Goal: Task Accomplishment & Management: Manage account settings

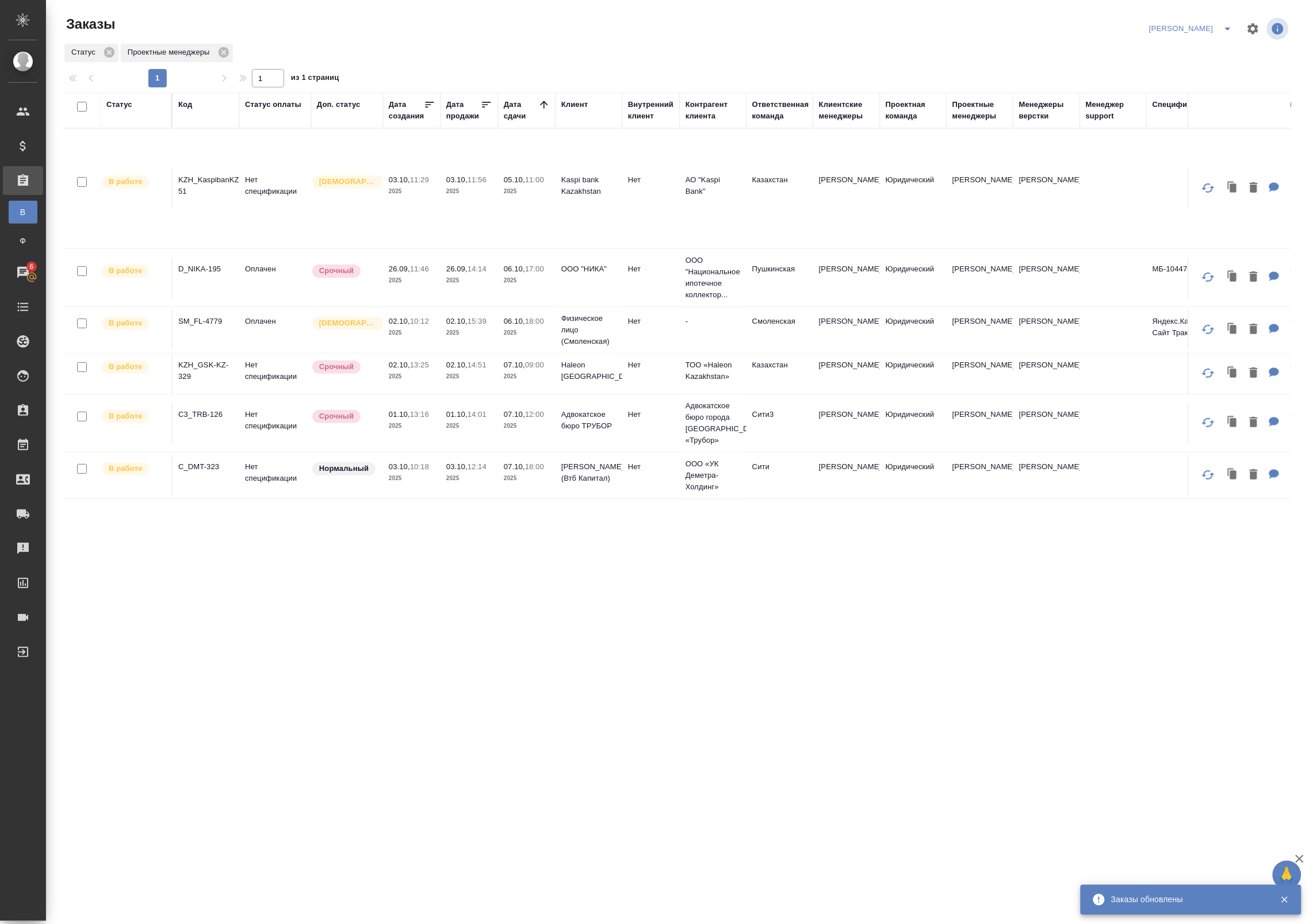
click at [246, 283] on td "Оплачен" at bounding box center [275, 278] width 72 height 40
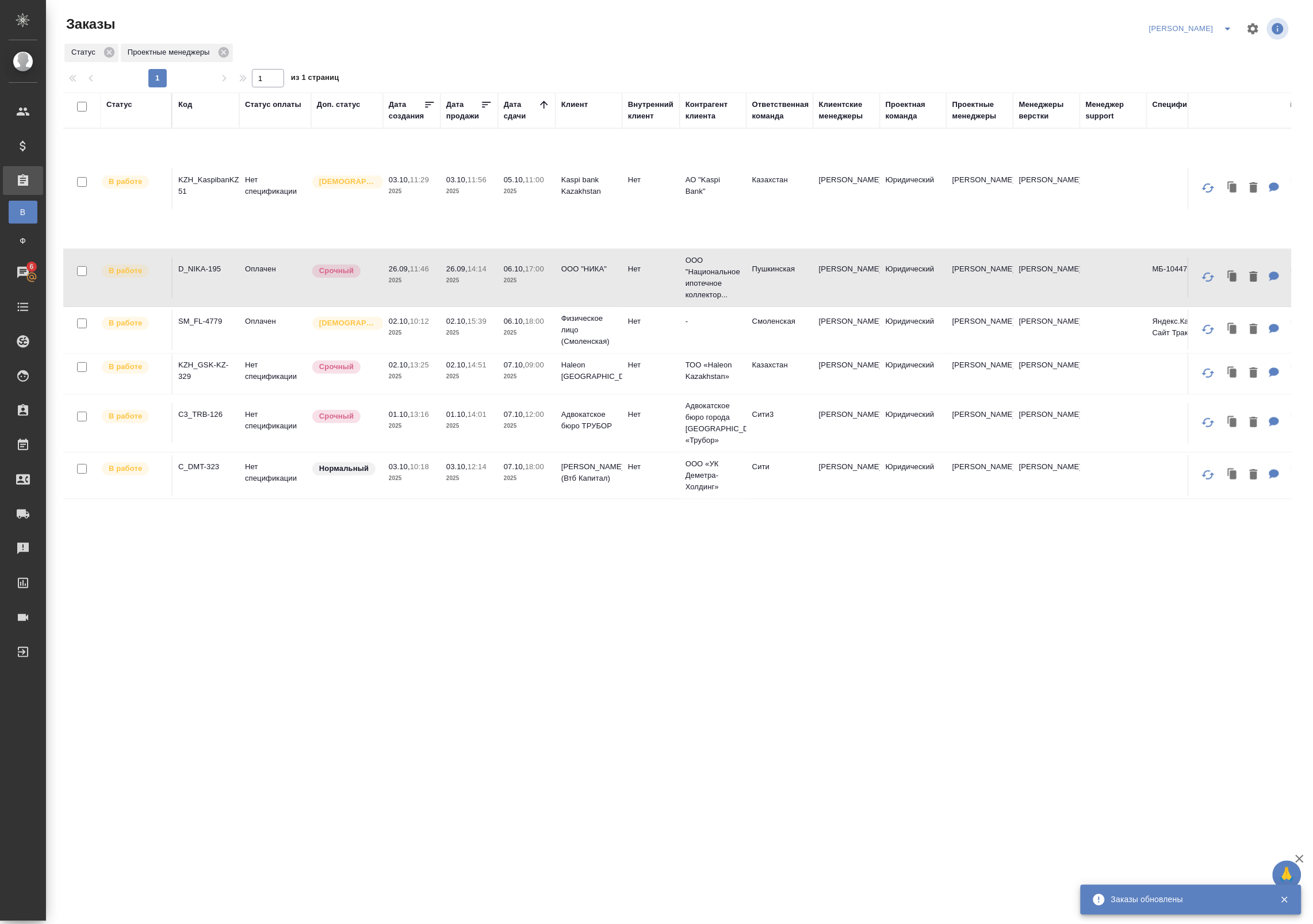
click at [229, 272] on p "D_NIKA-195" at bounding box center [206, 269] width 55 height 12
click at [1113, 495] on td at bounding box center [1113, 475] width 66 height 40
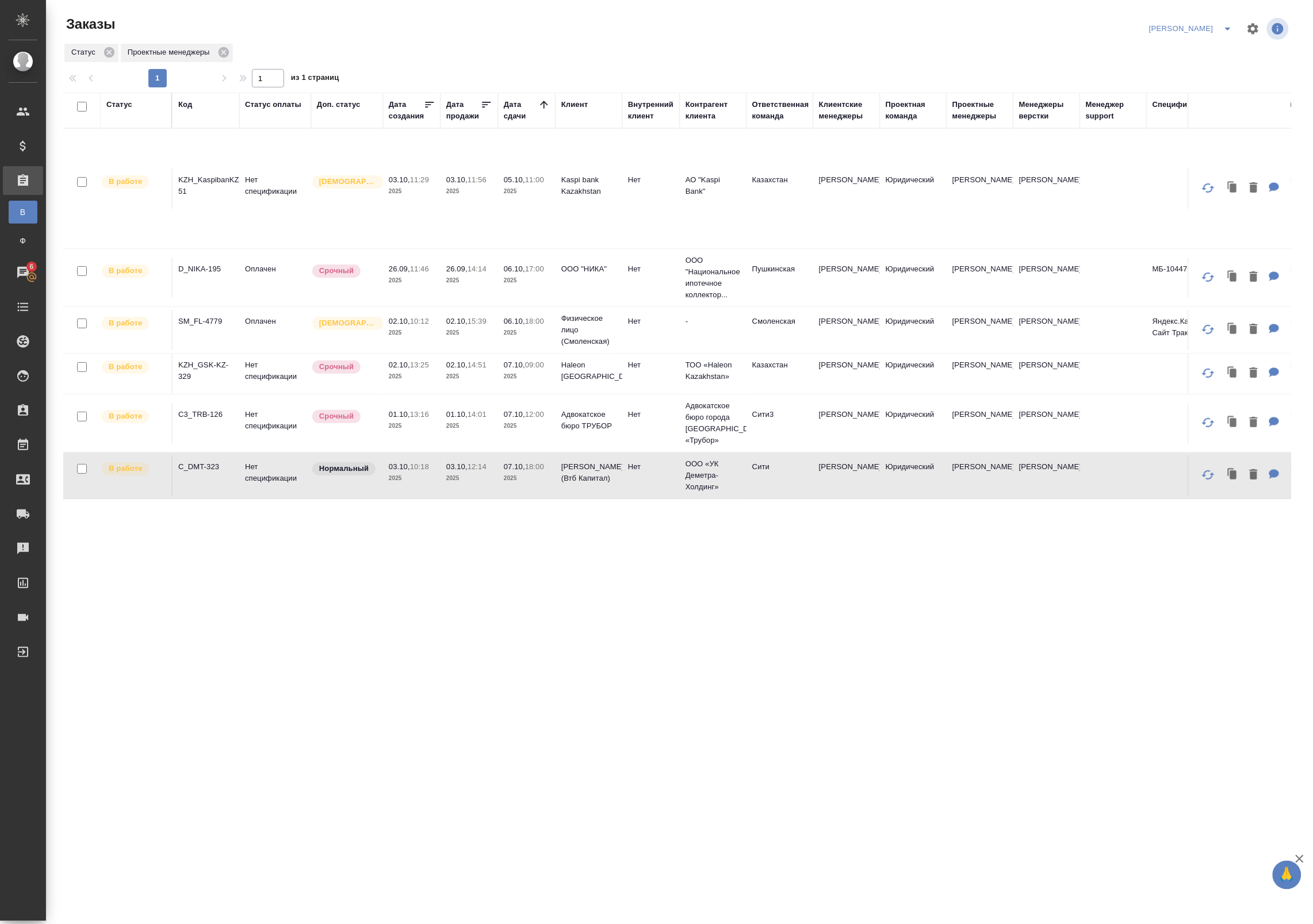
click at [1116, 491] on td at bounding box center [1113, 475] width 66 height 40
click at [426, 314] on td "02.10, 10:12 2025" at bounding box center [412, 330] width 58 height 40
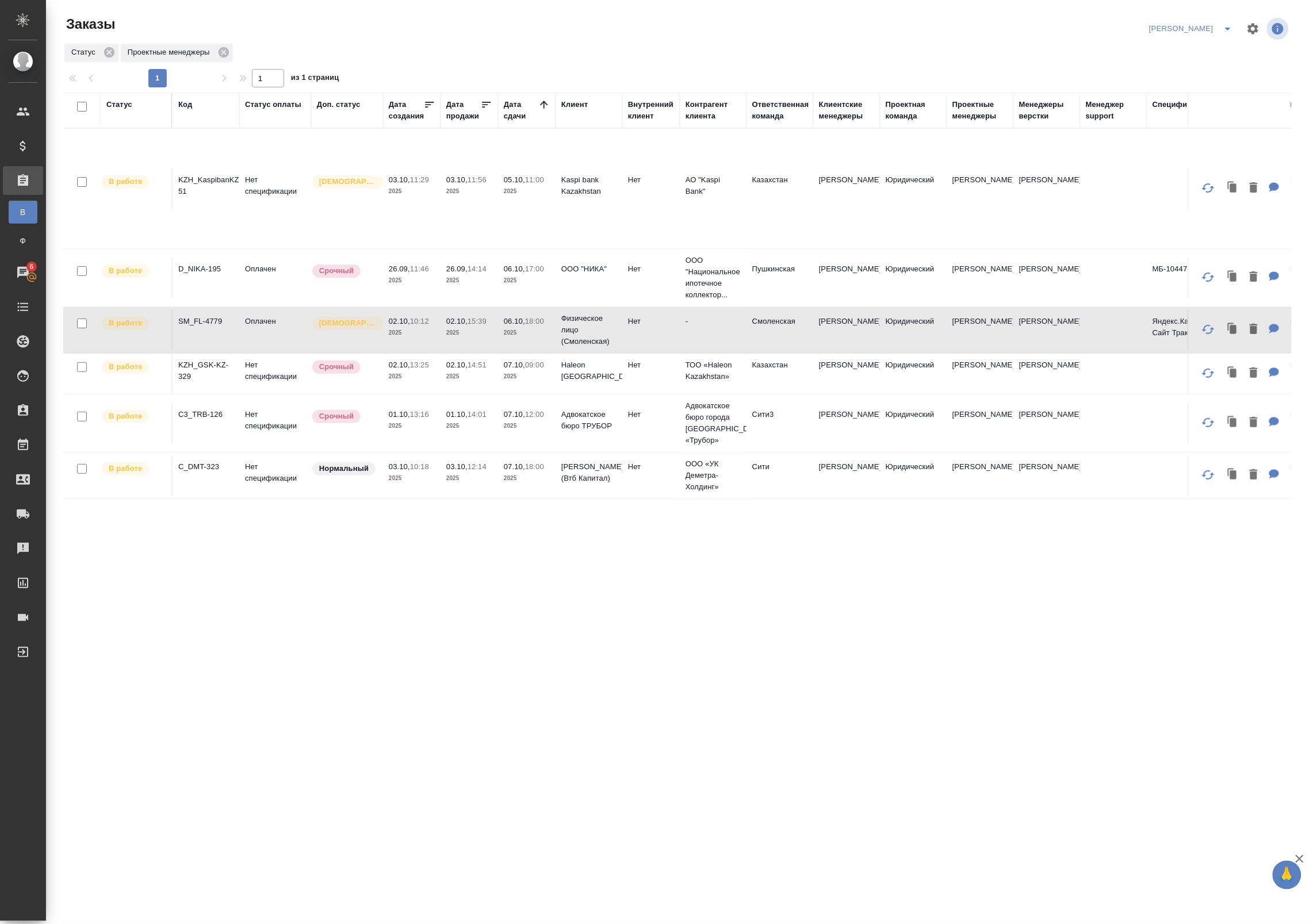
click at [446, 314] on td "02.10, 15:39 2025" at bounding box center [469, 330] width 58 height 40
click at [449, 315] on td "02.10, 15:39 2025" at bounding box center [469, 330] width 58 height 40
click at [312, 417] on span "Срочный" at bounding box center [336, 416] width 48 height 12
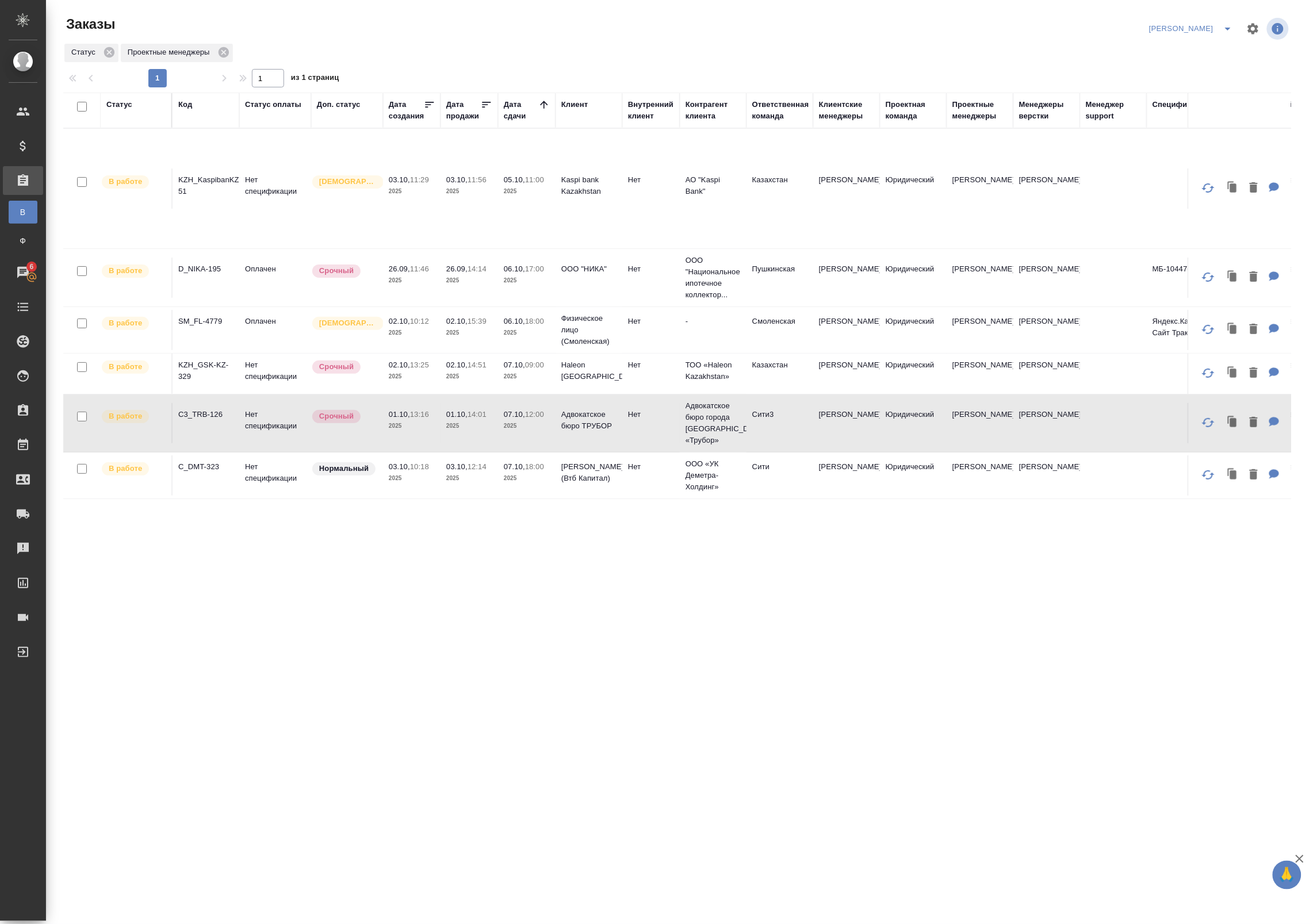
click at [312, 418] on span "Срочный" at bounding box center [336, 416] width 48 height 12
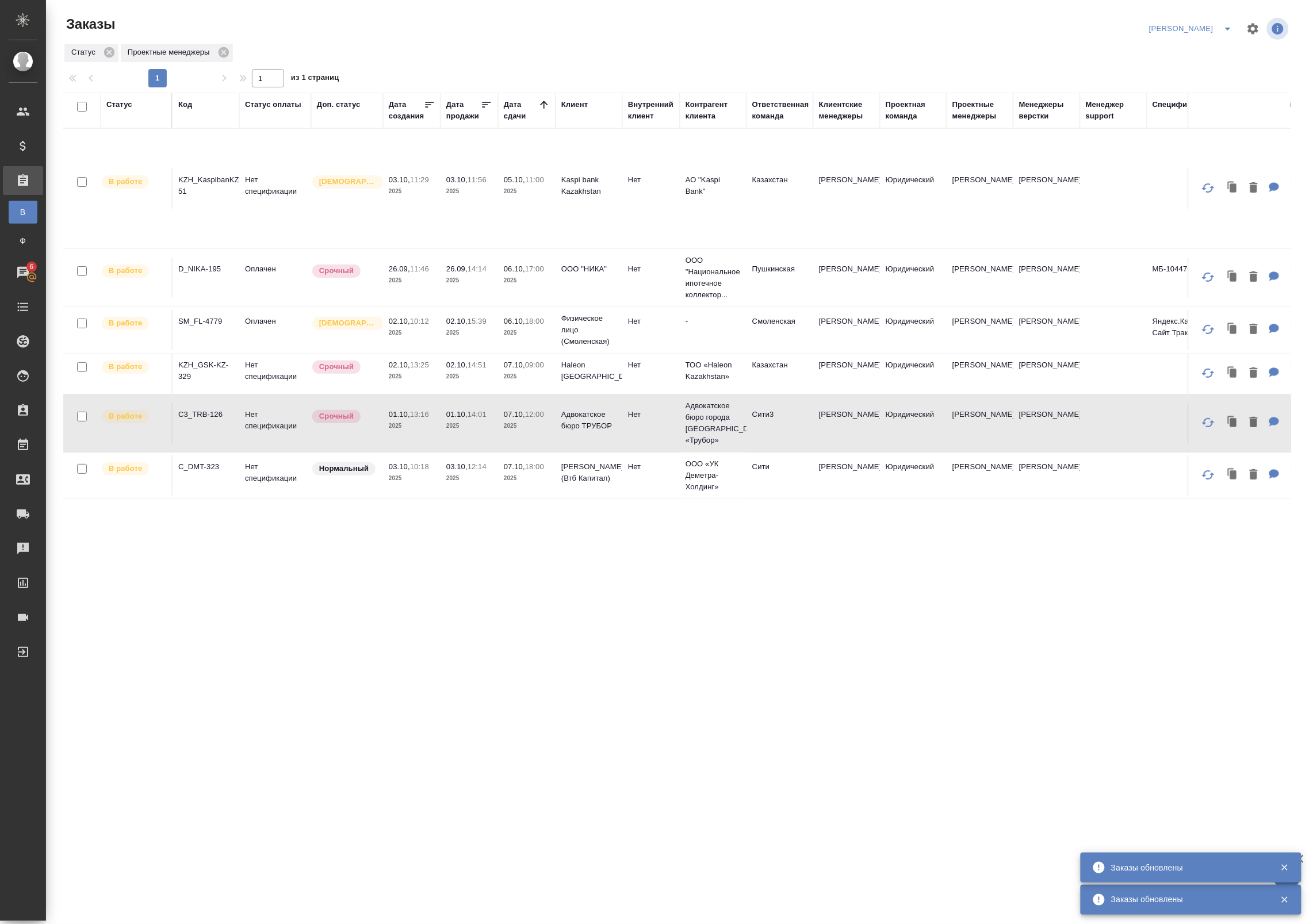
click at [83, 110] on input "checkbox" at bounding box center [82, 106] width 10 height 10
checkbox input "true"
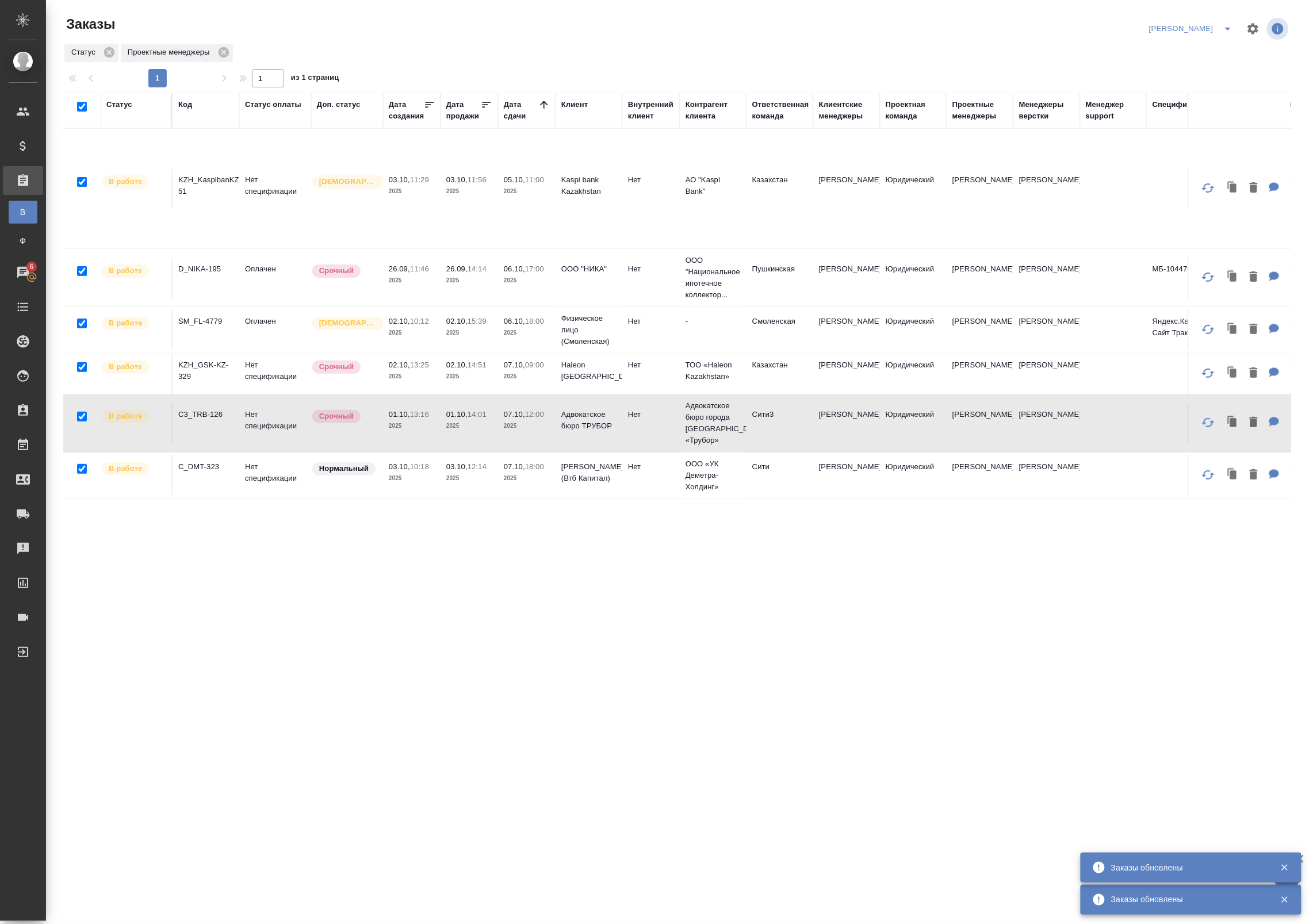
checkbox input "true"
checkbox input "false"
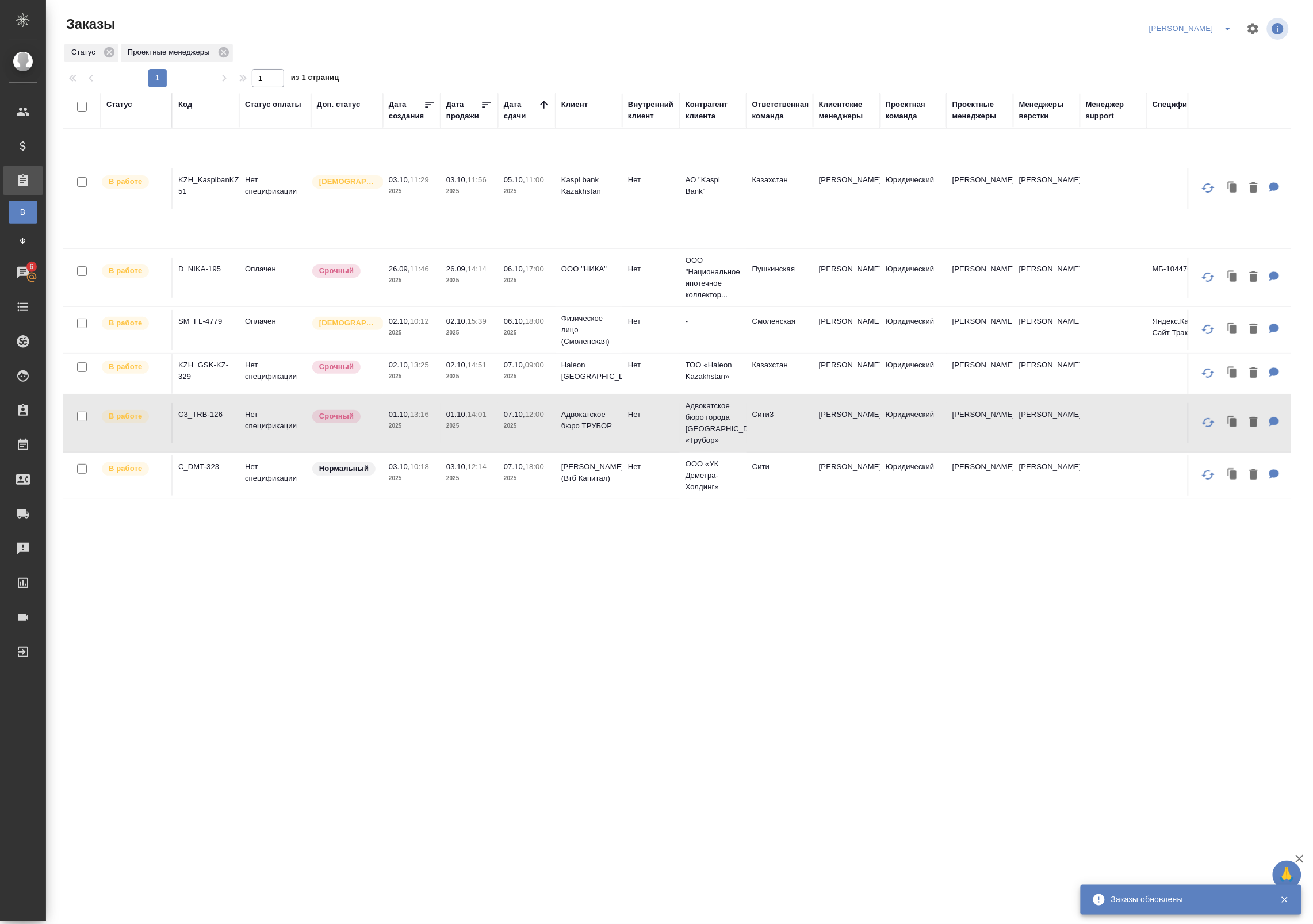
checkbox input "false"
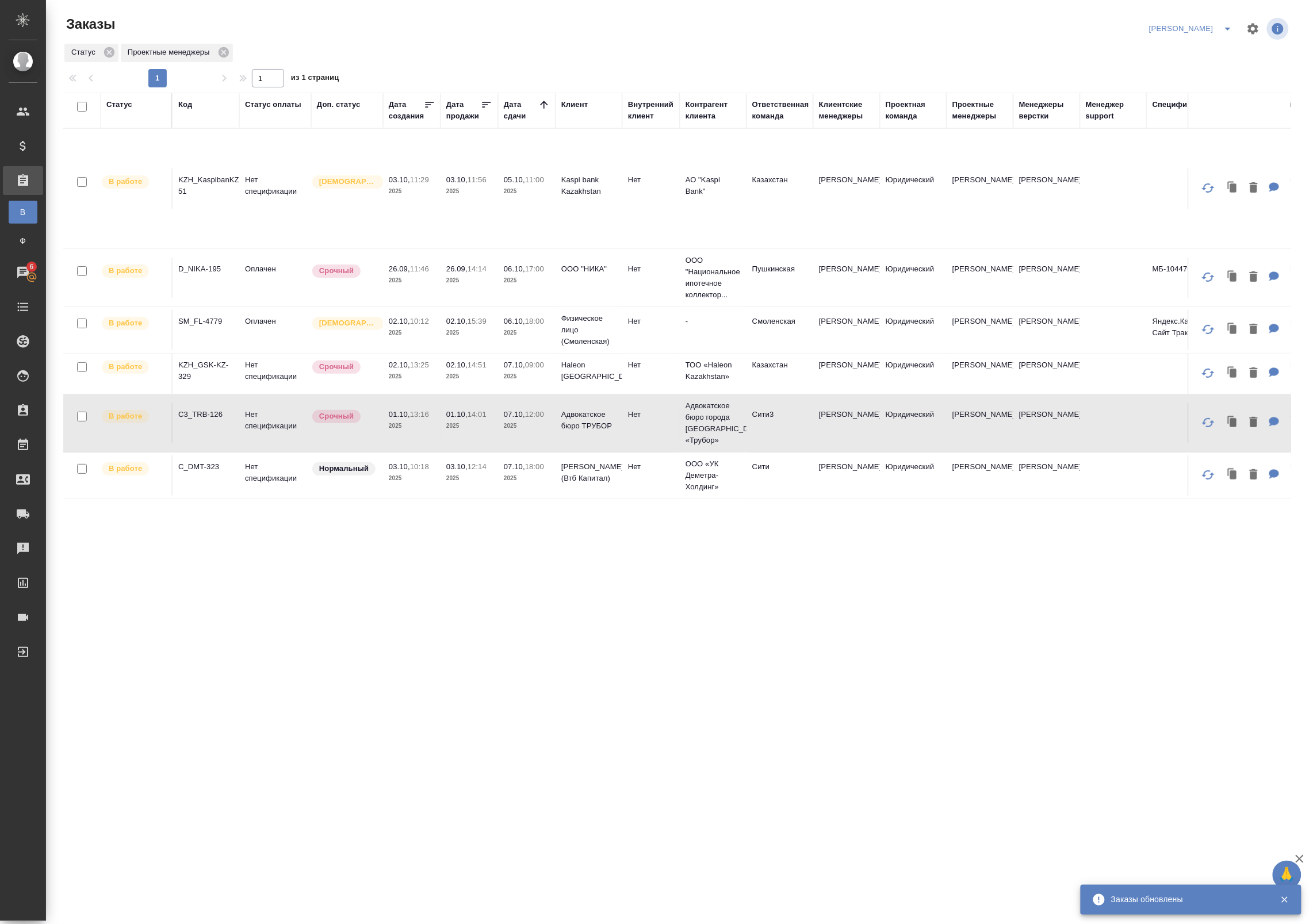
click at [82, 106] on input "checkbox" at bounding box center [82, 106] width 10 height 10
checkbox input "true"
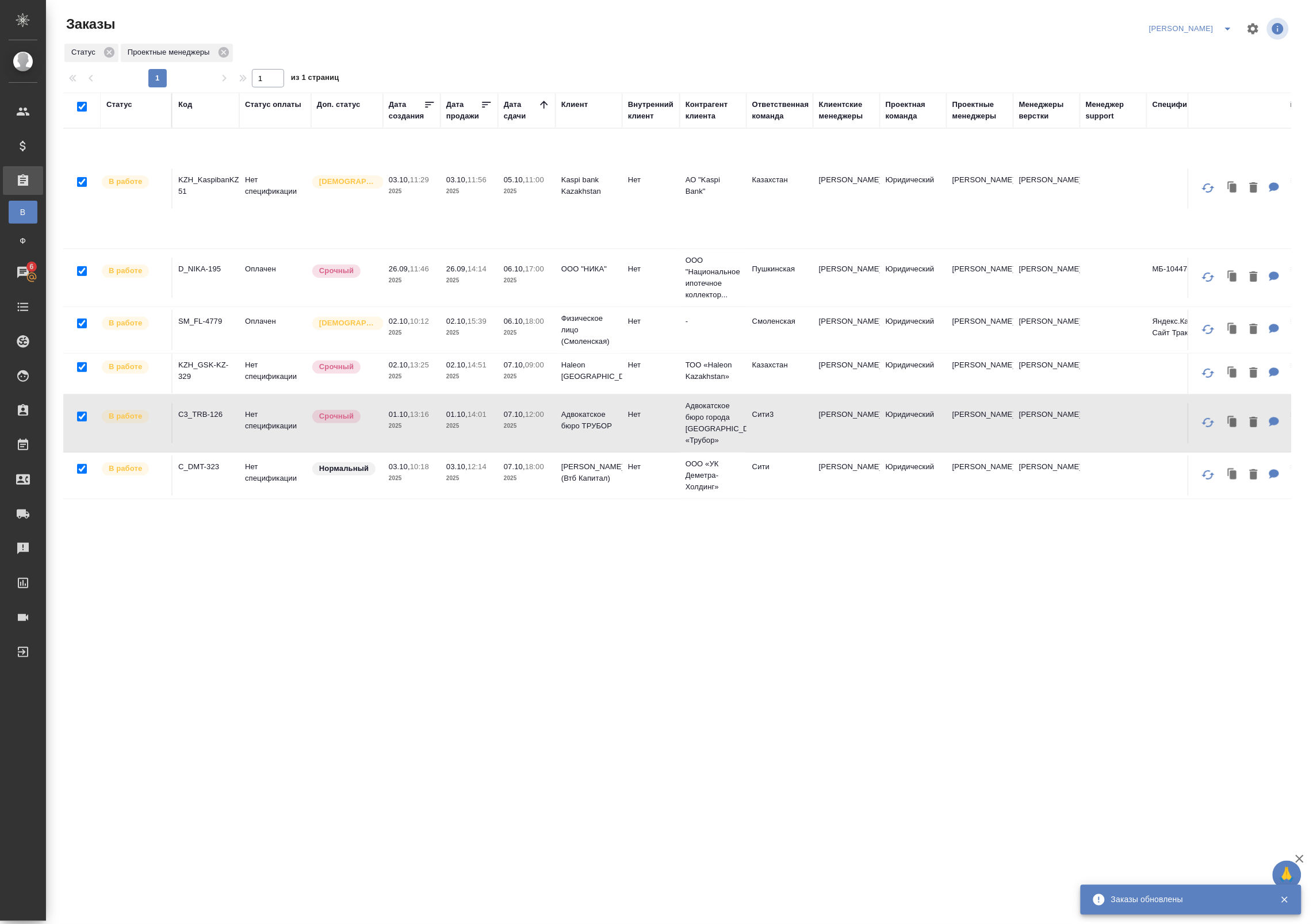
checkbox input "true"
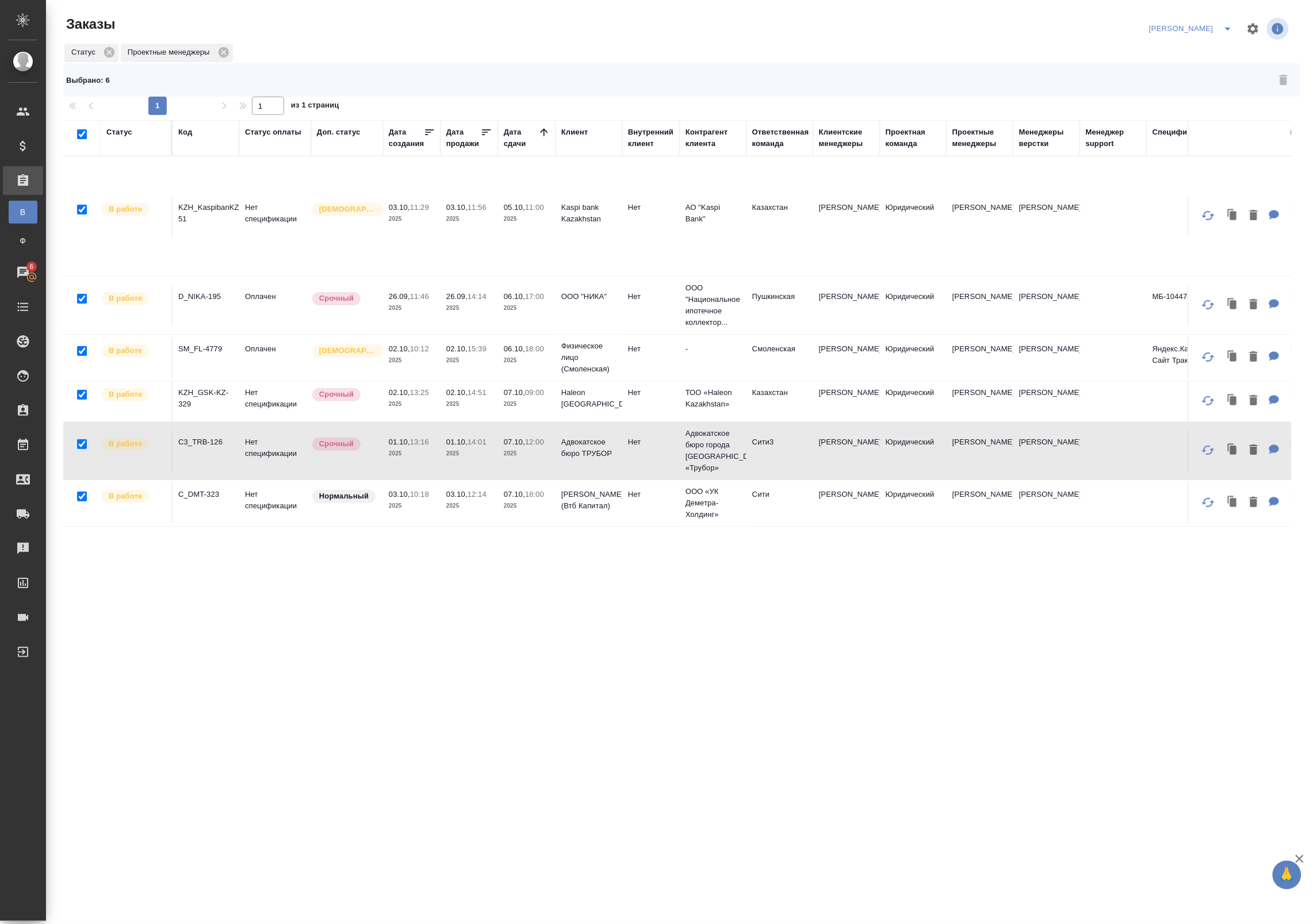
click at [377, 512] on td "Нормальный" at bounding box center [346, 503] width 72 height 40
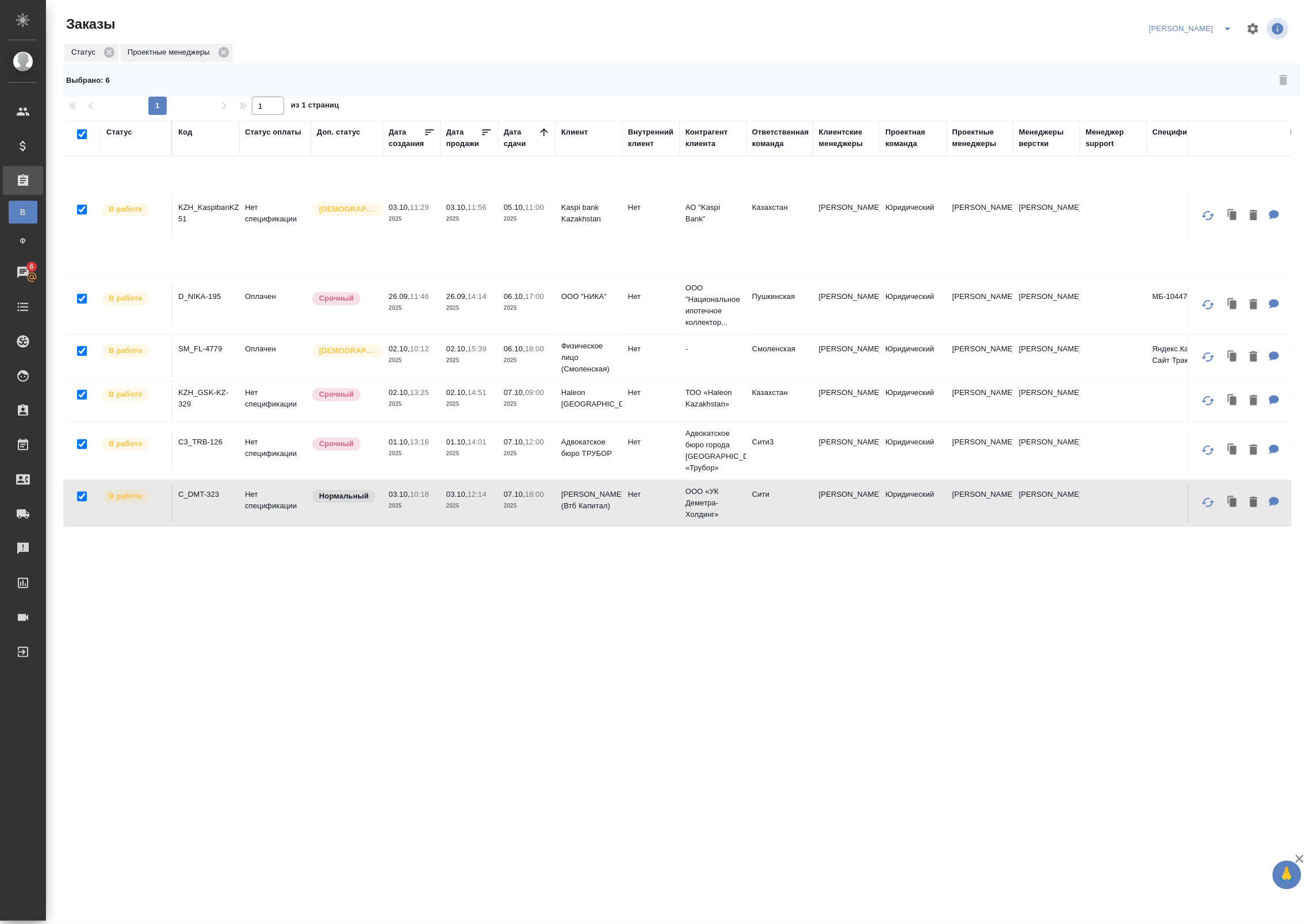
click at [381, 515] on td "Нормальный" at bounding box center [346, 503] width 72 height 40
checkbox input "false"
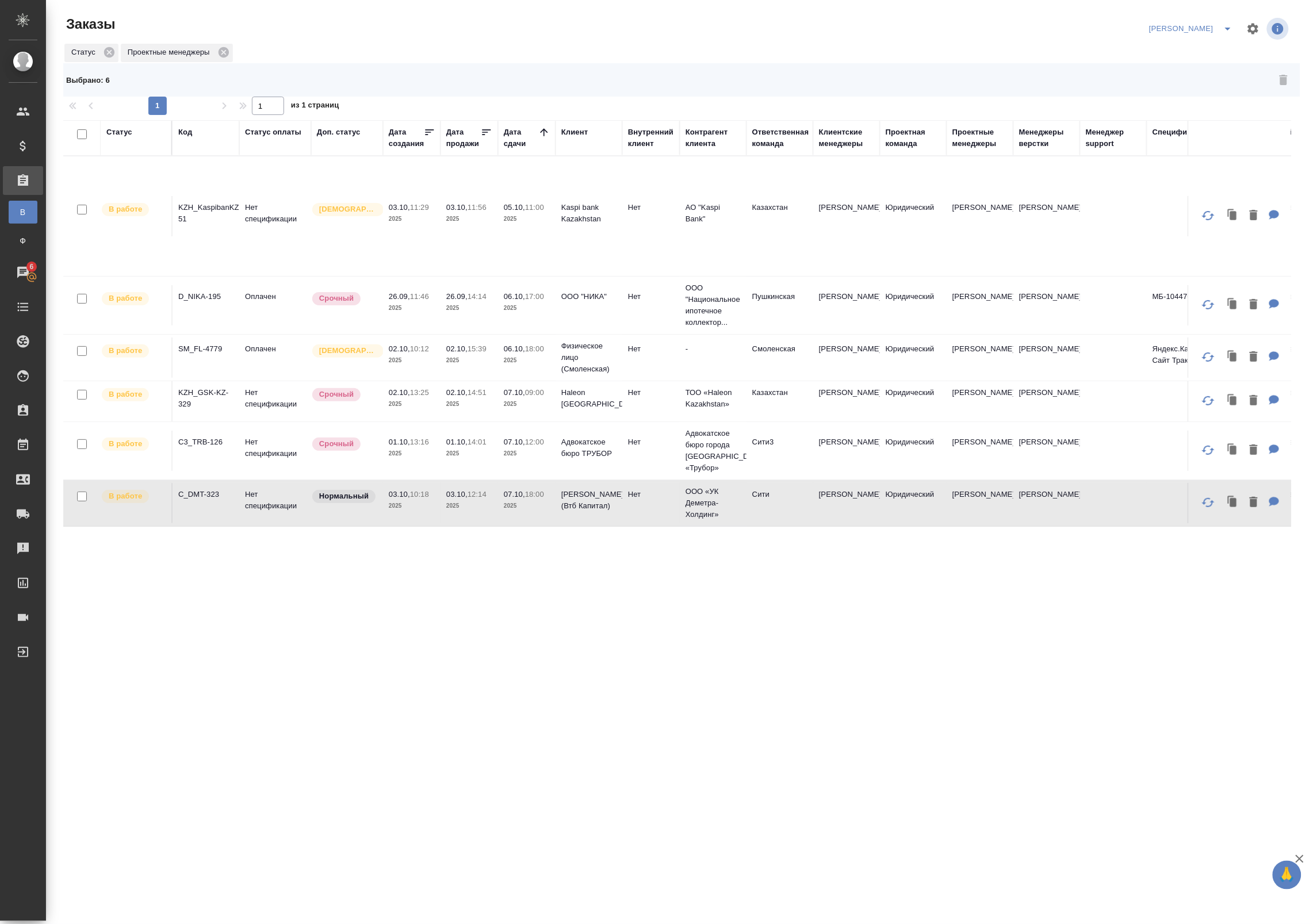
checkbox input "false"
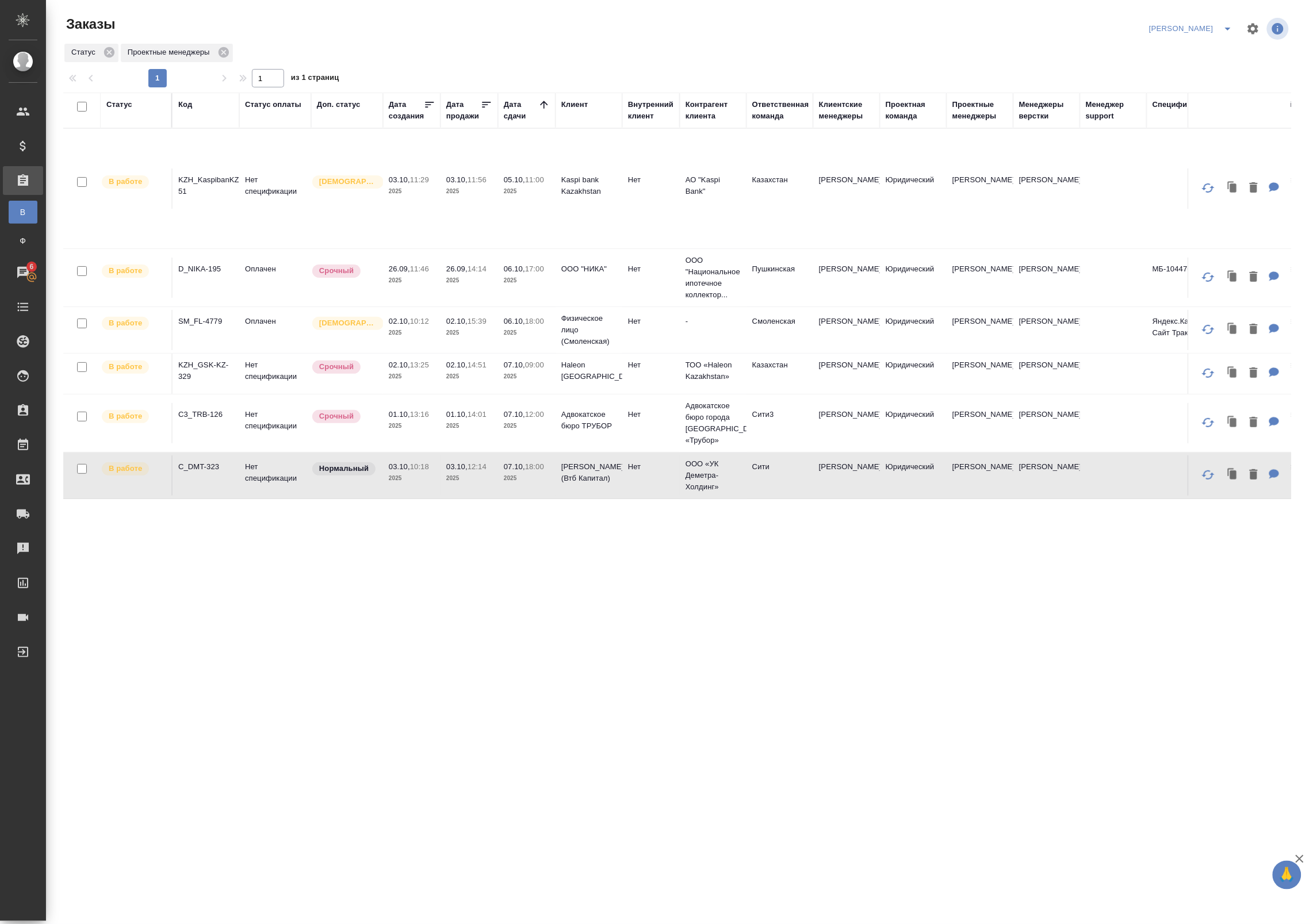
click at [1220, 30] on span "split button" at bounding box center [1228, 29] width 17 height 14
click at [1209, 51] on li "leagal" at bounding box center [1215, 52] width 50 height 19
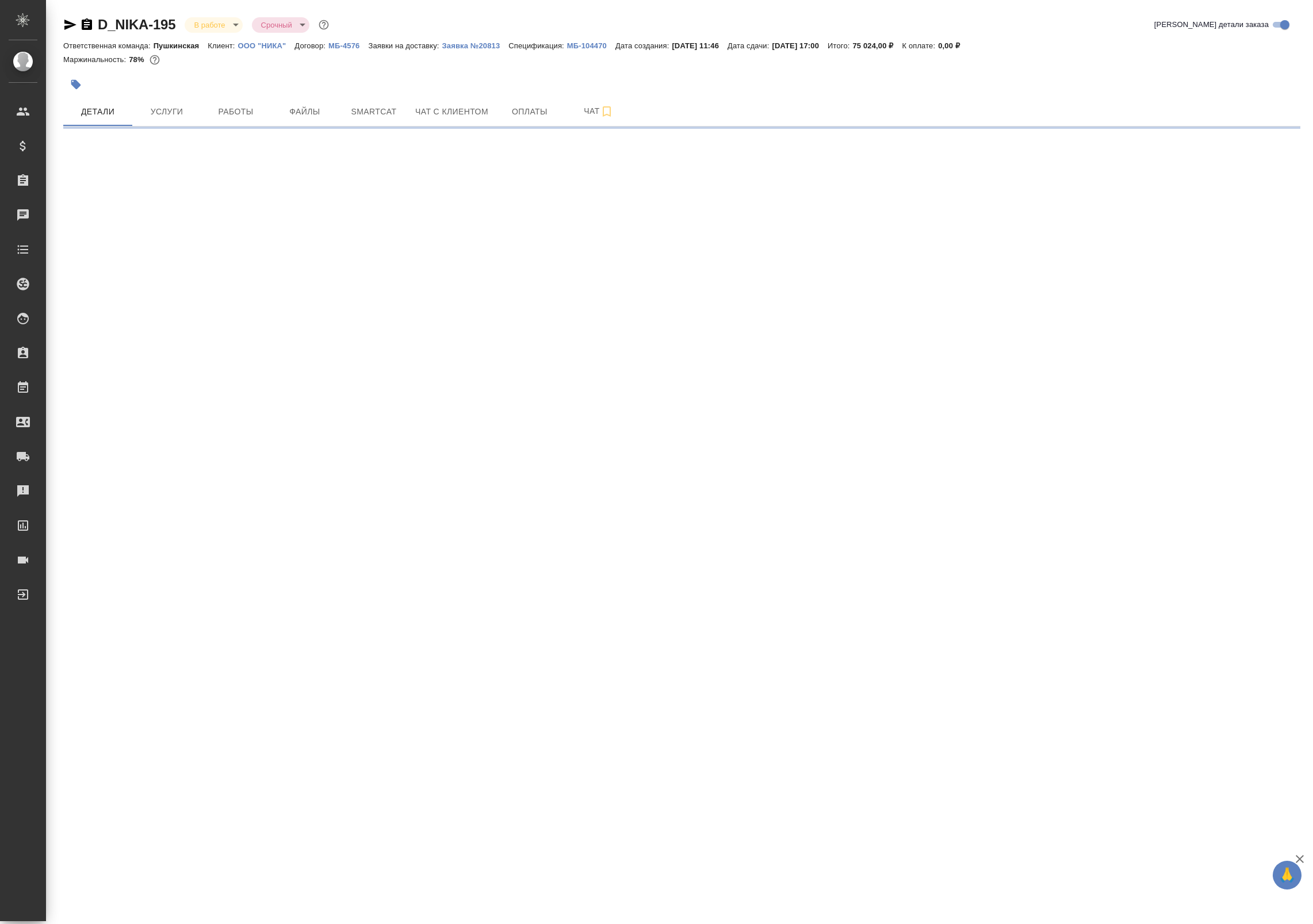
select select "RU"
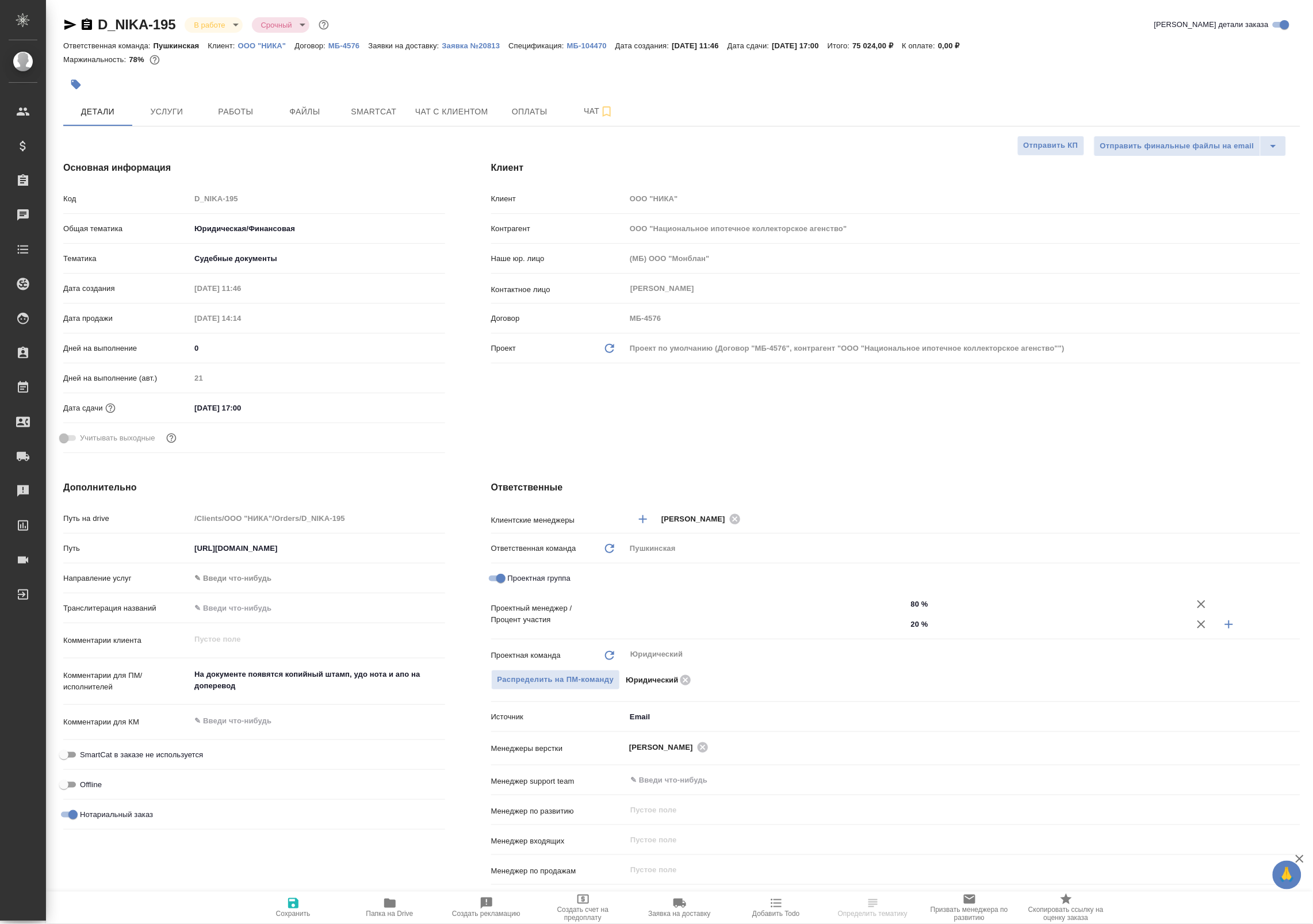
type textarea "x"
type input "[PERSON_NAME]"
type input "Давыдова Елена"
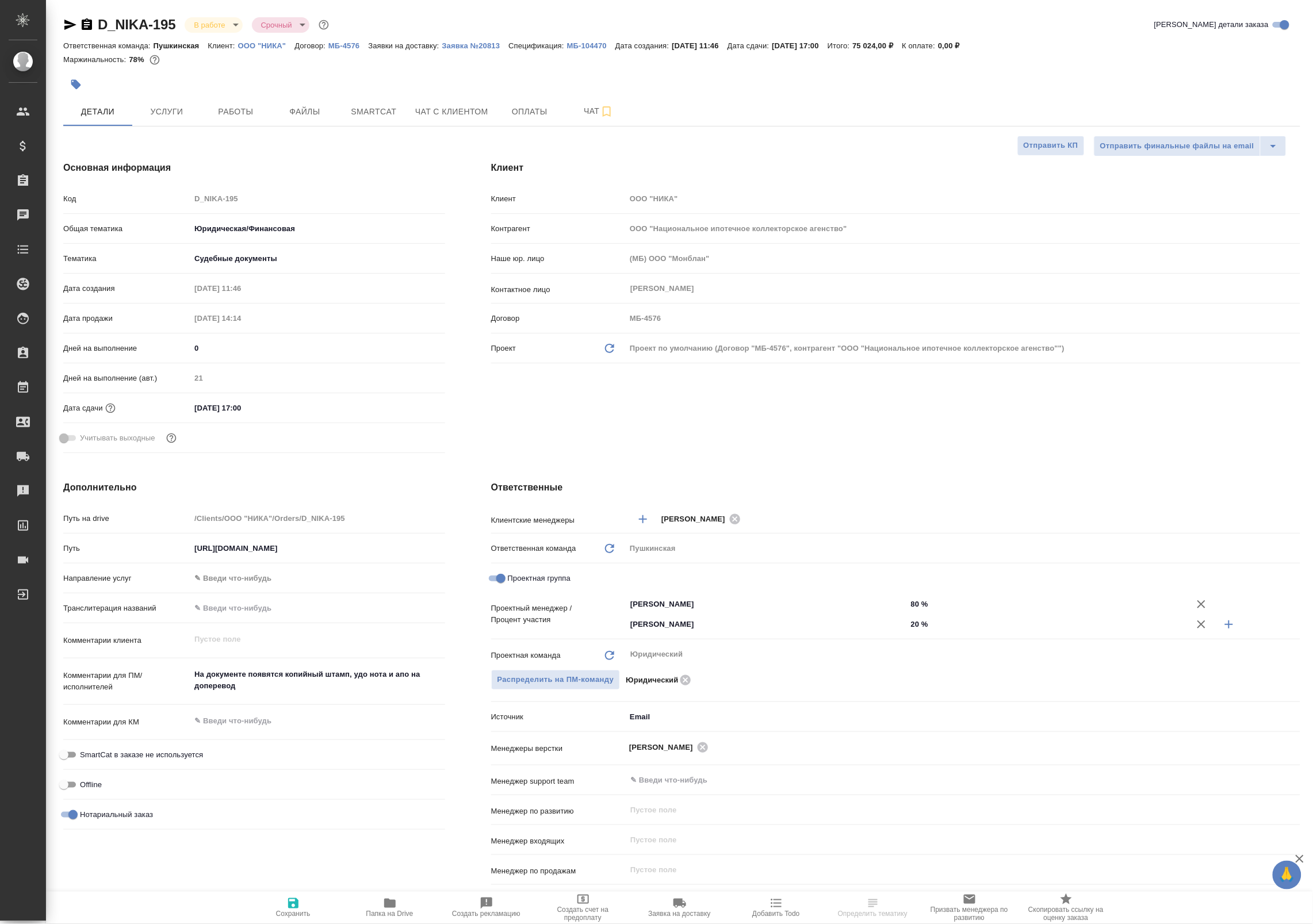
click at [387, 900] on icon "button" at bounding box center [390, 904] width 12 height 9
type textarea "x"
select select "RU"
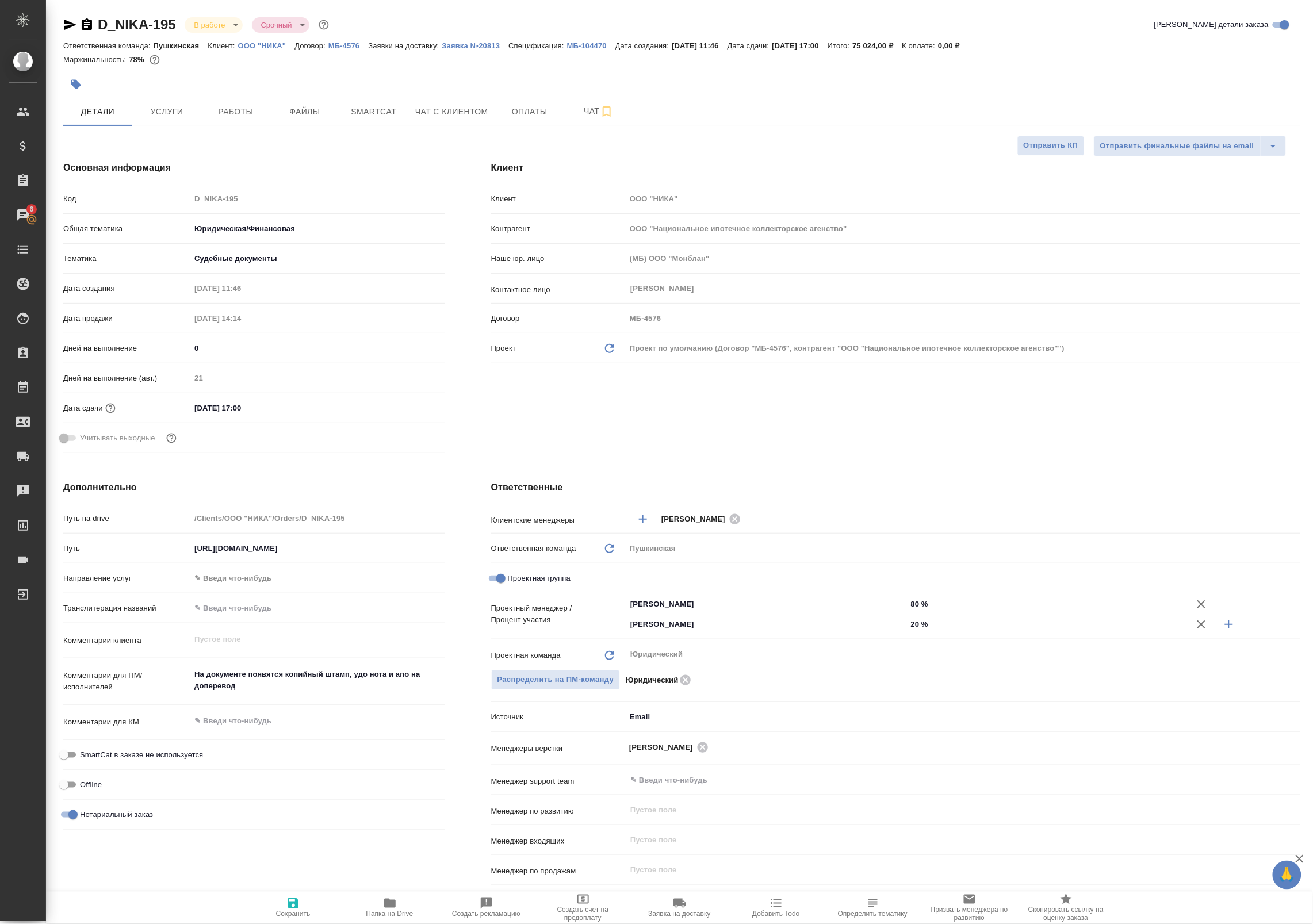
type textarea "x"
click at [174, 110] on span "Услуги" at bounding box center [167, 111] width 55 height 15
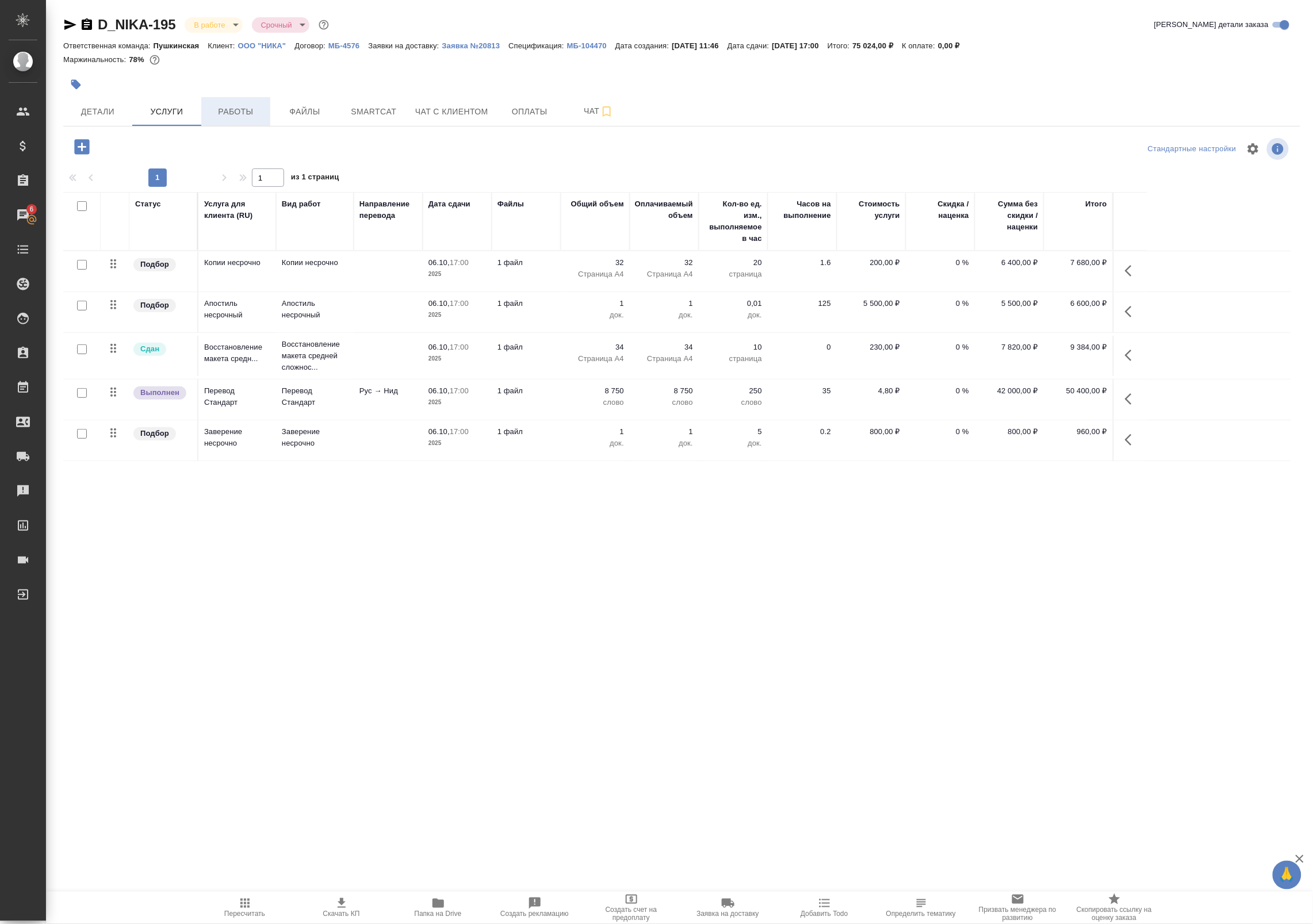
click at [227, 107] on span "Работы" at bounding box center [236, 111] width 55 height 15
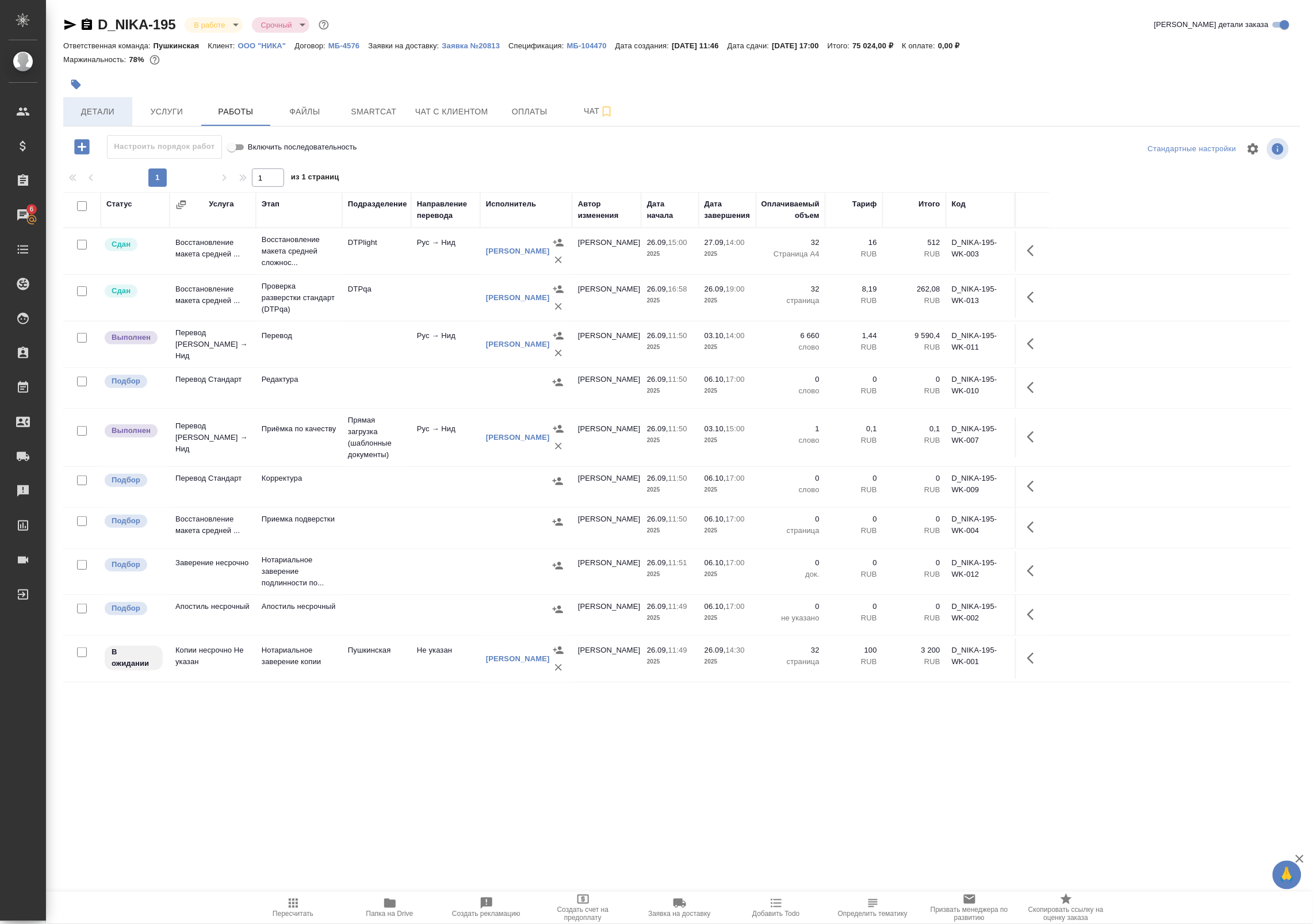
click at [107, 108] on span "Детали" at bounding box center [97, 111] width 55 height 15
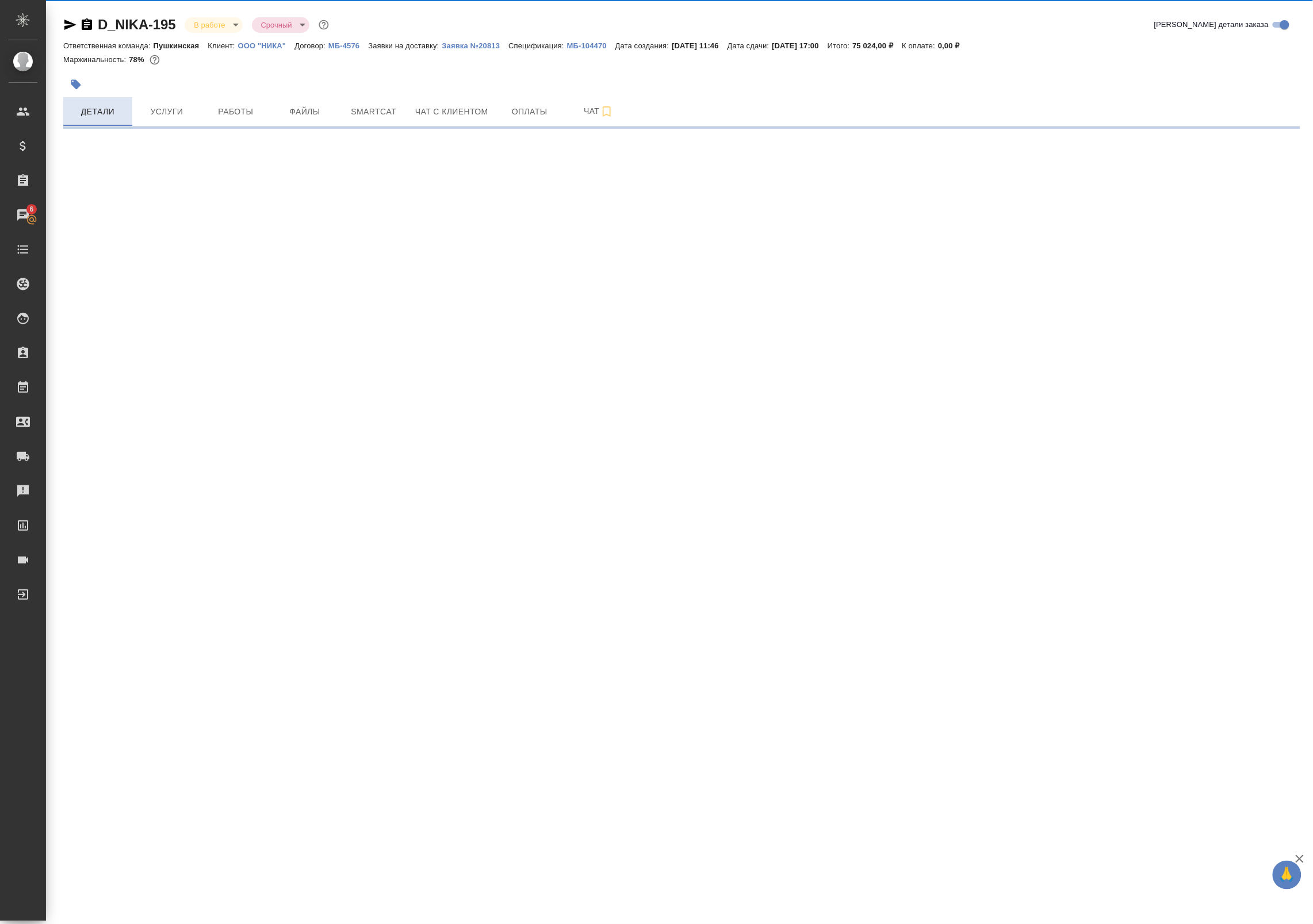
select select "RU"
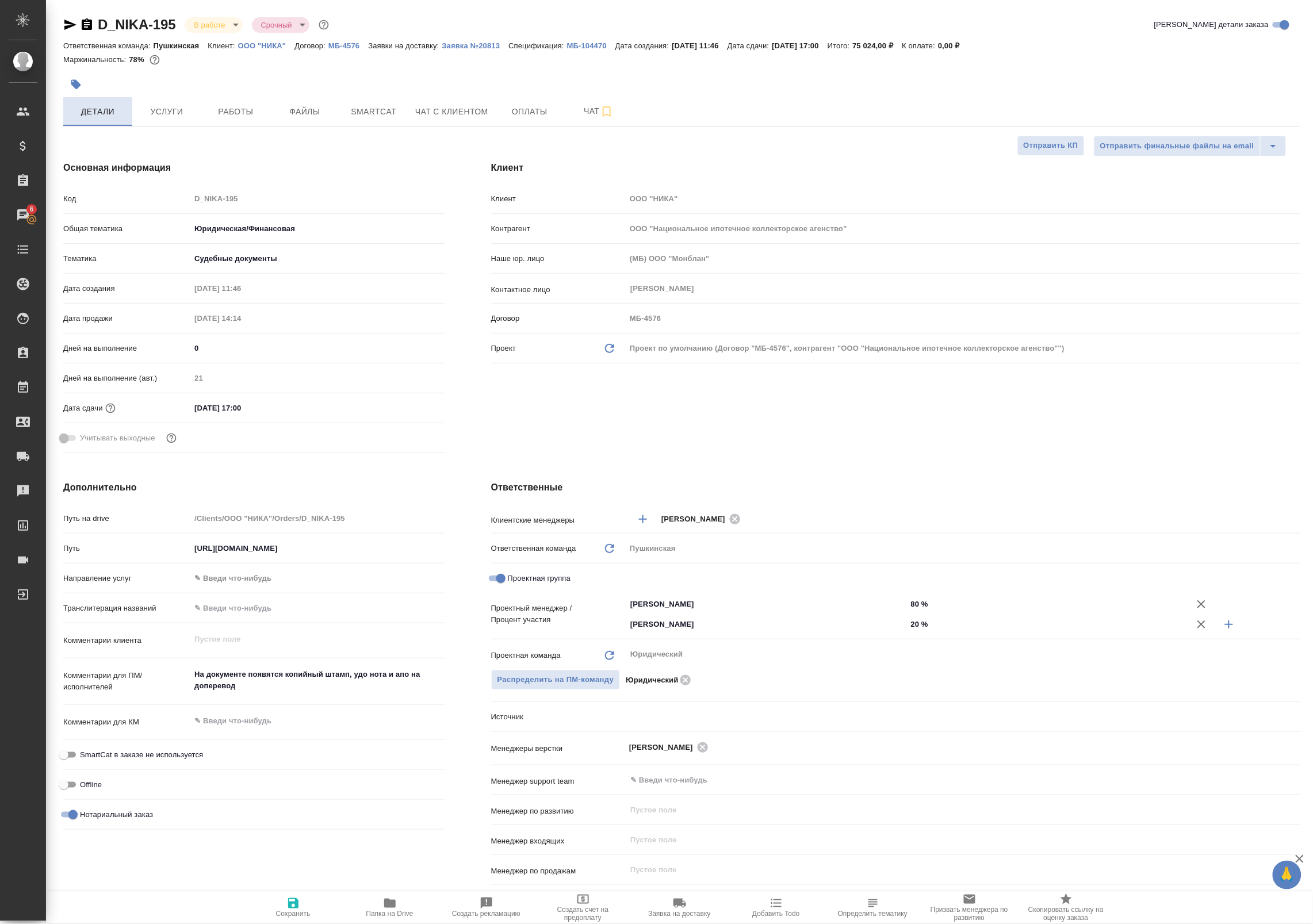
type textarea "x"
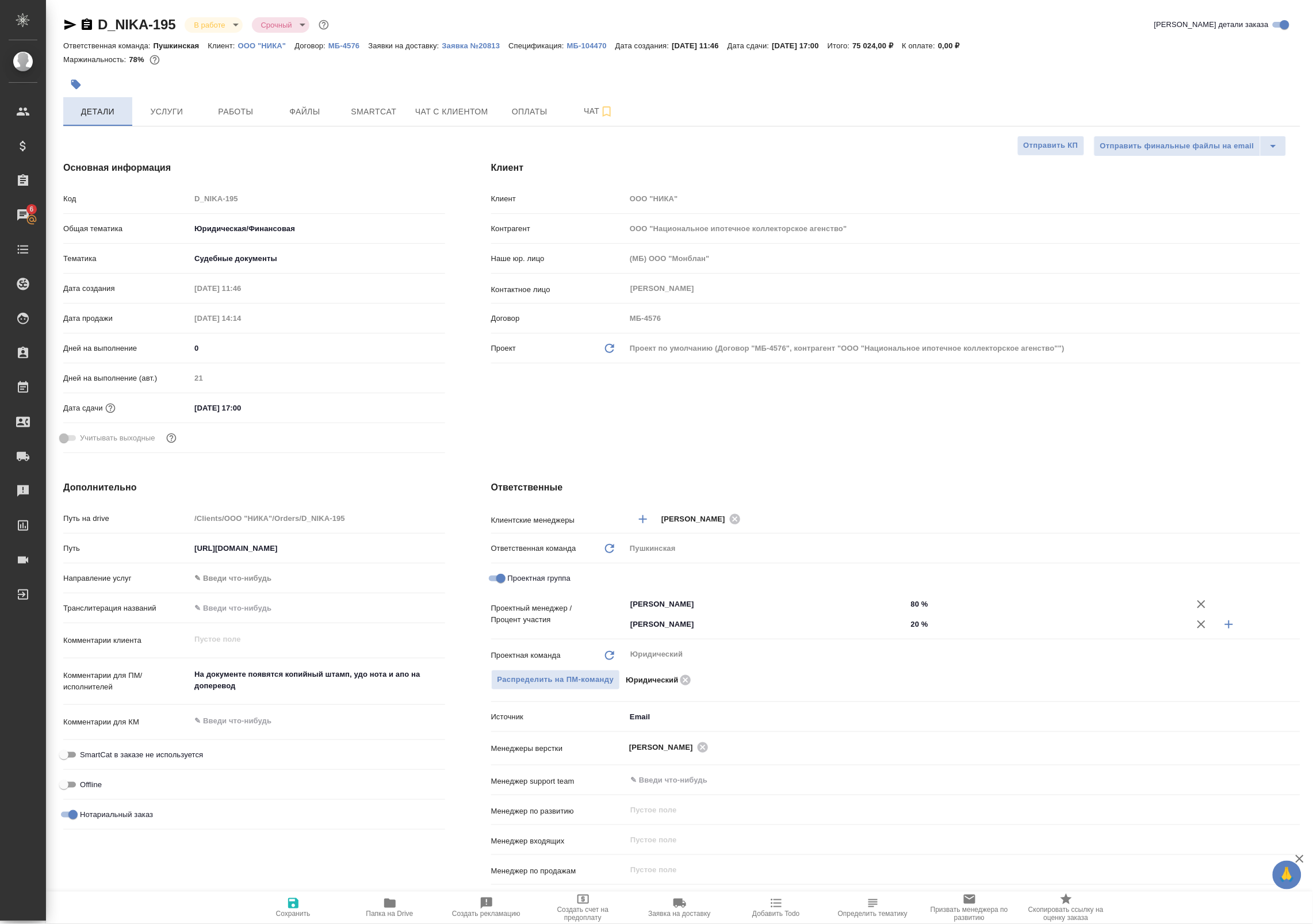
type textarea "x"
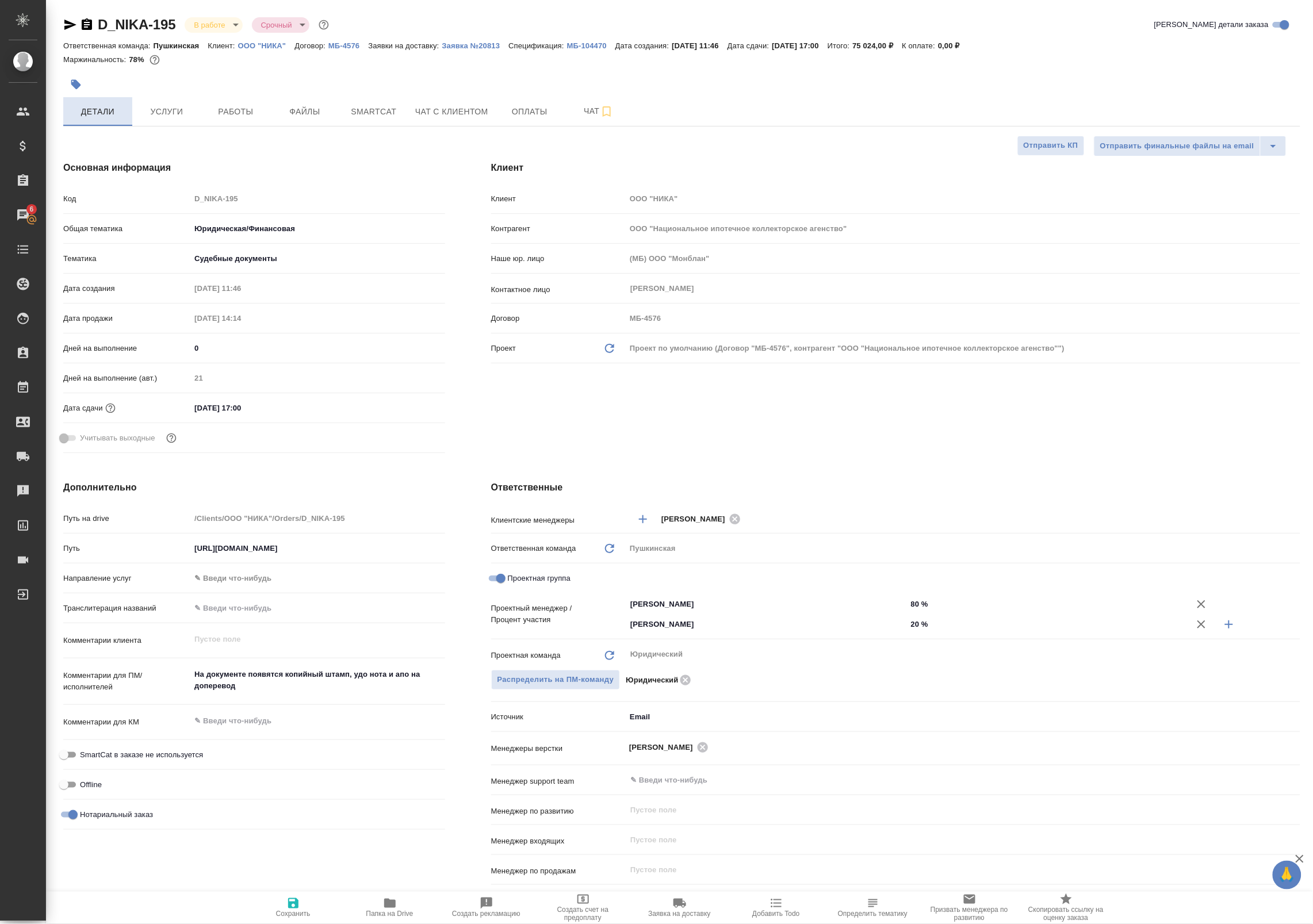
type textarea "x"
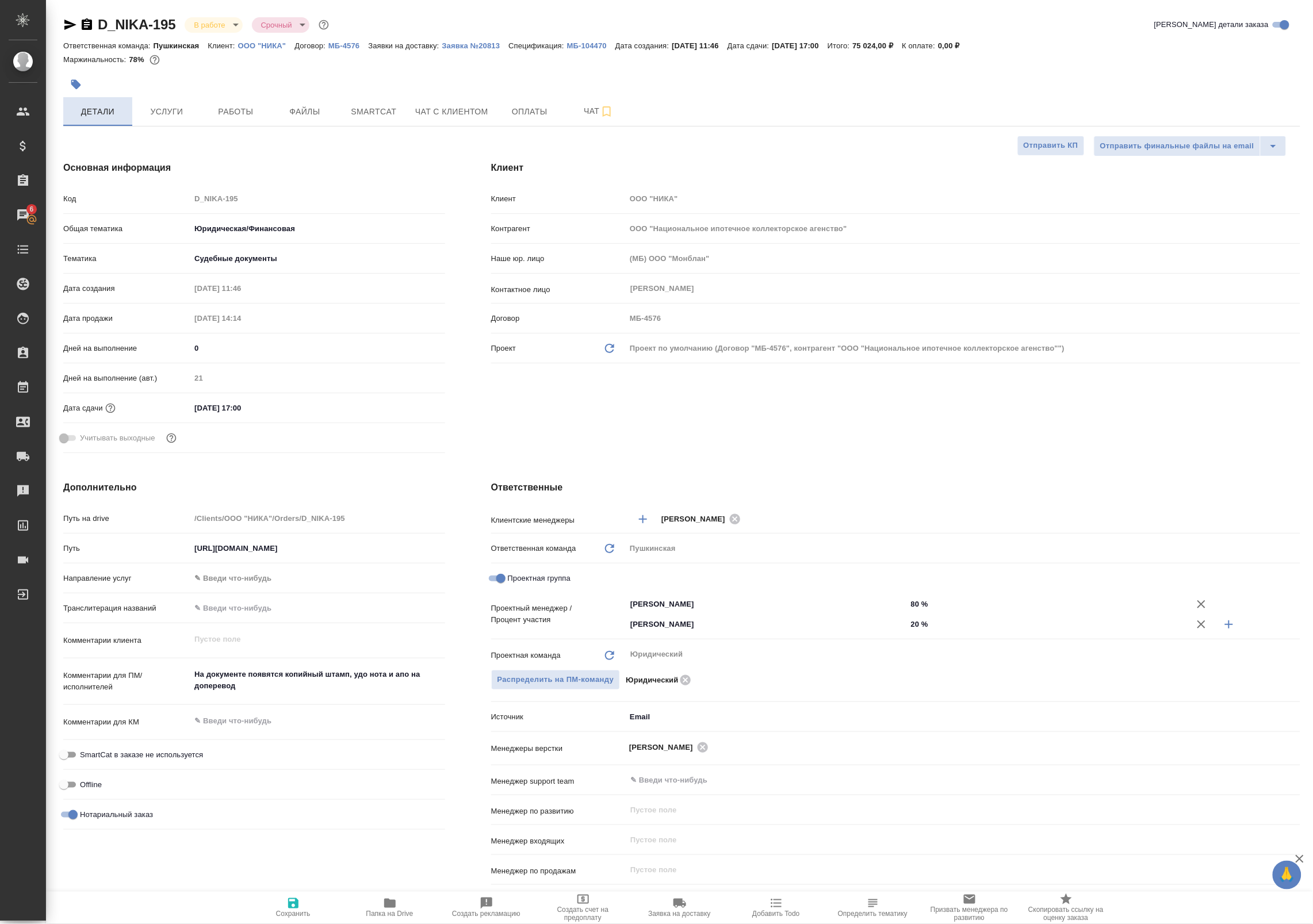
type textarea "x"
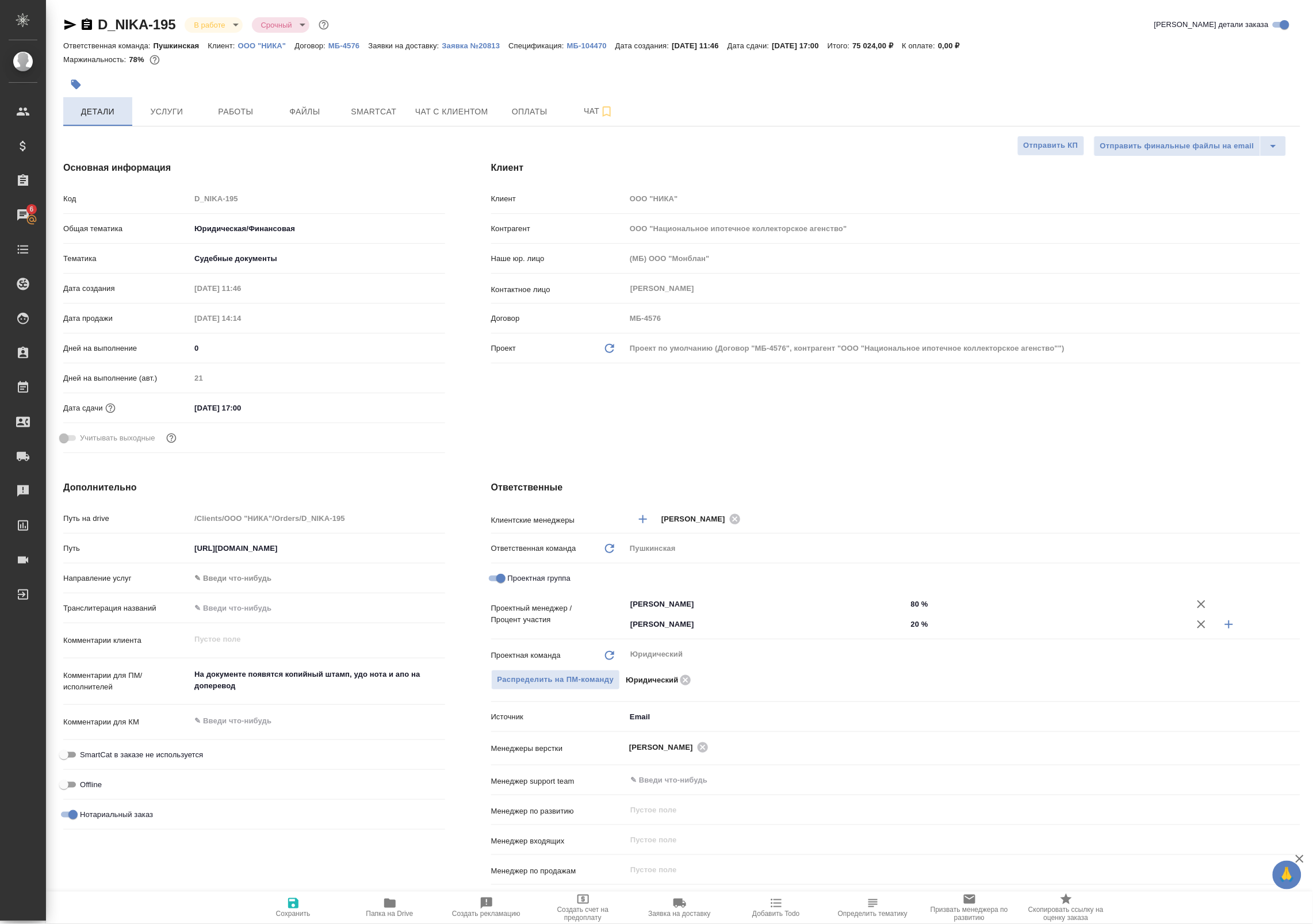
type textarea "x"
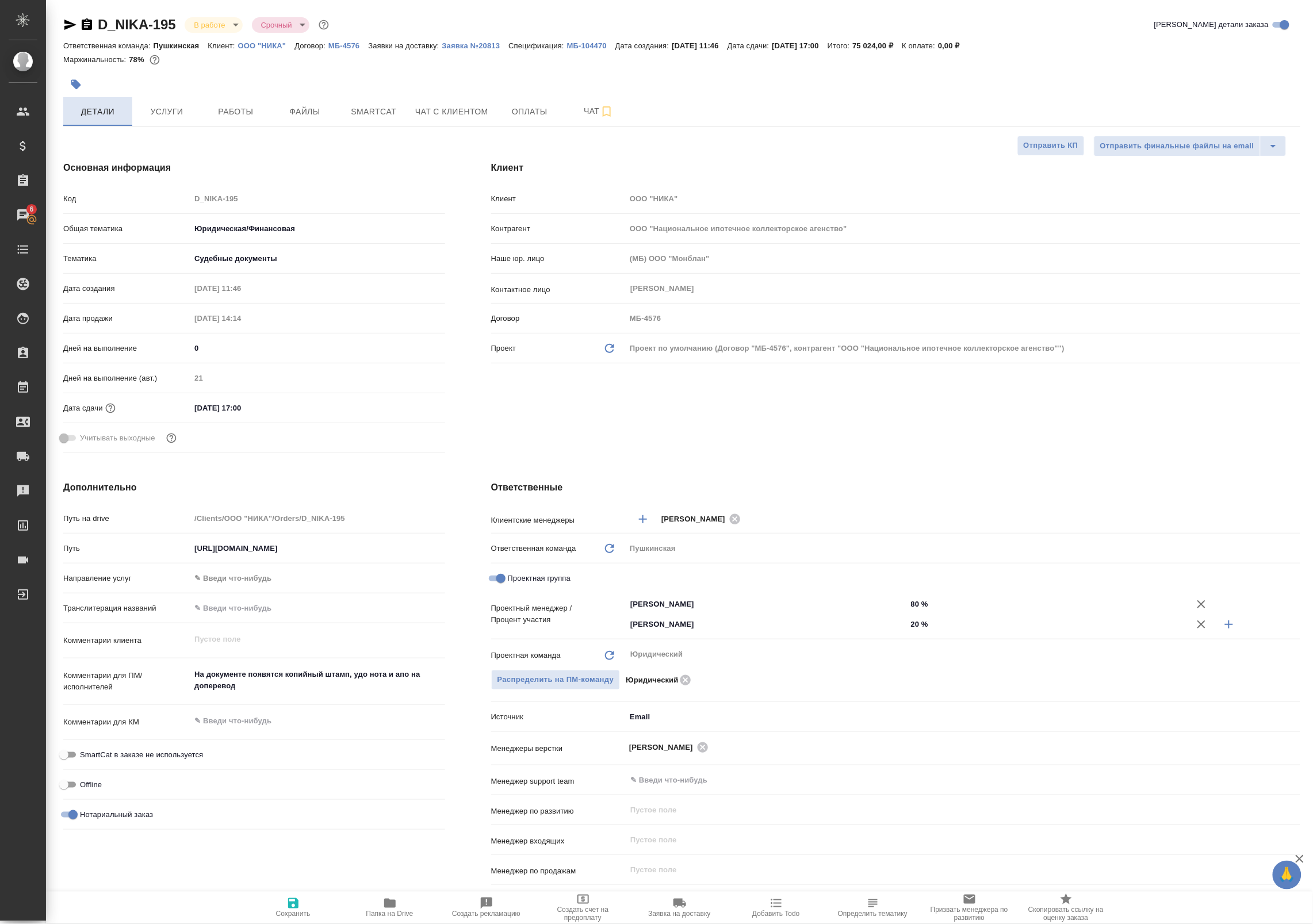
type textarea "x"
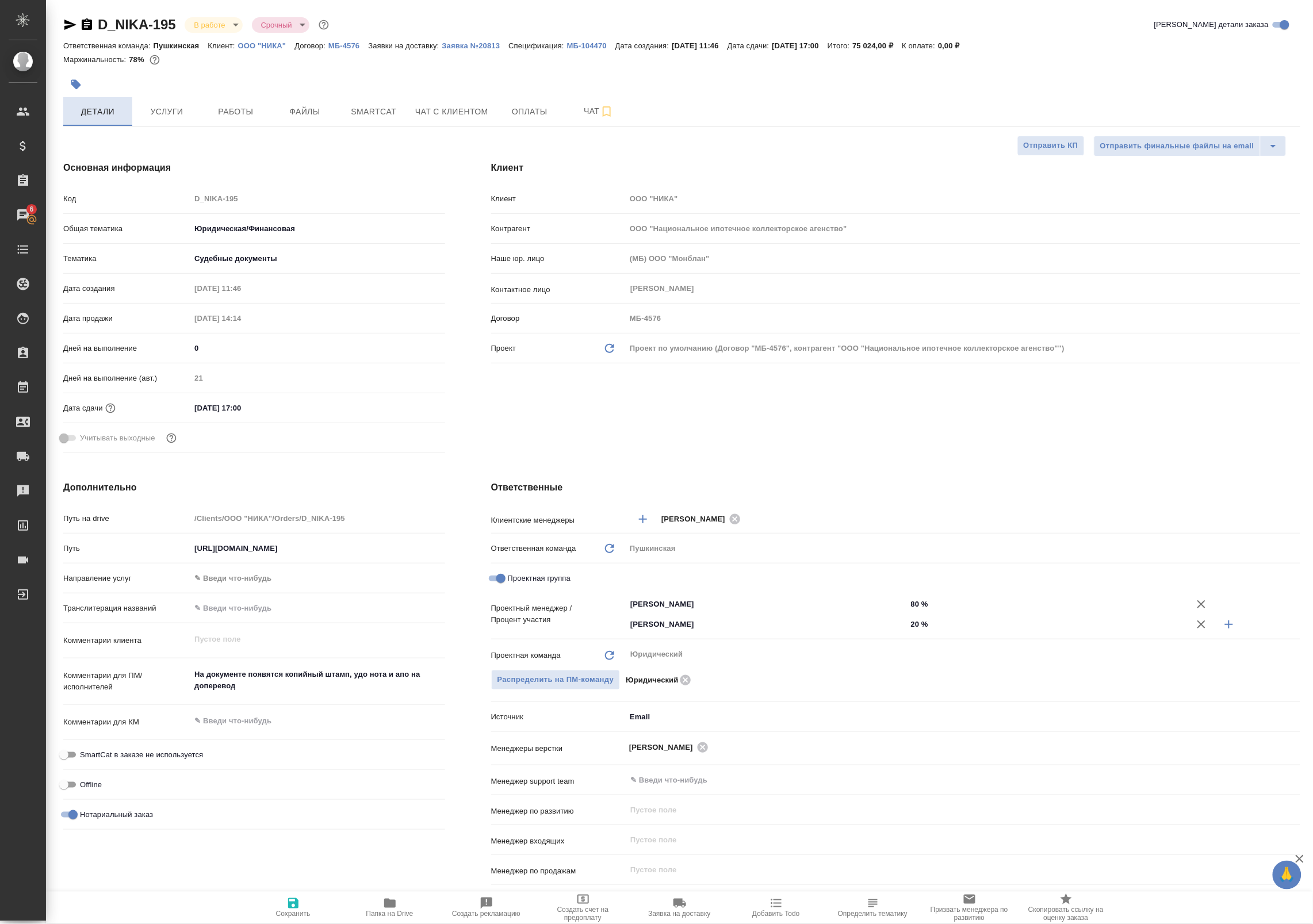
type textarea "x"
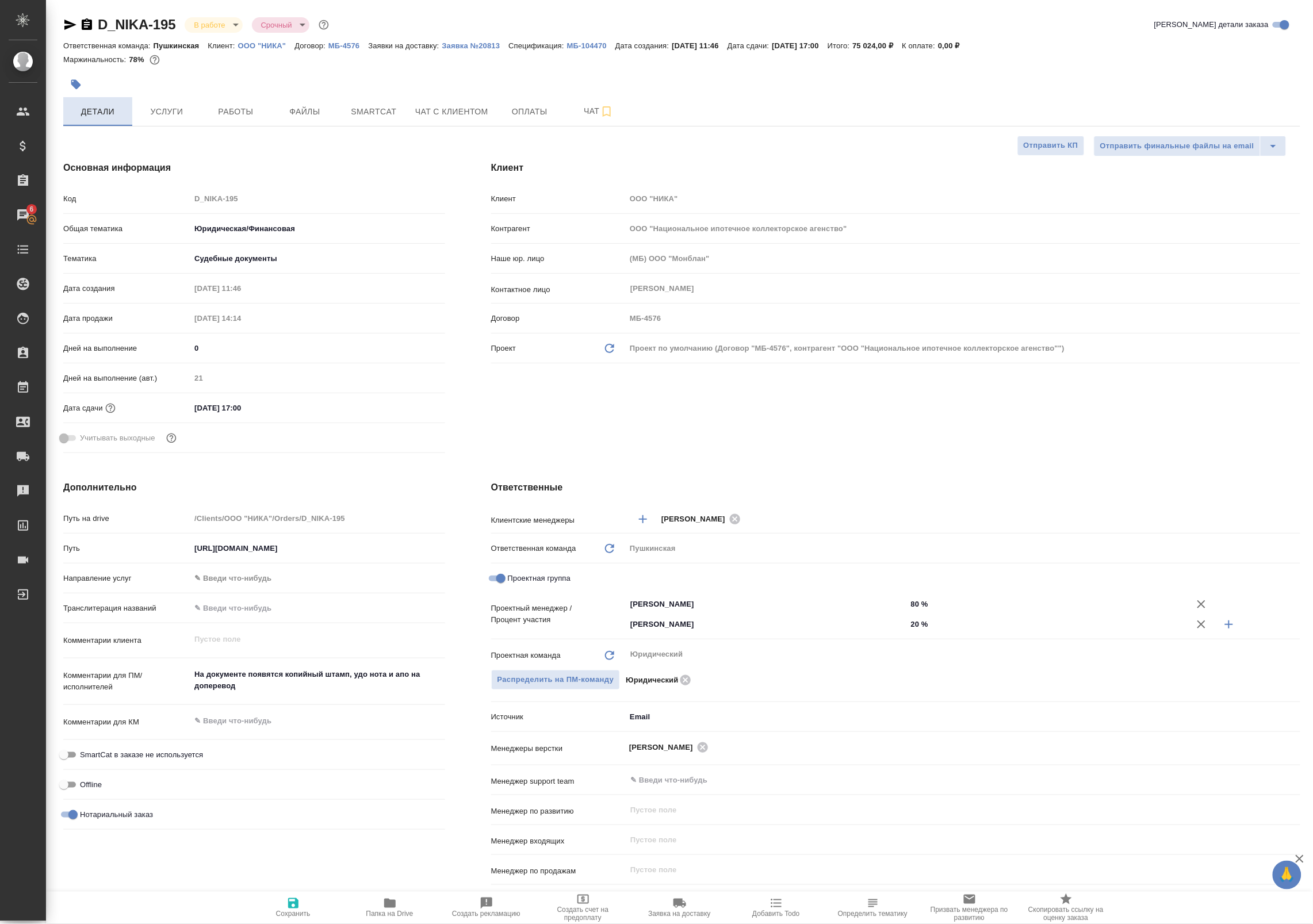
type textarea "x"
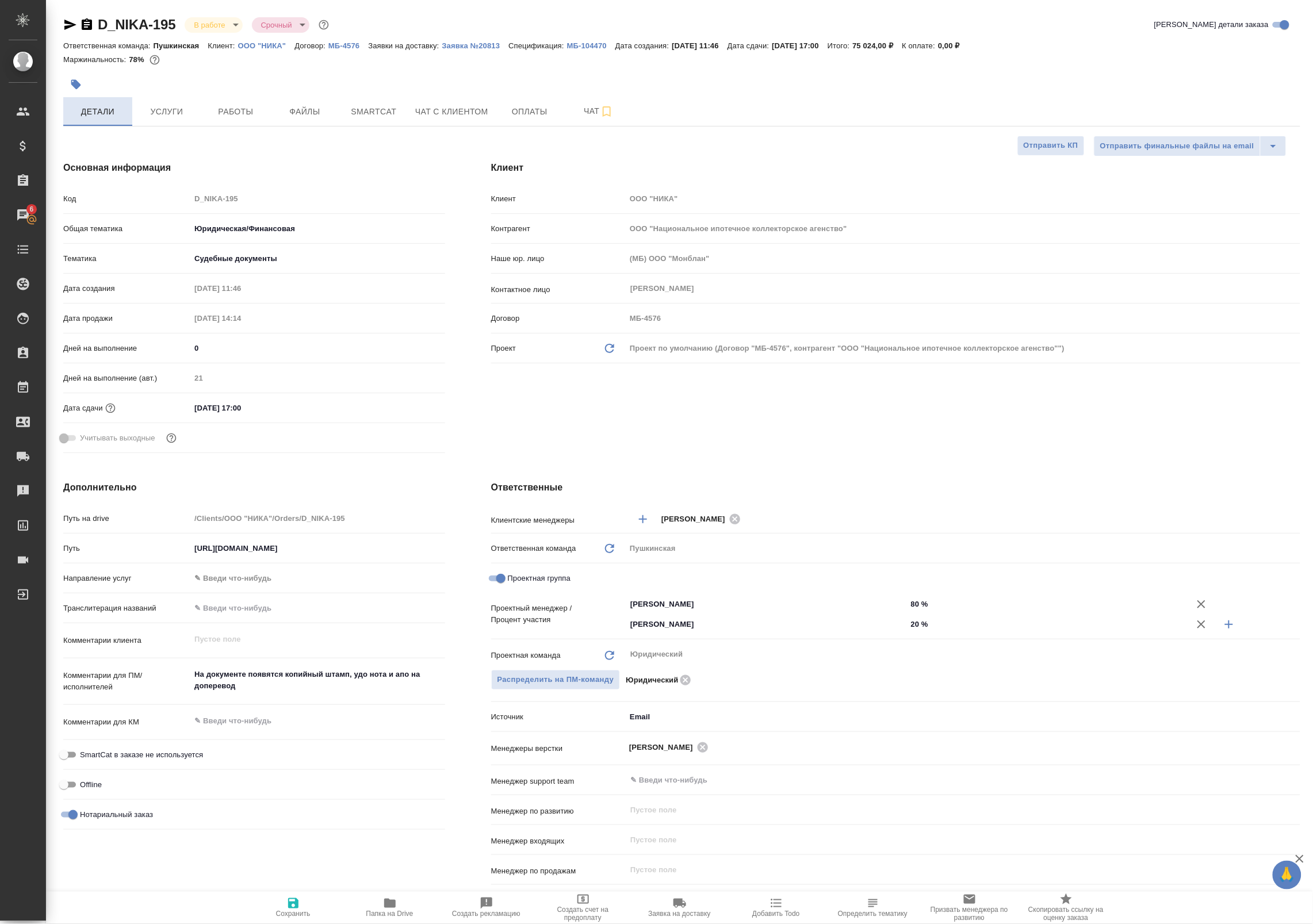
type textarea "x"
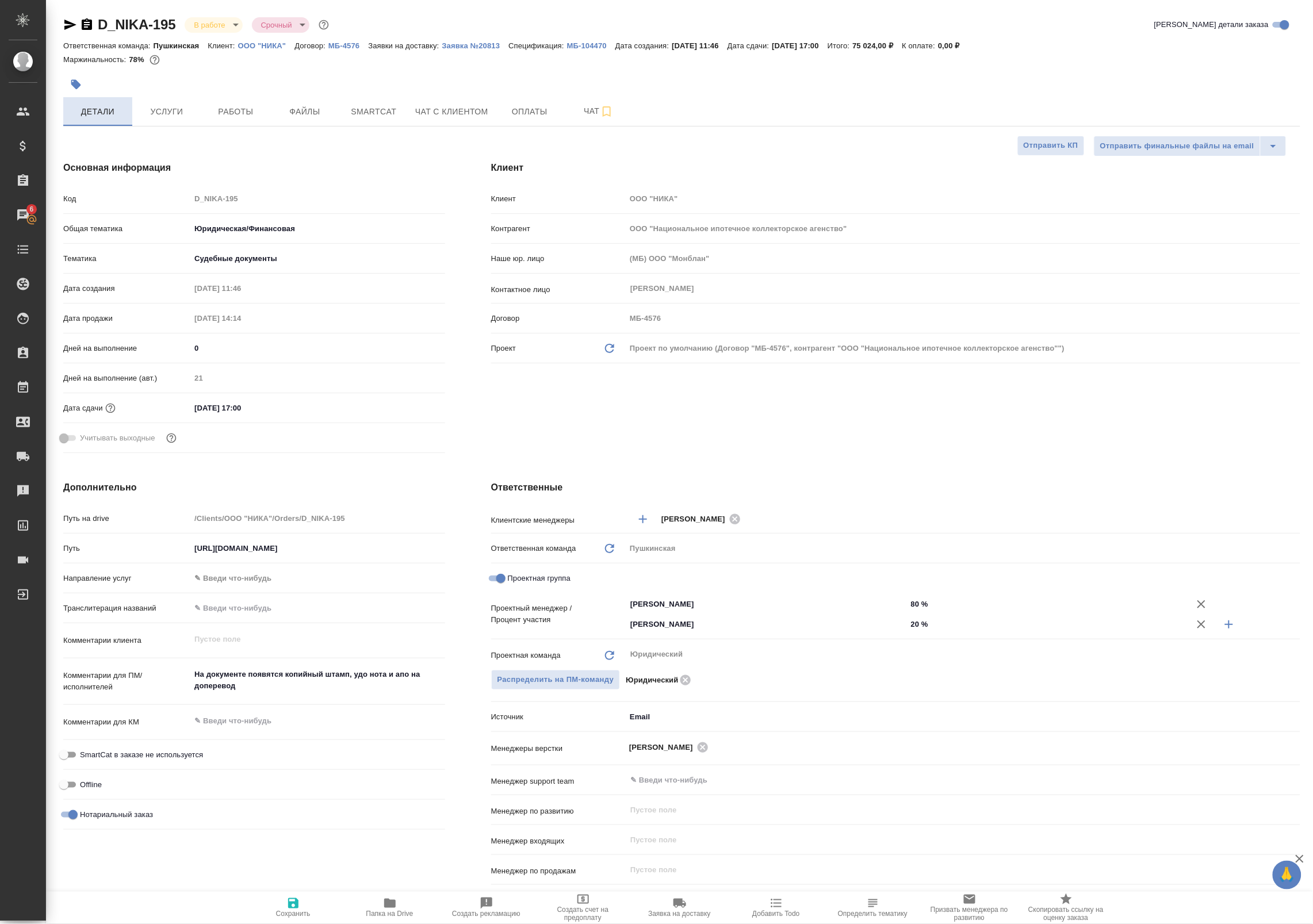
type textarea "x"
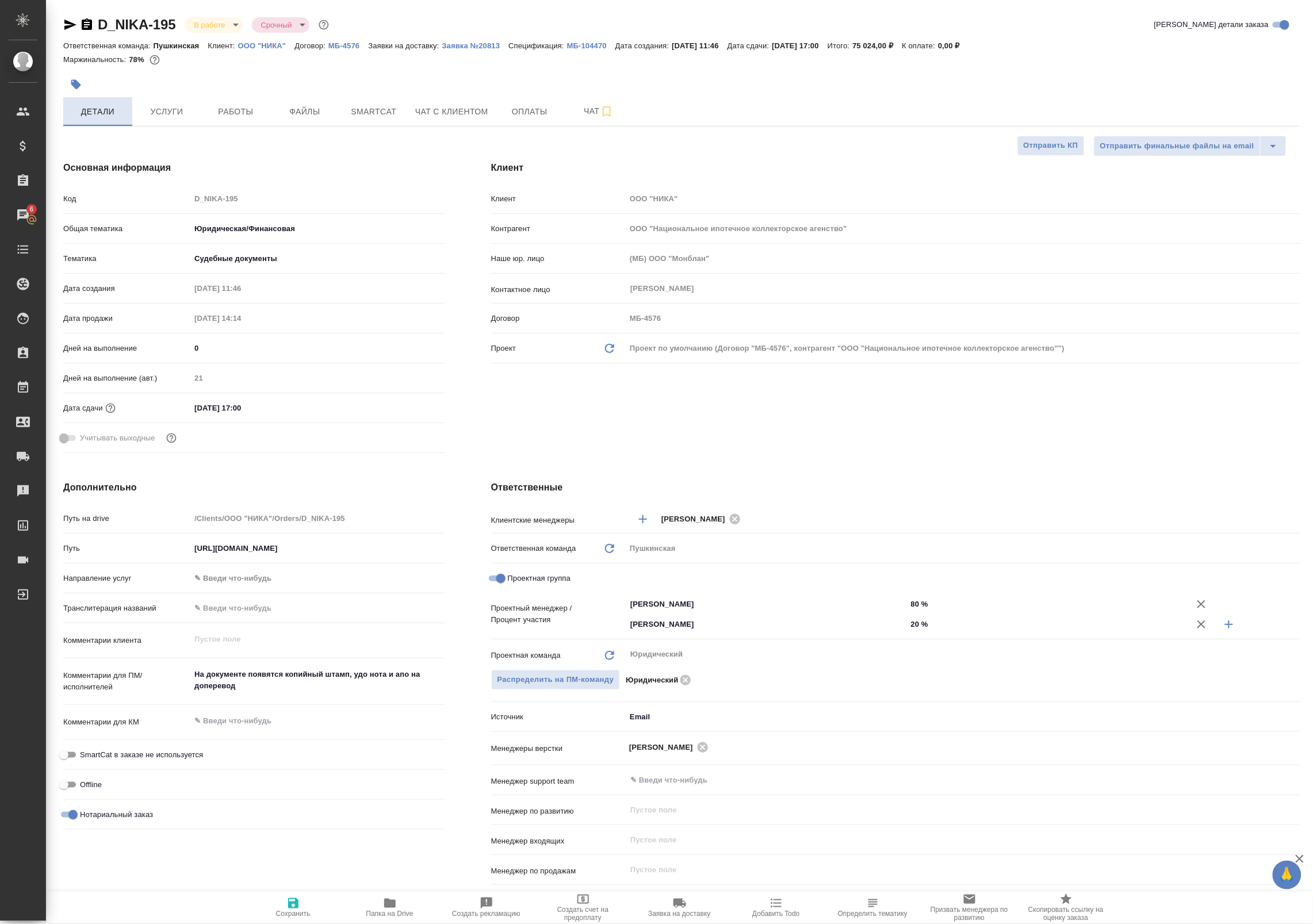
type textarea "x"
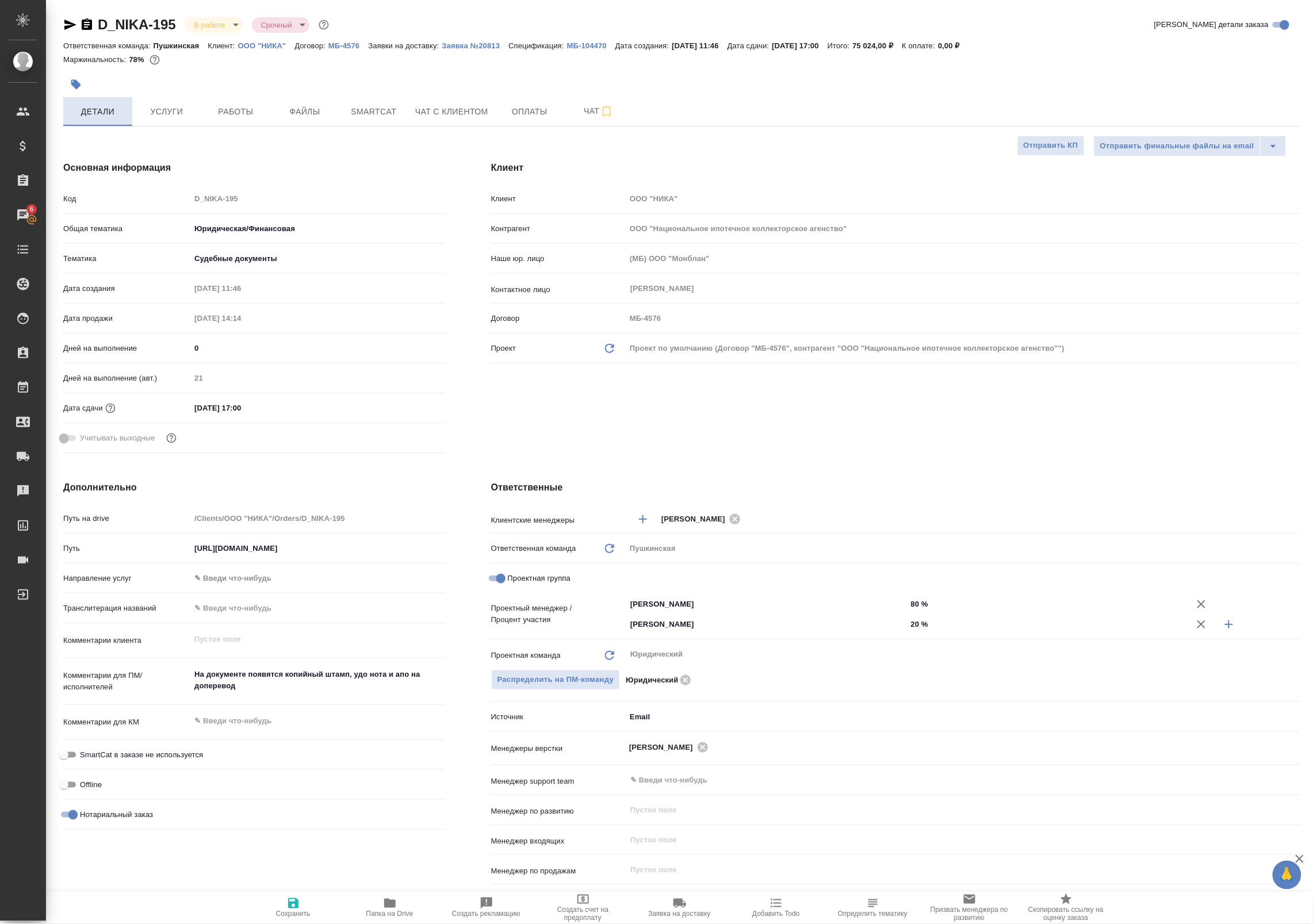
type textarea "x"
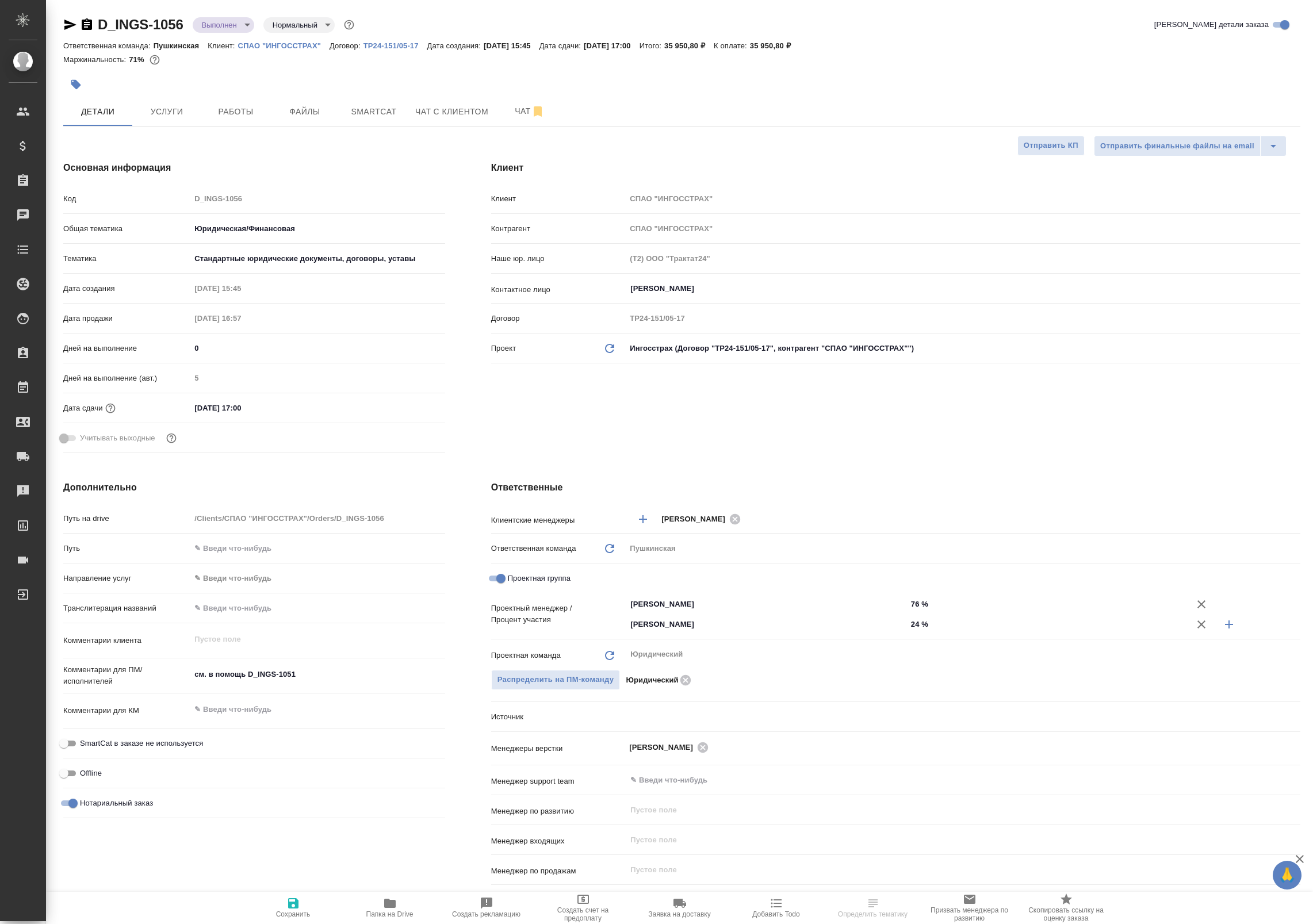
select select "RU"
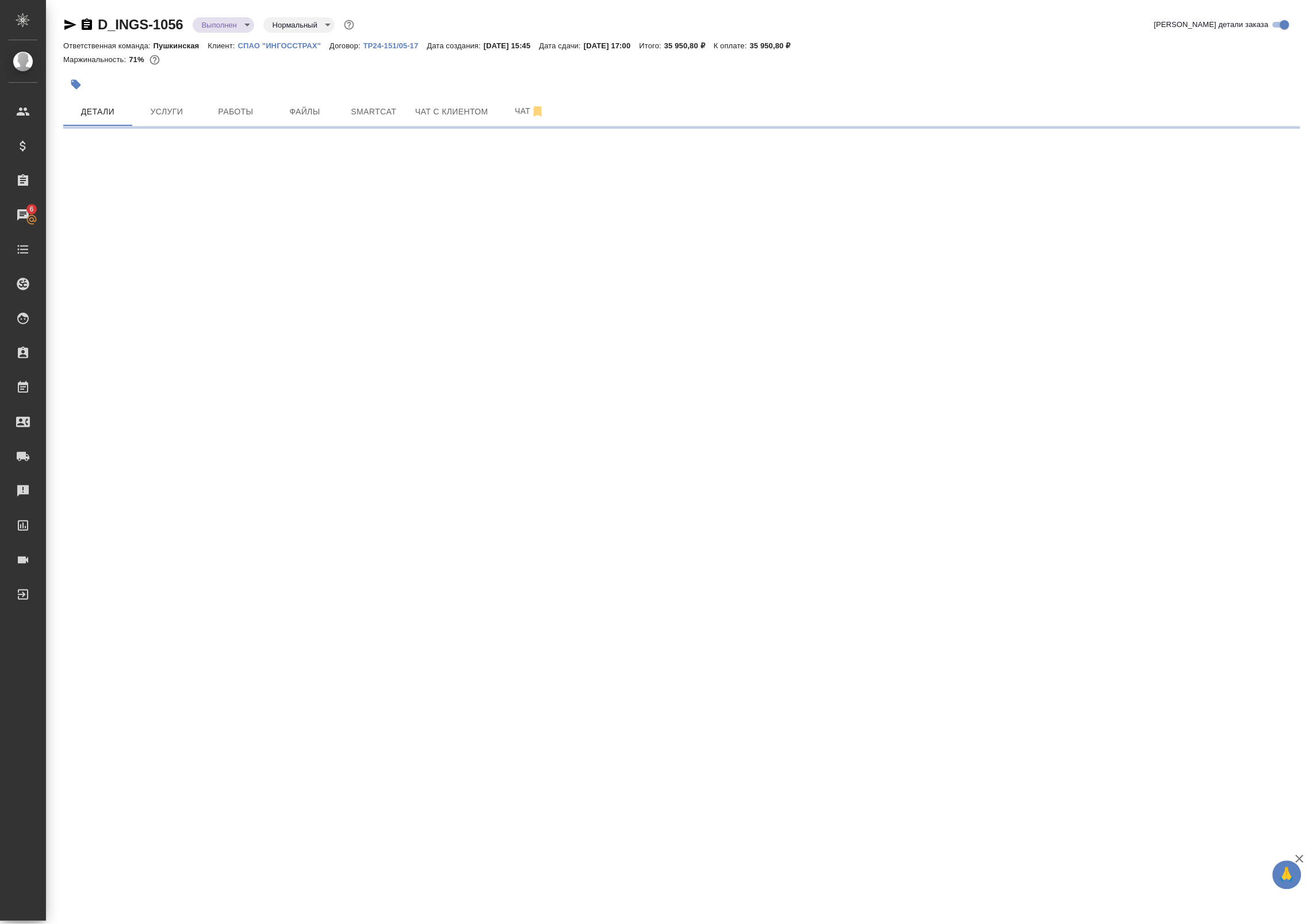
select select "RU"
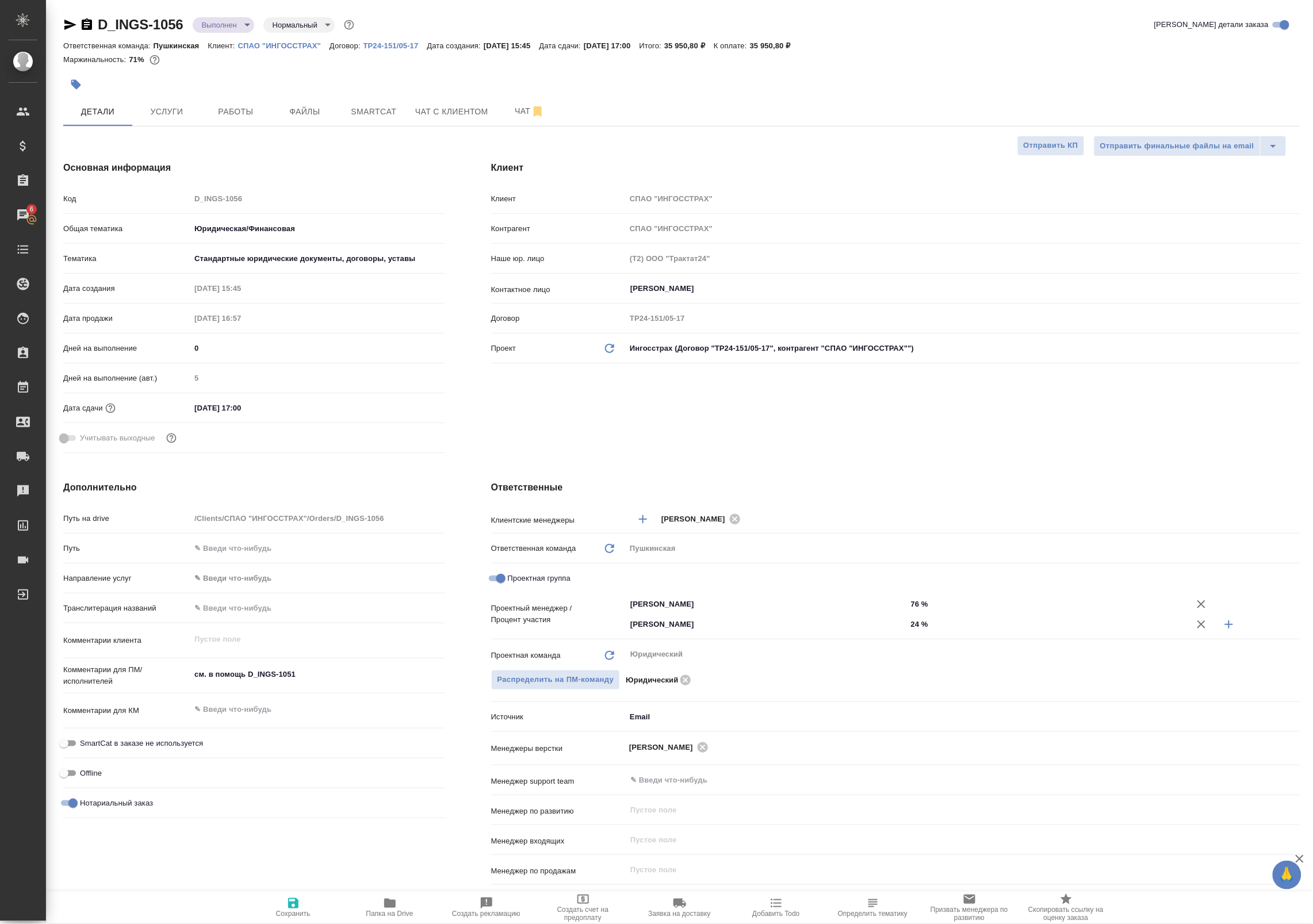
type textarea "x"
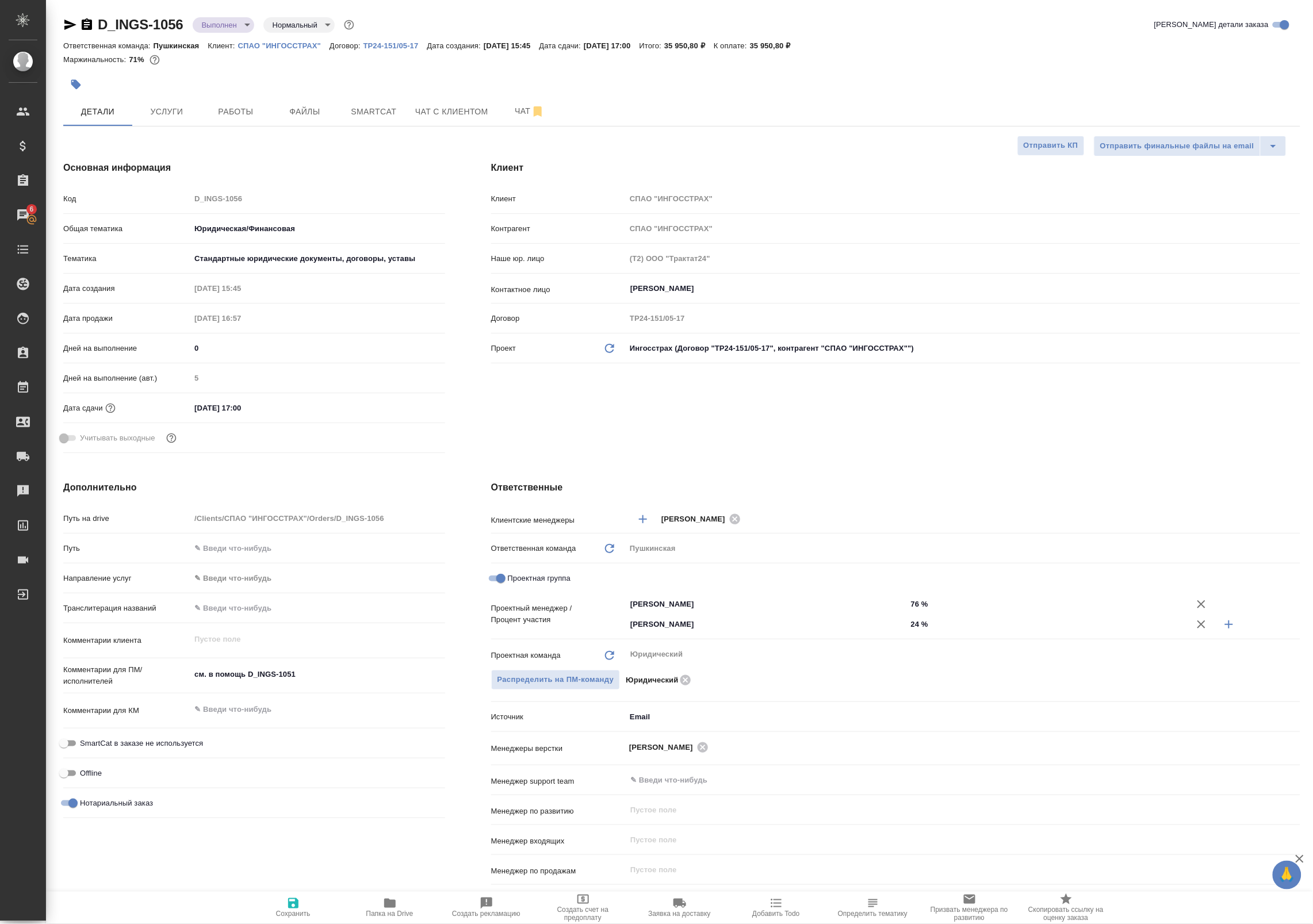
type textarea "x"
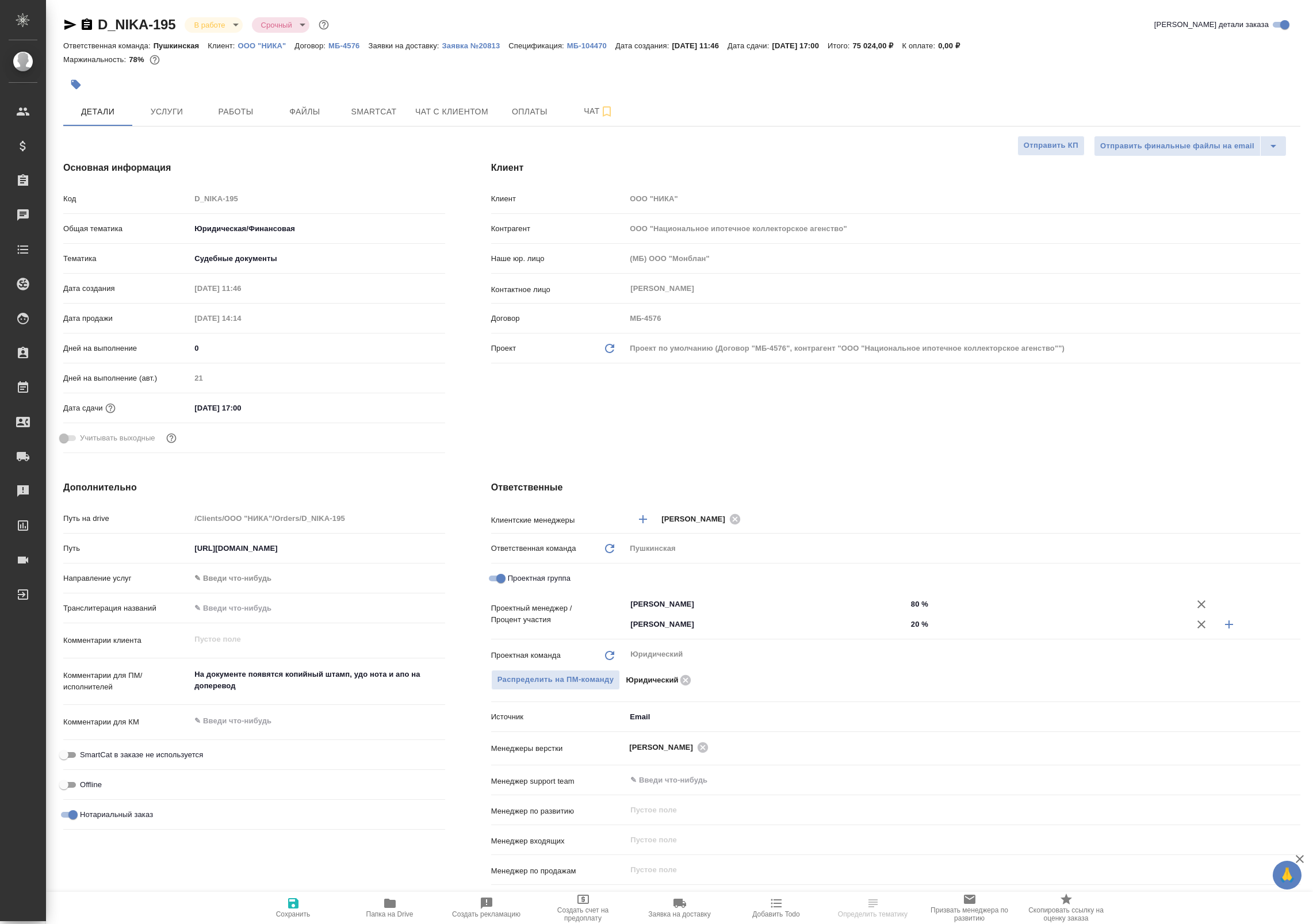
select select "RU"
type textarea "x"
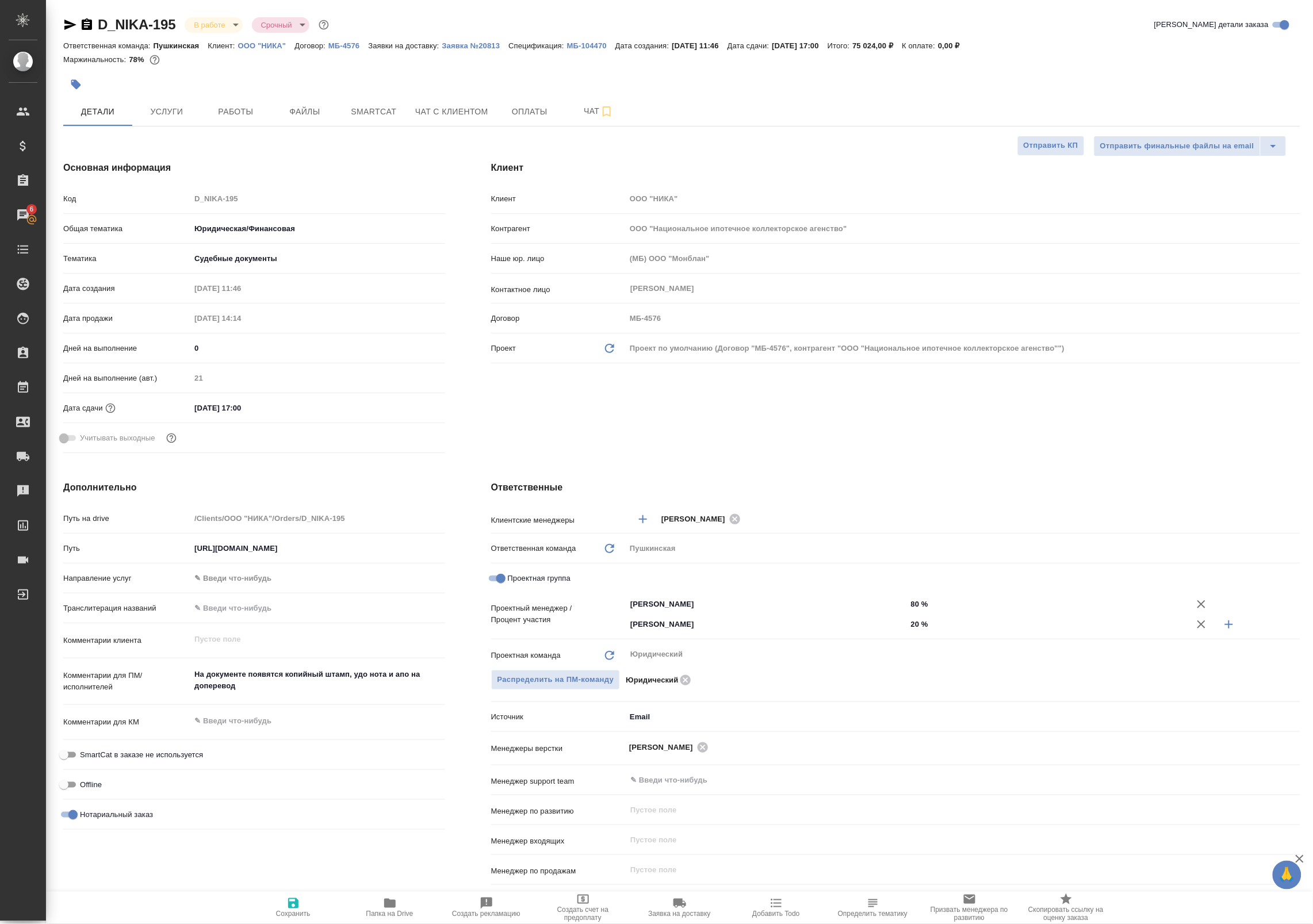
type textarea "x"
click at [227, 110] on span "Работы" at bounding box center [236, 111] width 55 height 15
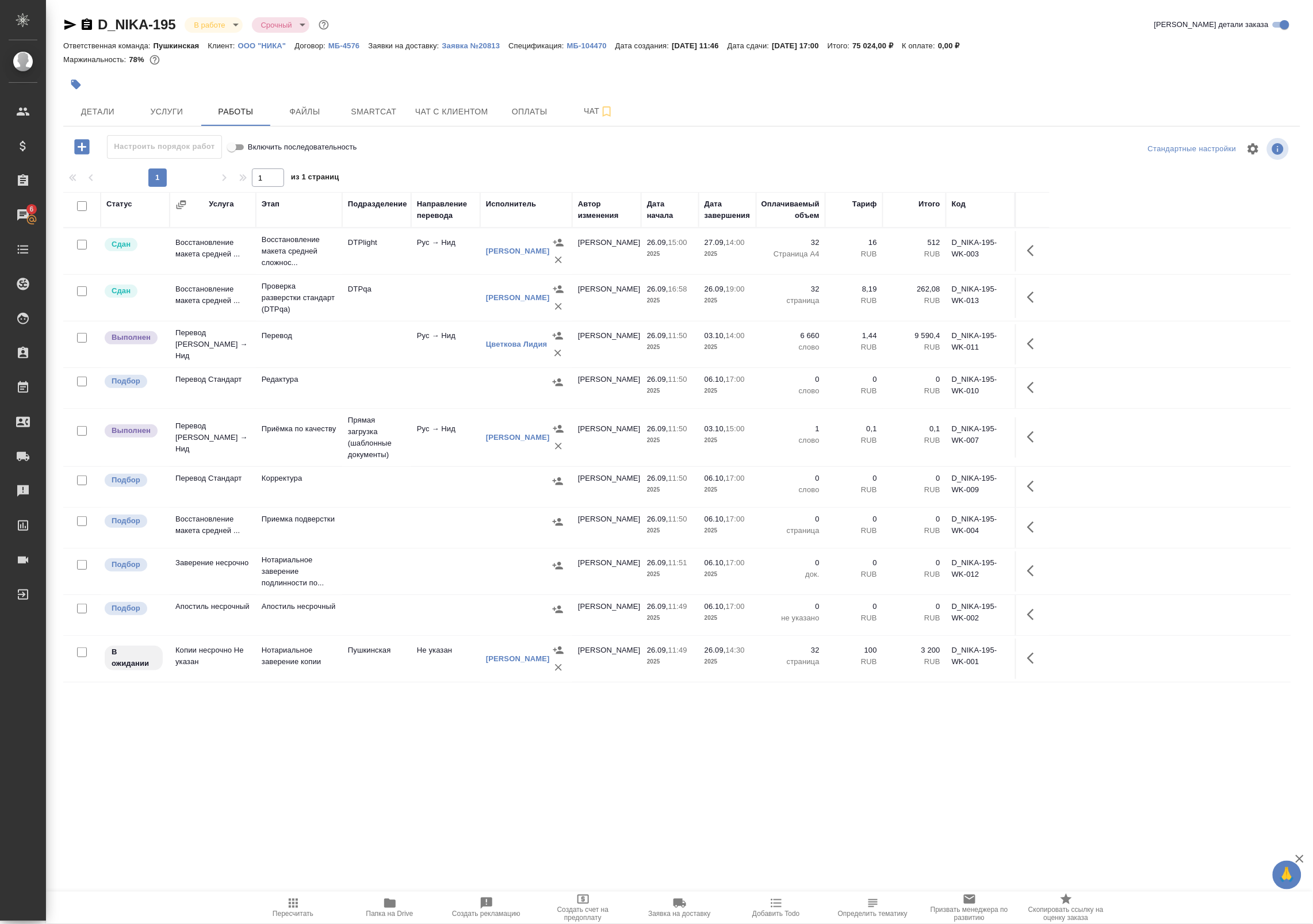
click at [1027, 440] on icon "button" at bounding box center [1034, 437] width 14 height 14
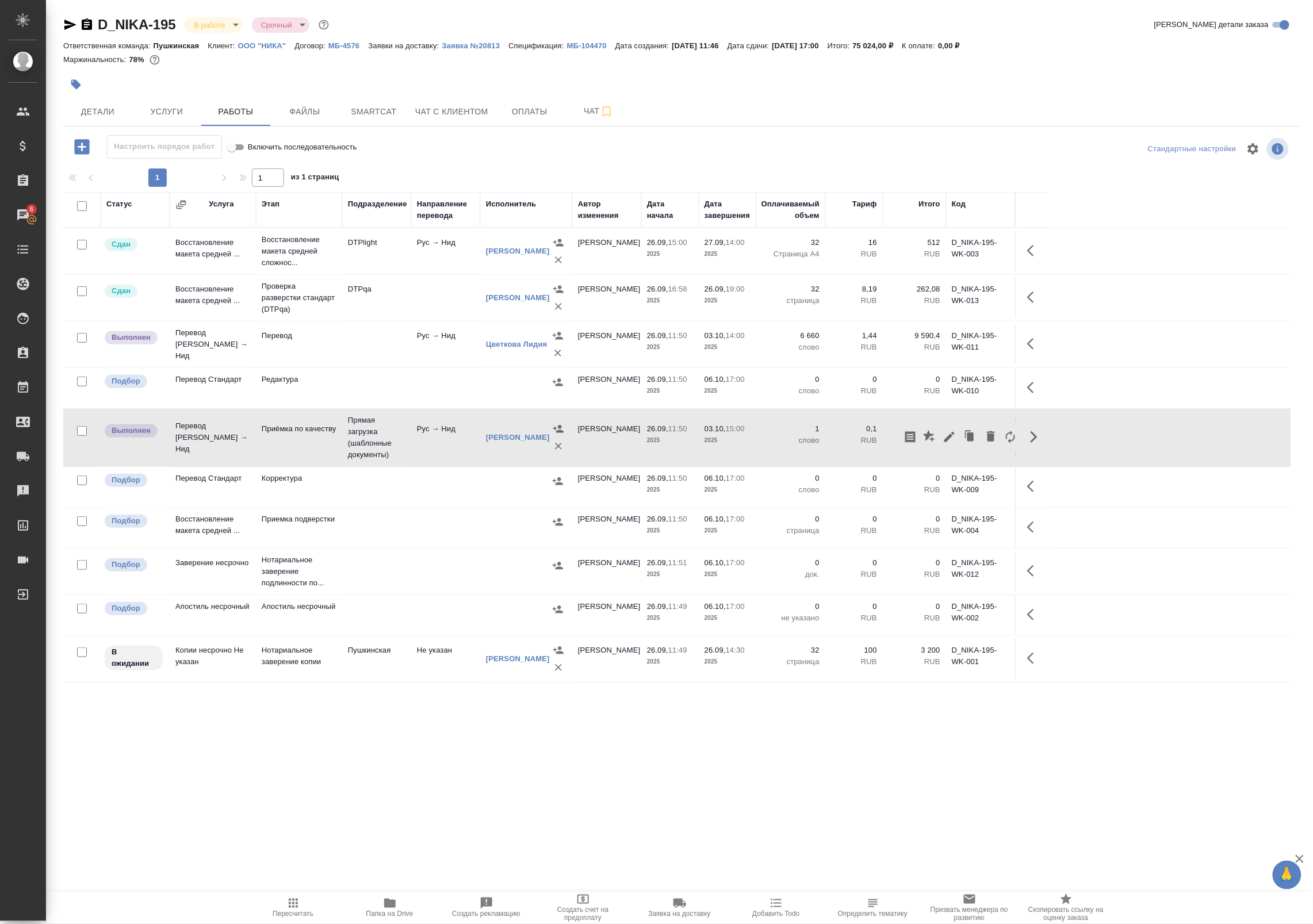
click at [950, 435] on icon "button" at bounding box center [950, 437] width 10 height 10
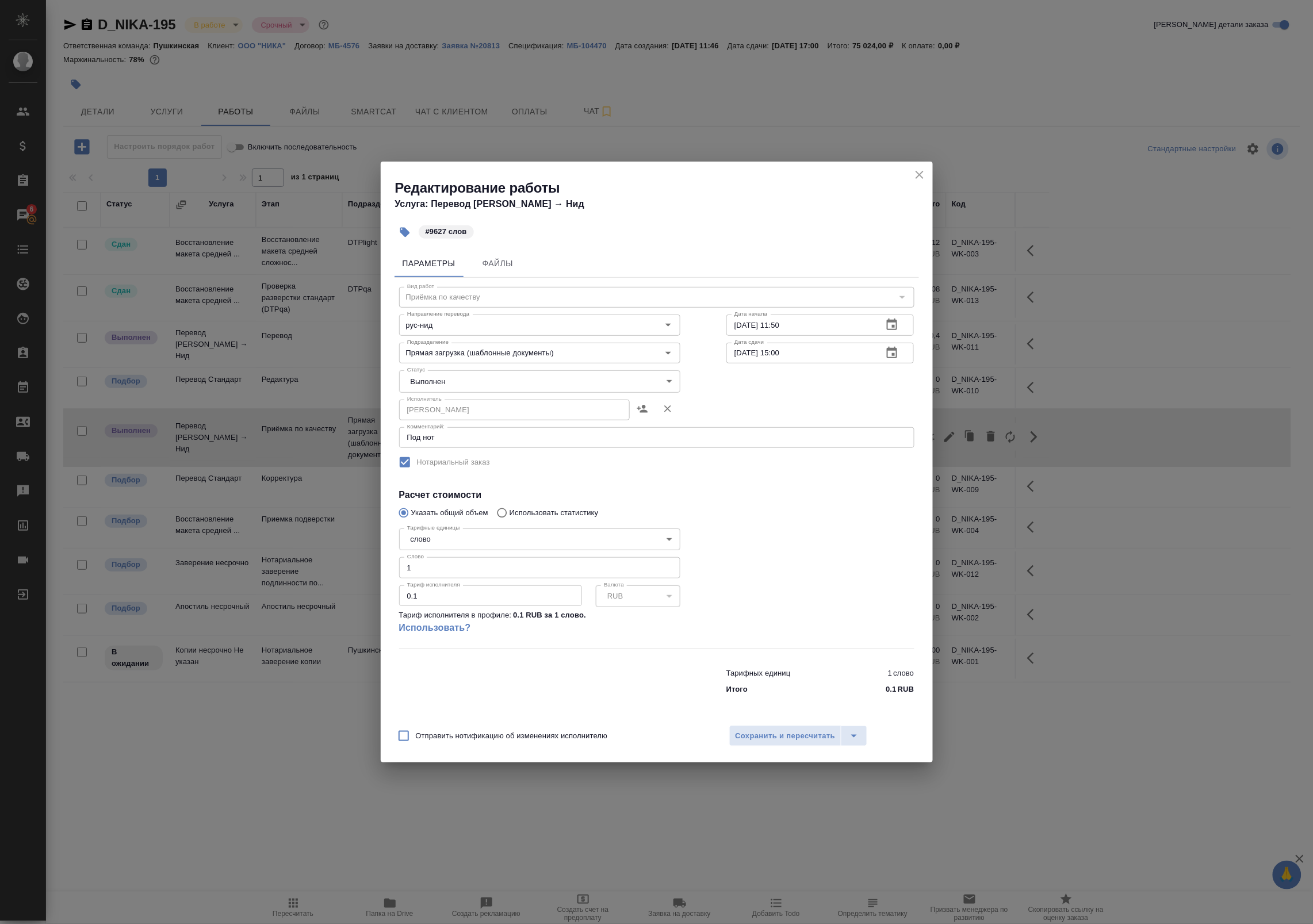
click at [423, 570] on input "1" at bounding box center [540, 567] width 281 height 20
type input "9627"
click at [754, 742] on span "Сохранить и пересчитать" at bounding box center [786, 736] width 100 height 13
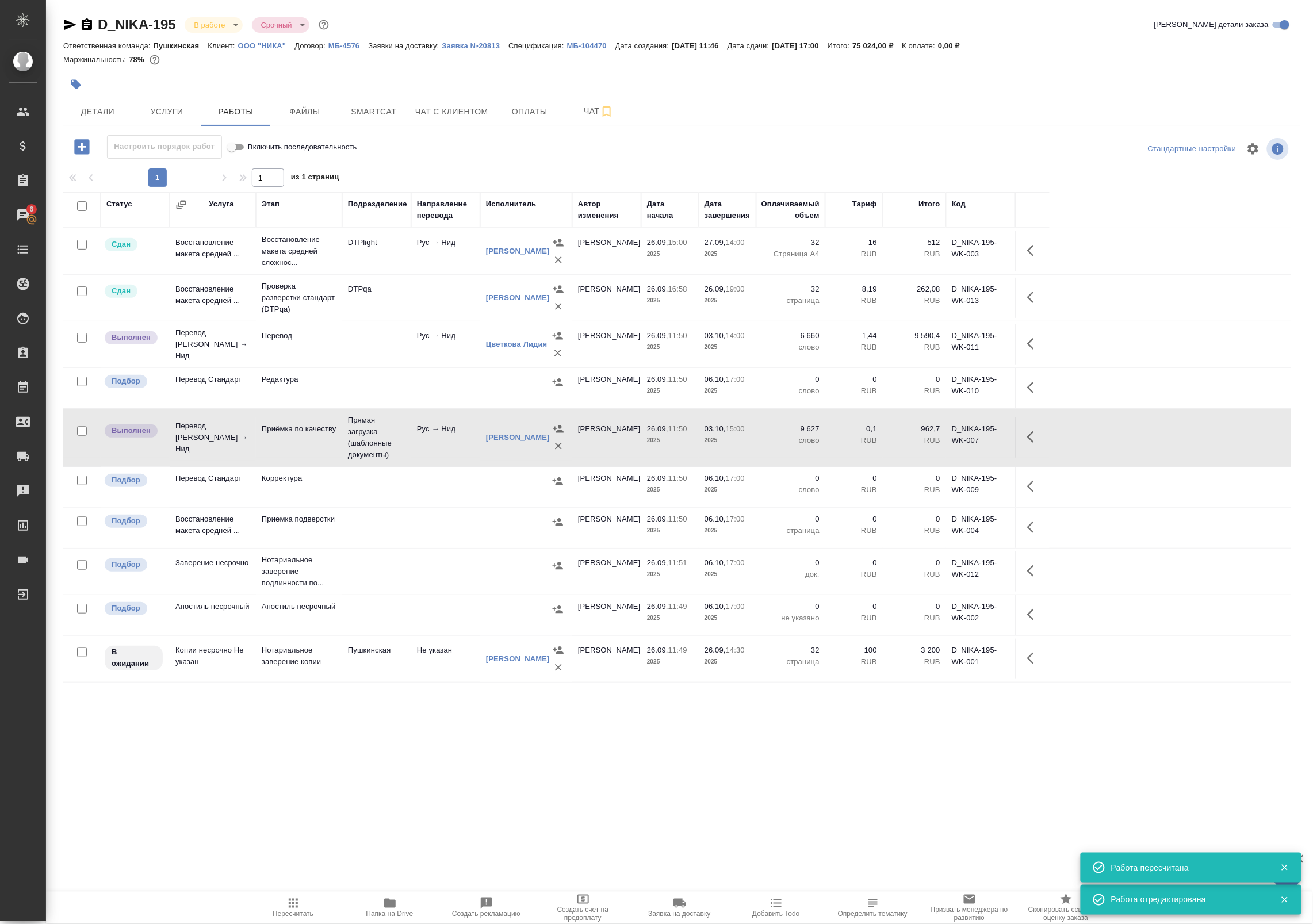
click at [286, 915] on span "Пересчитать" at bounding box center [293, 914] width 41 height 8
click at [288, 910] on span "Пересчитать" at bounding box center [293, 914] width 41 height 8
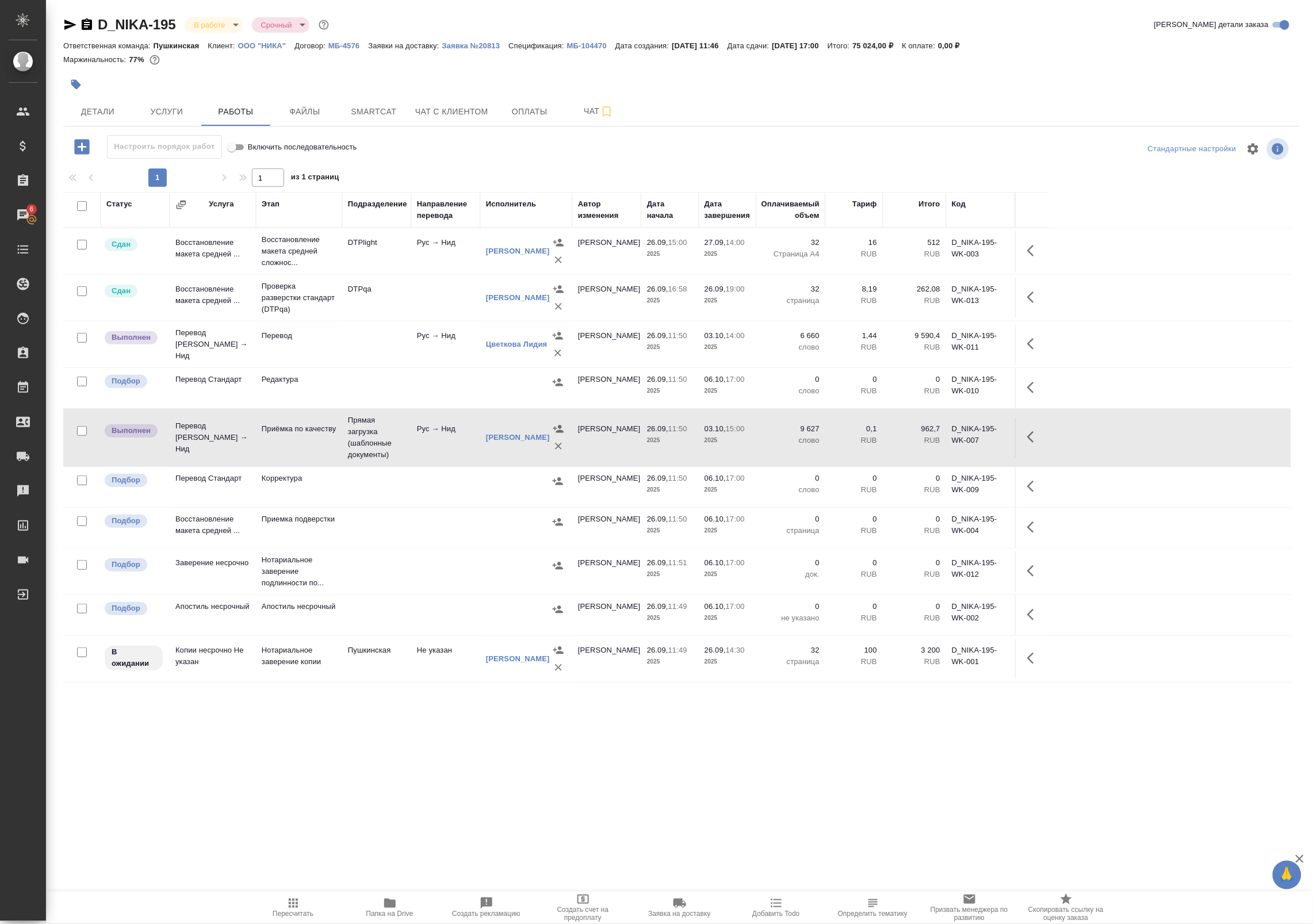
click at [1032, 340] on icon "button" at bounding box center [1031, 344] width 7 height 12
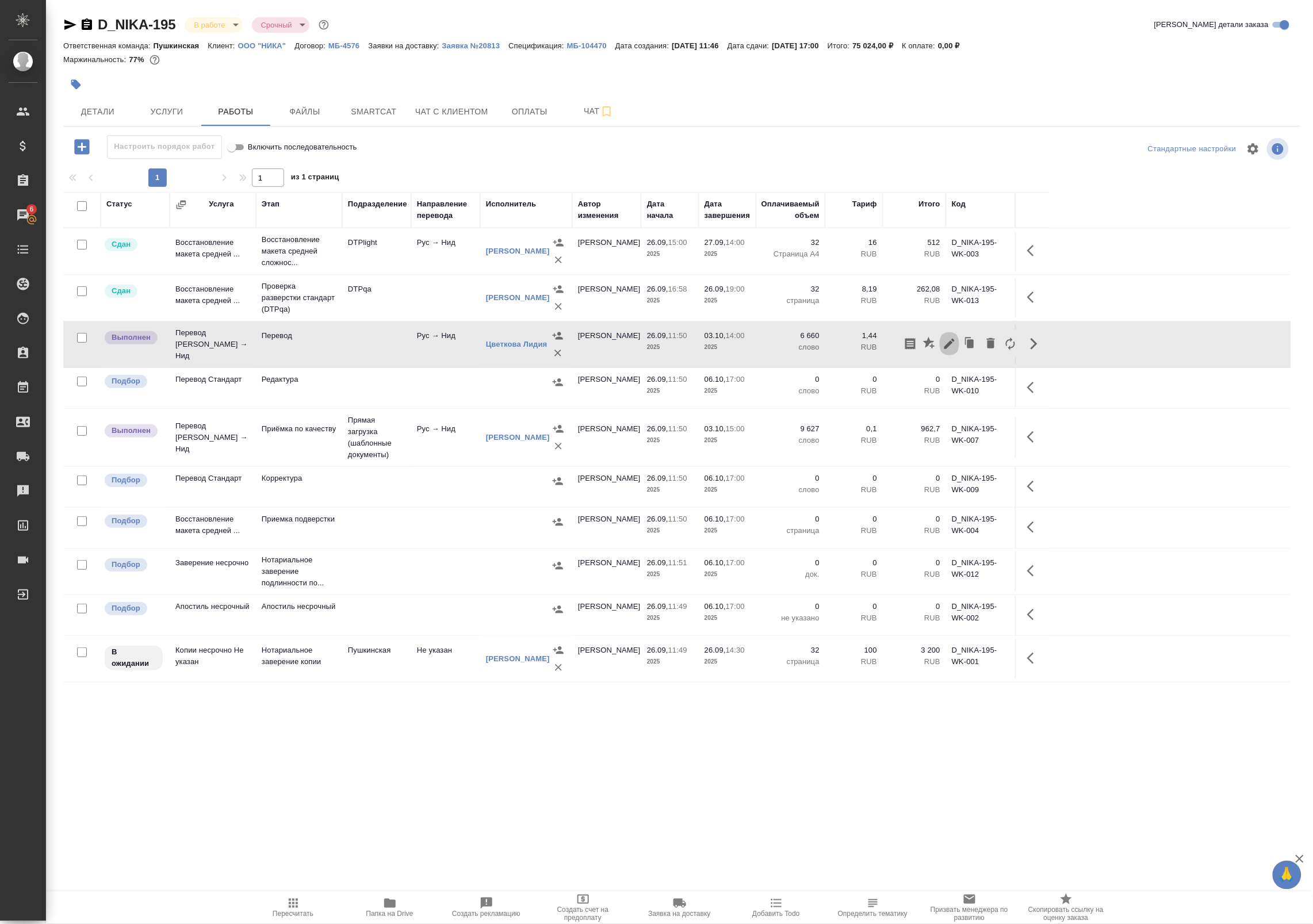
click at [950, 346] on icon "button" at bounding box center [950, 344] width 14 height 14
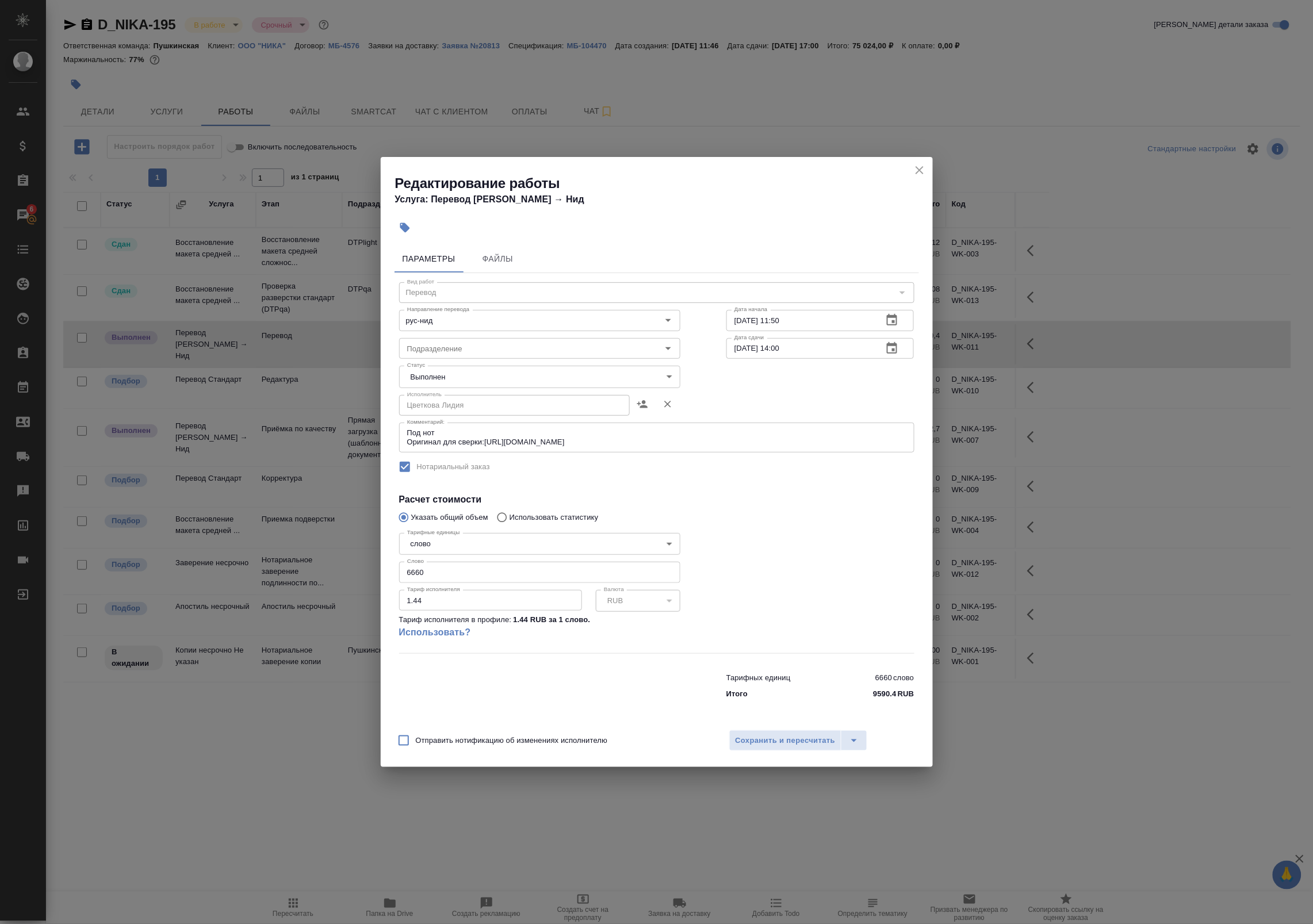
click at [424, 379] on body "🙏 .cls-1 fill:#fff; AWATERA Badanyan Artak Клиенты Спецификации Заказы 6 Чаты T…" at bounding box center [656, 462] width 1313 height 924
click at [421, 396] on button "Сдан" at bounding box center [421, 397] width 24 height 13
type input "closed"
click at [829, 743] on span "Сохранить и пересчитать" at bounding box center [786, 741] width 100 height 13
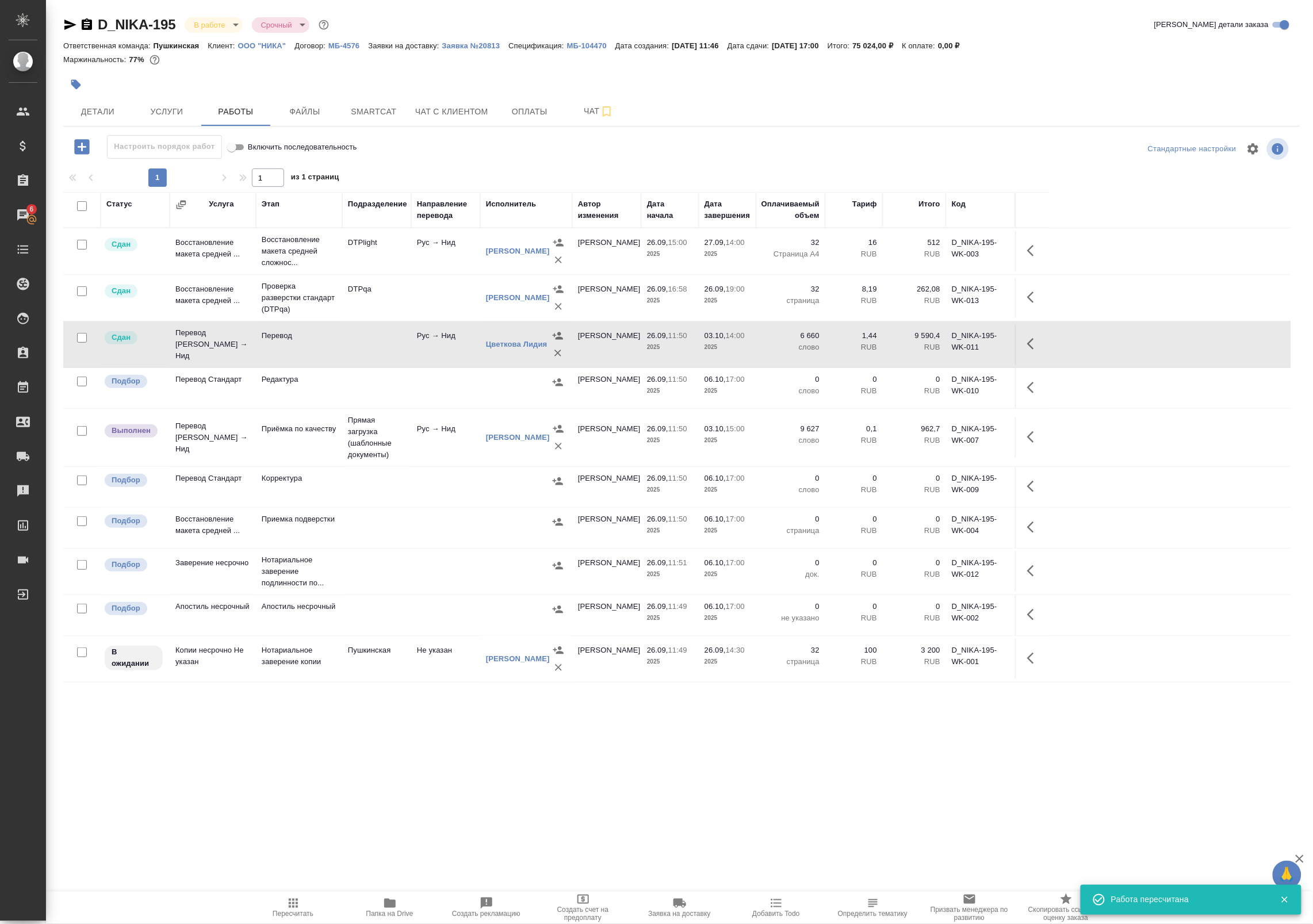
click at [384, 911] on span "Папка на Drive" at bounding box center [390, 914] width 47 height 8
click at [225, 32] on body "🙏 .cls-1 fill:#fff; AWATERA Badanyan Artak Клиенты Спецификации Заказы 6 Чаты T…" at bounding box center [656, 462] width 1313 height 924
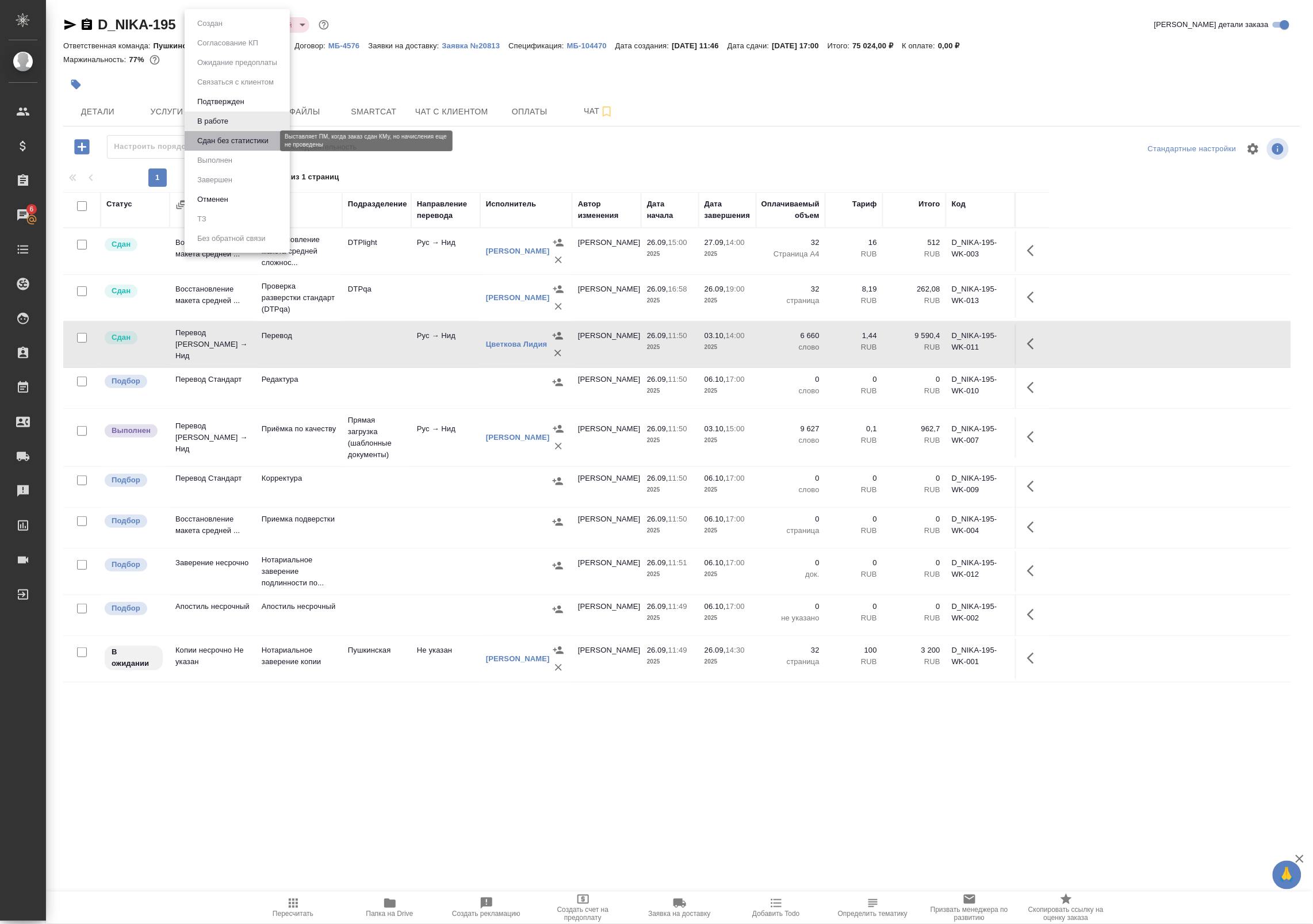
click at [198, 139] on button "Сдан без статистики" at bounding box center [233, 141] width 78 height 13
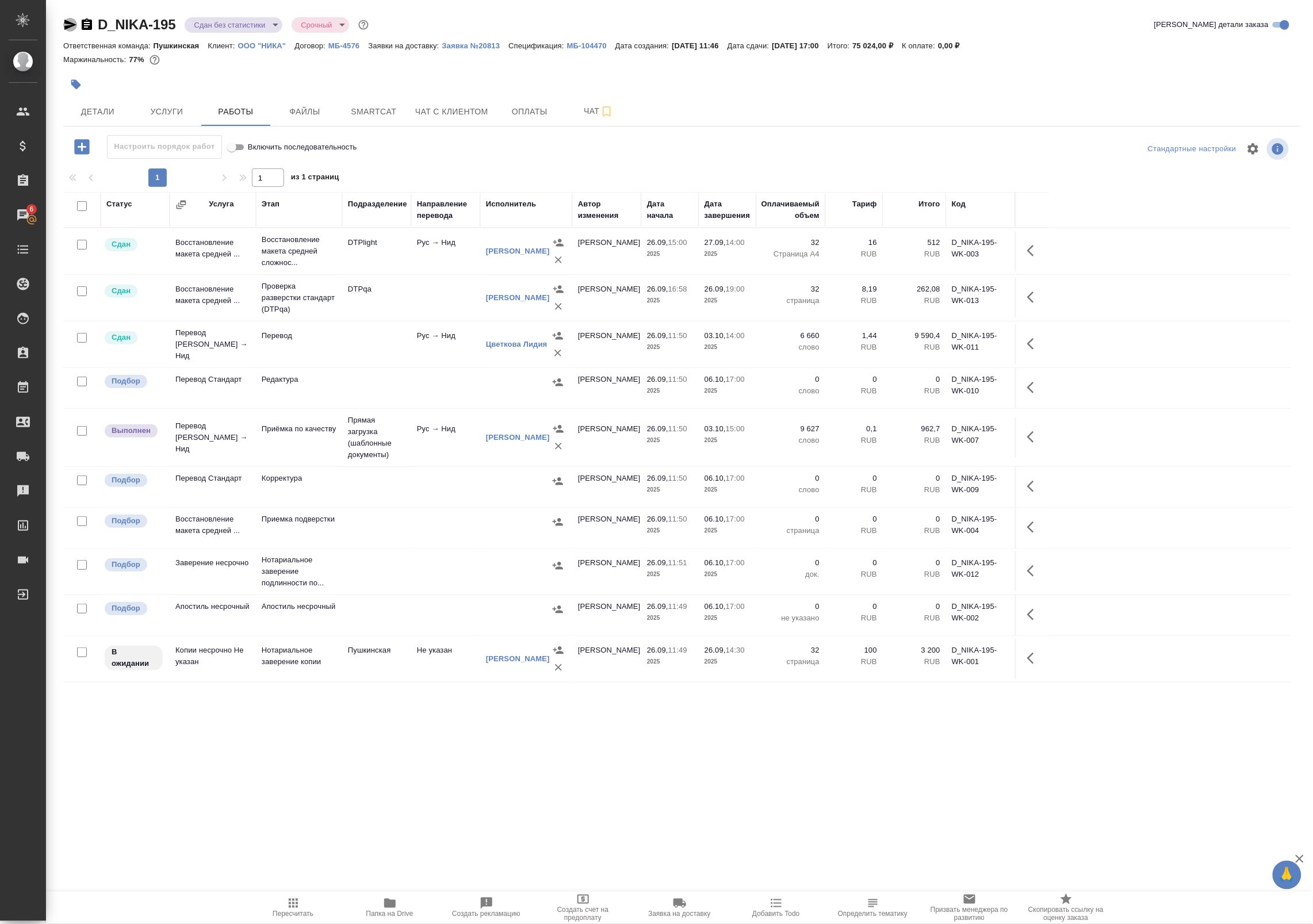
click at [65, 22] on icon "button" at bounding box center [70, 25] width 12 height 10
click at [89, 115] on span "Детали" at bounding box center [97, 111] width 55 height 15
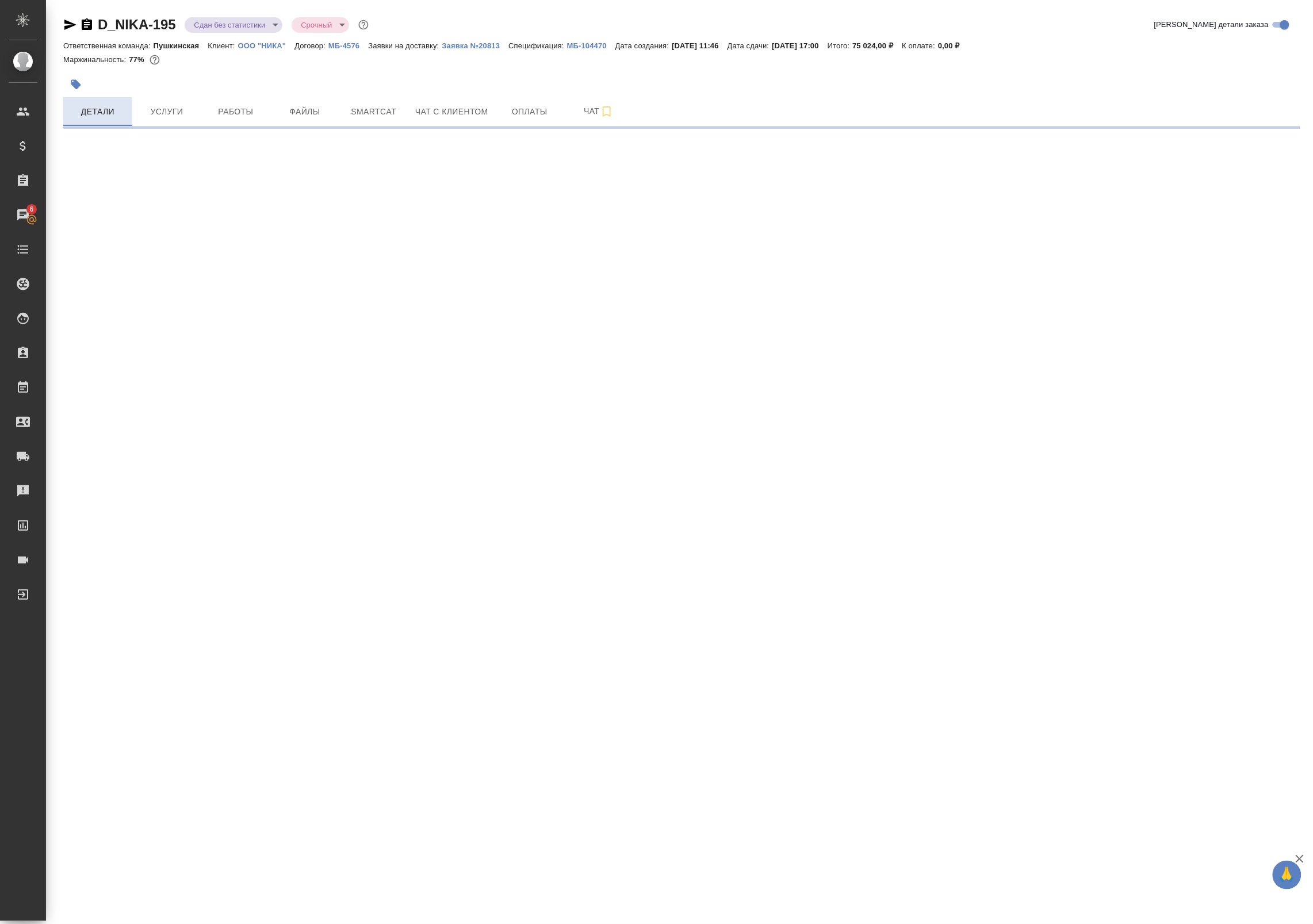
select select "RU"
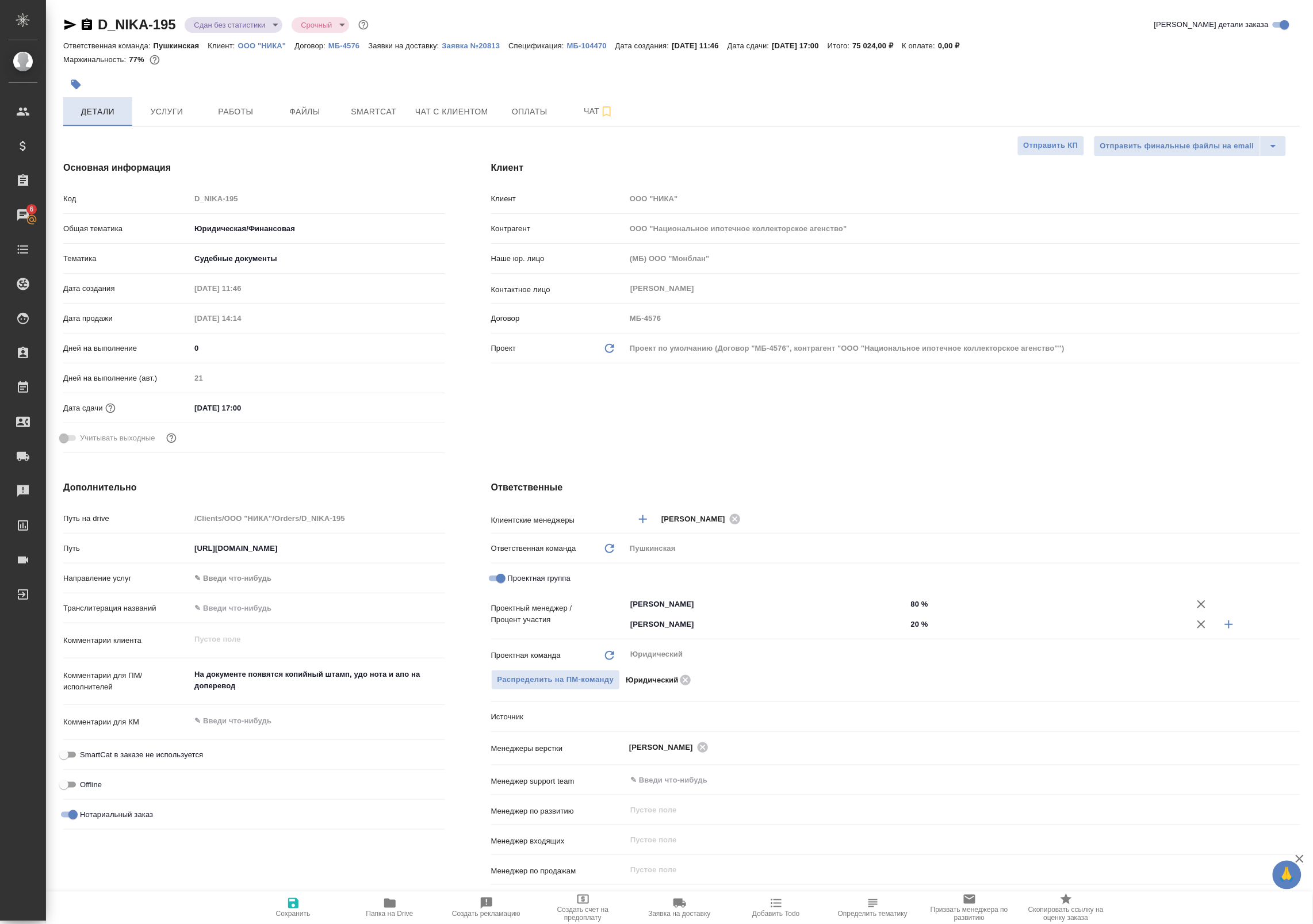
type textarea "x"
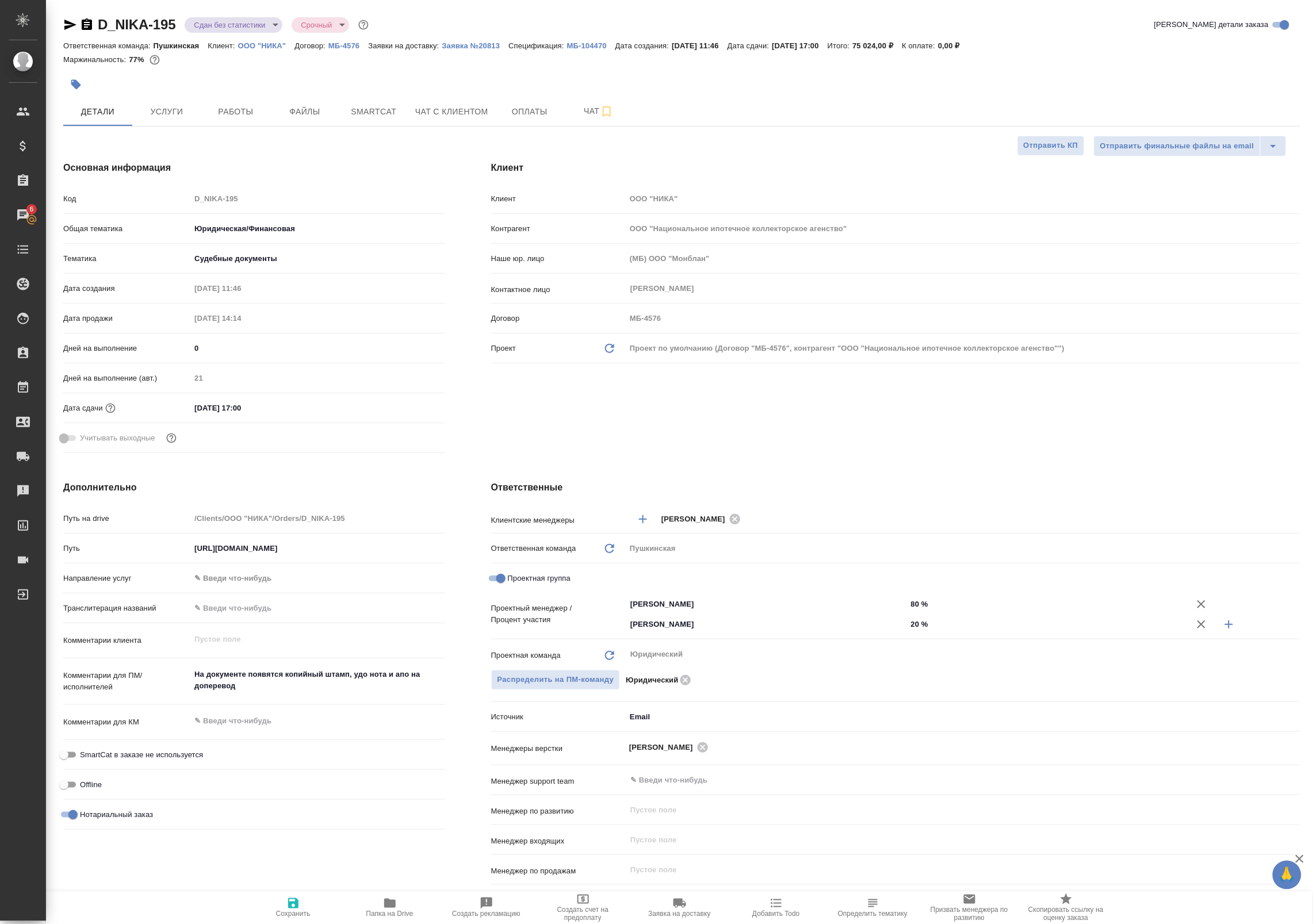
type textarea "x"
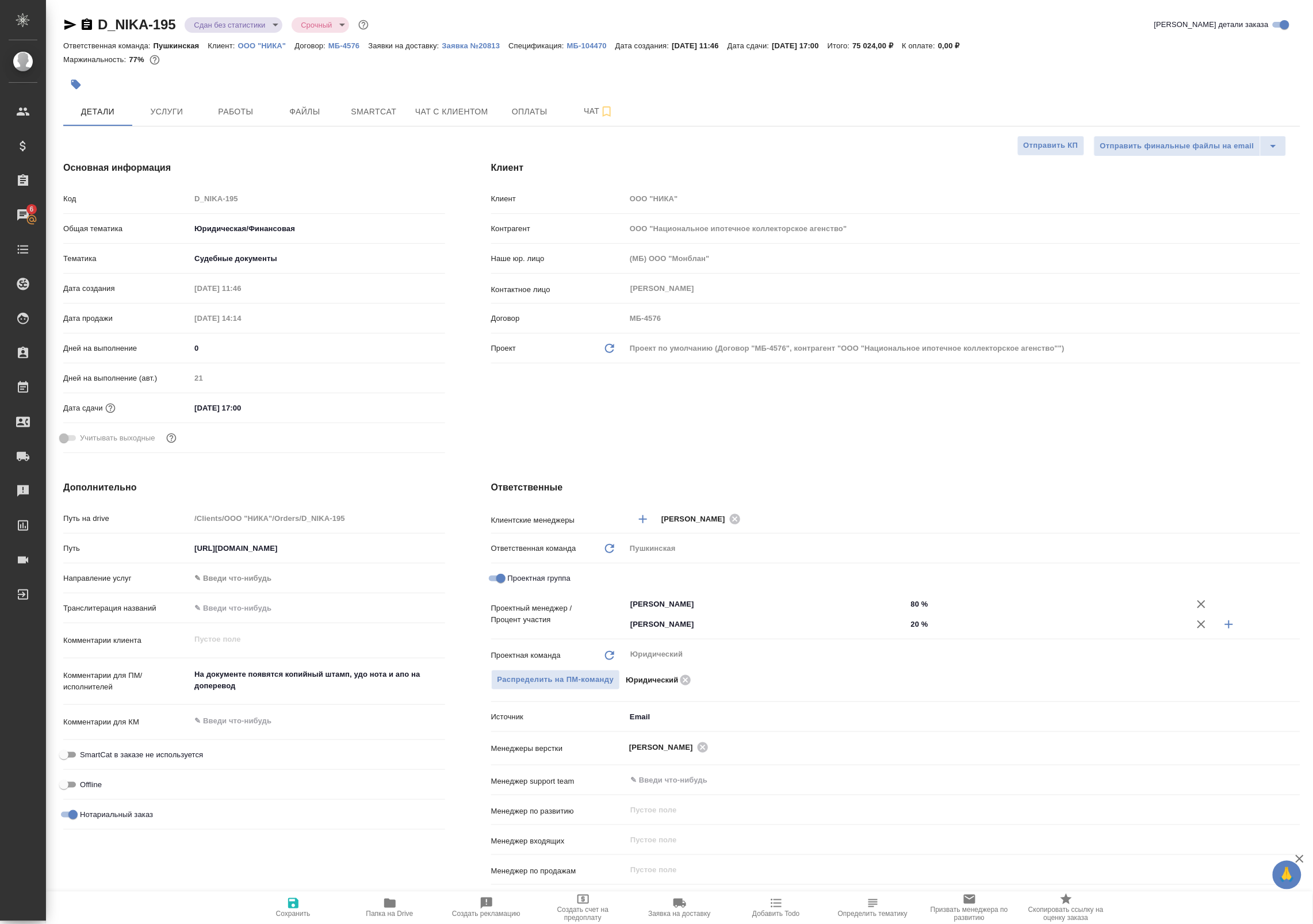
type textarea "x"
click at [213, 26] on body "🙏 .cls-1 fill:#fff; AWATERA Badanyan Artak Клиенты Спецификации Заказы 6 Чаты T…" at bounding box center [656, 462] width 1313 height 924
click at [216, 159] on button "Выполнен" at bounding box center [215, 160] width 42 height 13
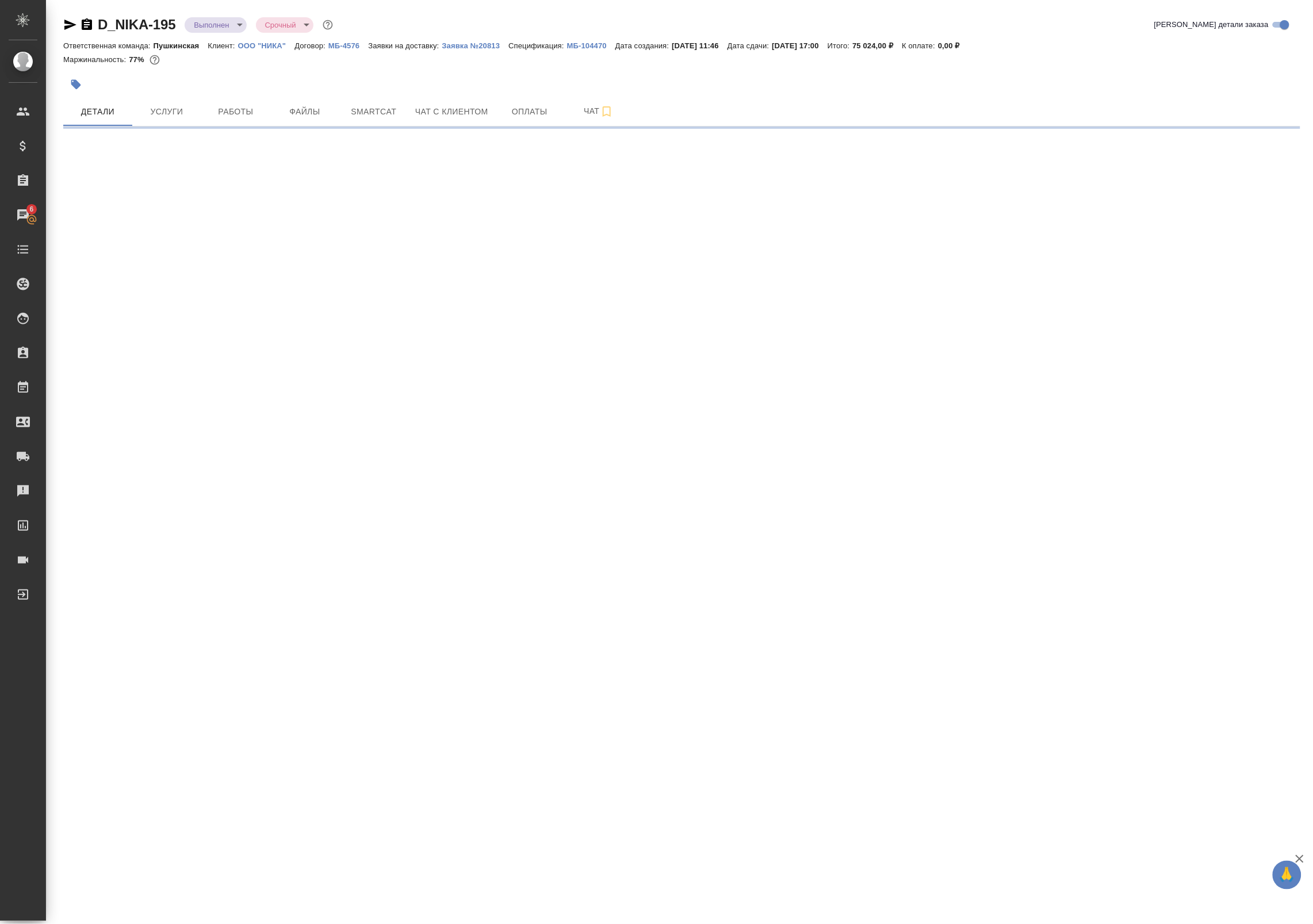
click at [205, 26] on body "🙏 .cls-1 fill:#fff; AWATERA Badanyan Artak Клиенты Спецификации Заказы 6 Чаты T…" at bounding box center [656, 462] width 1313 height 924
select select "RU"
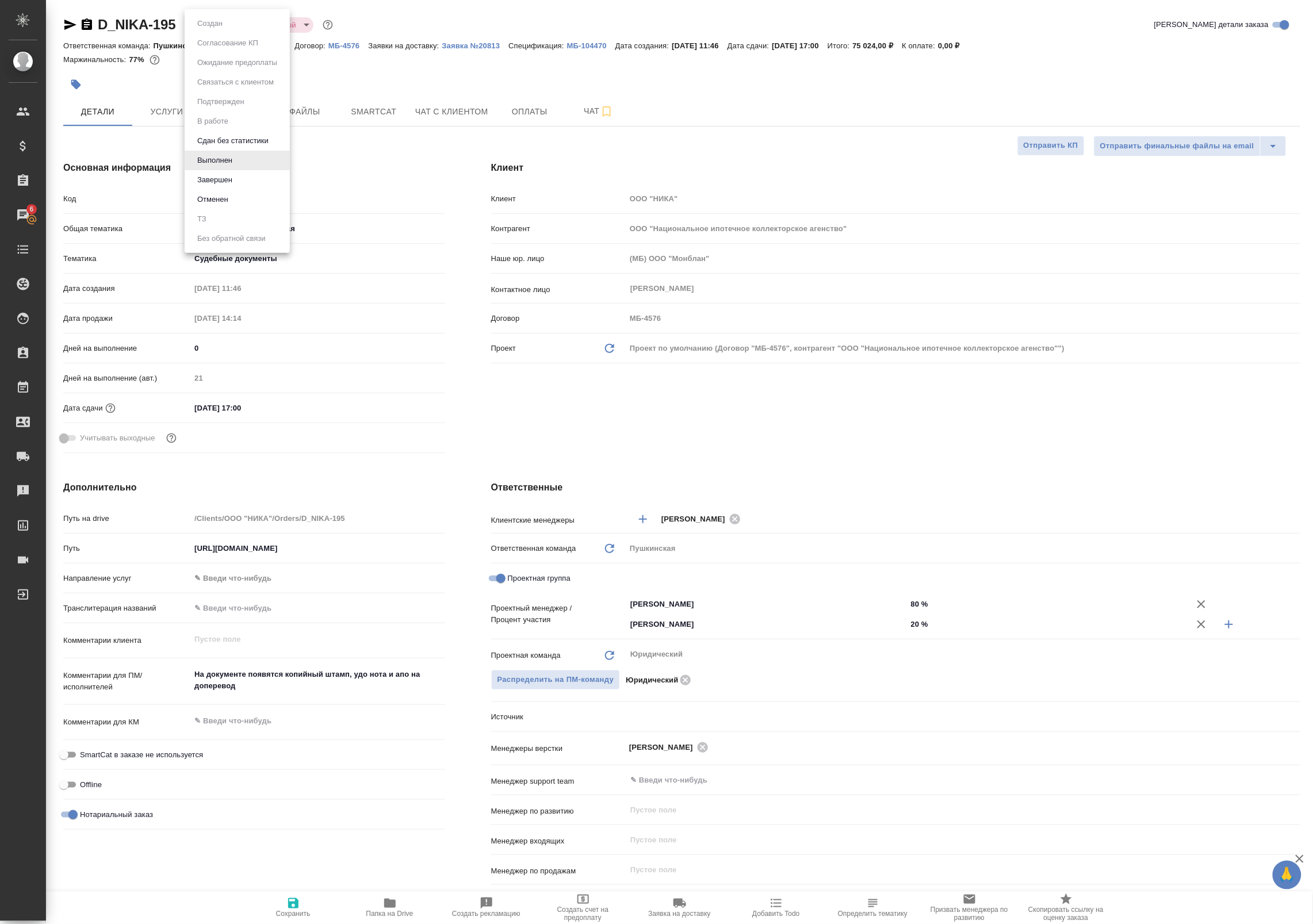
type textarea "x"
click at [202, 139] on button "Сдан без статистики" at bounding box center [233, 141] width 78 height 13
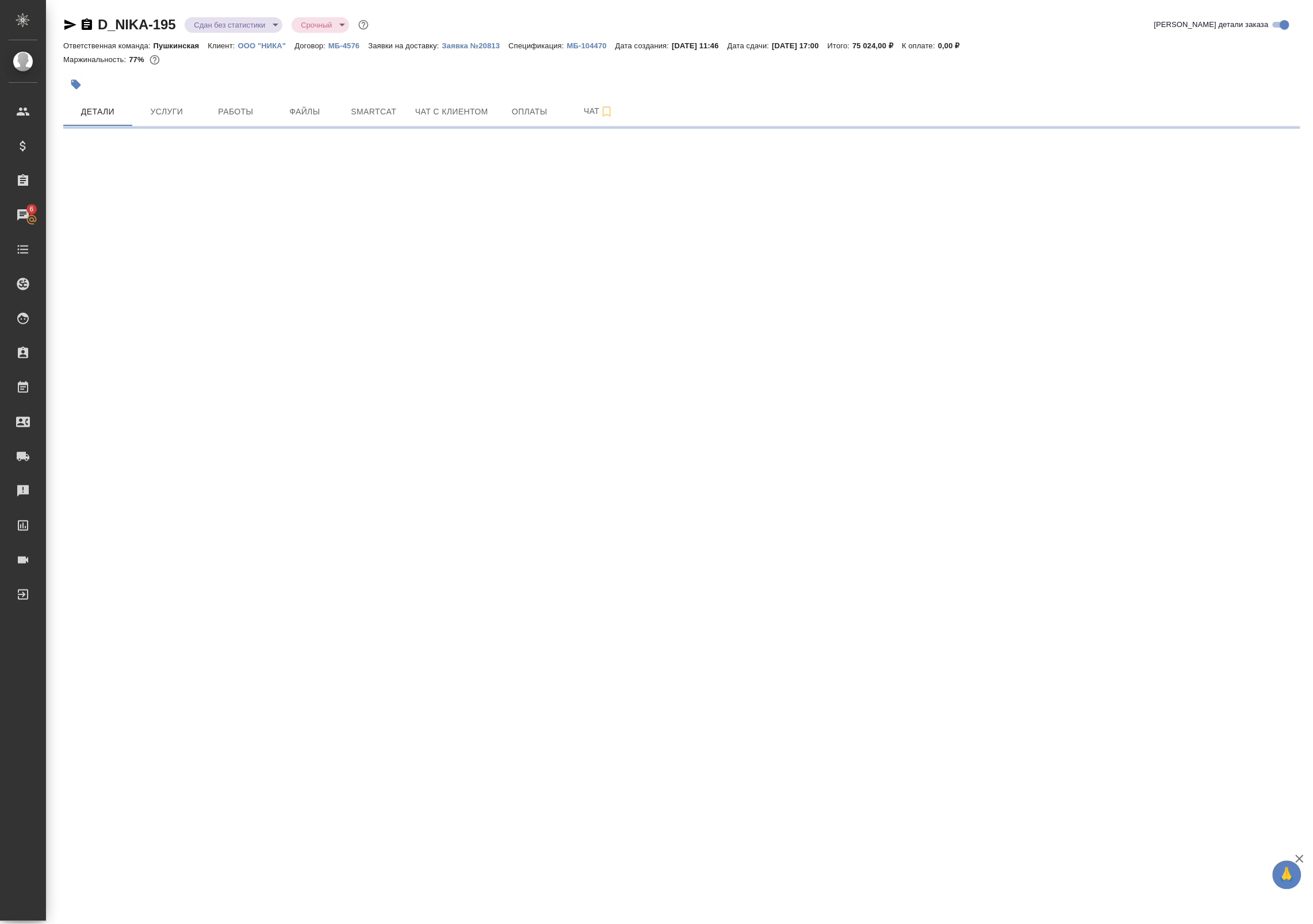
select select "RU"
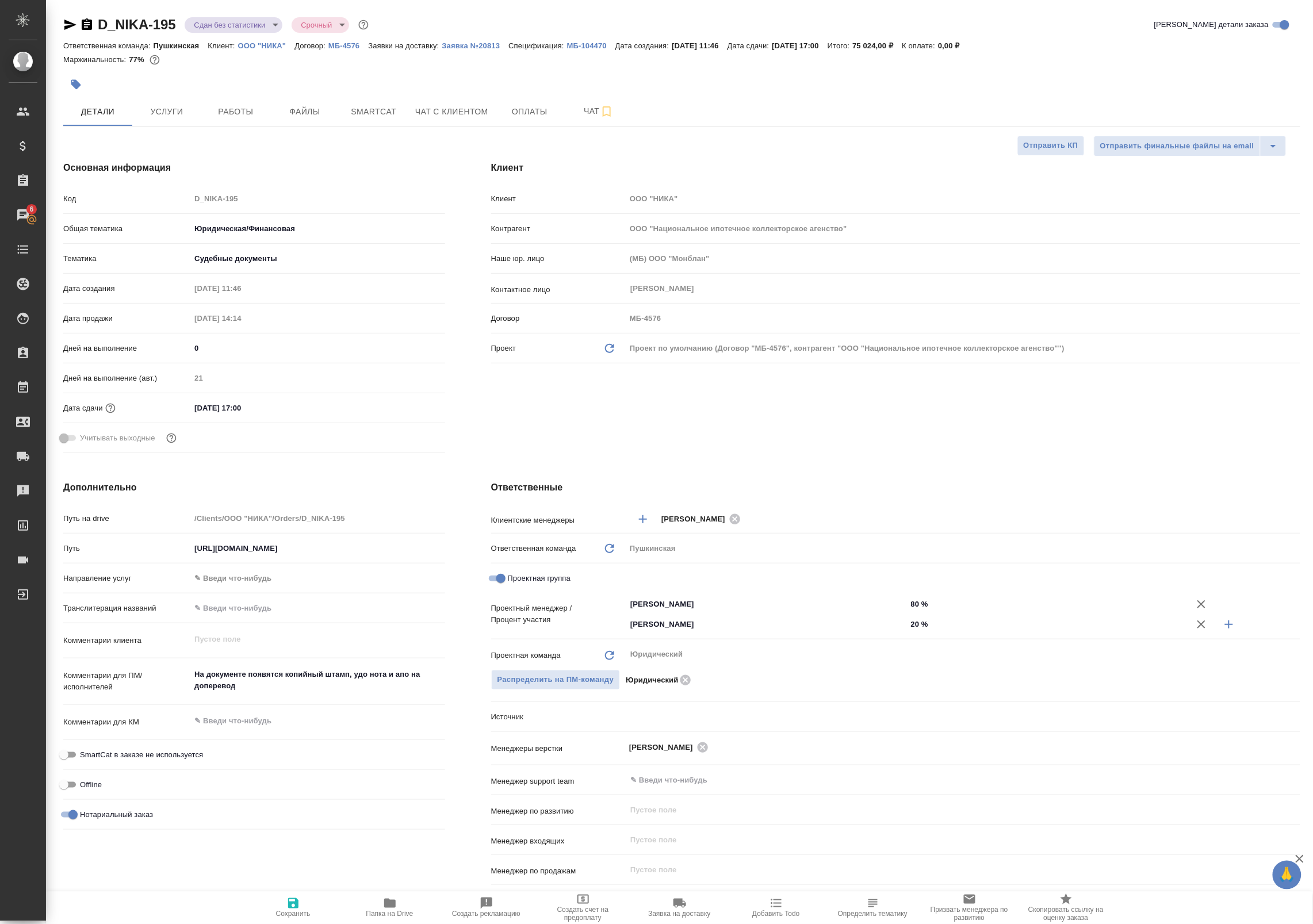
click at [199, 20] on body "🙏 .cls-1 fill:#fff; AWATERA Badanyan Artak Клиенты Спецификации Заказы 6 Чаты T…" at bounding box center [656, 462] width 1313 height 924
type textarea "x"
click at [203, 118] on button "В работе" at bounding box center [212, 121] width 38 height 13
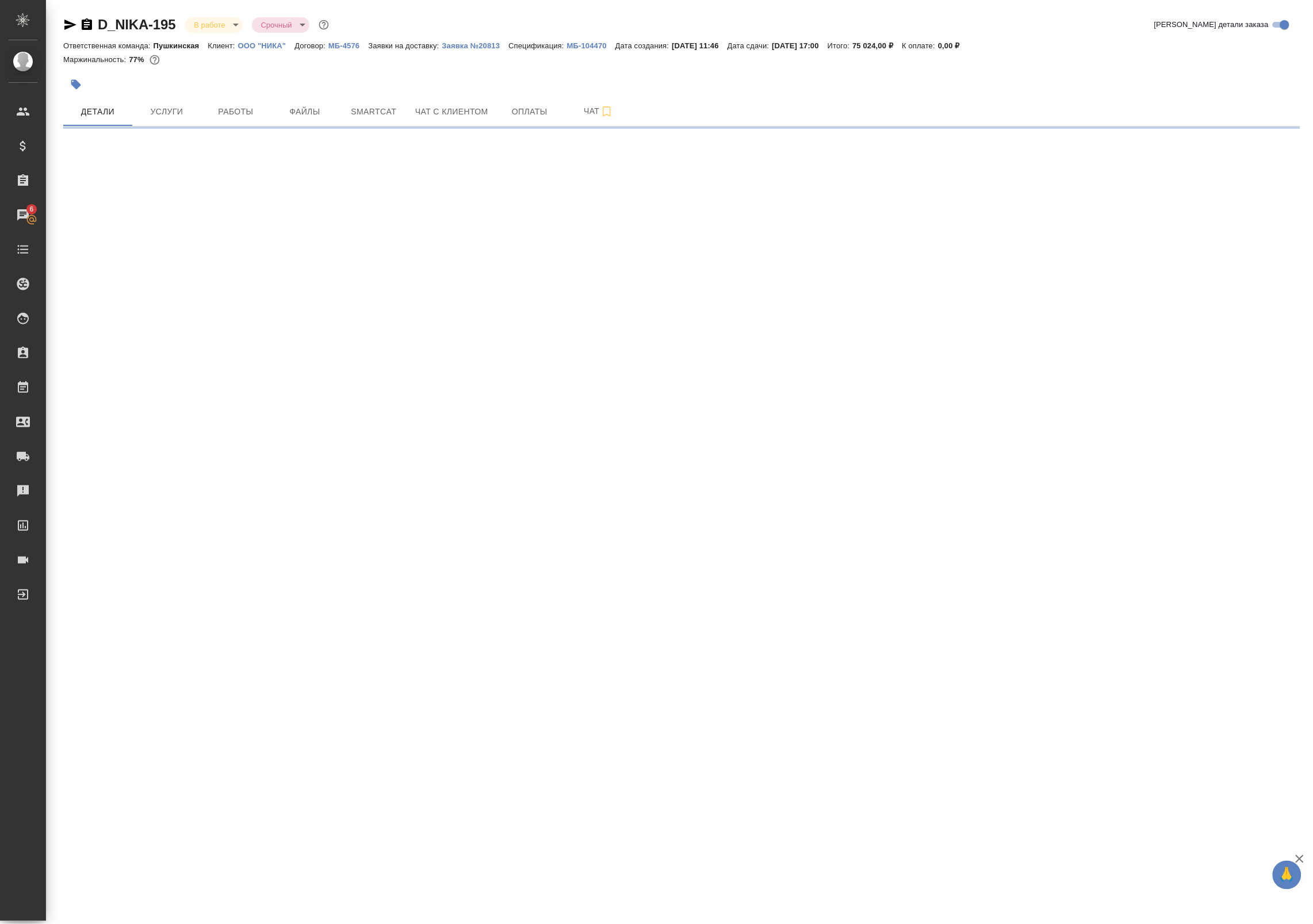
select select "RU"
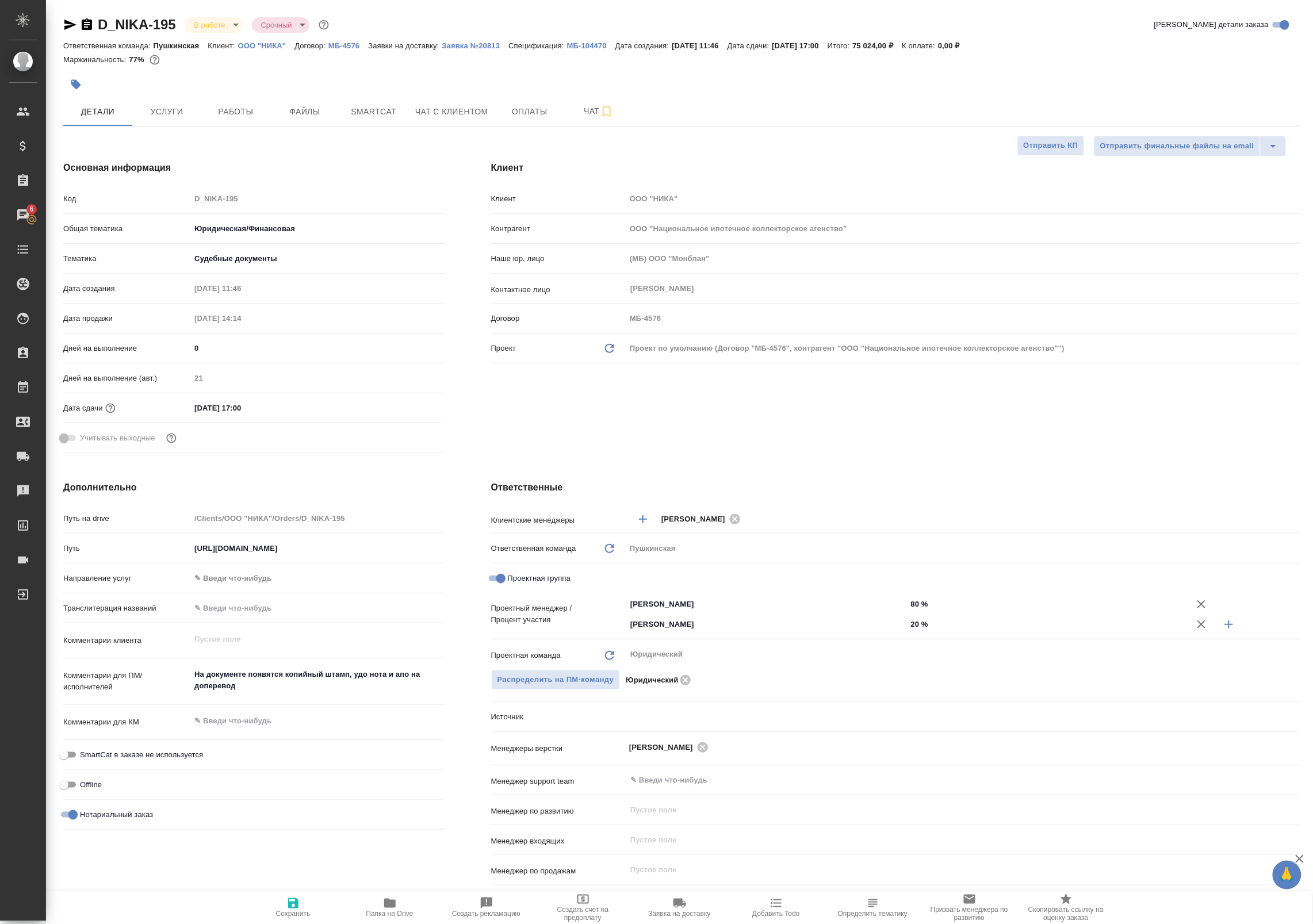
type textarea "x"
click at [232, 110] on span "Работы" at bounding box center [236, 111] width 55 height 15
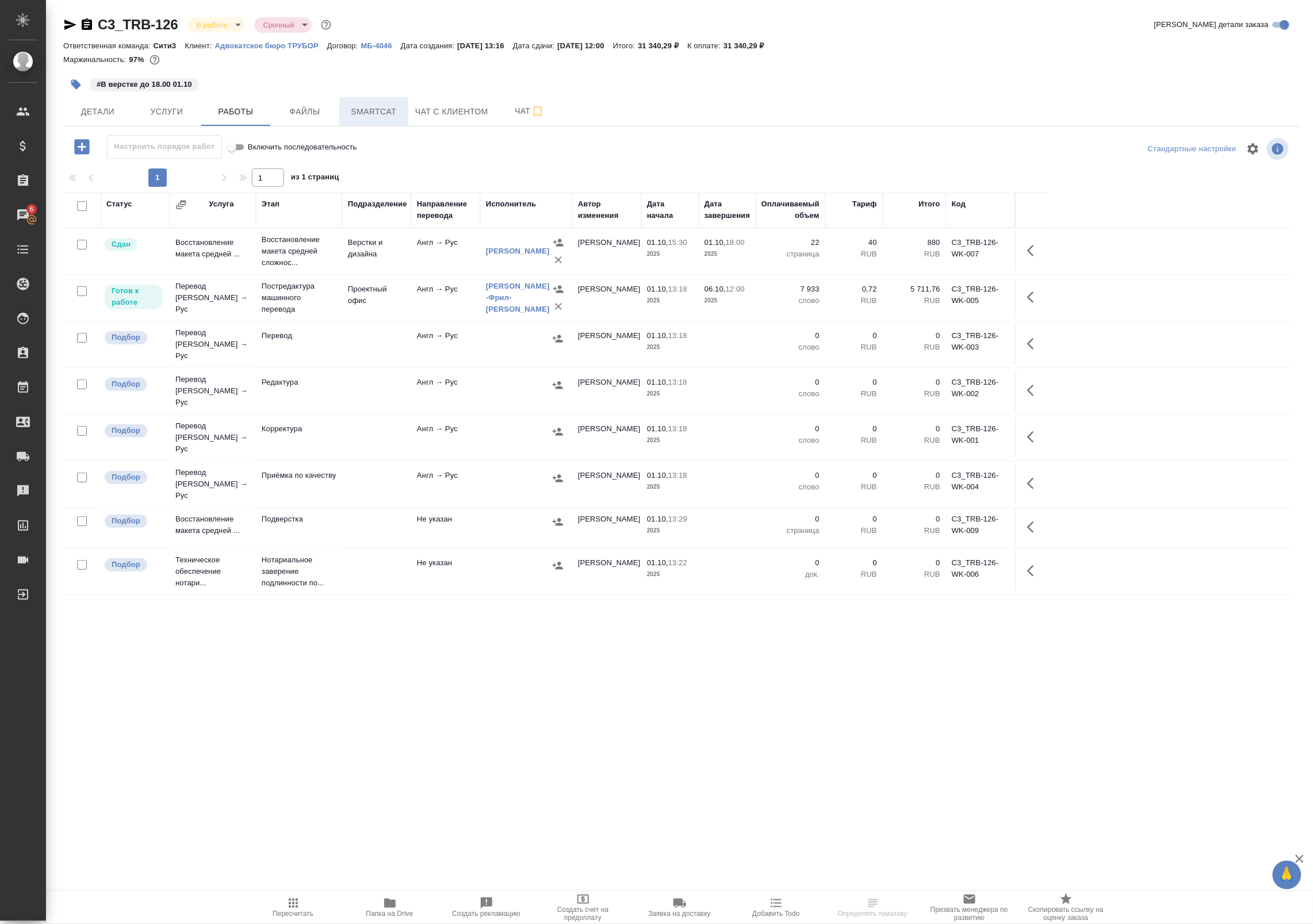
click at [358, 107] on span "Smartcat" at bounding box center [373, 111] width 55 height 15
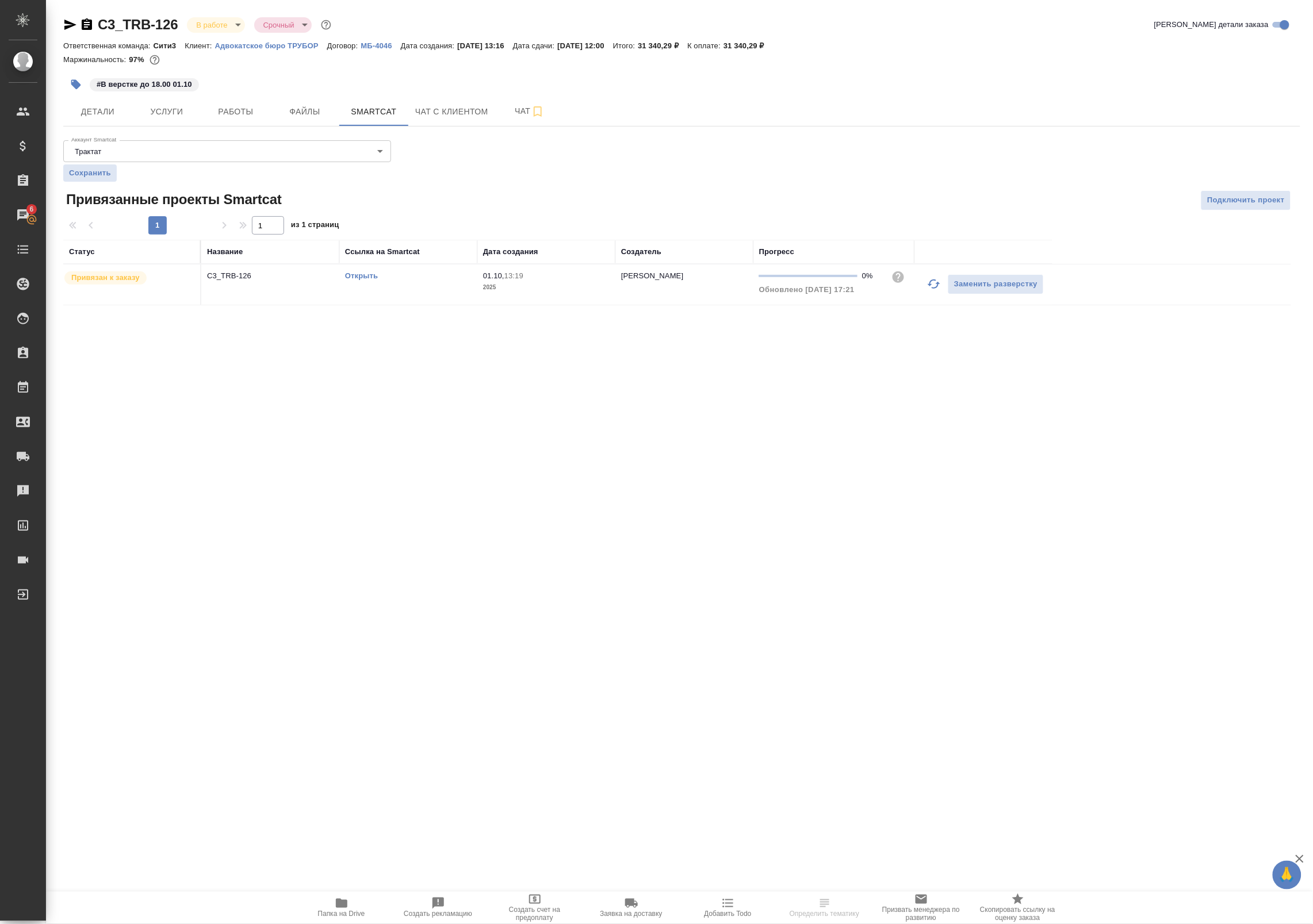
click at [360, 276] on link "Открыть" at bounding box center [361, 275] width 33 height 9
click at [233, 111] on span "Работы" at bounding box center [236, 111] width 55 height 15
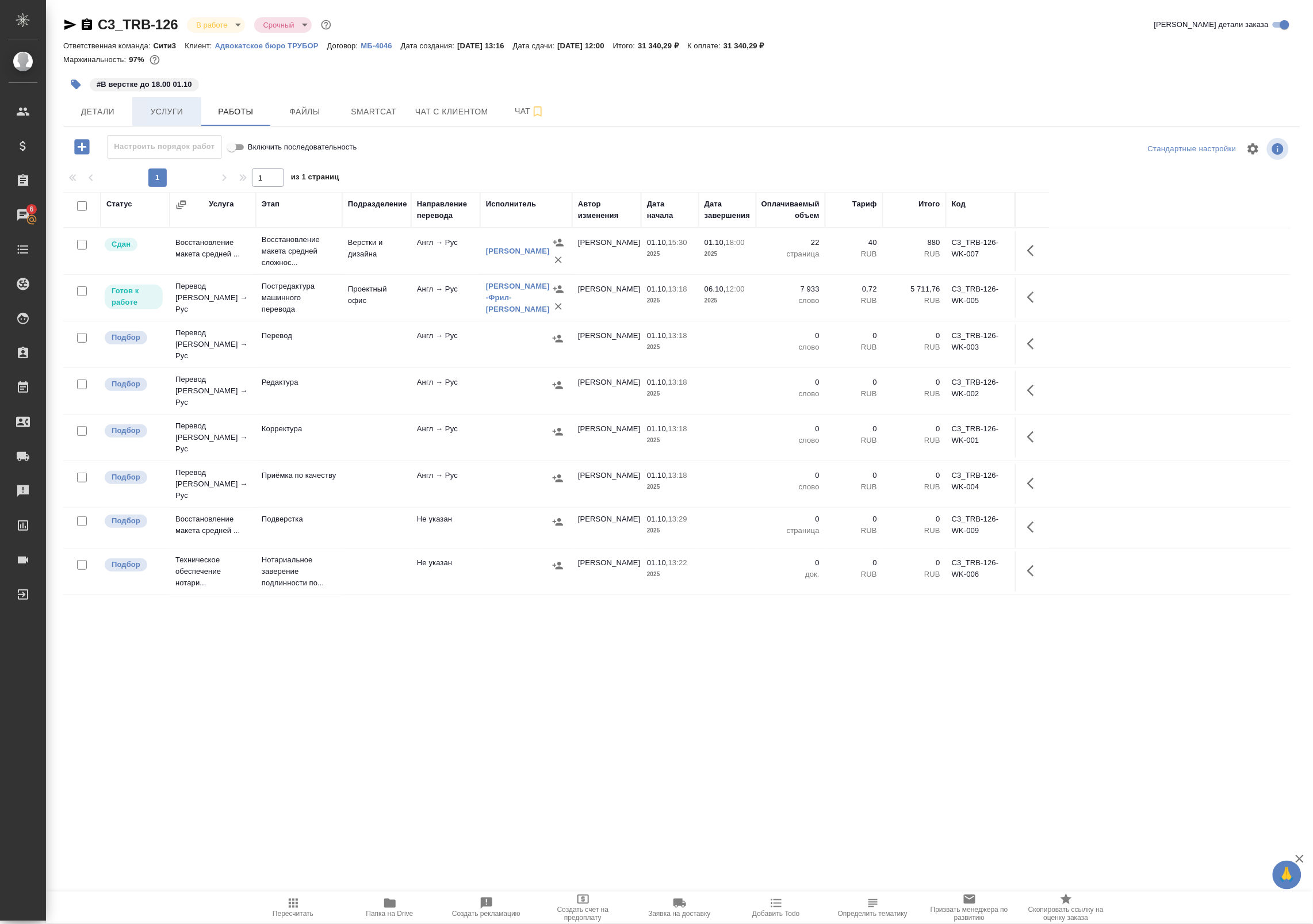
click at [156, 113] on span "Услуги" at bounding box center [167, 111] width 55 height 15
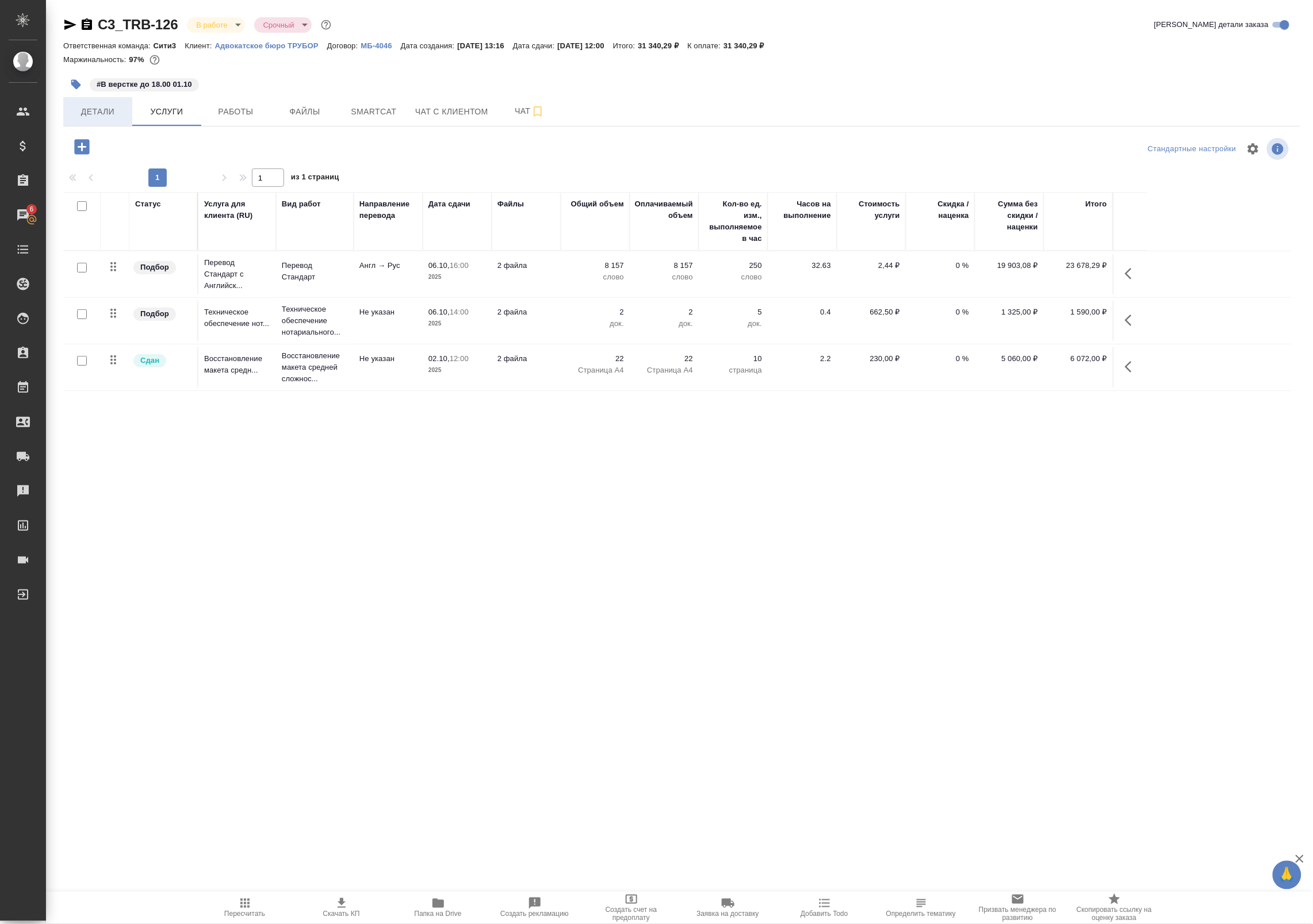
click at [107, 113] on span "Детали" at bounding box center [97, 111] width 55 height 15
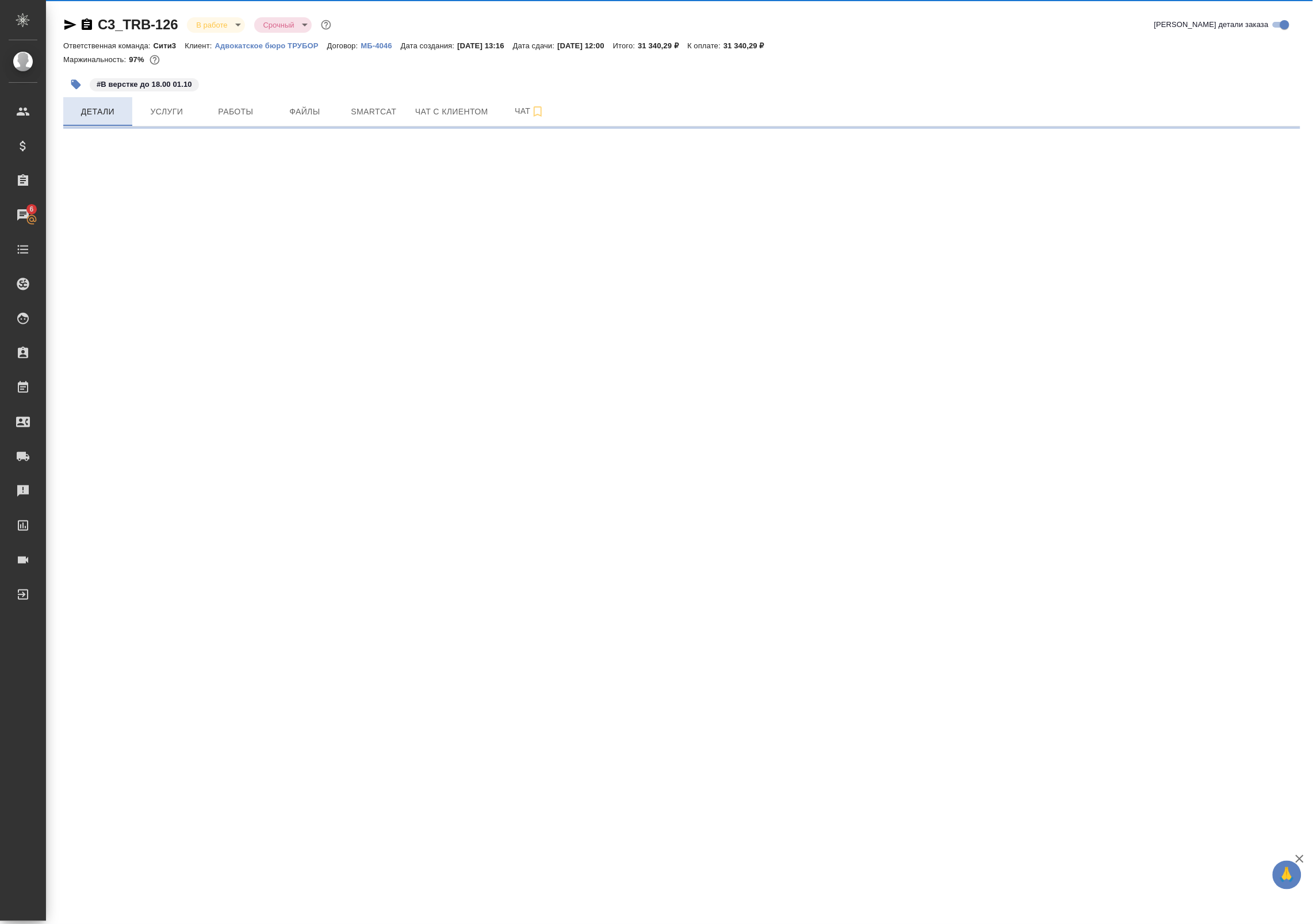
select select "RU"
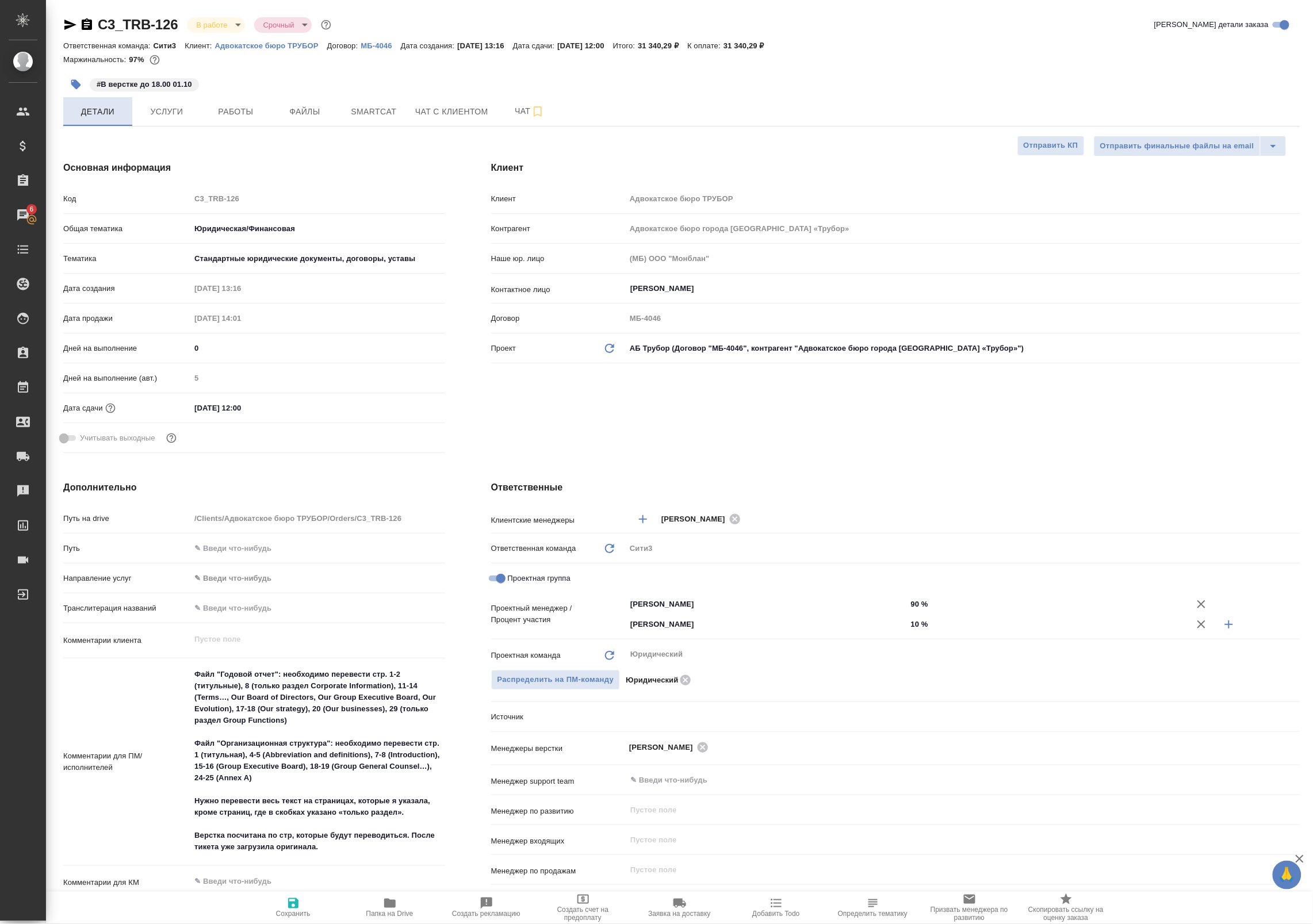
type textarea "x"
click at [513, 113] on span "Чат" at bounding box center [530, 111] width 55 height 15
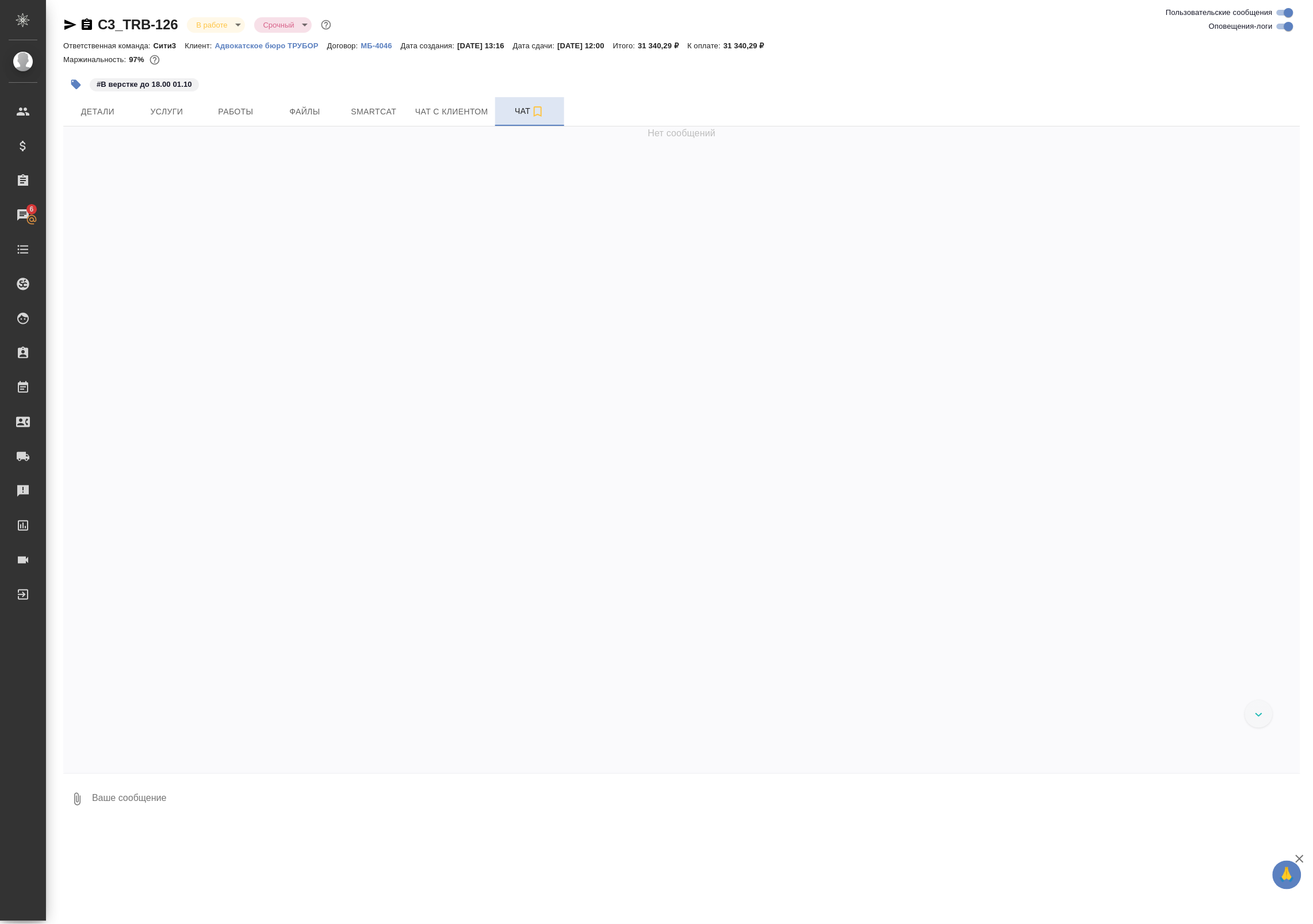
scroll to position [2887, 0]
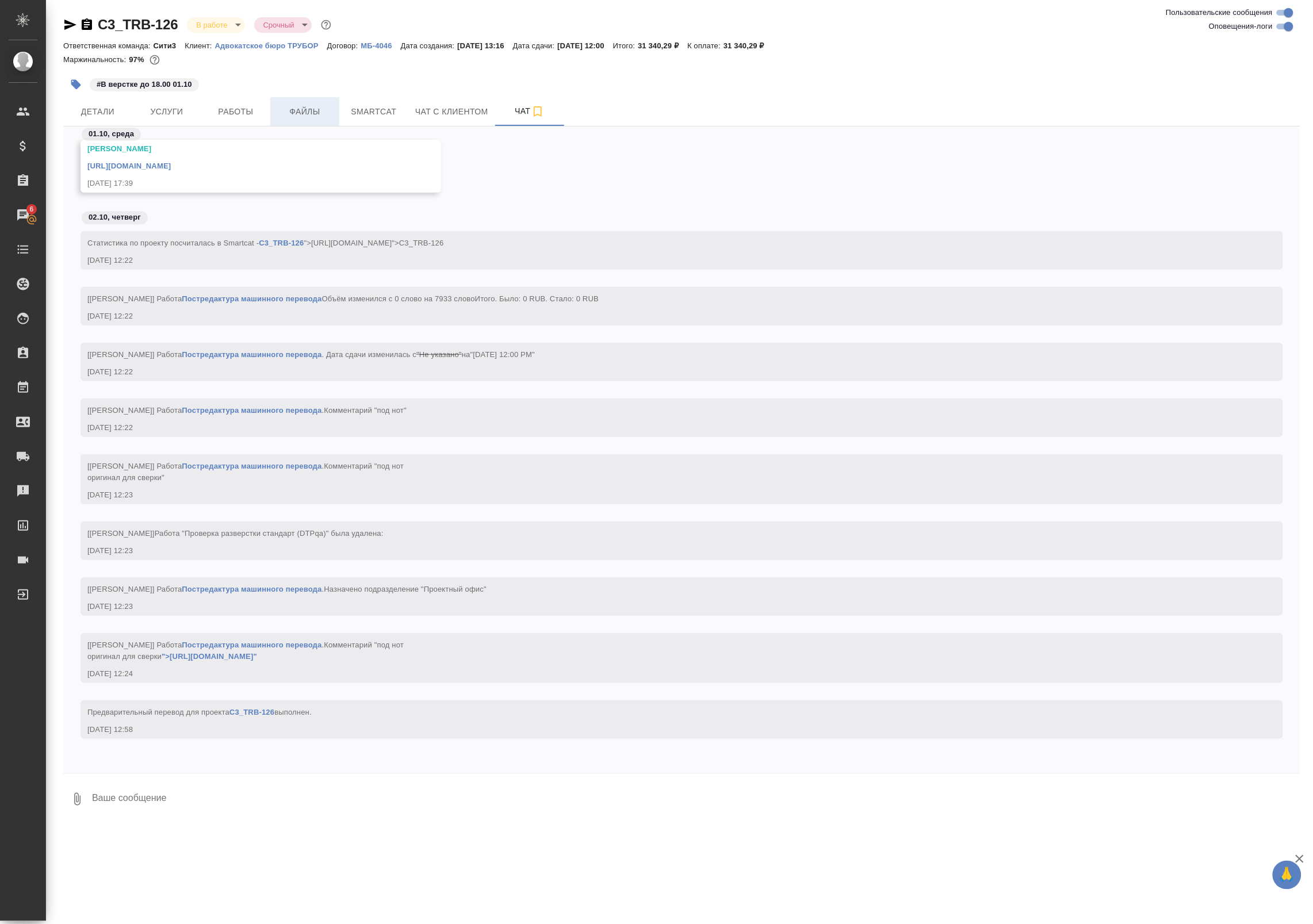
click at [297, 111] on span "Файлы" at bounding box center [304, 111] width 55 height 15
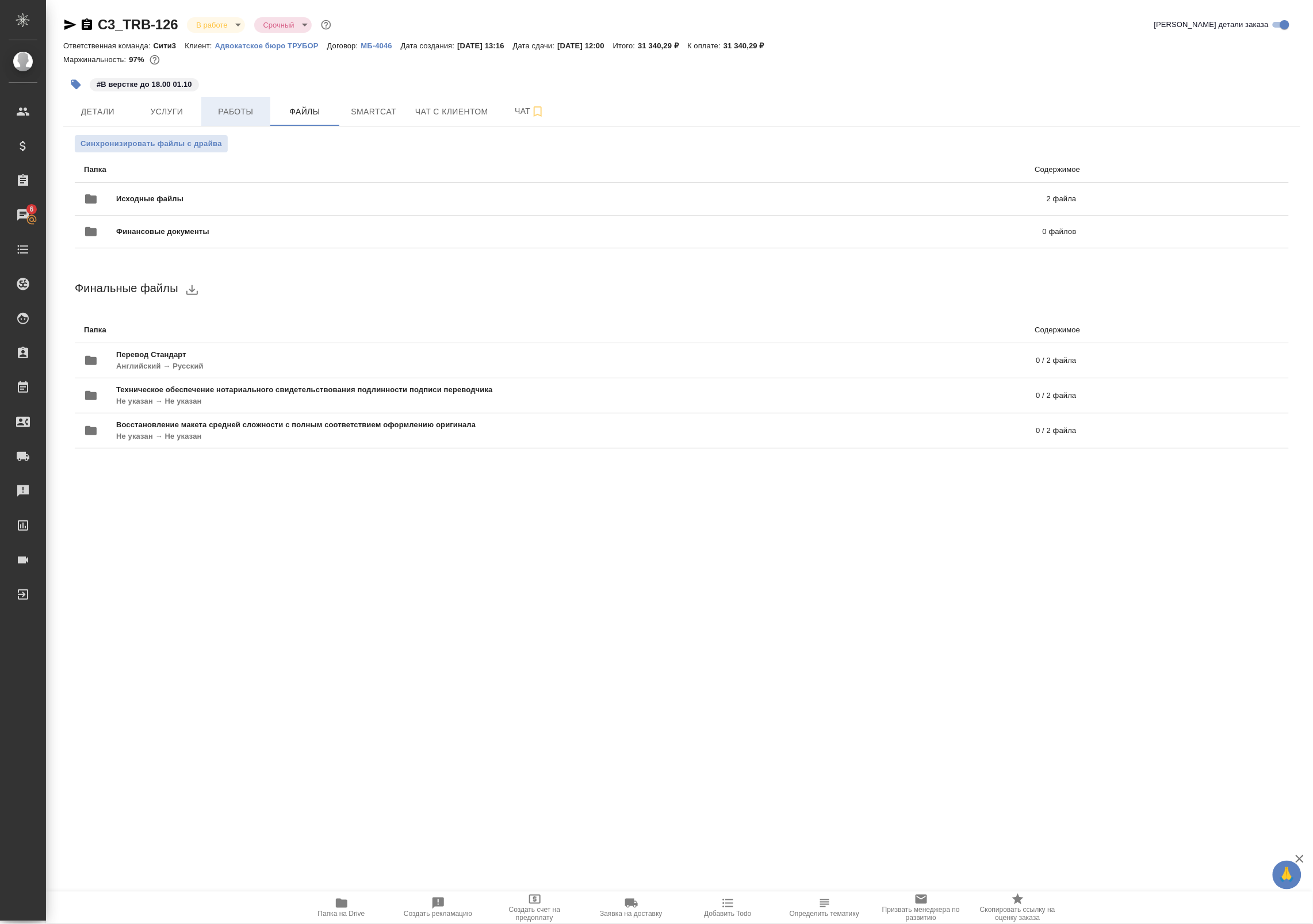
click at [228, 111] on span "Работы" at bounding box center [236, 111] width 55 height 15
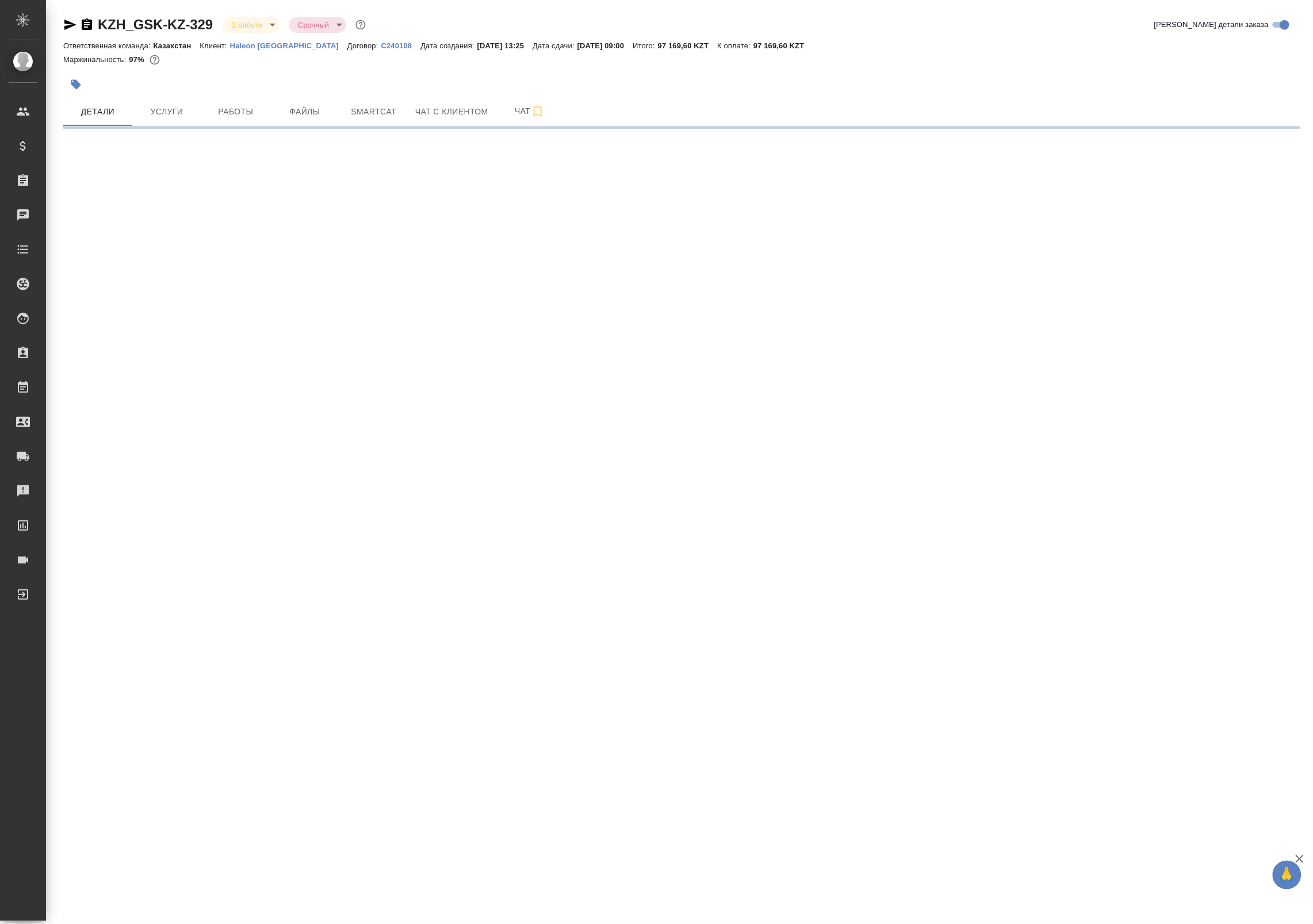
select select "RU"
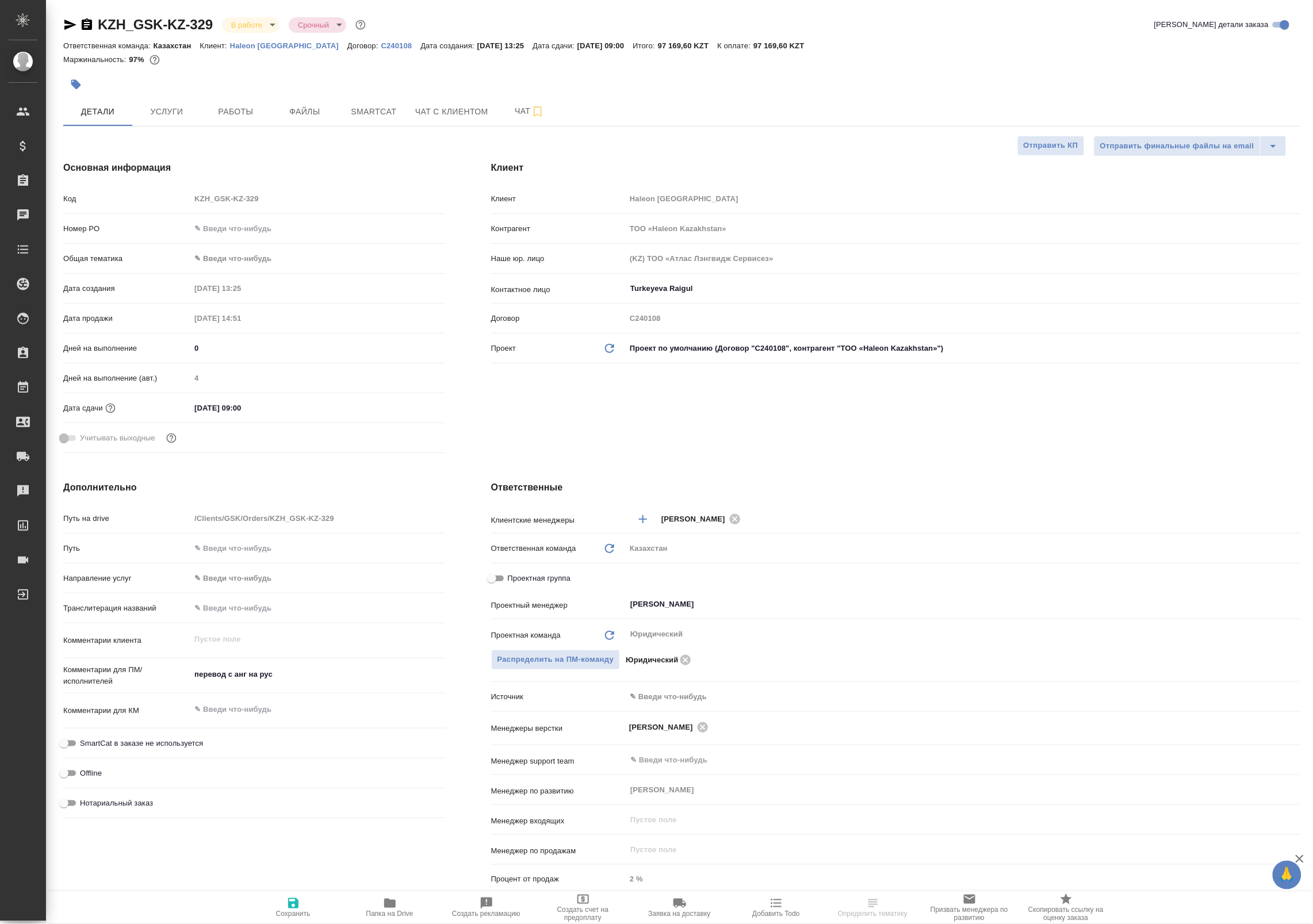
type textarea "x"
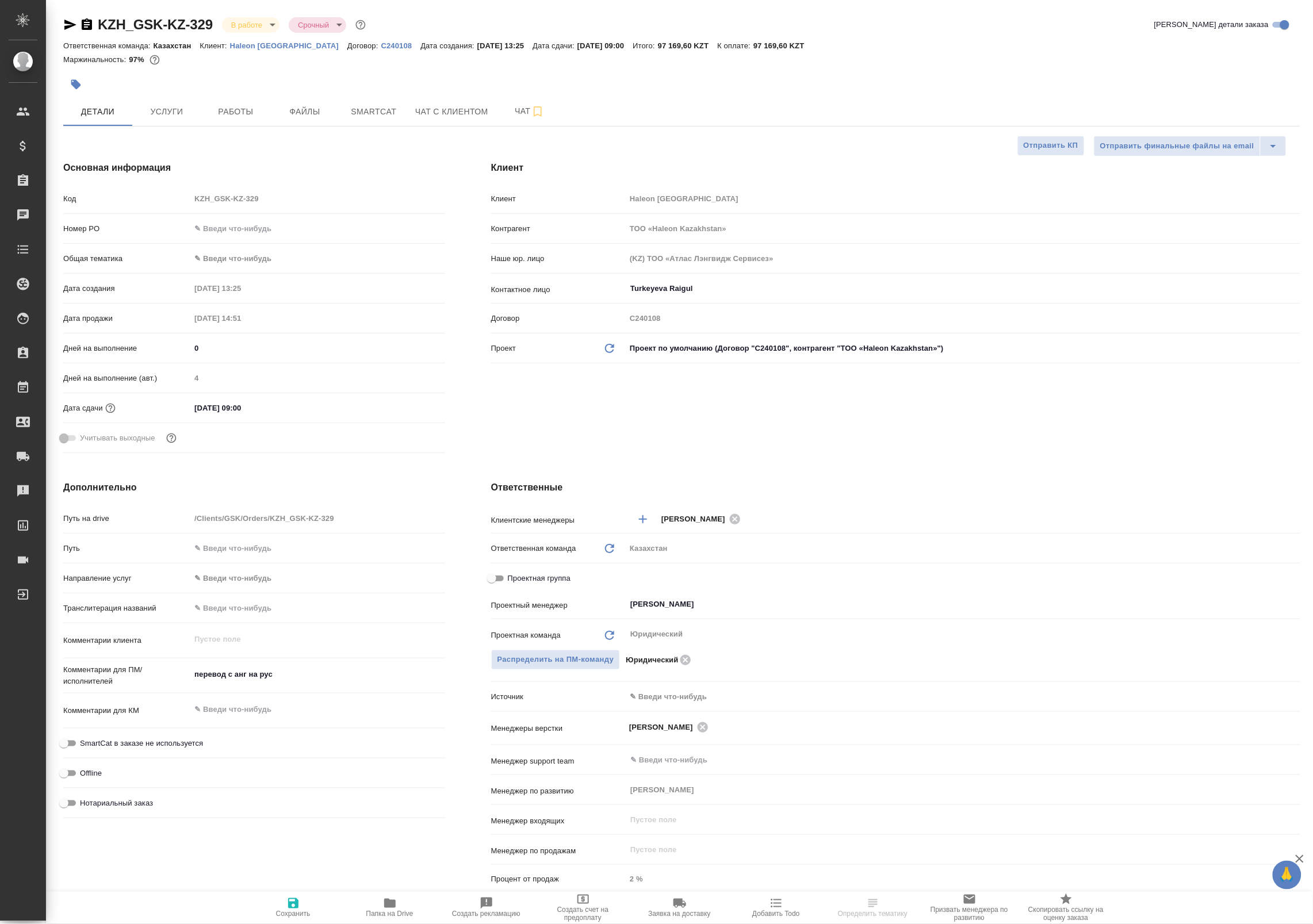
type textarea "x"
click at [218, 108] on span "Работы" at bounding box center [236, 111] width 55 height 15
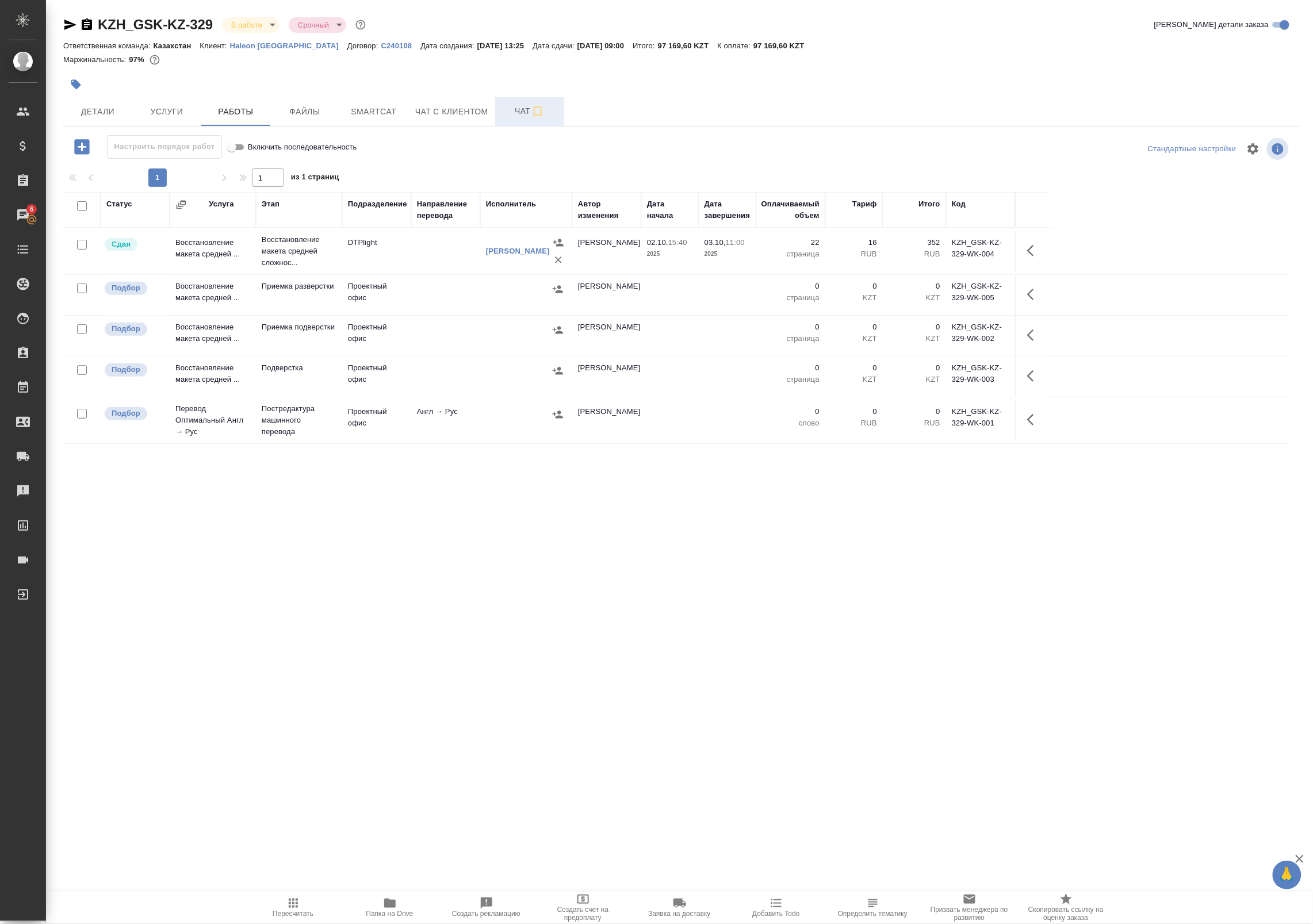
click at [531, 113] on icon "button" at bounding box center [538, 111] width 14 height 14
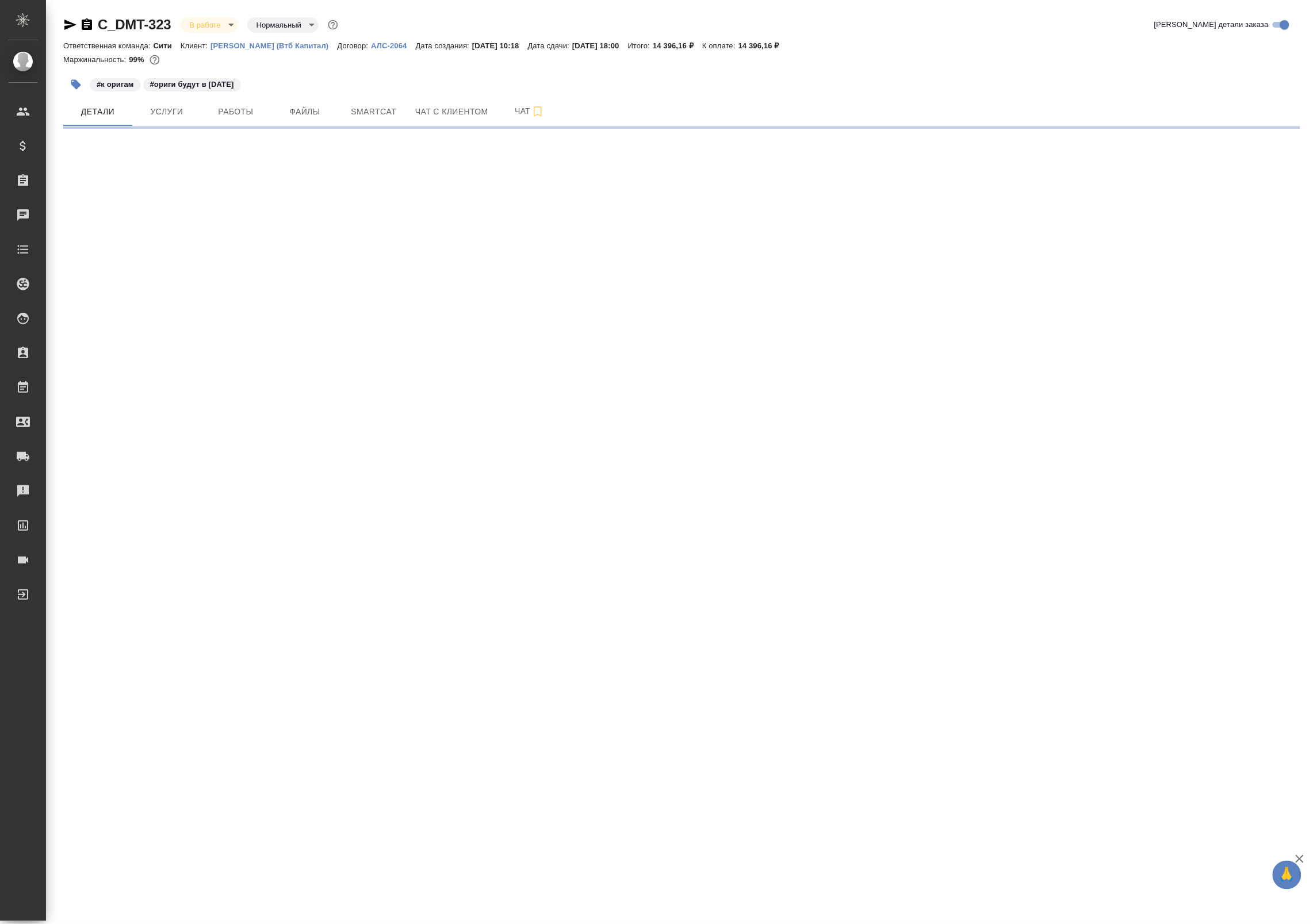
select select "RU"
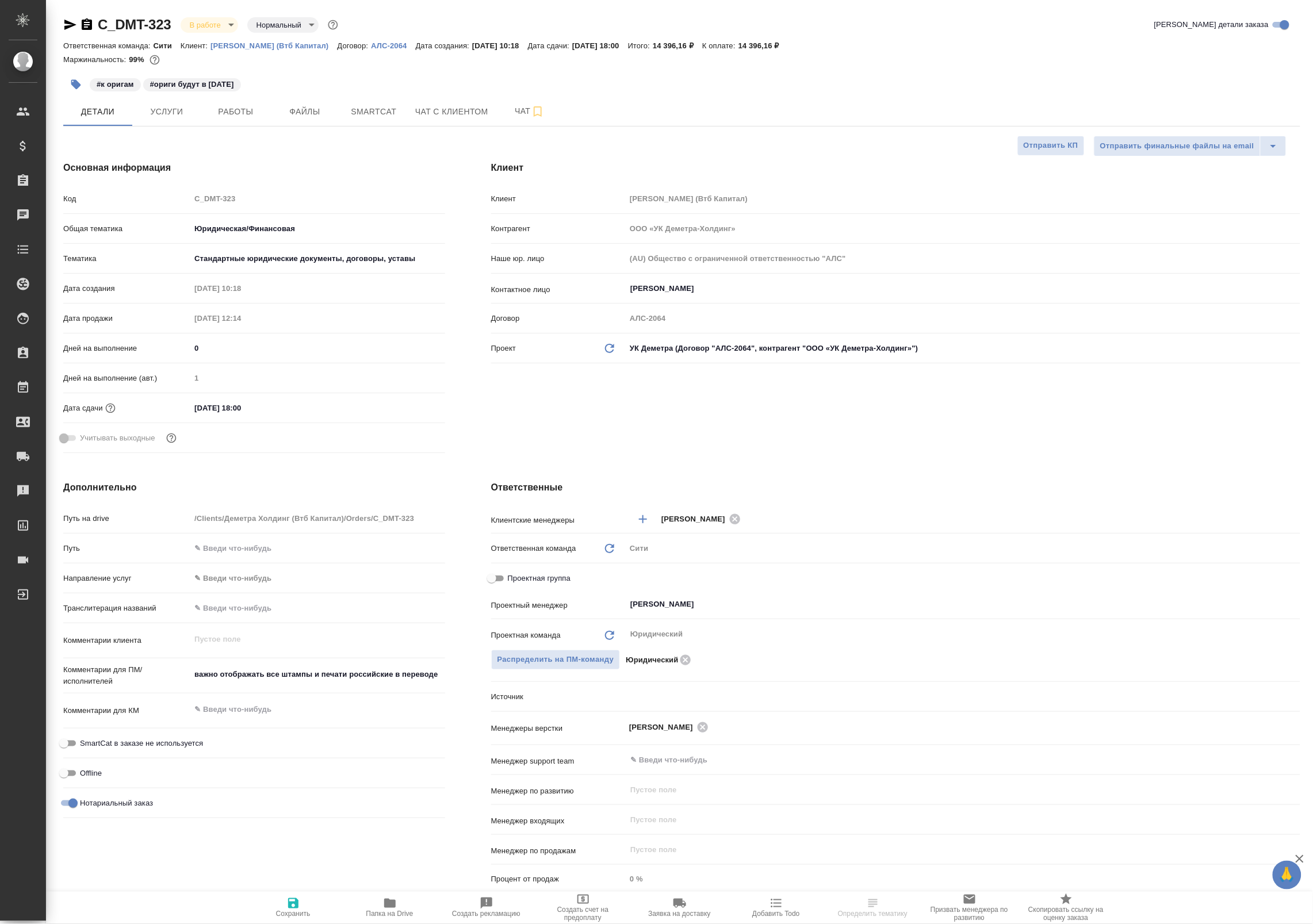
type textarea "x"
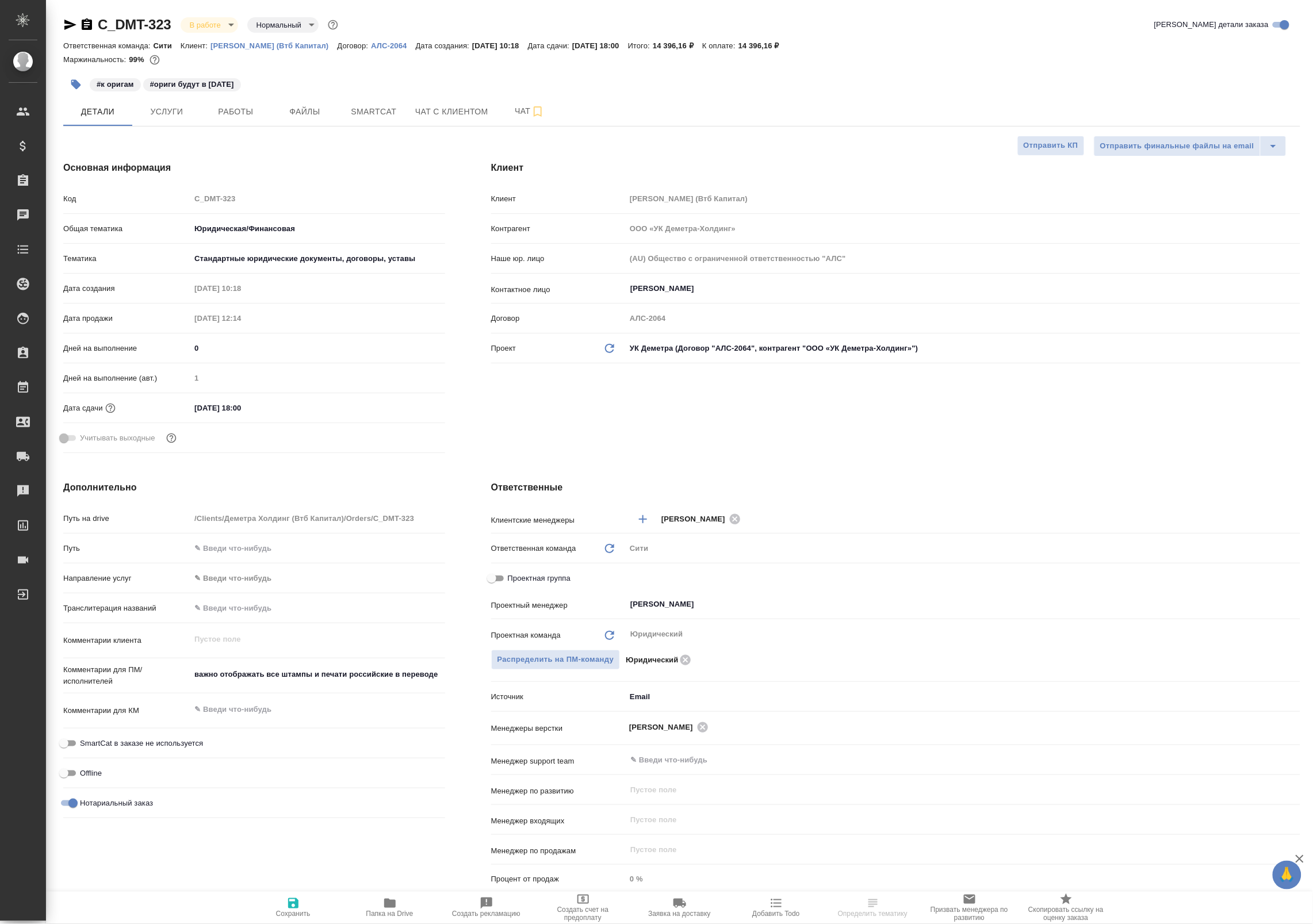
type textarea "x"
click at [233, 111] on span "Работы" at bounding box center [236, 111] width 55 height 15
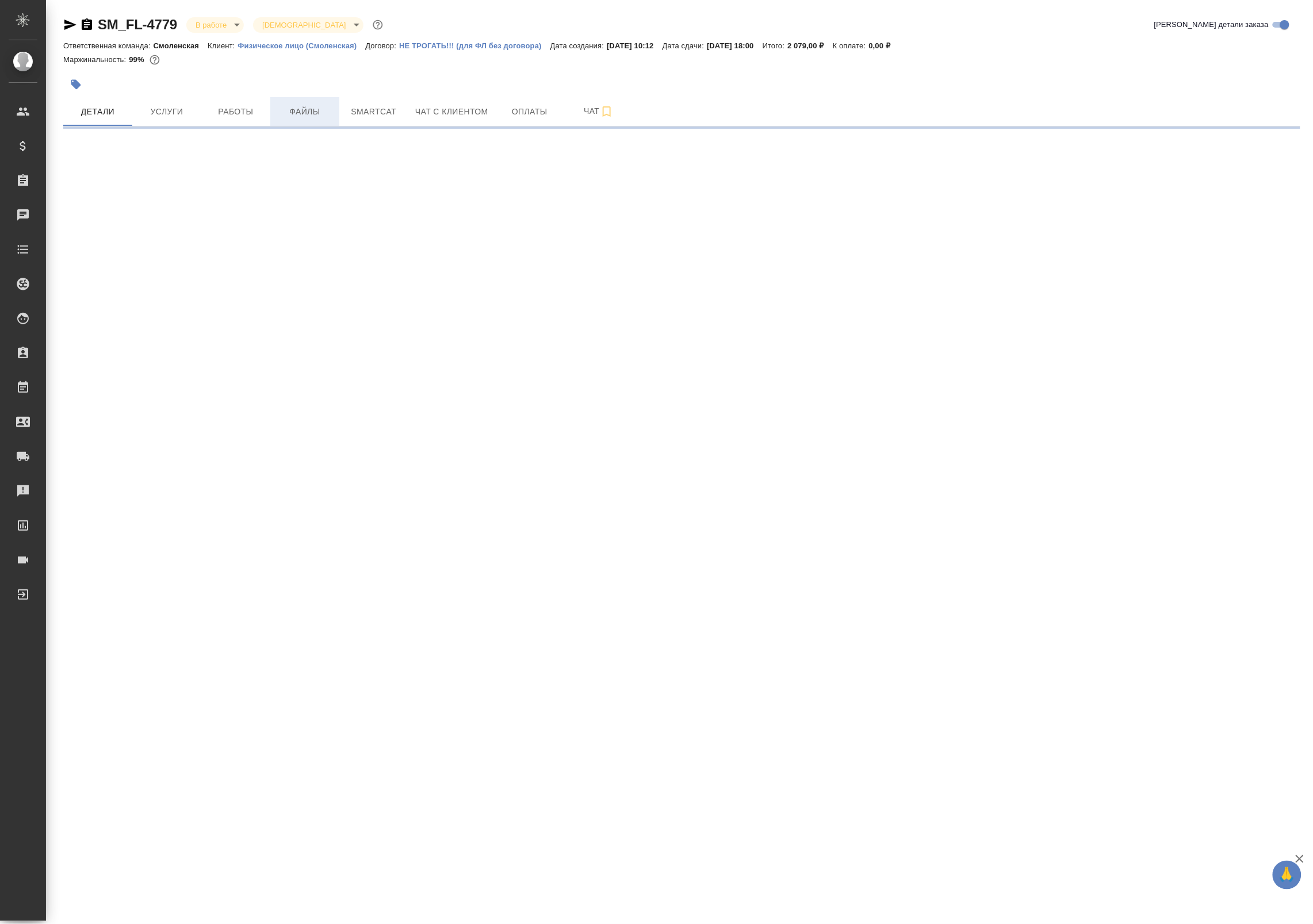
click at [304, 114] on span "Файлы" at bounding box center [304, 111] width 55 height 15
click at [254, 109] on span "Работы" at bounding box center [236, 111] width 55 height 15
select select "RU"
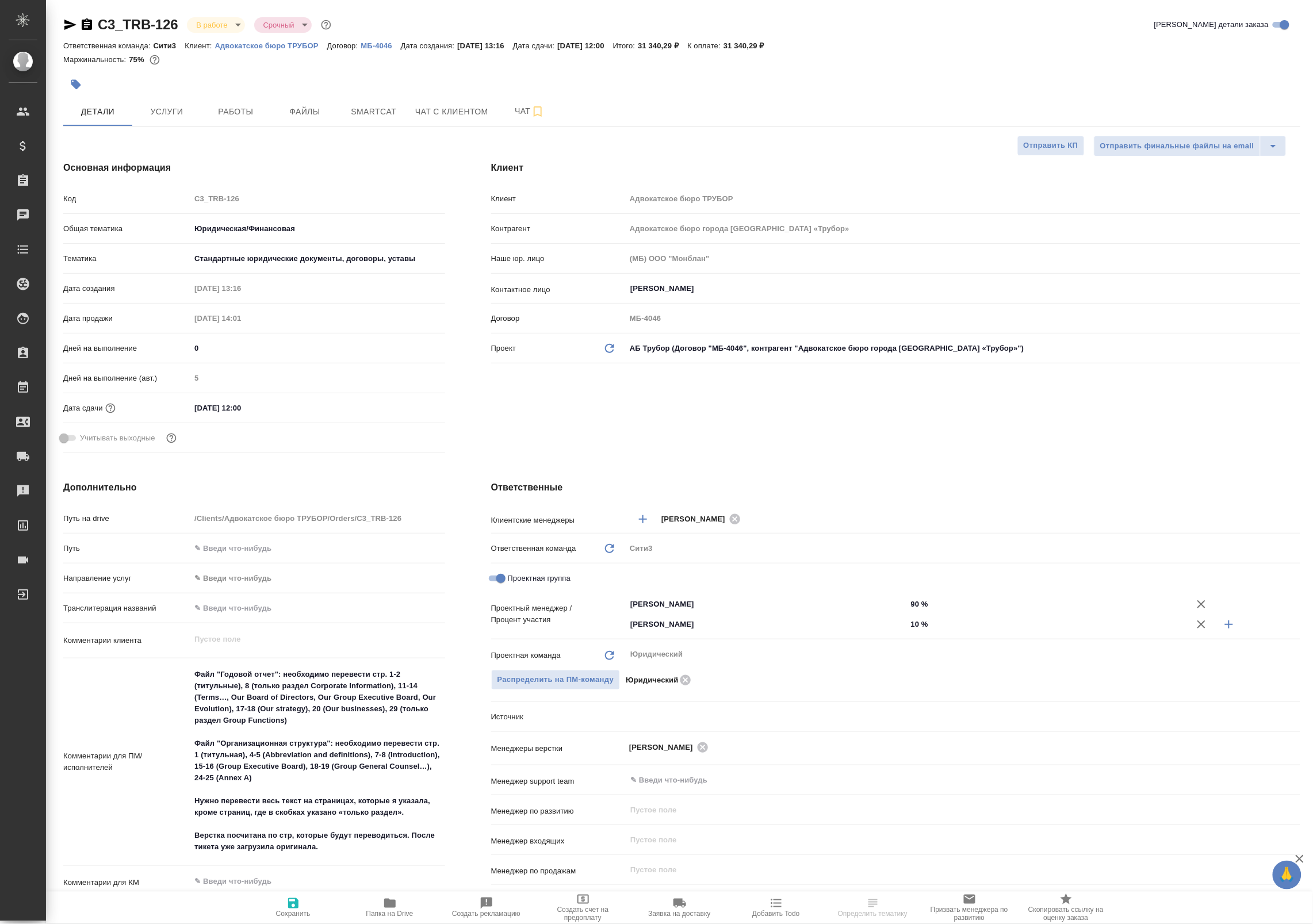
type textarea "x"
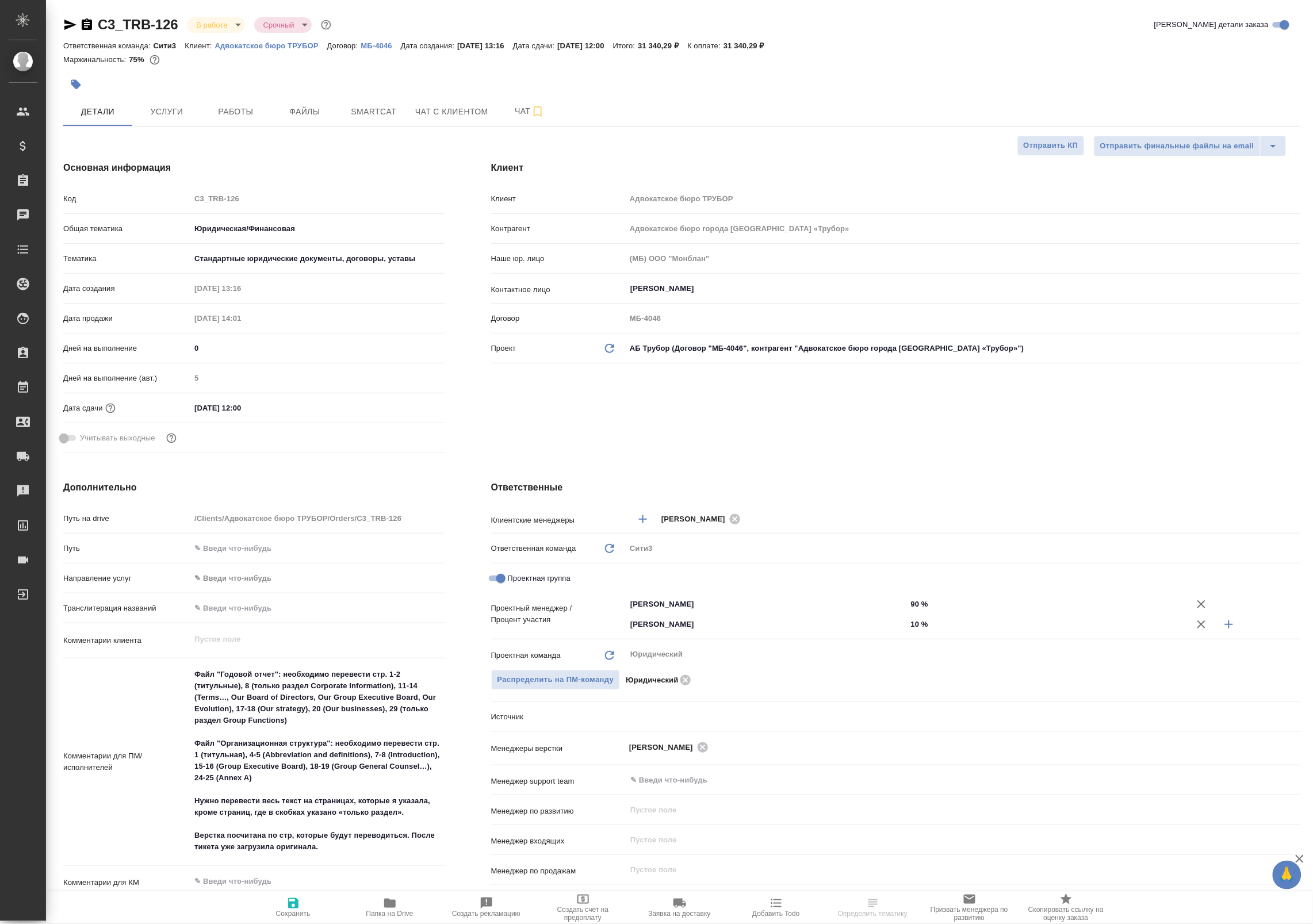
type textarea "x"
click at [250, 113] on span "Работы" at bounding box center [236, 111] width 55 height 15
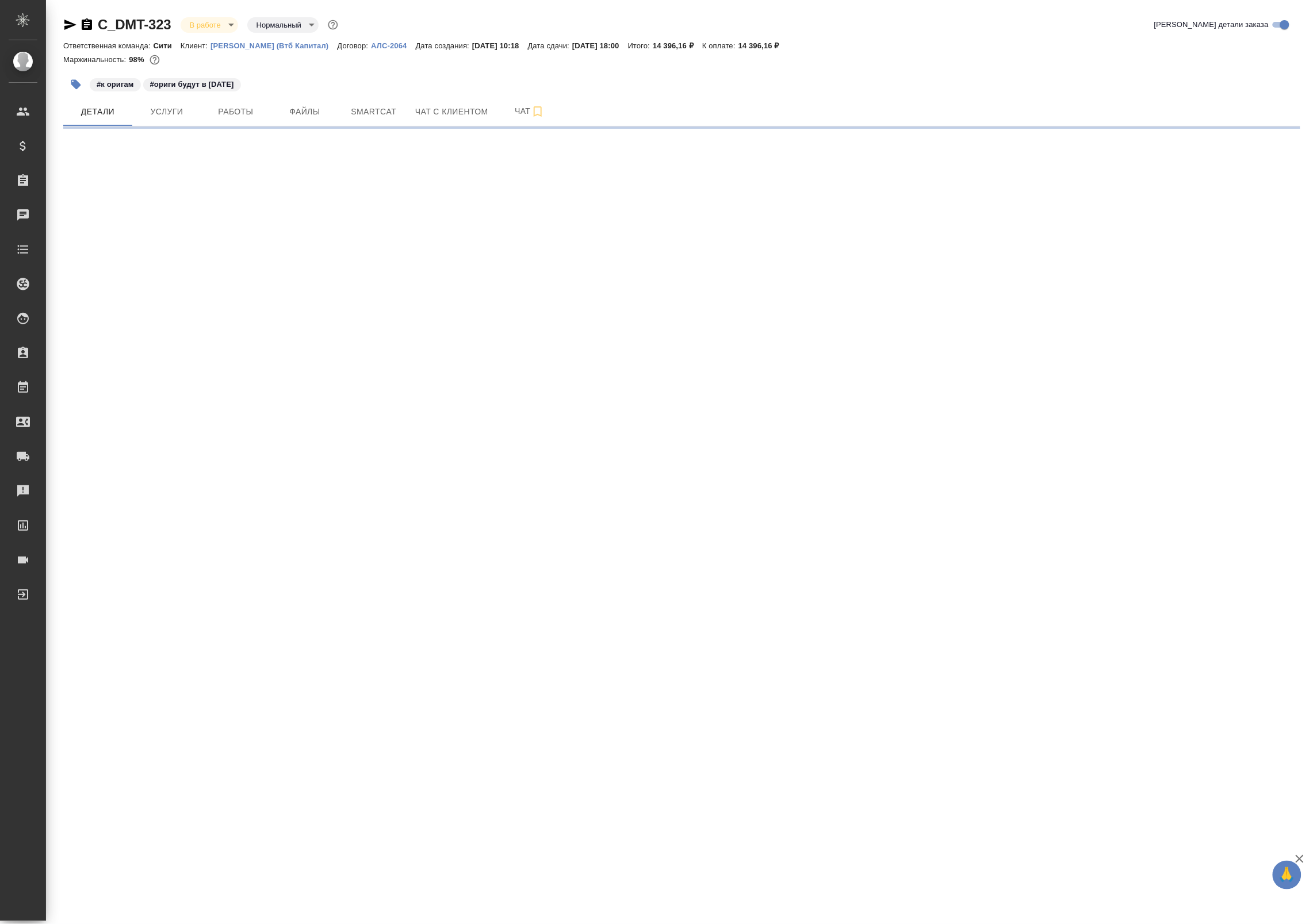
select select "RU"
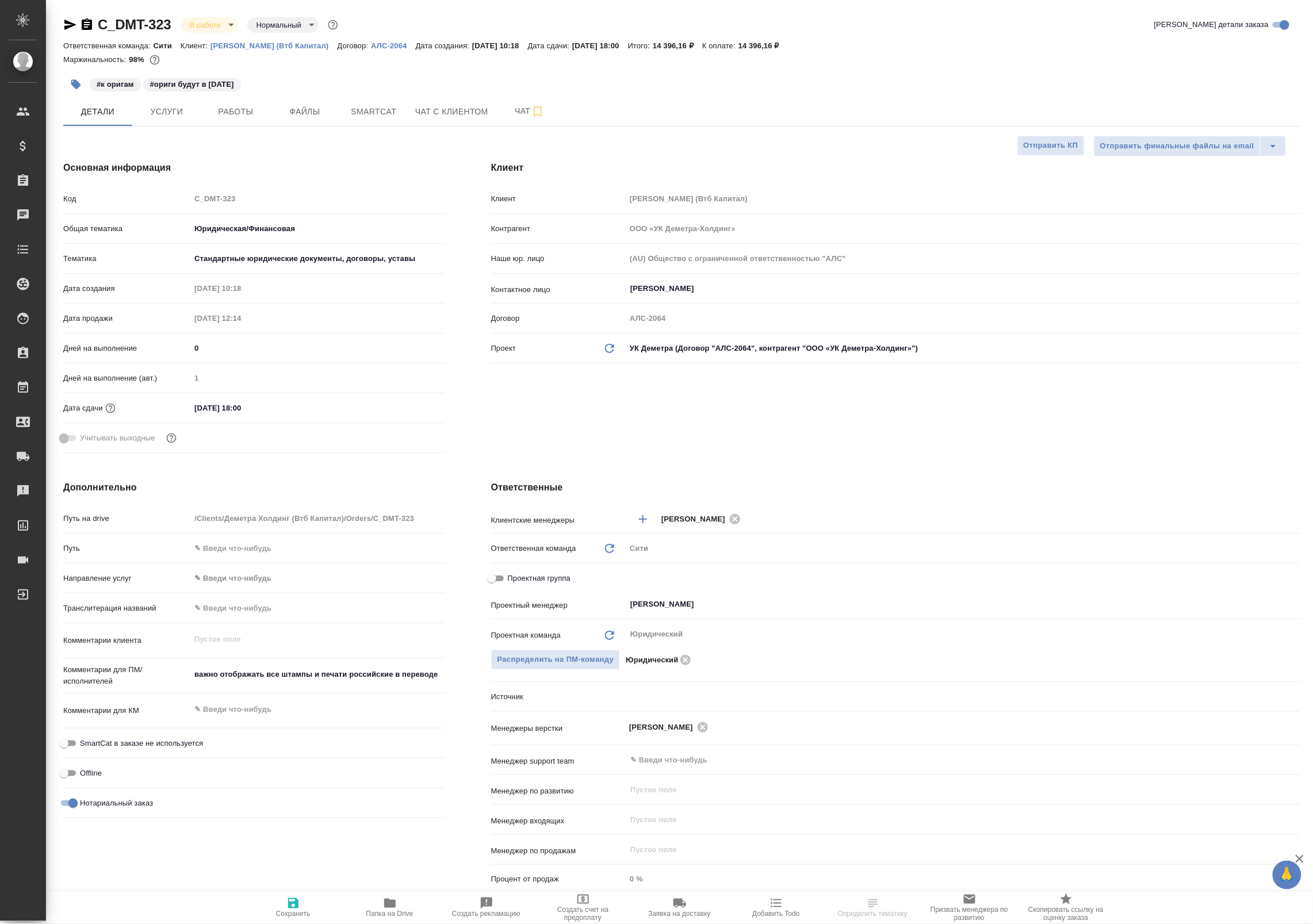
type textarea "x"
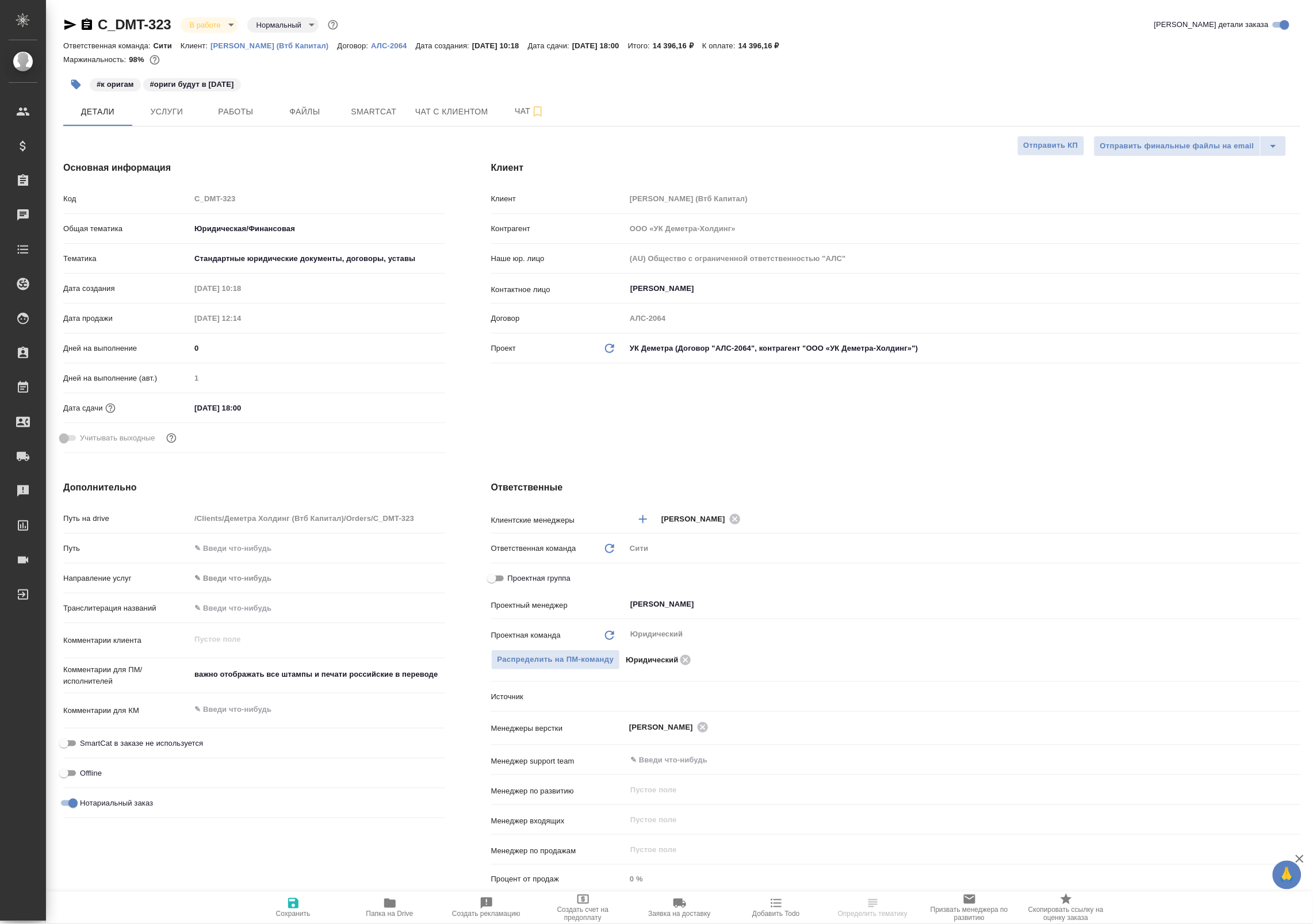
type textarea "x"
click at [258, 105] on span "Работы" at bounding box center [236, 111] width 55 height 15
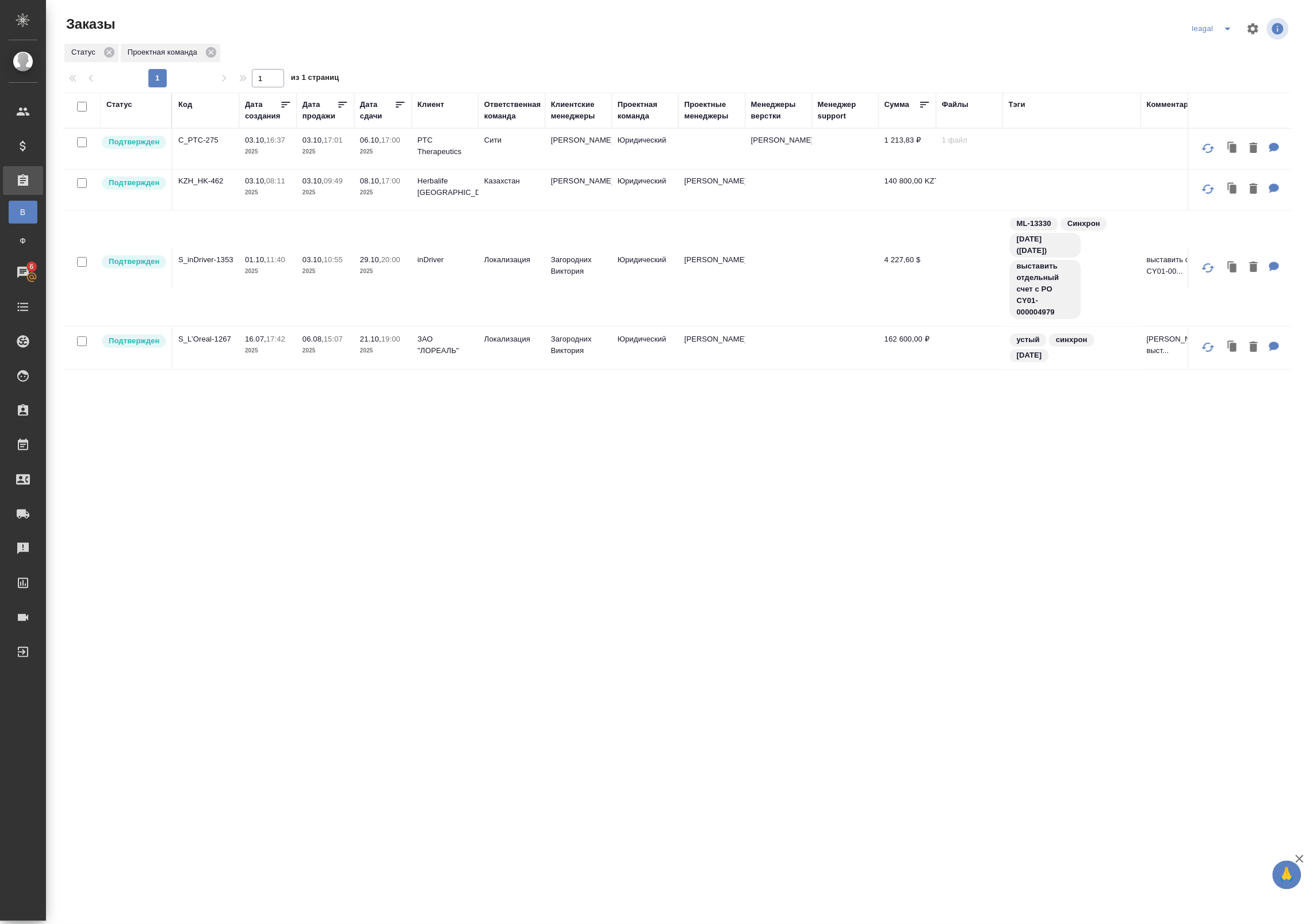
click at [461, 135] on p "PTC Therapeutics" at bounding box center [445, 146] width 55 height 23
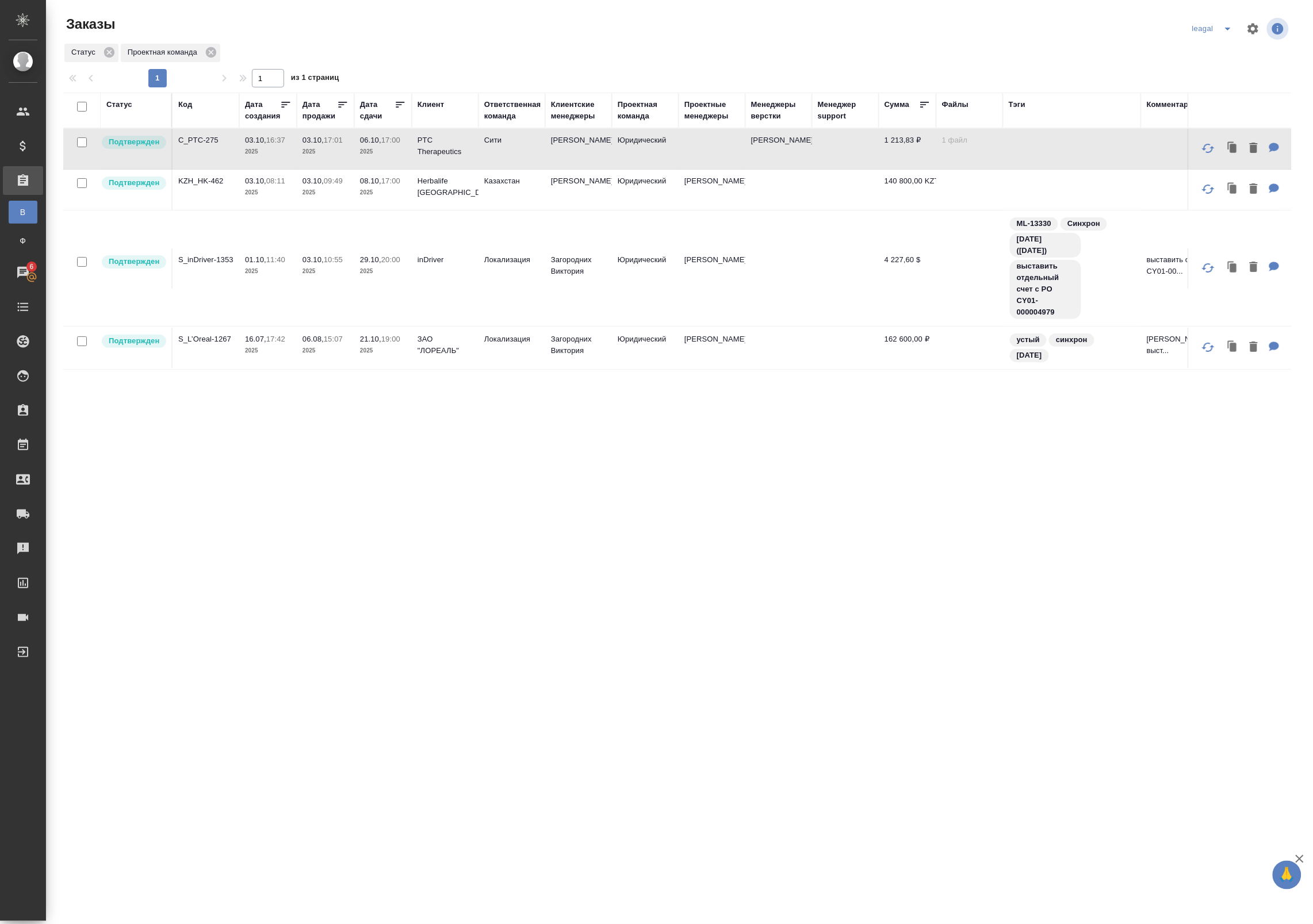
click at [454, 139] on p "PTC Therapeutics" at bounding box center [445, 146] width 55 height 23
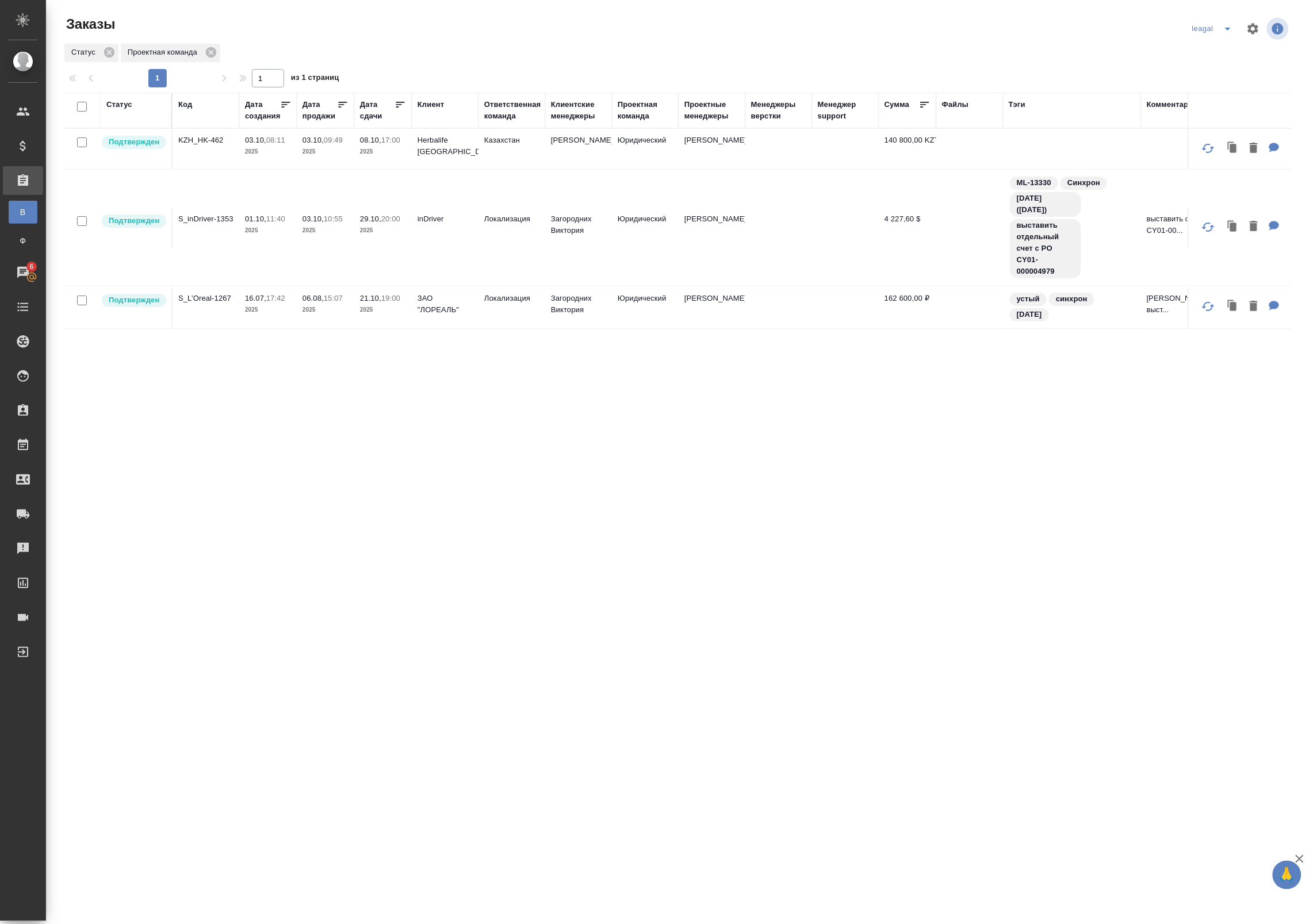
click at [260, 530] on div "Статус Код Дата создания Дата продажи Дата сдачи Клиент Ответственная команда К…" at bounding box center [677, 438] width 1228 height 690
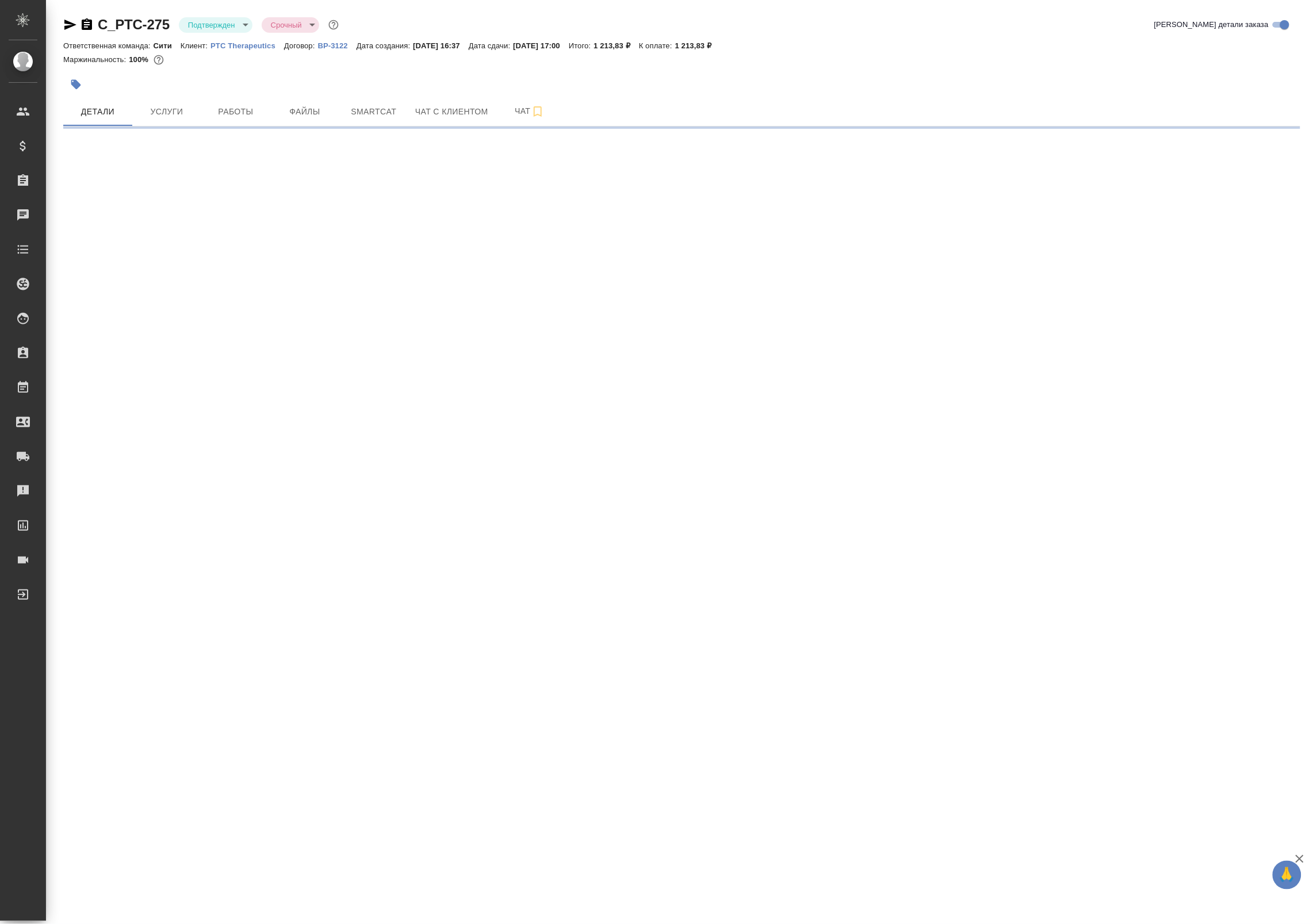
select select "RU"
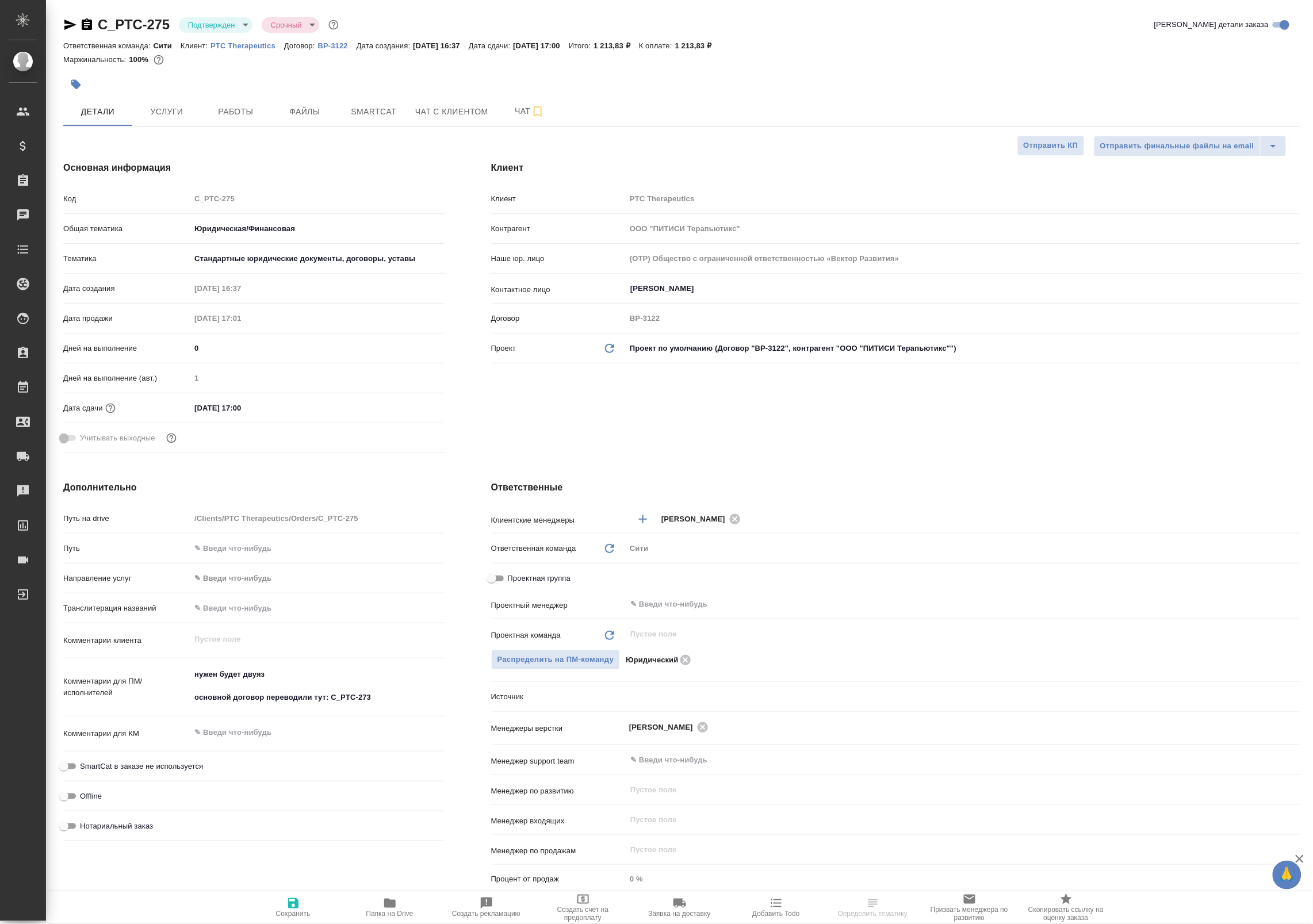
type textarea "x"
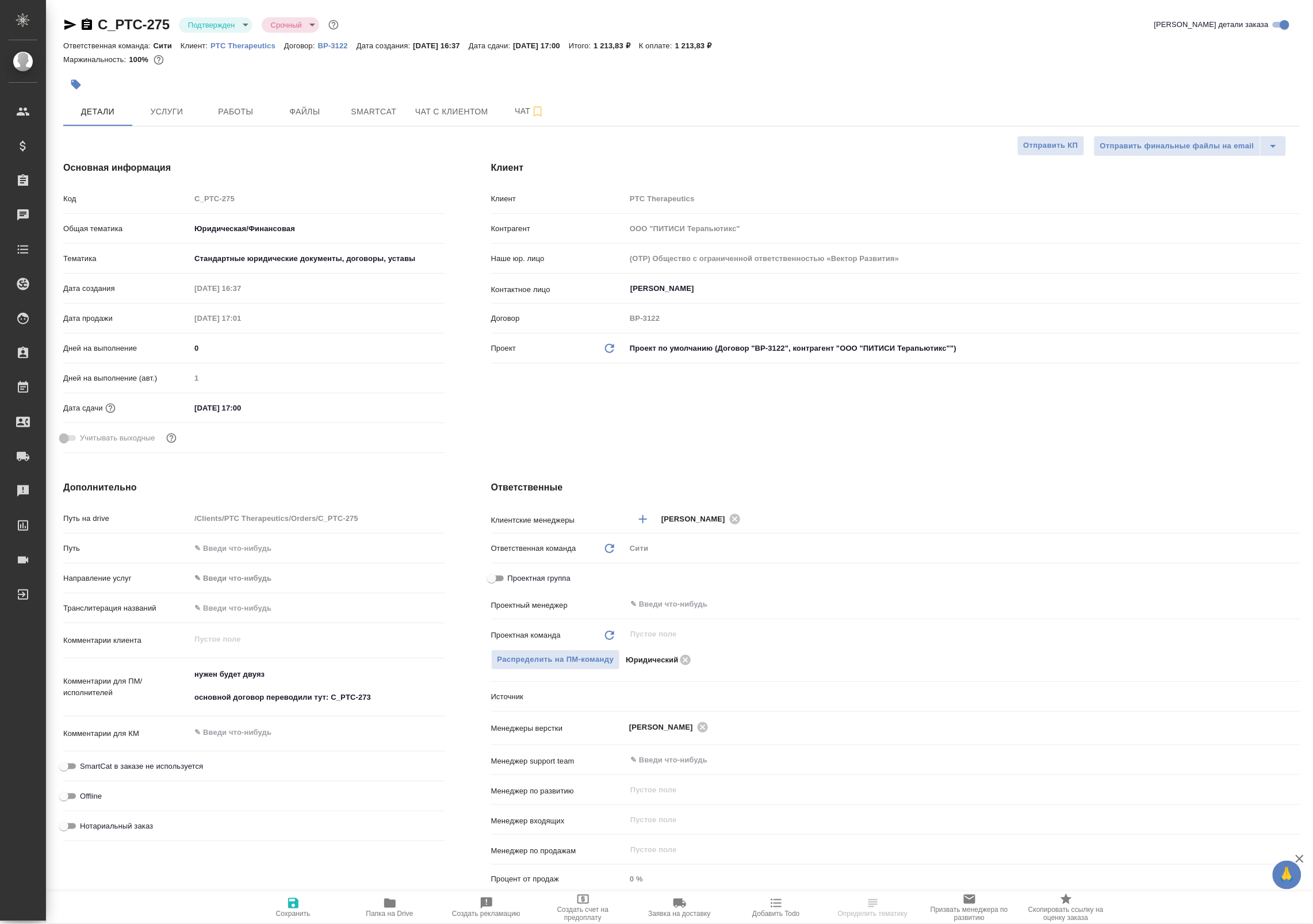
type textarea "x"
click at [644, 604] on input "text" at bounding box center [943, 604] width 629 height 14
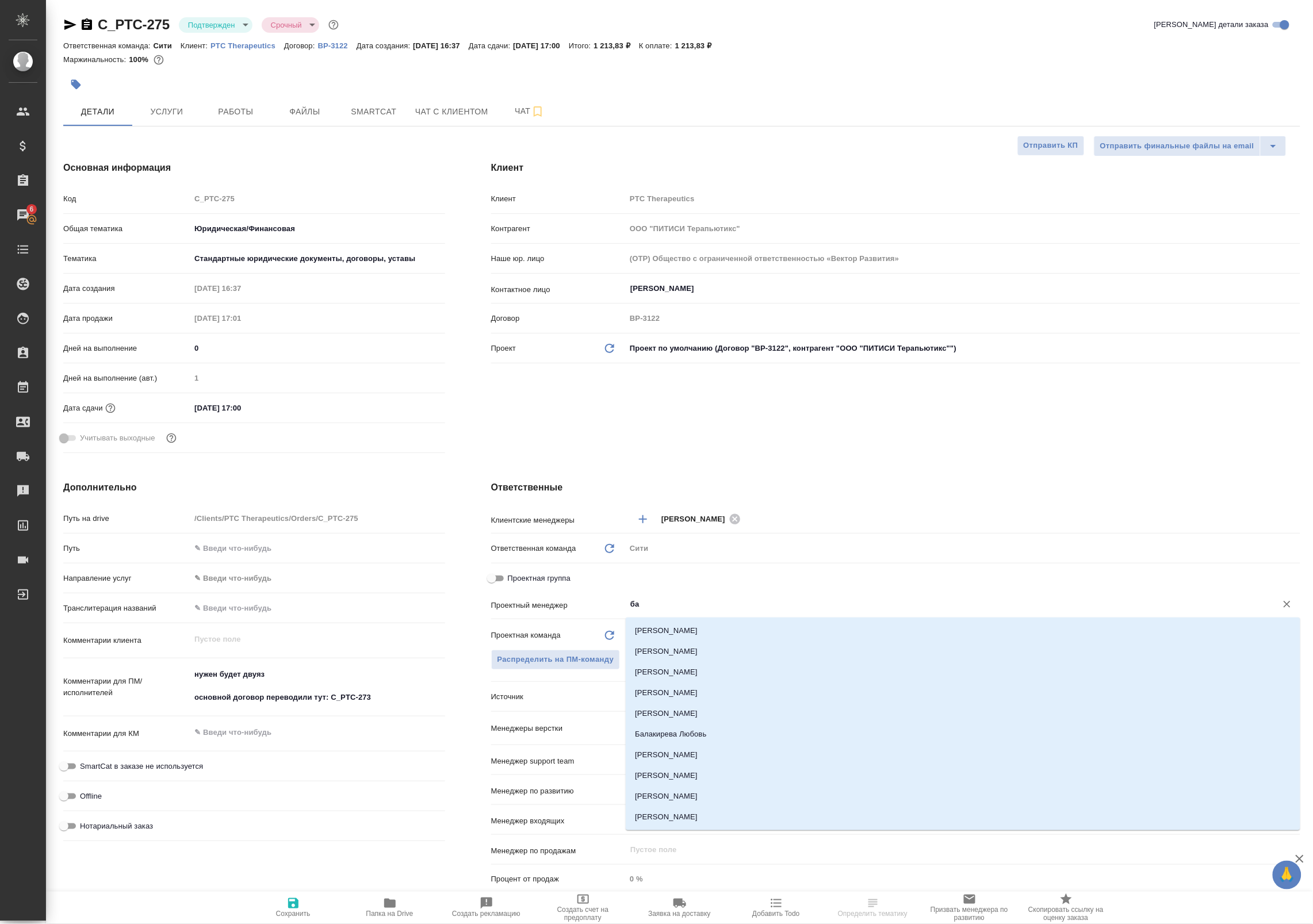
type input "бад"
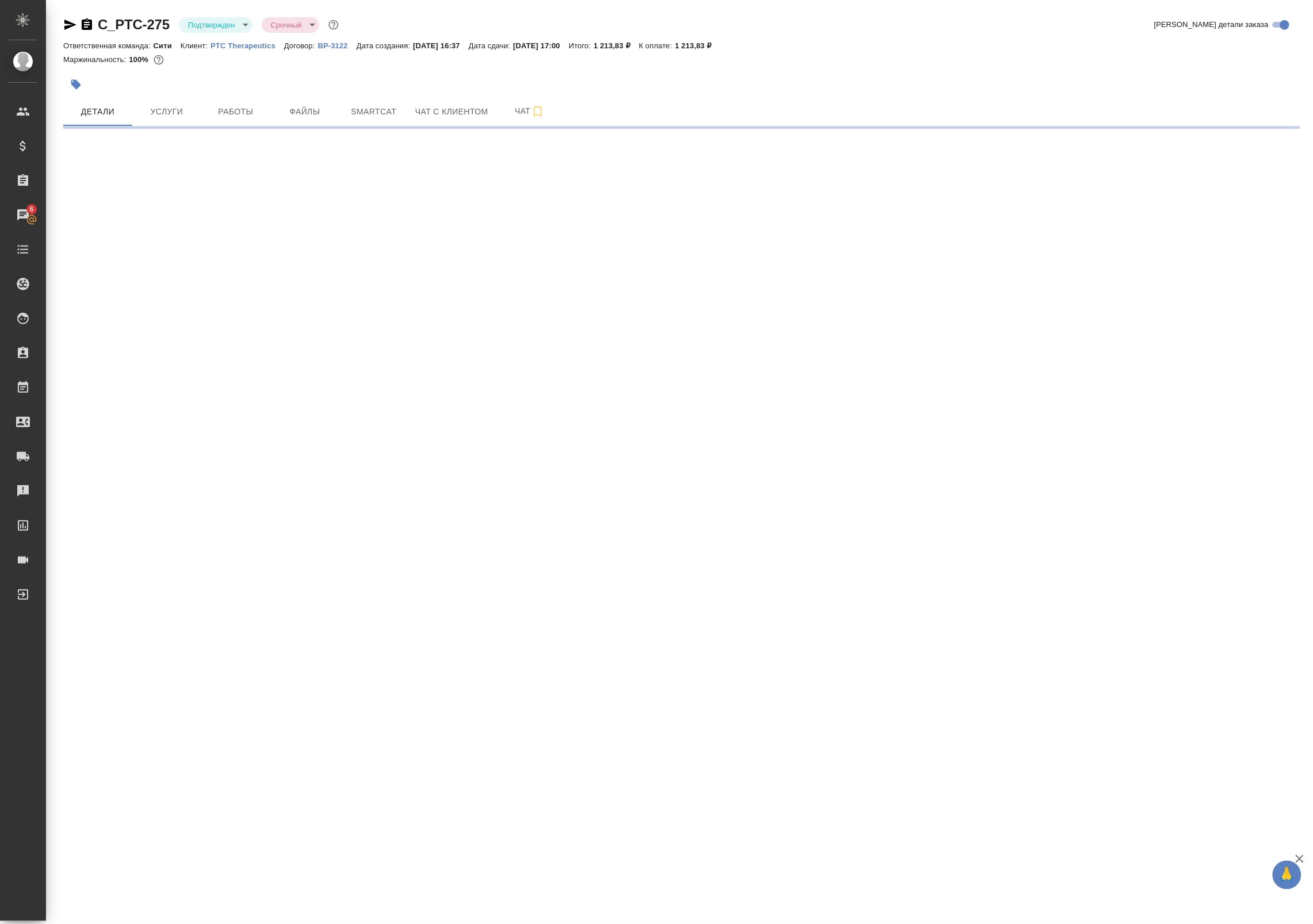
select select "RU"
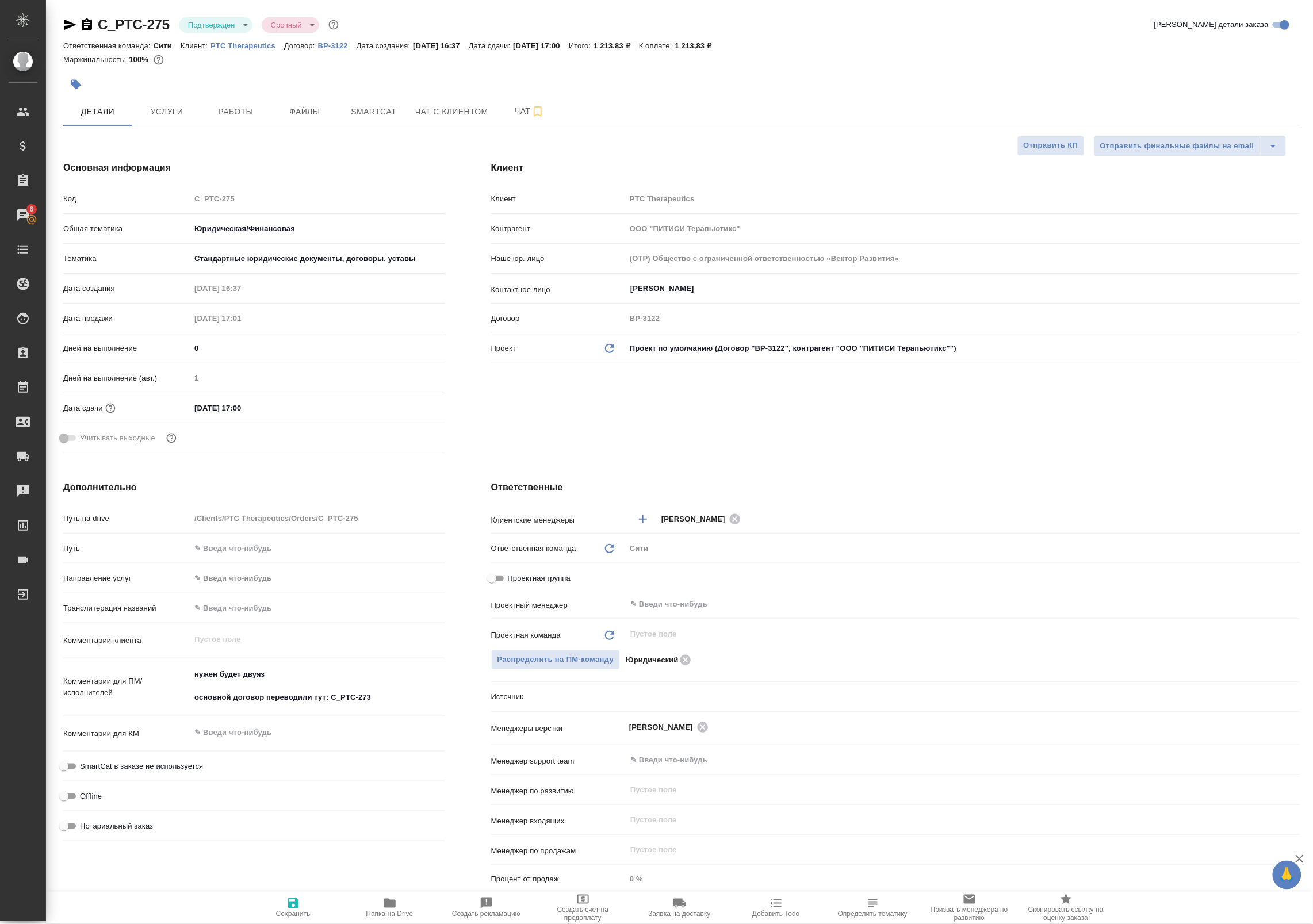
type textarea "x"
click at [645, 606] on input "text" at bounding box center [943, 604] width 629 height 14
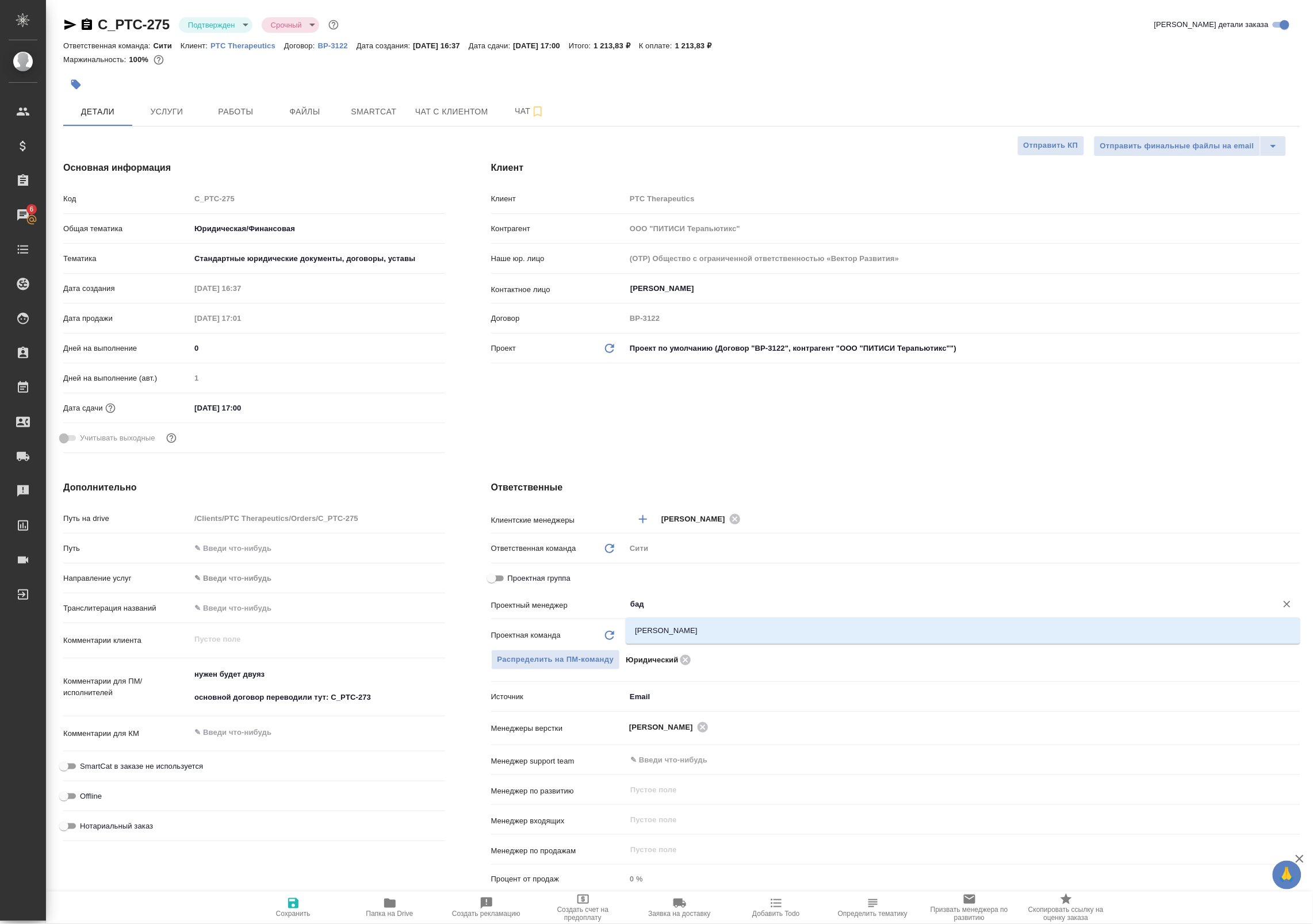
type input "бада"
click at [647, 635] on li "[PERSON_NAME]" at bounding box center [963, 631] width 674 height 20
type textarea "x"
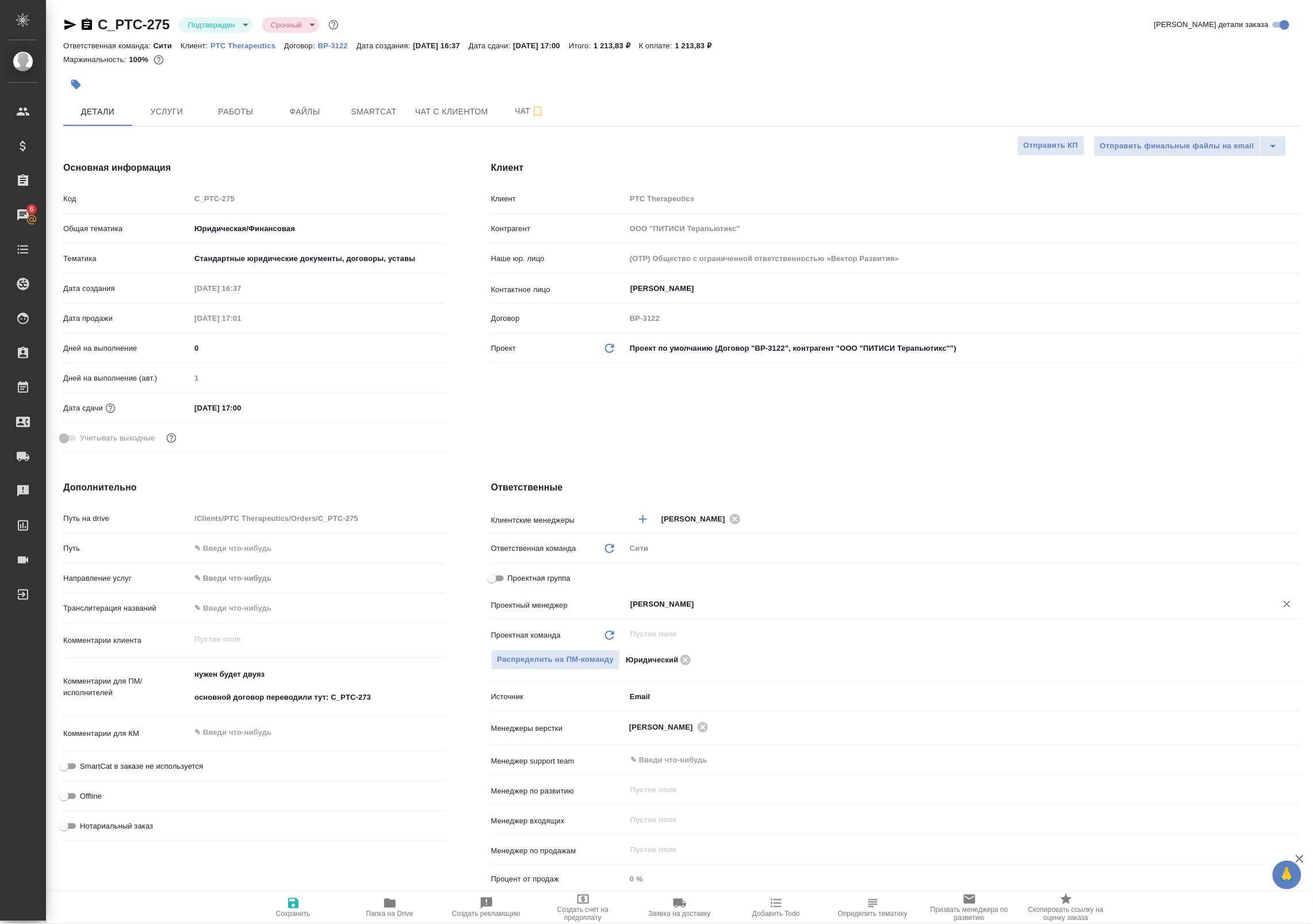
type input "[PERSON_NAME]"
click at [292, 913] on span "Сохранить" at bounding box center [293, 914] width 34 height 8
type textarea "x"
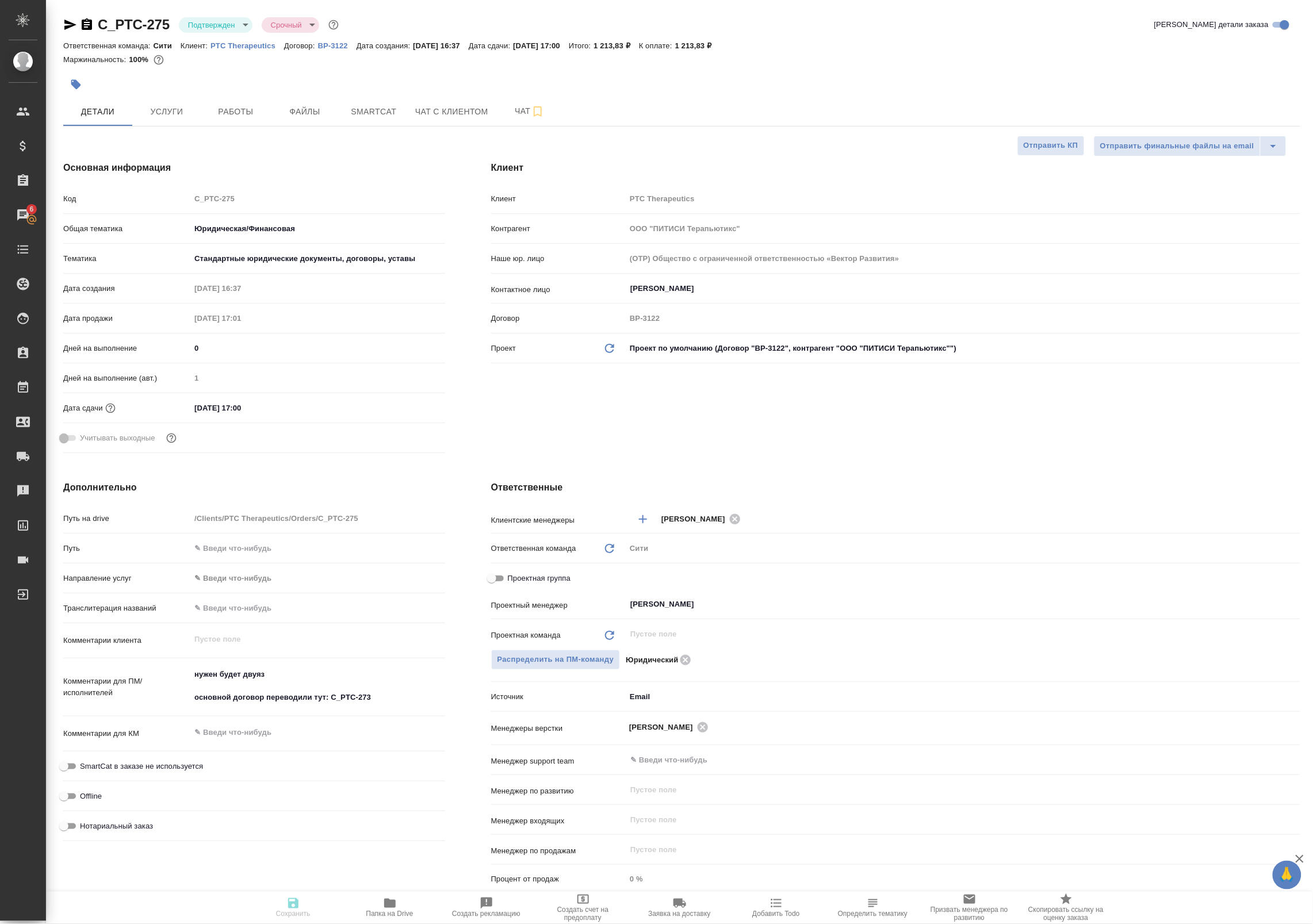
type textarea "x"
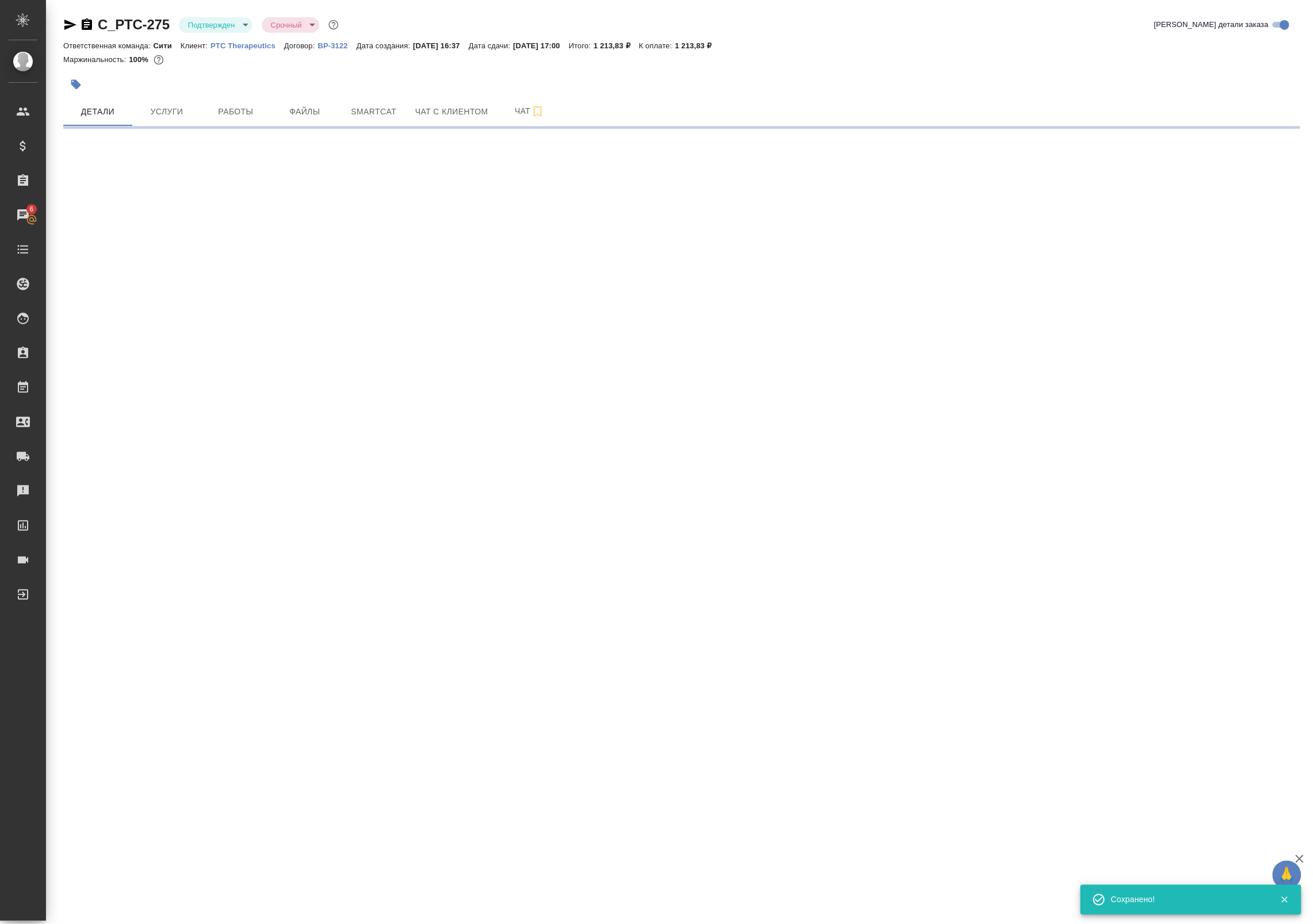
select select "RU"
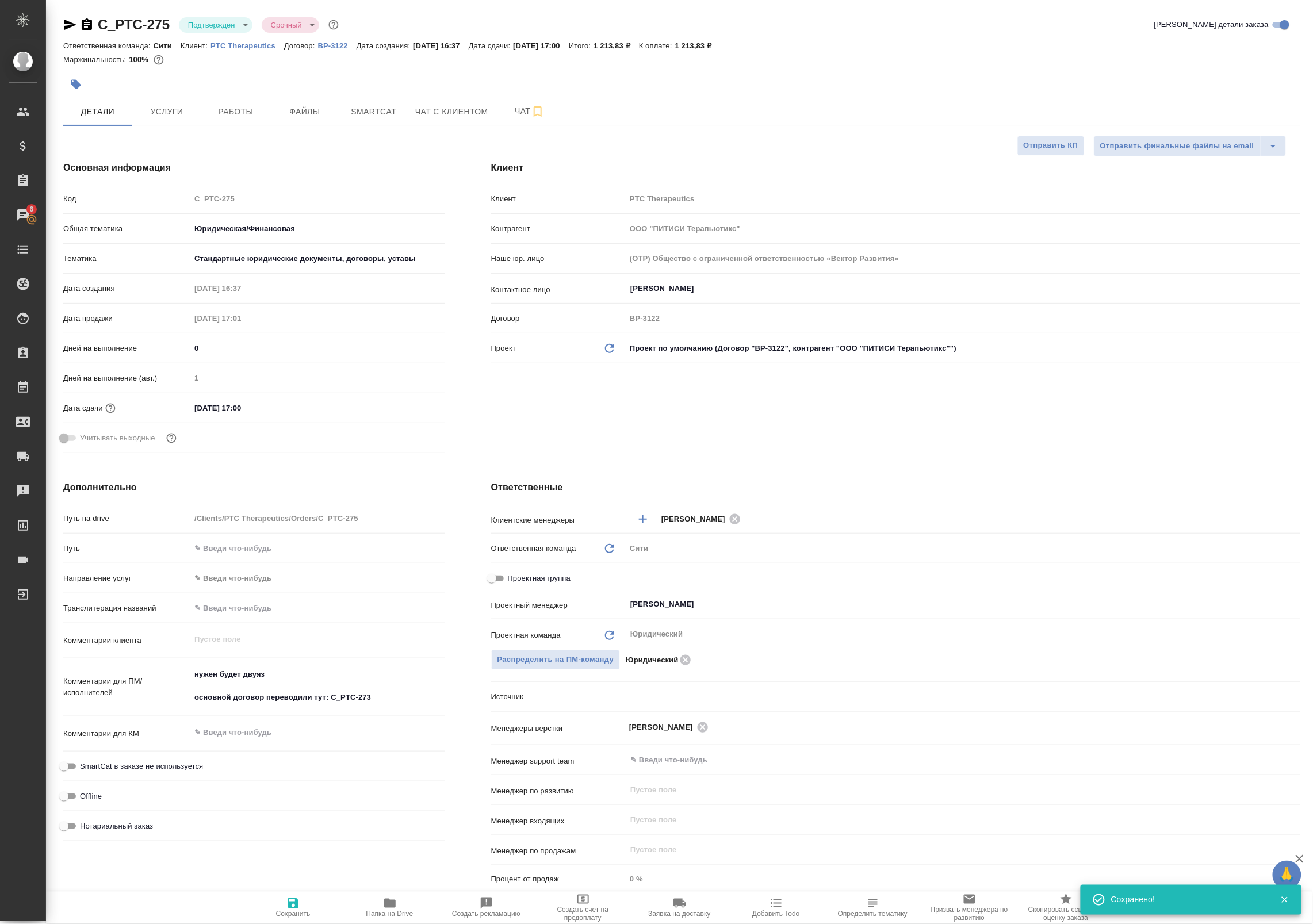
type textarea "x"
click at [227, 114] on span "Работы" at bounding box center [236, 111] width 55 height 15
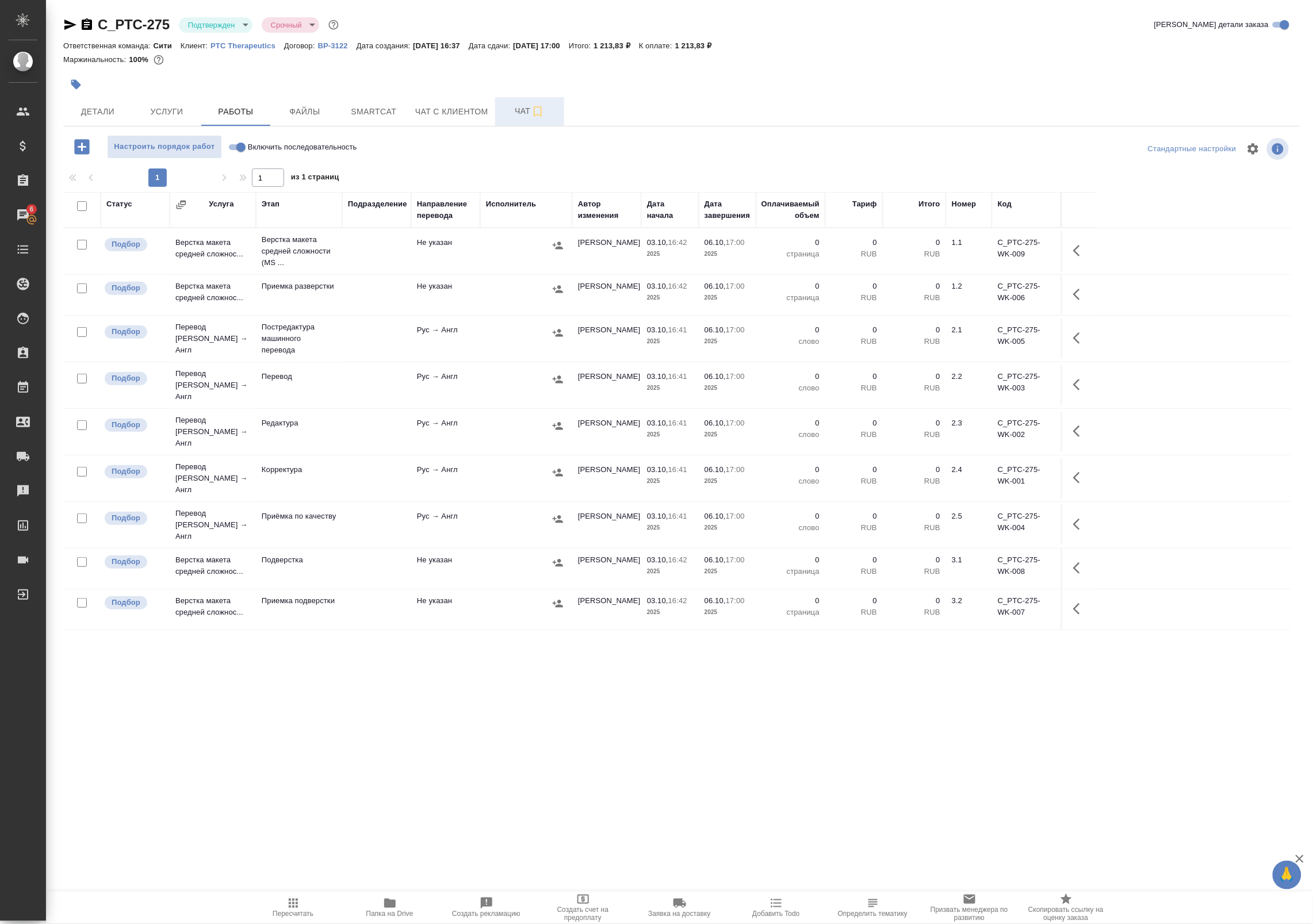
click at [519, 108] on span "Чат" at bounding box center [530, 111] width 55 height 15
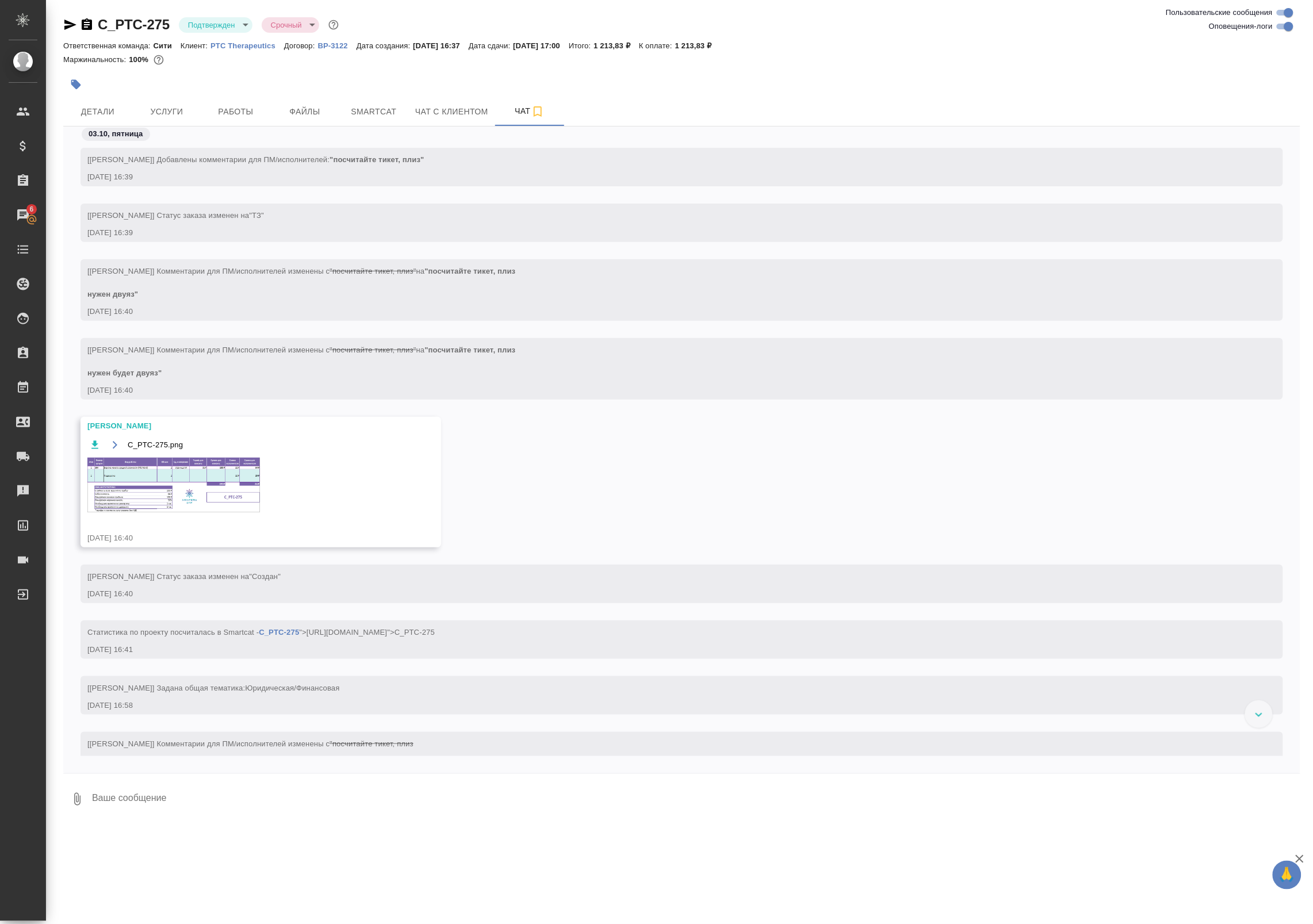
click at [151, 481] on img at bounding box center [174, 485] width 173 height 55
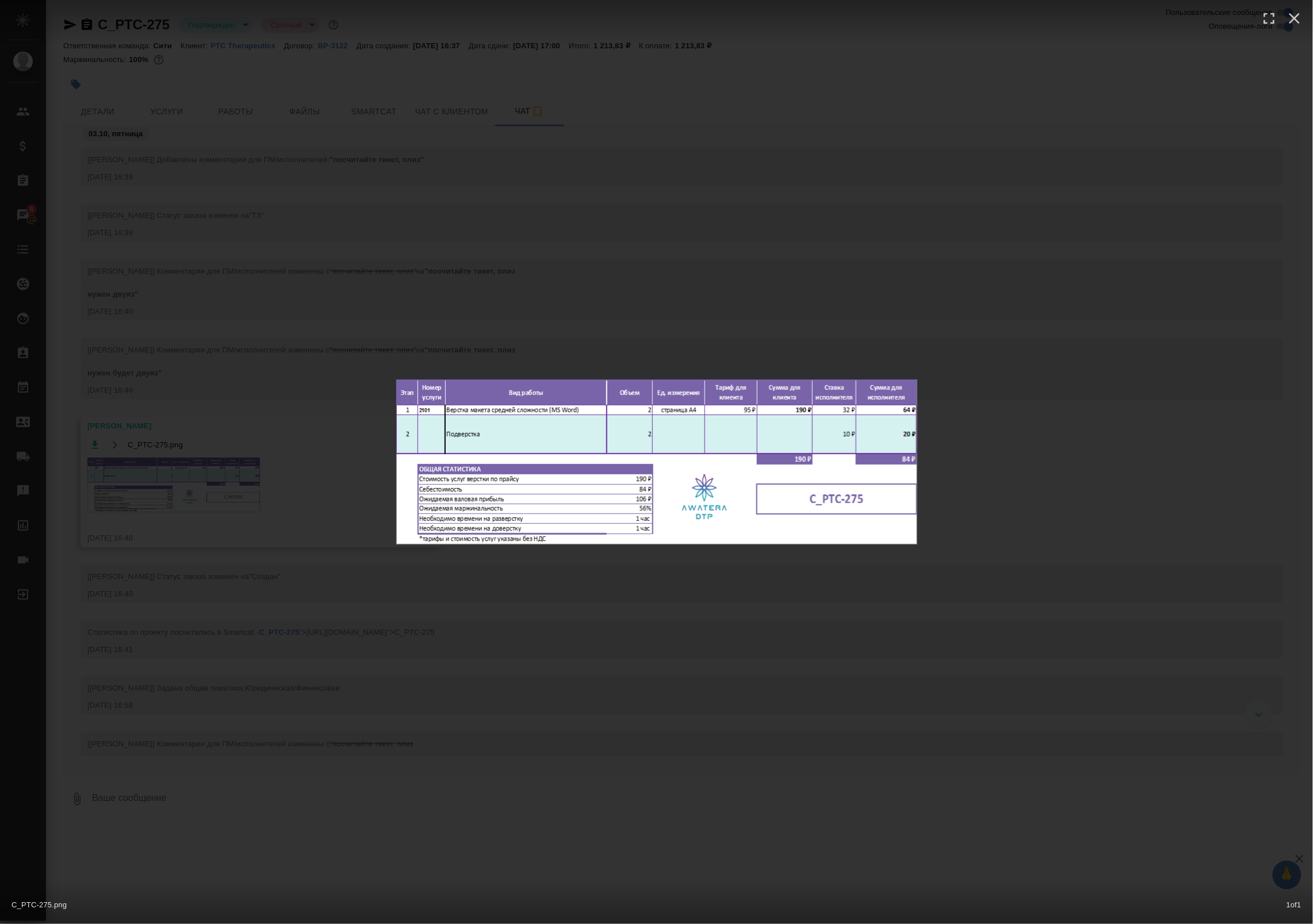
click at [171, 309] on div "C_PTC-275.png 1 of 1" at bounding box center [656, 462] width 1313 height 924
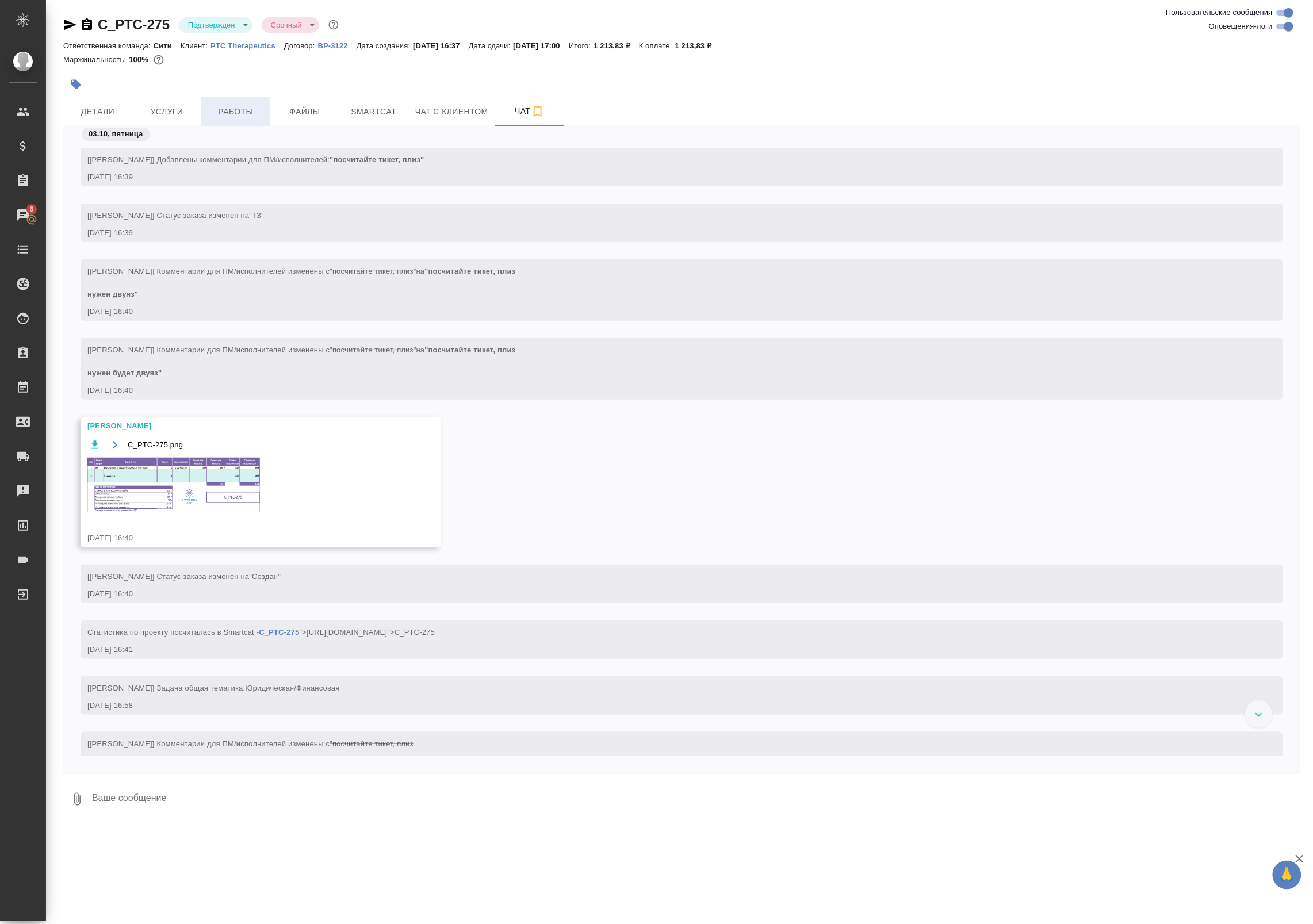
click at [240, 106] on span "Работы" at bounding box center [236, 111] width 55 height 15
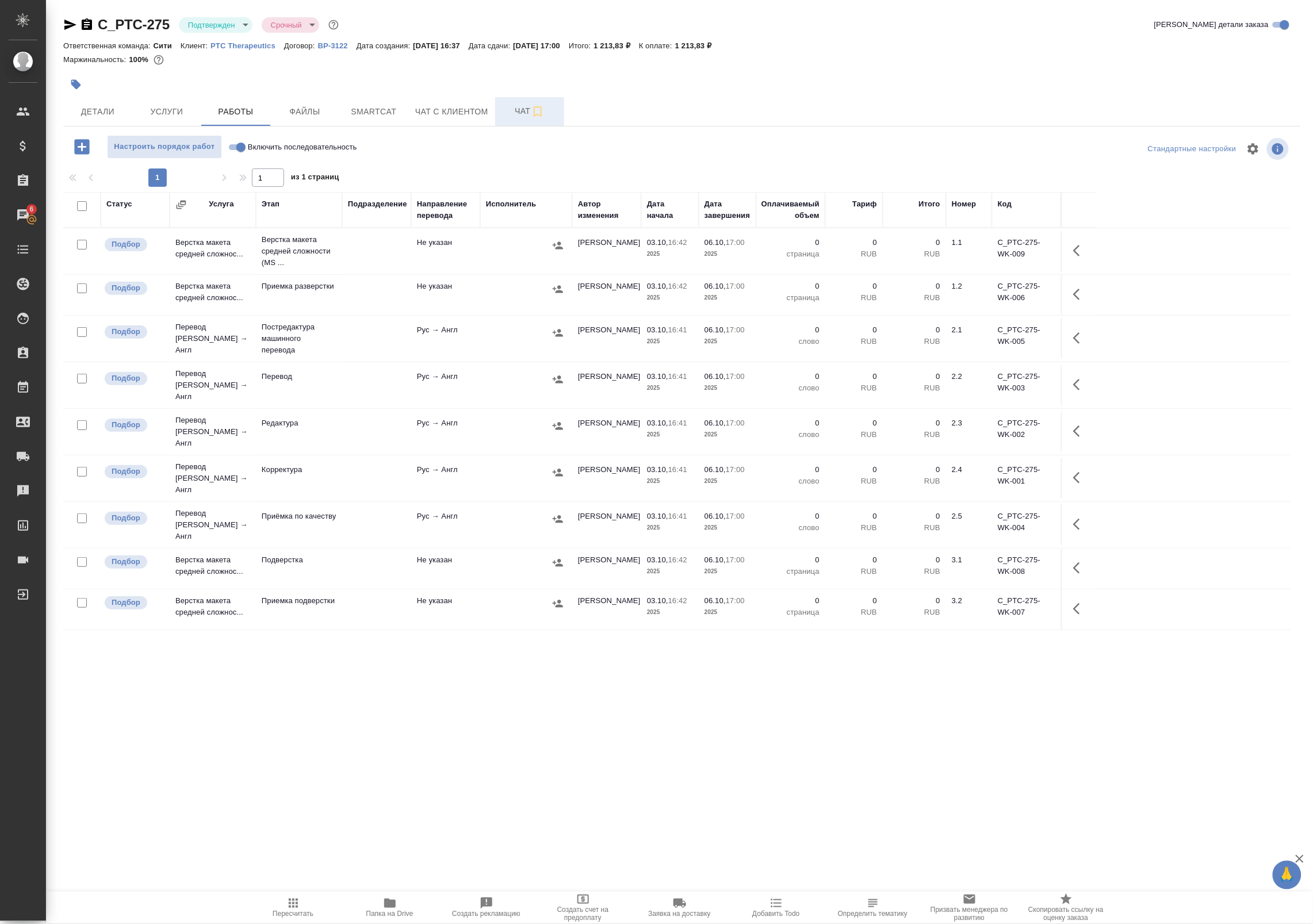
click at [531, 111] on icon "button" at bounding box center [538, 111] width 14 height 14
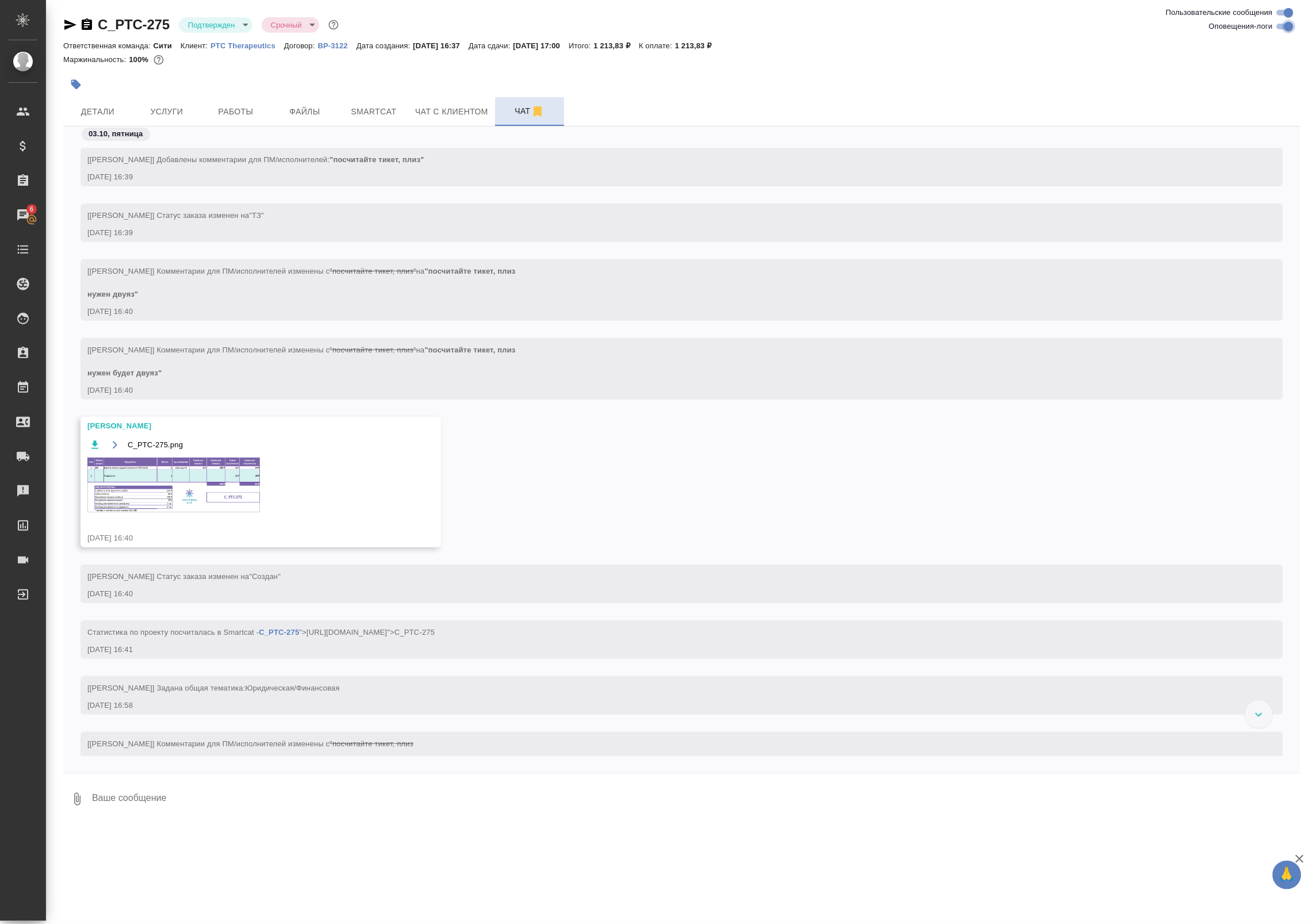
click at [1281, 29] on input "Оповещения-логи" at bounding box center [1289, 27] width 41 height 14
checkbox input "false"
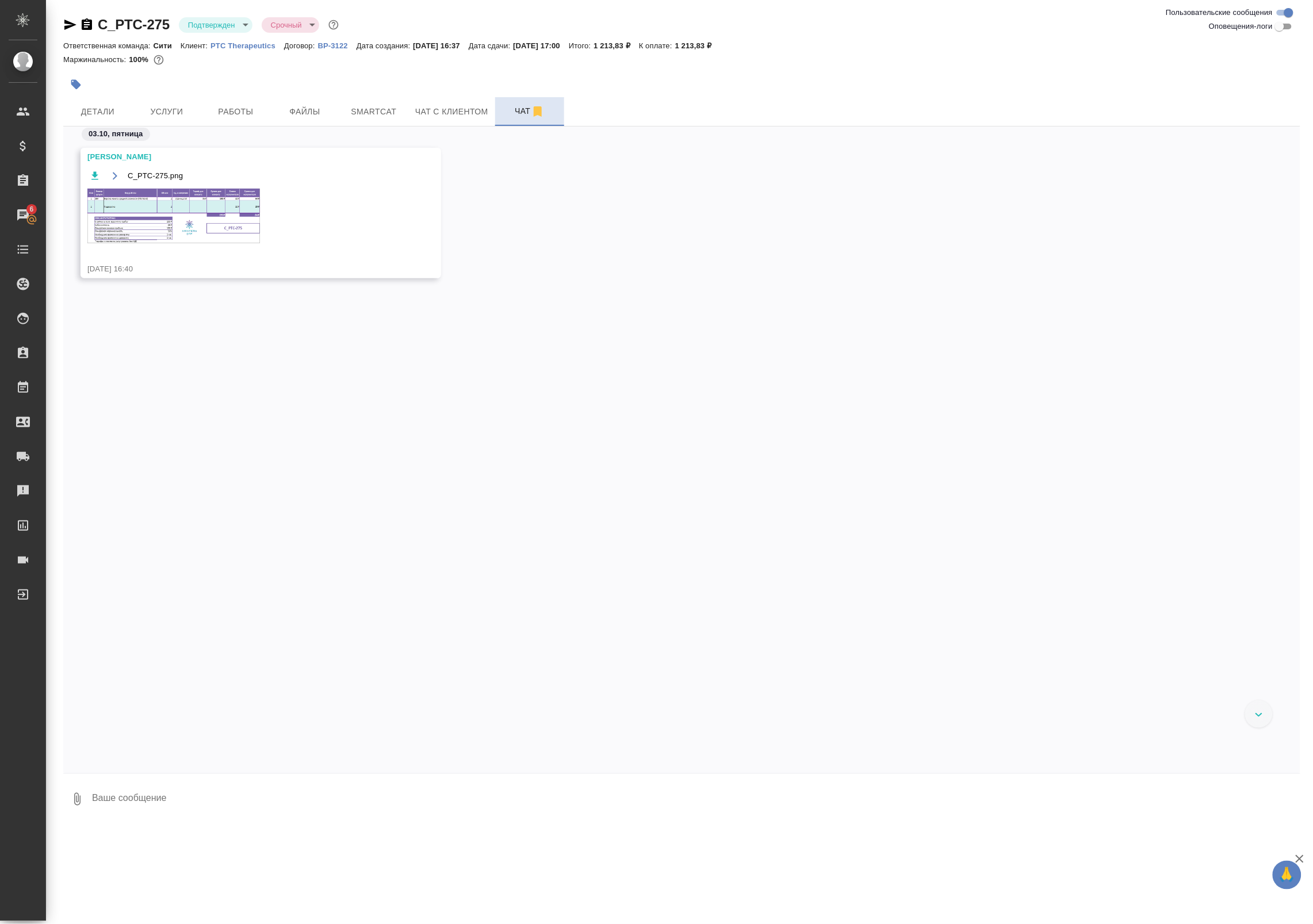
click at [132, 213] on img at bounding box center [174, 216] width 173 height 55
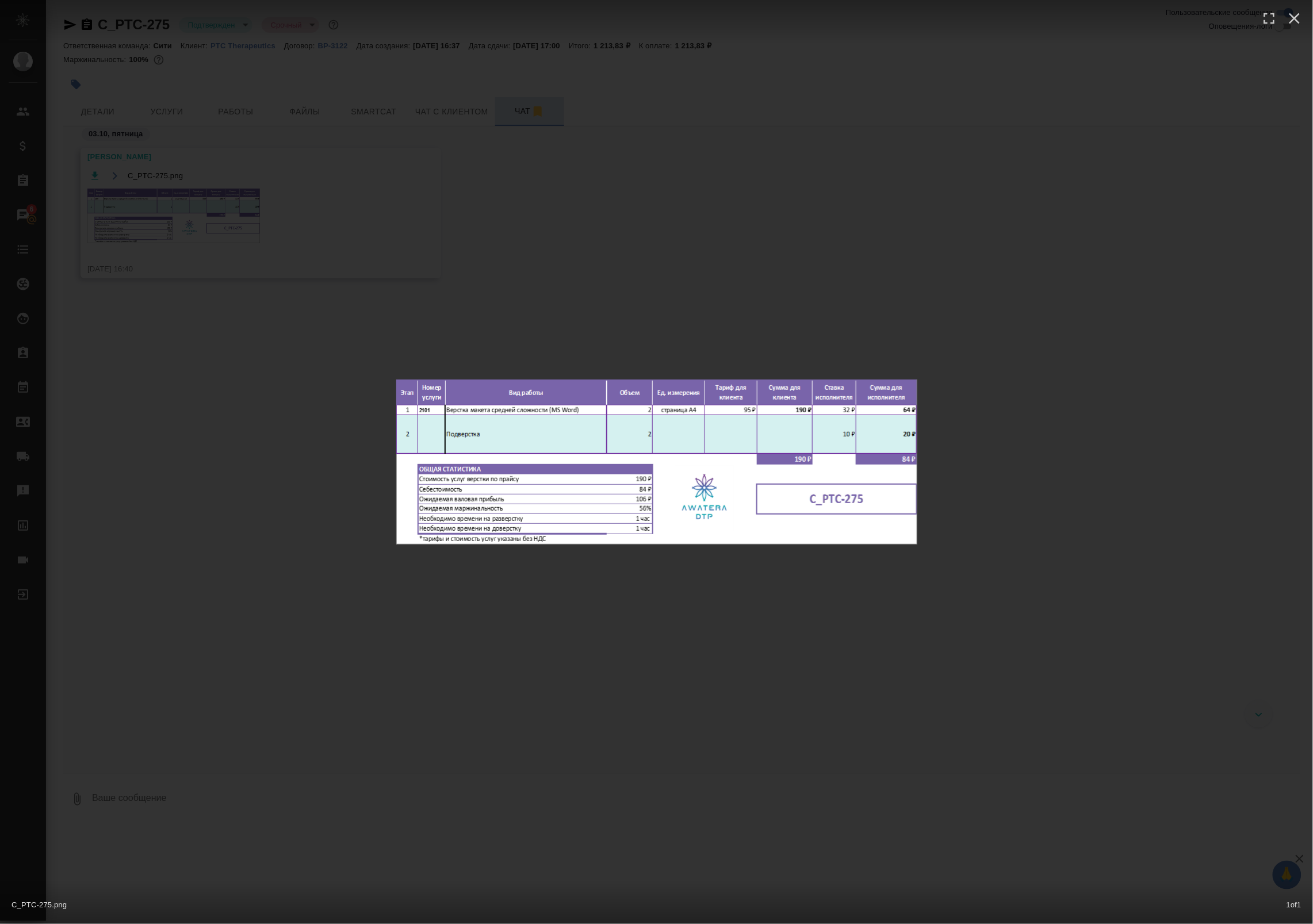
click at [130, 424] on div "C_PTC-275.png 1 of 1" at bounding box center [656, 462] width 1313 height 924
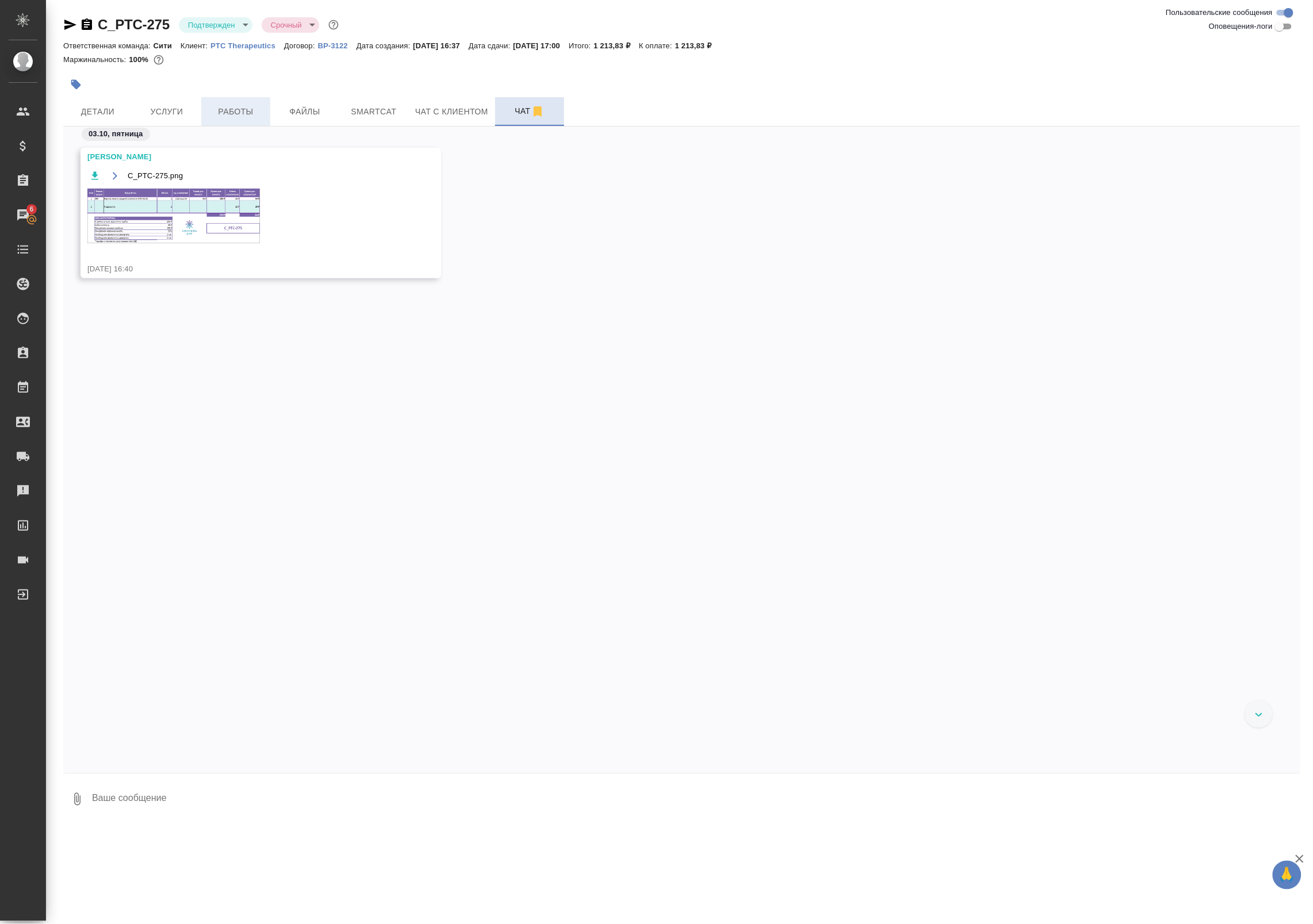
click at [211, 100] on button "Работы" at bounding box center [236, 111] width 69 height 29
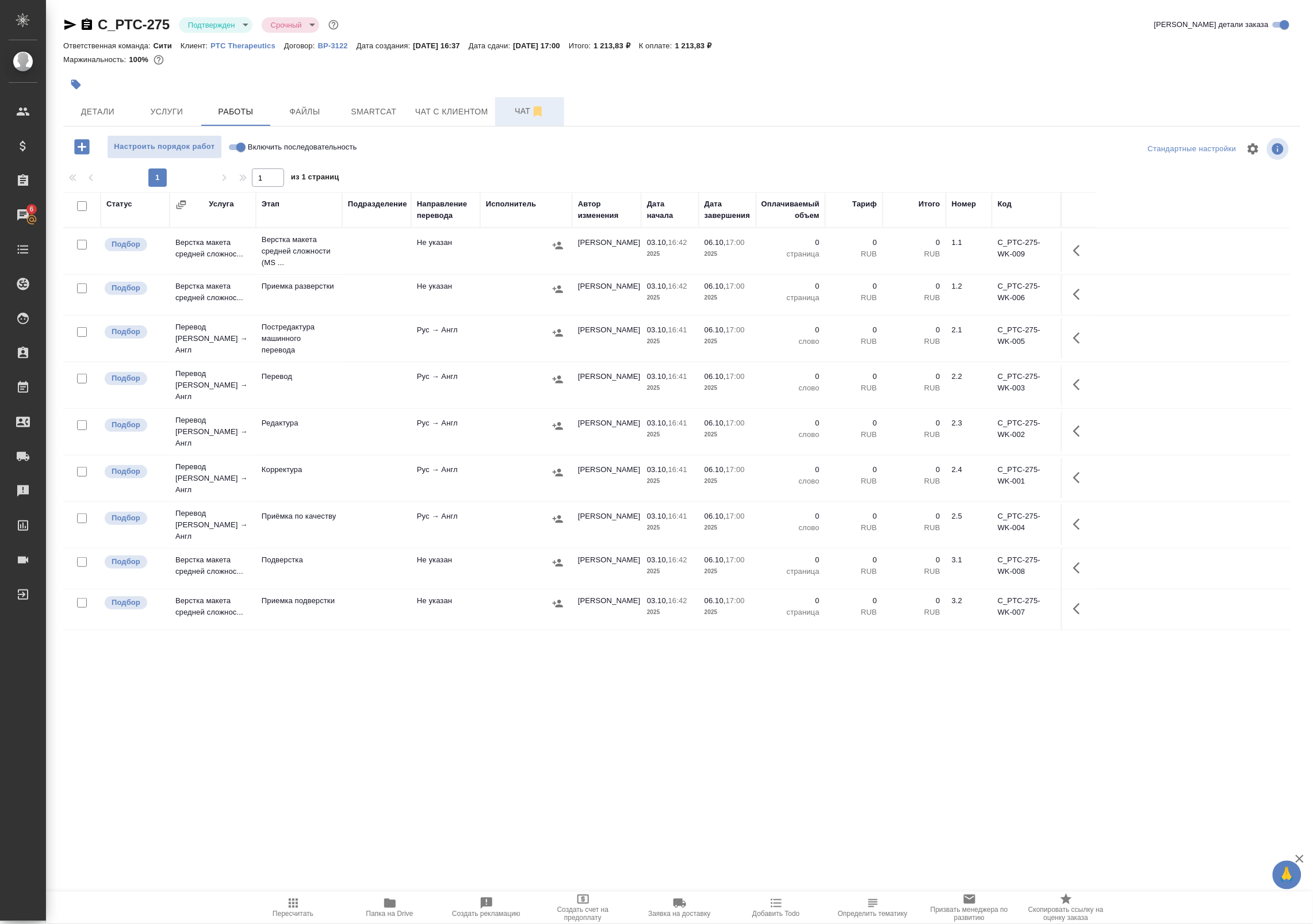
click at [219, 19] on body "🙏 .cls-1 fill:#fff; AWATERA Badanyan Artak Клиенты Спецификации Заказы 6 Чаты T…" at bounding box center [656, 462] width 1313 height 924
click at [213, 118] on button "В работе" at bounding box center [206, 121] width 38 height 13
click at [383, 910] on span "Папка на Drive" at bounding box center [390, 914] width 47 height 8
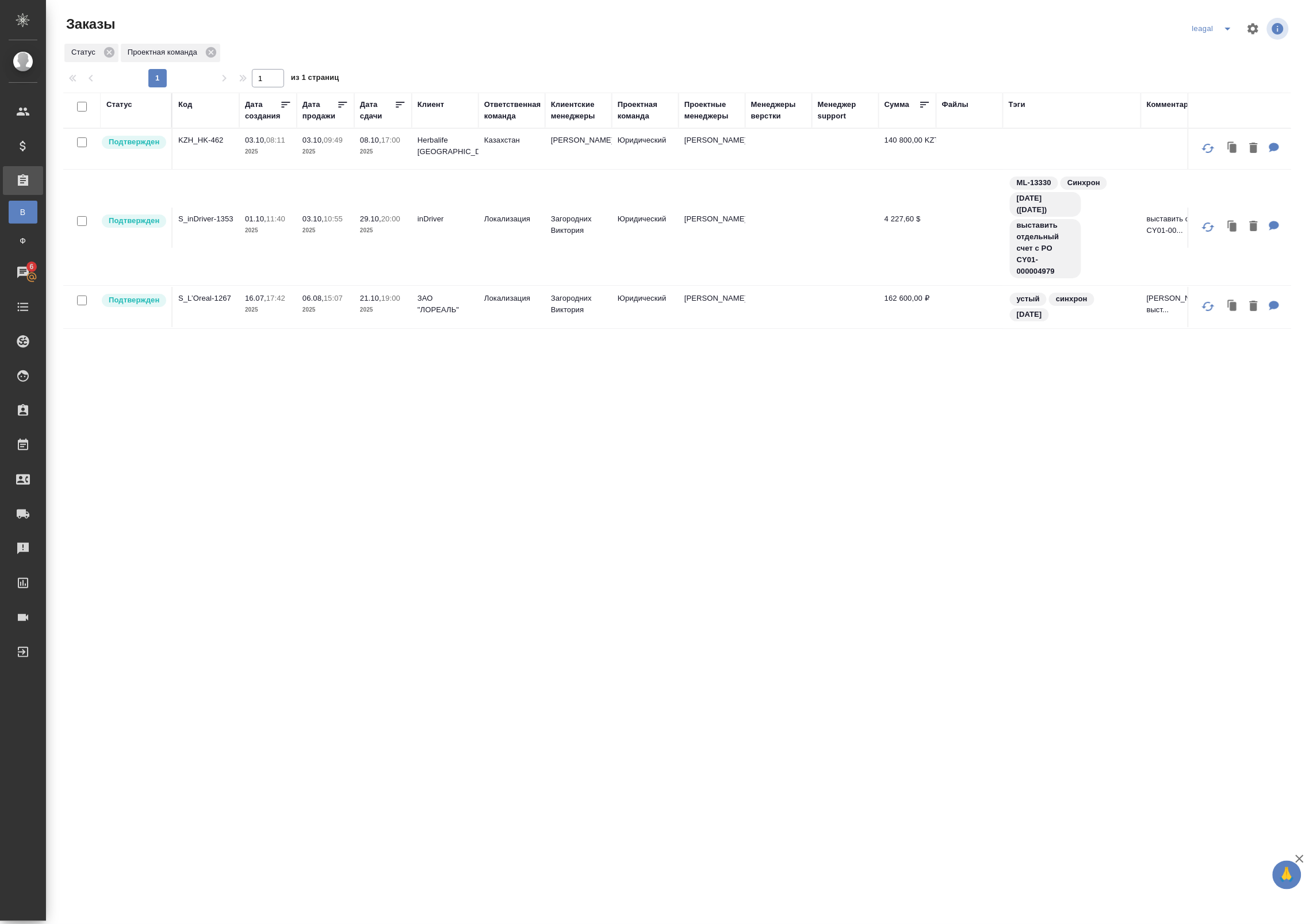
click at [589, 387] on div "Статус Код Дата создания Дата продажи Дата сдачи Клиент Ответственная команда К…" at bounding box center [677, 438] width 1228 height 690
click at [1233, 26] on icon "split button" at bounding box center [1228, 29] width 14 height 14
click at [1203, 53] on li "[PERSON_NAME]" at bounding box center [1230, 52] width 82 height 19
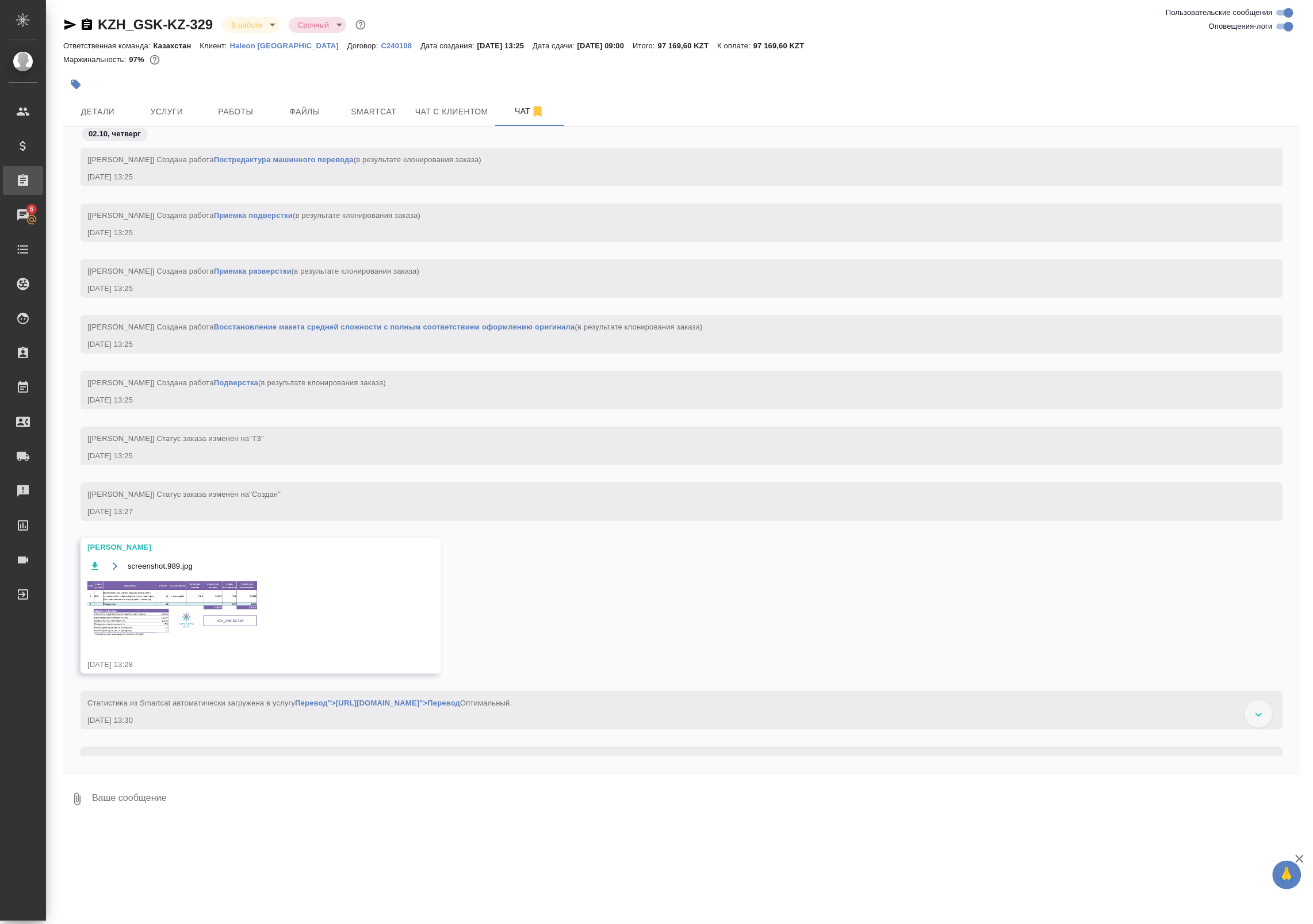
scroll to position [1111, 0]
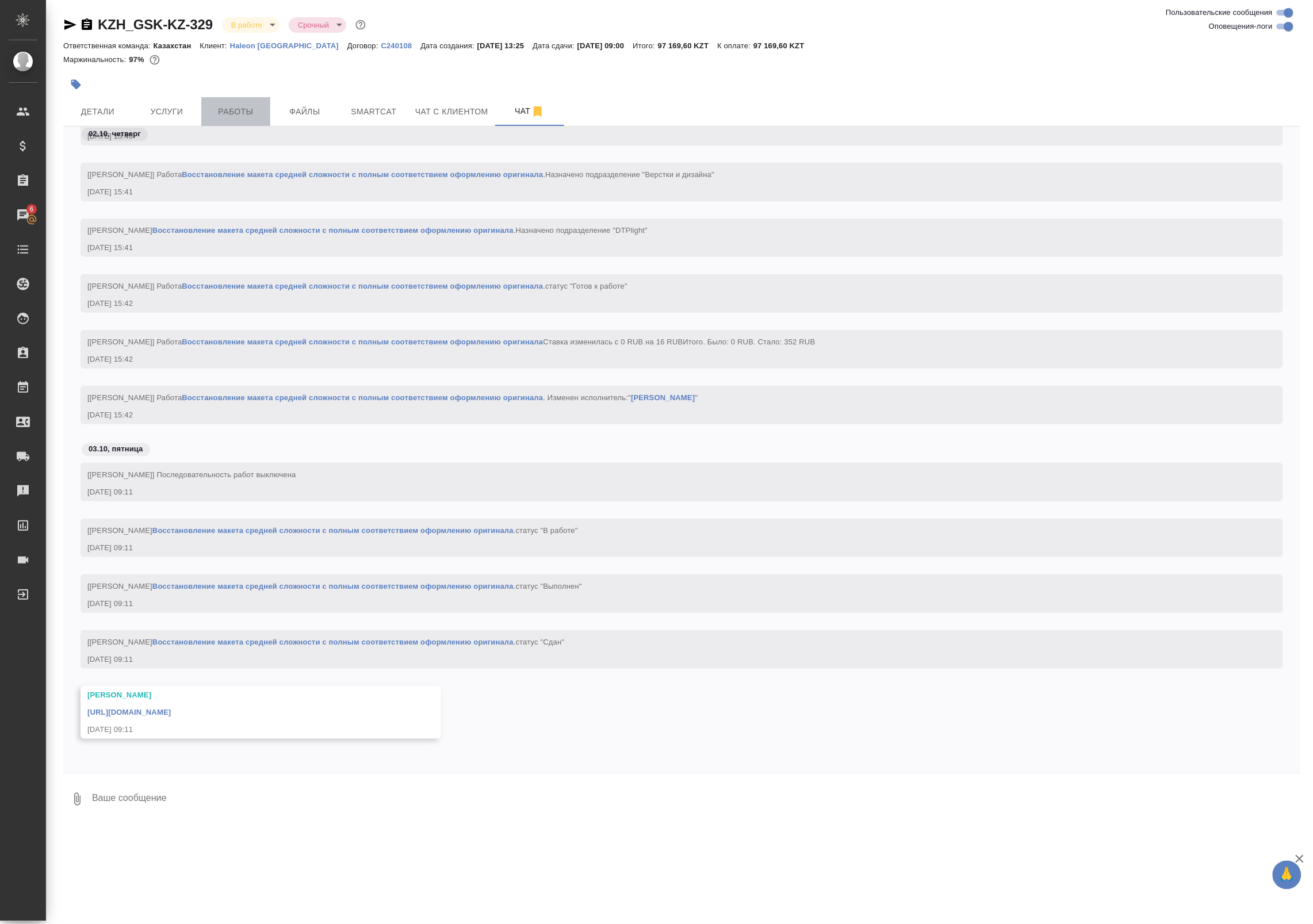
click at [236, 107] on span "Работы" at bounding box center [236, 111] width 55 height 15
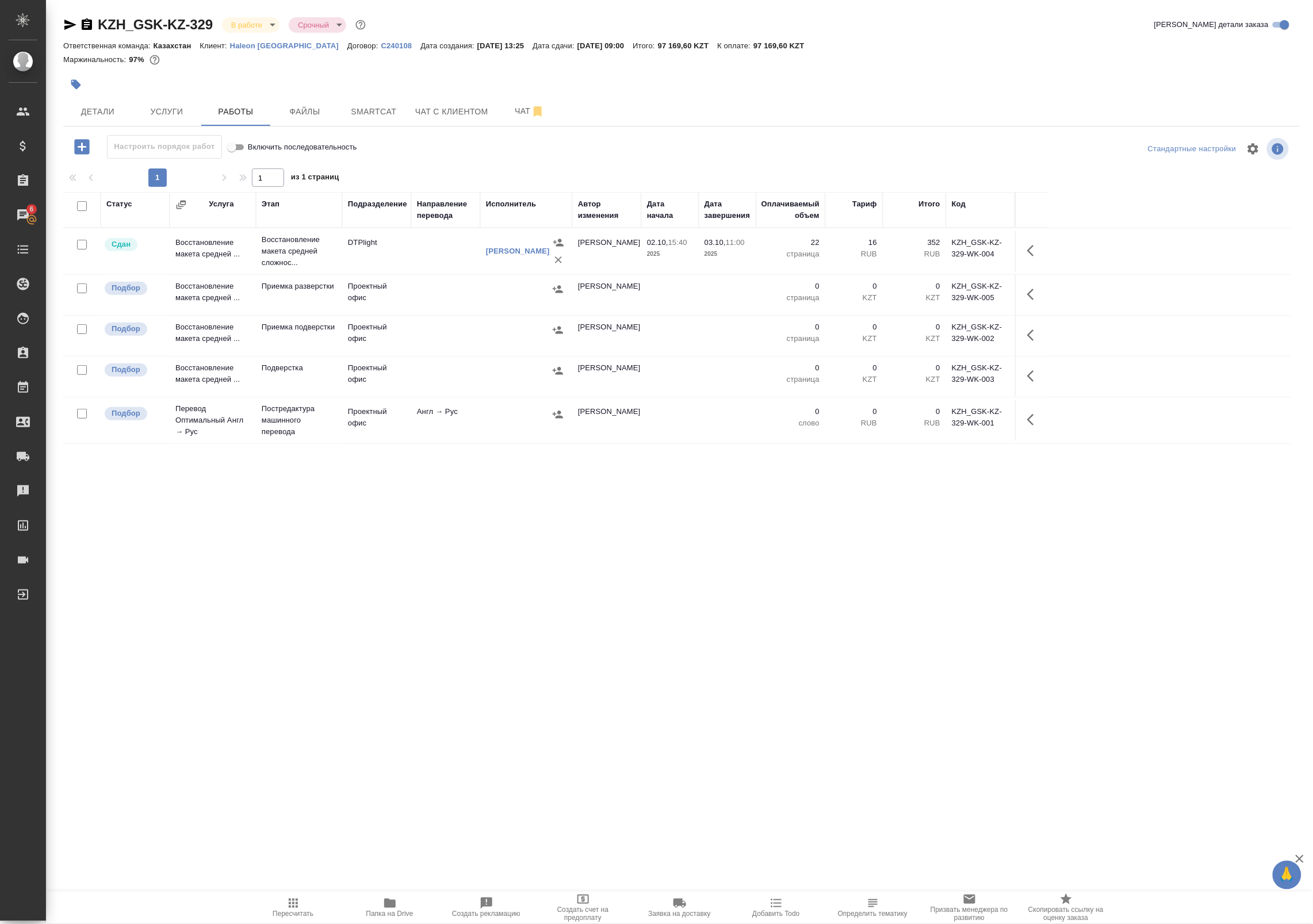
click at [66, 20] on icon "button" at bounding box center [70, 25] width 12 height 10
click at [303, 303] on td "Приемка разверстки" at bounding box center [299, 295] width 86 height 40
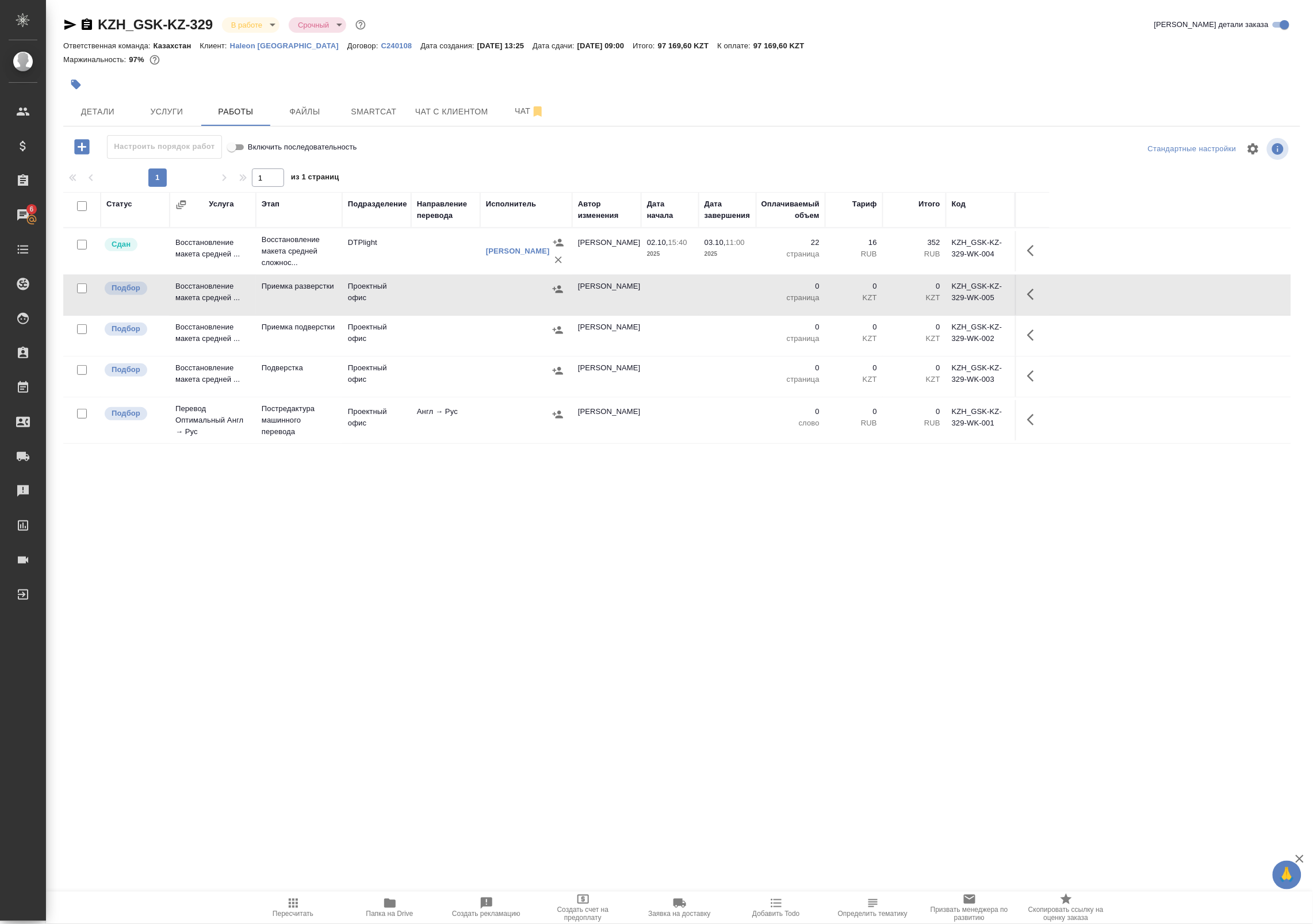
click at [320, 335] on td "Приемка подверстки" at bounding box center [299, 335] width 86 height 40
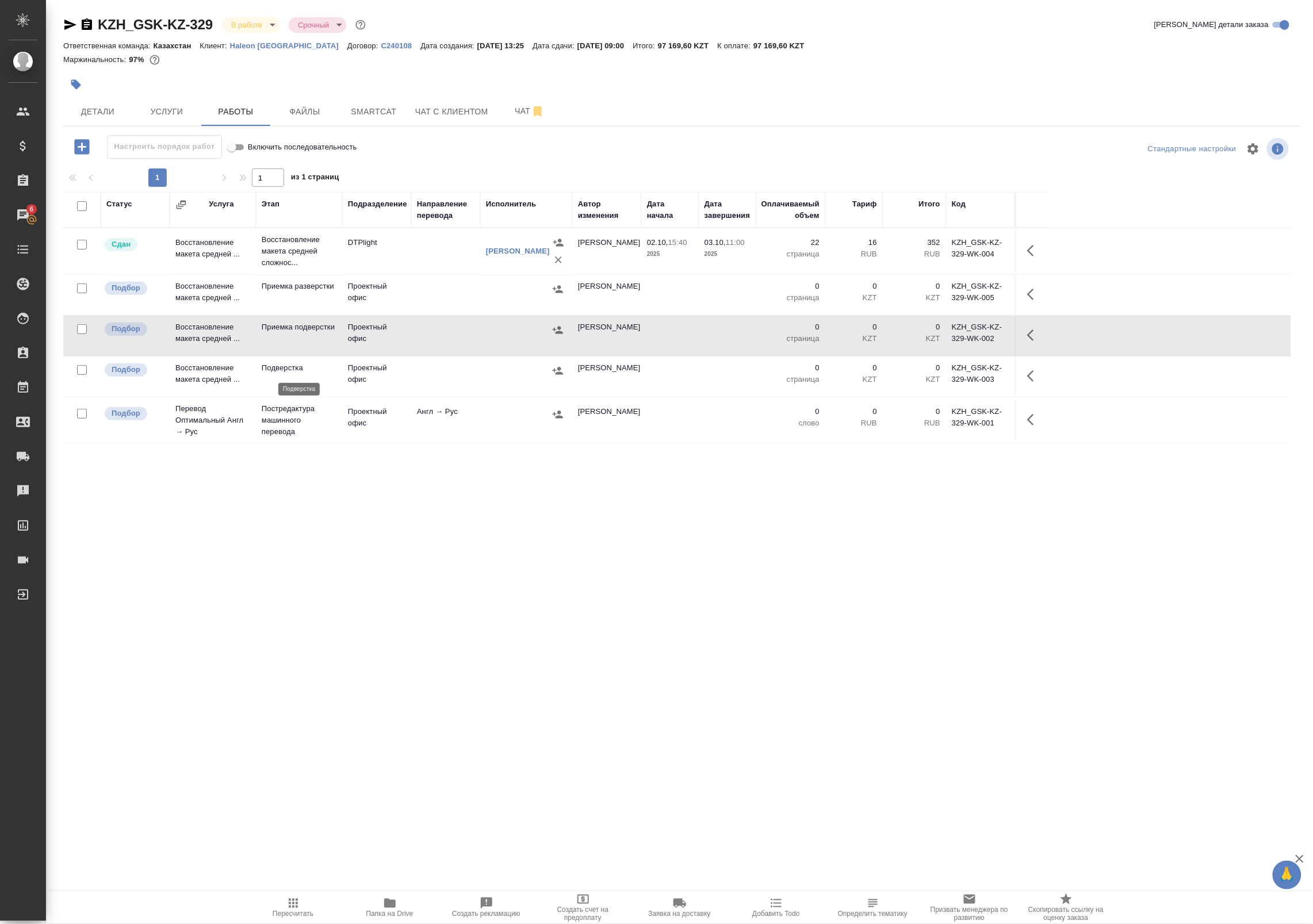
click at [325, 370] on p "Подверстка" at bounding box center [299, 368] width 75 height 12
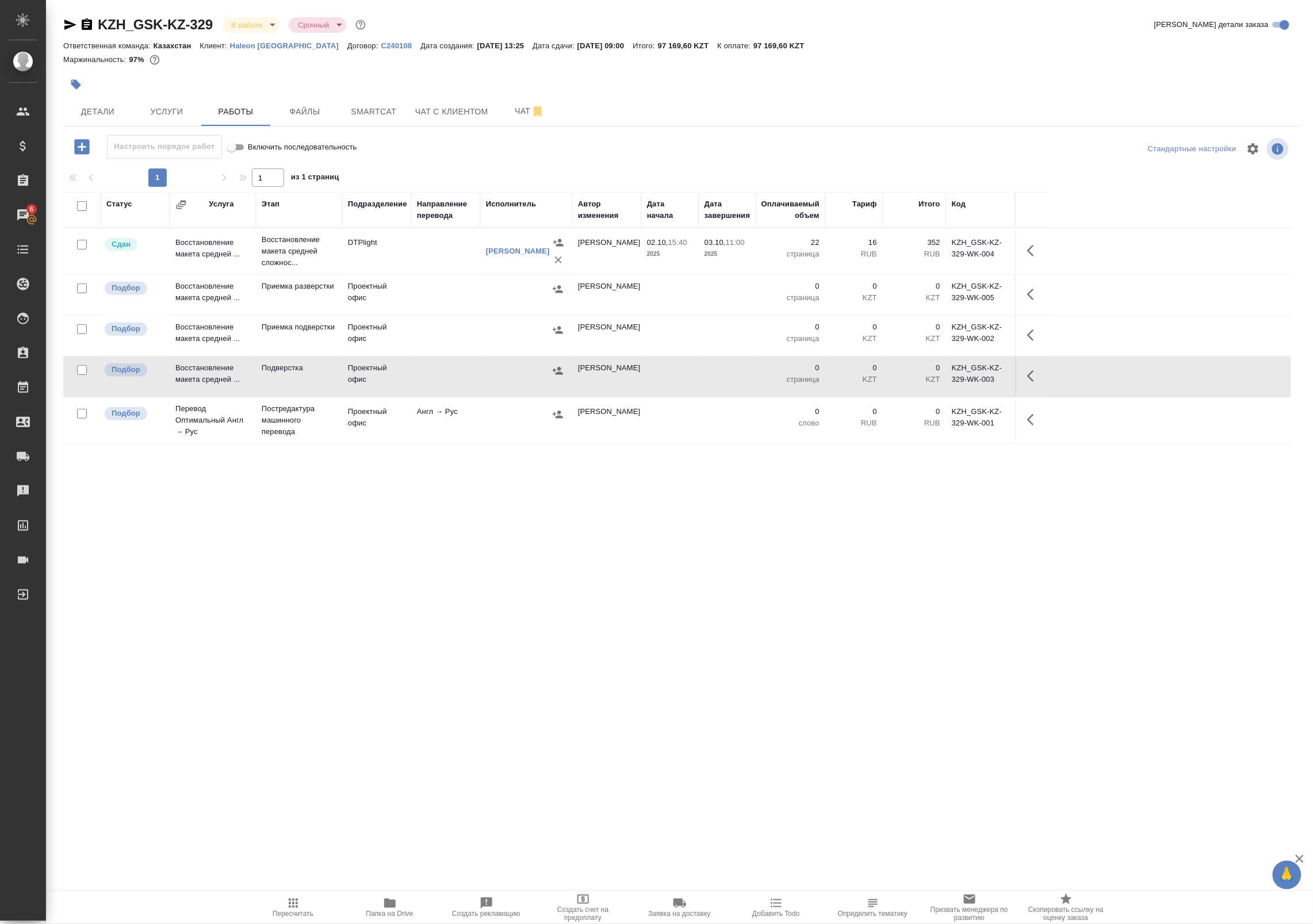
click at [379, 412] on td "Проектный офис" at bounding box center [377, 420] width 69 height 40
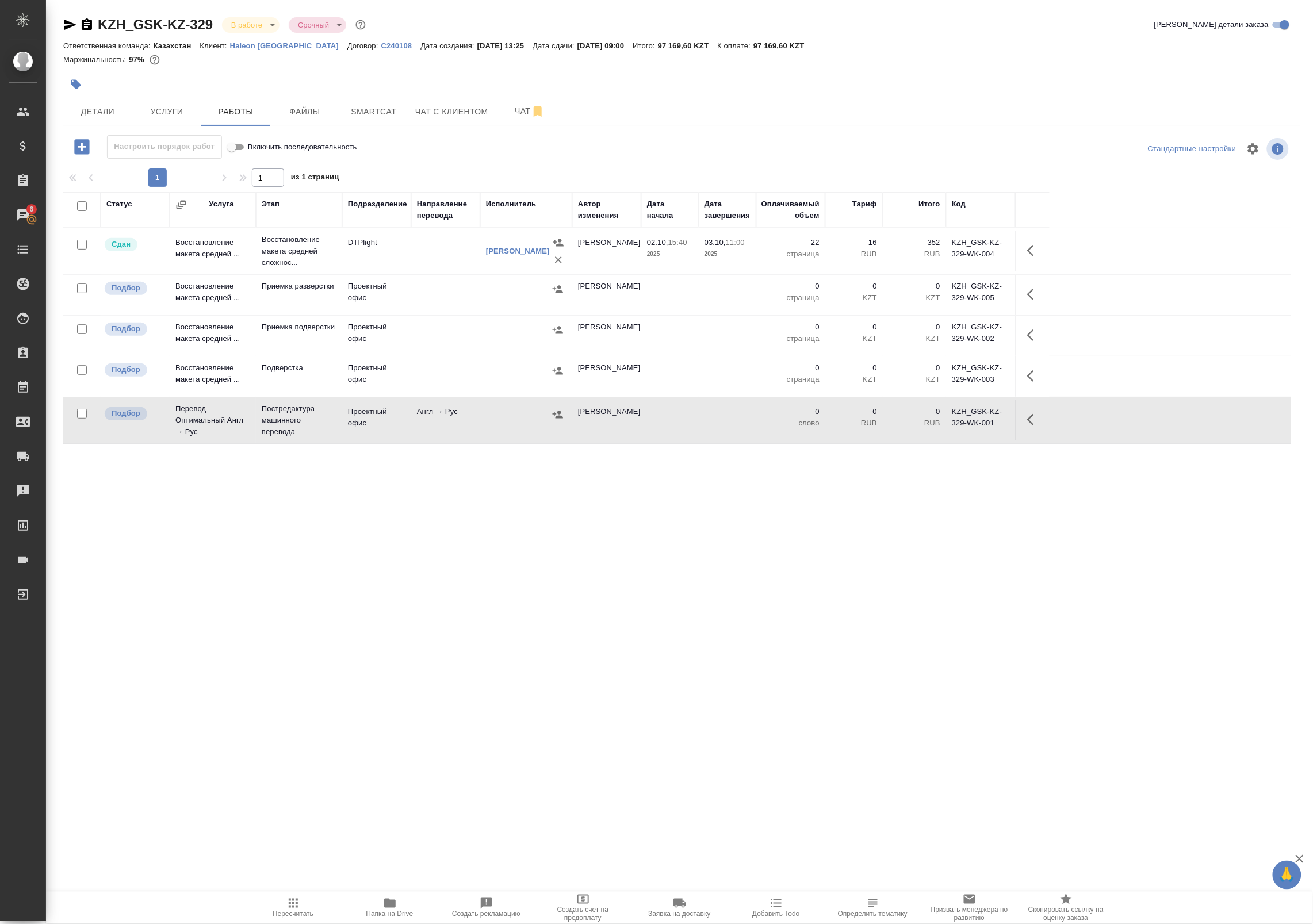
click at [68, 26] on icon "button" at bounding box center [70, 25] width 12 height 10
click at [121, 110] on span "Детали" at bounding box center [97, 111] width 55 height 15
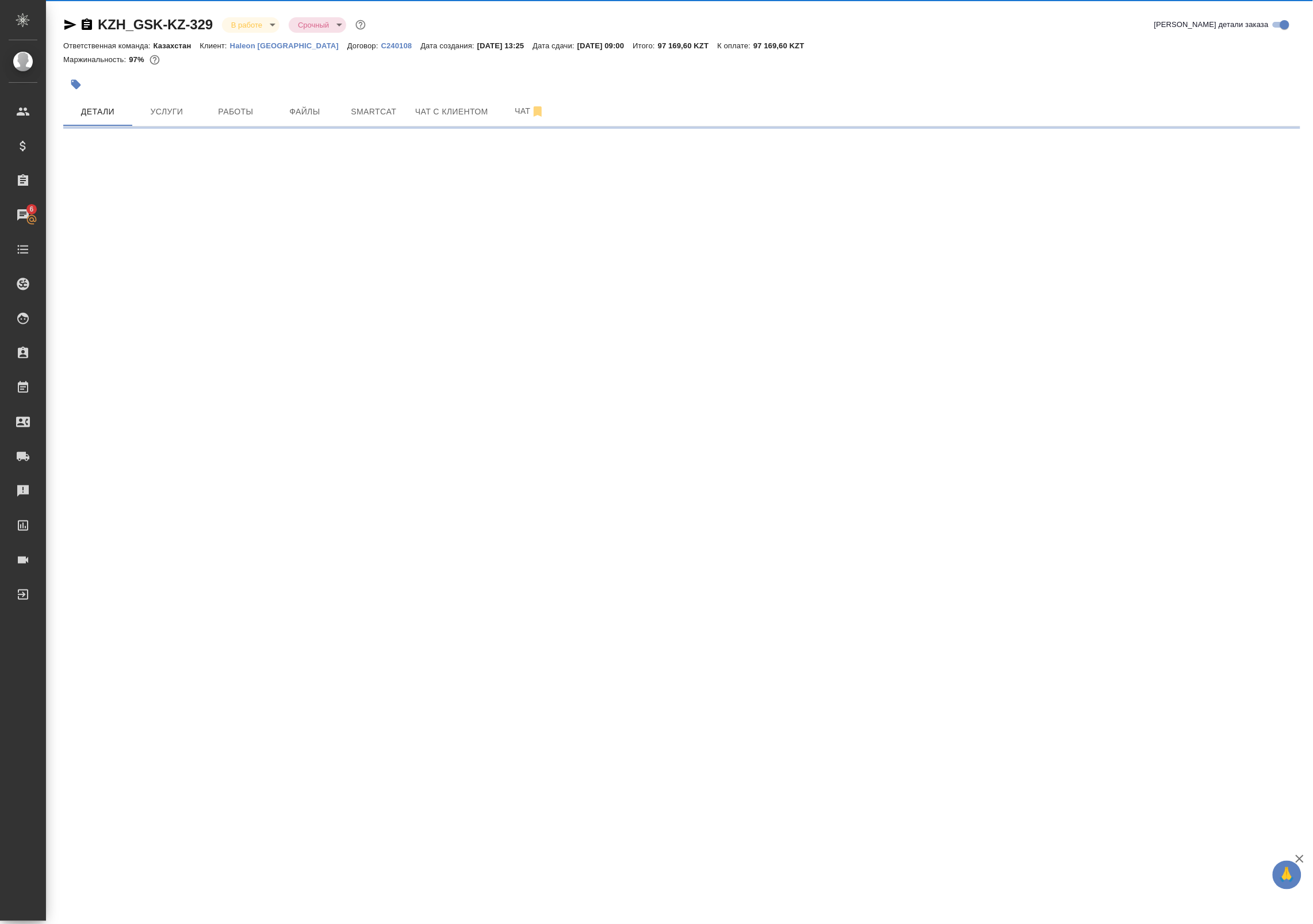
select select "RU"
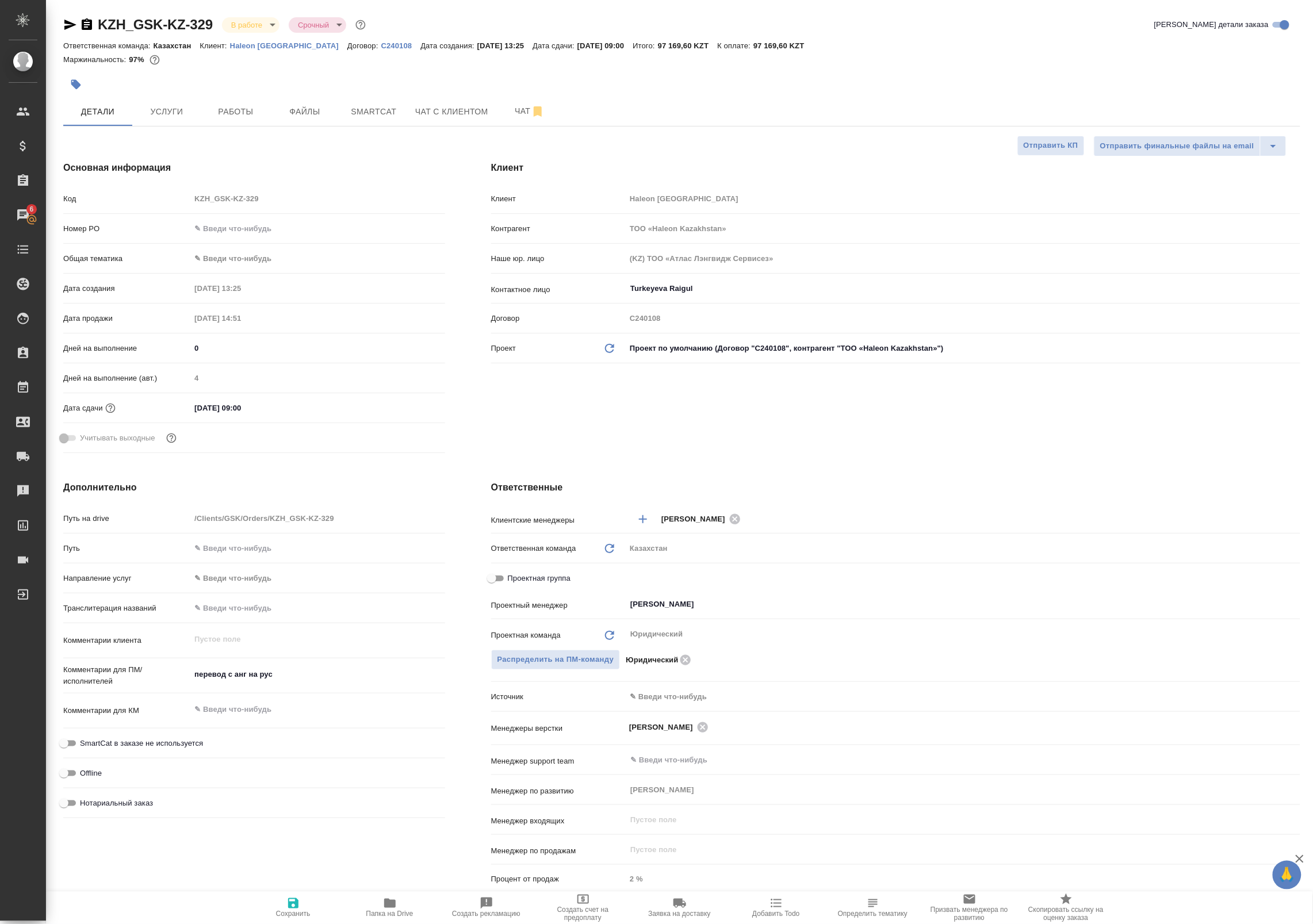
type textarea "x"
click at [519, 573] on span "Проектная группа" at bounding box center [538, 579] width 62 height 12
click at [512, 572] on input "Проектная группа" at bounding box center [491, 579] width 41 height 14
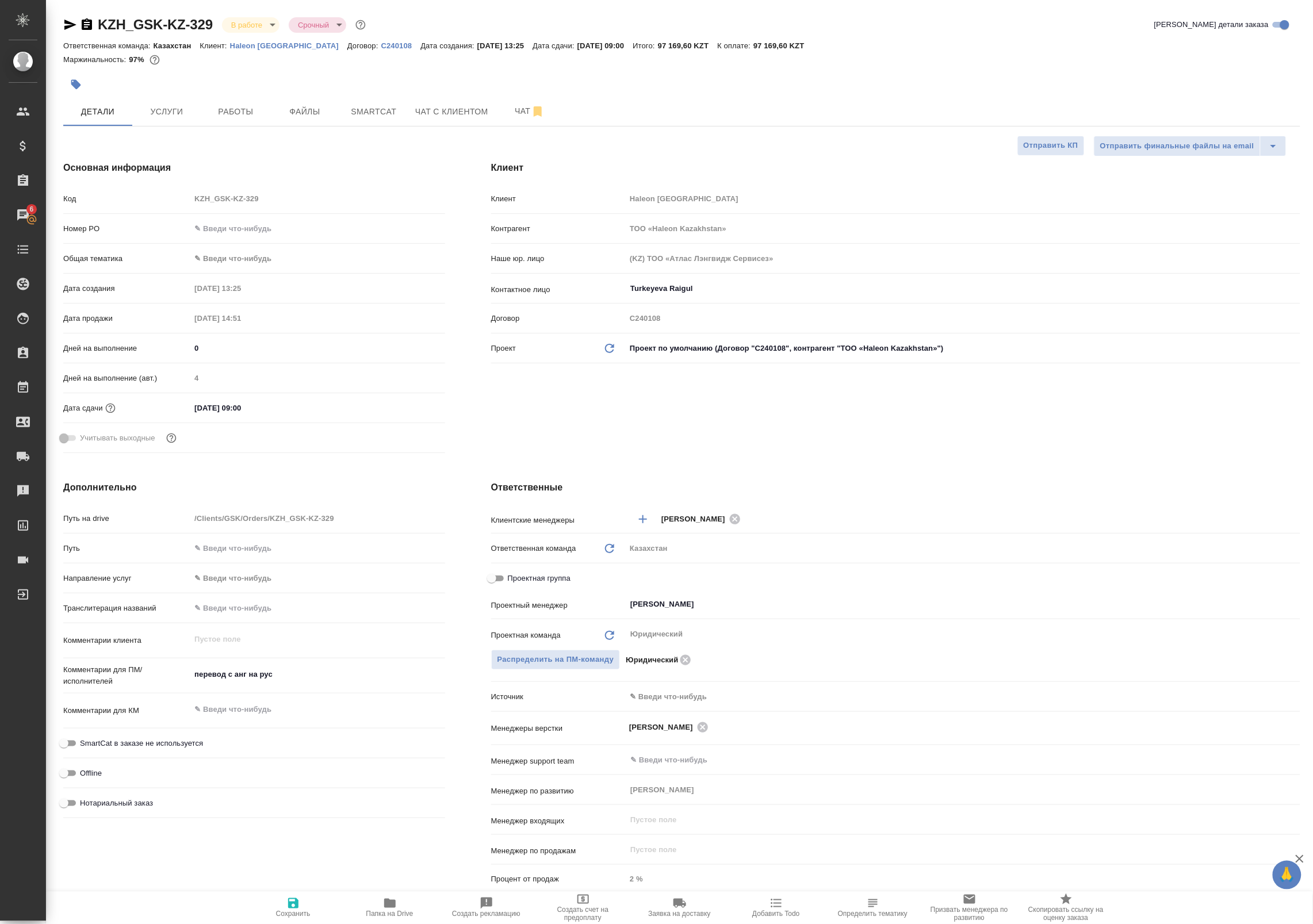
checkbox input "true"
type textarea "x"
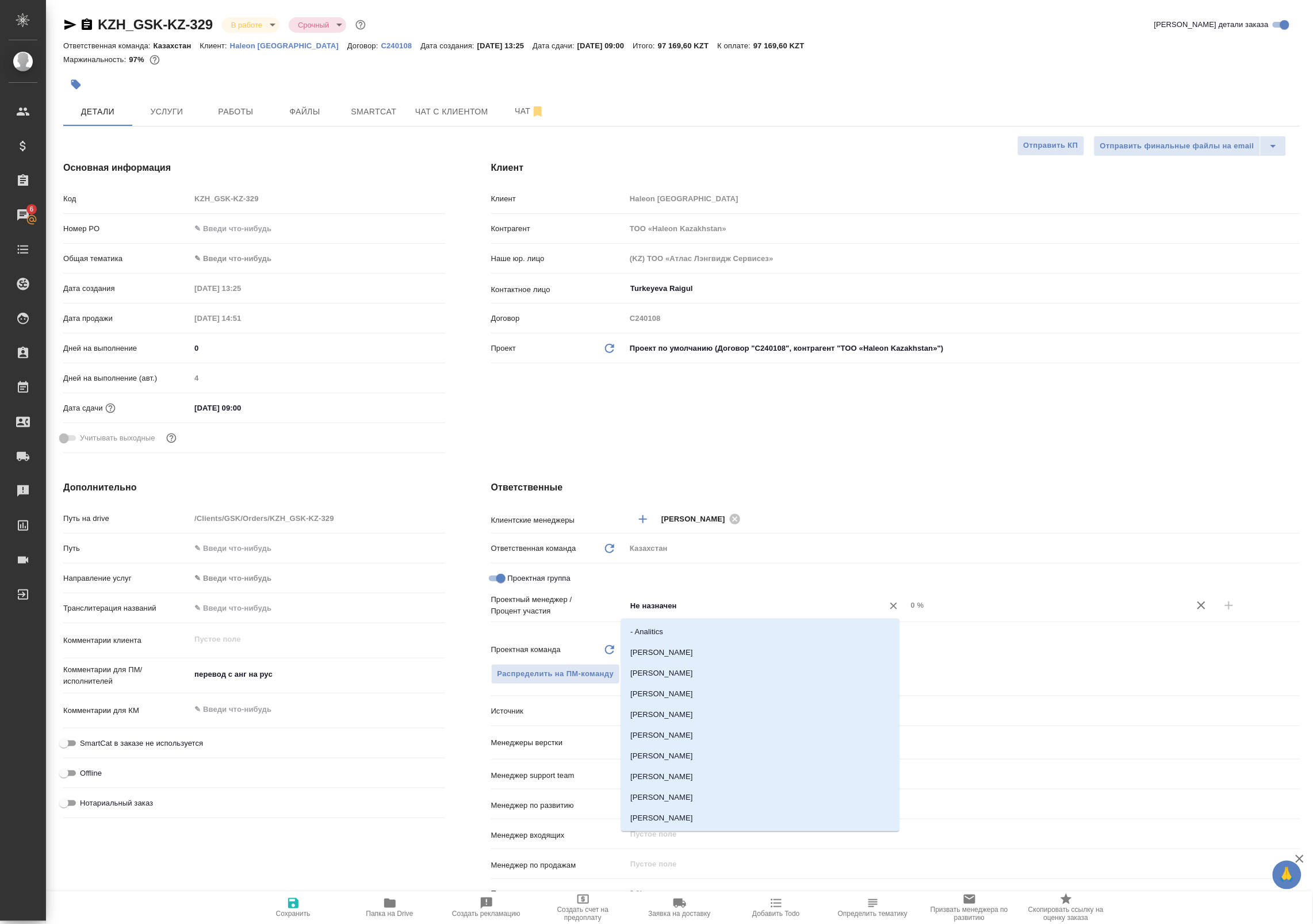
click at [765, 601] on input "Не назначен" at bounding box center [747, 606] width 236 height 14
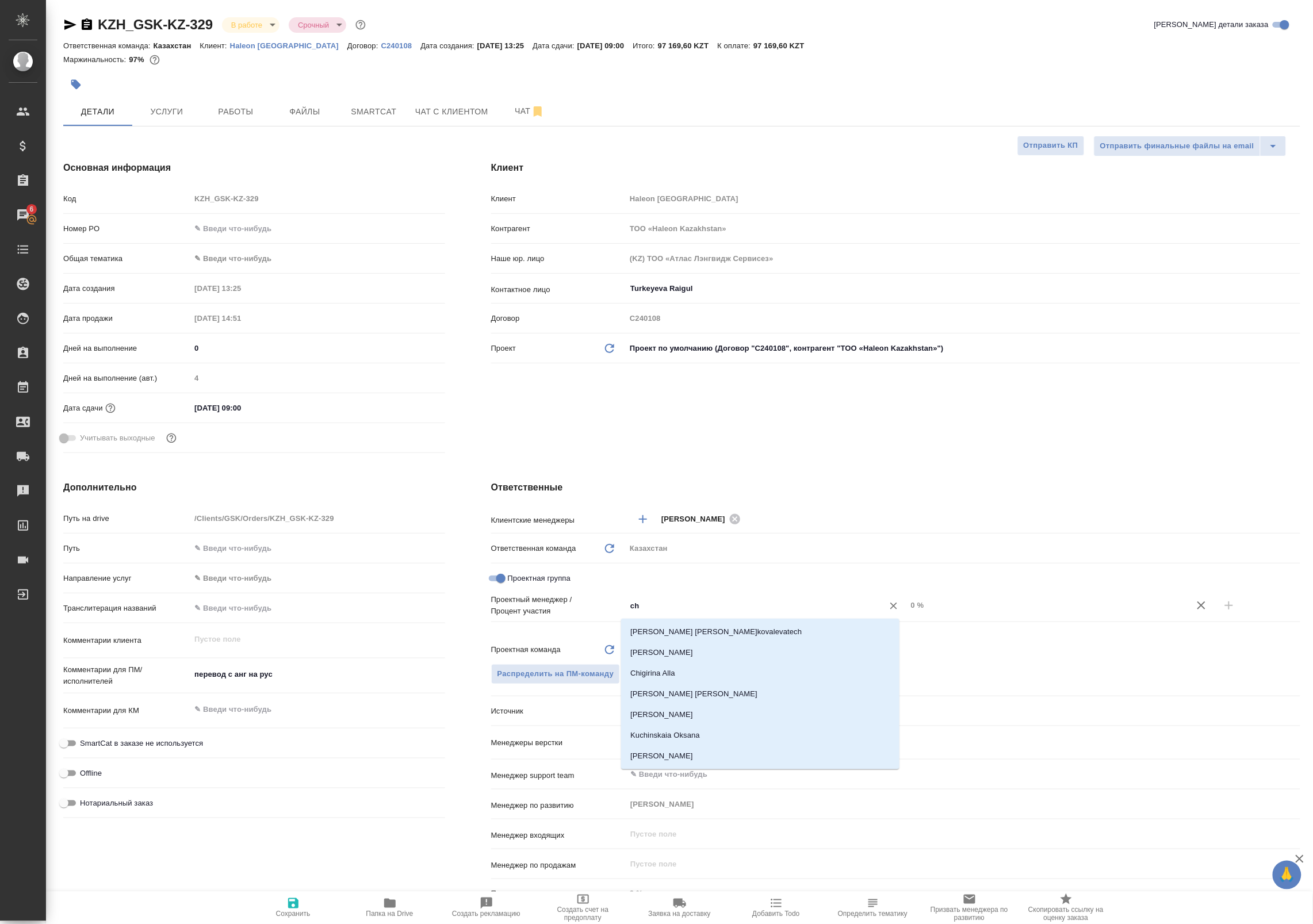
type input "che"
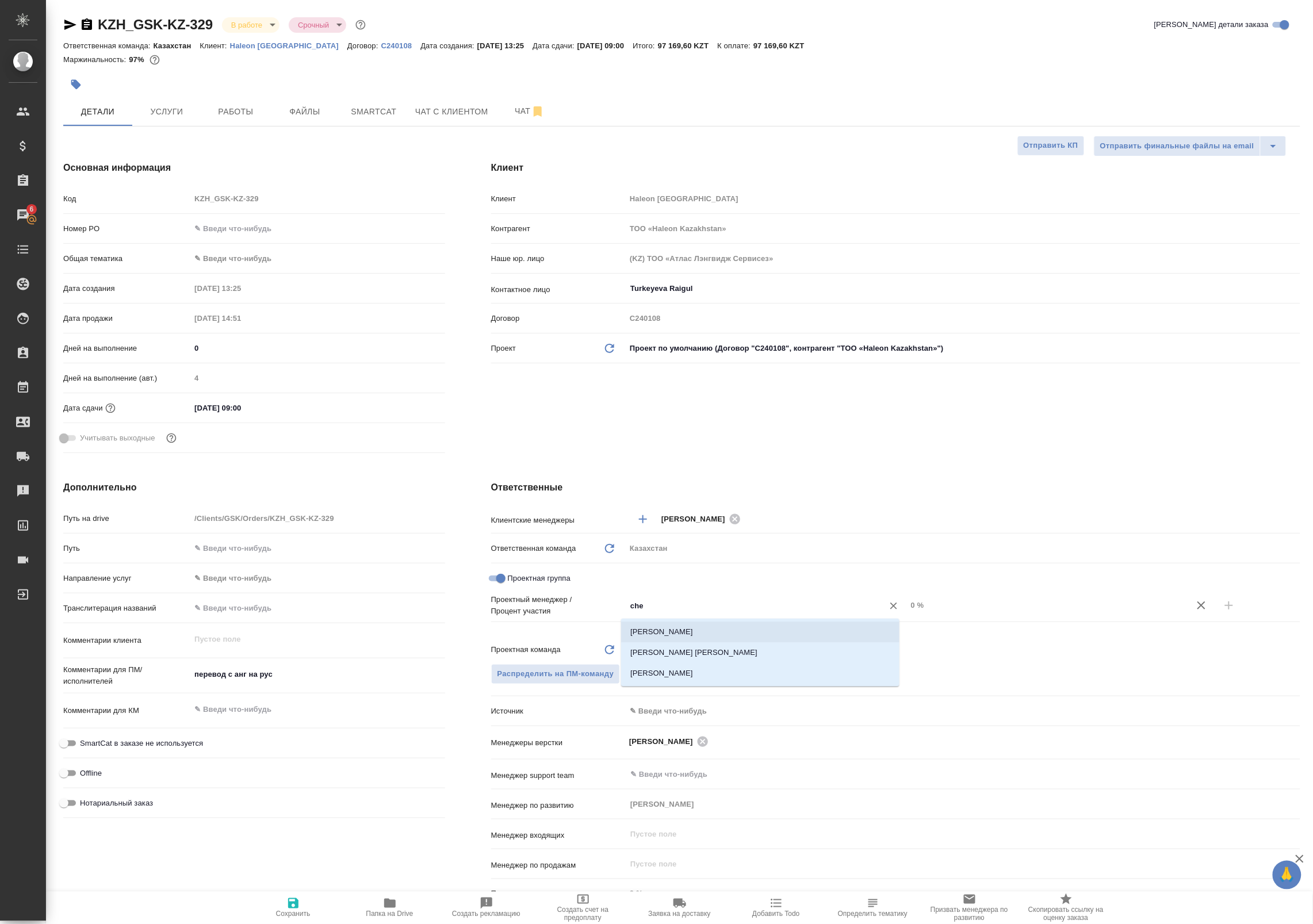
click at [722, 632] on li "[PERSON_NAME]" at bounding box center [760, 632] width 278 height 20
type textarea "x"
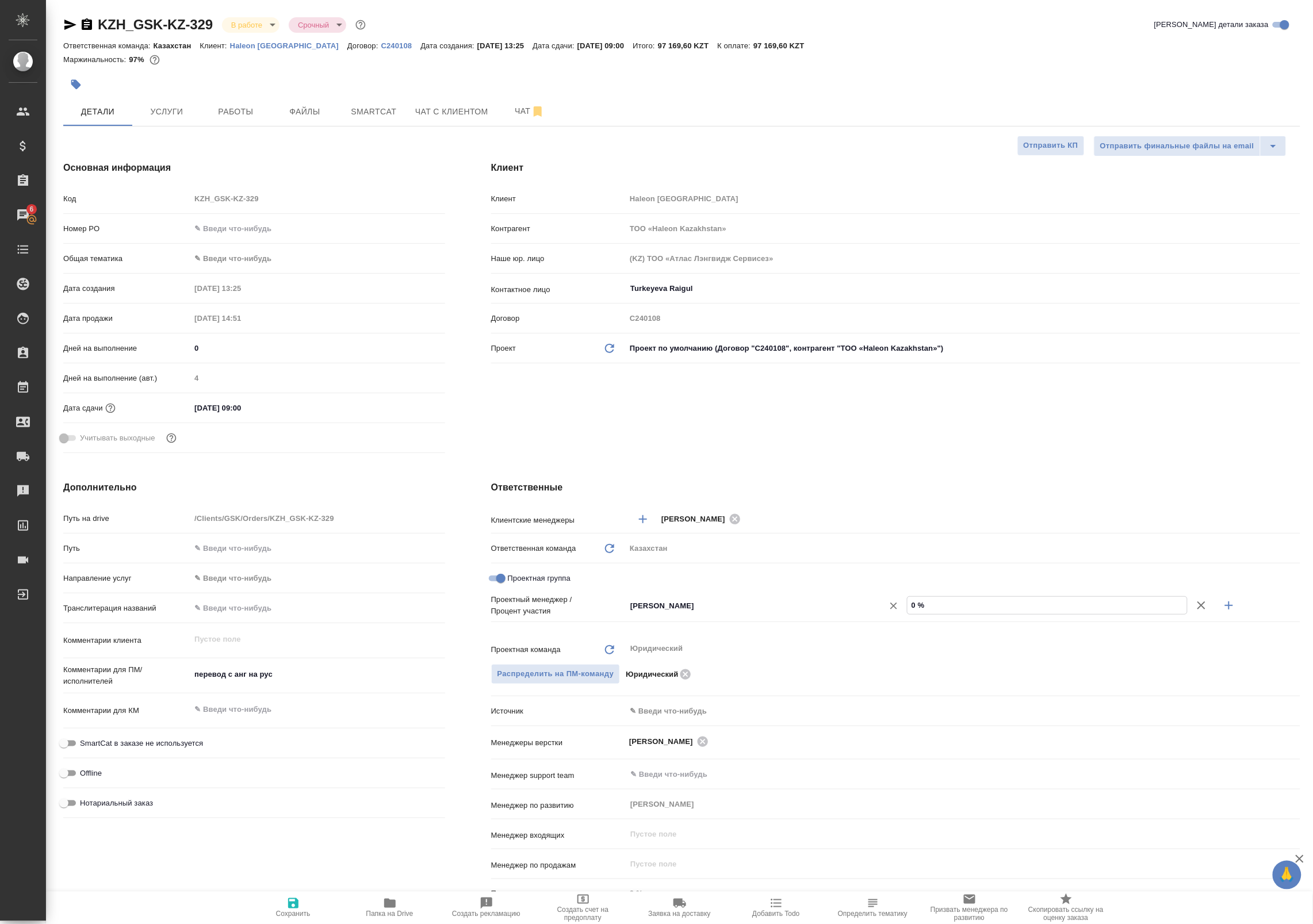
drag, startPoint x: 918, startPoint y: 606, endPoint x: 867, endPoint y: 600, distance: 51.4
click at [869, 600] on div "Chernova Anna ​ 0 %" at bounding box center [963, 606] width 674 height 20
type textarea "x"
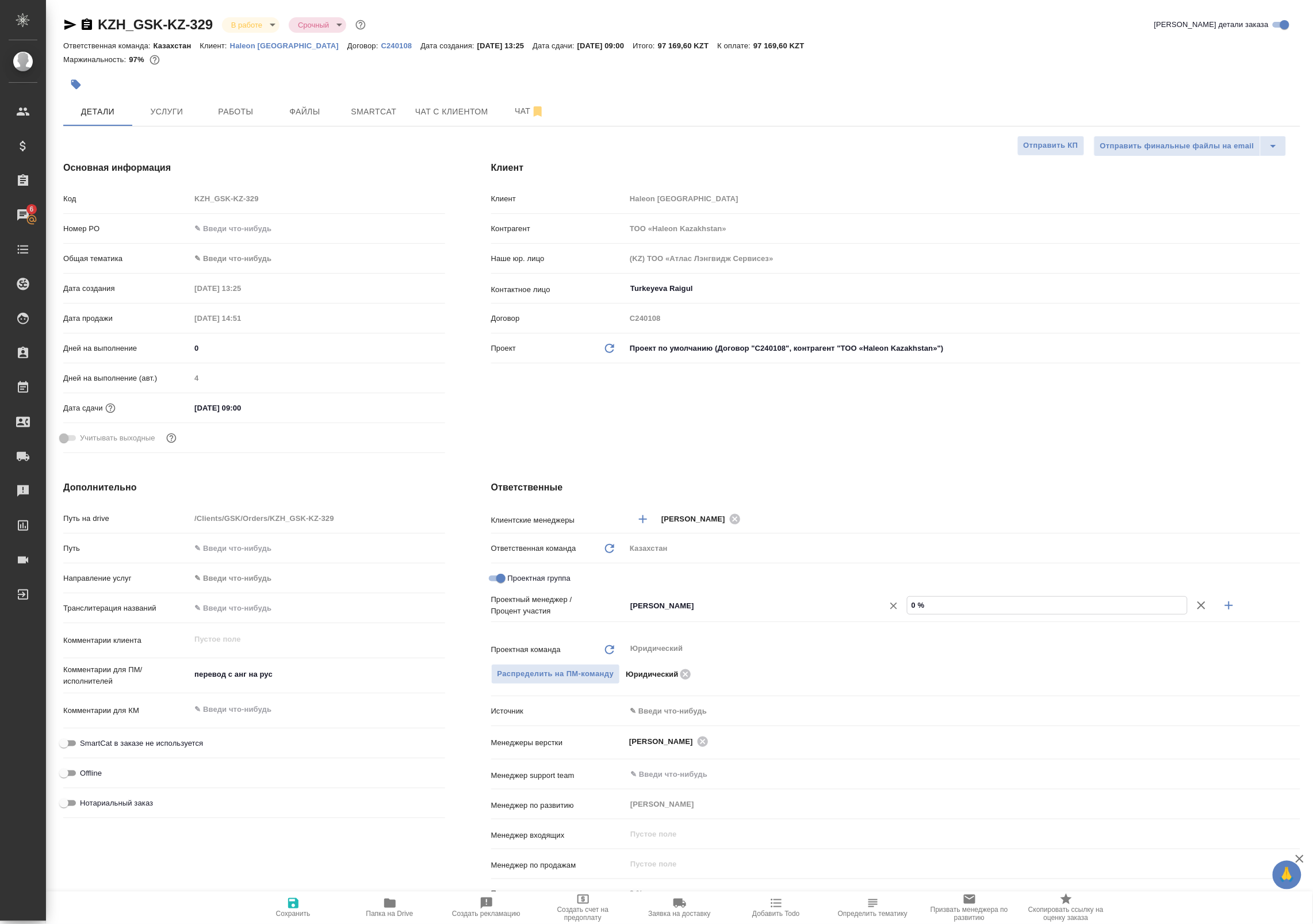
type input "8 %"
type textarea "x"
type input "80 %"
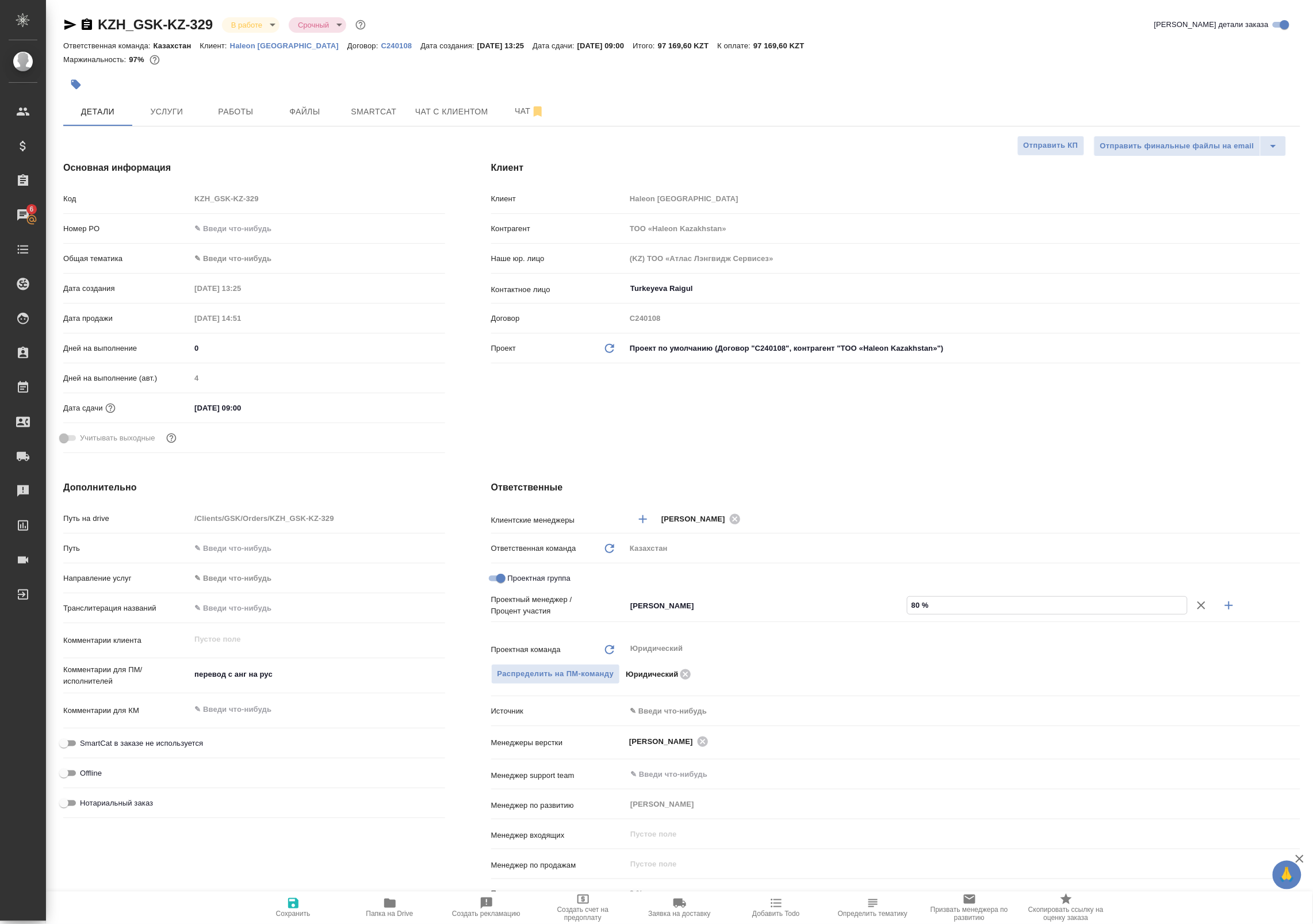
click at [1222, 610] on icon "button" at bounding box center [1229, 606] width 14 height 14
type textarea "x"
click at [759, 617] on div "Не назначен ​" at bounding box center [766, 624] width 281 height 20
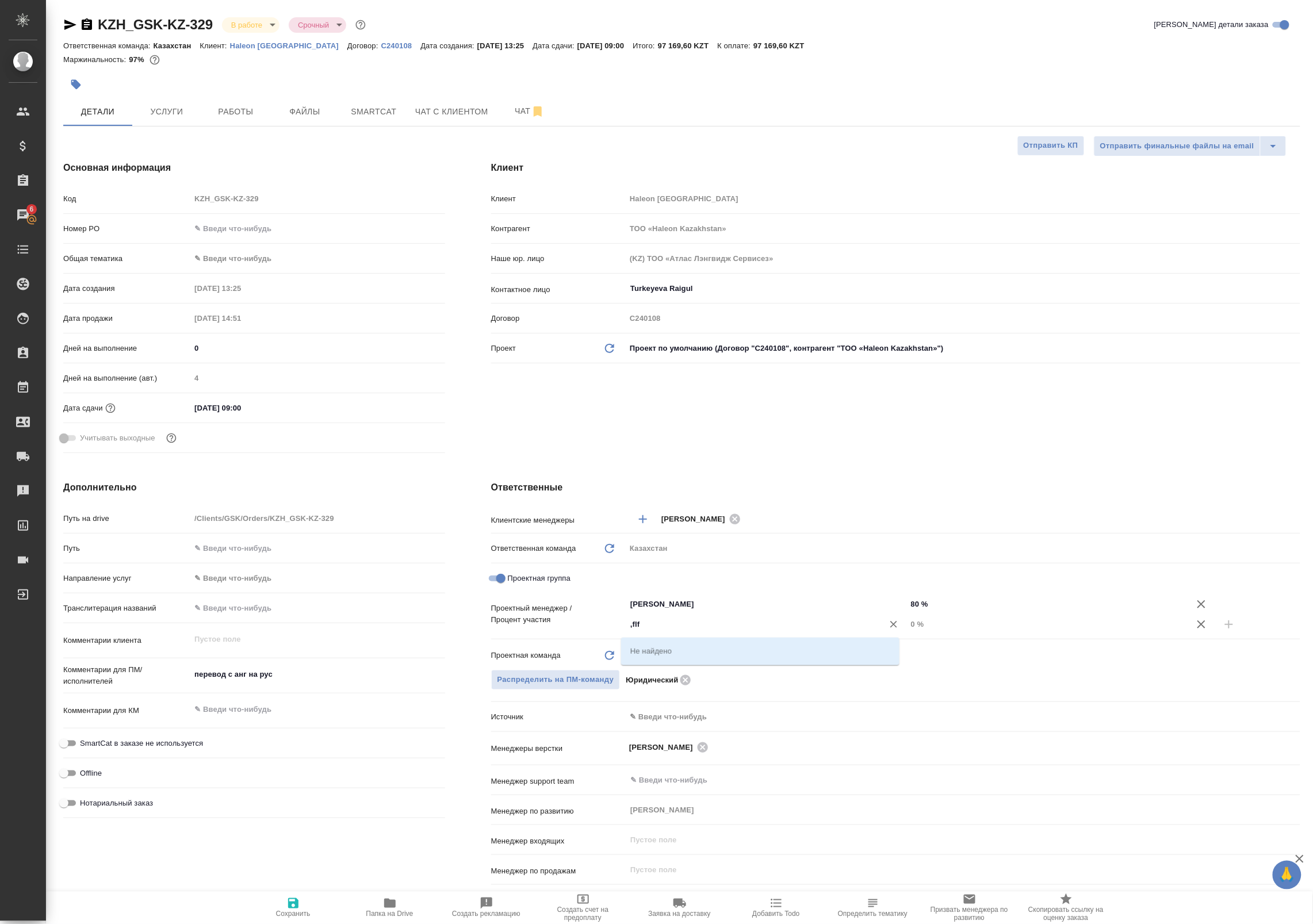
drag, startPoint x: 637, startPoint y: 616, endPoint x: 498, endPoint y: 604, distance: 139.5
click at [498, 604] on div "Проектный менеджер / Процент участия Chernova Anna ​ 80 % ,flf ​ 0 %" at bounding box center [895, 614] width 809 height 40
type input "бада"
drag, startPoint x: 657, startPoint y: 650, endPoint x: 766, endPoint y: 648, distance: 109.0
click at [657, 650] on li "[PERSON_NAME]" at bounding box center [760, 650] width 278 height 20
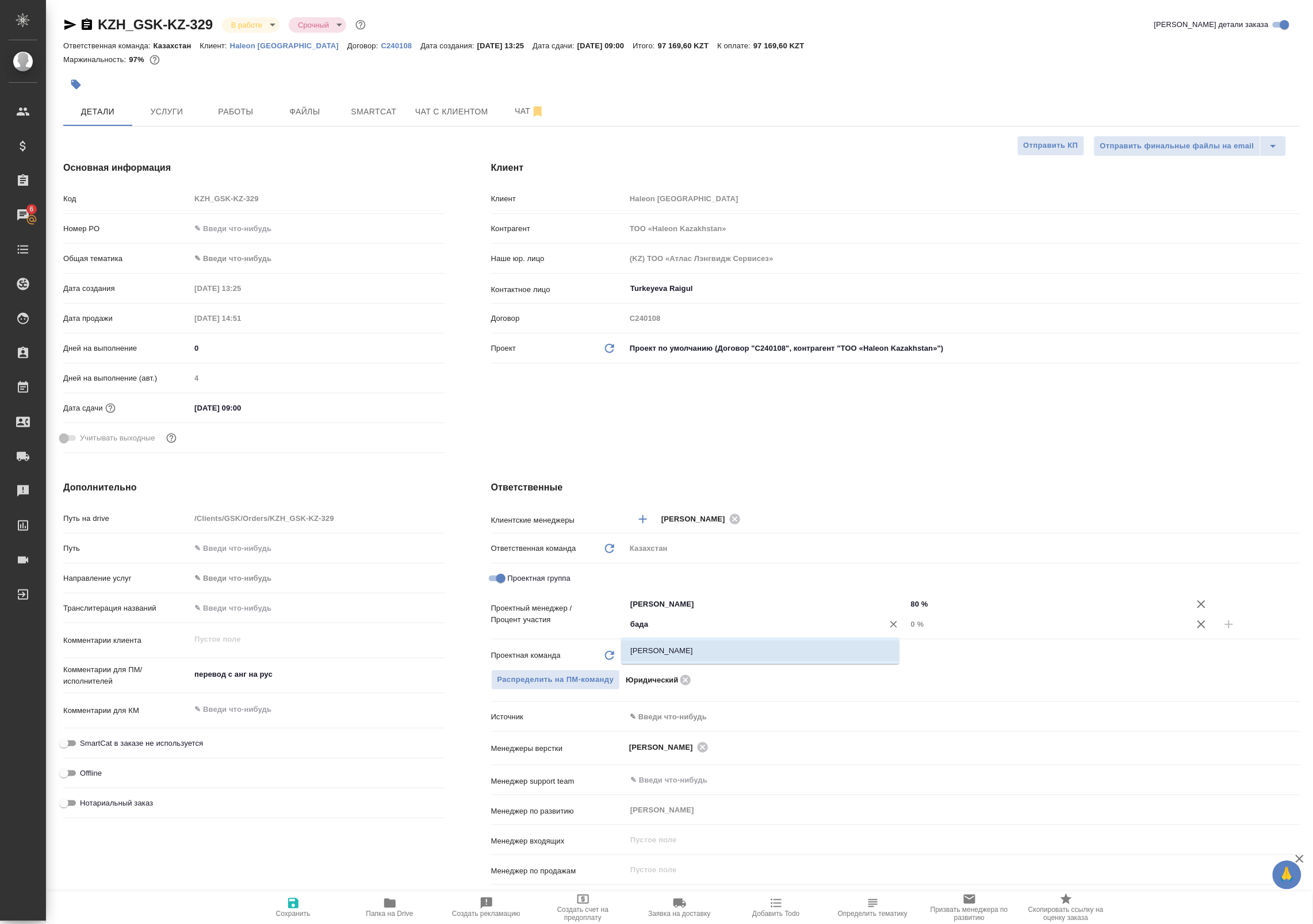
type textarea "x"
drag, startPoint x: 924, startPoint y: 627, endPoint x: 867, endPoint y: 619, distance: 57.6
click at [867, 619] on div "Баданян Артак ​ 0 %" at bounding box center [963, 624] width 674 height 20
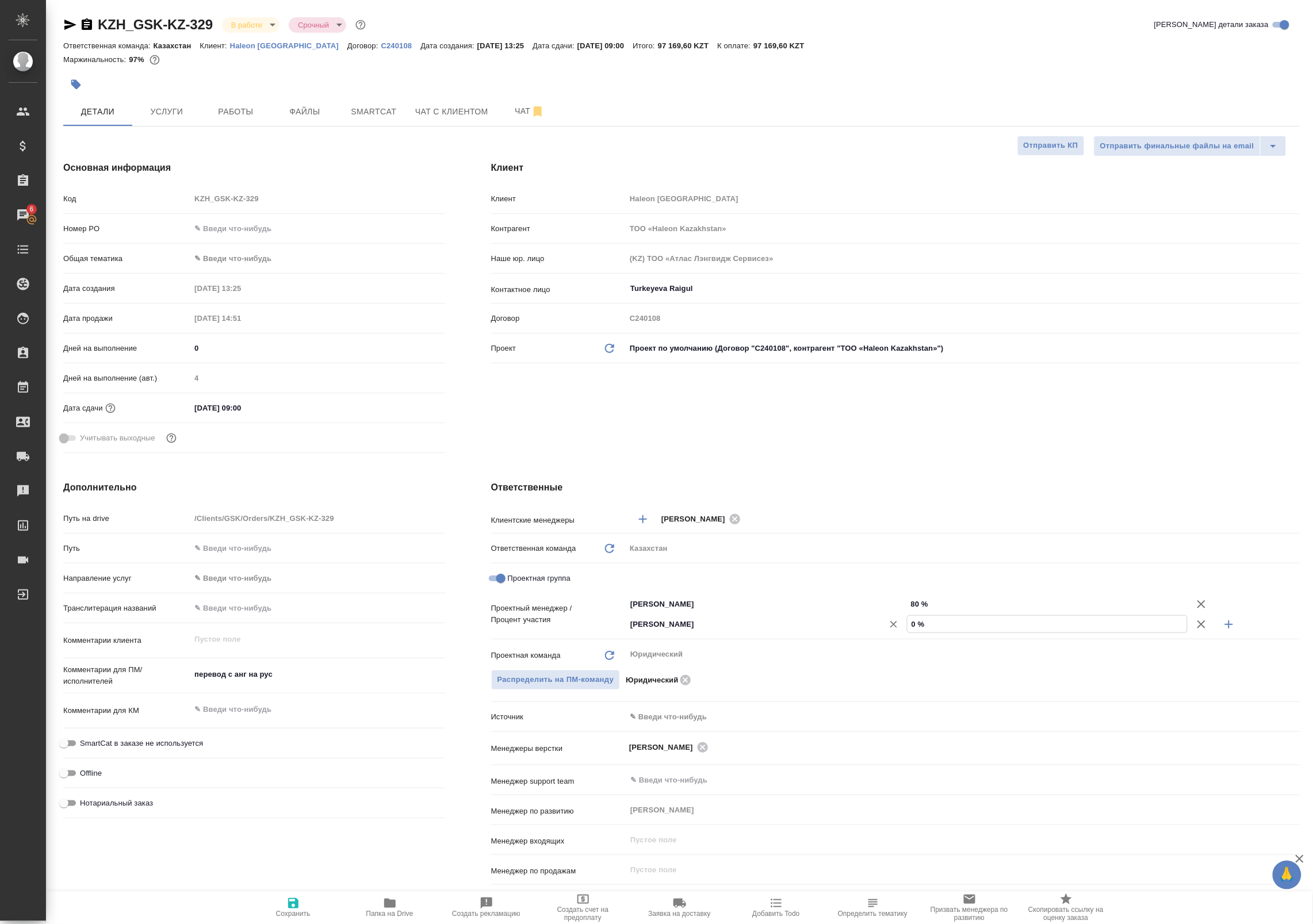
type input "2 %"
type textarea "x"
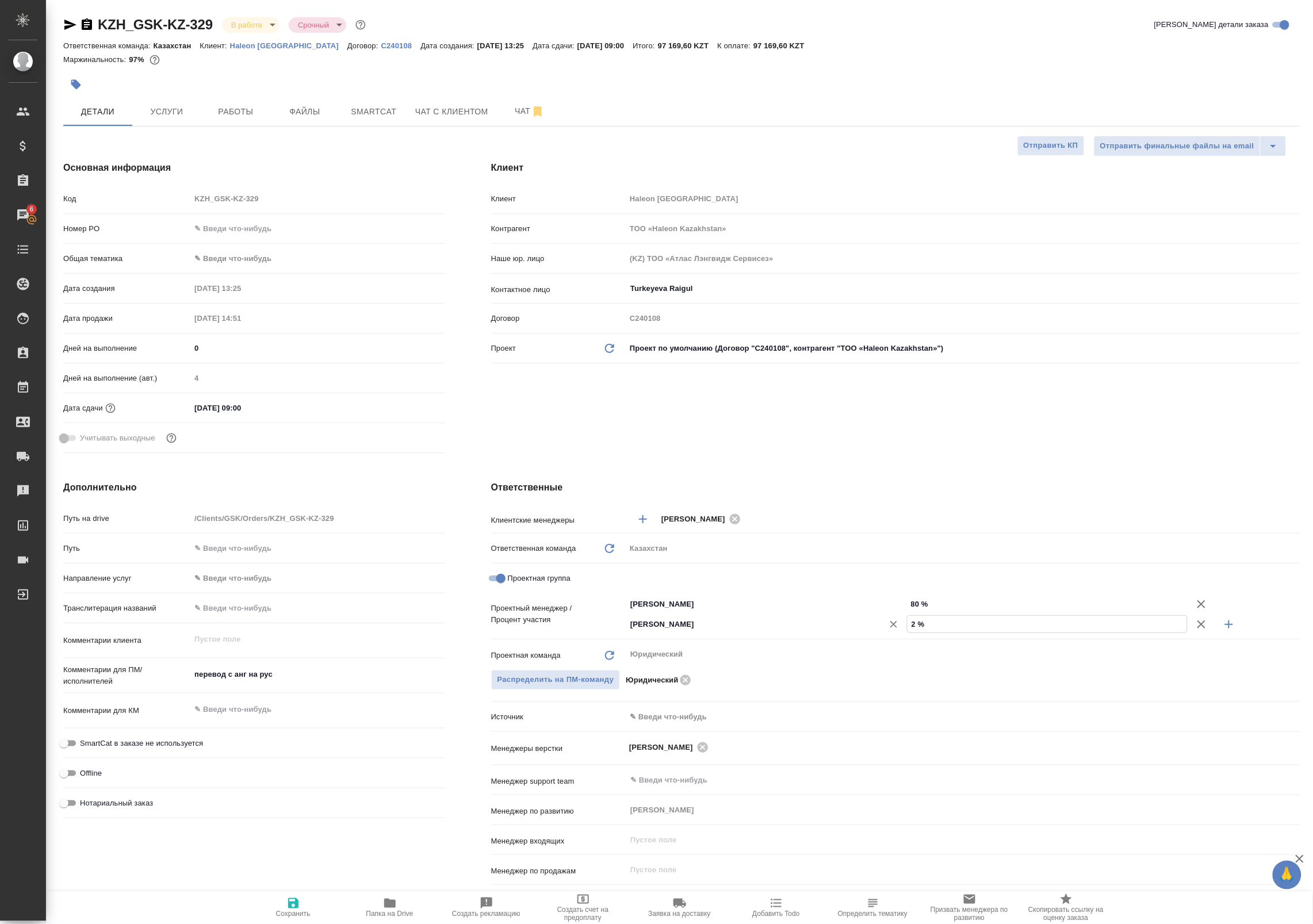
type textarea "x"
type input "20 %"
click at [864, 478] on div "Ответственные Клиентские менеджеры Асланукова Сати ​ Ответственная команда Обно…" at bounding box center [895, 700] width 855 height 485
click at [294, 900] on icon "button" at bounding box center [293, 904] width 14 height 14
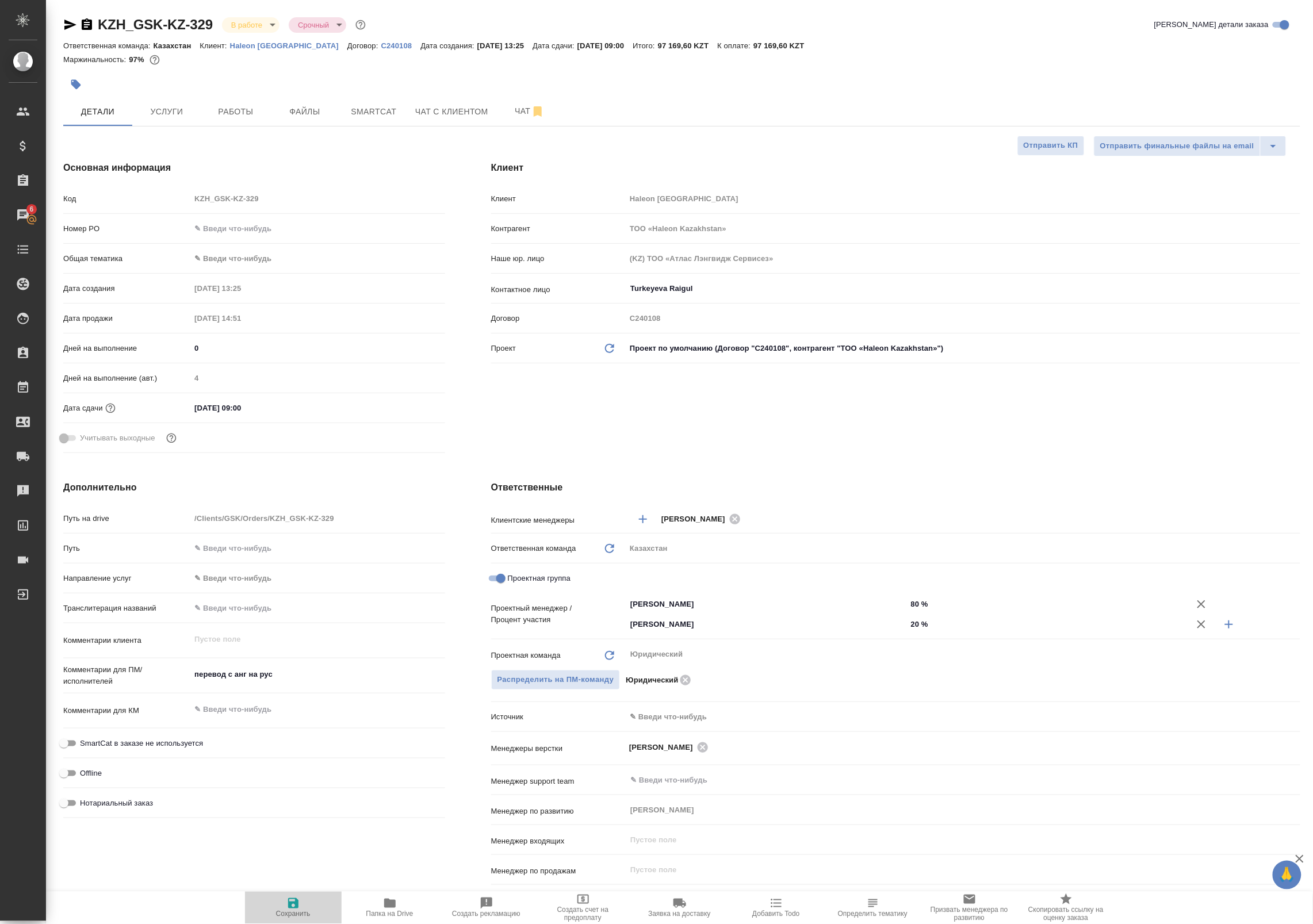
type textarea "x"
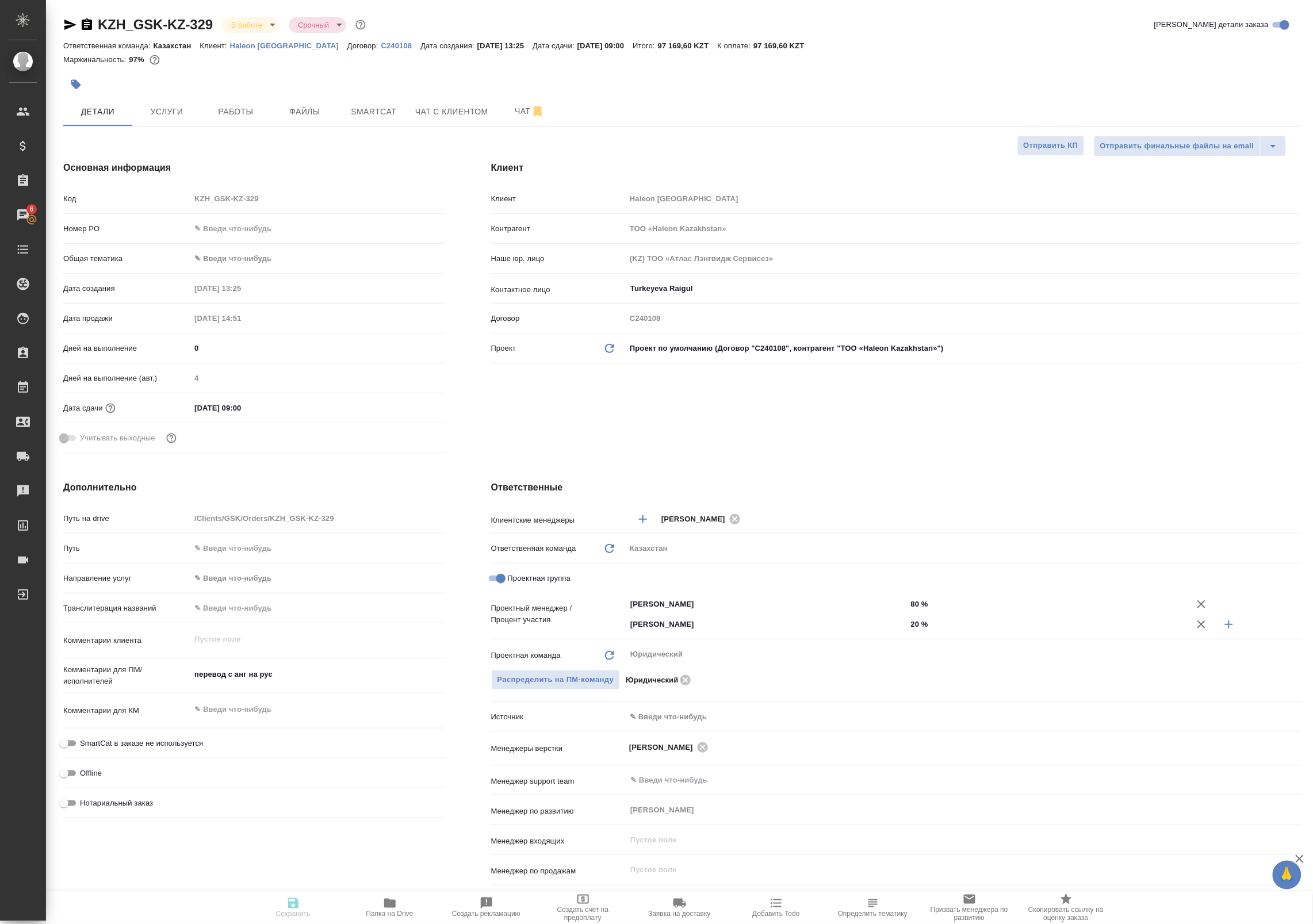
type textarea "x"
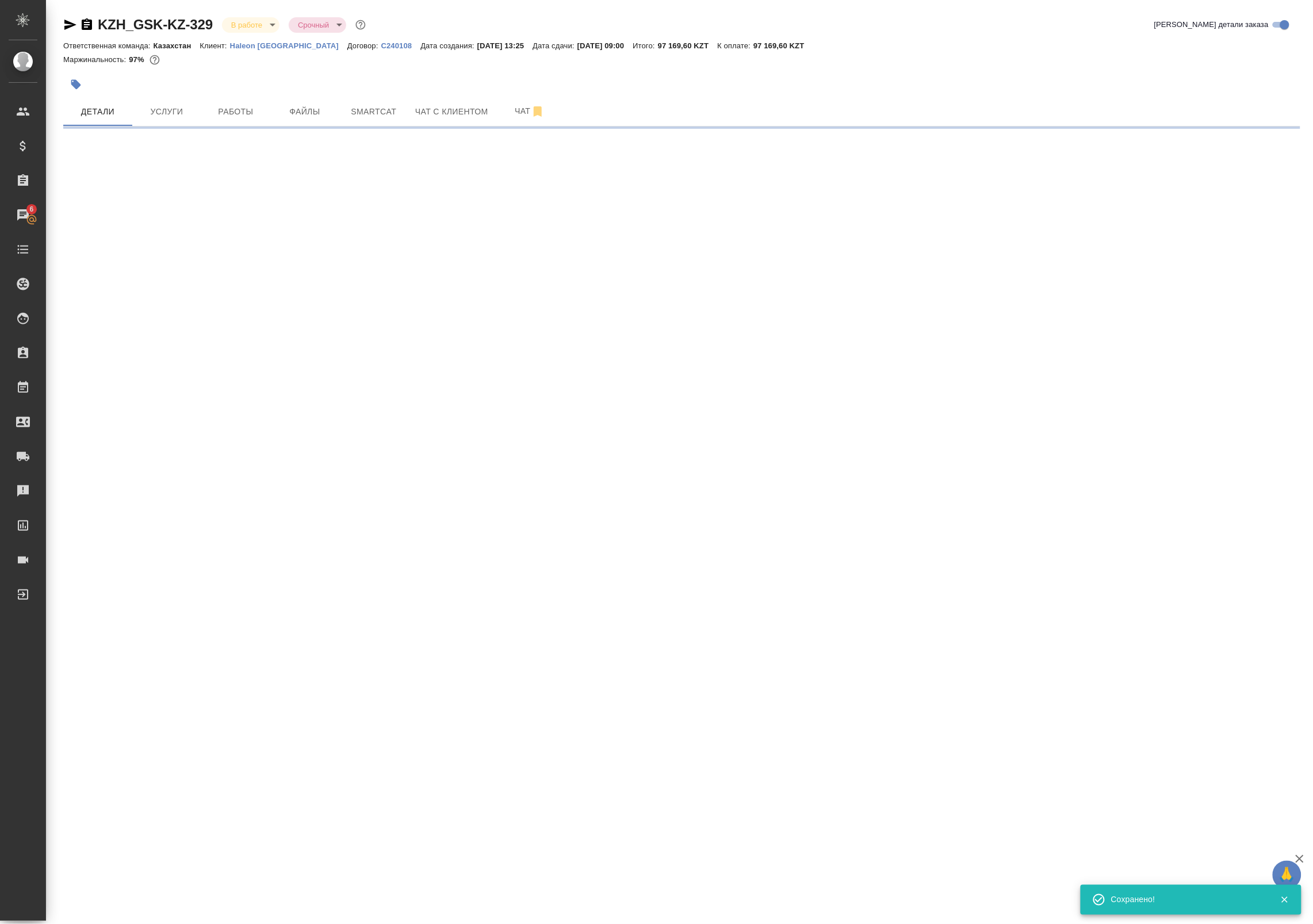
select select "RU"
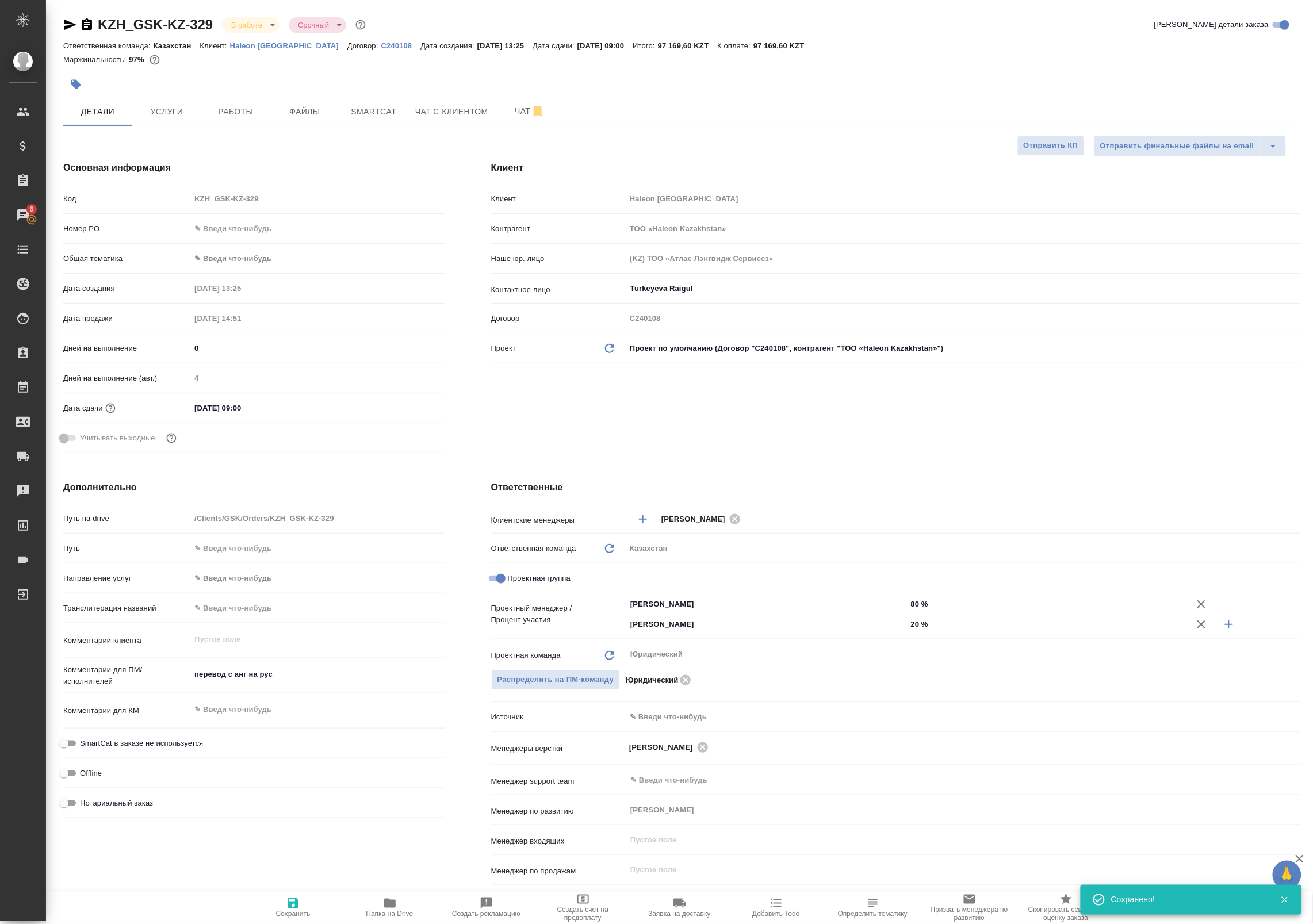
type textarea "x"
click at [73, 34] on div "KZH_GSK-KZ-329 В работе inProgress Срочный urgent Кратко детали заказа" at bounding box center [681, 27] width 1237 height 23
click at [71, 27] on icon "button" at bounding box center [70, 25] width 14 height 14
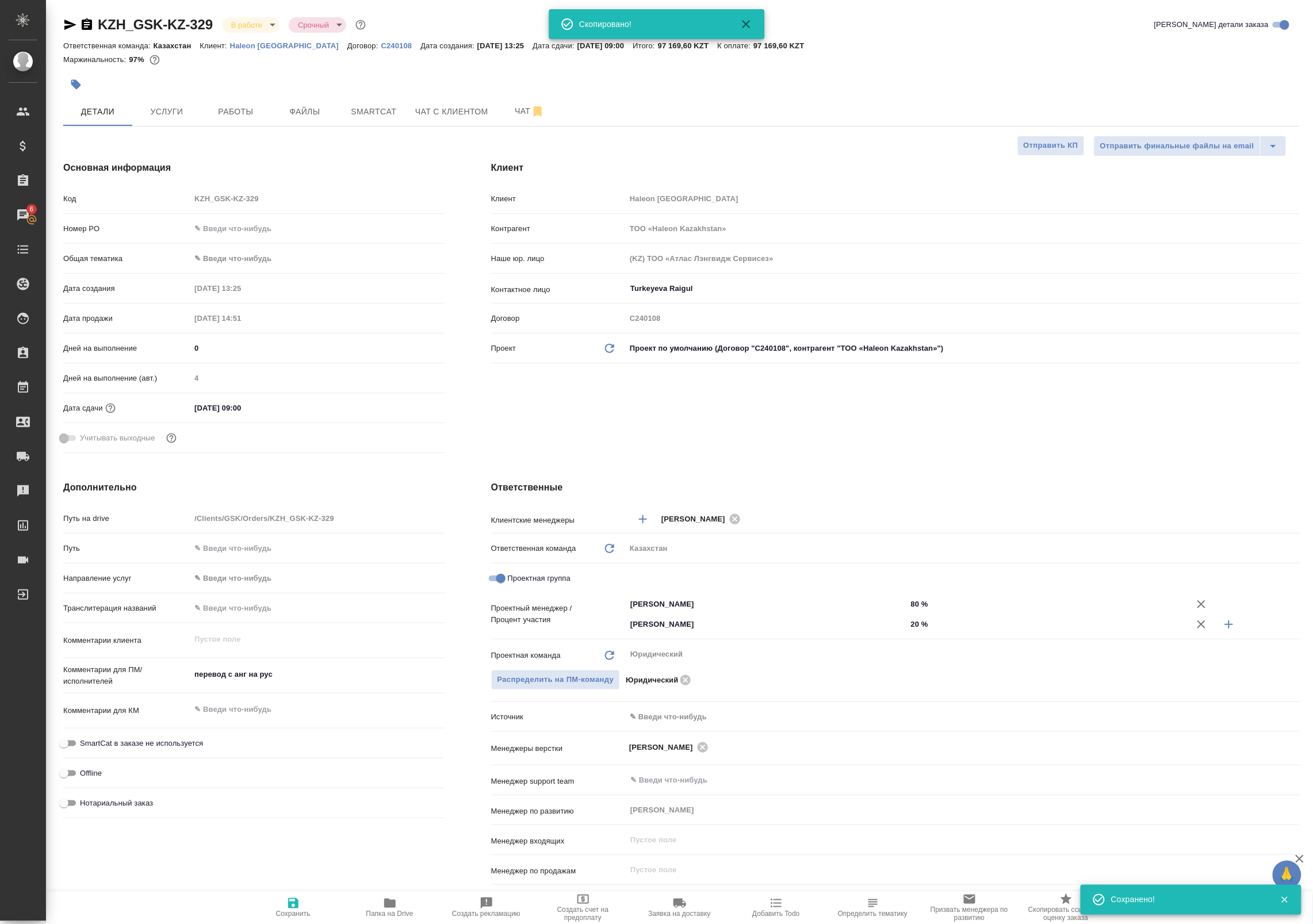
type textarea "x"
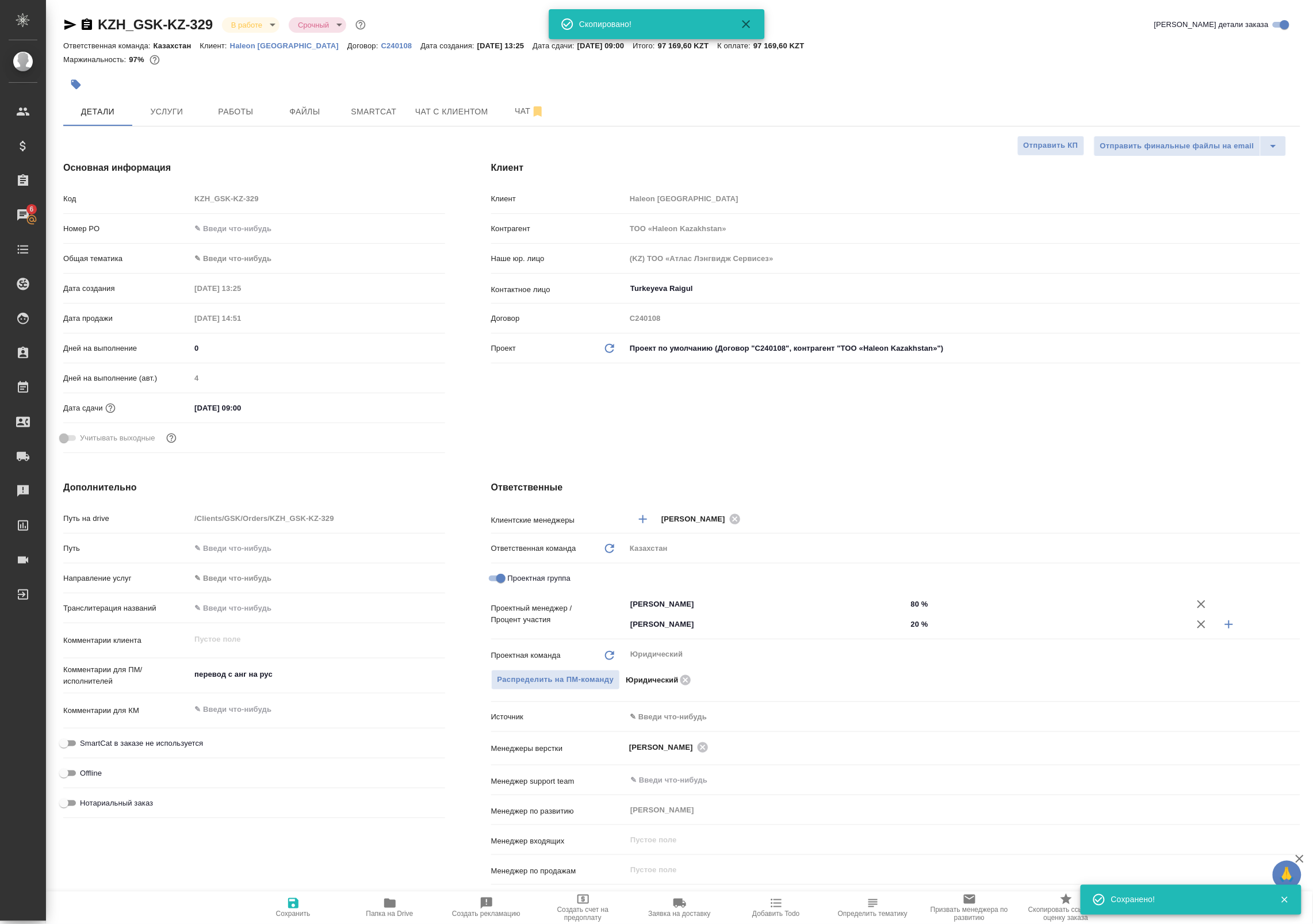
type textarea "x"
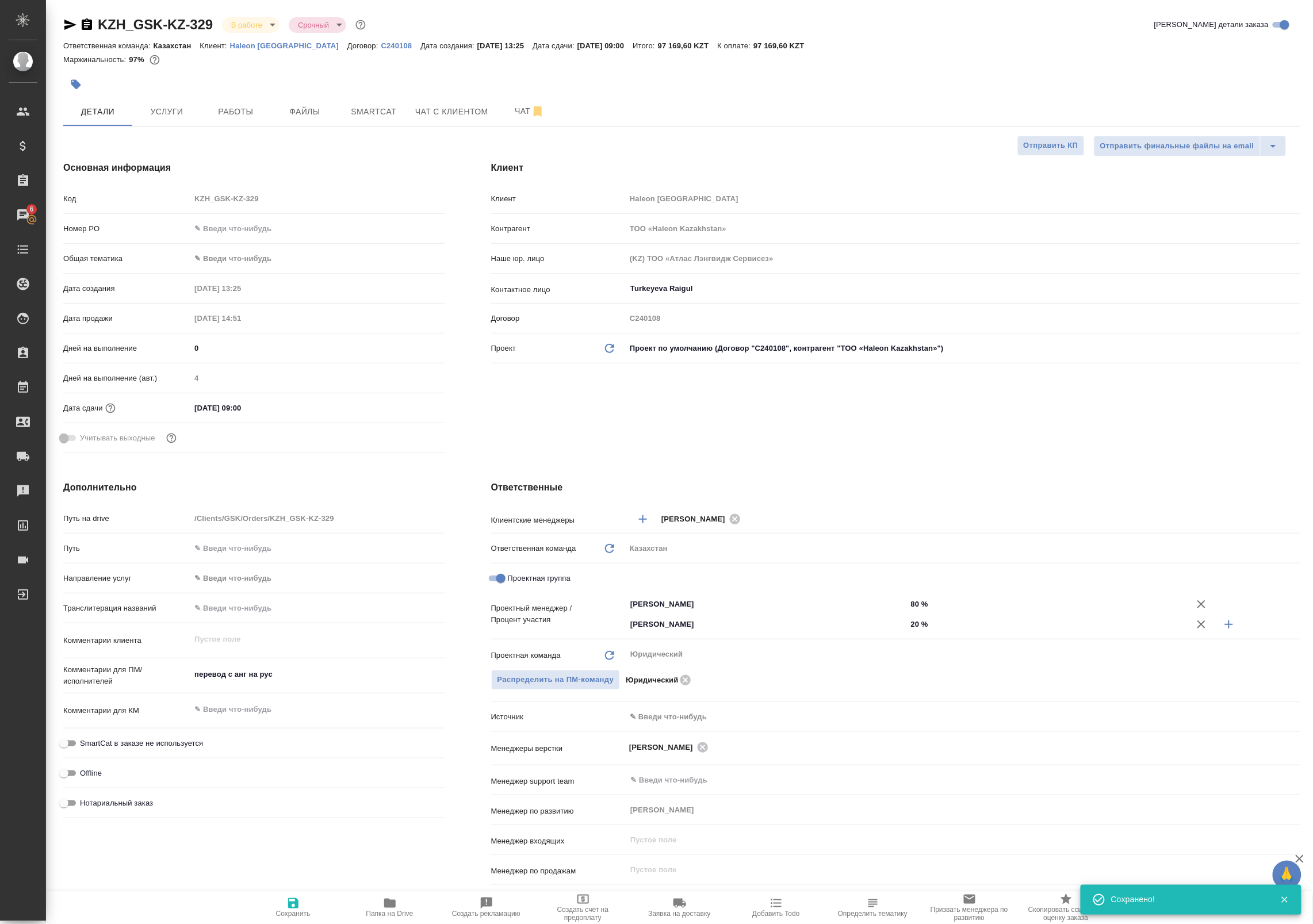
type textarea "x"
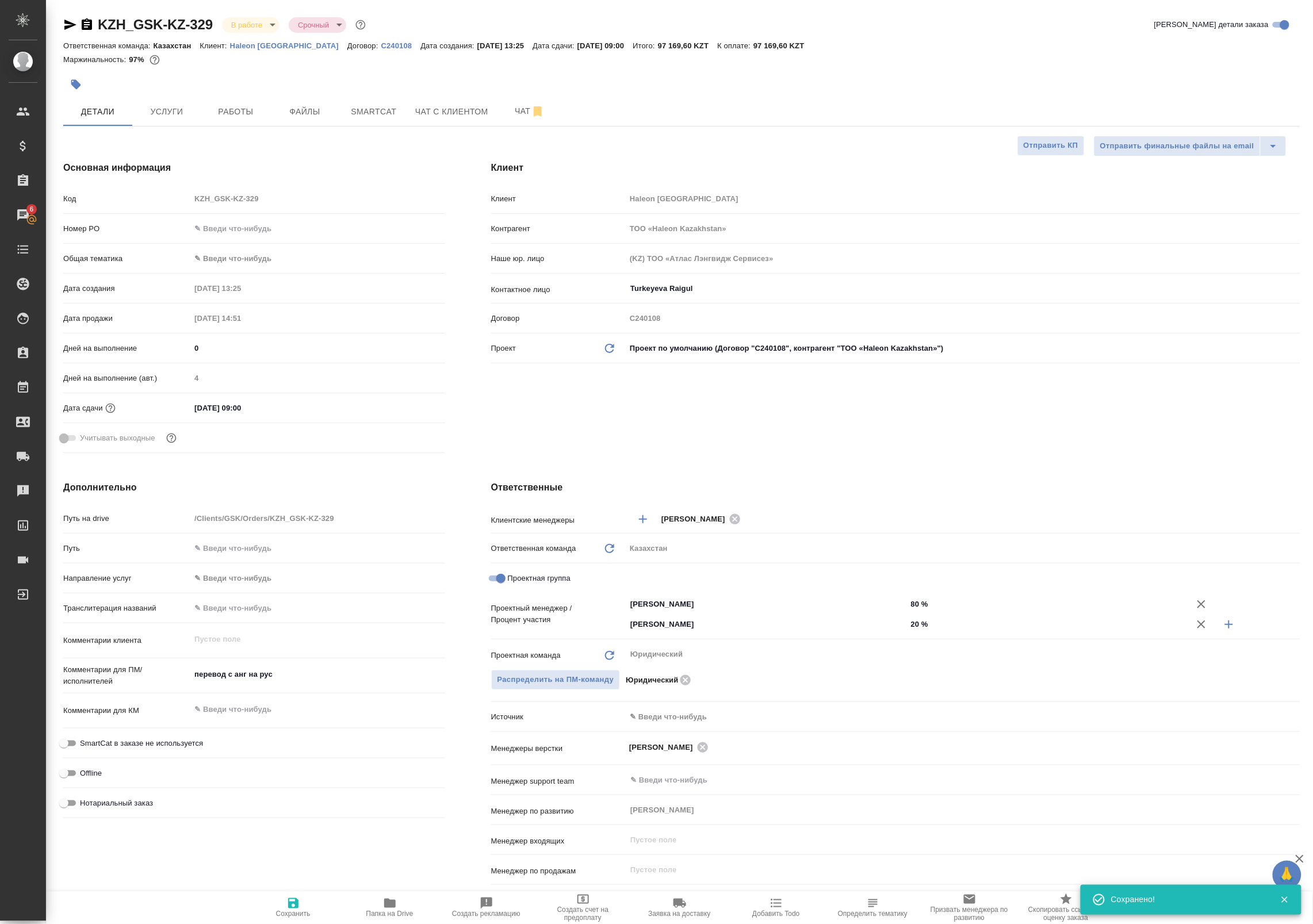
type textarea "x"
click at [248, 115] on span "Работы" at bounding box center [236, 111] width 55 height 15
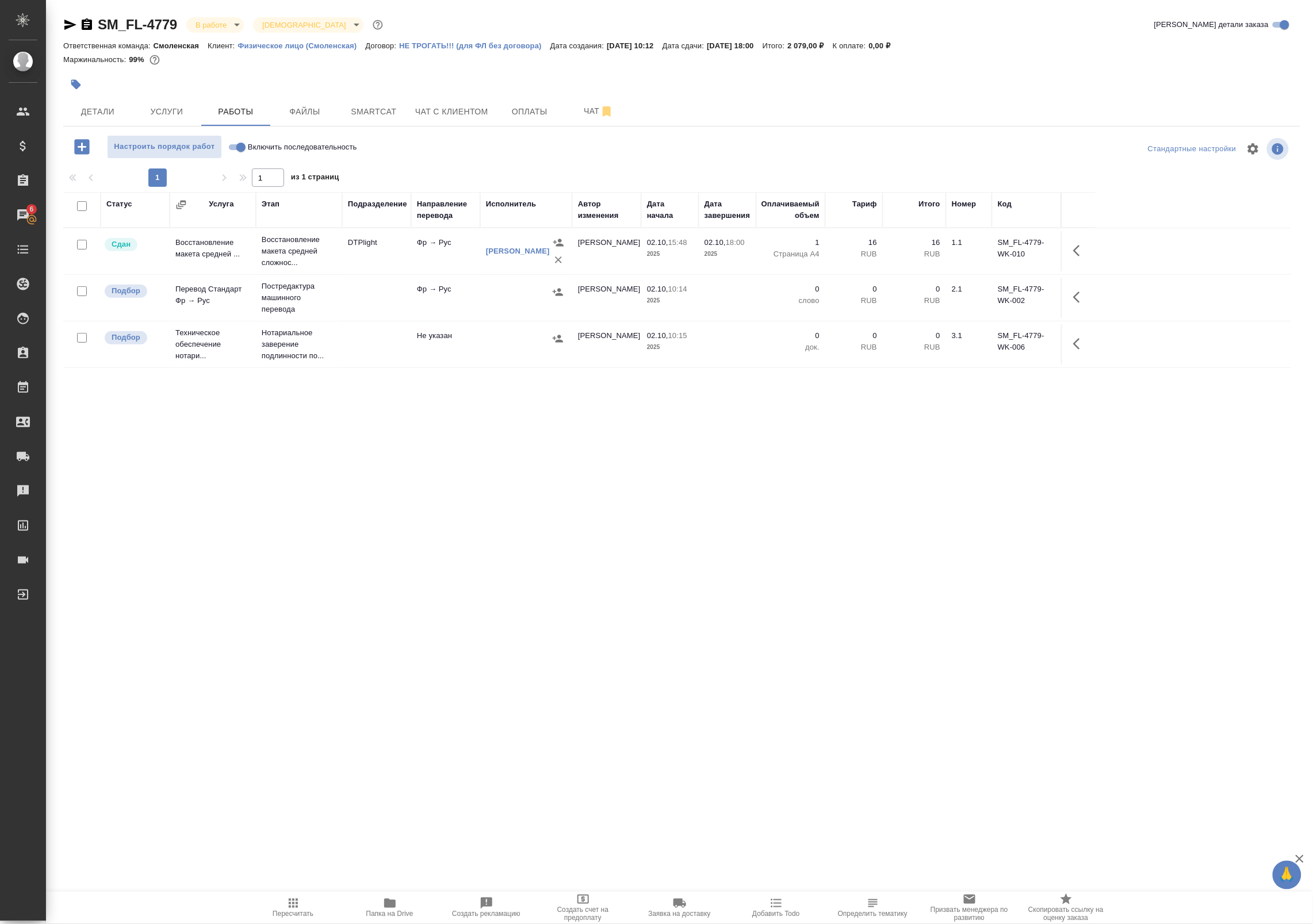
click at [71, 21] on icon "button" at bounding box center [70, 25] width 14 height 14
click at [249, 393] on div "Статус Услуга Этап Подразделение Направление перевода Исполнитель Автор изменен…" at bounding box center [677, 450] width 1228 height 517
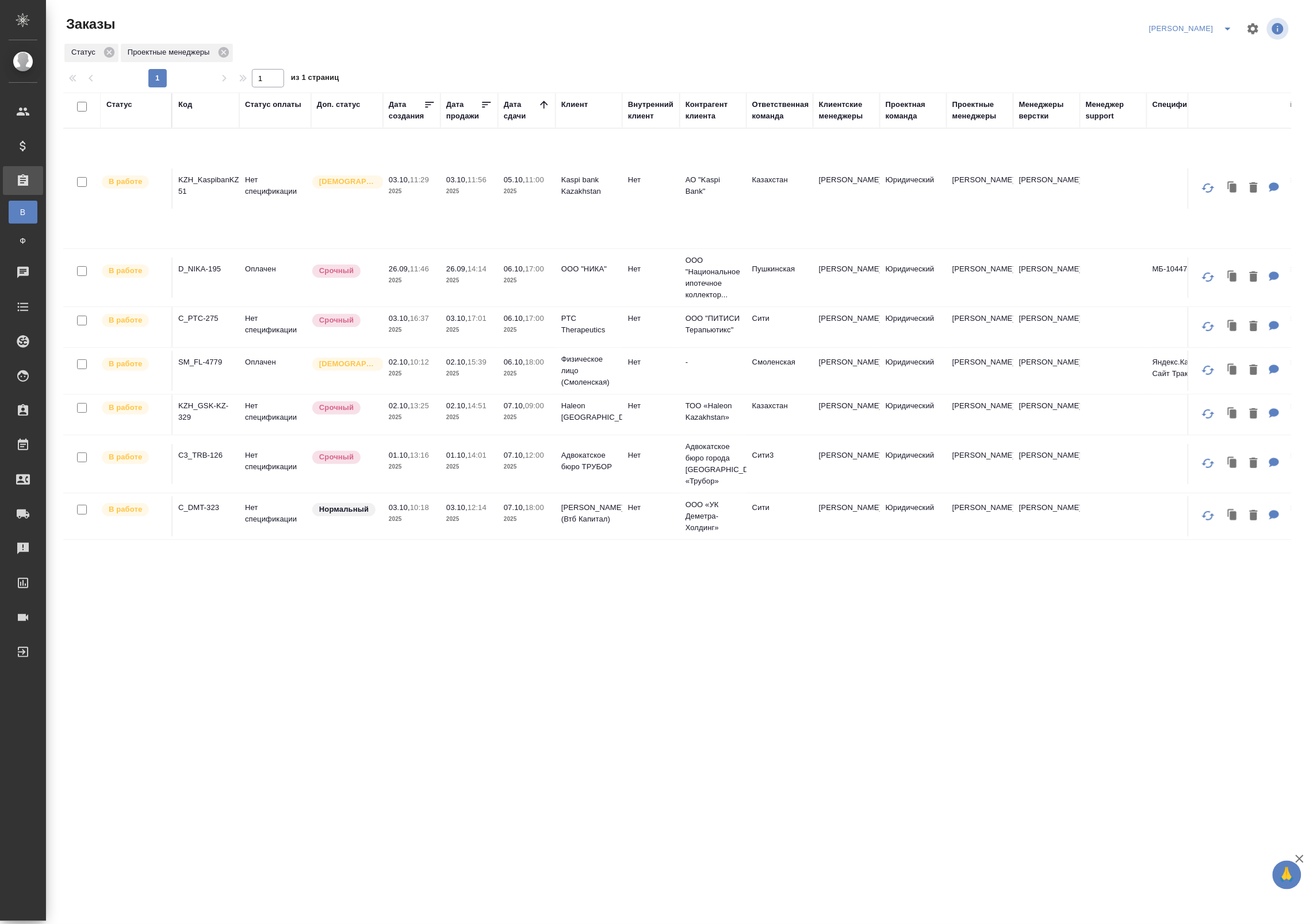
click at [80, 103] on input "checkbox" at bounding box center [82, 106] width 10 height 10
checkbox input "true"
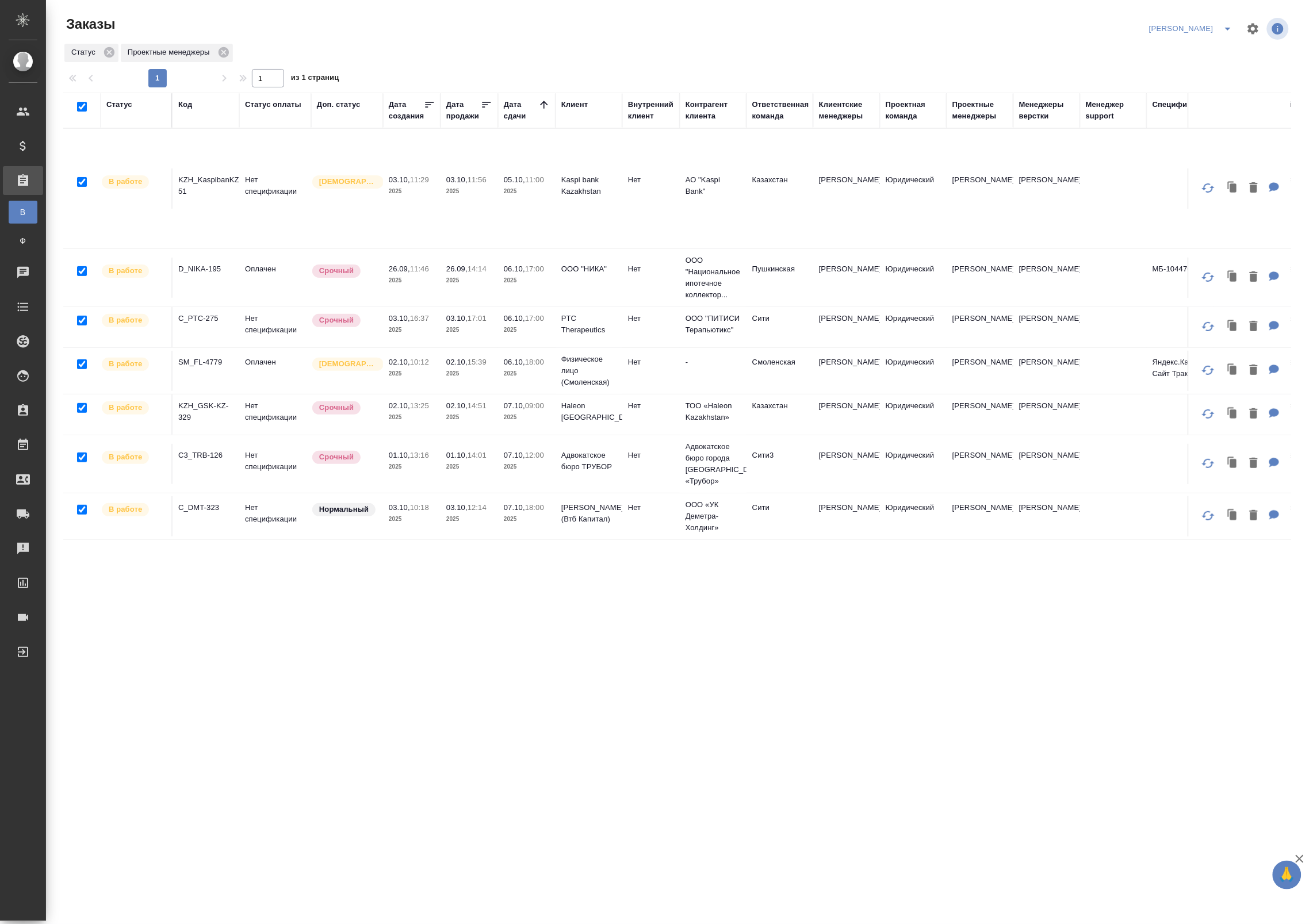
checkbox input "true"
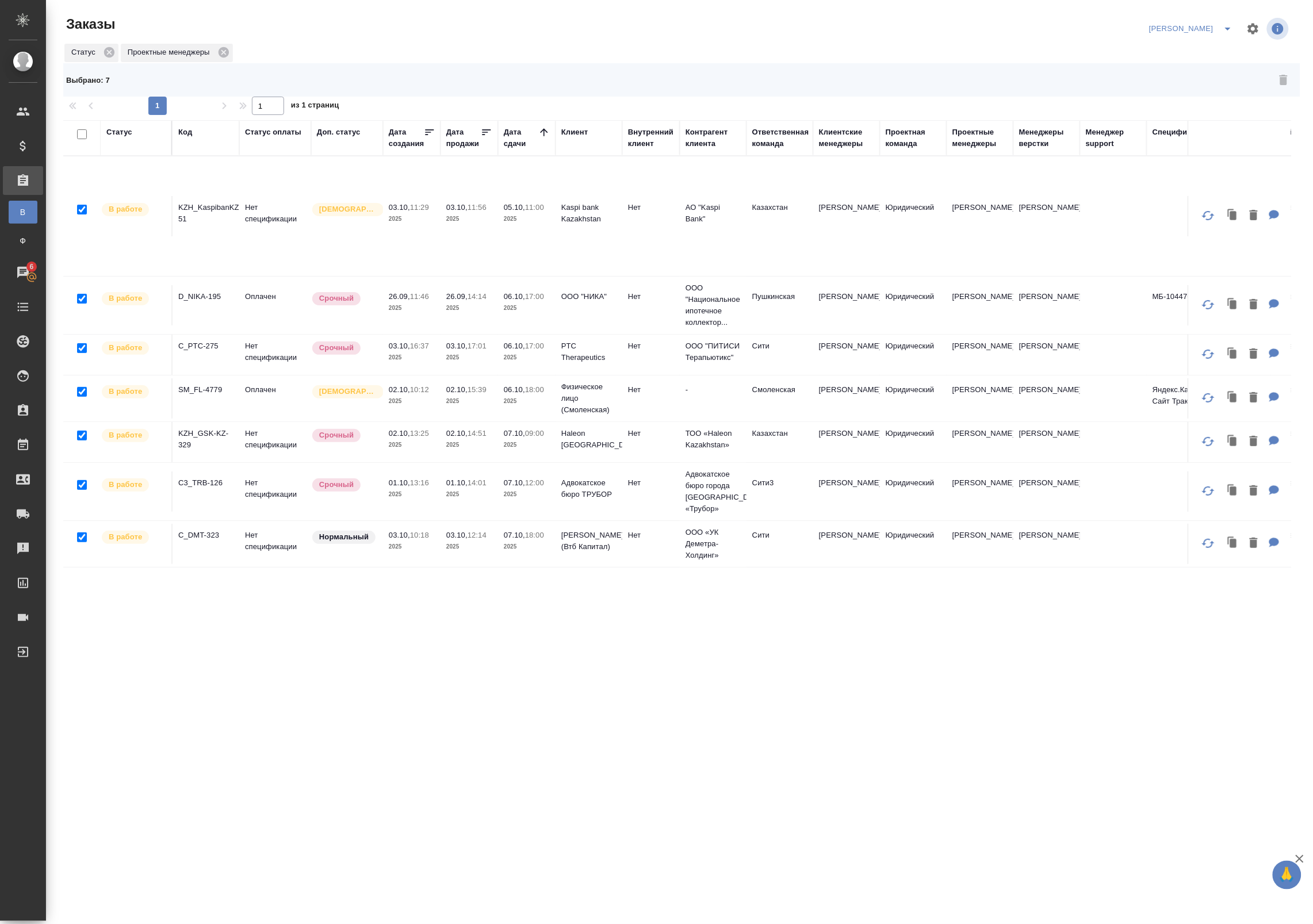
checkbox input "false"
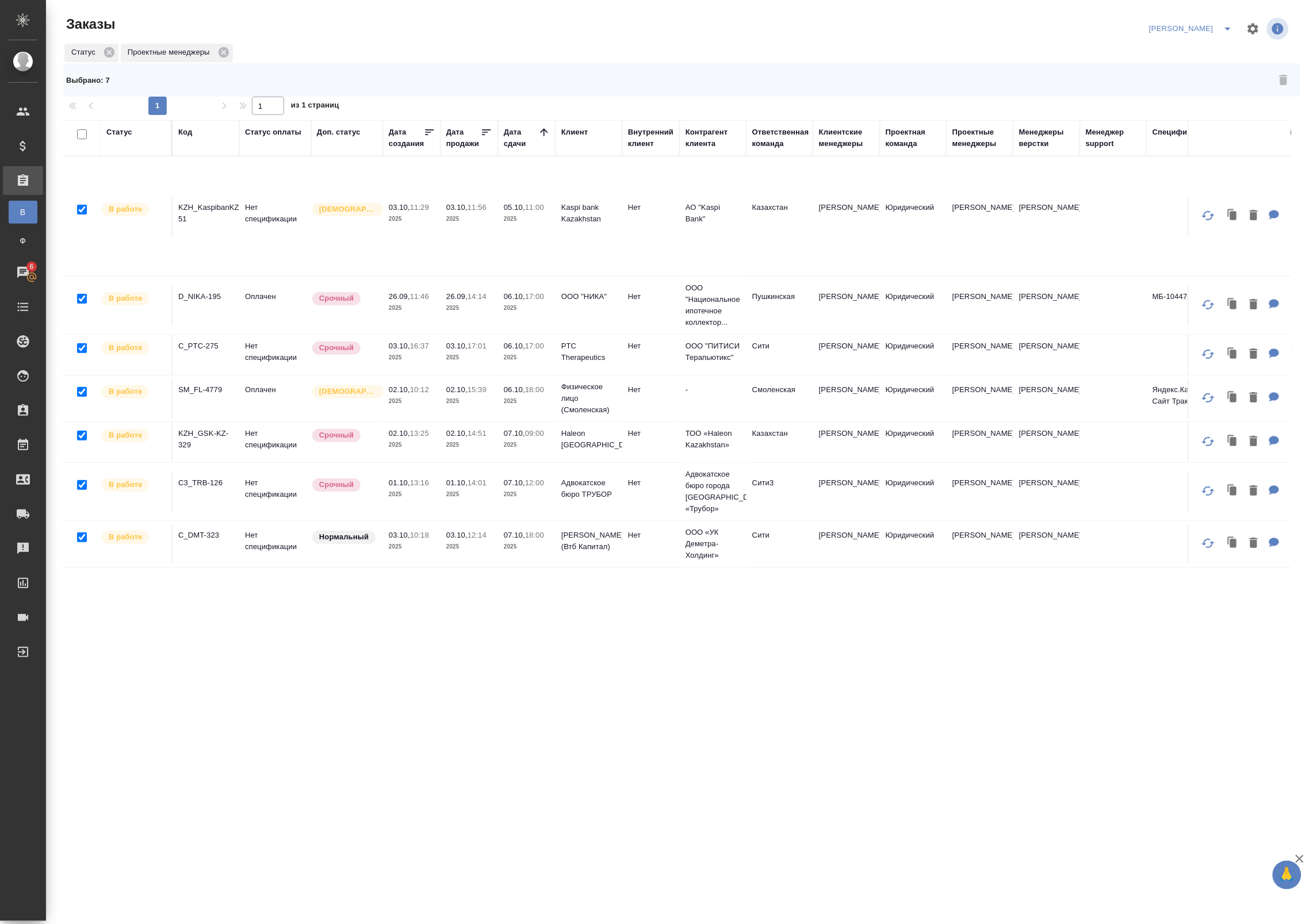
checkbox input "false"
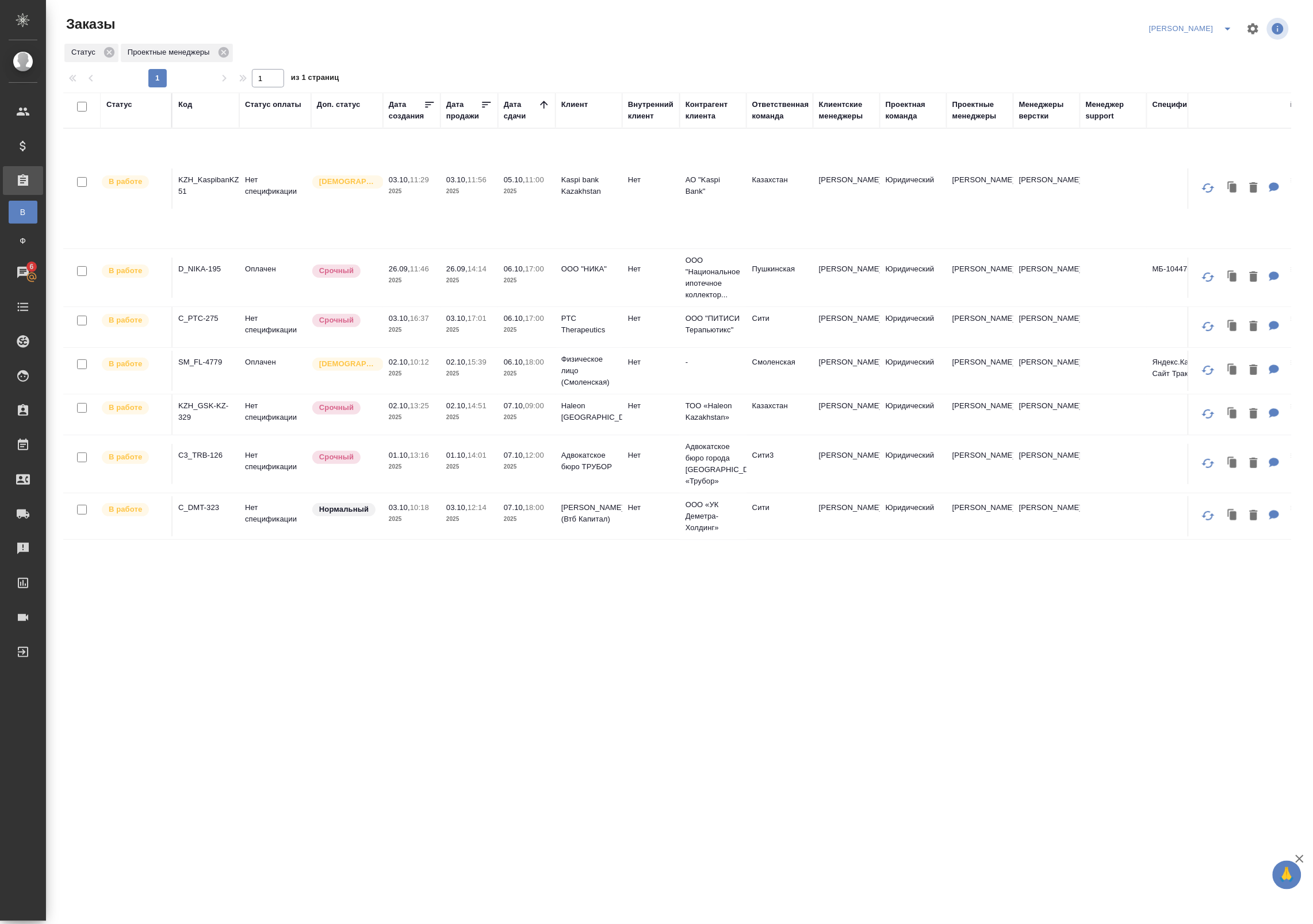
click at [579, 201] on td "Kaspi bank Kazakhstan" at bounding box center [589, 188] width 66 height 40
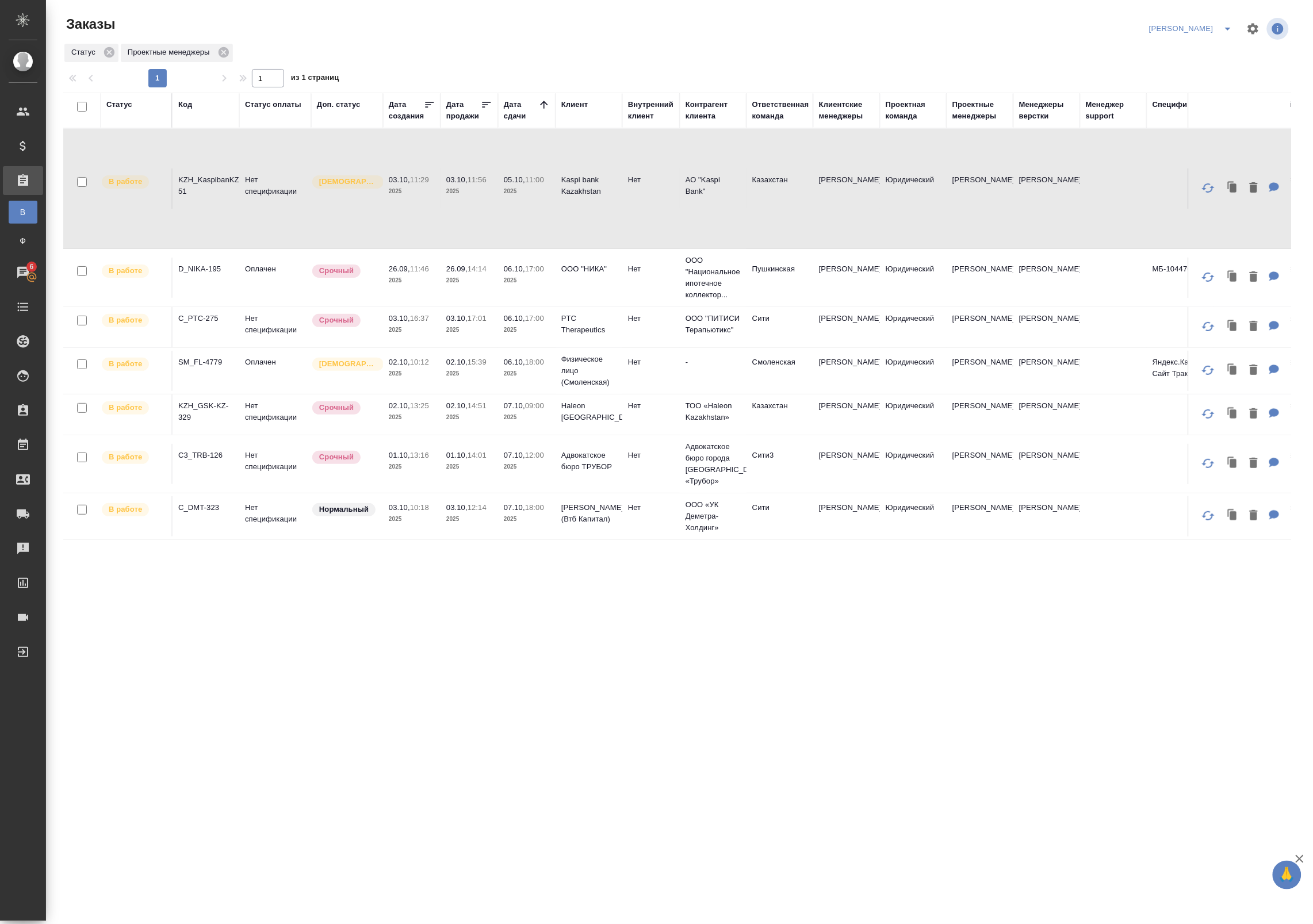
click at [509, 272] on p "06.10," at bounding box center [514, 268] width 21 height 9
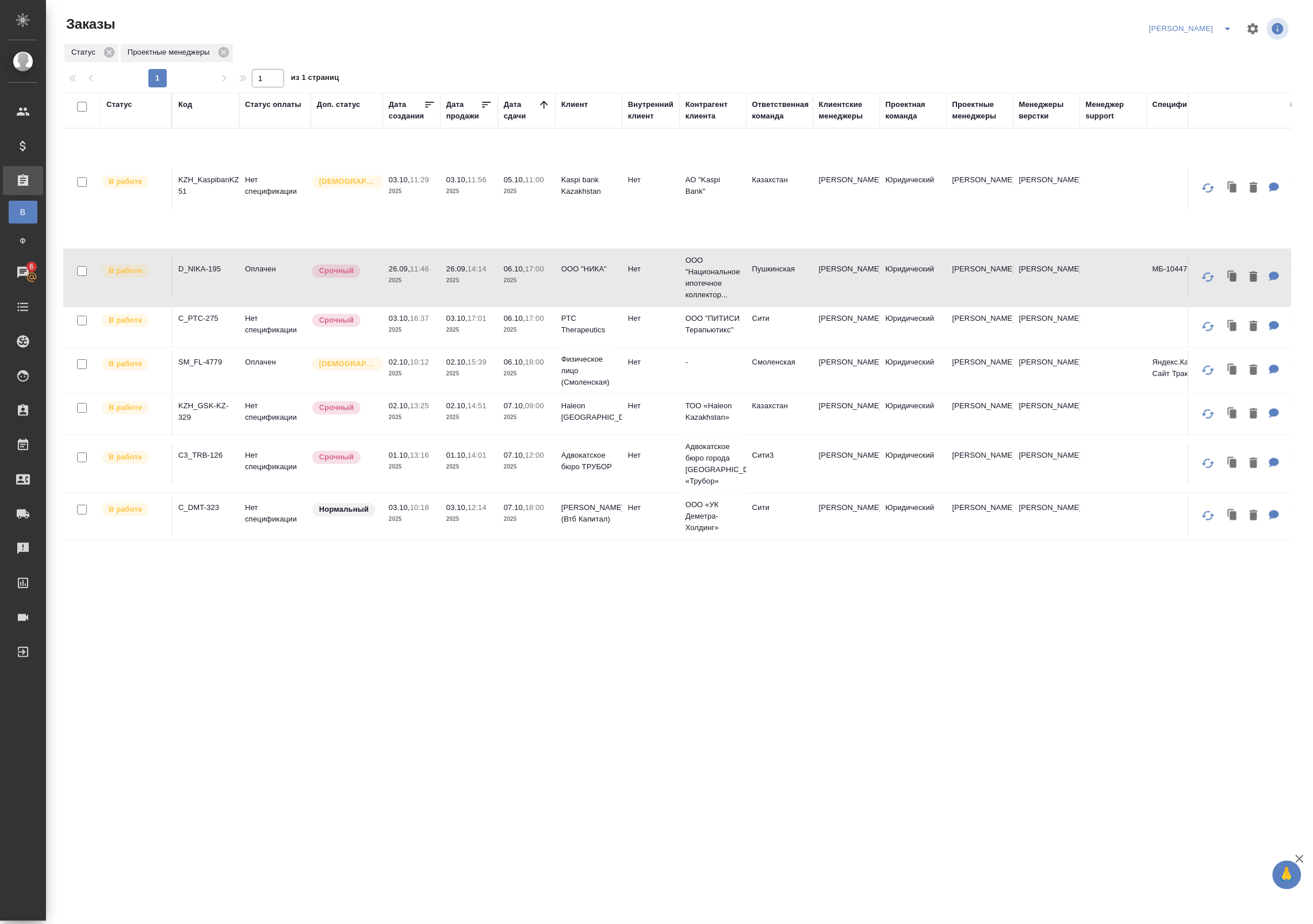
click at [545, 102] on icon at bounding box center [544, 104] width 8 height 8
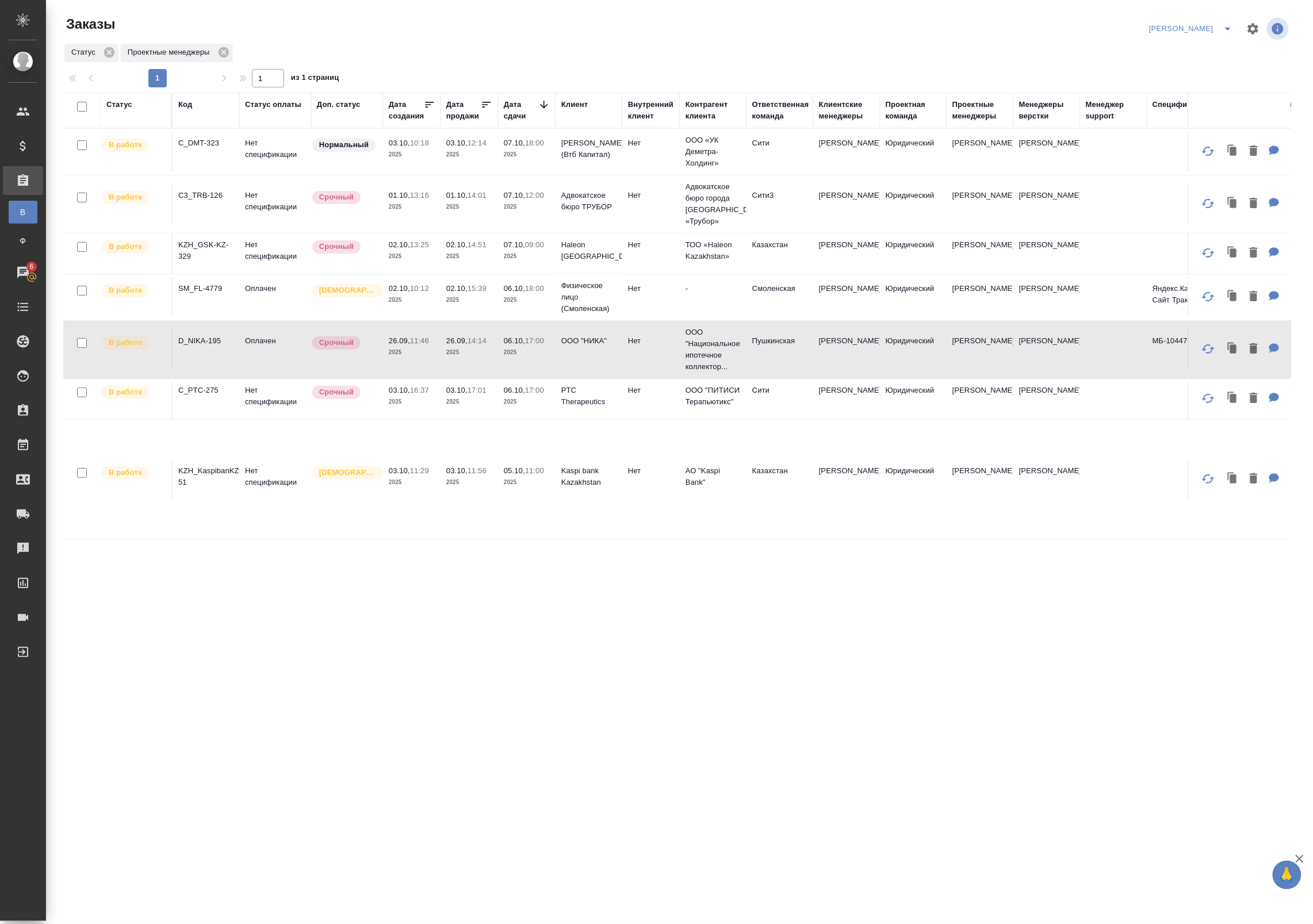
click at [544, 102] on icon at bounding box center [544, 104] width 8 height 8
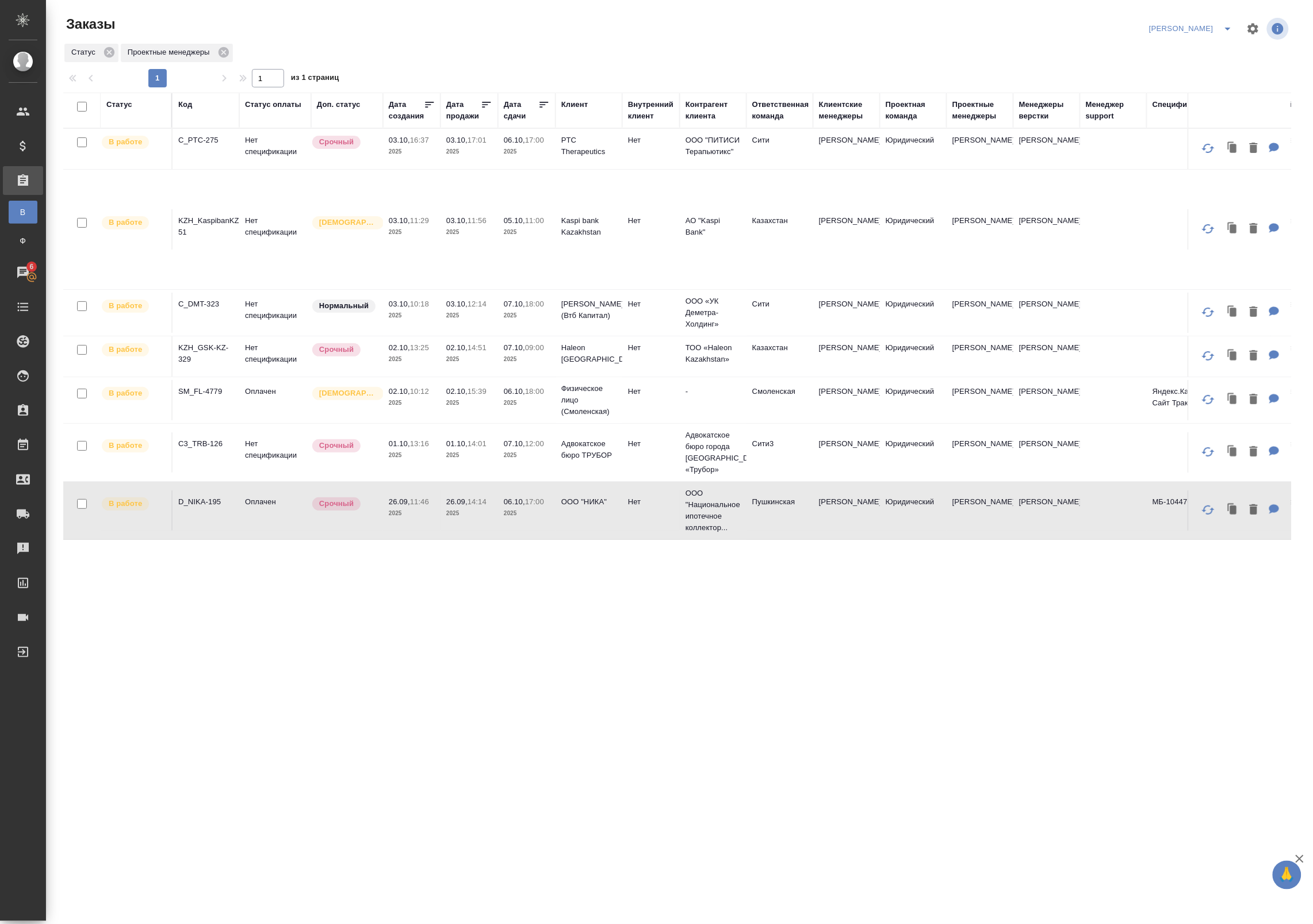
click at [434, 154] on p "2025" at bounding box center [411, 152] width 46 height 12
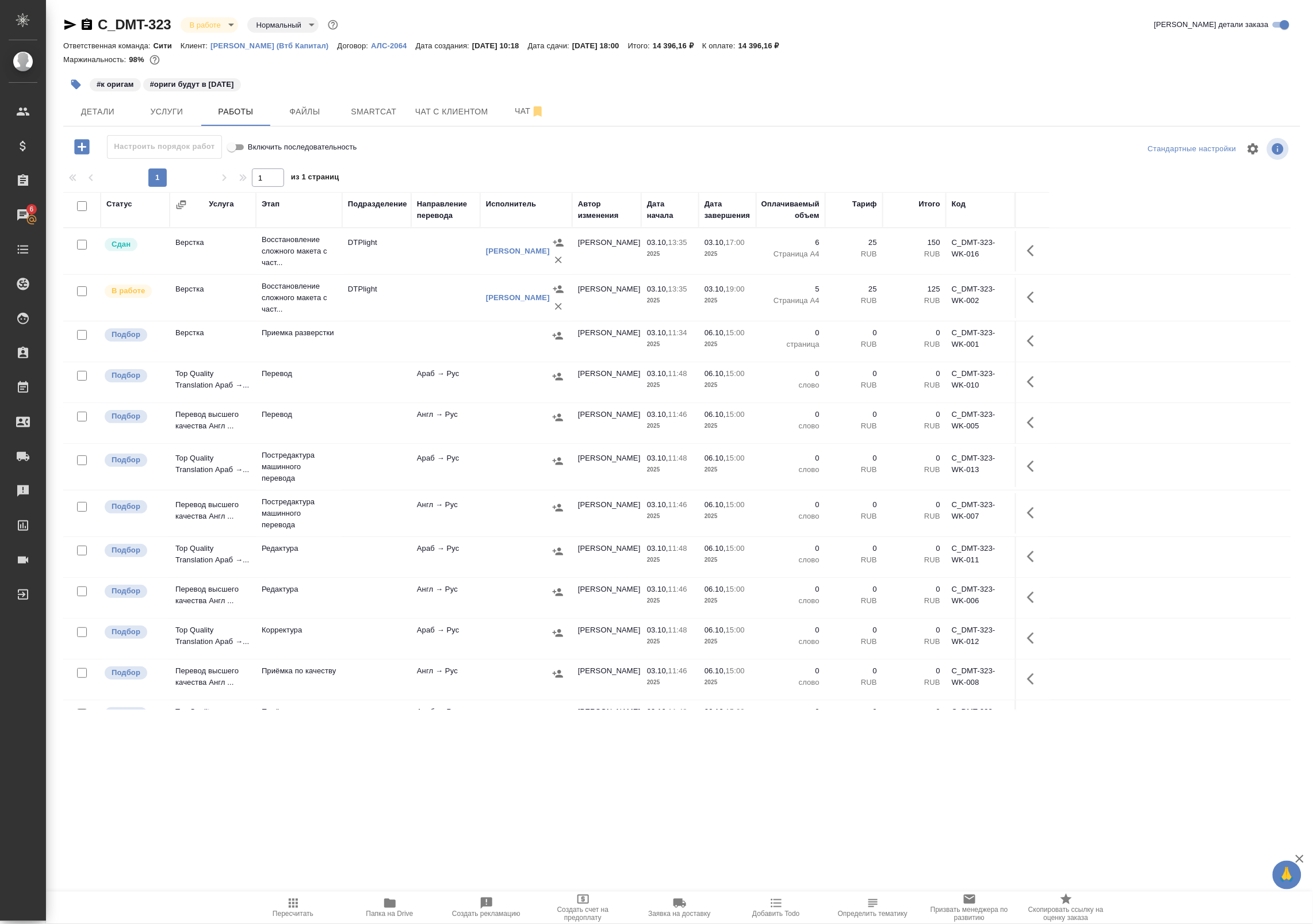
drag, startPoint x: 366, startPoint y: 487, endPoint x: 374, endPoint y: 536, distance: 49.6
click at [366, 487] on td at bounding box center [377, 467] width 69 height 40
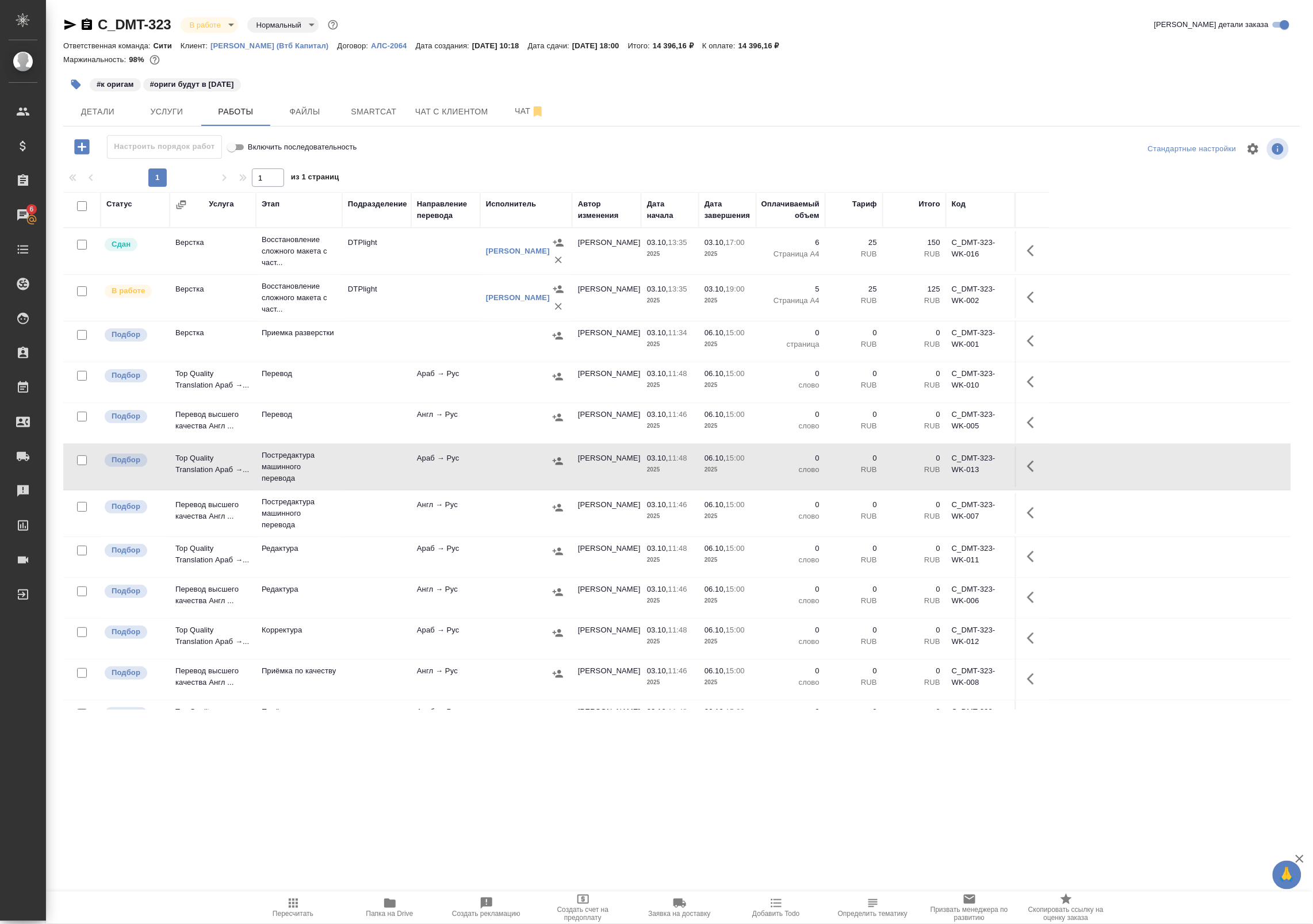
click at [378, 553] on td at bounding box center [377, 557] width 69 height 40
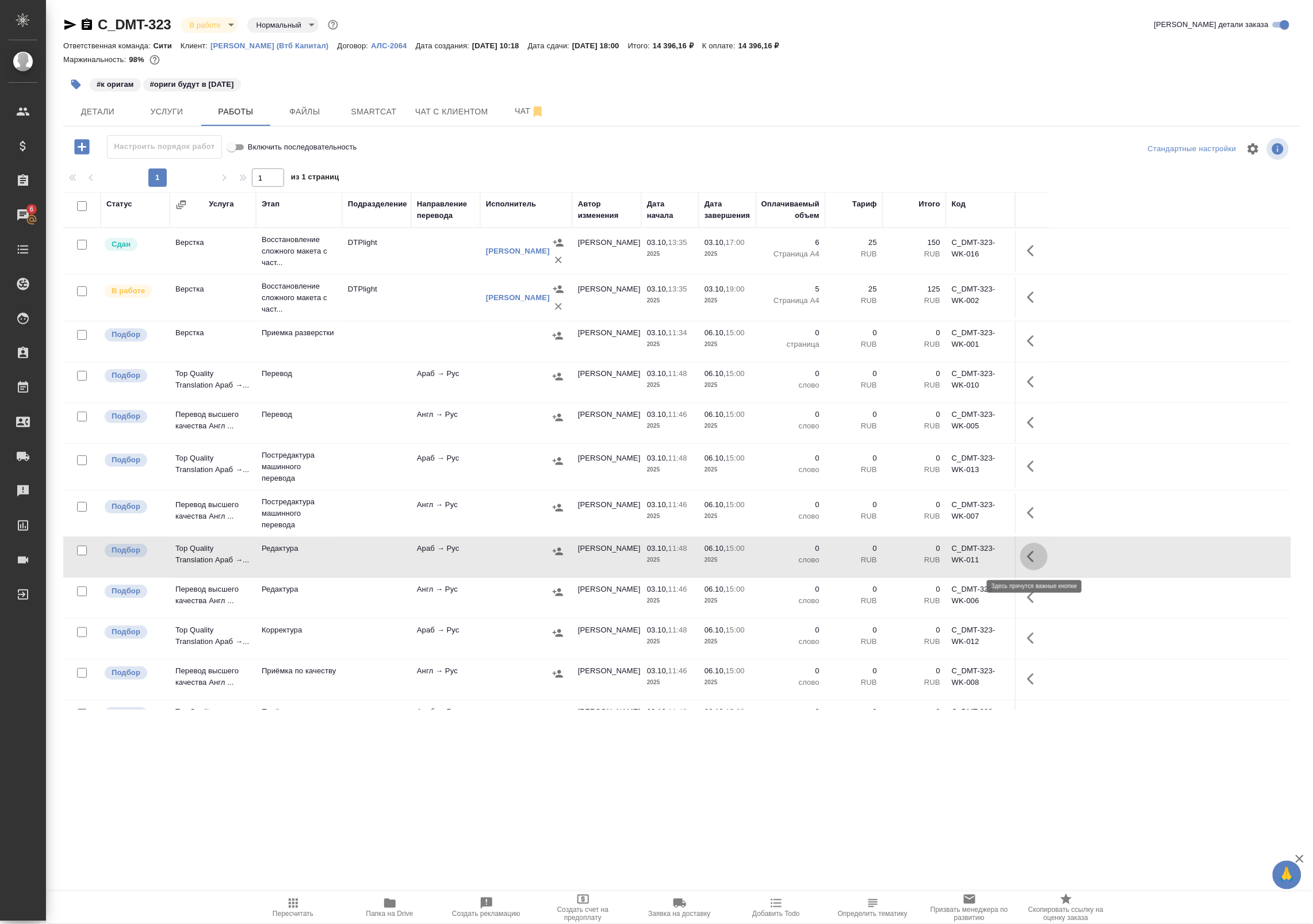
click at [1031, 565] on button "button" at bounding box center [1034, 556] width 27 height 27
click at [954, 559] on icon "button" at bounding box center [950, 556] width 14 height 14
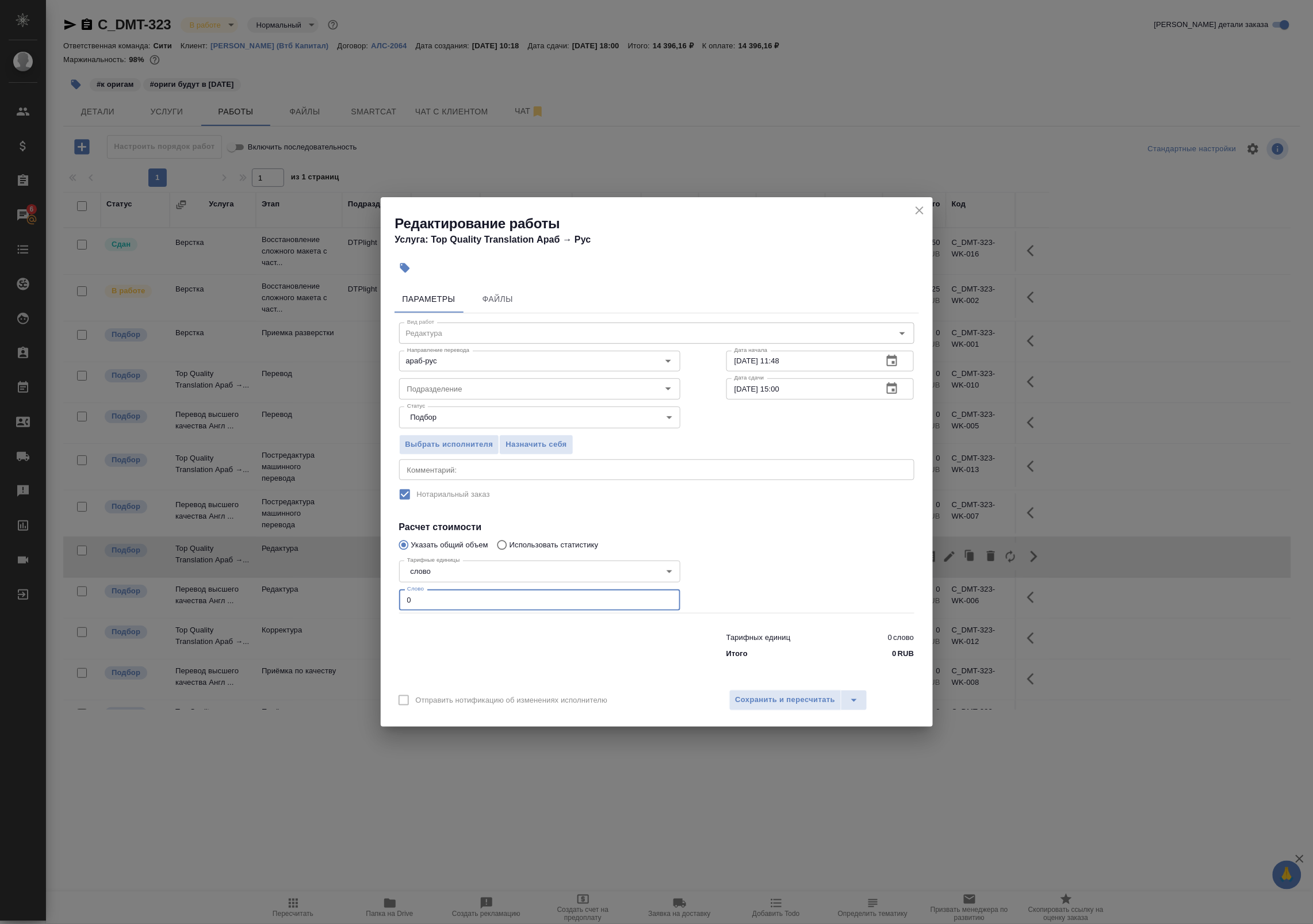
drag, startPoint x: 418, startPoint y: 596, endPoint x: 366, endPoint y: 590, distance: 52.3
click at [366, 590] on div "Редактирование работы Услуга: Top Quality Translation Араб → Рус Параметры Файл…" at bounding box center [656, 462] width 1313 height 924
paste input "273"
type input "273"
click at [535, 471] on textarea at bounding box center [657, 469] width 499 height 9
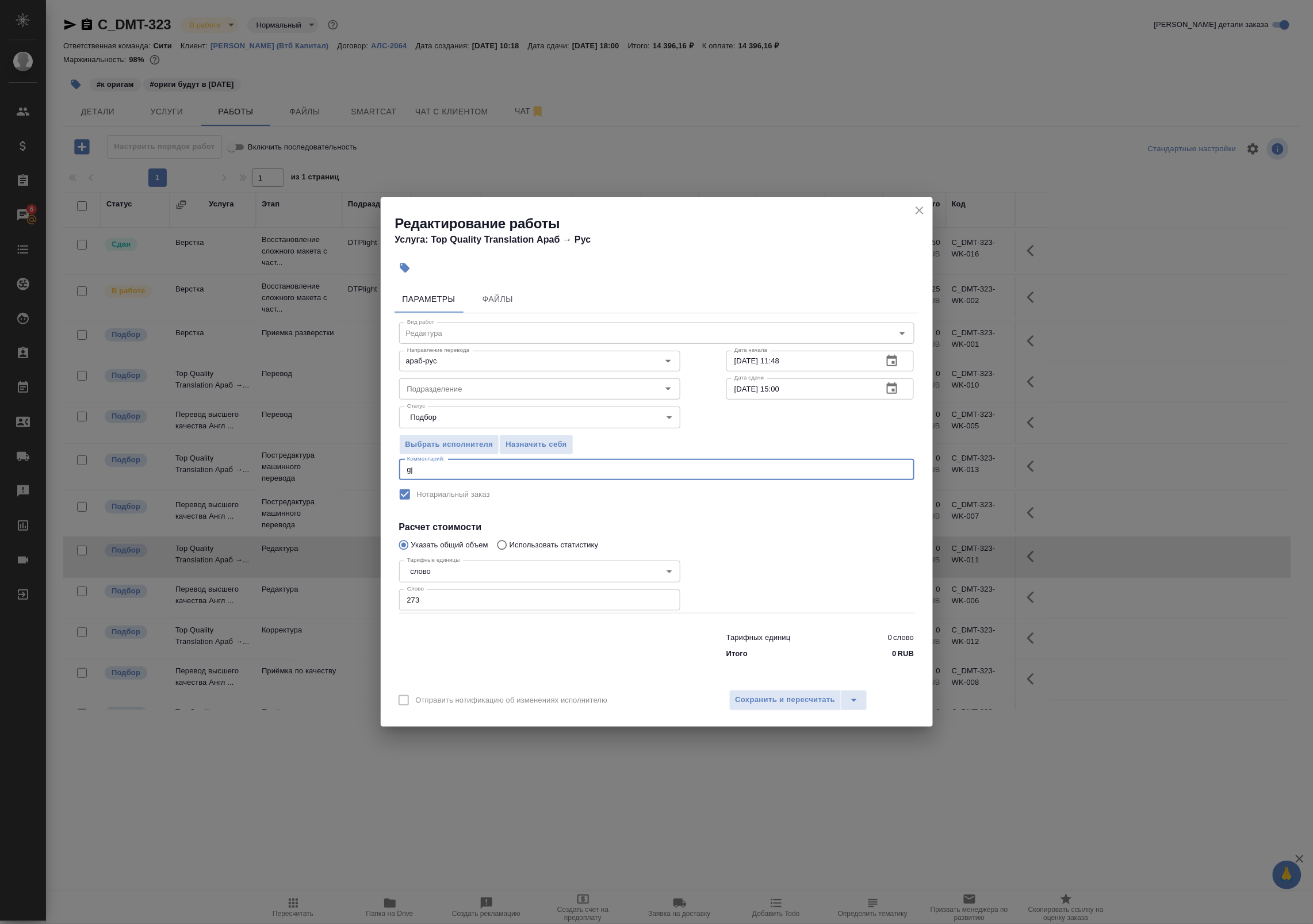
type textarea "g"
type textarea "Под нот"
click at [920, 214] on icon "close" at bounding box center [919, 211] width 14 height 14
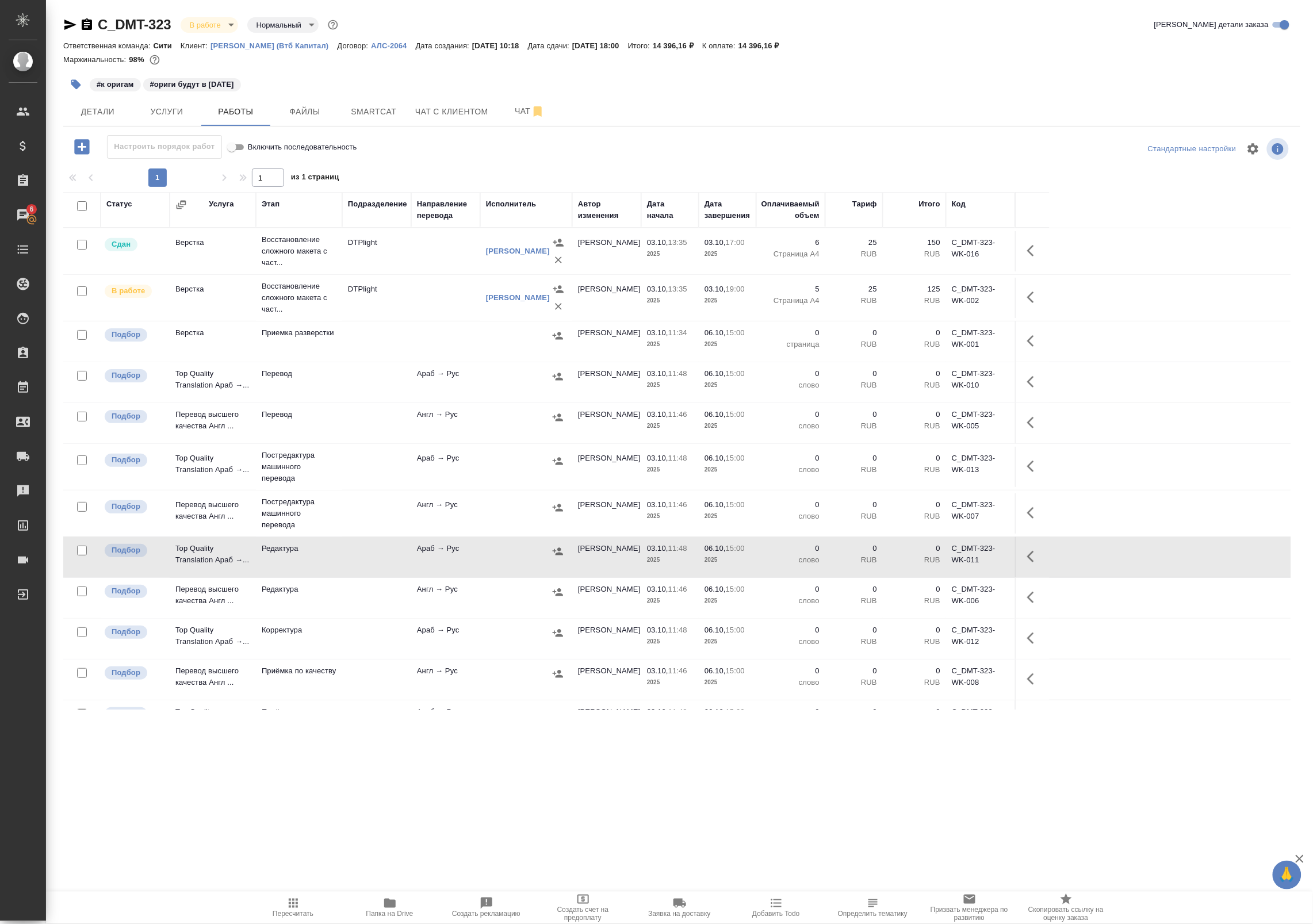
click at [415, 298] on td at bounding box center [446, 298] width 69 height 40
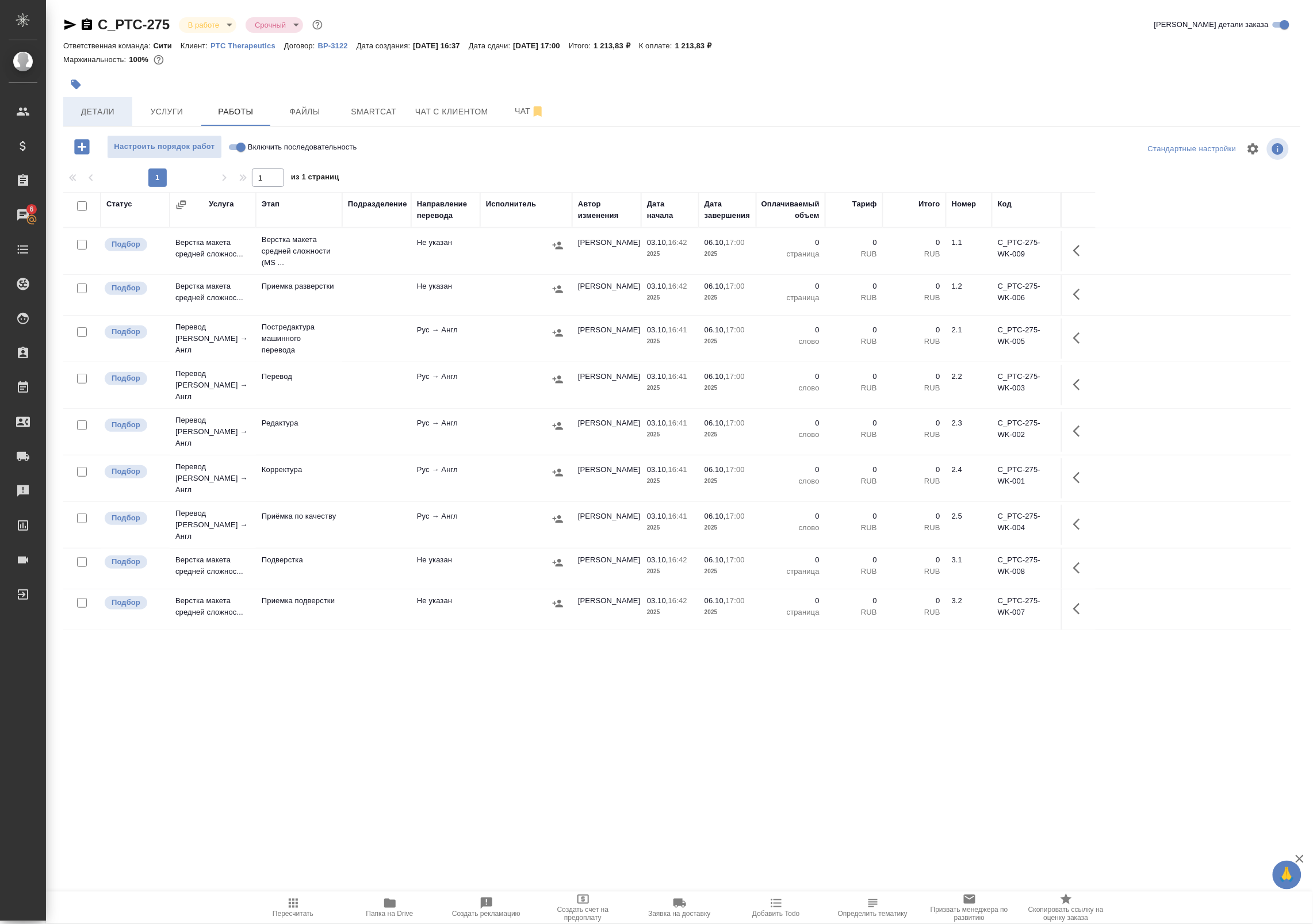
click at [93, 106] on span "Детали" at bounding box center [97, 111] width 55 height 15
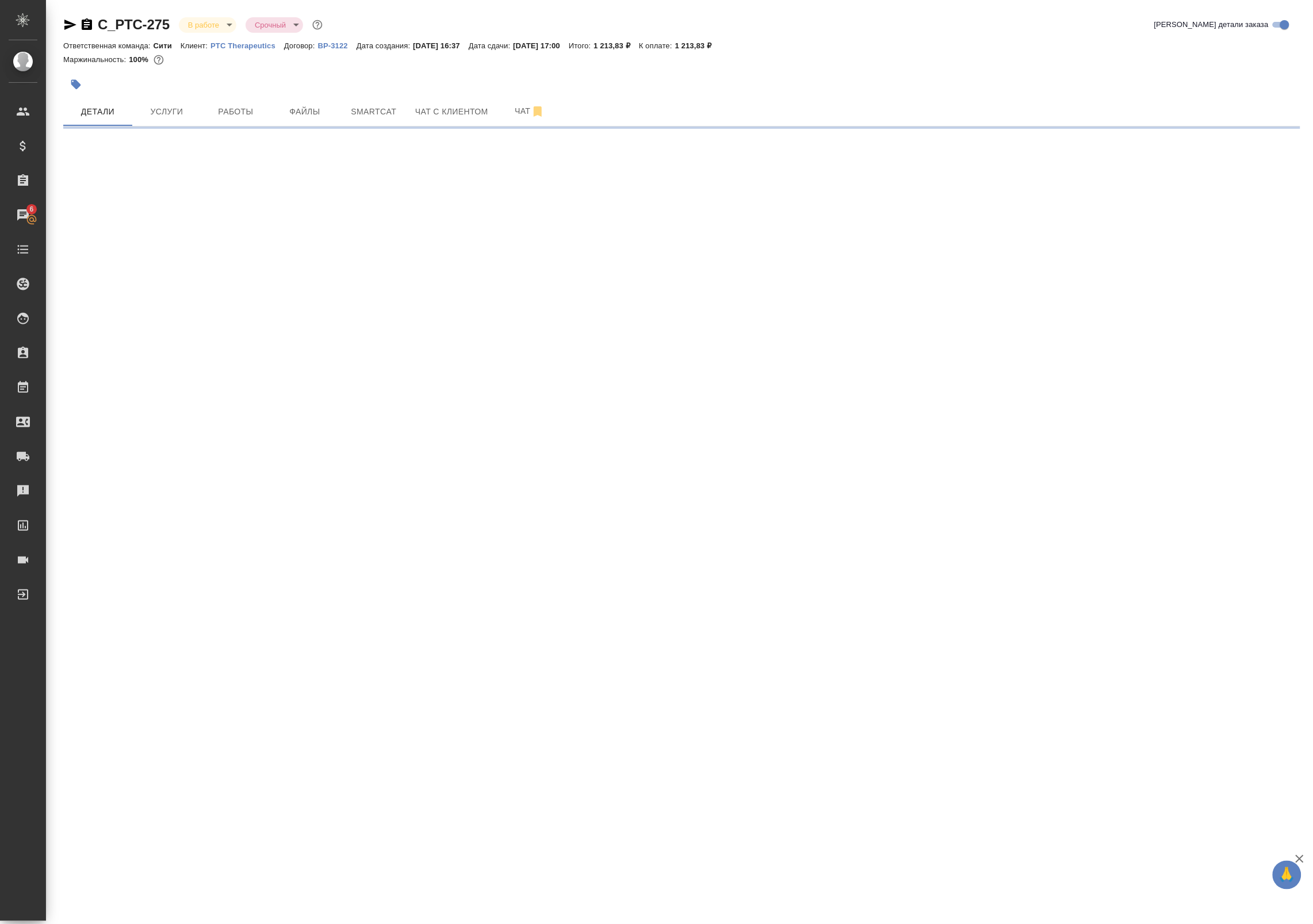
select select "RU"
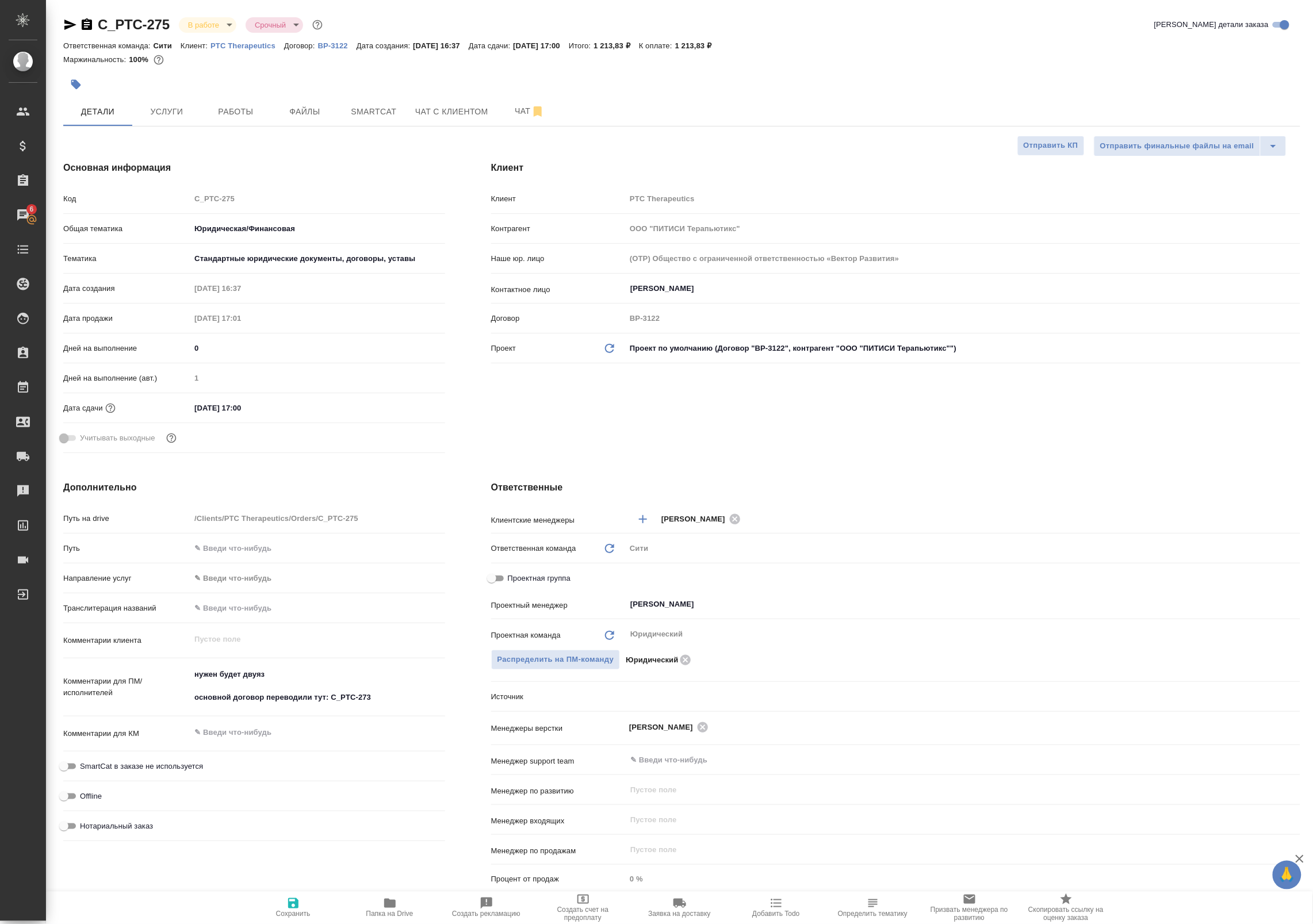
type textarea "x"
click at [69, 21] on icon "button" at bounding box center [70, 25] width 12 height 10
type textarea "x"
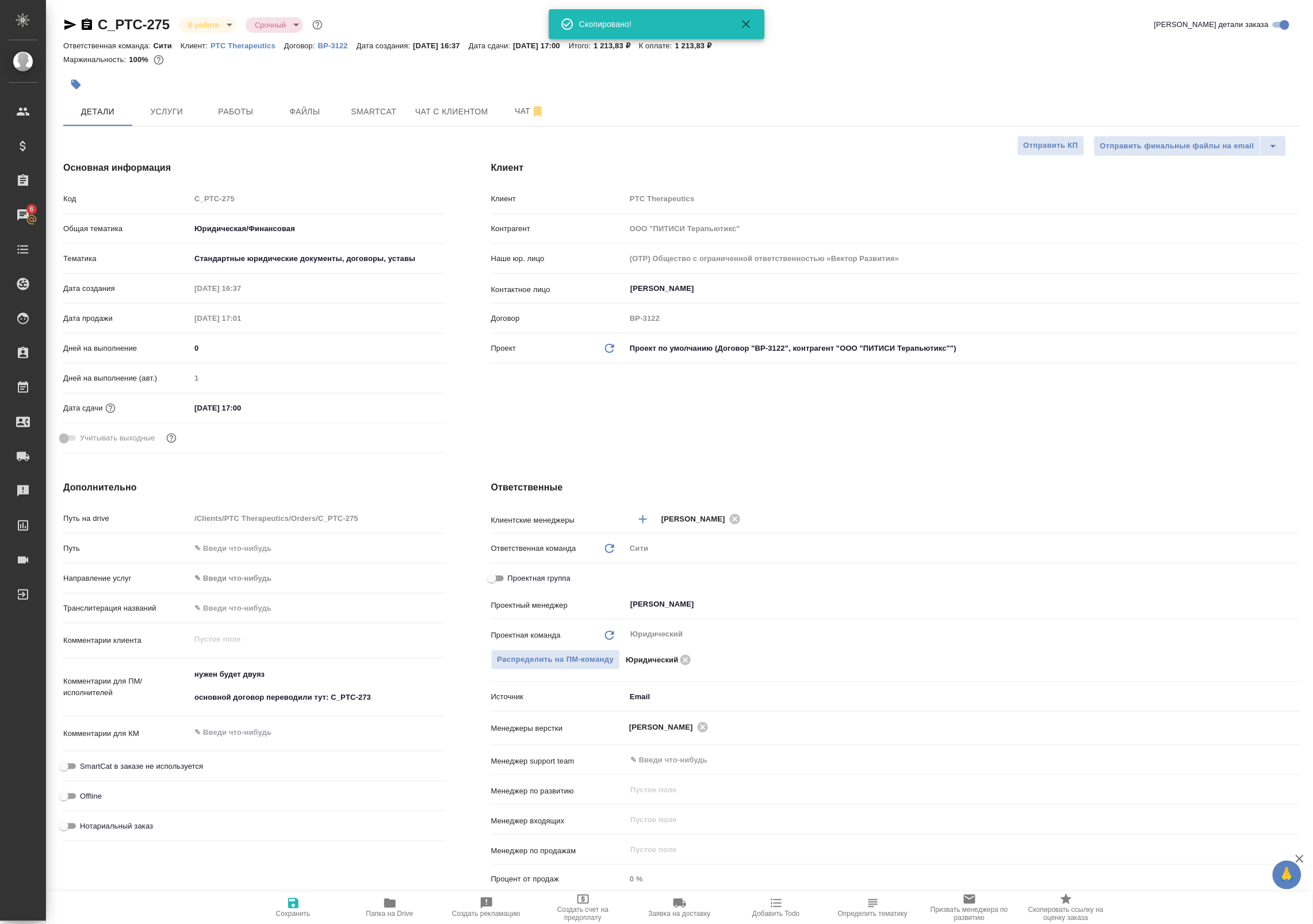
type textarea "x"
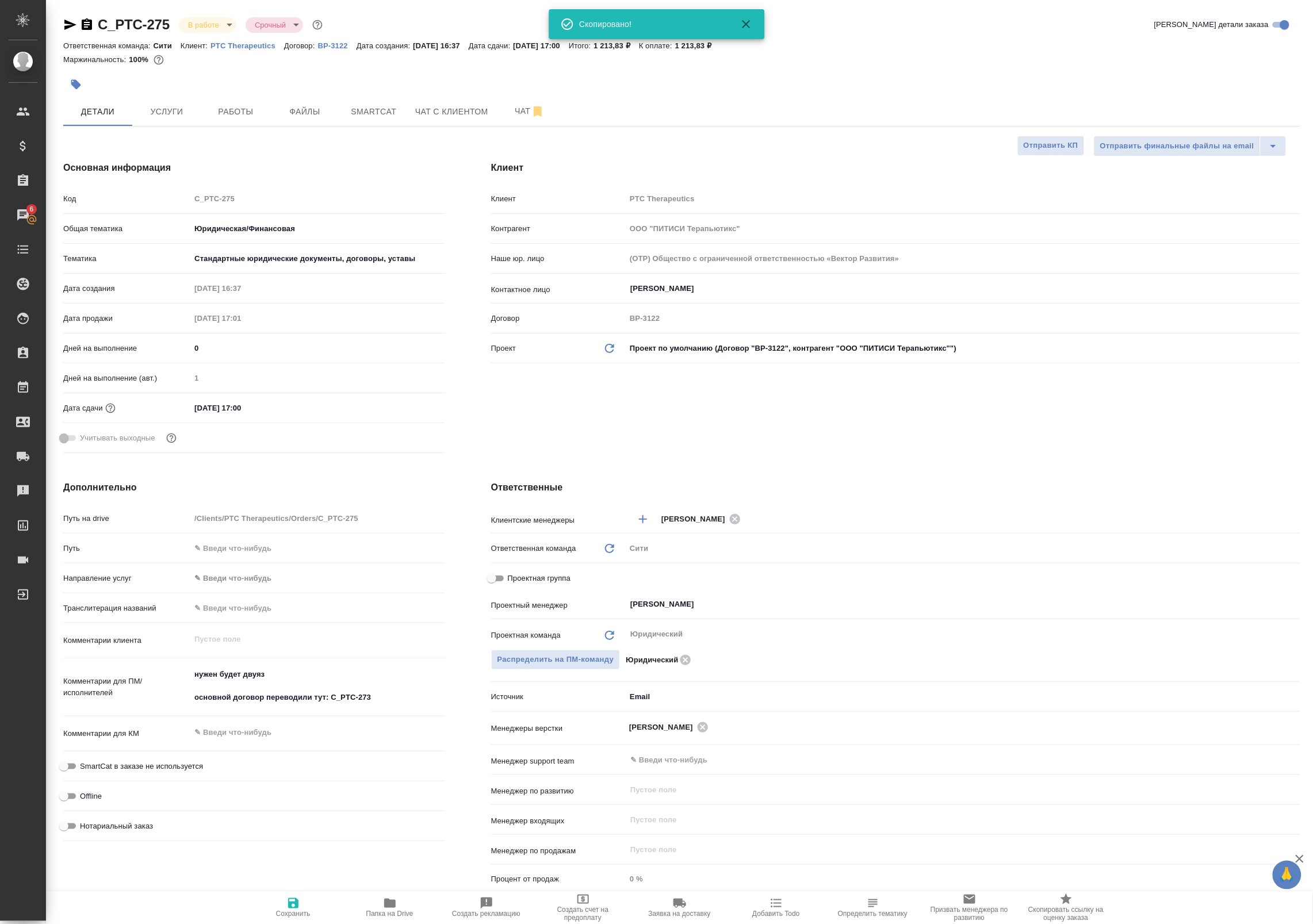
type textarea "x"
click at [240, 121] on button "Работы" at bounding box center [236, 111] width 69 height 29
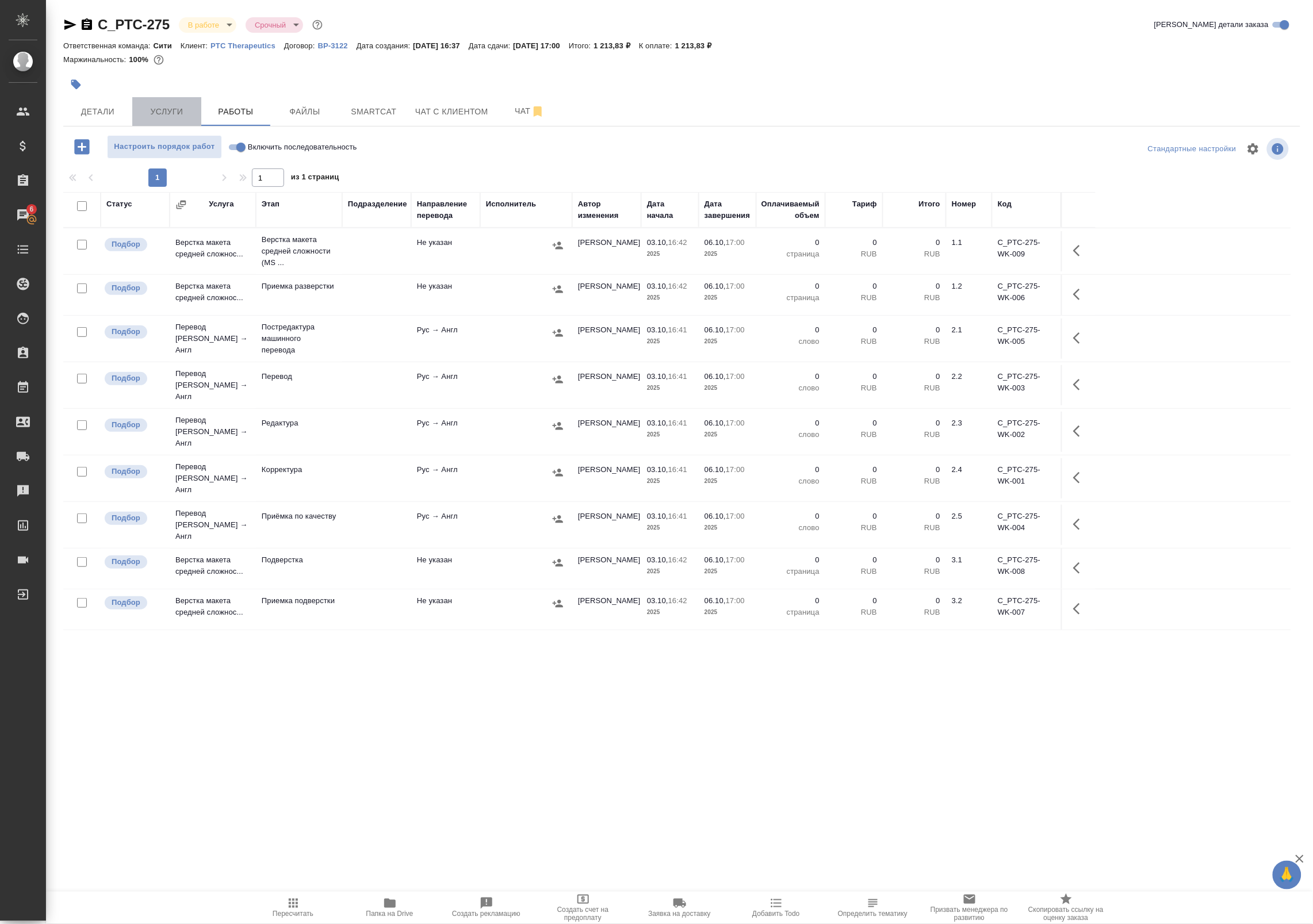
click at [153, 110] on span "Услуги" at bounding box center [167, 111] width 55 height 15
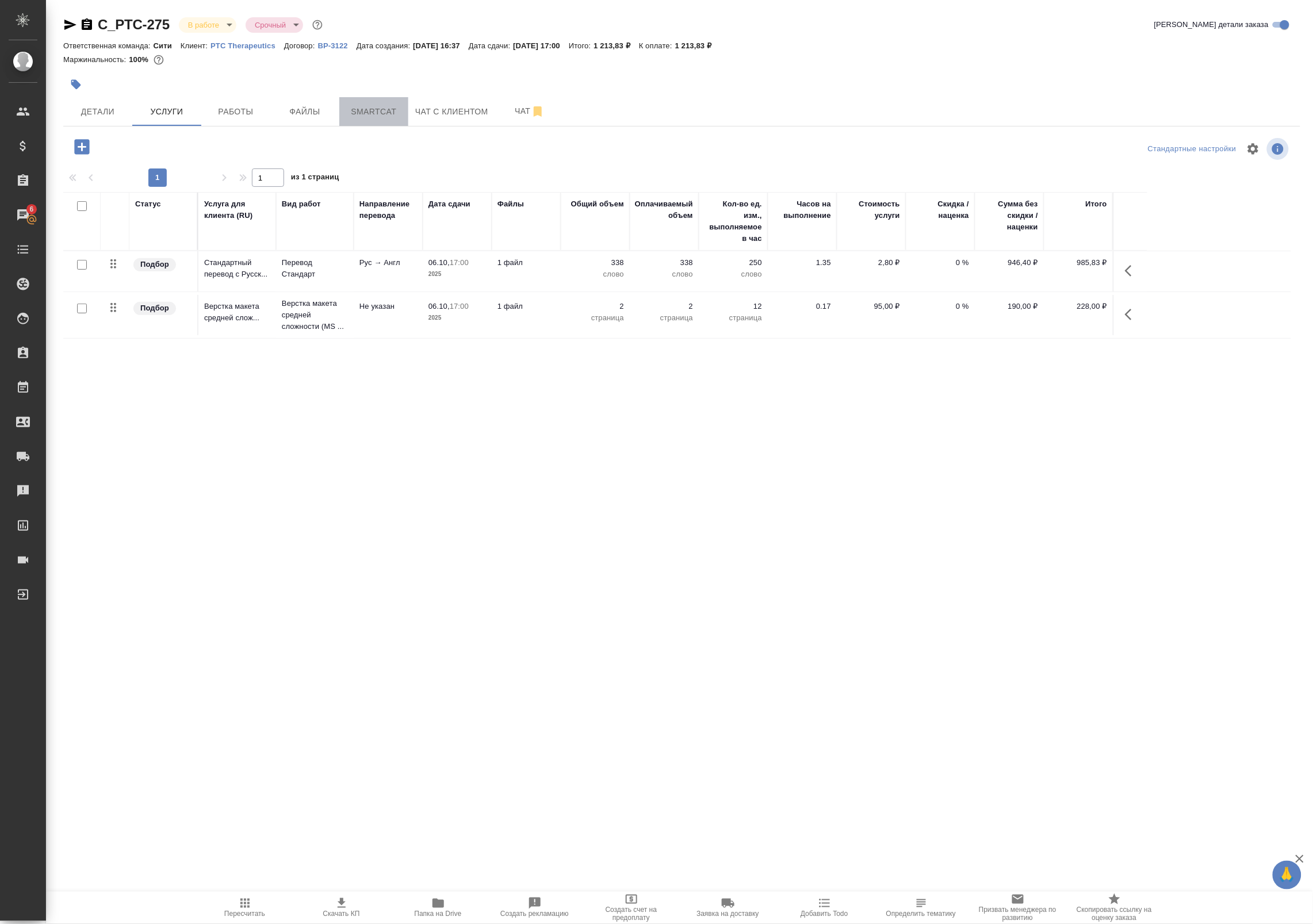
click at [363, 111] on span "Smartcat" at bounding box center [373, 111] width 55 height 15
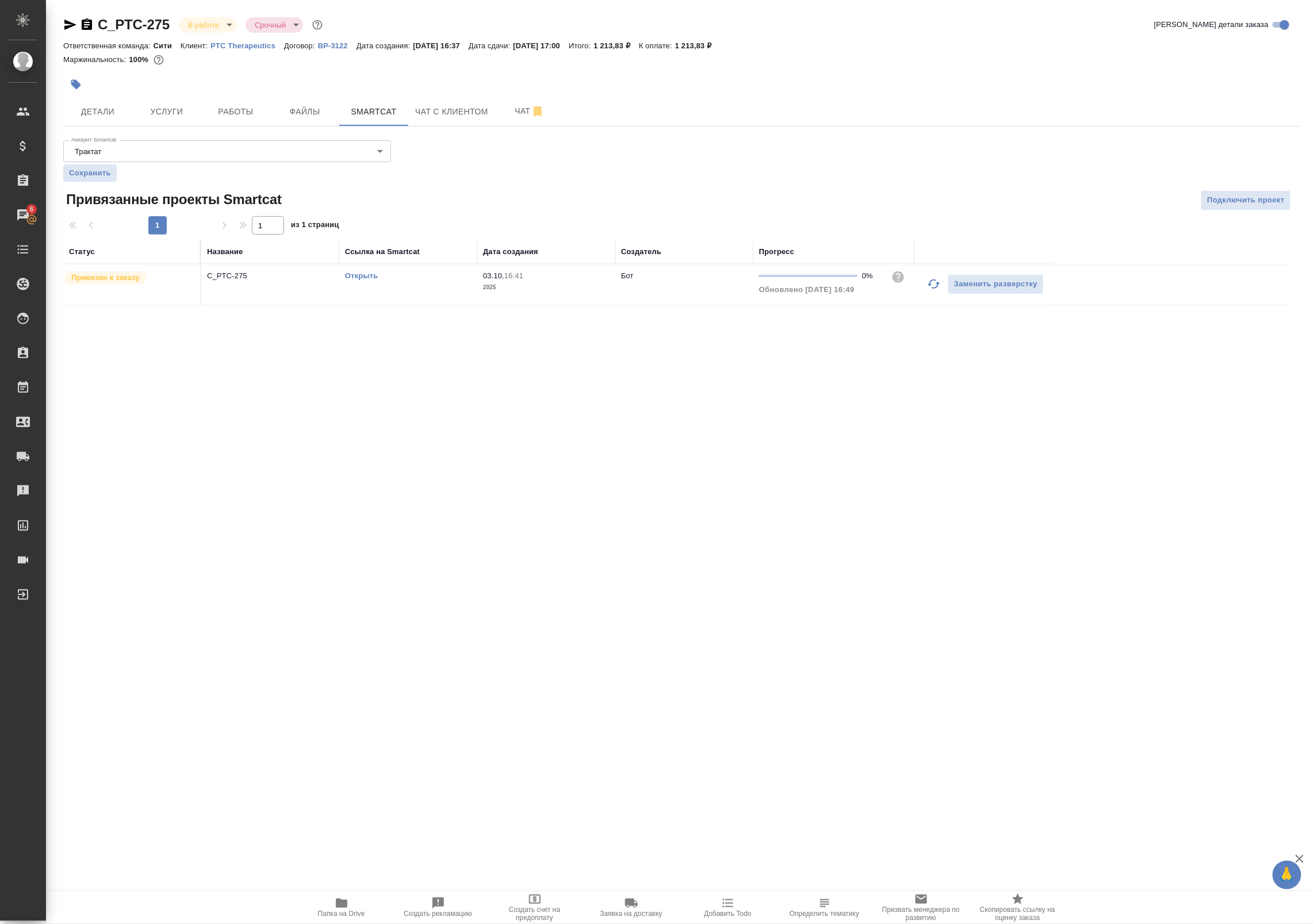
click at [369, 276] on link "Открыть" at bounding box center [361, 275] width 33 height 9
click at [220, 116] on span "Работы" at bounding box center [236, 111] width 55 height 15
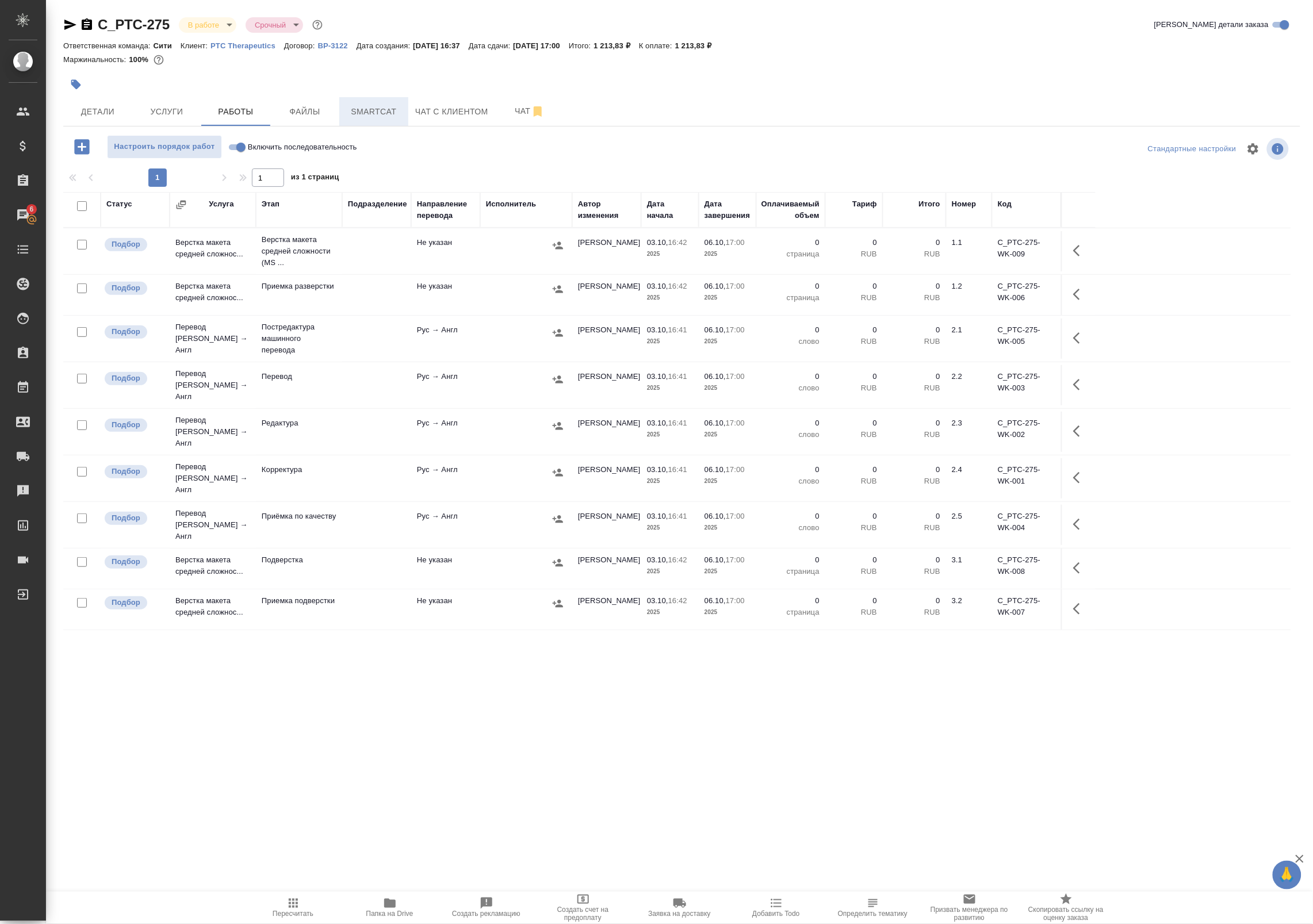
click at [352, 115] on span "Smartcat" at bounding box center [373, 111] width 55 height 15
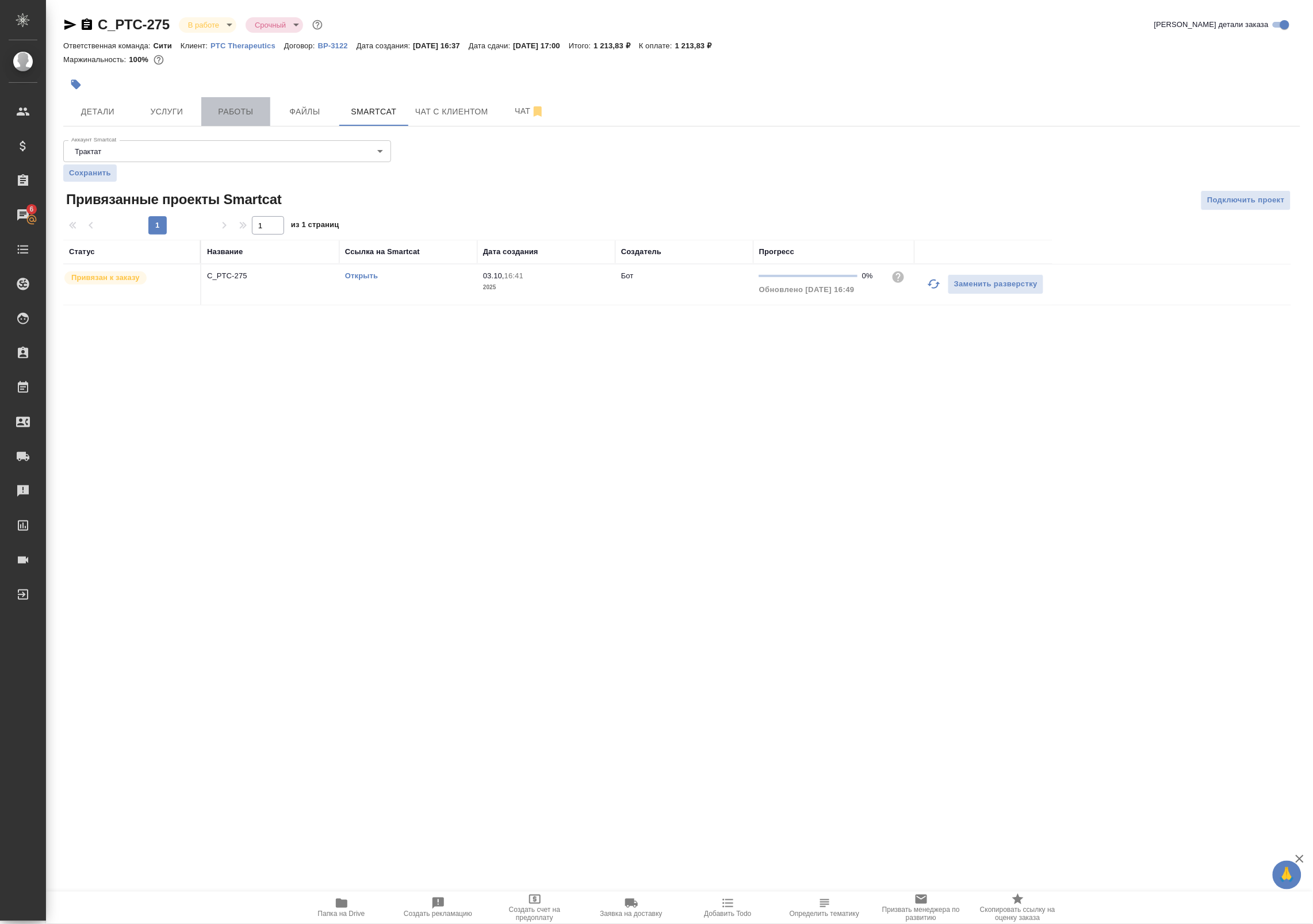
click at [209, 110] on span "Работы" at bounding box center [236, 111] width 55 height 15
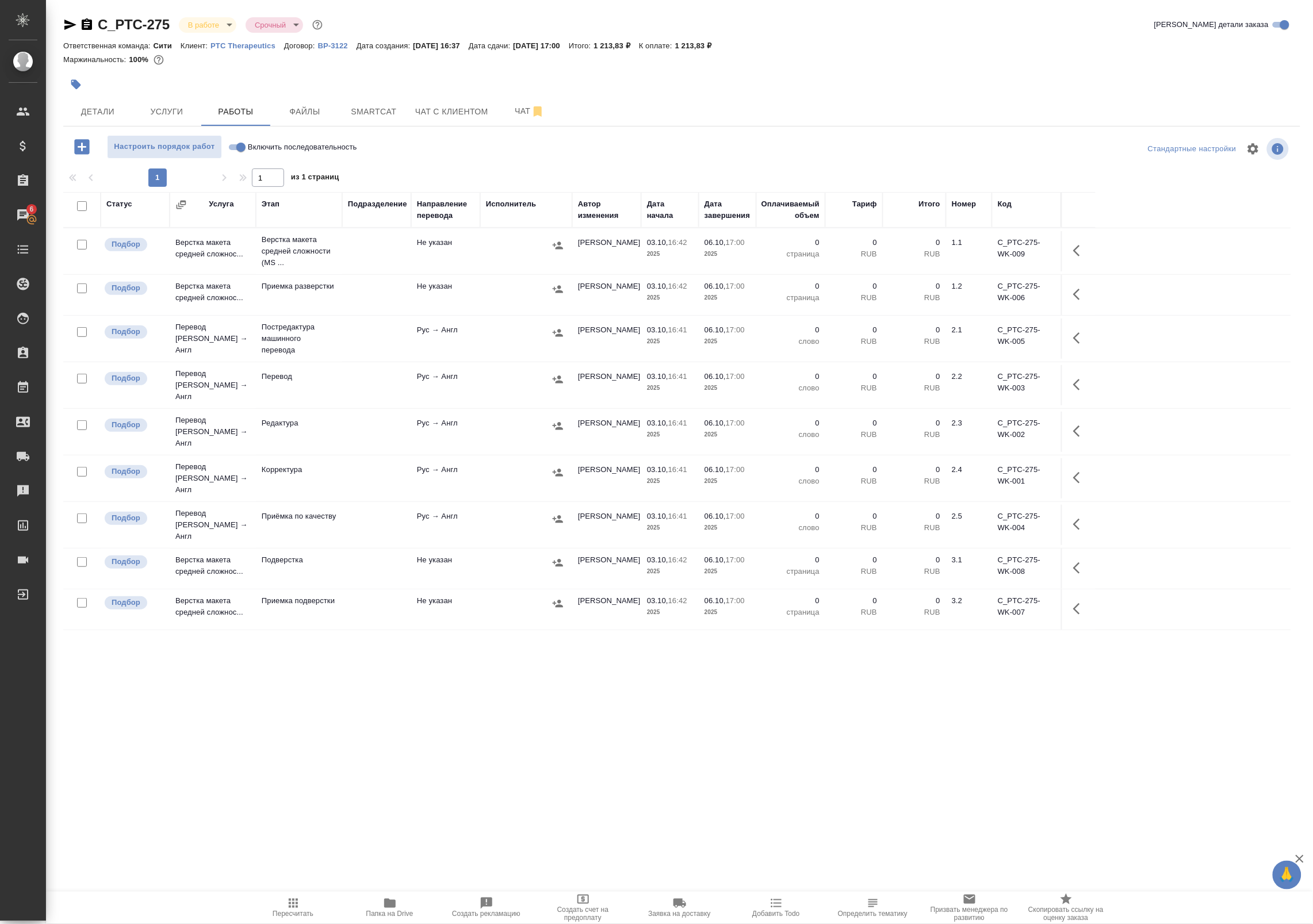
click at [516, 464] on div at bounding box center [526, 473] width 80 height 18
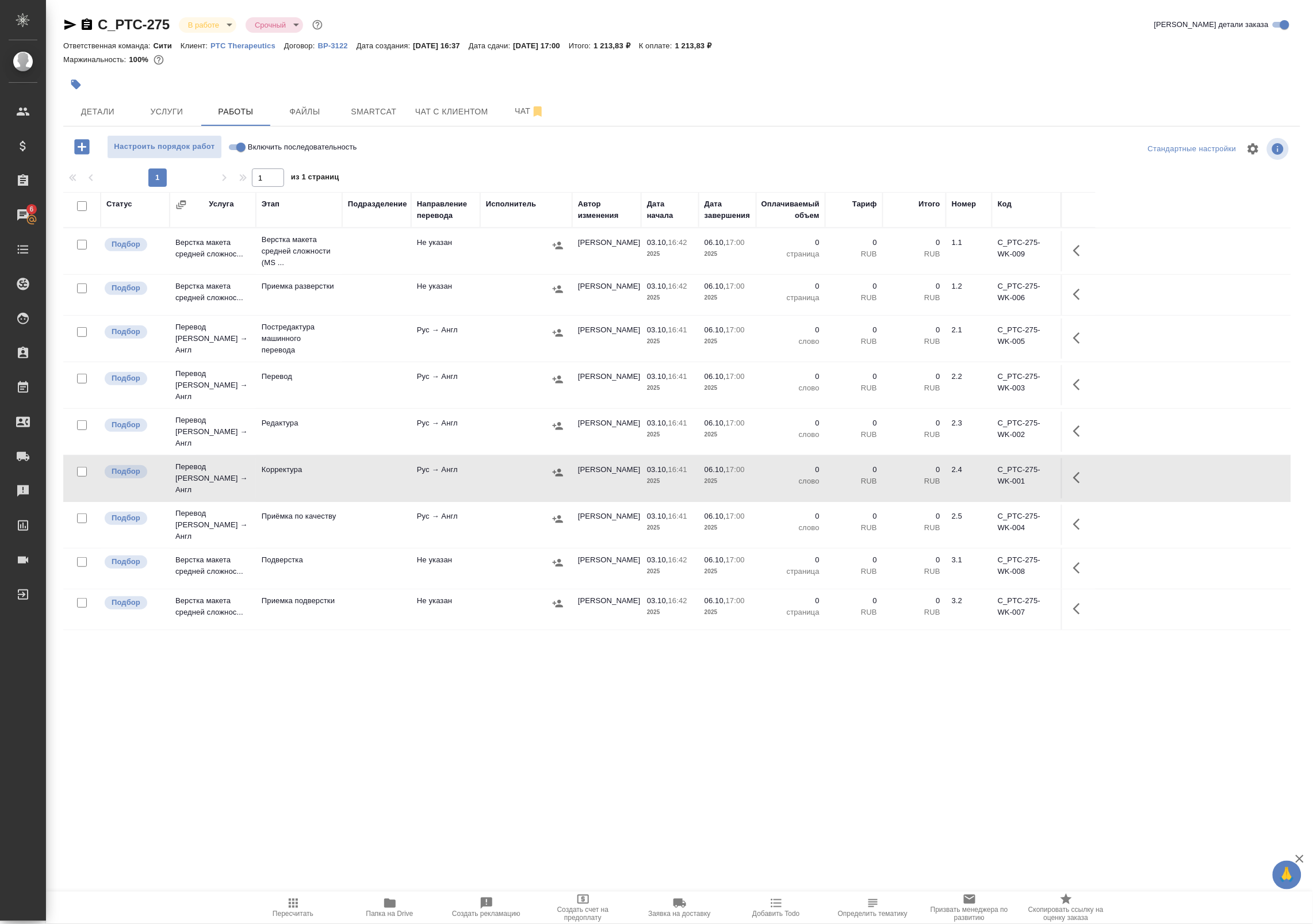
click at [520, 367] on td at bounding box center [526, 385] width 92 height 40
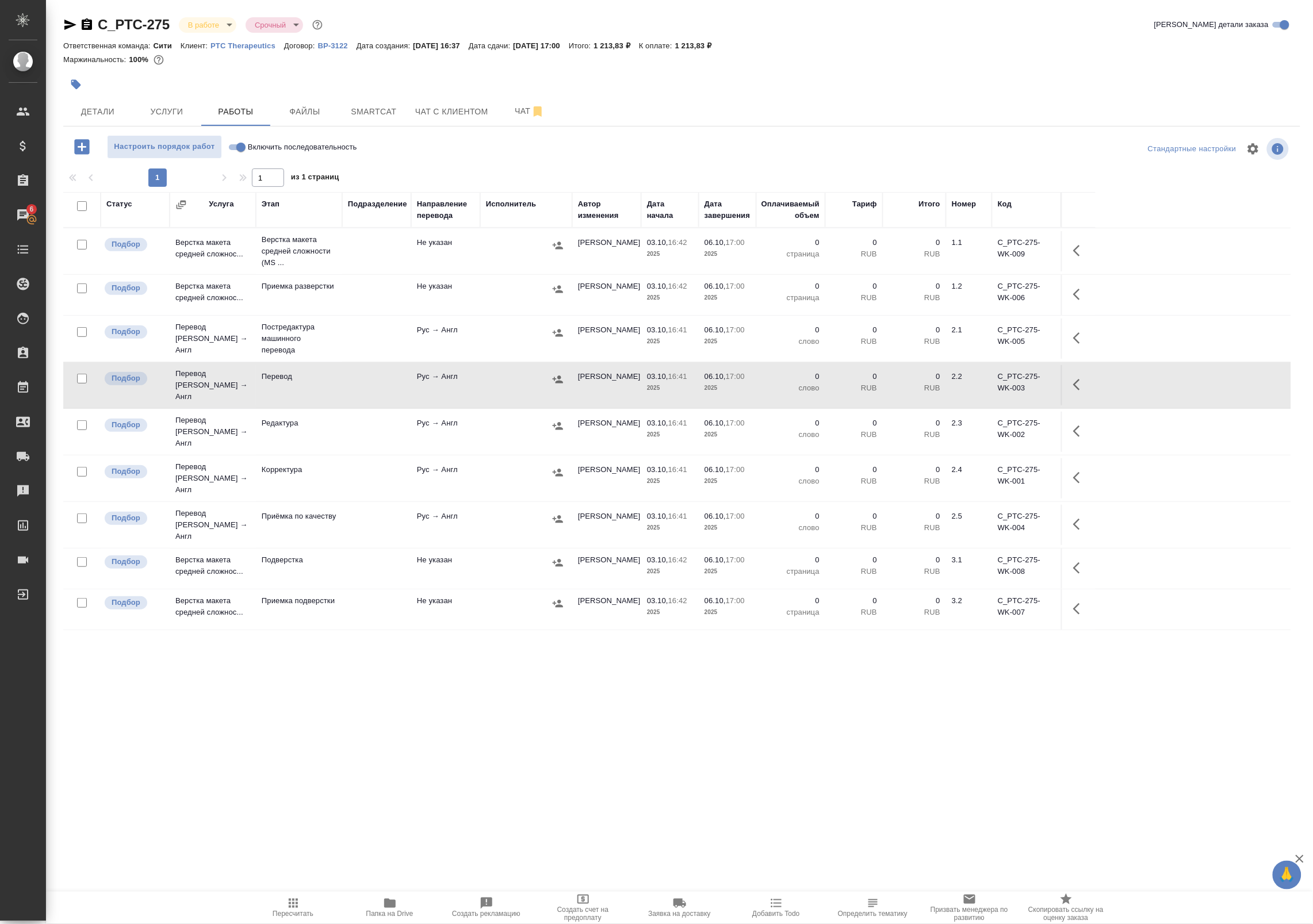
click at [531, 341] on div at bounding box center [526, 333] width 80 height 18
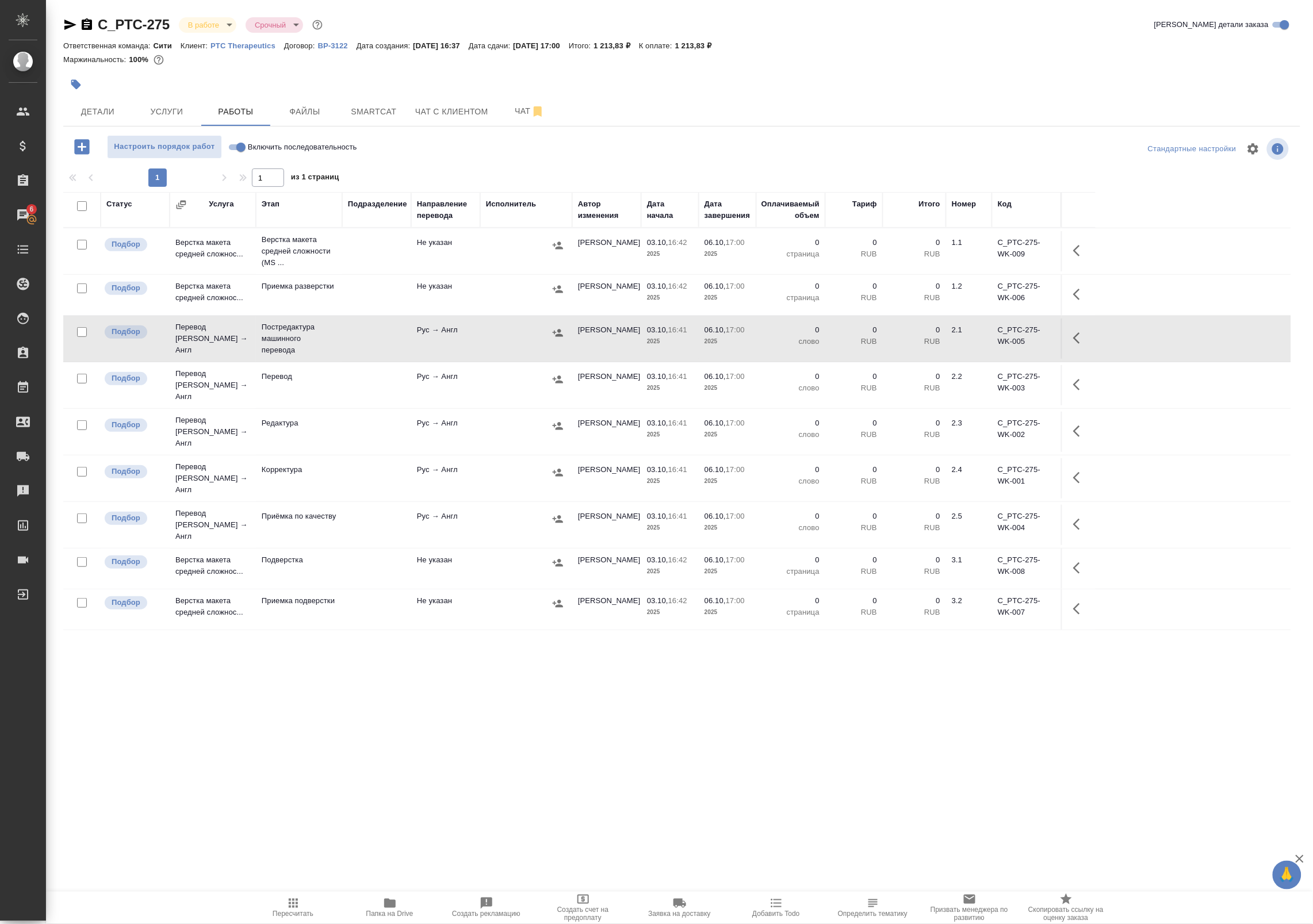
click at [1076, 345] on icon "button" at bounding box center [1080, 338] width 14 height 14
click at [989, 343] on icon "button" at bounding box center [996, 338] width 14 height 14
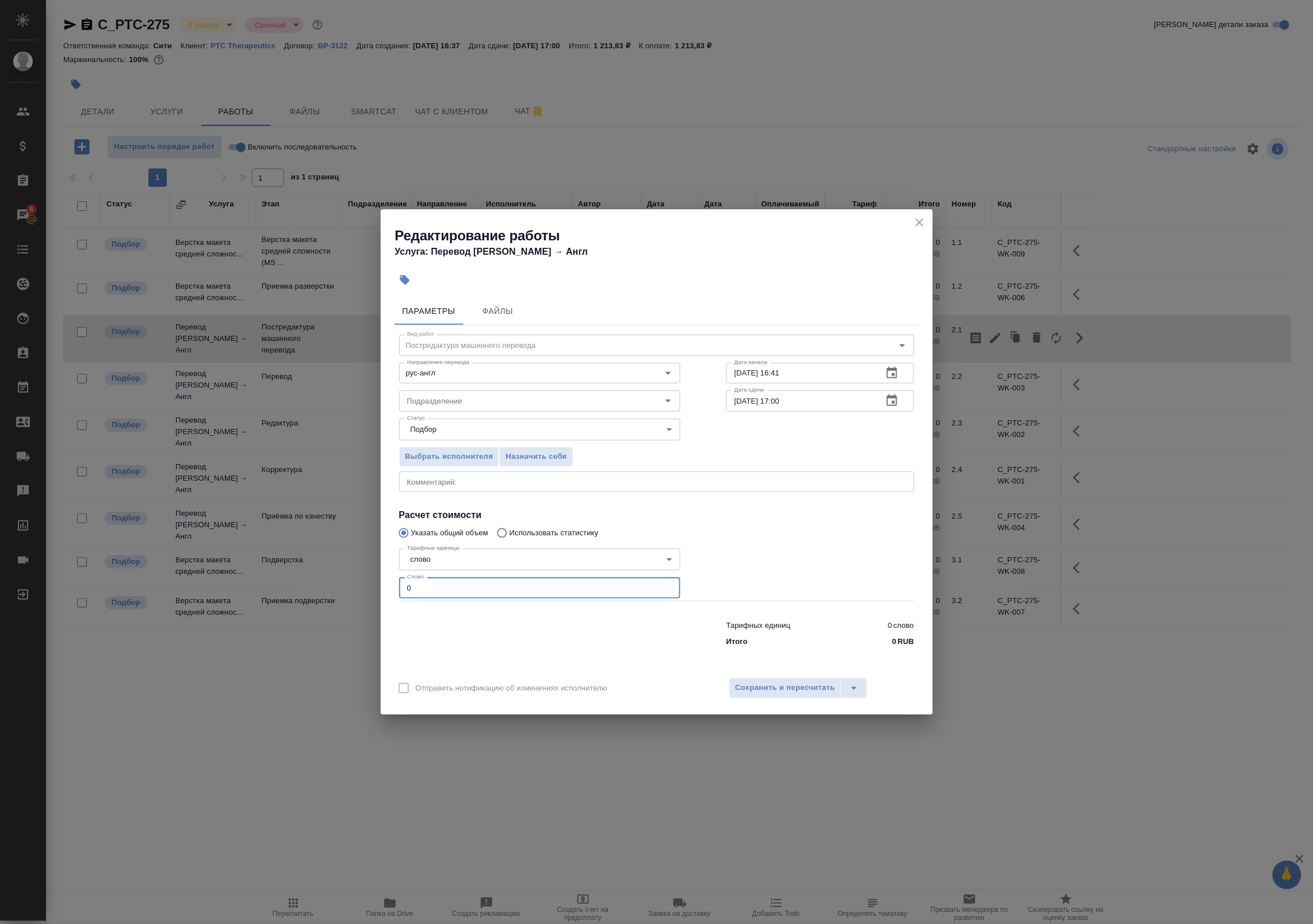
drag, startPoint x: 421, startPoint y: 595, endPoint x: 341, endPoint y: 582, distance: 81.0
click at [345, 583] on div "Редактирование работы Услуга: Перевод Стандарт Рус → Англ Параметры Файлы Вид р…" at bounding box center [656, 462] width 1313 height 924
paste input "273"
type input "273"
click at [450, 491] on div "x Комментарий:" at bounding box center [656, 481] width 515 height 20
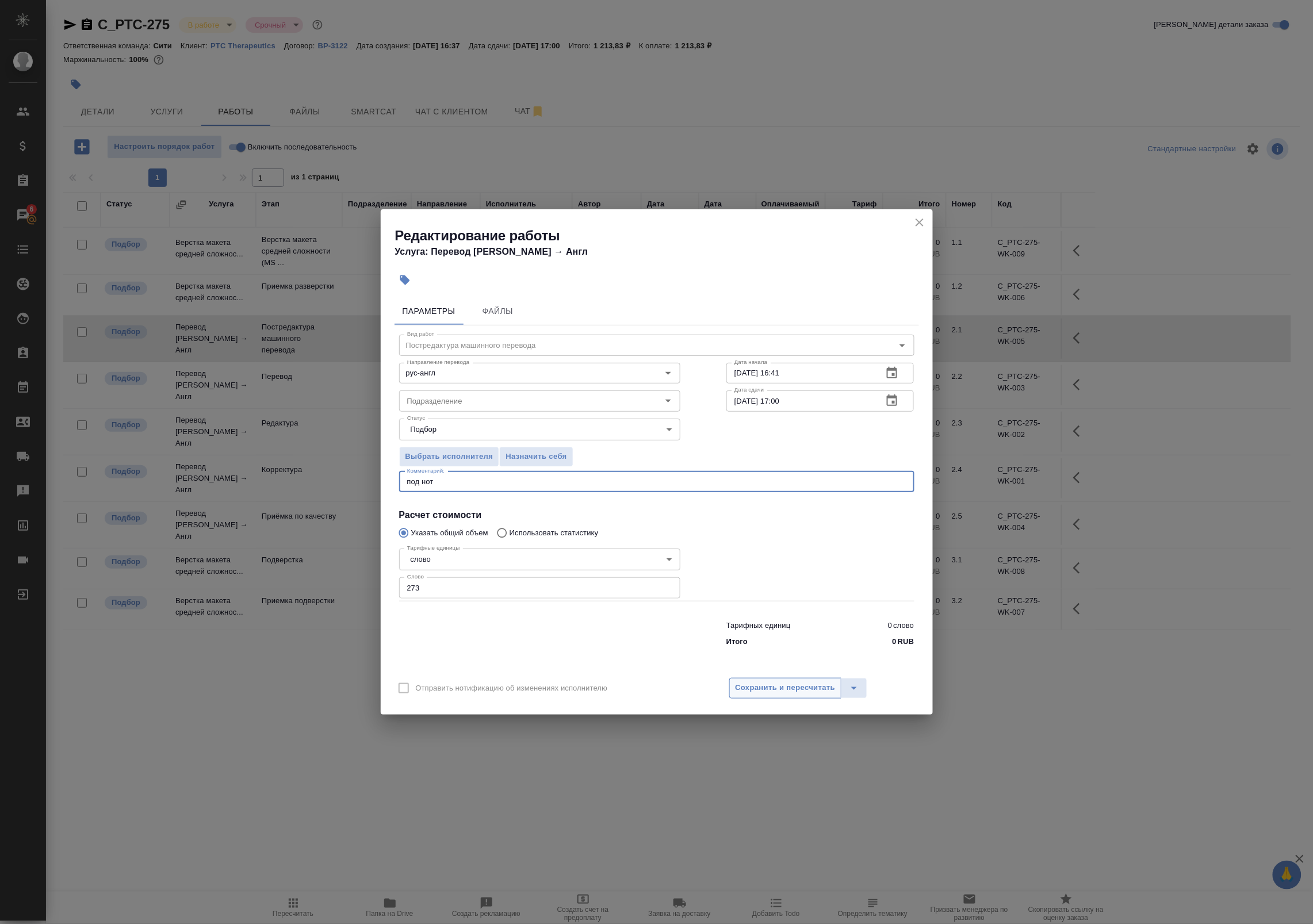
type textarea "под нот"
click at [736, 691] on span "Сохранить и пересчитать" at bounding box center [786, 688] width 100 height 13
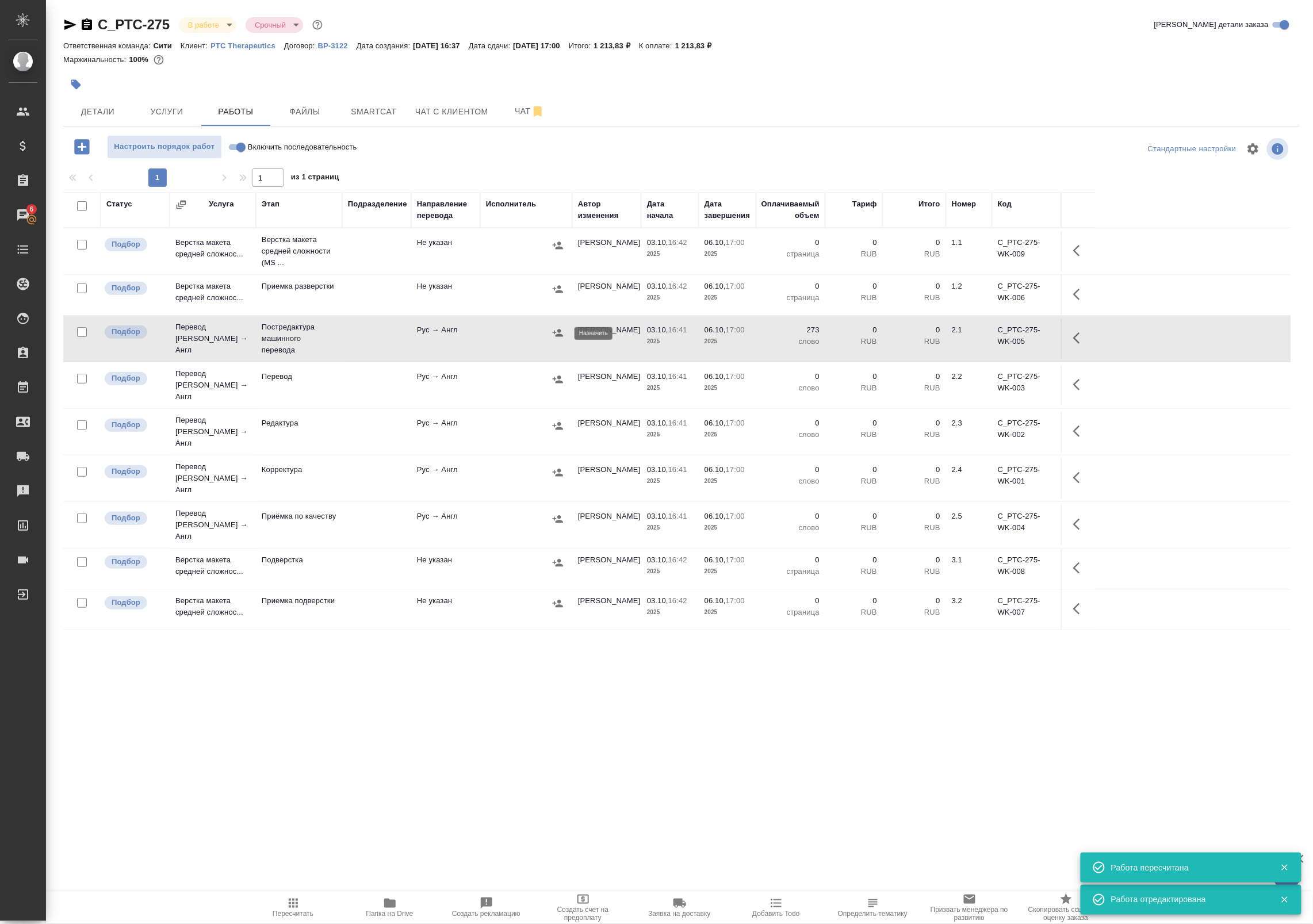
click at [559, 334] on icon "button" at bounding box center [558, 332] width 10 height 8
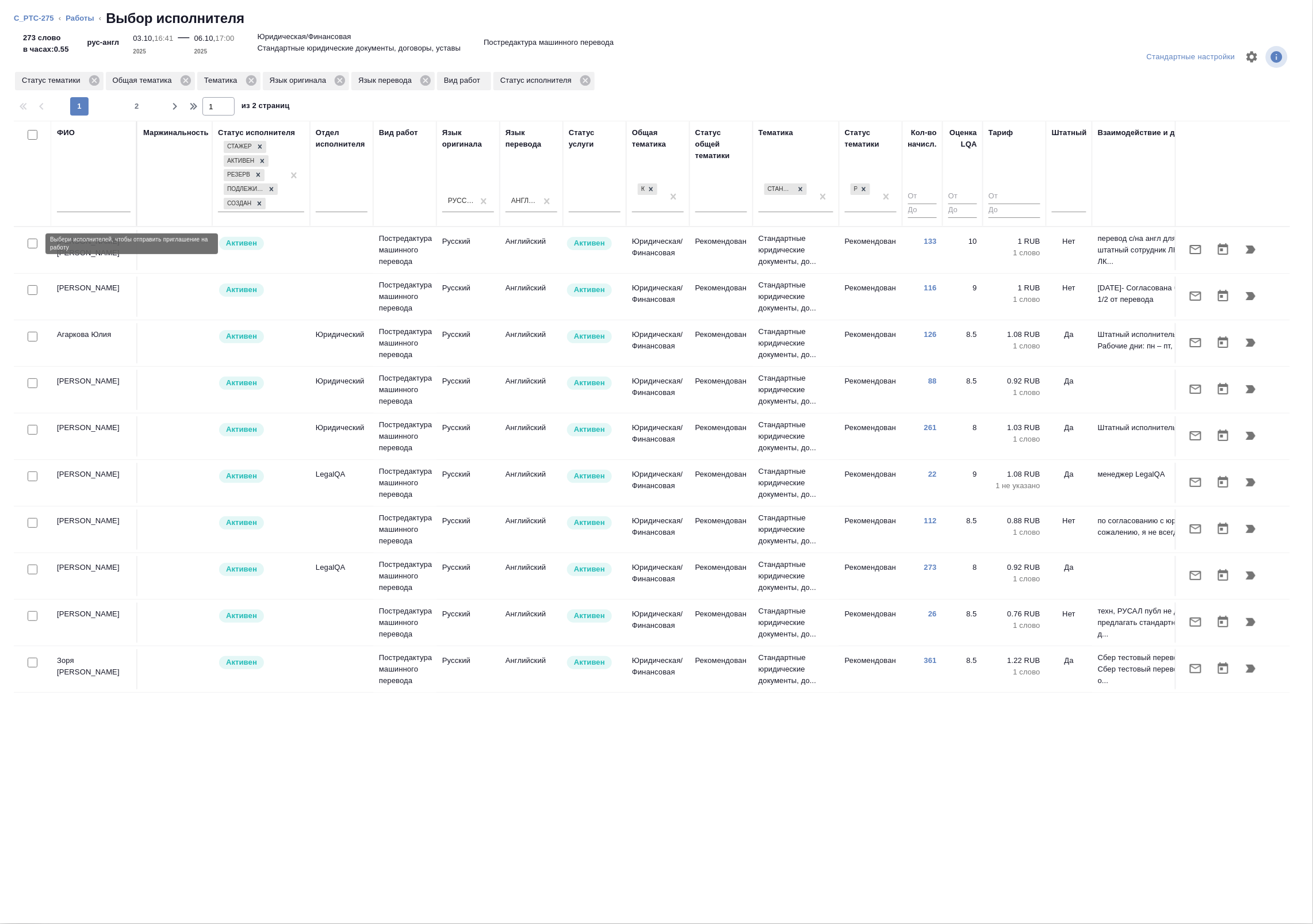
click at [32, 240] on input "checkbox" at bounding box center [32, 243] width 10 height 10
checkbox input "true"
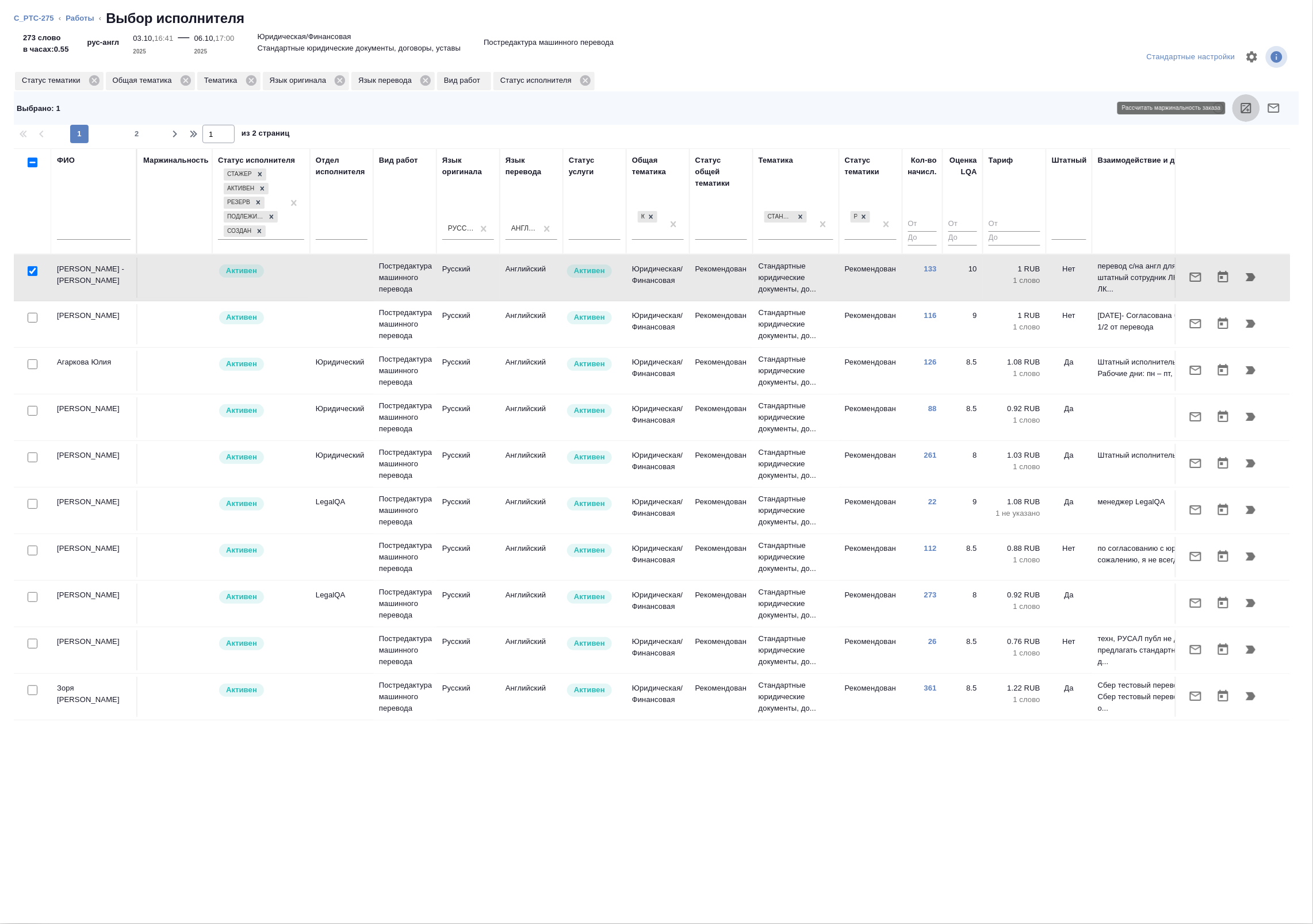
click at [1248, 113] on icon "button" at bounding box center [1246, 108] width 10 height 10
click at [30, 274] on input "checkbox" at bounding box center [32, 271] width 10 height 10
checkbox input "false"
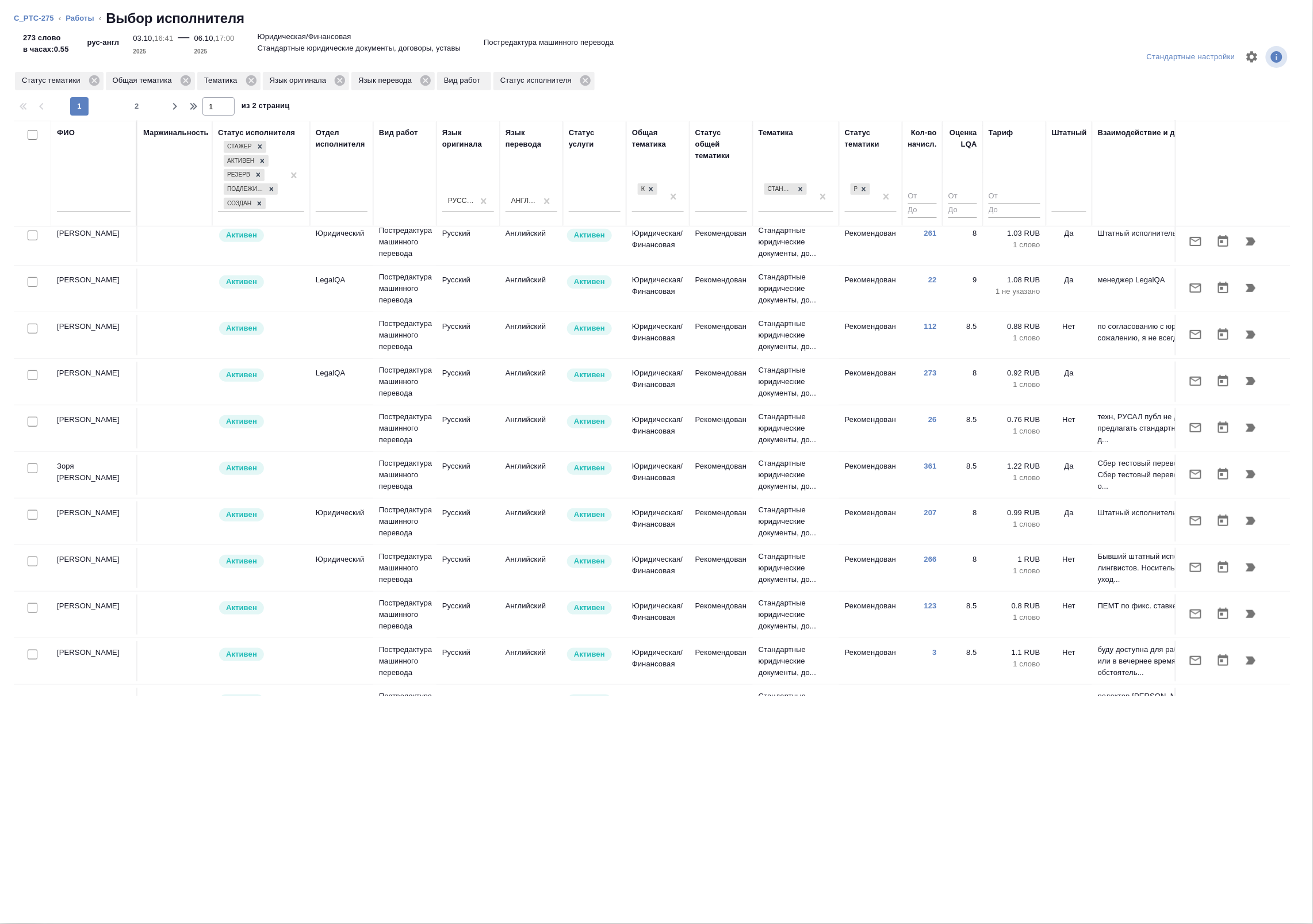
scroll to position [216, 0]
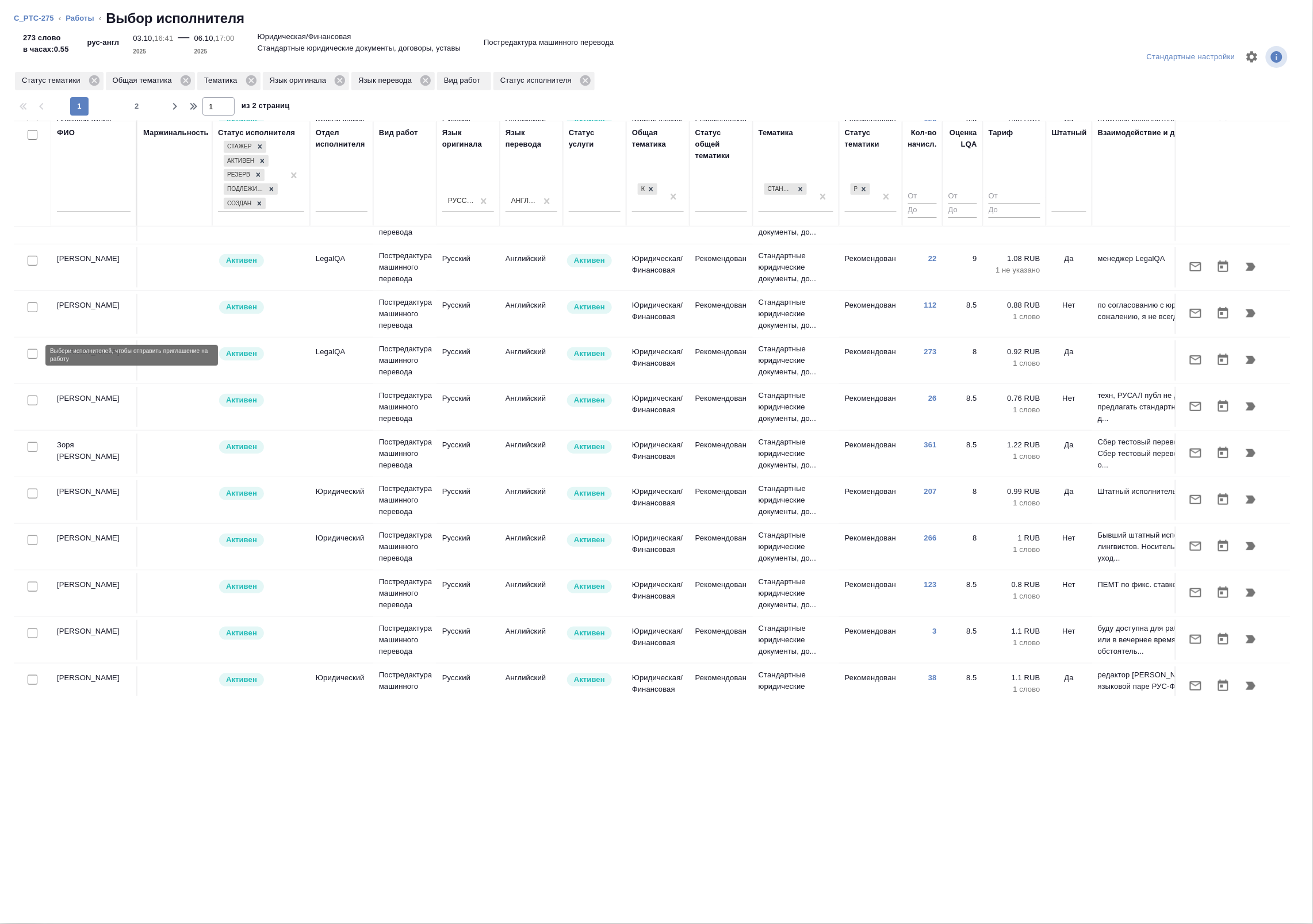
click at [30, 355] on input "checkbox" at bounding box center [32, 354] width 10 height 10
checkbox input "true"
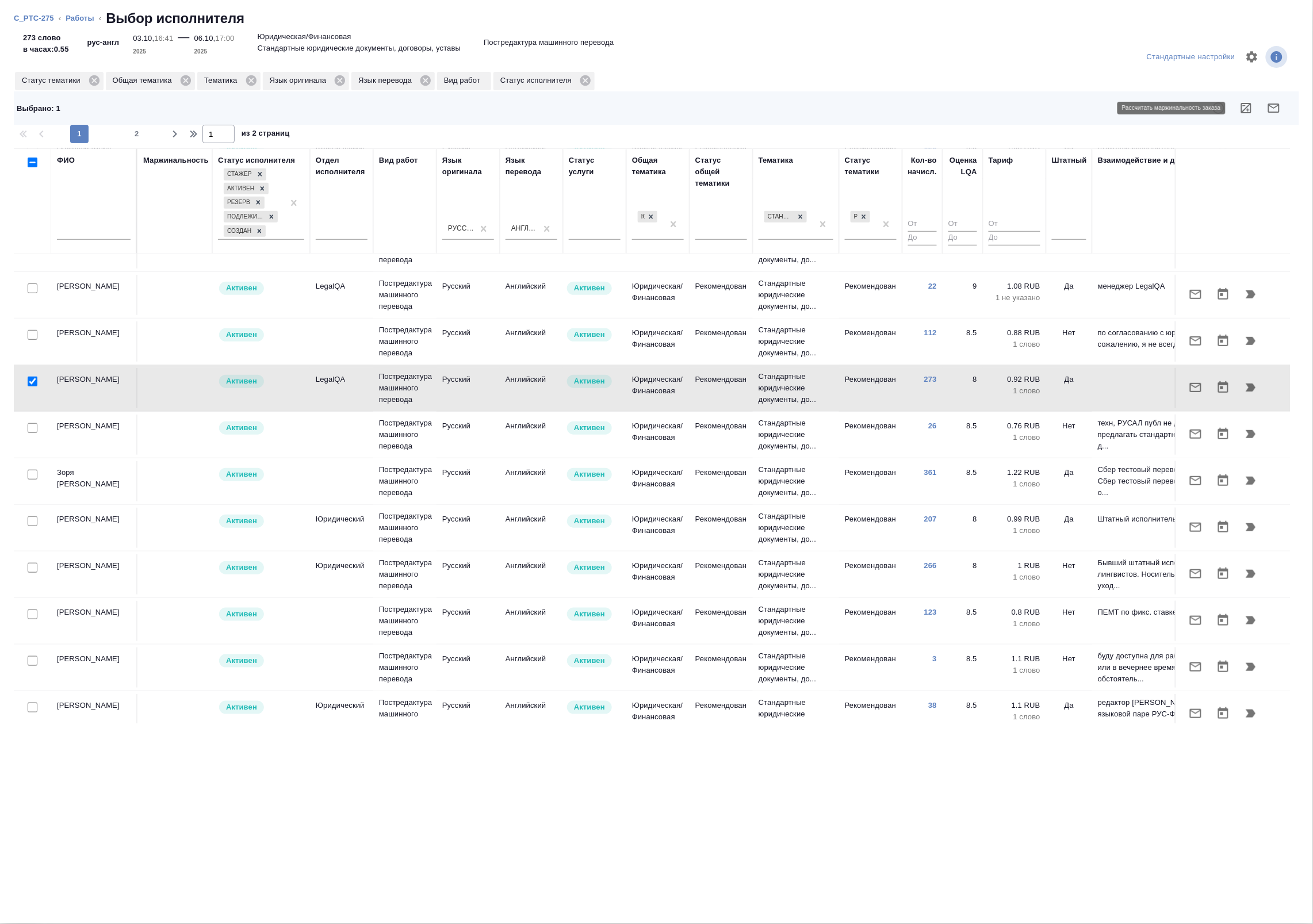
click at [1241, 108] on icon "button" at bounding box center [1246, 108] width 14 height 14
click at [26, 429] on div at bounding box center [33, 429] width 26 height 16
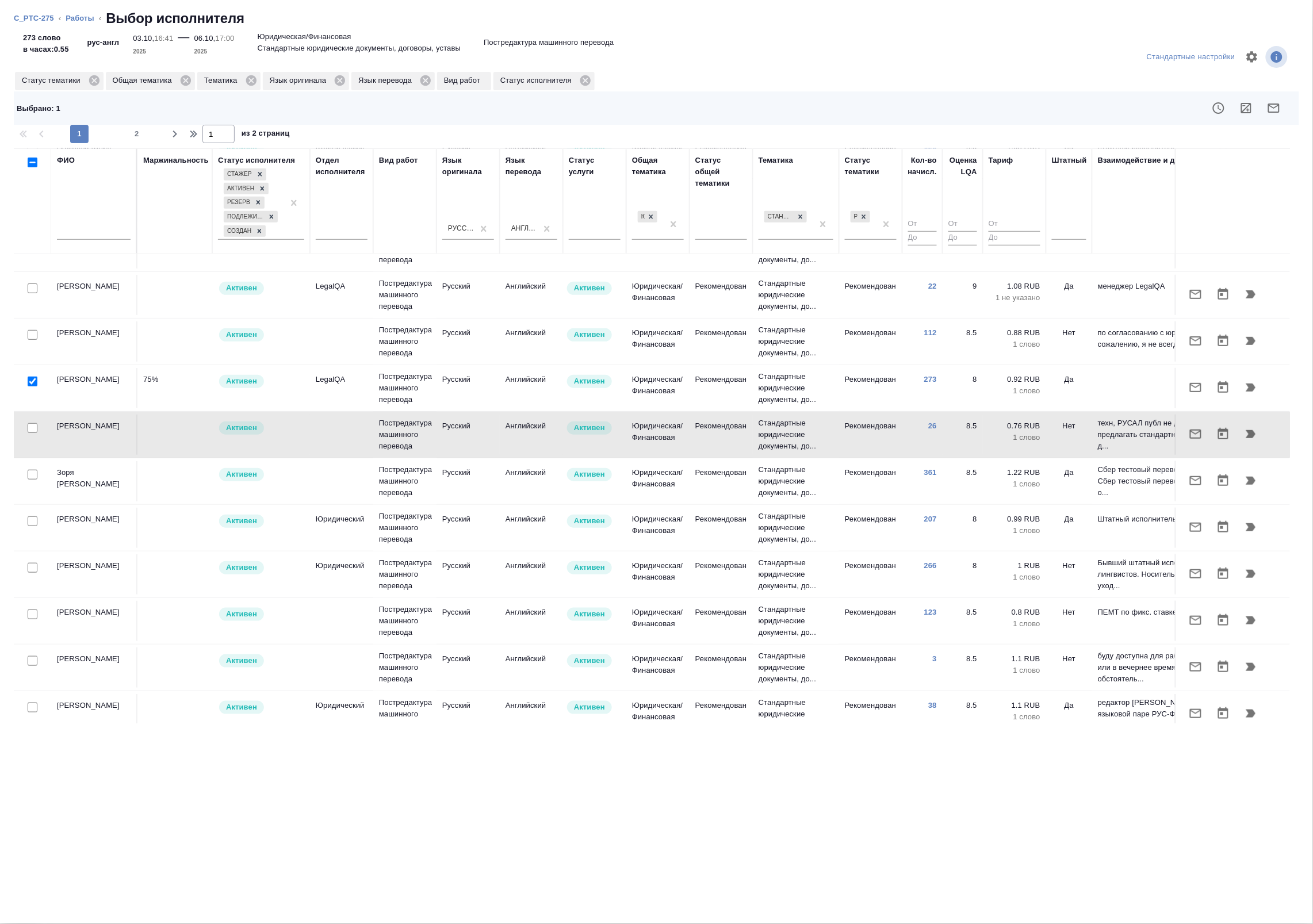
click at [33, 433] on input "checkbox" at bounding box center [32, 428] width 10 height 10
checkbox input "true"
click at [36, 384] on input "checkbox" at bounding box center [32, 382] width 10 height 10
checkbox input "false"
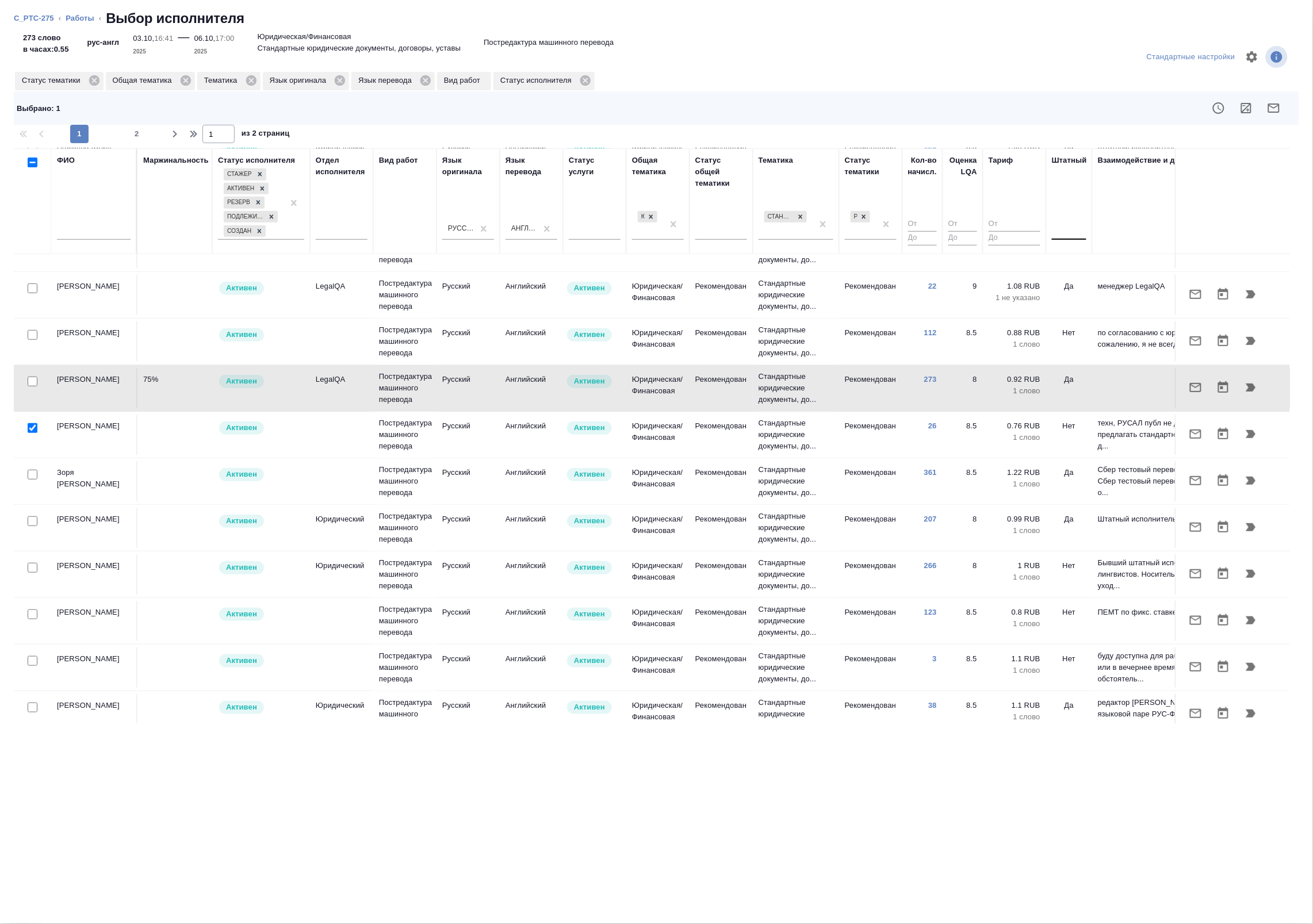
click at [1068, 222] on div at bounding box center [1069, 229] width 34 height 17
click at [1073, 267] on div "Нет" at bounding box center [1138, 265] width 173 height 20
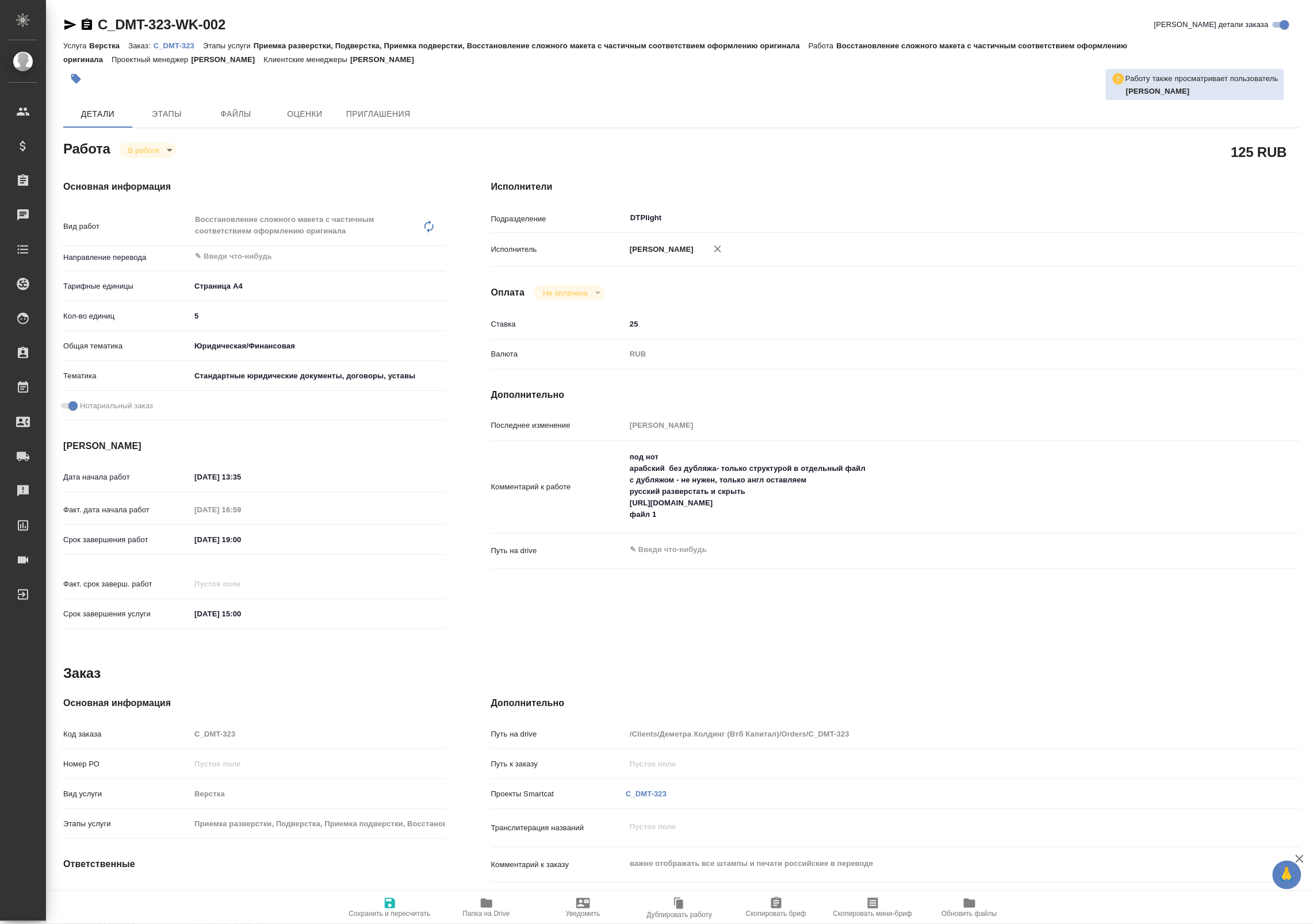
type textarea "x"
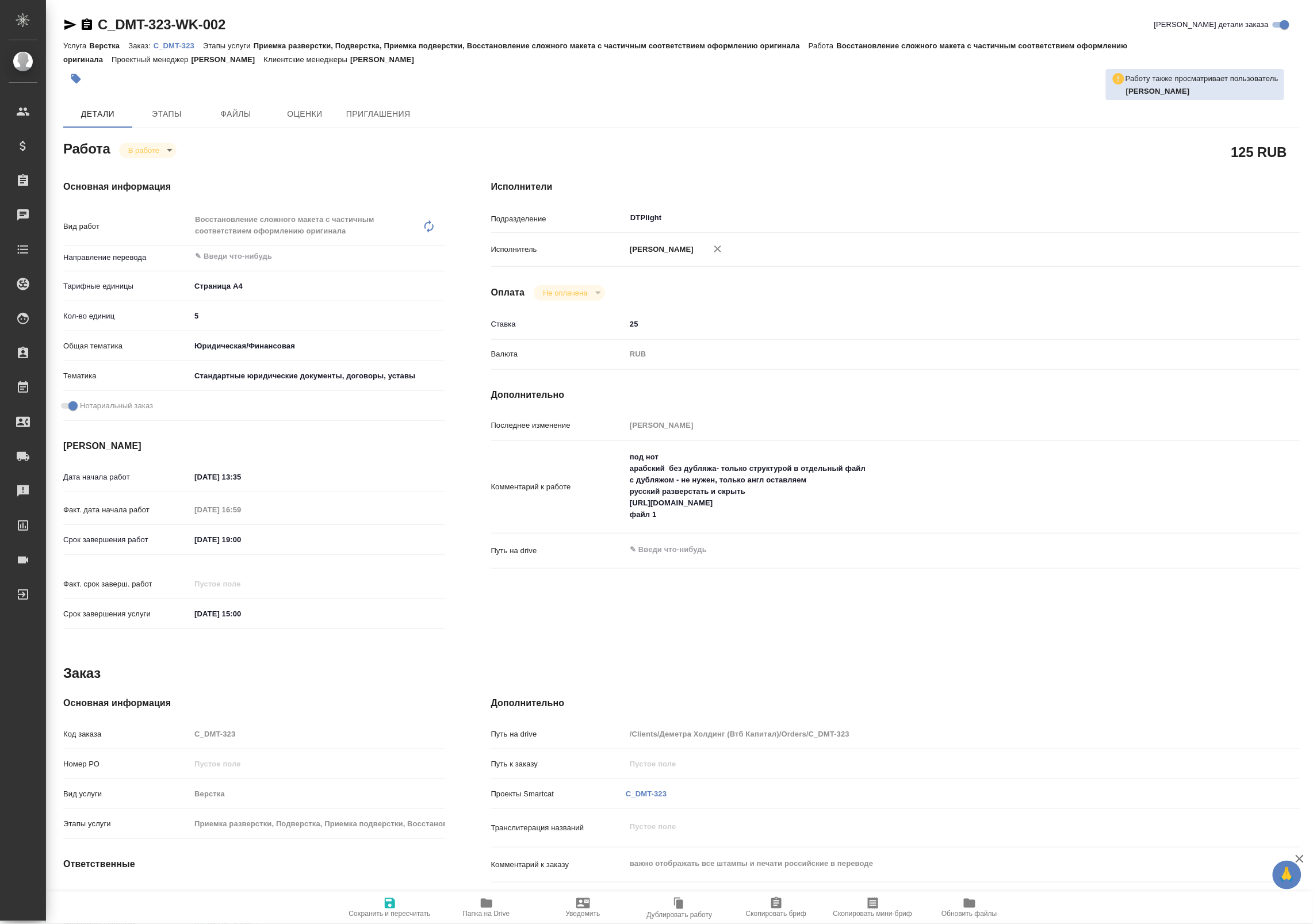
type textarea "x"
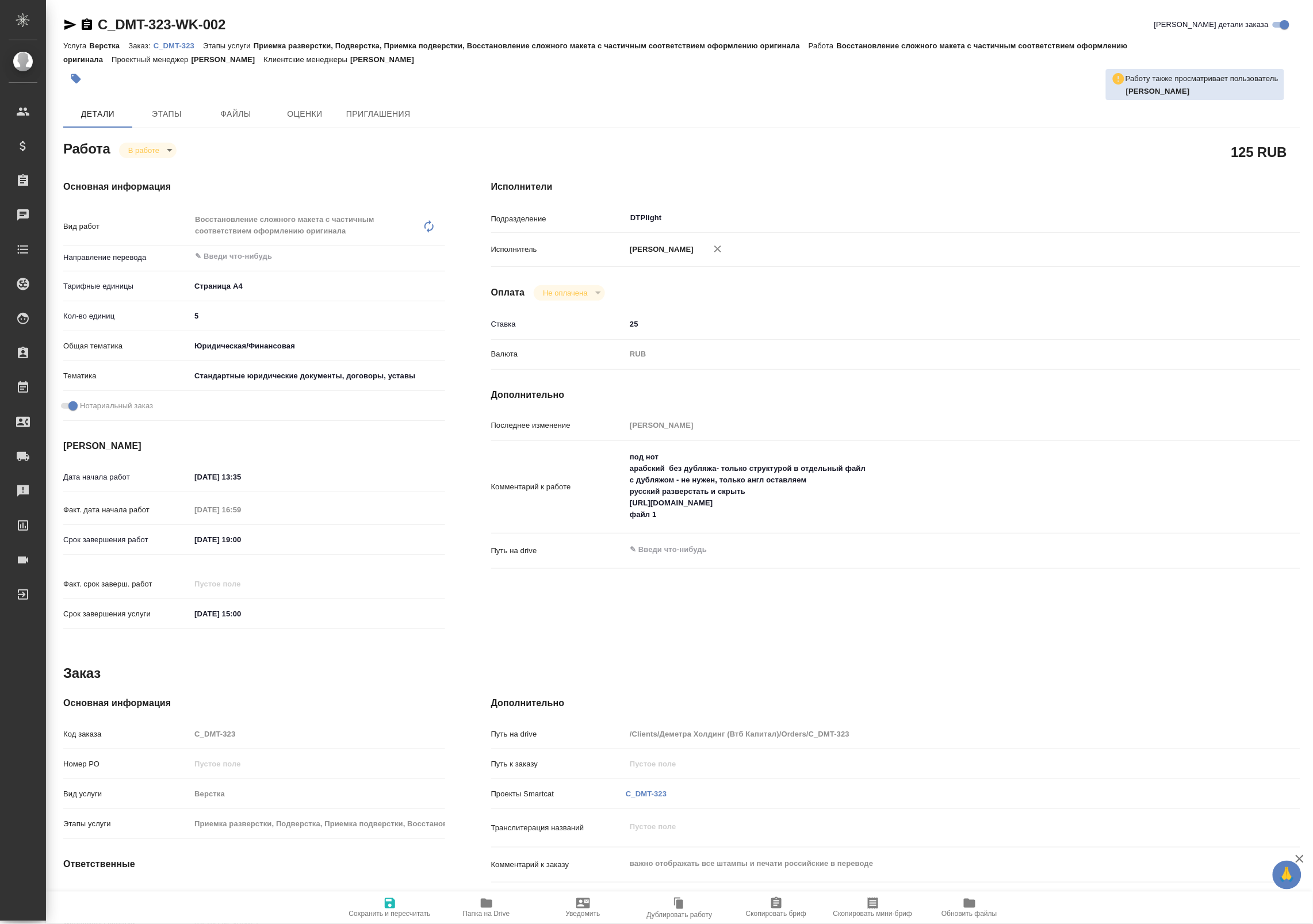
type textarea "x"
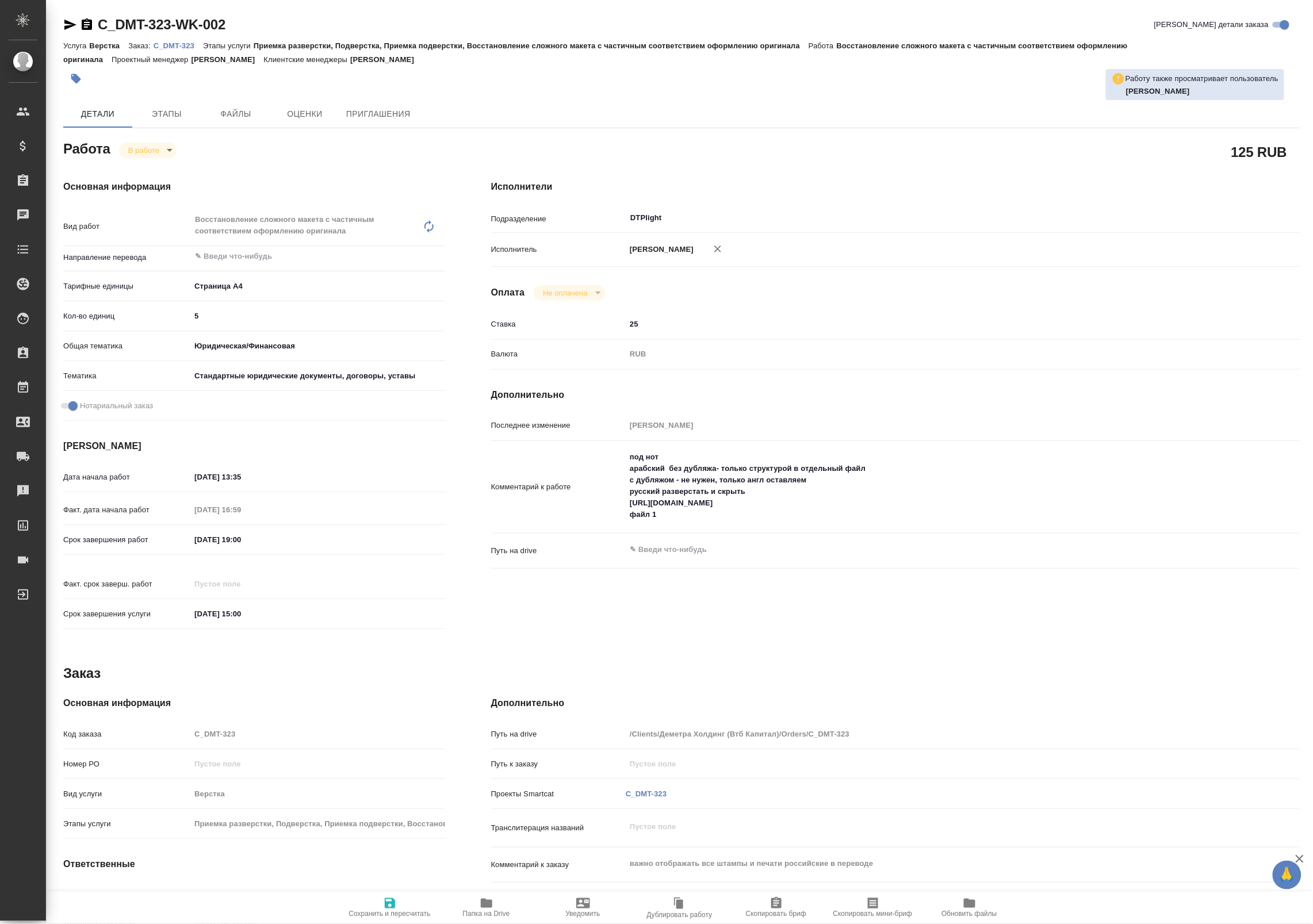
type textarea "x"
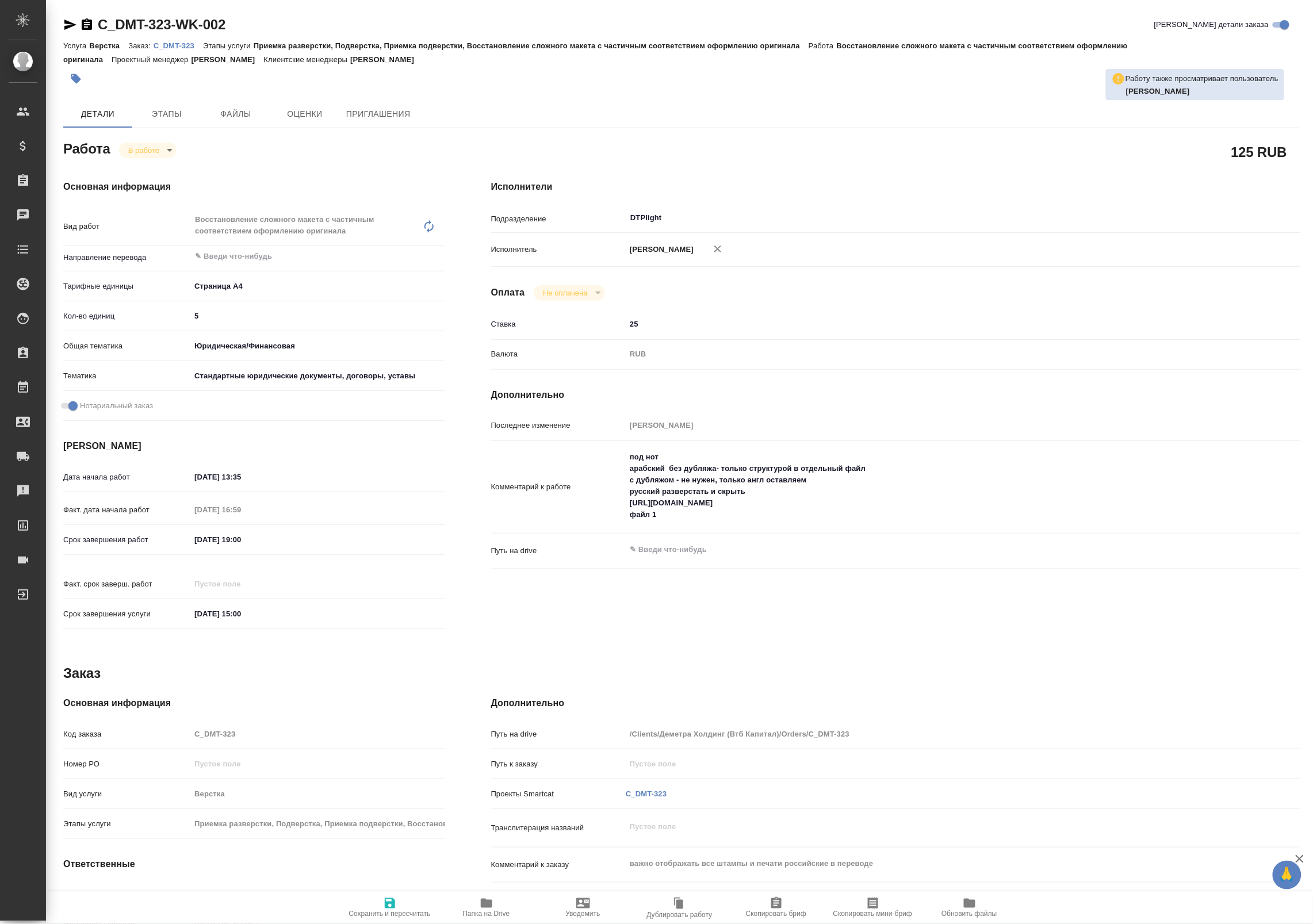
type textarea "x"
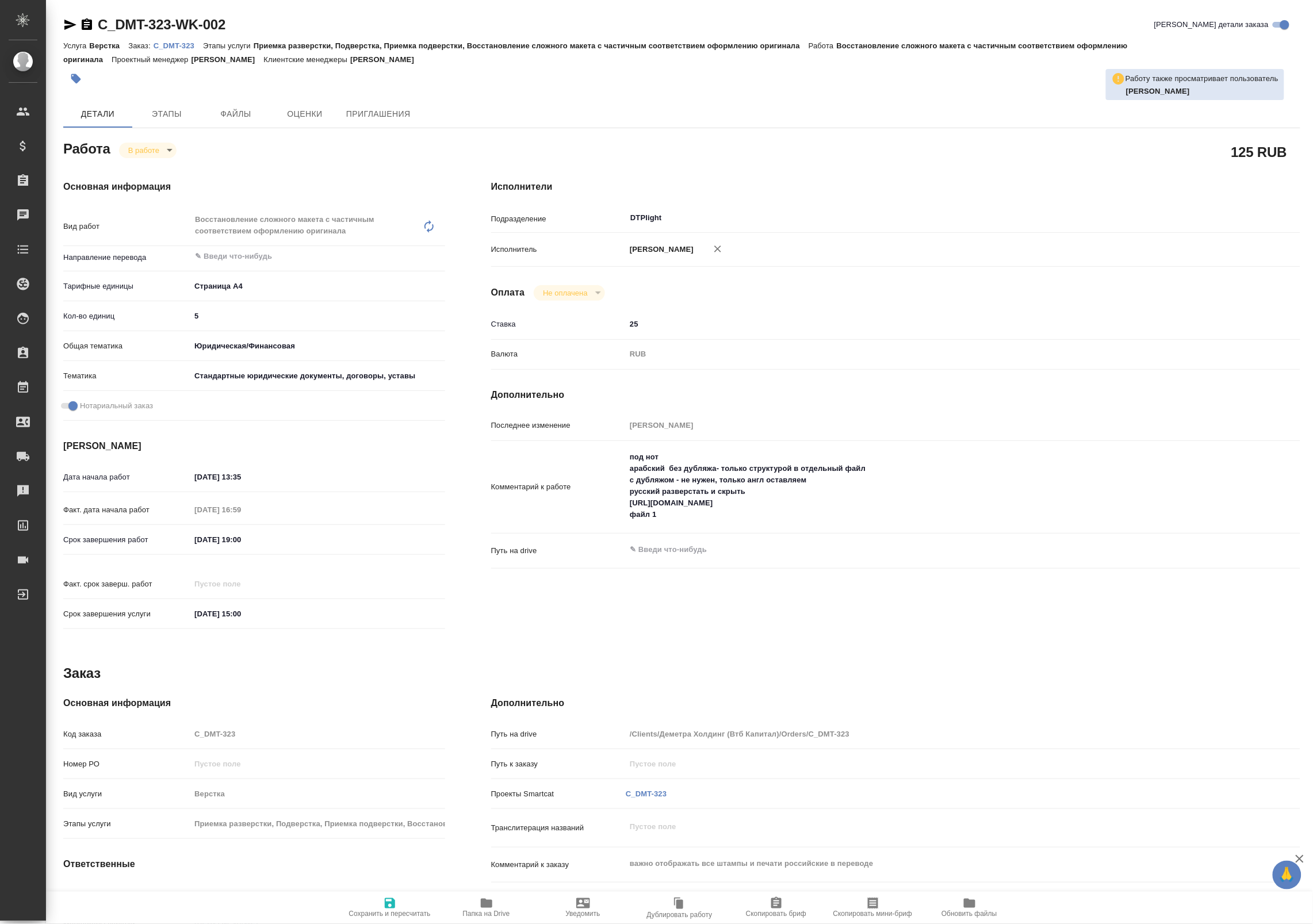
type textarea "x"
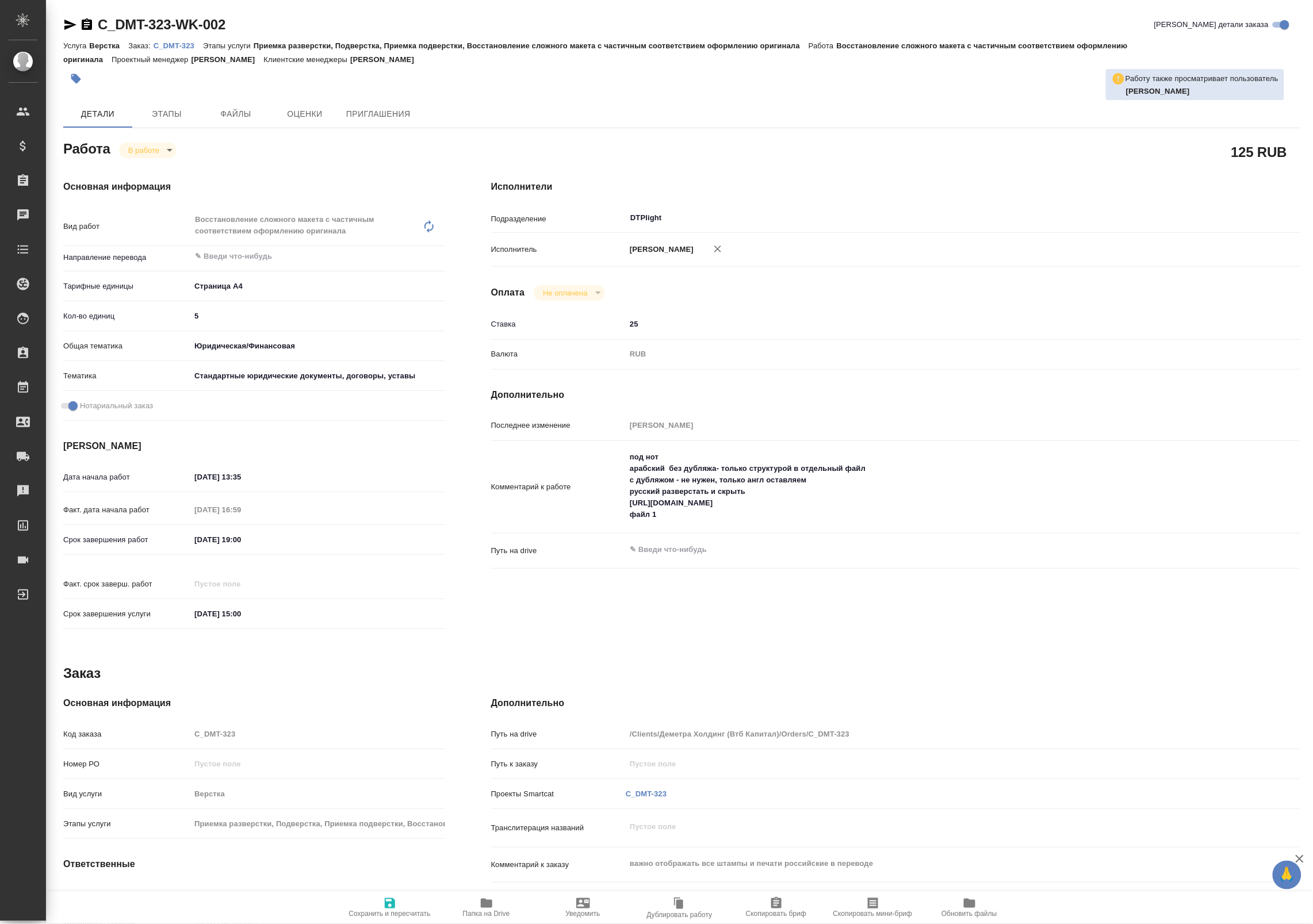
type textarea "x"
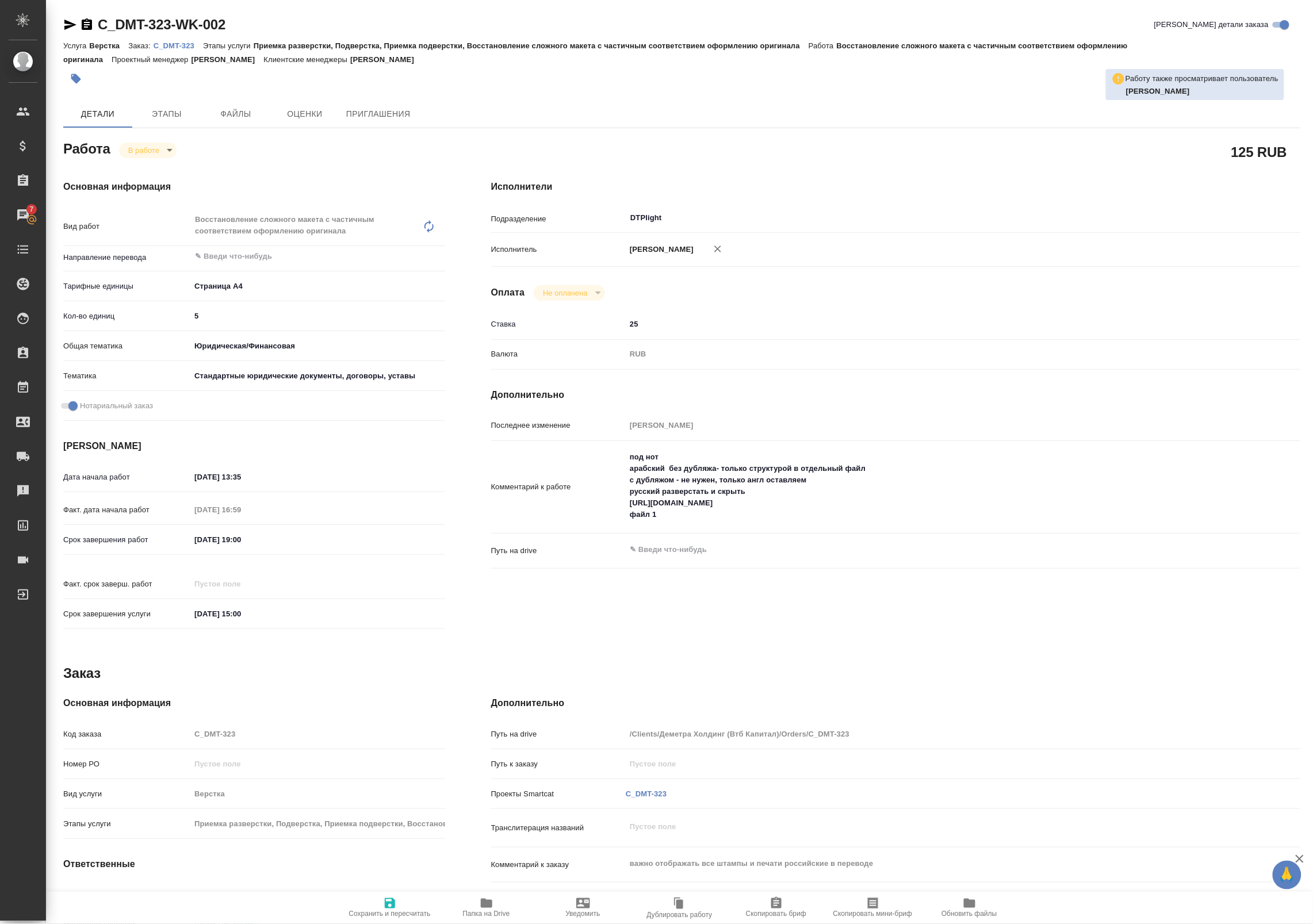
click at [179, 44] on p "C_DMT-323" at bounding box center [178, 46] width 50 height 9
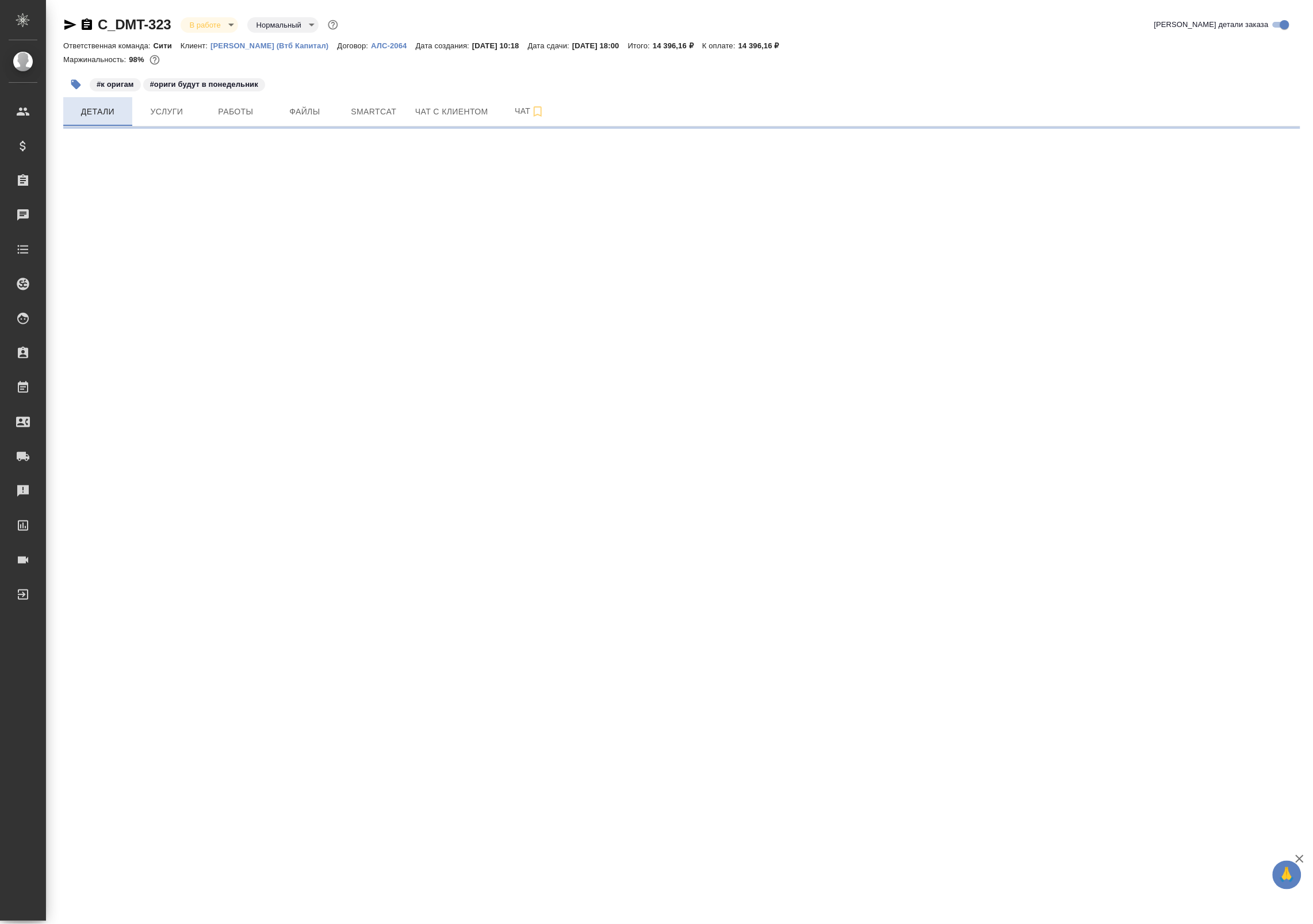
select select "RU"
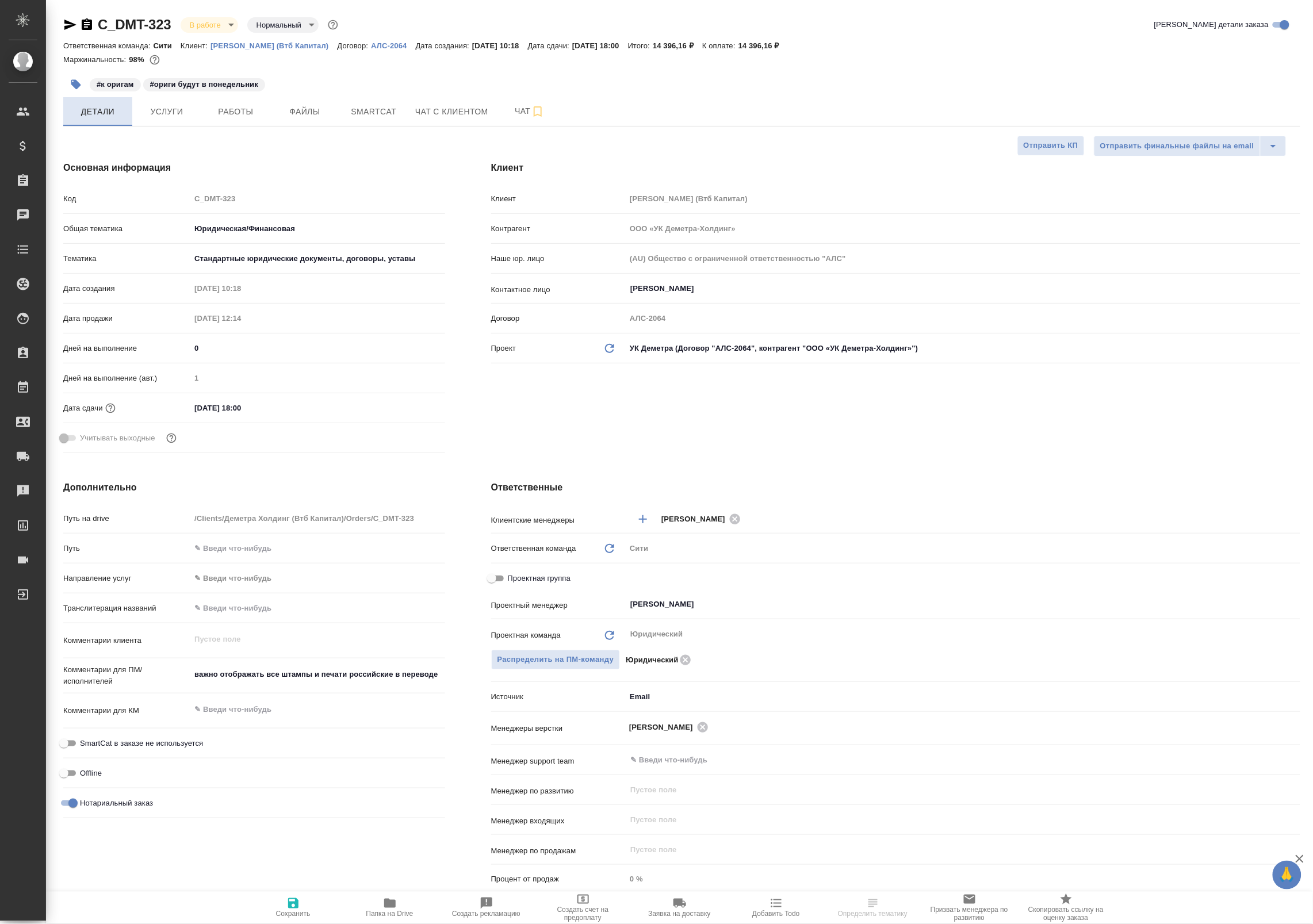
type textarea "x"
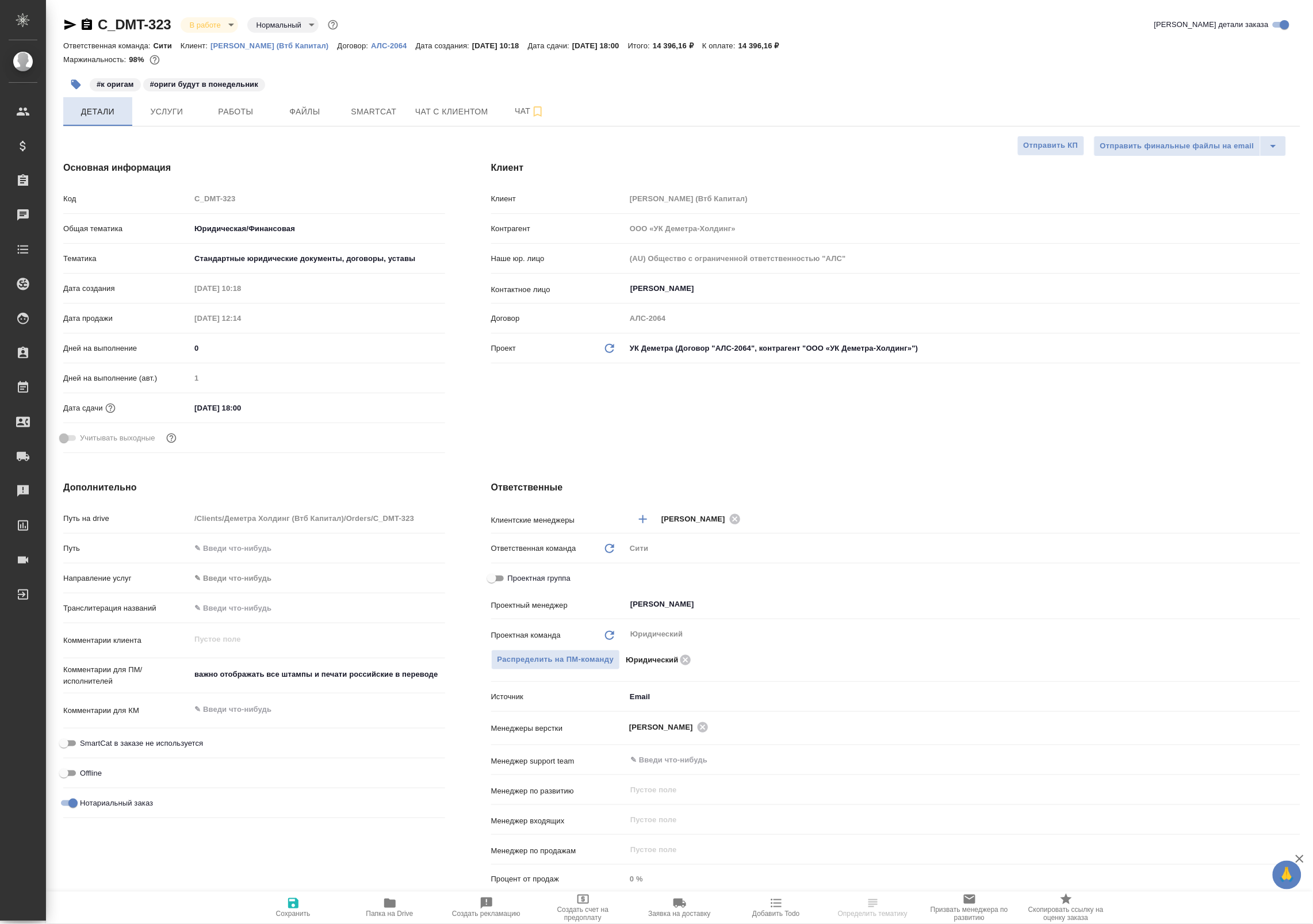
type textarea "x"
click at [97, 113] on span "Детали" at bounding box center [97, 111] width 55 height 15
click at [233, 109] on span "Работы" at bounding box center [236, 111] width 55 height 15
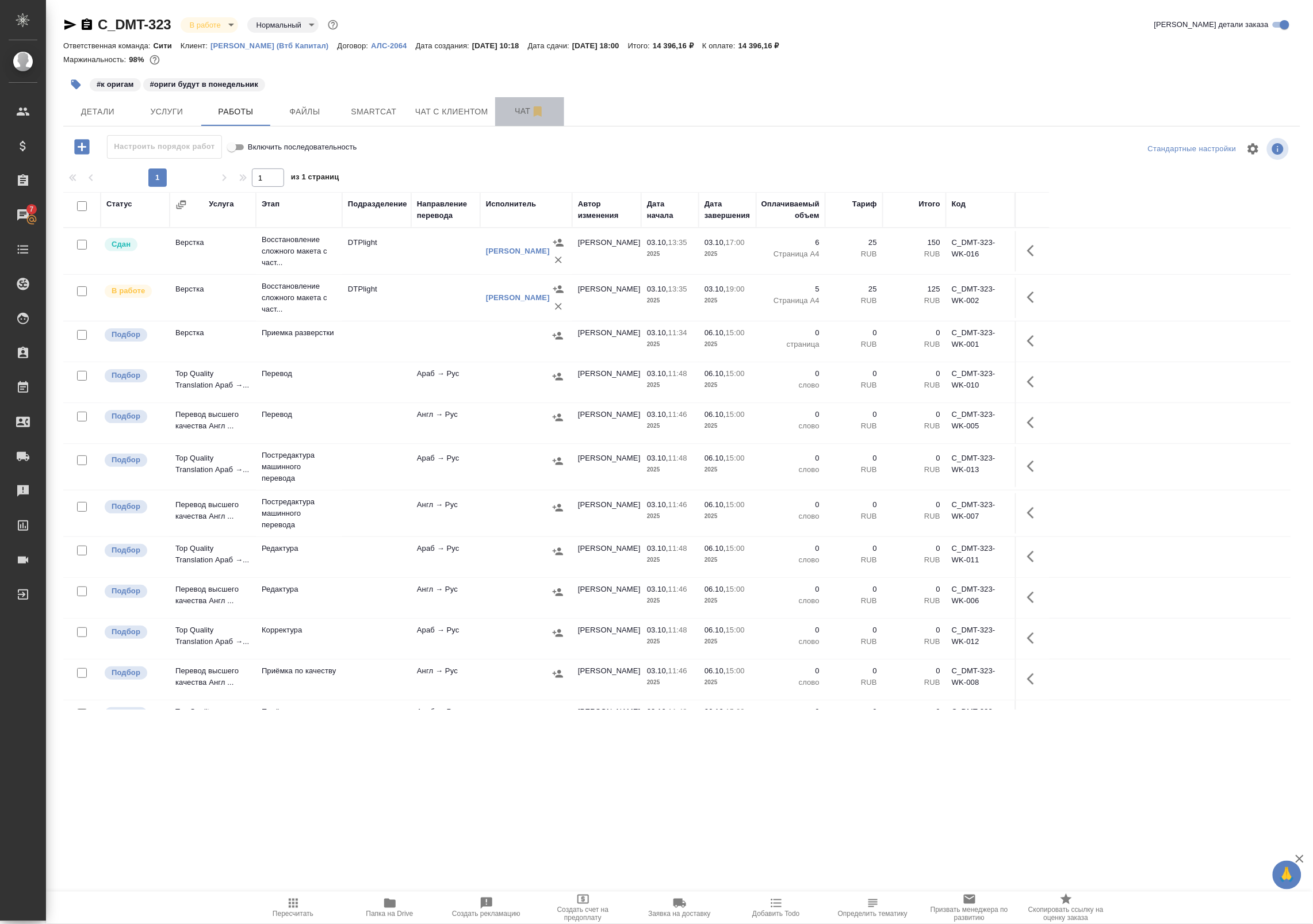
click at [515, 107] on span "Чат" at bounding box center [530, 111] width 55 height 15
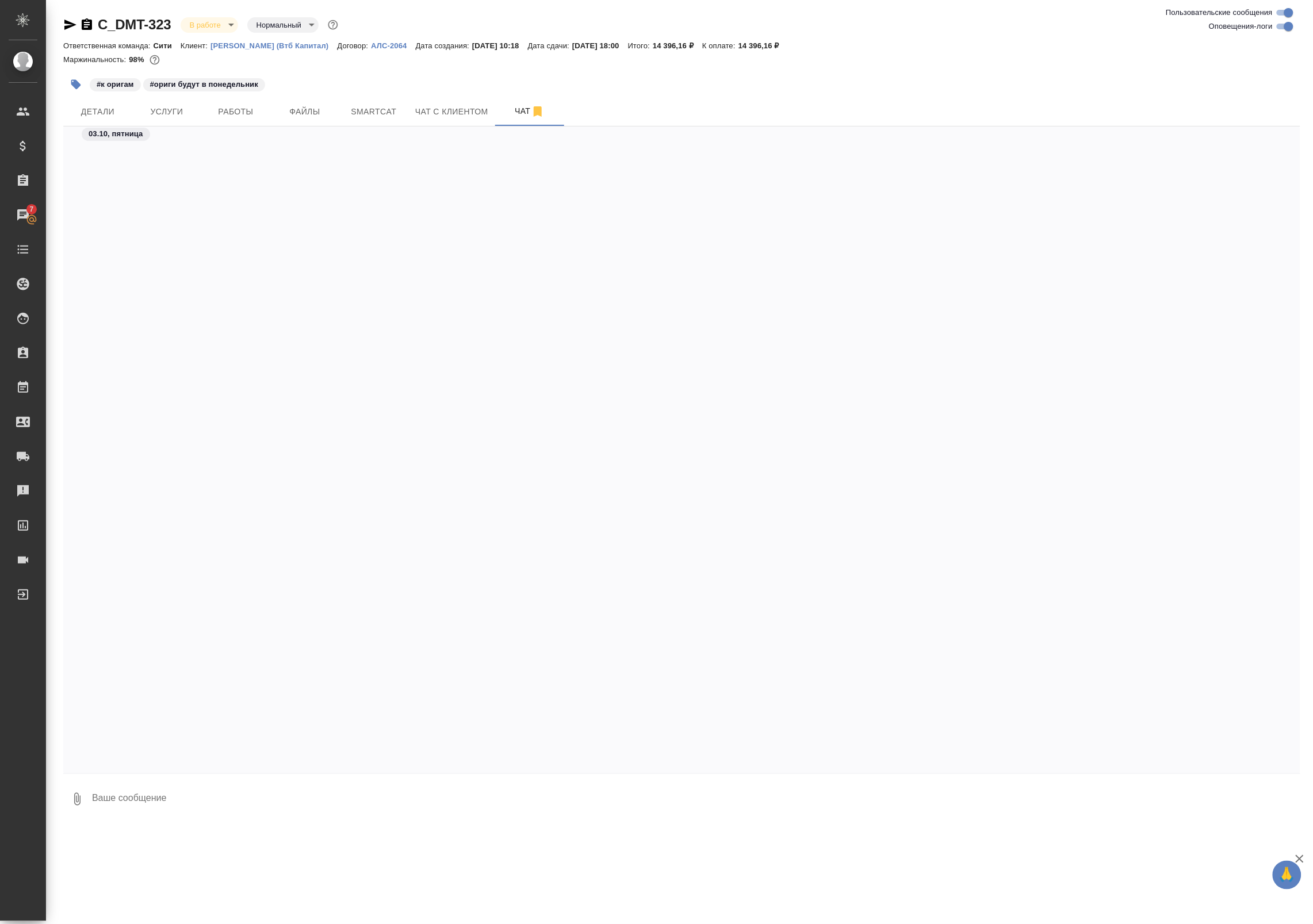
scroll to position [1559, 0]
select select "RU"
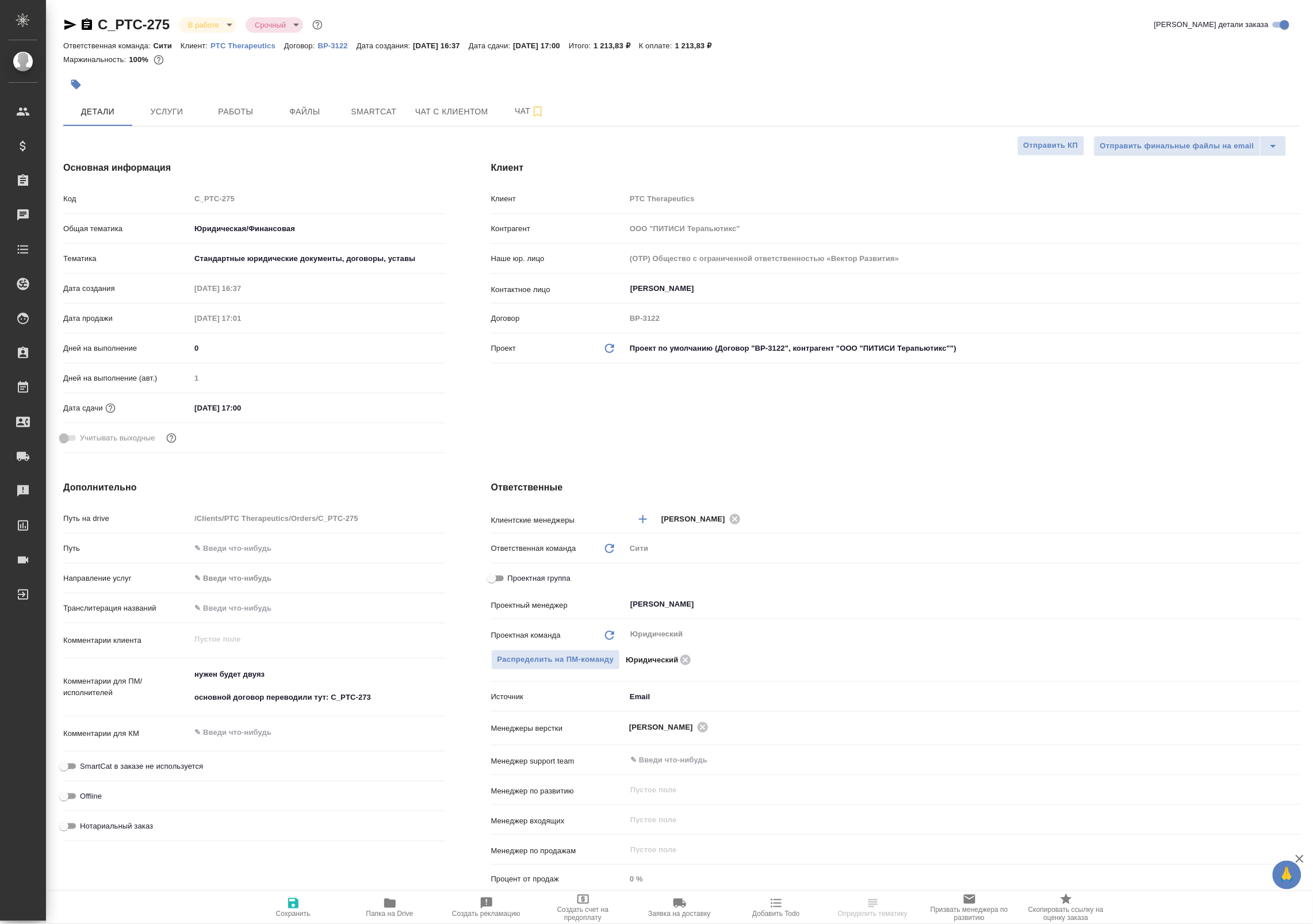
type textarea "x"
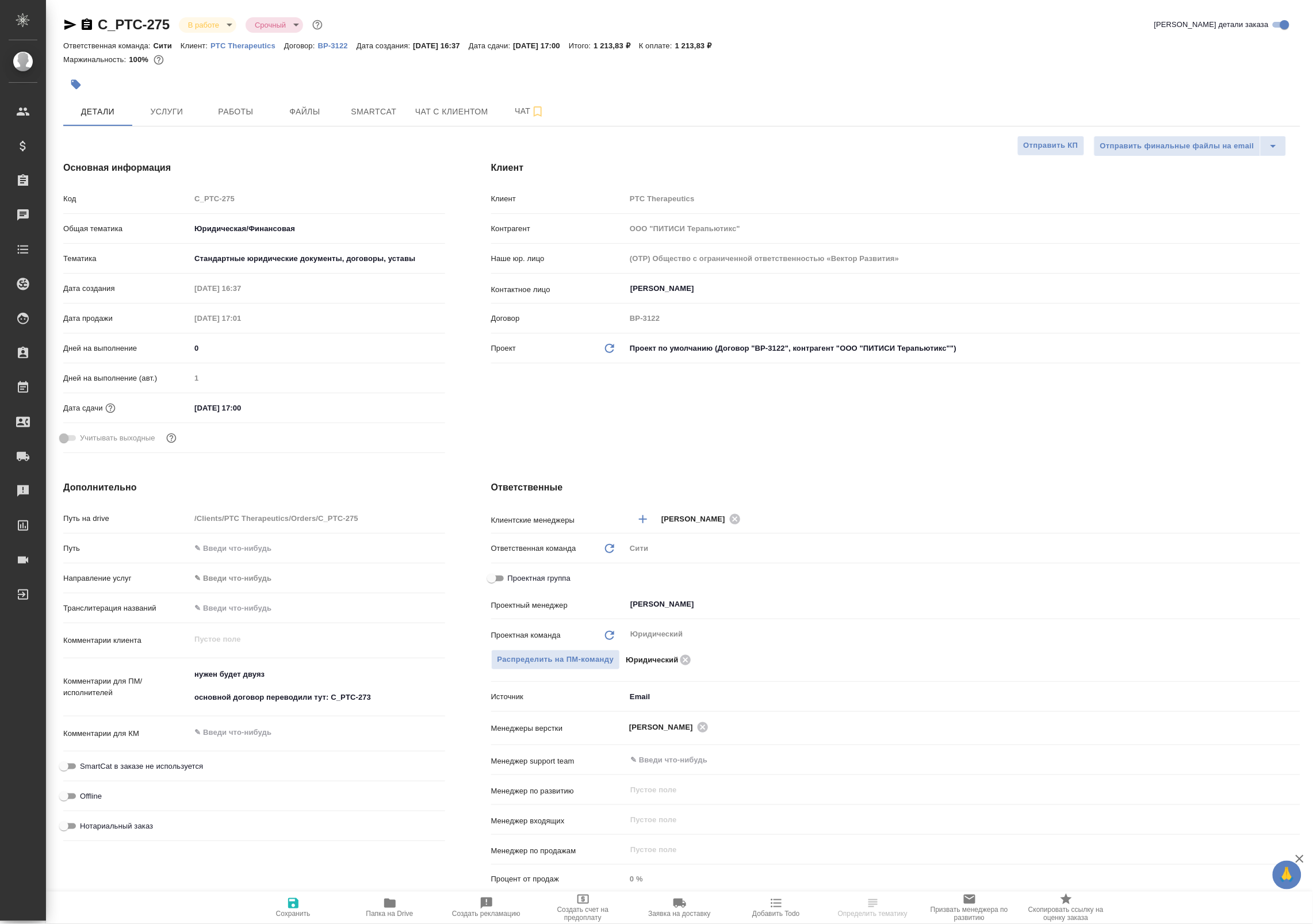
type textarea "x"
click at [220, 116] on span "Работы" at bounding box center [236, 111] width 55 height 15
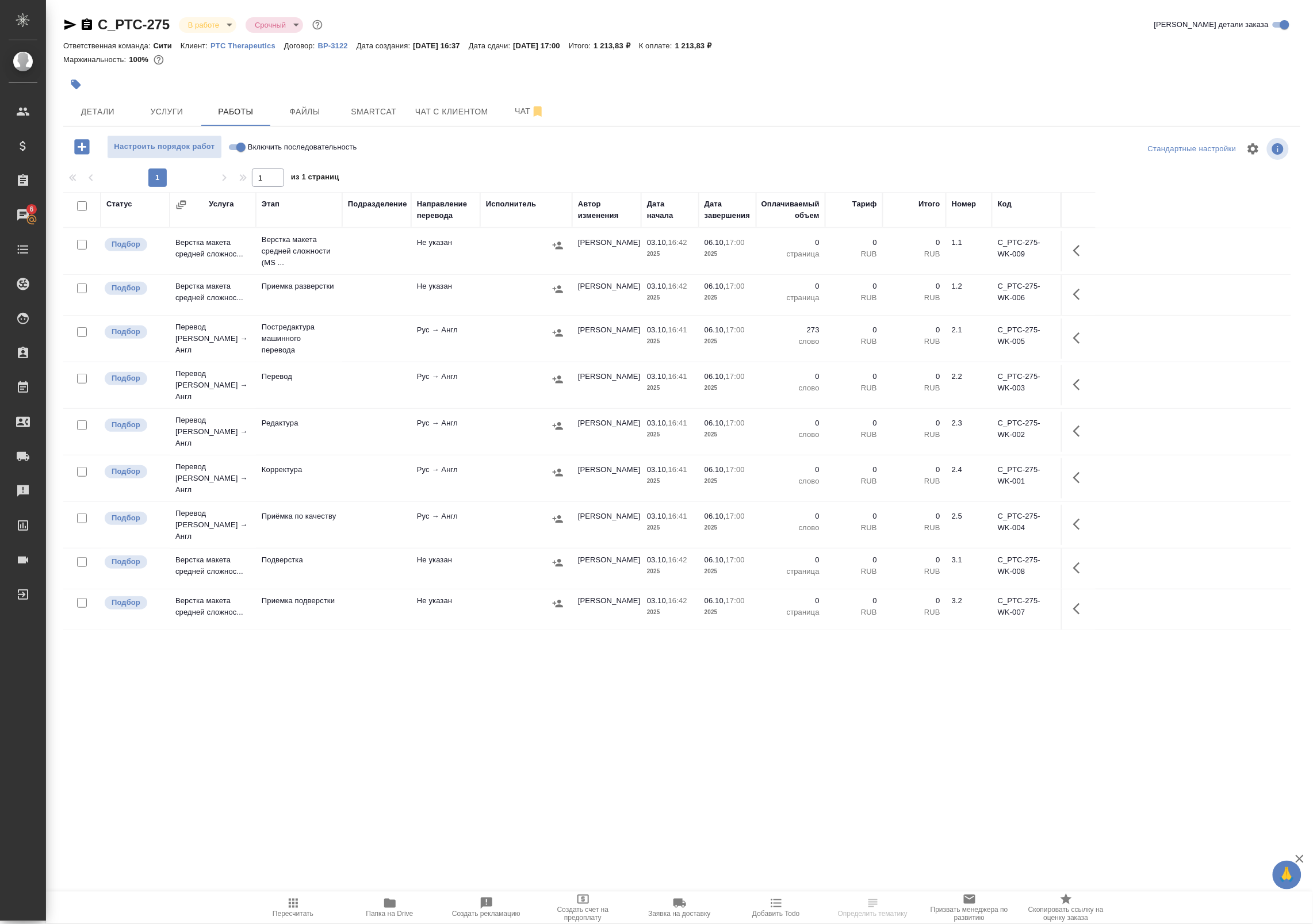
click at [349, 338] on td at bounding box center [377, 338] width 69 height 40
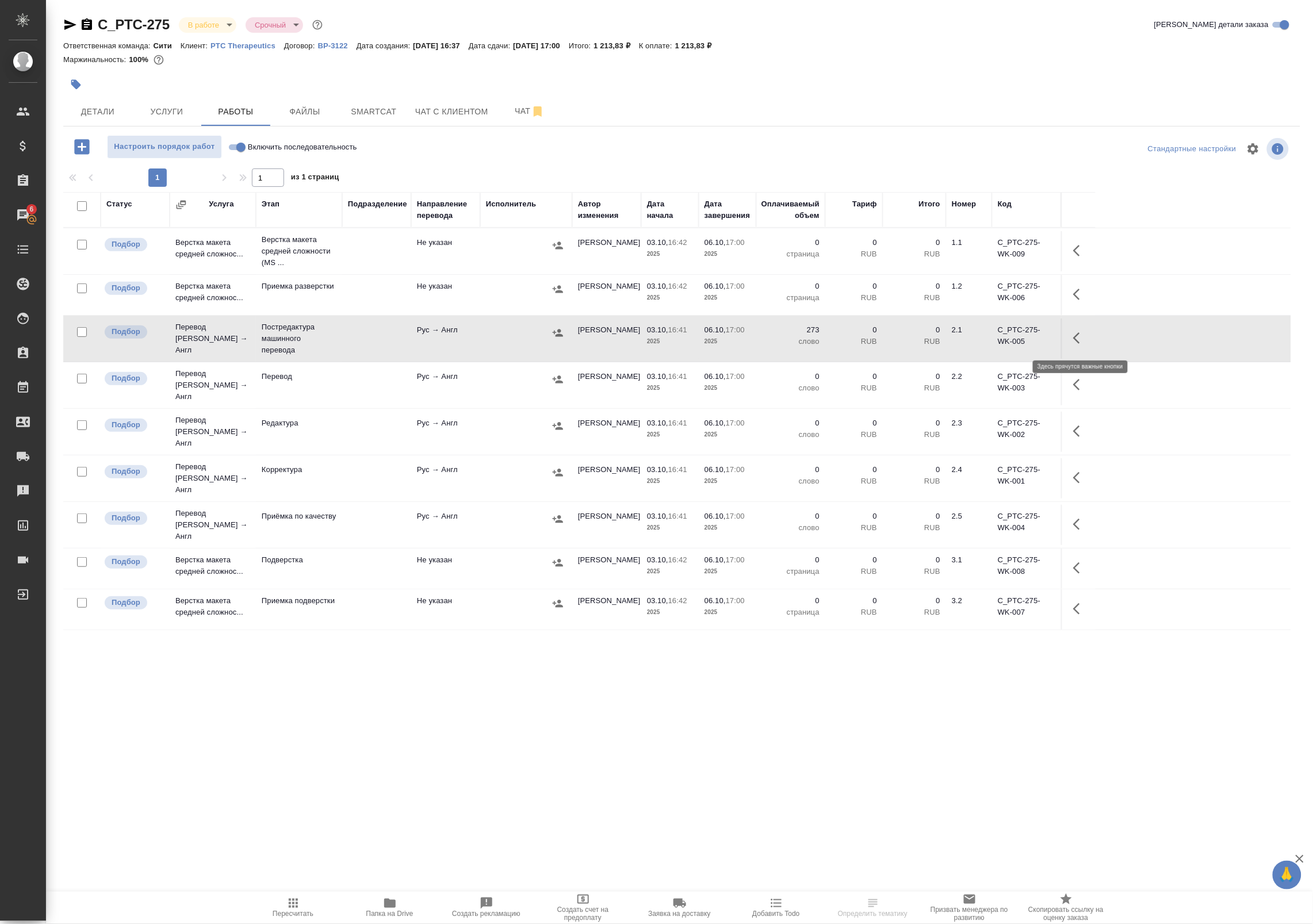
click at [1087, 342] on button "button" at bounding box center [1080, 338] width 27 height 27
click at [990, 334] on icon "button" at bounding box center [996, 338] width 14 height 14
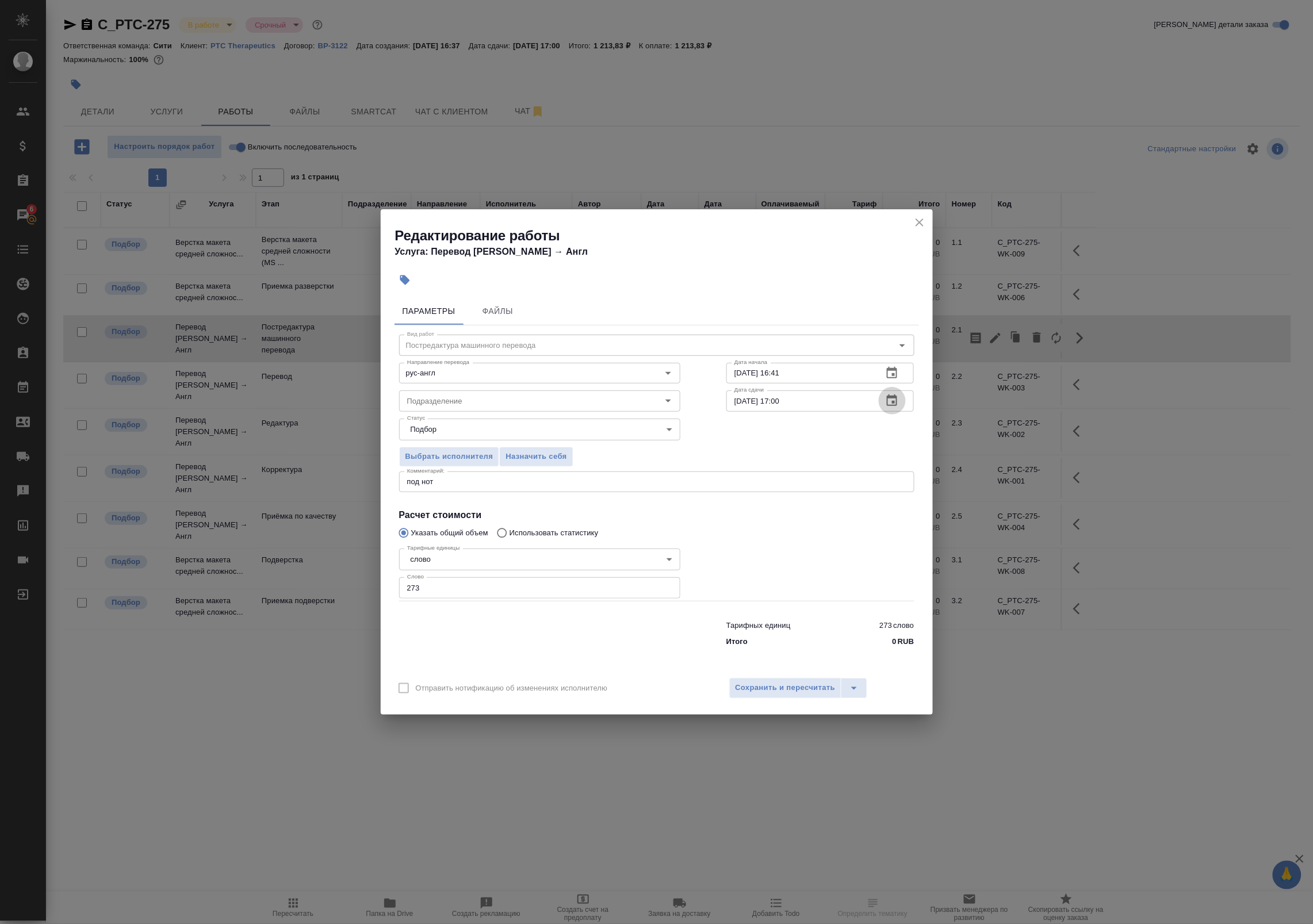
click at [895, 391] on button "button" at bounding box center [891, 400] width 27 height 27
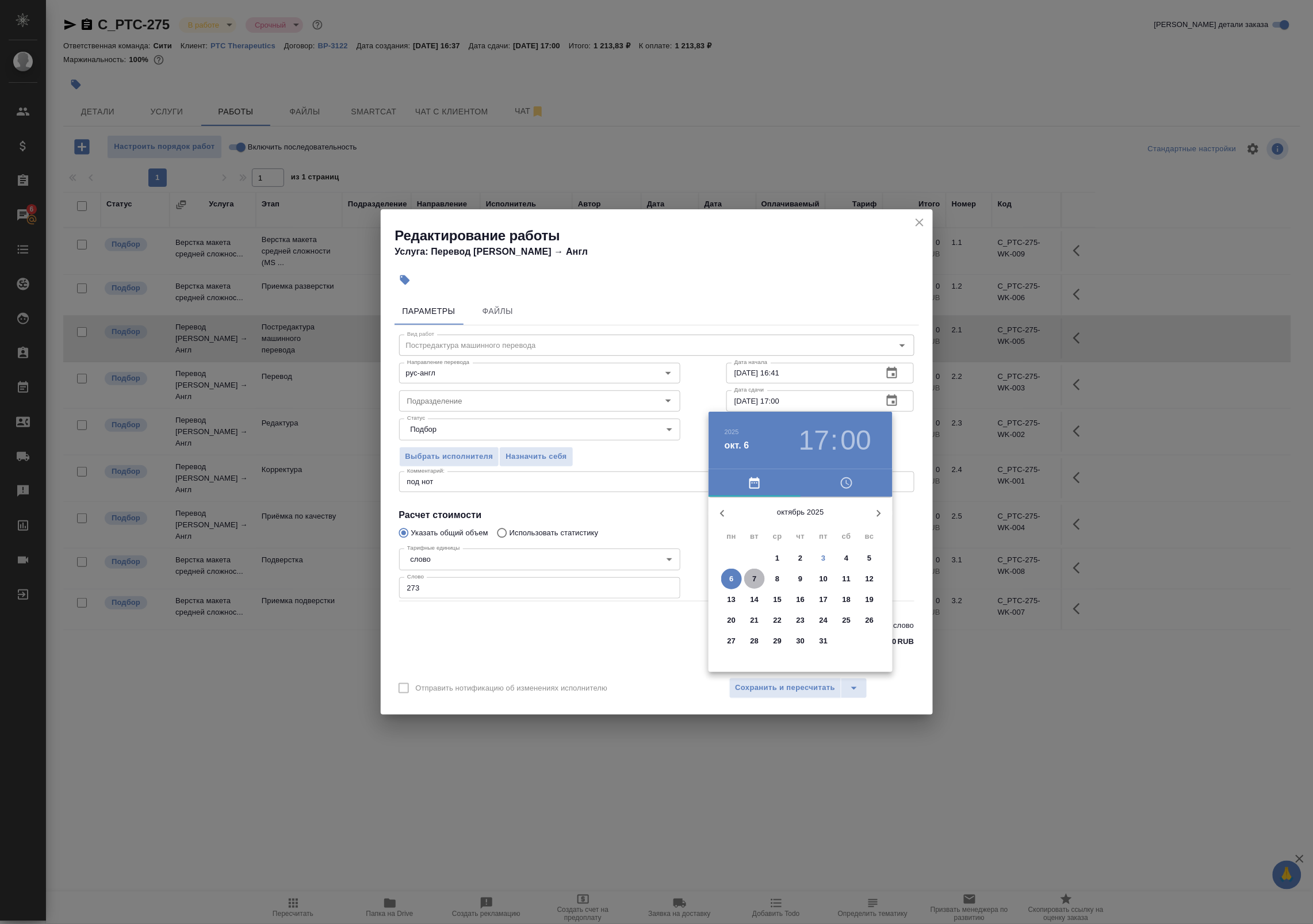
click at [759, 577] on span "7" at bounding box center [754, 579] width 20 height 12
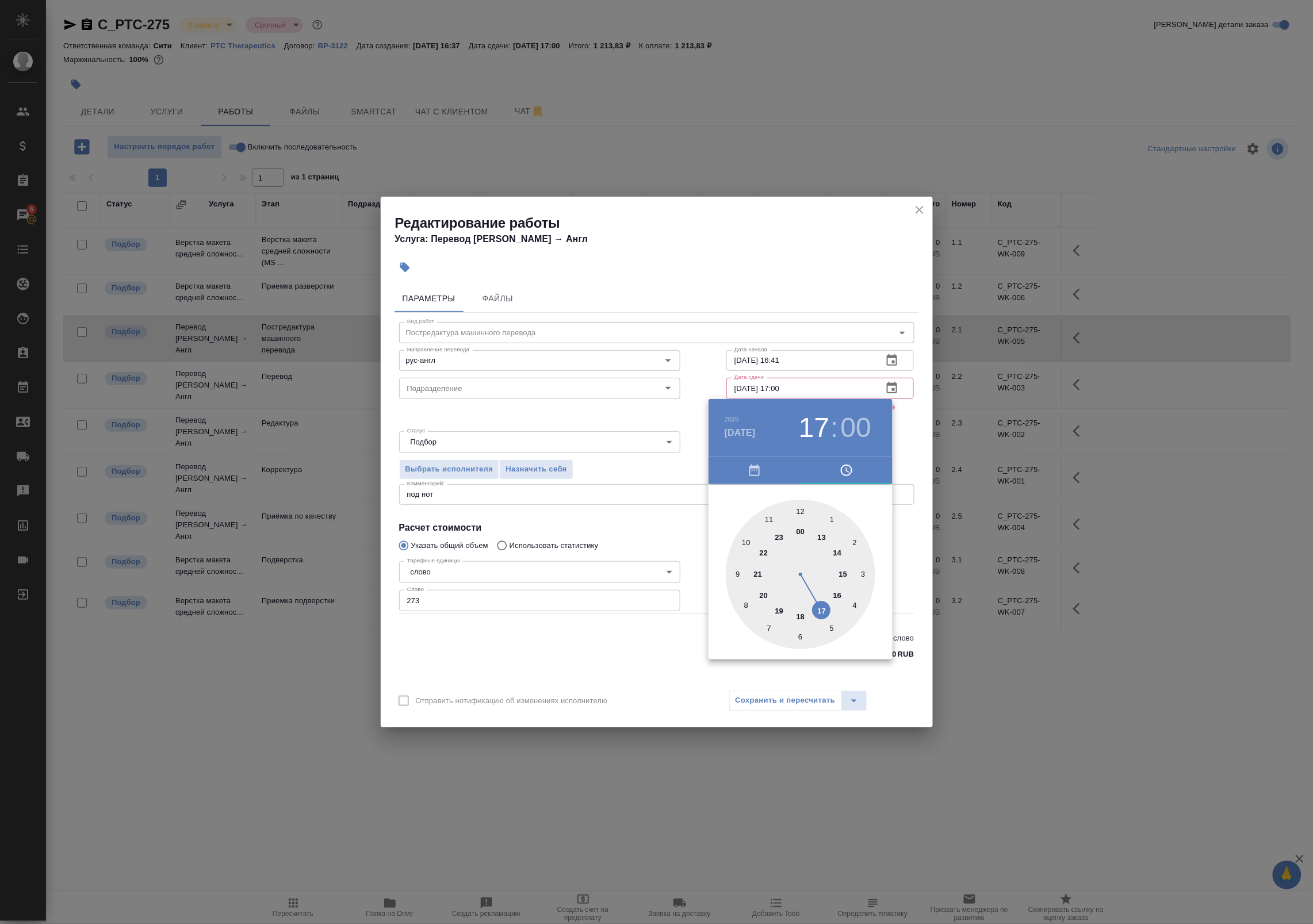
click at [800, 510] on div at bounding box center [800, 575] width 149 height 149
click at [899, 386] on div at bounding box center [656, 462] width 1313 height 924
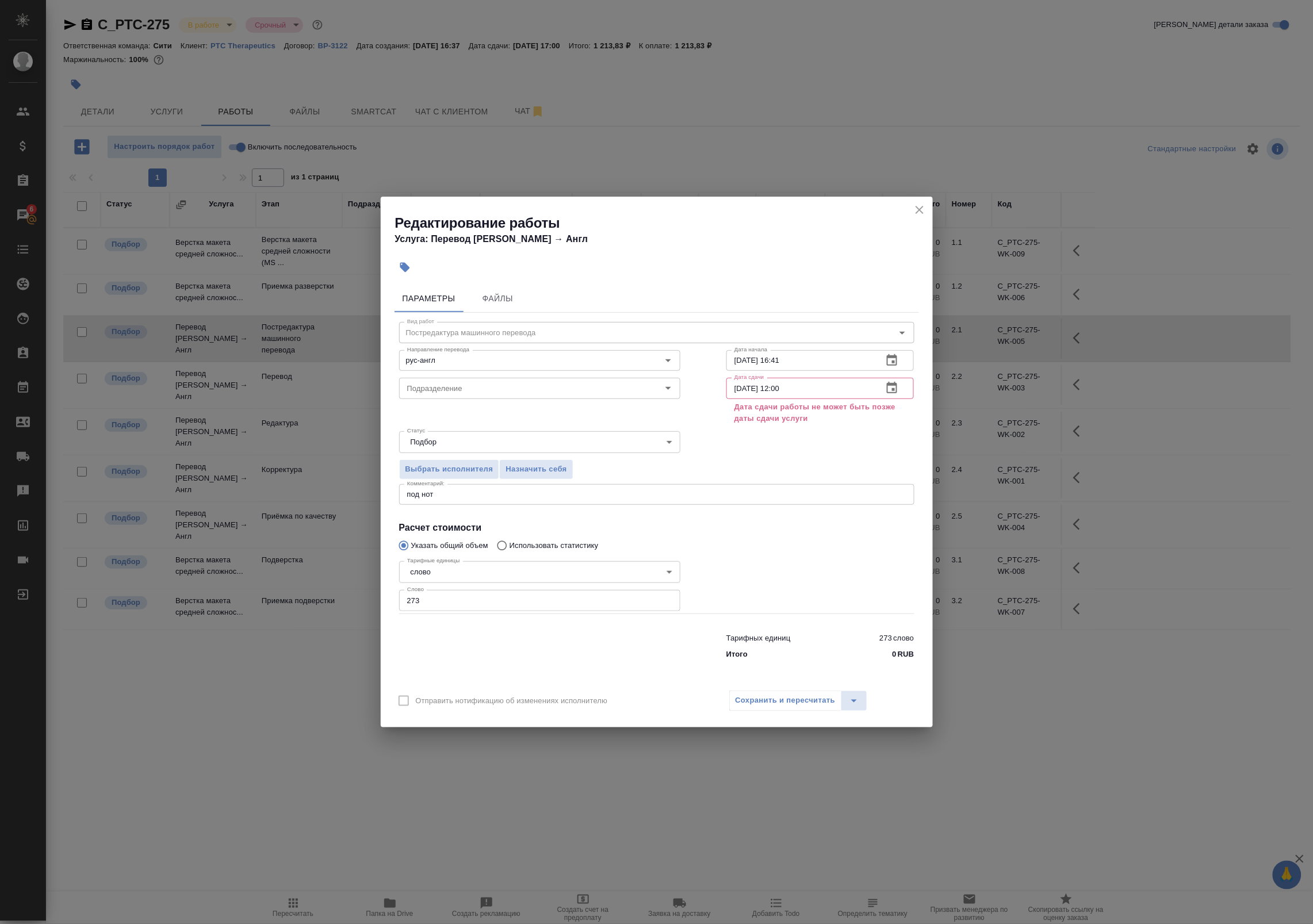
click at [895, 391] on icon "button" at bounding box center [892, 388] width 10 height 12
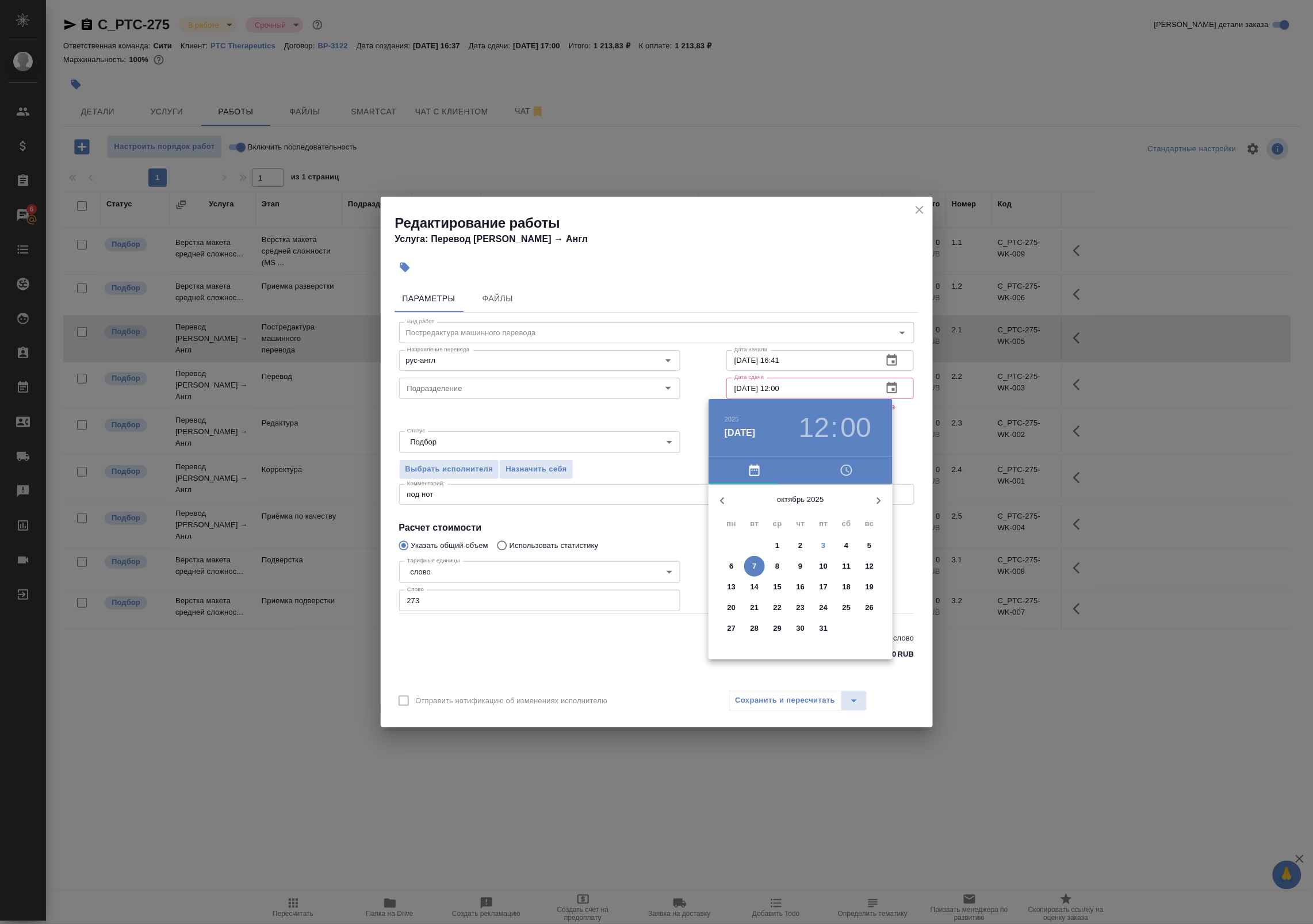
click at [848, 545] on p "4" at bounding box center [846, 546] width 4 height 12
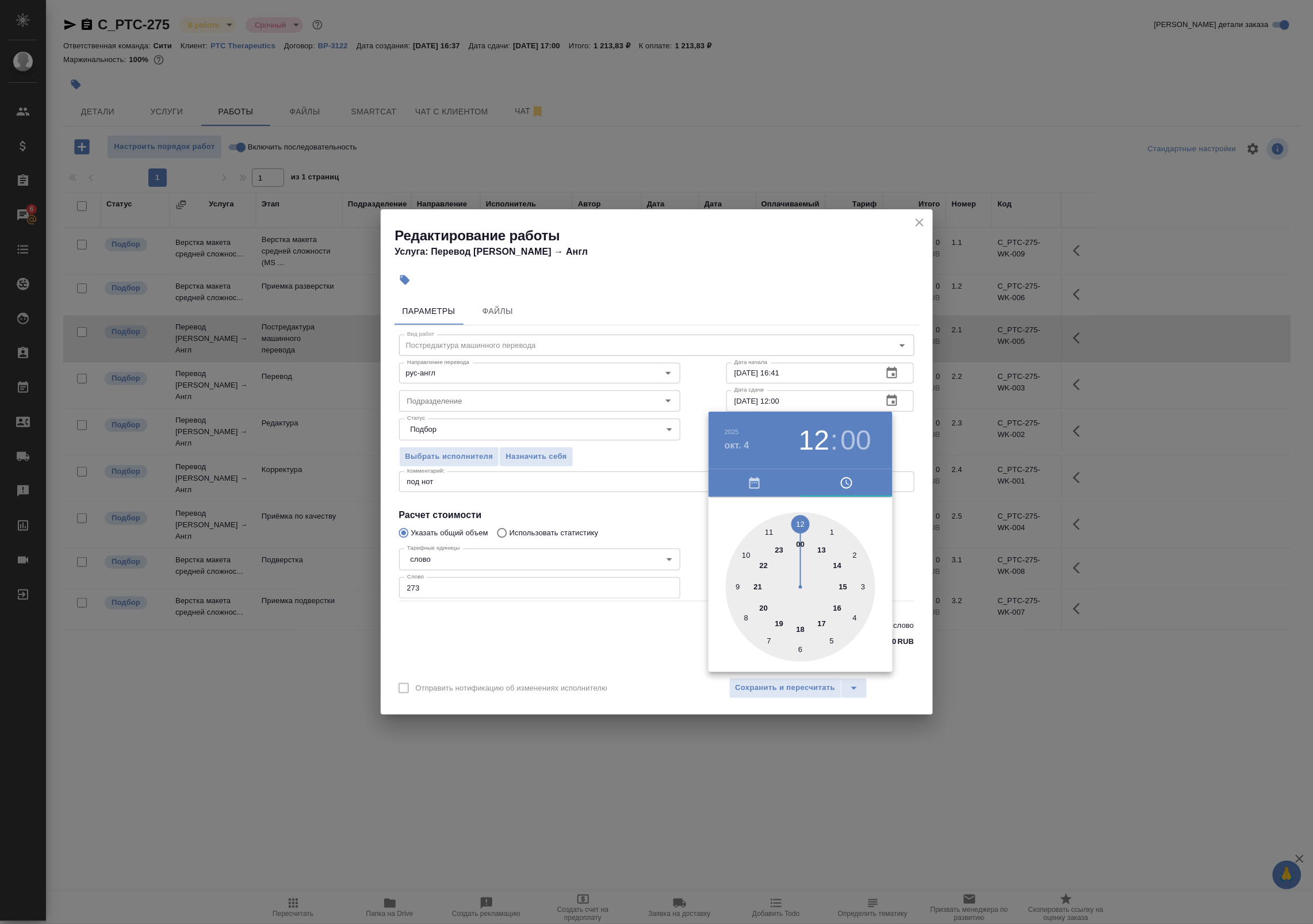
click at [836, 562] on div at bounding box center [800, 587] width 149 height 149
type input "[DATE] 14:00"
click at [801, 522] on div at bounding box center [800, 587] width 149 height 149
click at [912, 444] on div at bounding box center [656, 462] width 1313 height 924
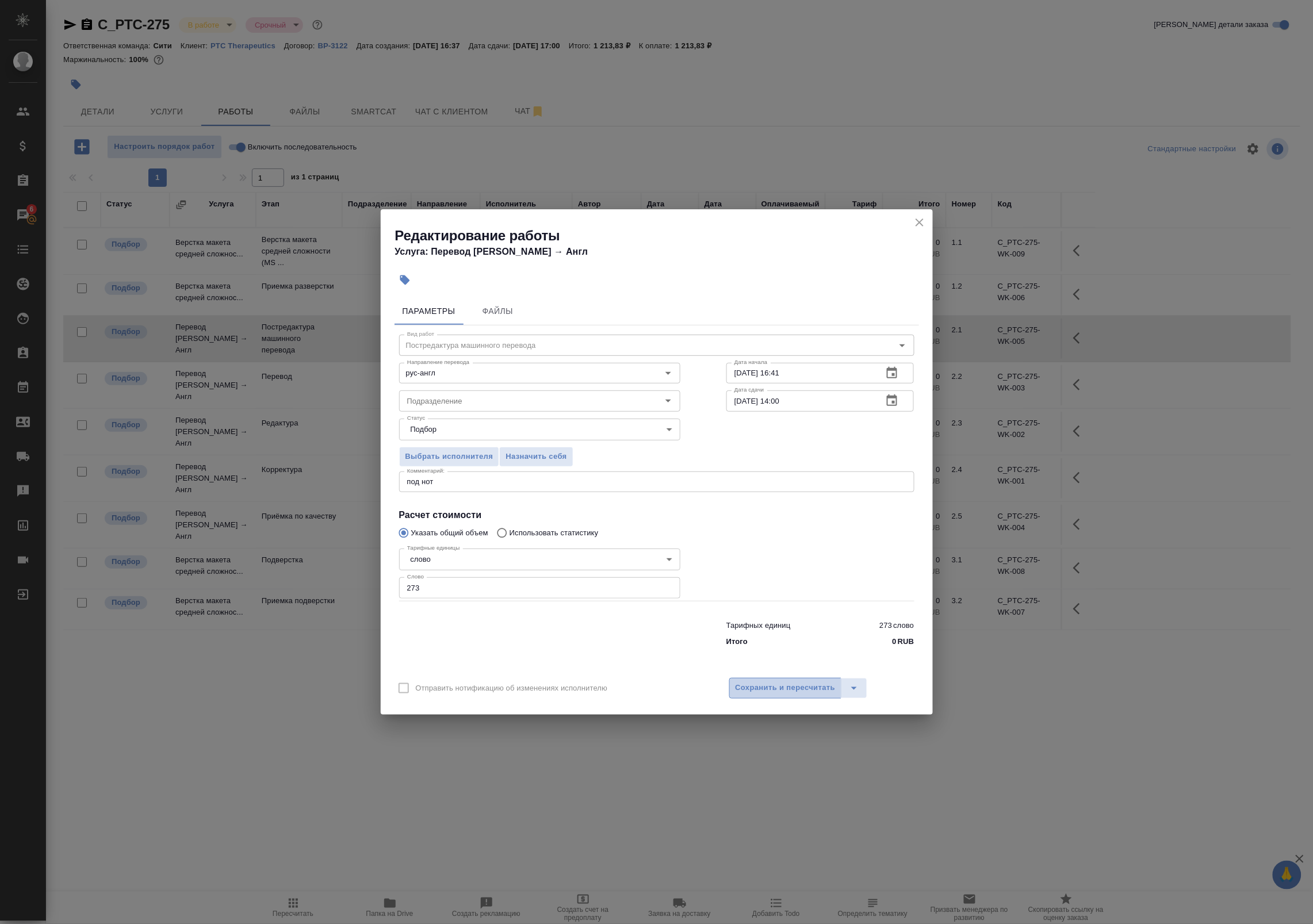
click at [763, 691] on span "Сохранить и пересчитать" at bounding box center [786, 688] width 100 height 13
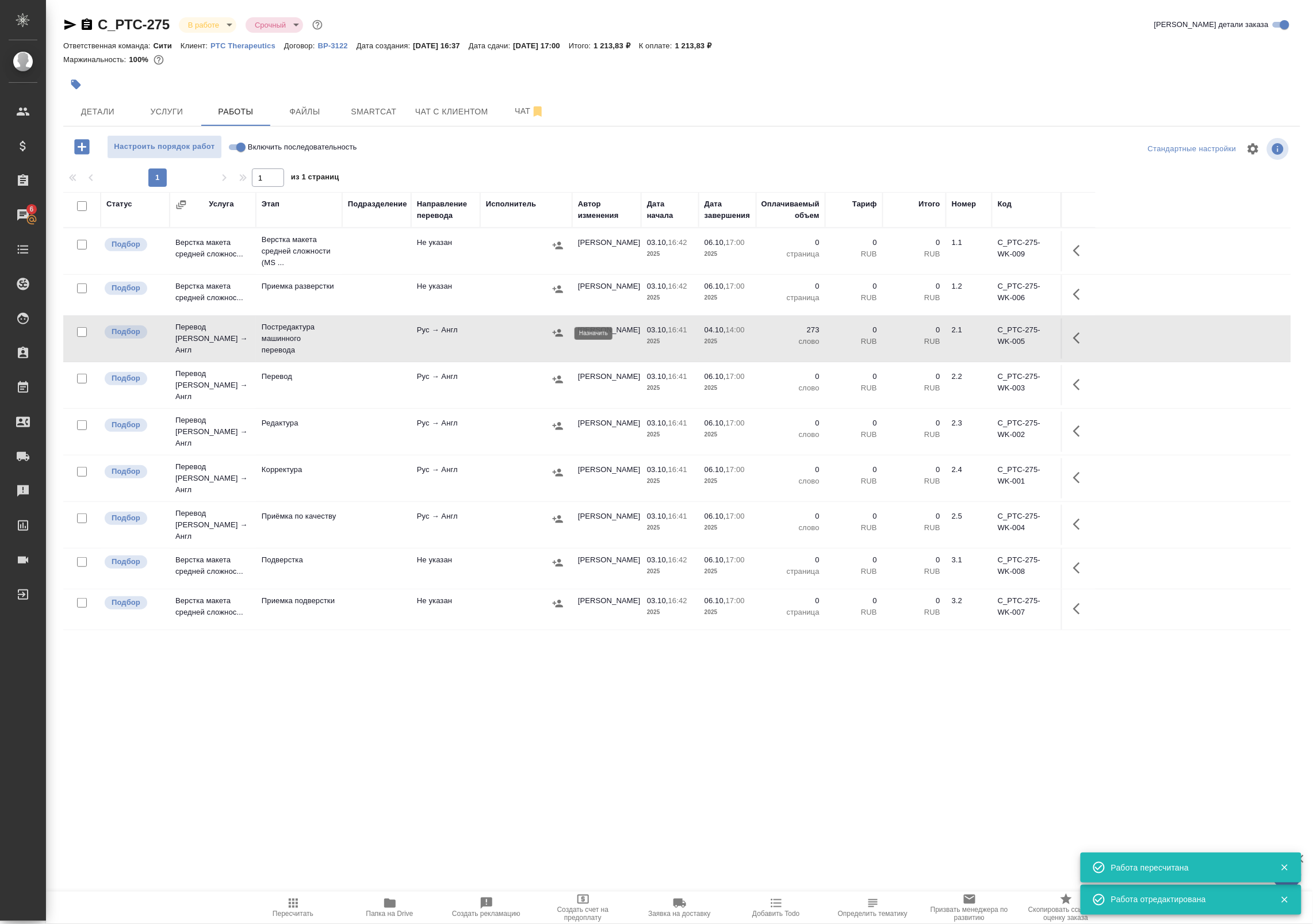
click at [561, 332] on icon "button" at bounding box center [558, 333] width 12 height 12
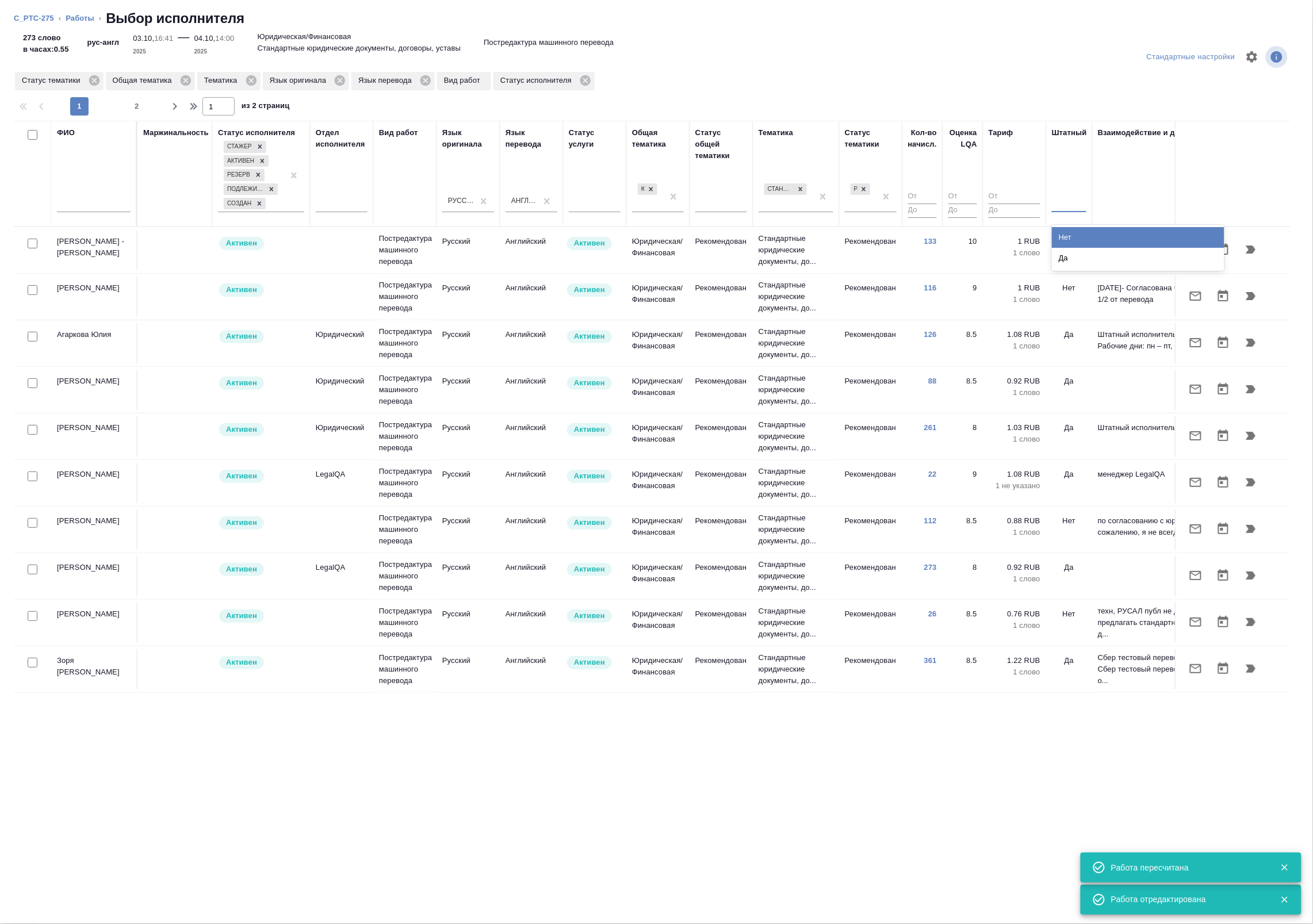
click at [1067, 204] on div at bounding box center [1069, 201] width 34 height 17
click at [1059, 236] on div "Нет" at bounding box center [1138, 237] width 173 height 20
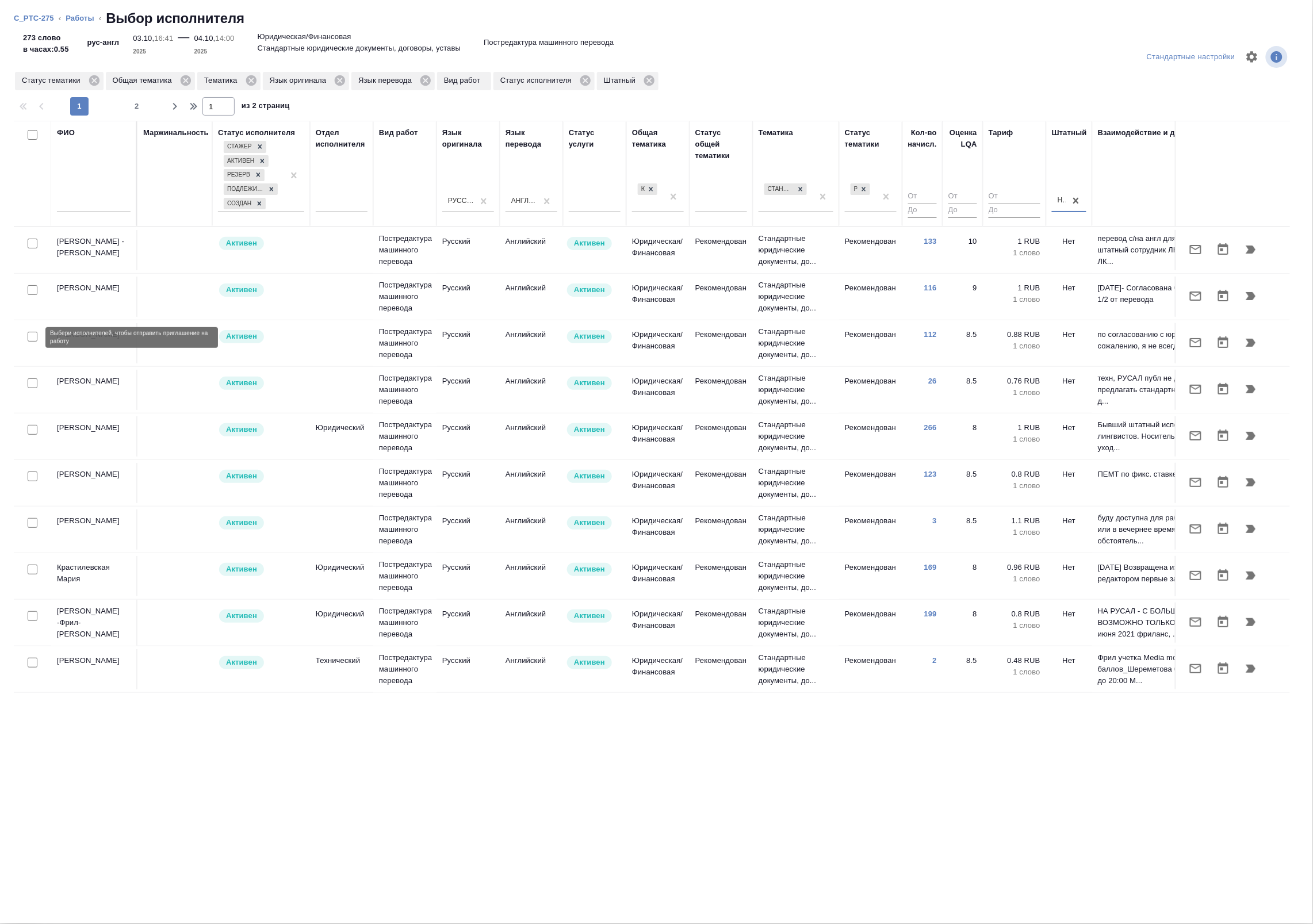
click at [32, 338] on input "checkbox" at bounding box center [32, 337] width 10 height 10
checkbox input "true"
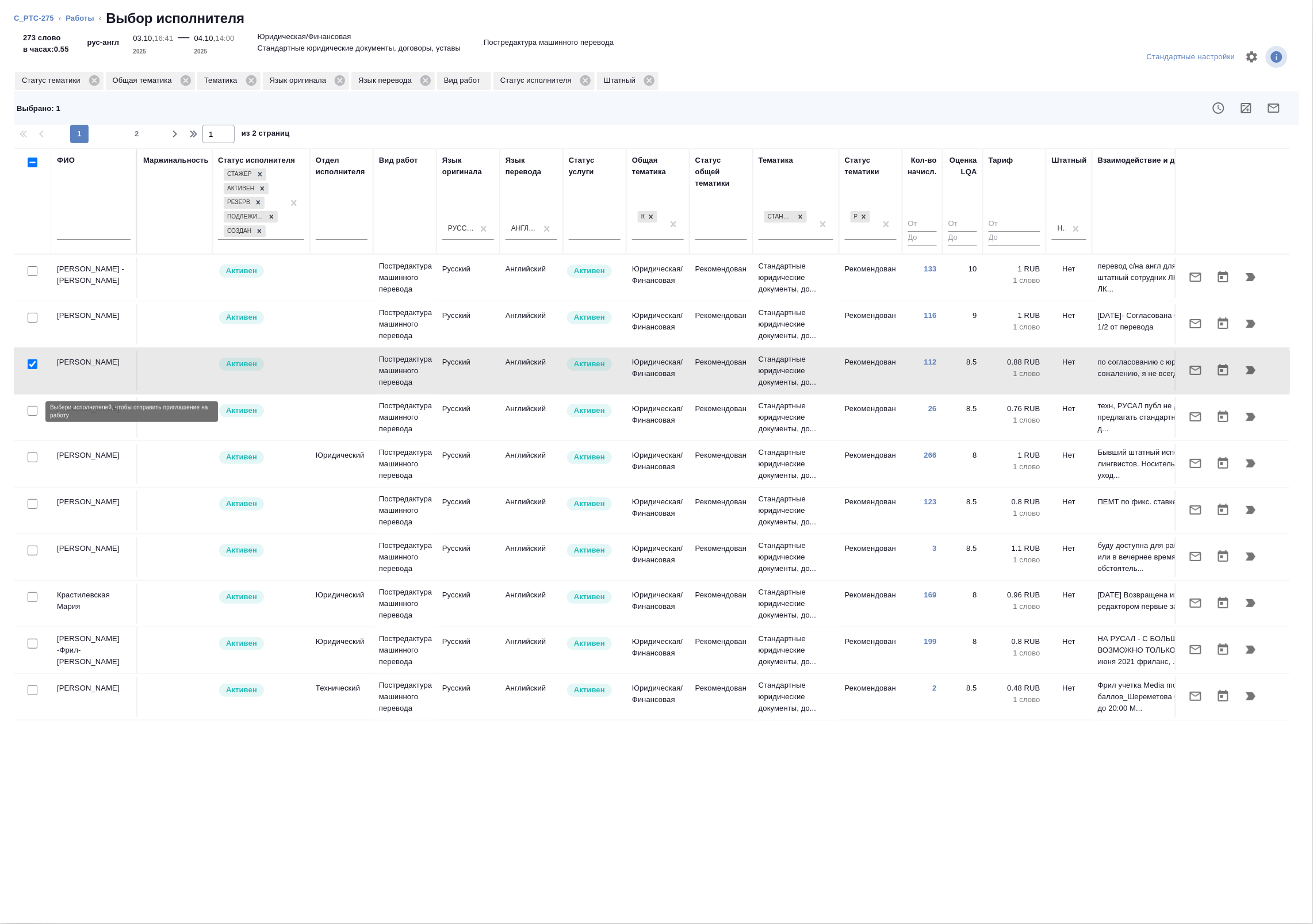
click at [29, 412] on input "checkbox" at bounding box center [32, 411] width 10 height 10
checkbox input "true"
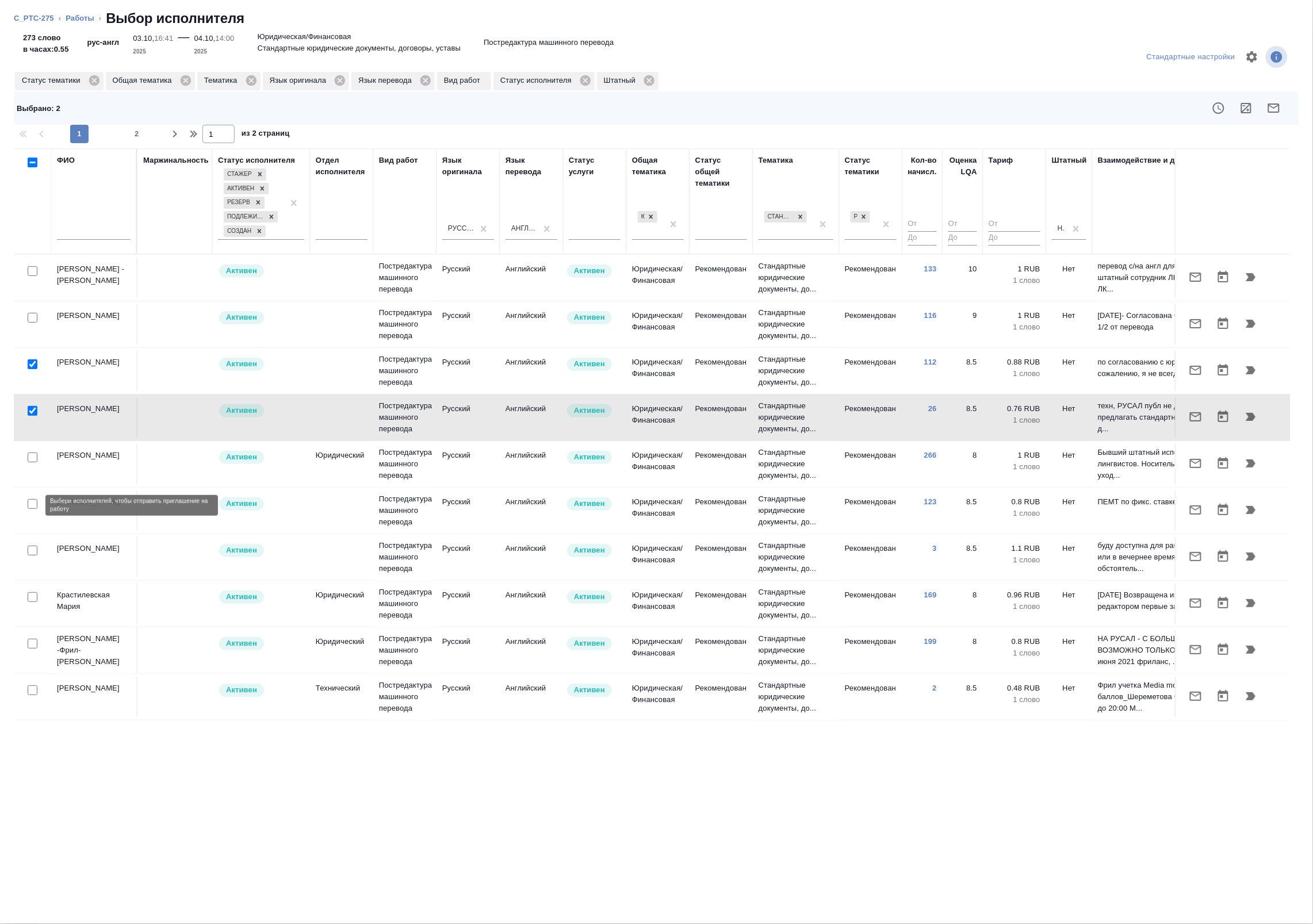
click at [33, 506] on input "checkbox" at bounding box center [32, 504] width 10 height 10
checkbox input "true"
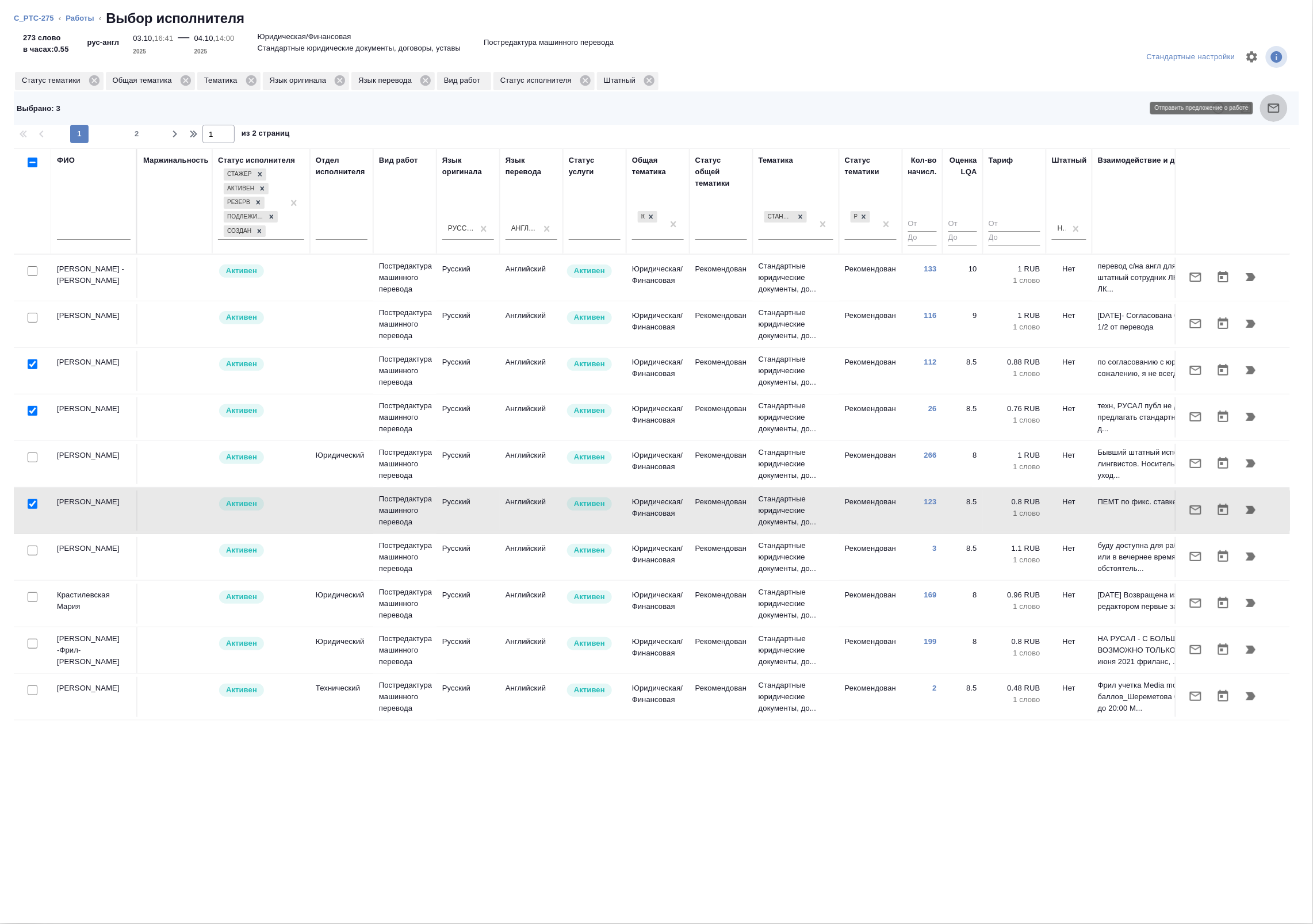
click at [1279, 115] on button "button" at bounding box center [1273, 108] width 27 height 27
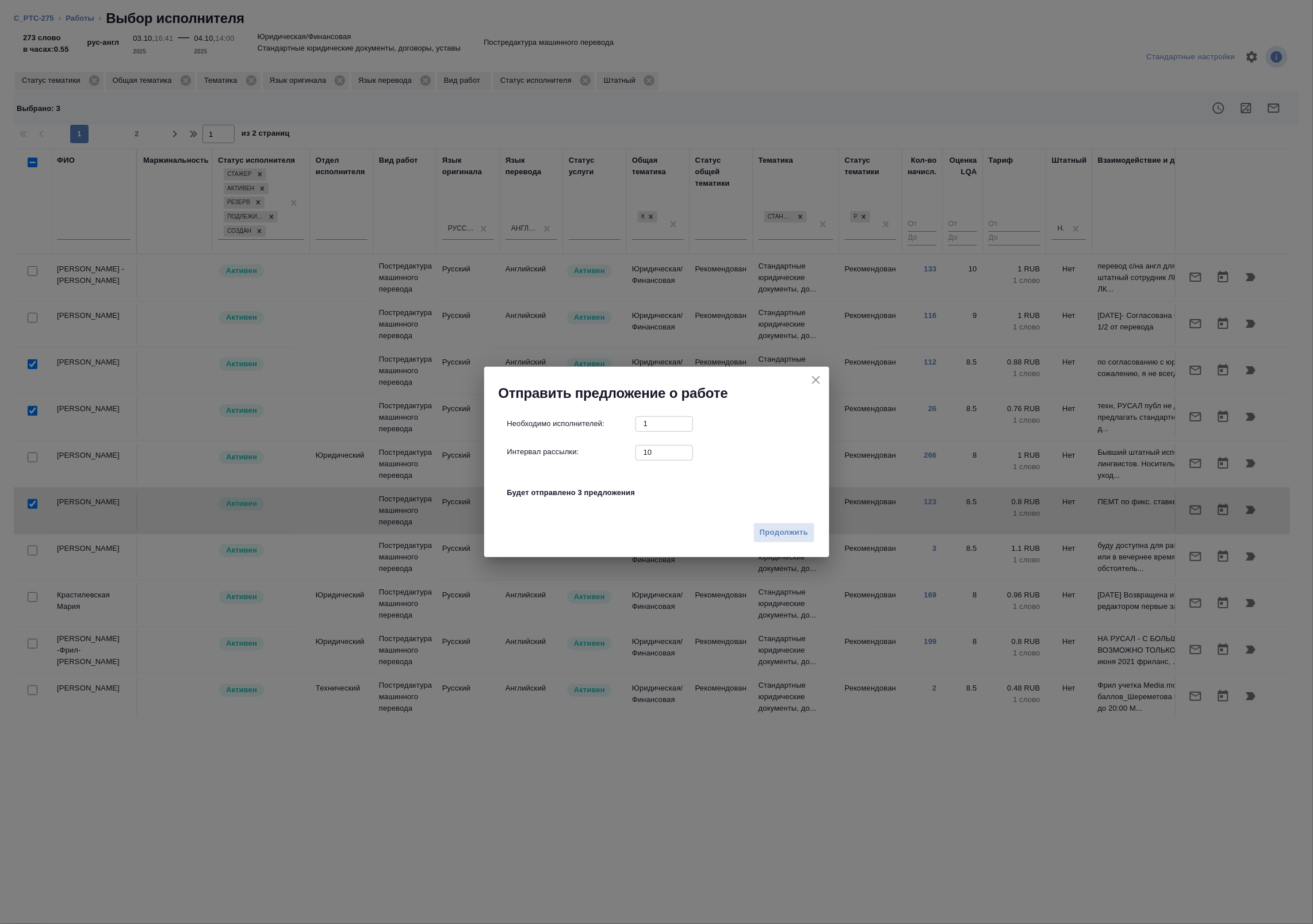
drag, startPoint x: 638, startPoint y: 453, endPoint x: 563, endPoint y: 450, distance: 75.1
click at [565, 450] on div "Интервал рассылки: 10 ​" at bounding box center [661, 452] width 308 height 15
type input "0"
click at [778, 529] on span "Продолжить" at bounding box center [783, 533] width 48 height 13
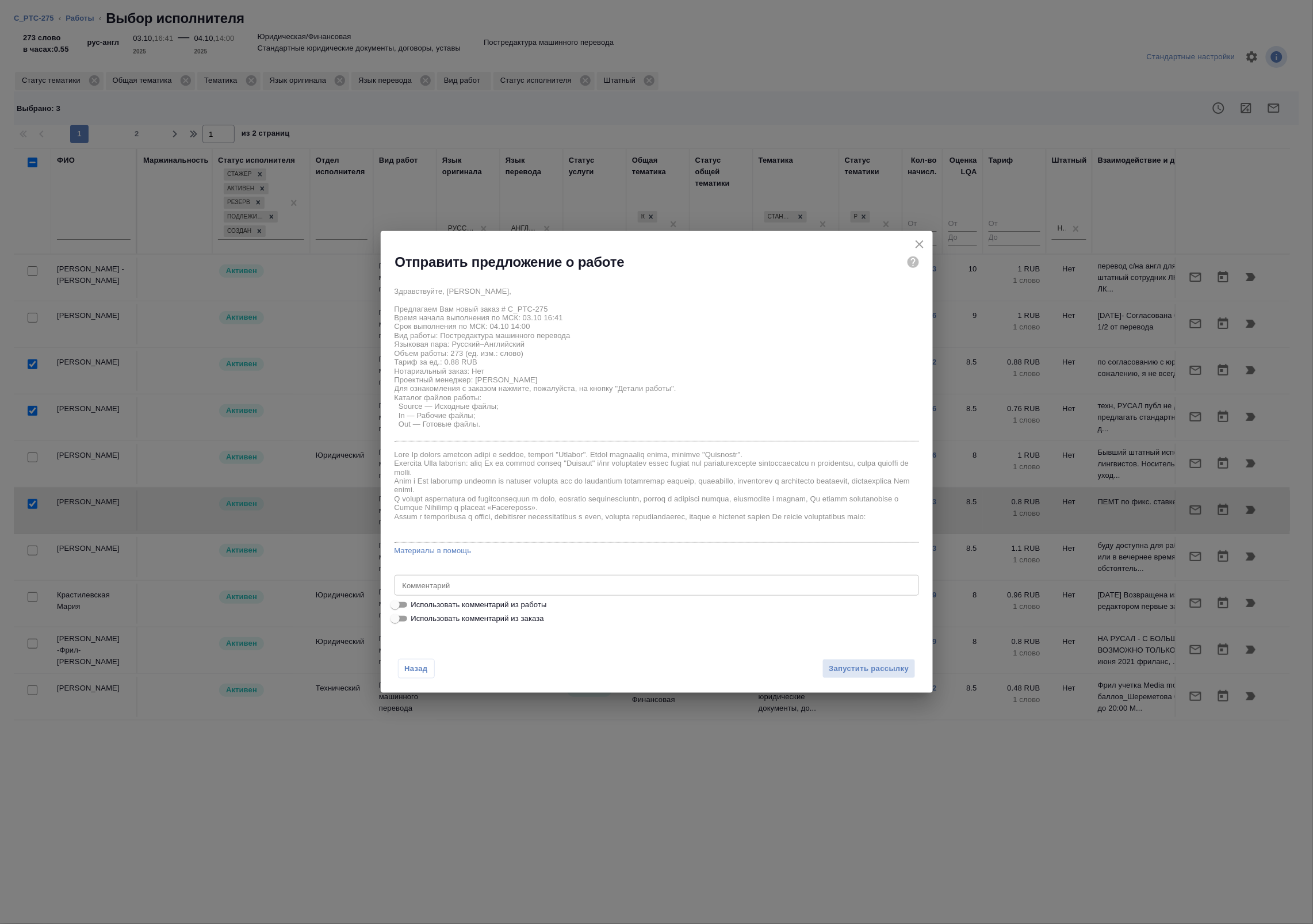
click at [500, 602] on span "Использовать комментарий из работы" at bounding box center [479, 605] width 136 height 12
click at [416, 602] on input "Использовать комментарий из работы" at bounding box center [395, 605] width 41 height 14
checkbox input "true"
type textarea "под нот"
click at [841, 670] on span "Запустить рассылку" at bounding box center [868, 669] width 80 height 13
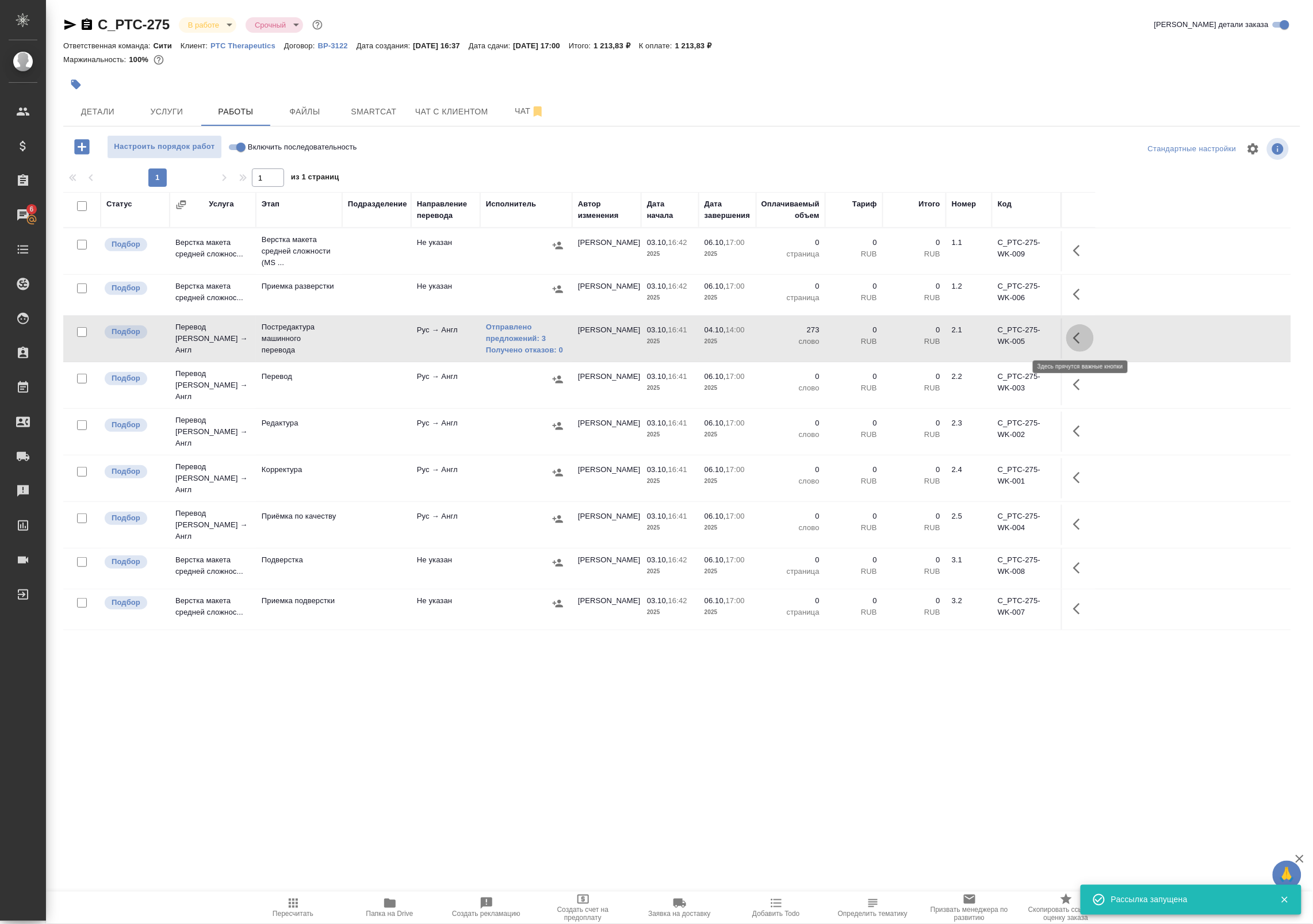
click at [1080, 338] on icon "button" at bounding box center [1080, 338] width 14 height 14
click at [998, 338] on icon "button" at bounding box center [996, 338] width 14 height 14
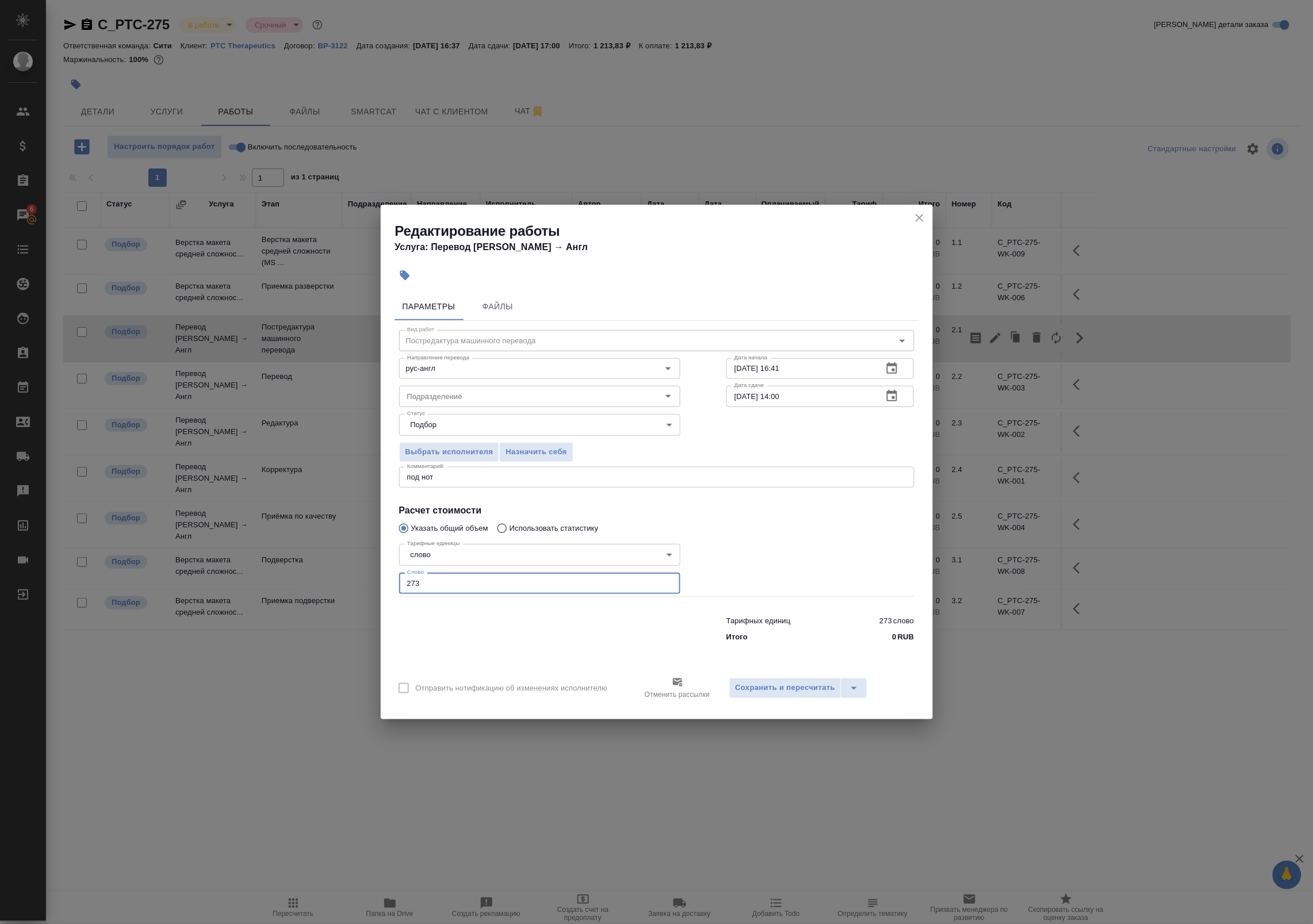
drag, startPoint x: 407, startPoint y: 582, endPoint x: 283, endPoint y: 569, distance: 124.7
click at [286, 570] on div "Редактирование работы Услуга: Перевод Стандарт Рус → Англ Параметры Файлы Вид р…" at bounding box center [656, 462] width 1313 height 924
paste input "9"
type input "293"
click at [741, 686] on span "Сохранить и пересчитать" at bounding box center [786, 688] width 100 height 13
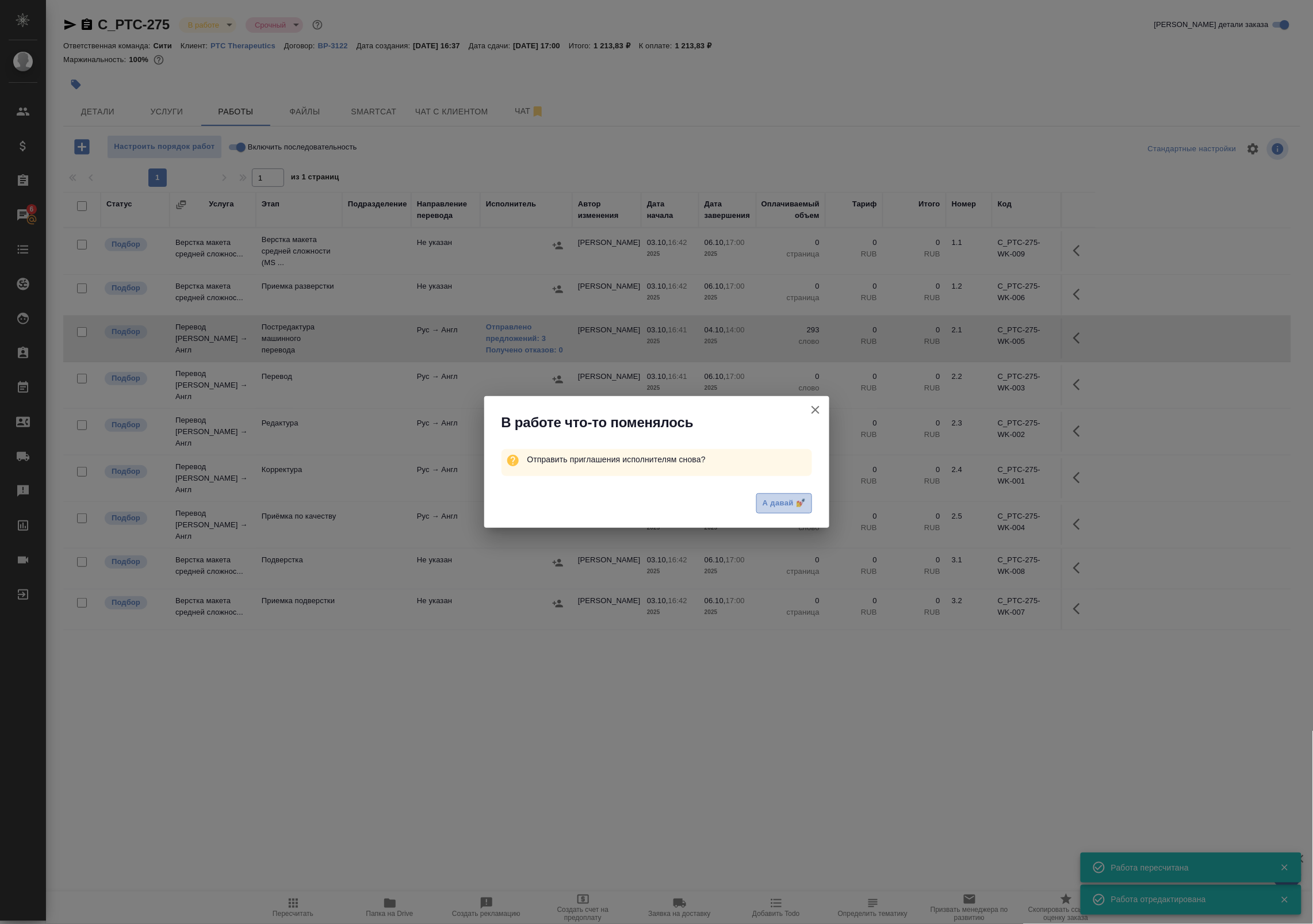
click at [791, 498] on span "А давай 💅" at bounding box center [783, 503] width 43 height 13
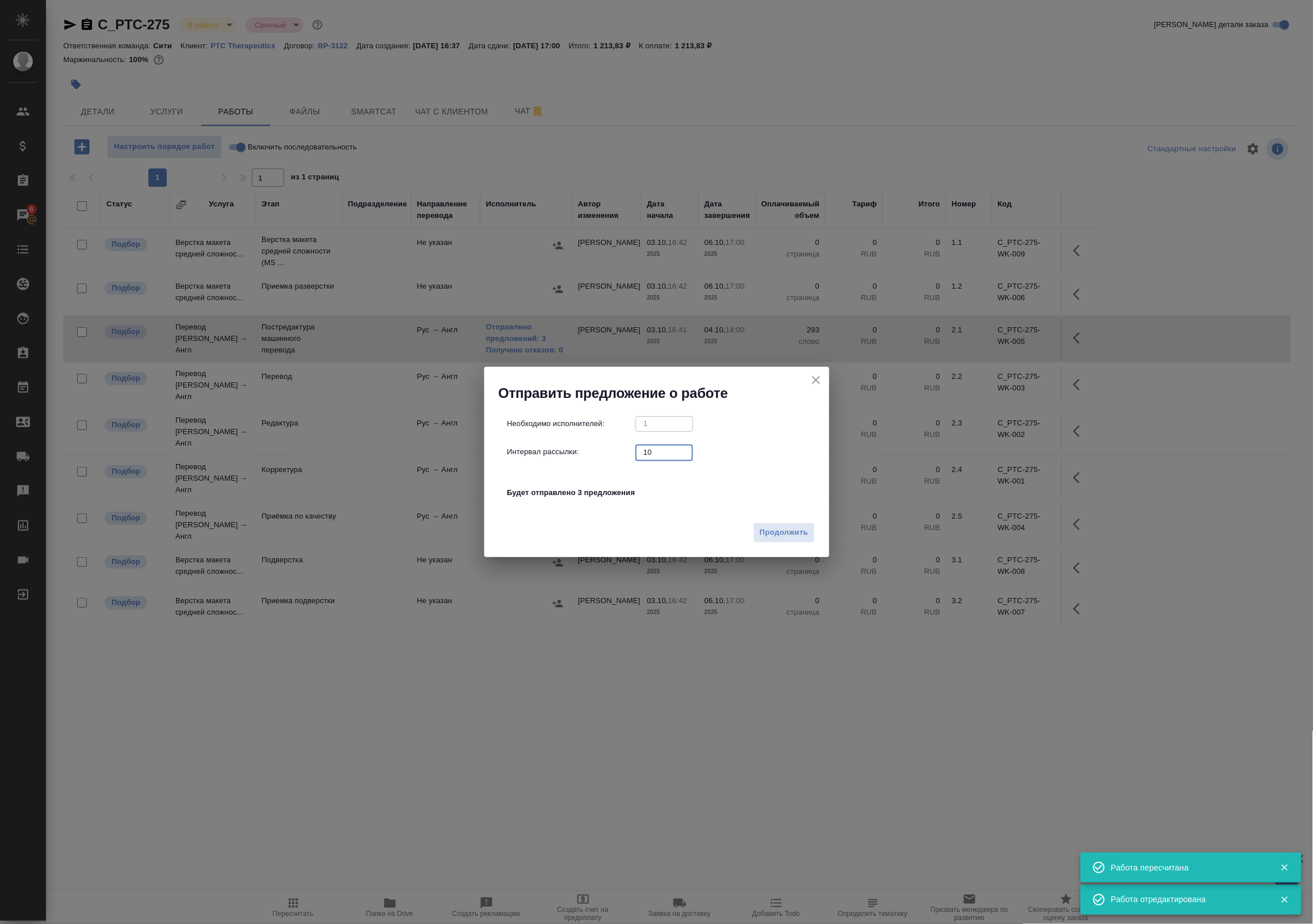
drag, startPoint x: 657, startPoint y: 446, endPoint x: 505, endPoint y: 428, distance: 153.1
click at [507, 429] on div "Необходимо исполнителей: 1 ​ Интервал рассылки: 10 ​ Будет отправлено 3 предлож…" at bounding box center [661, 464] width 308 height 96
type input "0"
click at [825, 383] on div "Отправить предложение о работе" at bounding box center [656, 384] width 345 height 36
click at [822, 382] on icon "close" at bounding box center [816, 380] width 14 height 14
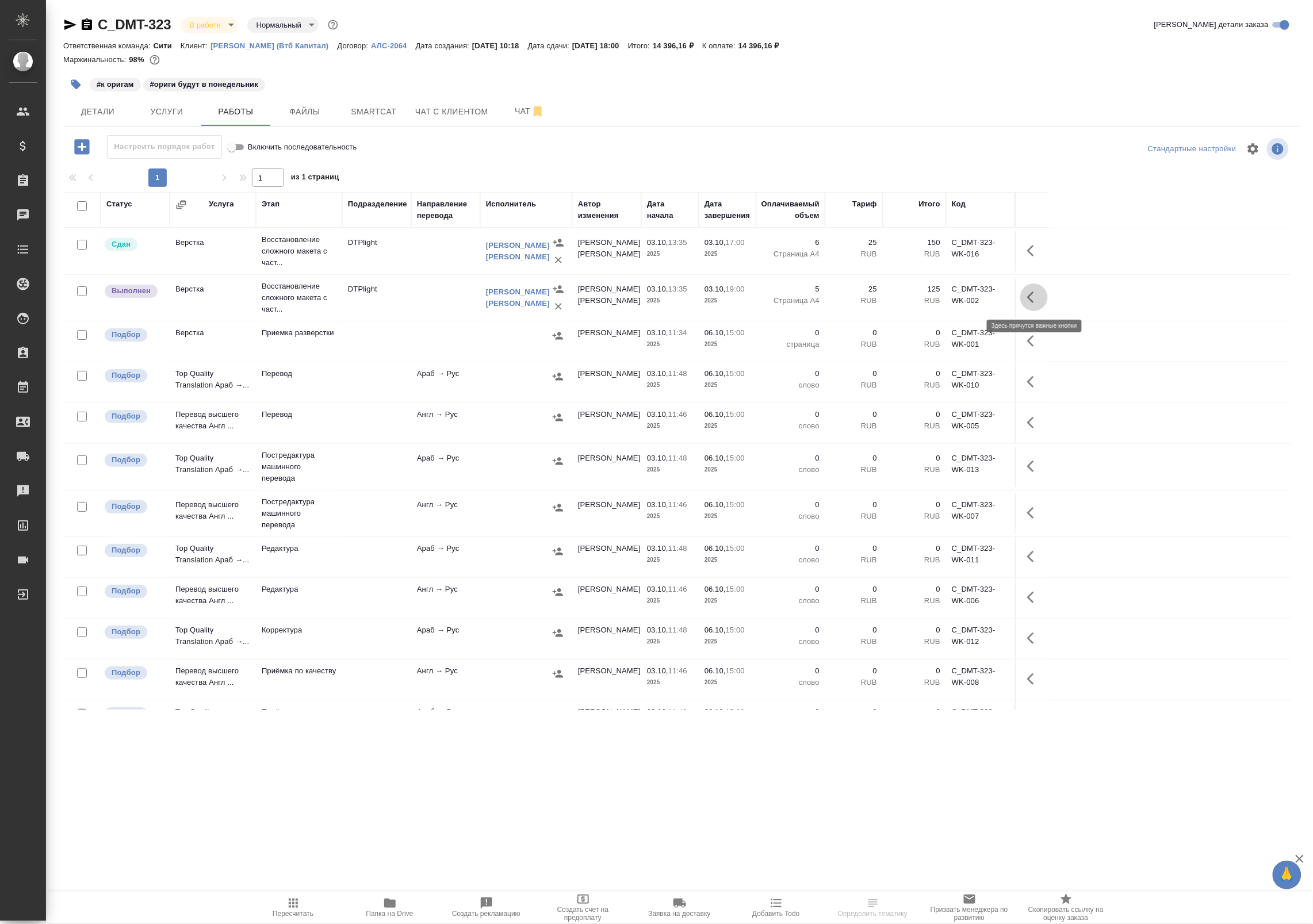
click at [1030, 301] on icon "button" at bounding box center [1034, 298] width 14 height 14
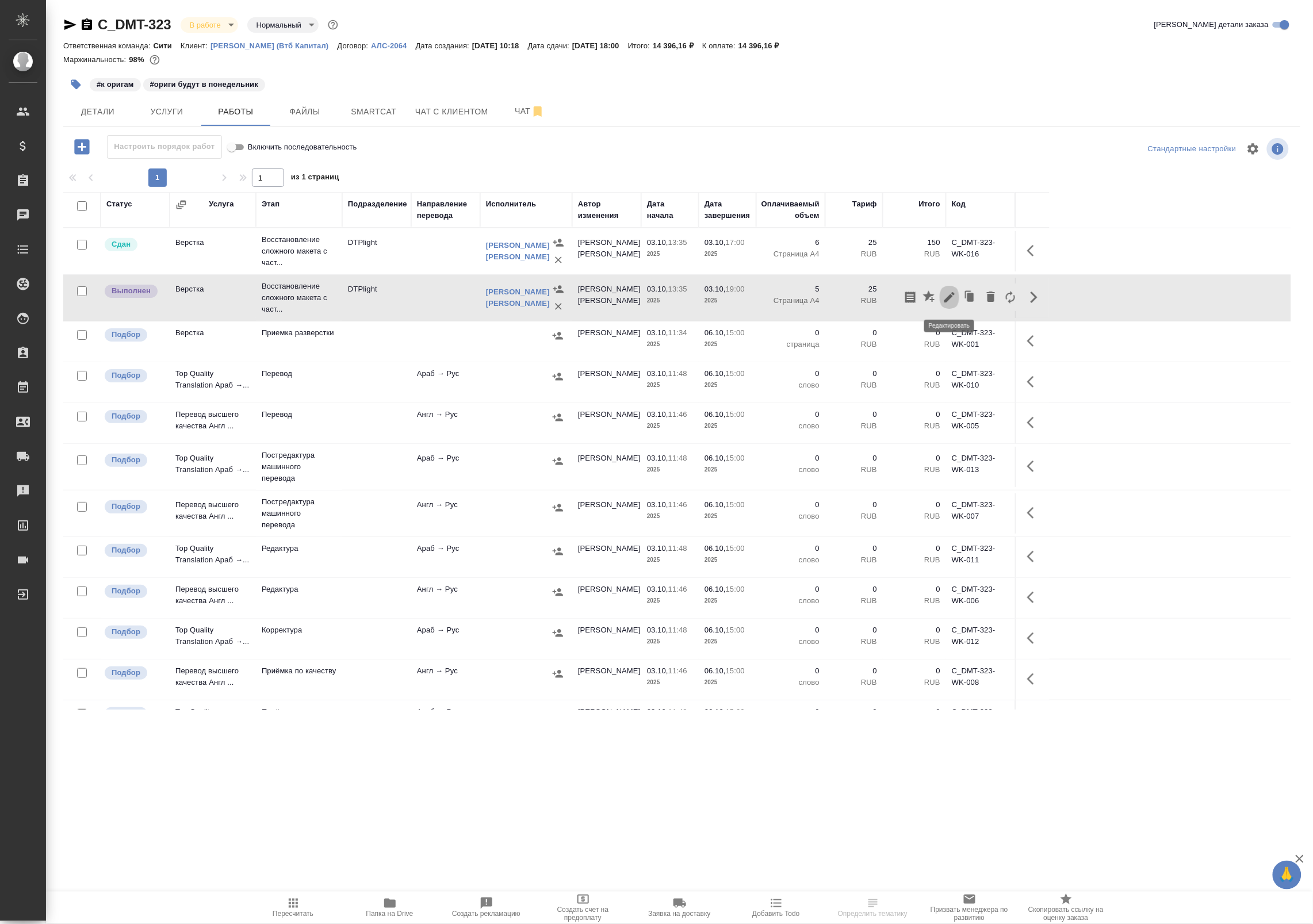
click at [950, 297] on icon "button" at bounding box center [950, 298] width 10 height 10
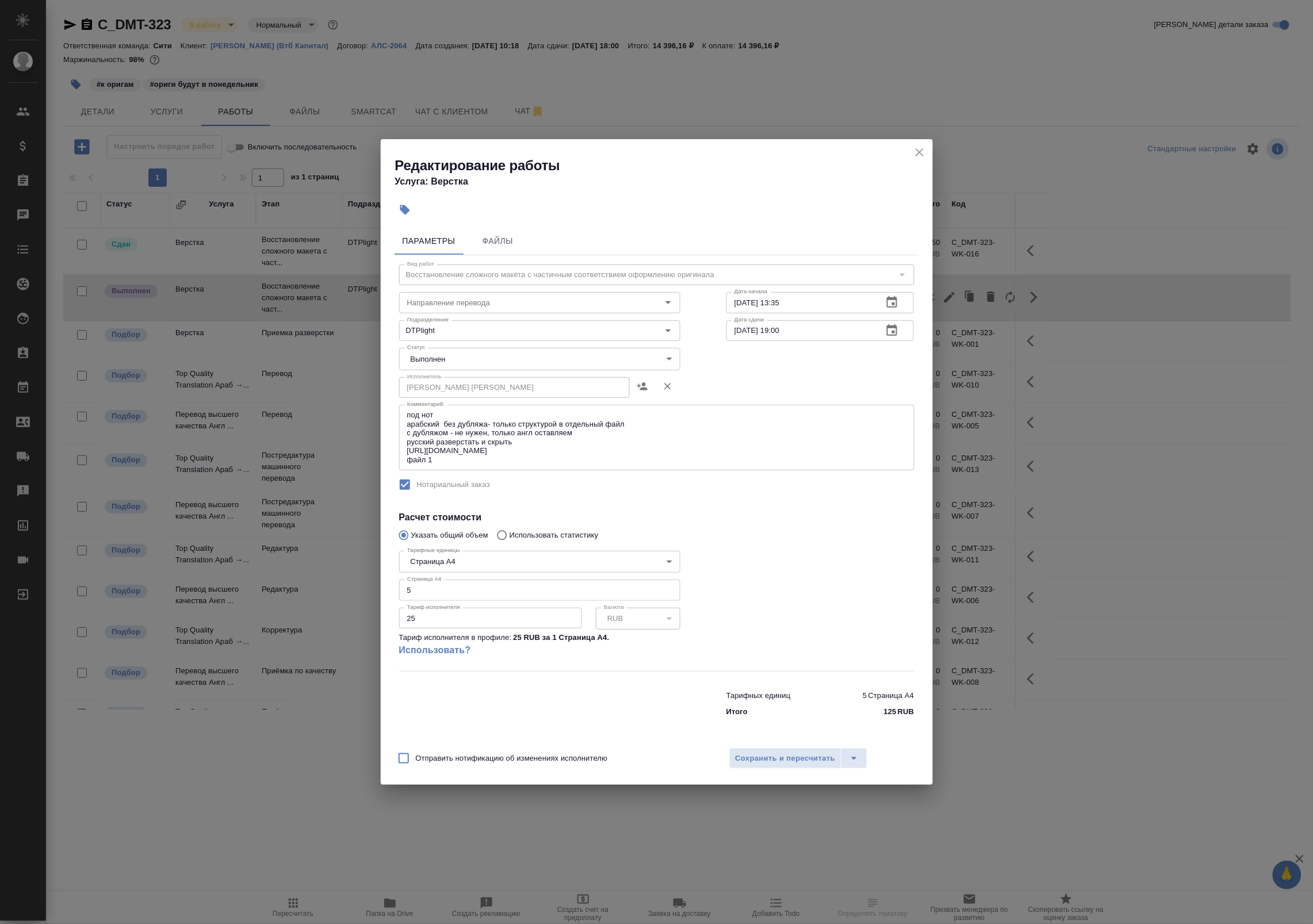
click at [512, 349] on body "🙏 .cls-1 fill:#fff; AWATERA Badanyan Artak Клиенты Спецификации Заказы Чаты Tod…" at bounding box center [656, 462] width 1313 height 924
click at [490, 369] on li "Сдан" at bounding box center [540, 379] width 281 height 20
type input "closed"
click at [775, 763] on span "Сохранить и пересчитать" at bounding box center [786, 758] width 100 height 13
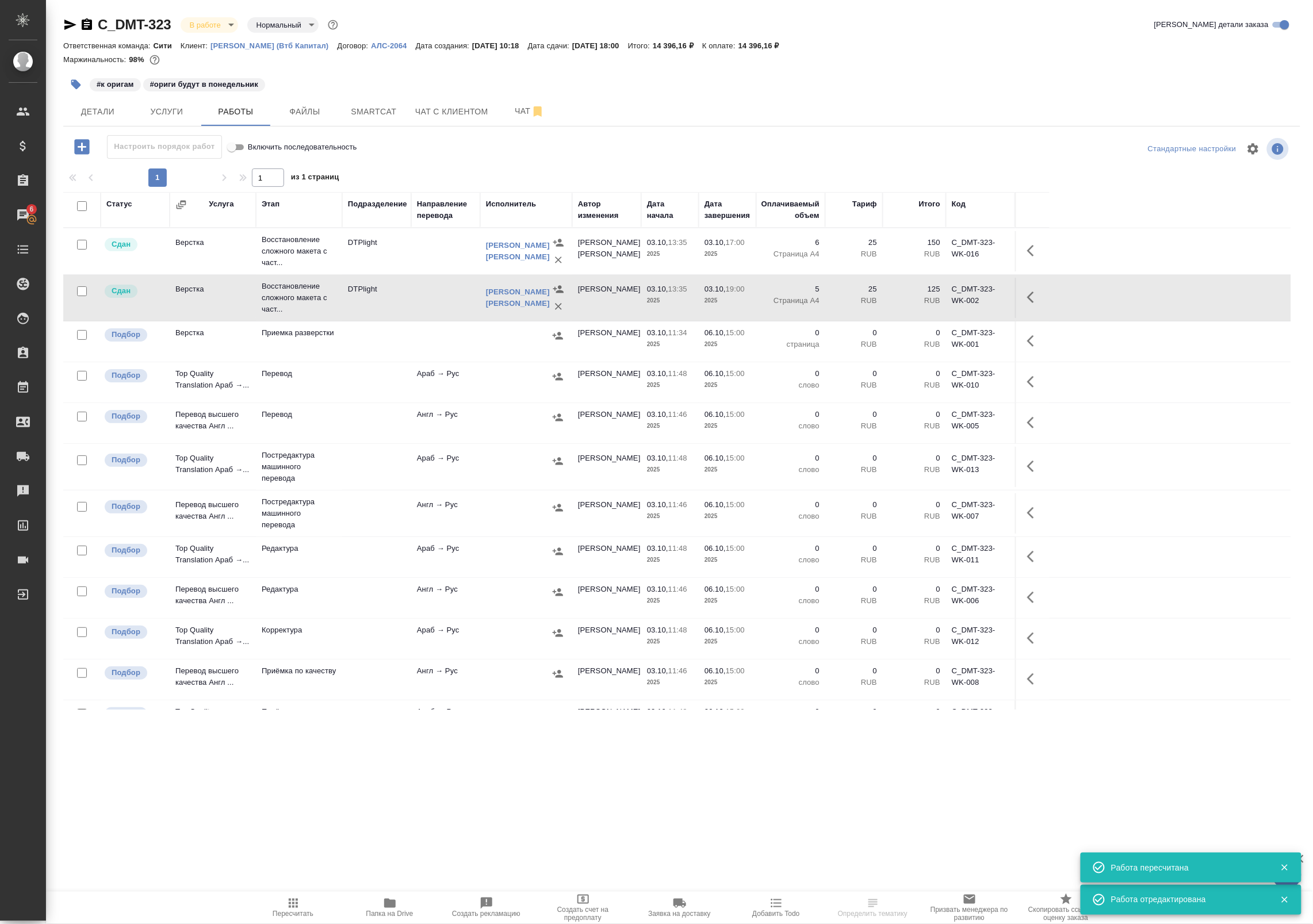
click at [387, 912] on span "Папка на Drive" at bounding box center [390, 914] width 47 height 8
click at [365, 104] on span "Smartcat" at bounding box center [373, 111] width 55 height 15
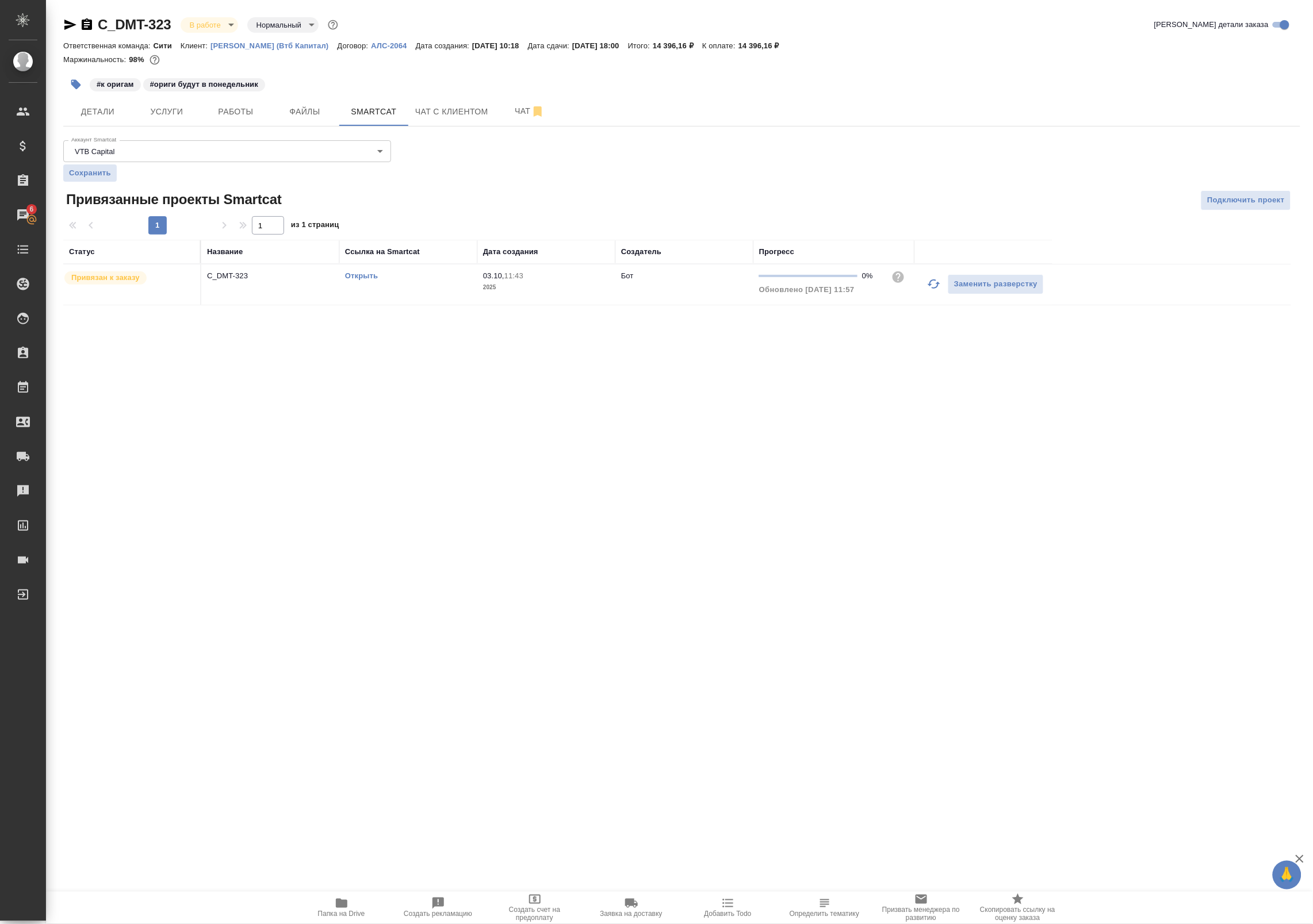
click at [358, 273] on link "Открыть" at bounding box center [361, 275] width 33 height 9
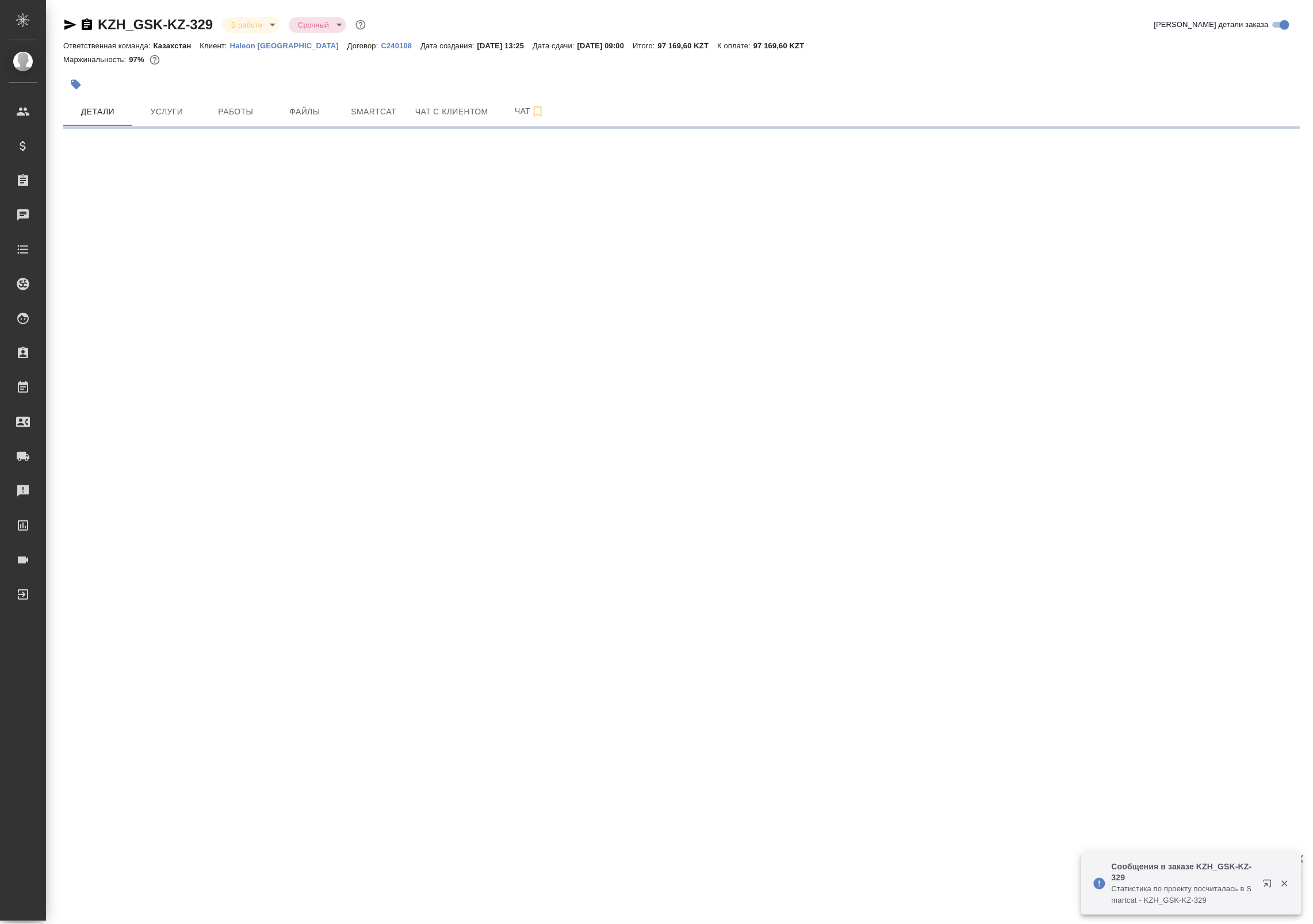
select select "RU"
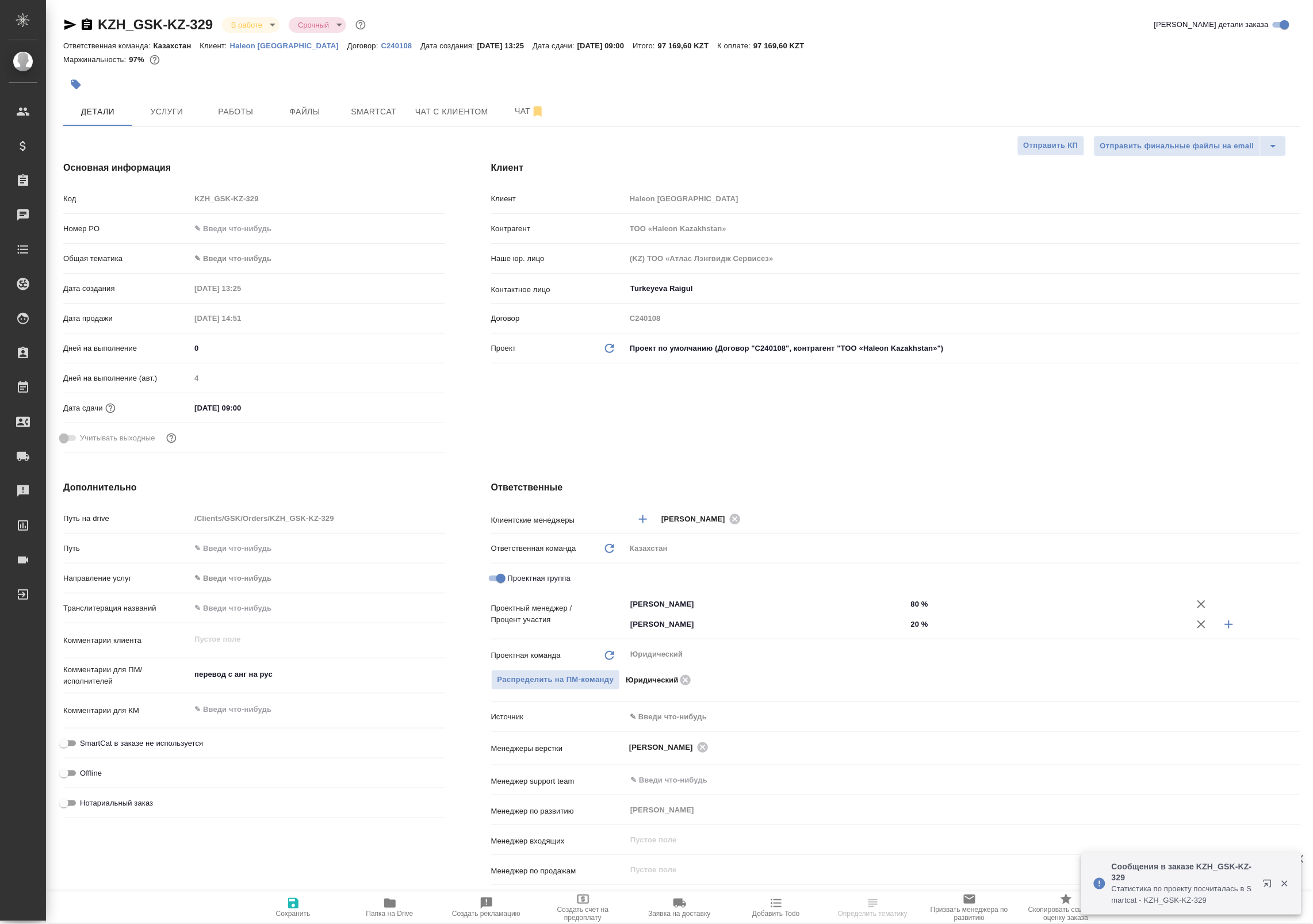
type textarea "x"
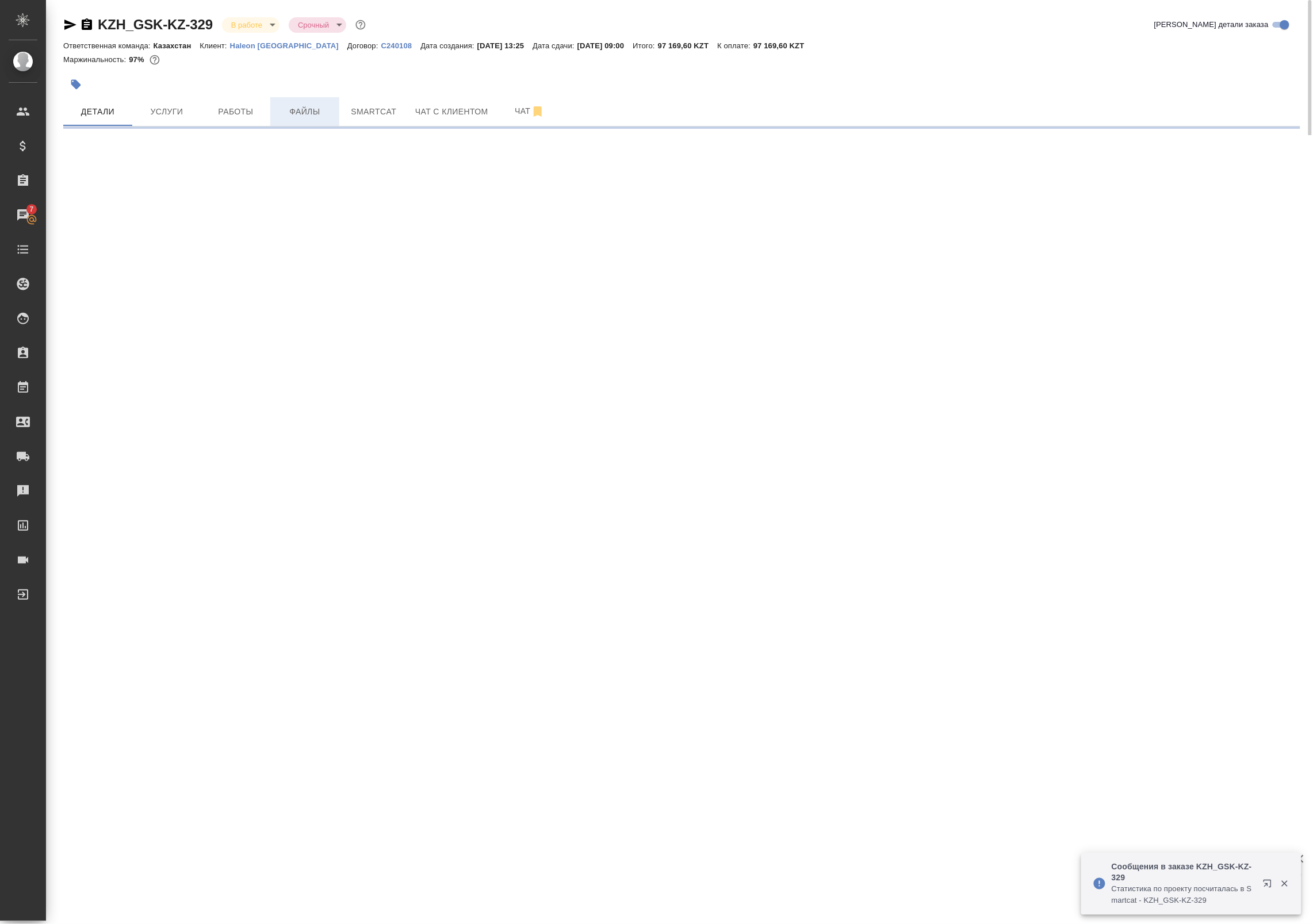
select select "RU"
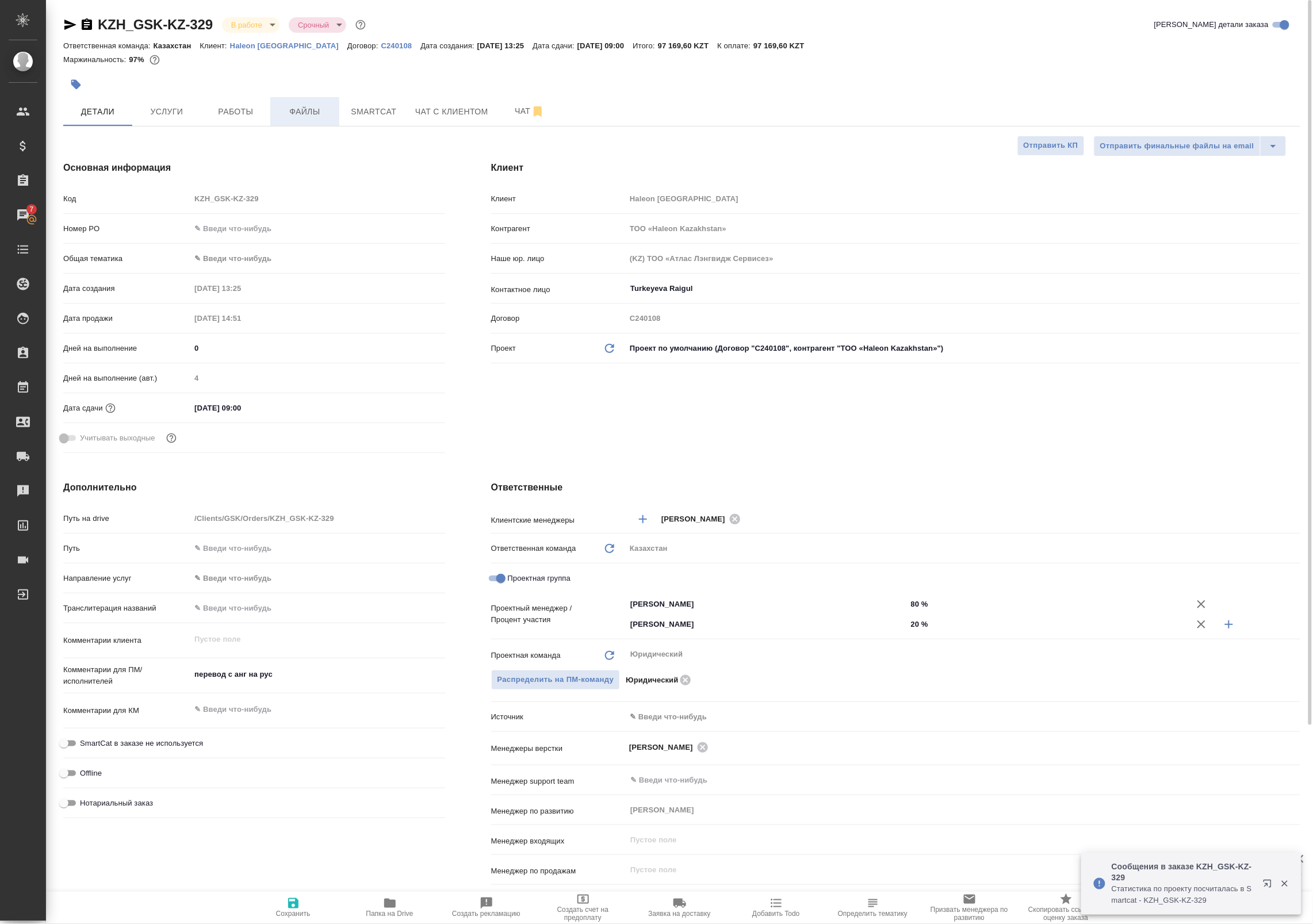
type textarea "x"
click at [400, 907] on span "Папка на Drive" at bounding box center [390, 907] width 83 height 22
type textarea "x"
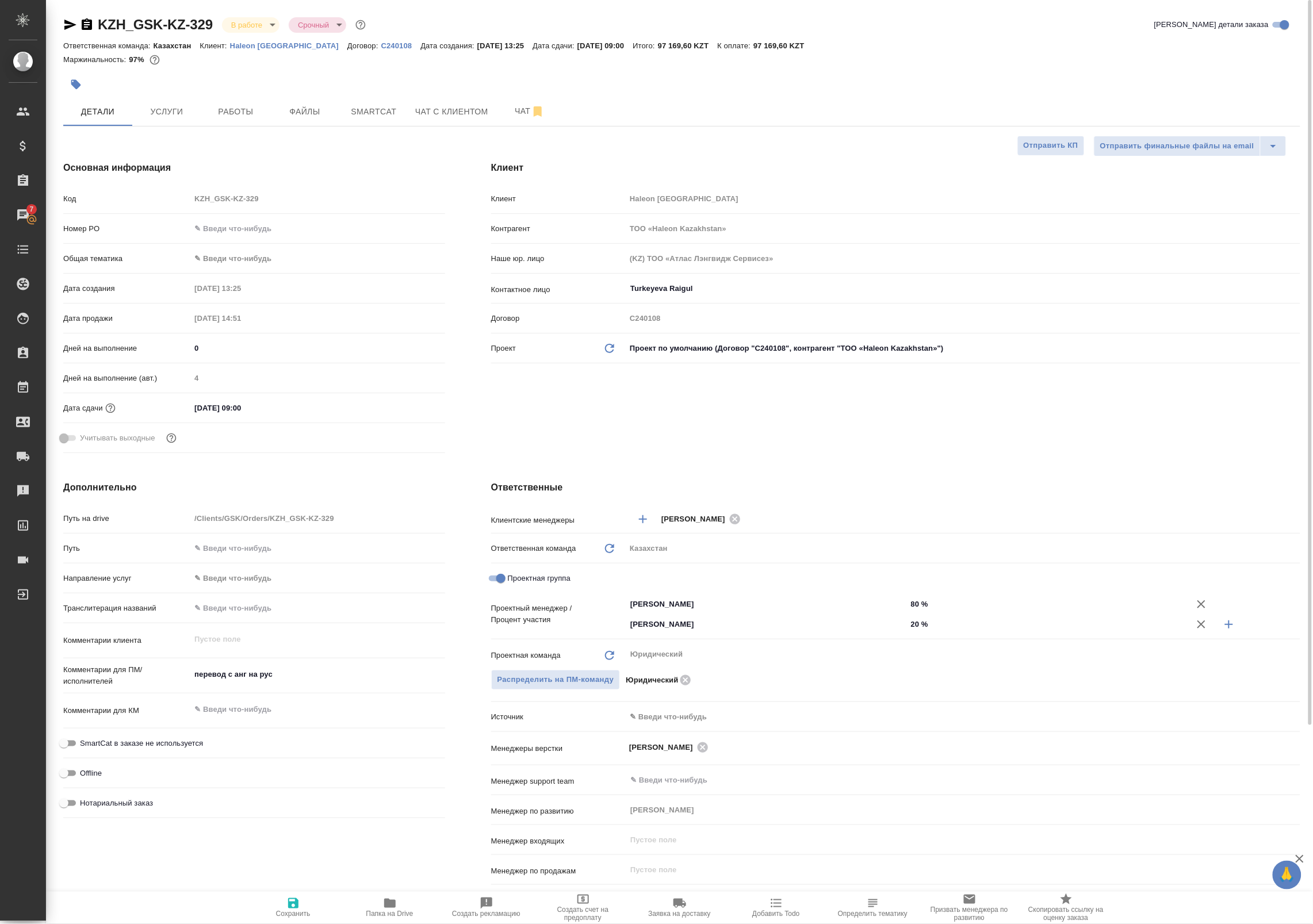
type textarea "x"
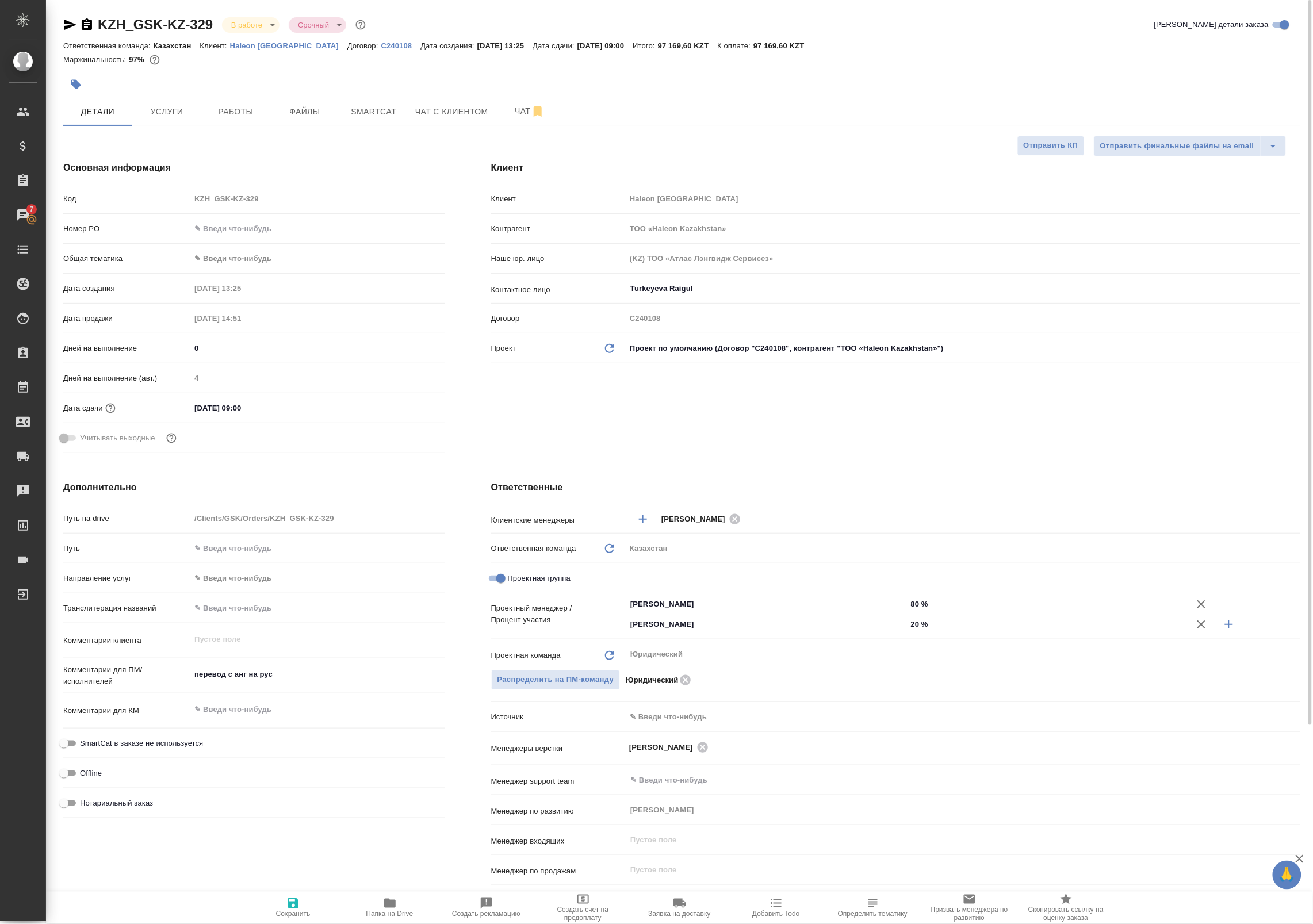
type textarea "x"
click at [249, 108] on span "Работы" at bounding box center [236, 111] width 55 height 15
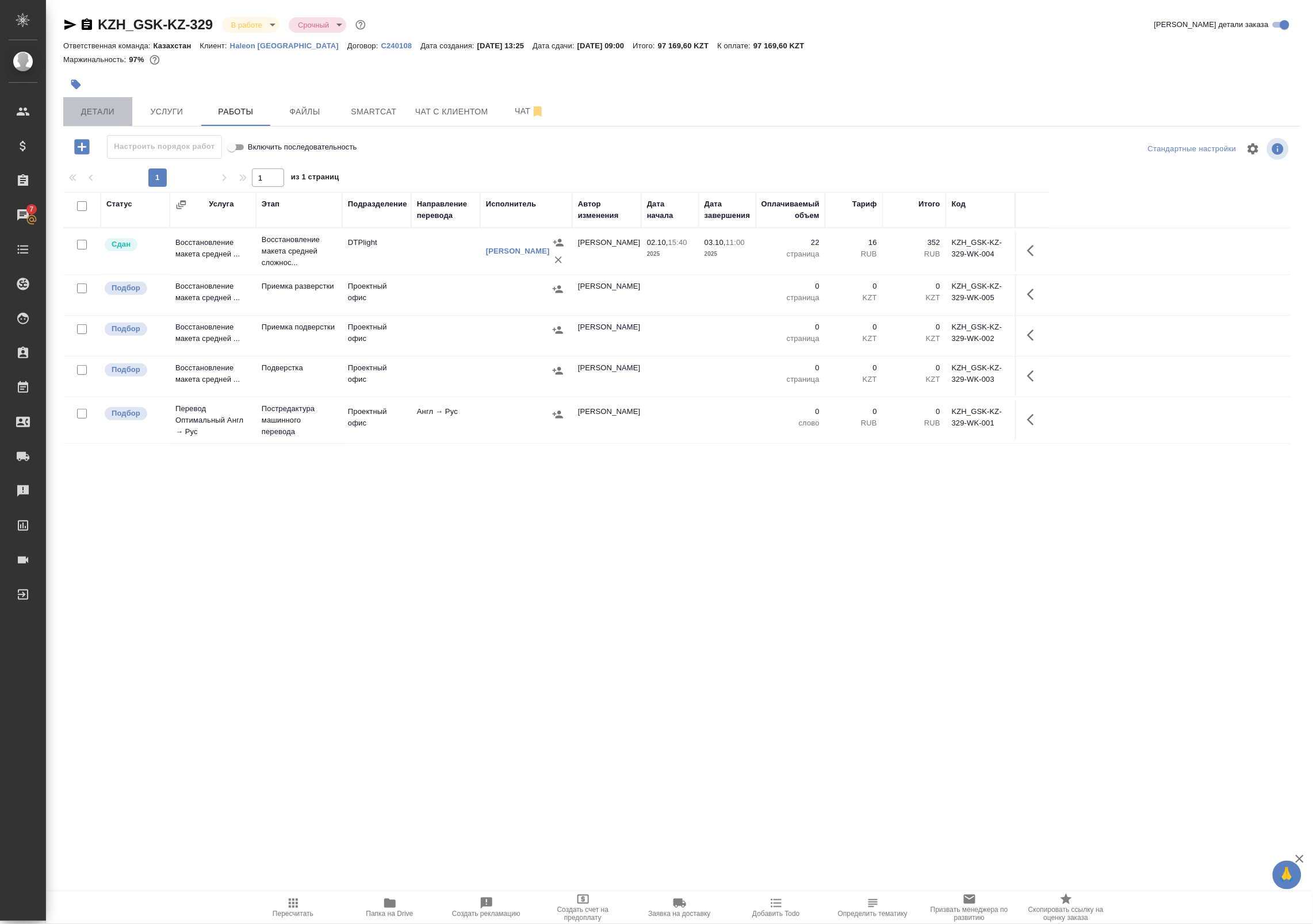
click at [109, 106] on span "Детали" at bounding box center [97, 111] width 55 height 15
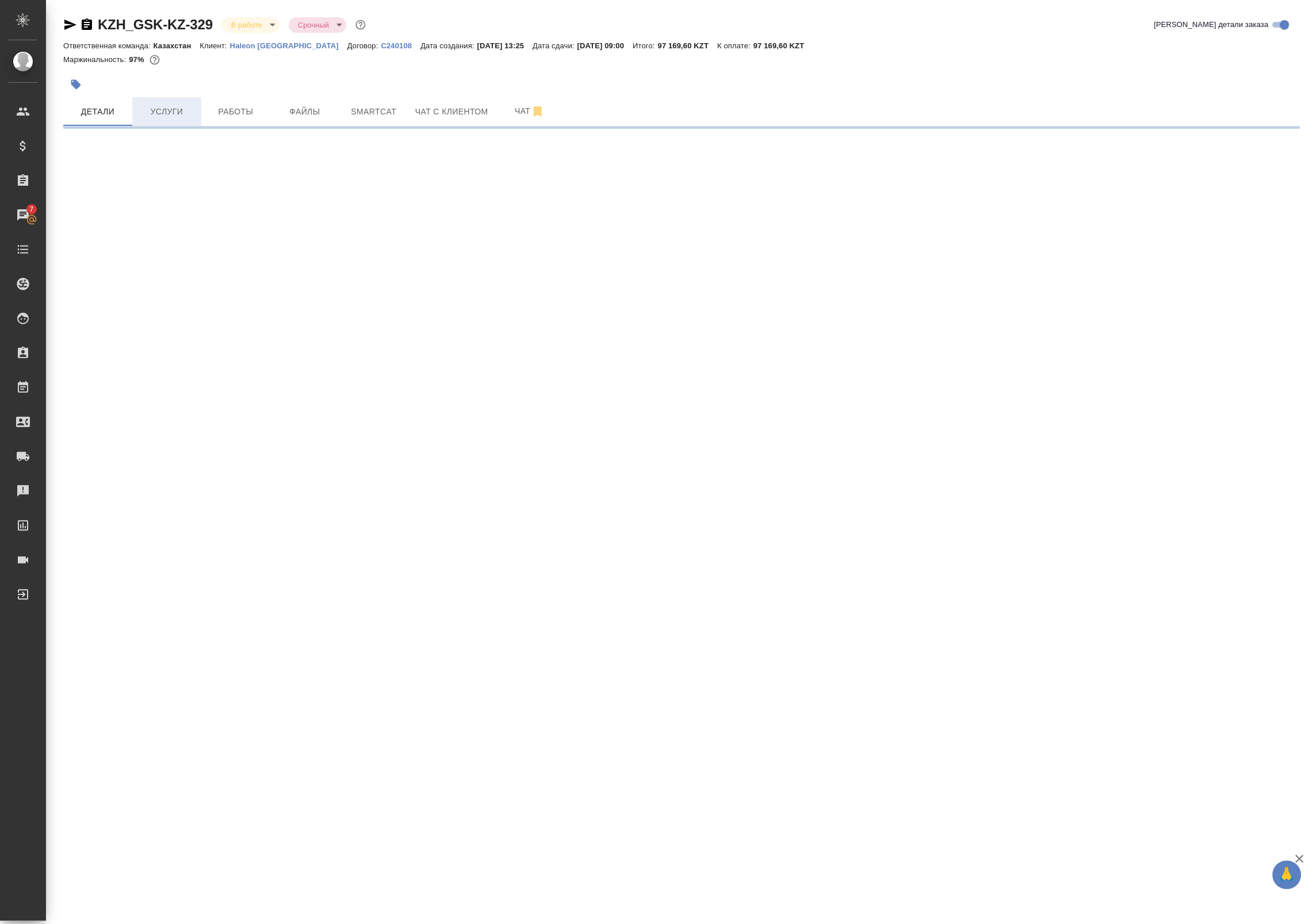
select select "RU"
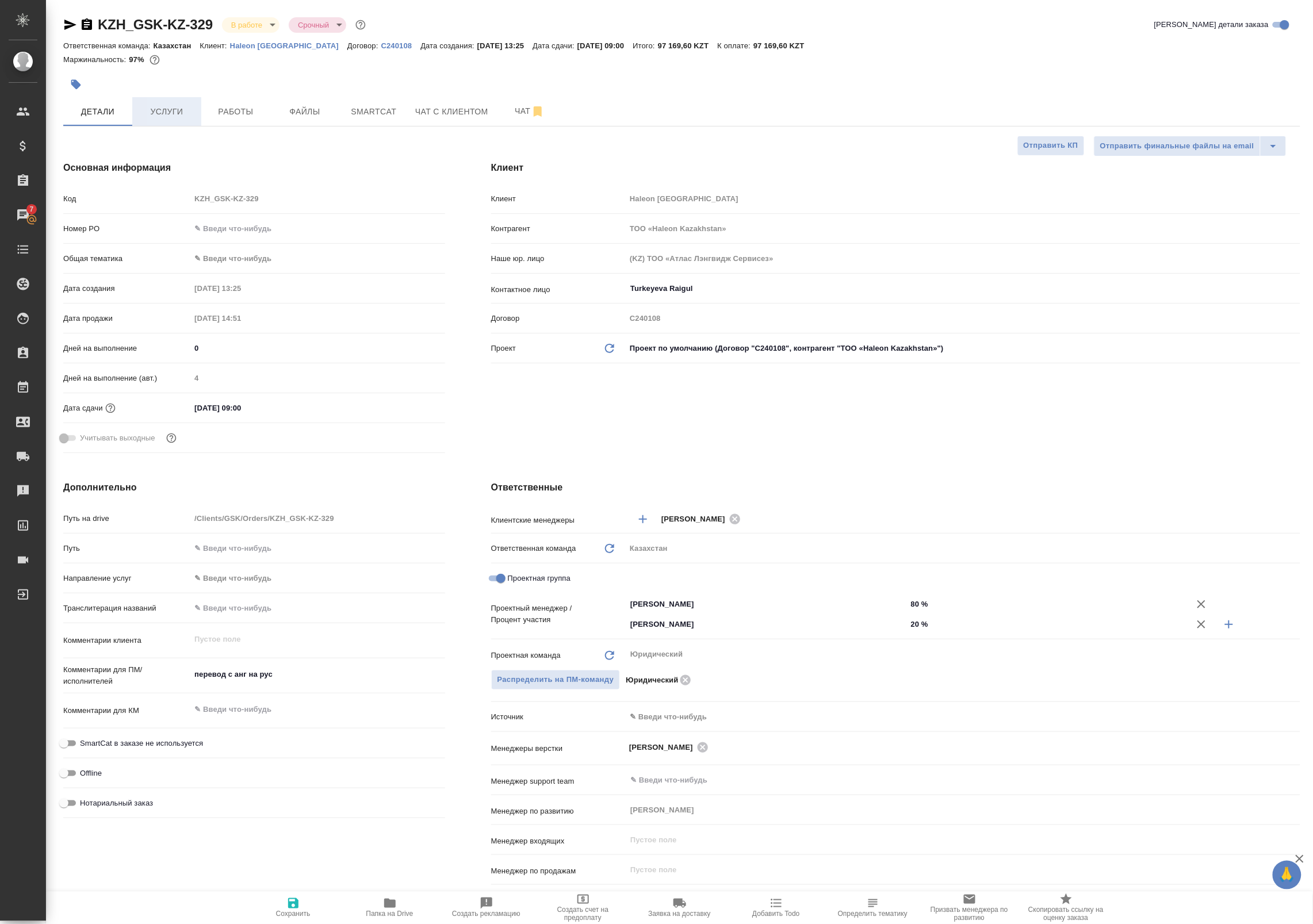
type textarea "x"
click at [225, 230] on input "text" at bounding box center [317, 229] width 254 height 17
click at [224, 249] on body "🙏 .cls-1 fill:#fff; AWATERA Badanyan Artak Клиенты Спецификации Заказы 7 Чаты T…" at bounding box center [656, 462] width 1313 height 924
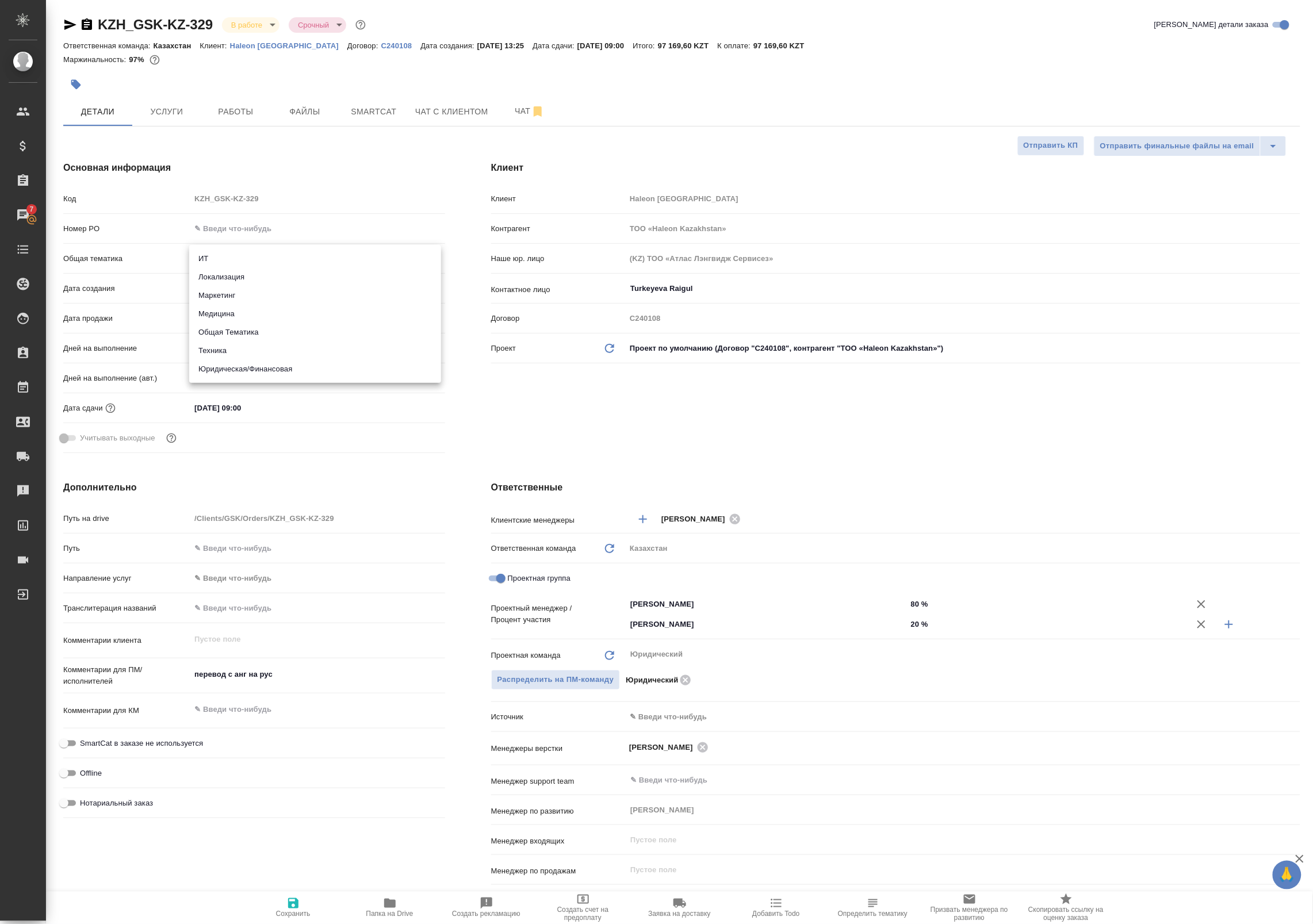
click at [239, 312] on li "Медицина" at bounding box center [315, 314] width 252 height 19
type input "med"
type textarea "x"
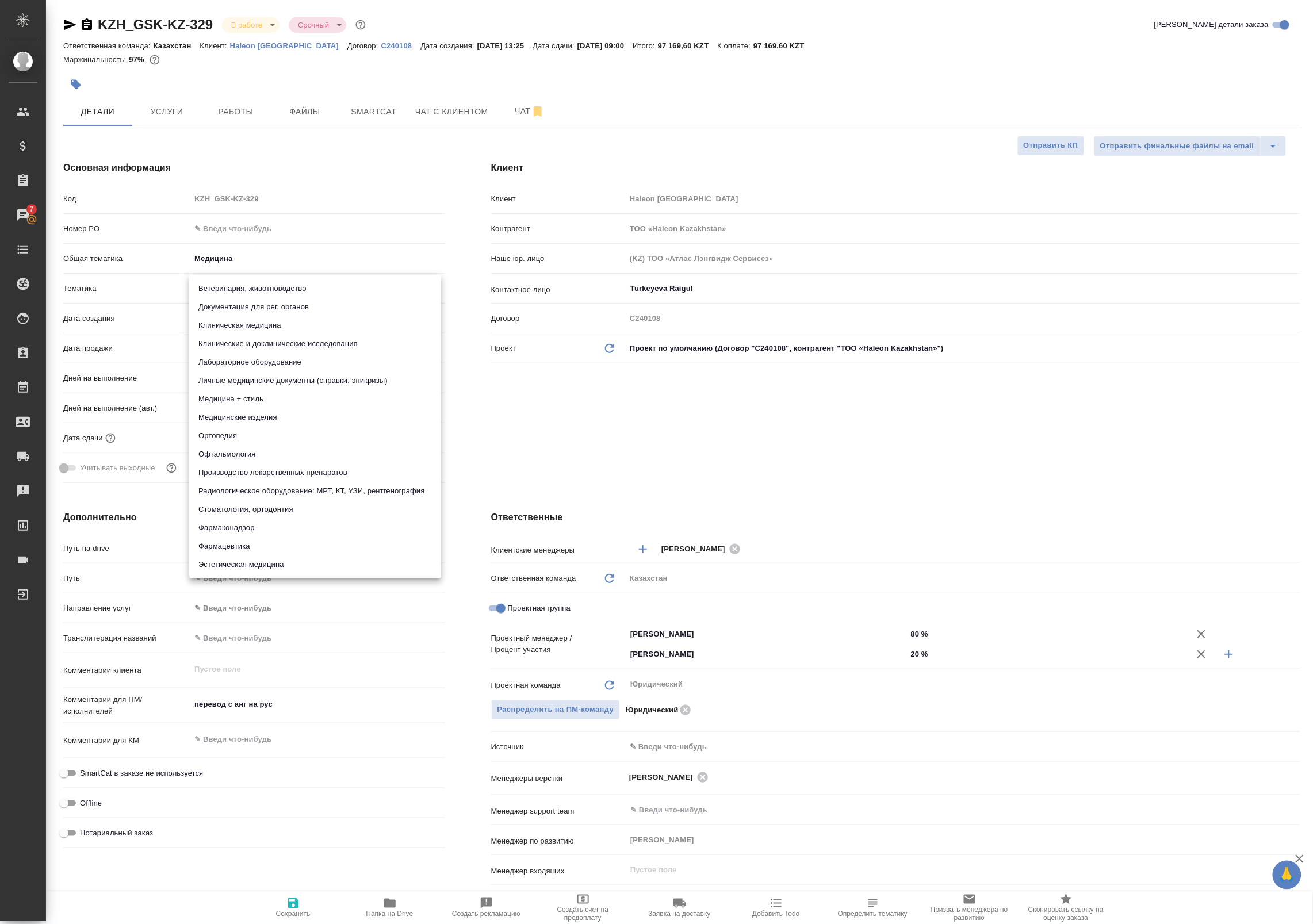
click at [233, 289] on body "🙏 .cls-1 fill:#fff; AWATERA Badanyan Artak Клиенты Спецификации Заказы 7 Чаты T…" at bounding box center [656, 462] width 1313 height 924
click at [268, 253] on div at bounding box center [656, 462] width 1313 height 924
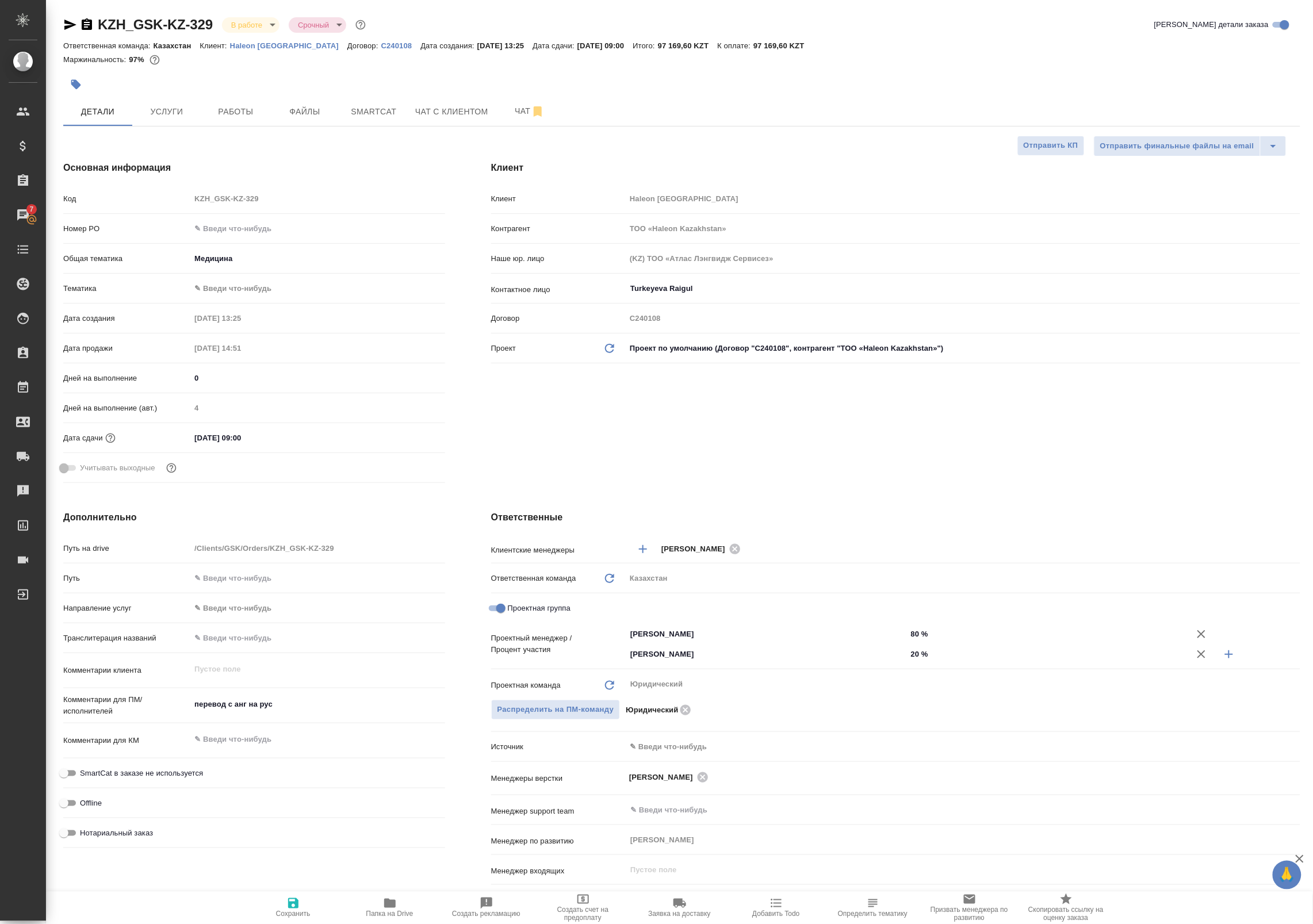
click at [248, 254] on div "Ветеринария, животноводство Документация для рег. органов Клиническая медицина …" at bounding box center [656, 462] width 1313 height 924
click at [231, 256] on body "🙏 .cls-1 fill:#fff; AWATERA Badanyan Artak Клиенты Спецификации Заказы 7 Чаты T…" at bounding box center [656, 462] width 1313 height 924
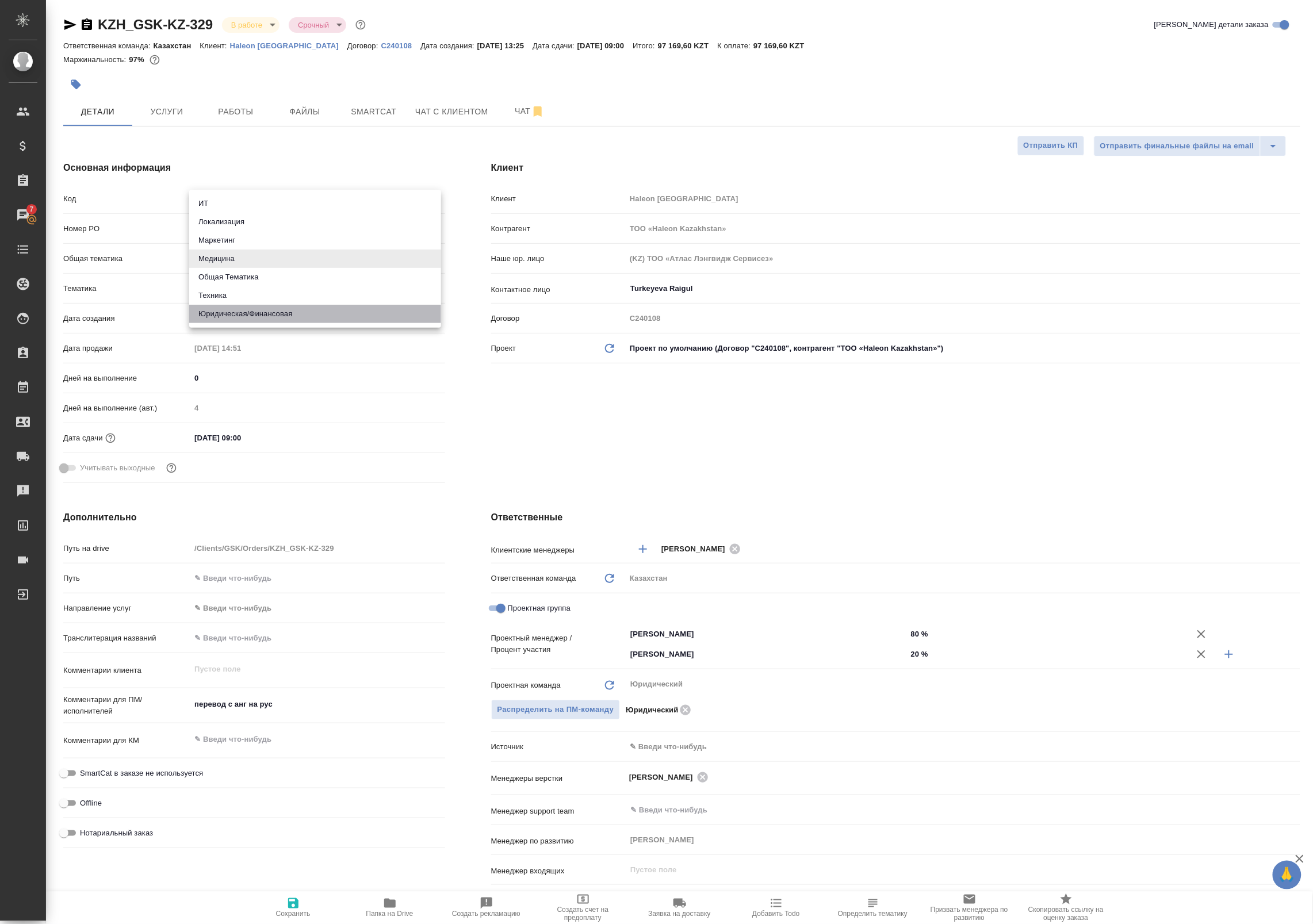
click at [253, 313] on li "Юридическая/Финансовая" at bounding box center [315, 314] width 252 height 19
type input "yr-fn"
type textarea "x"
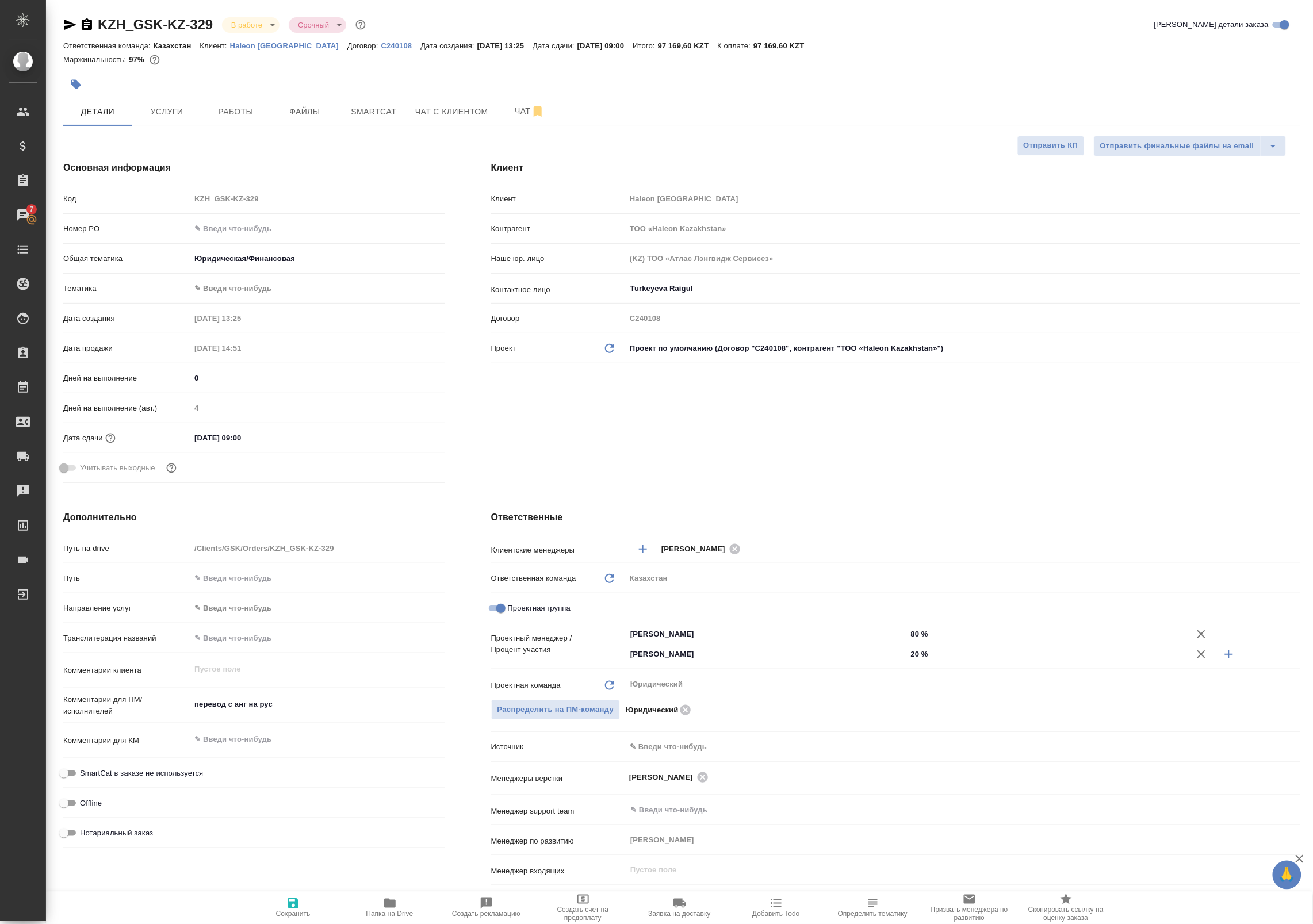
click at [243, 281] on body "🙏 .cls-1 fill:#fff; AWATERA Badanyan Artak Клиенты Спецификации Заказы 7 Чаты T…" at bounding box center [656, 462] width 1313 height 924
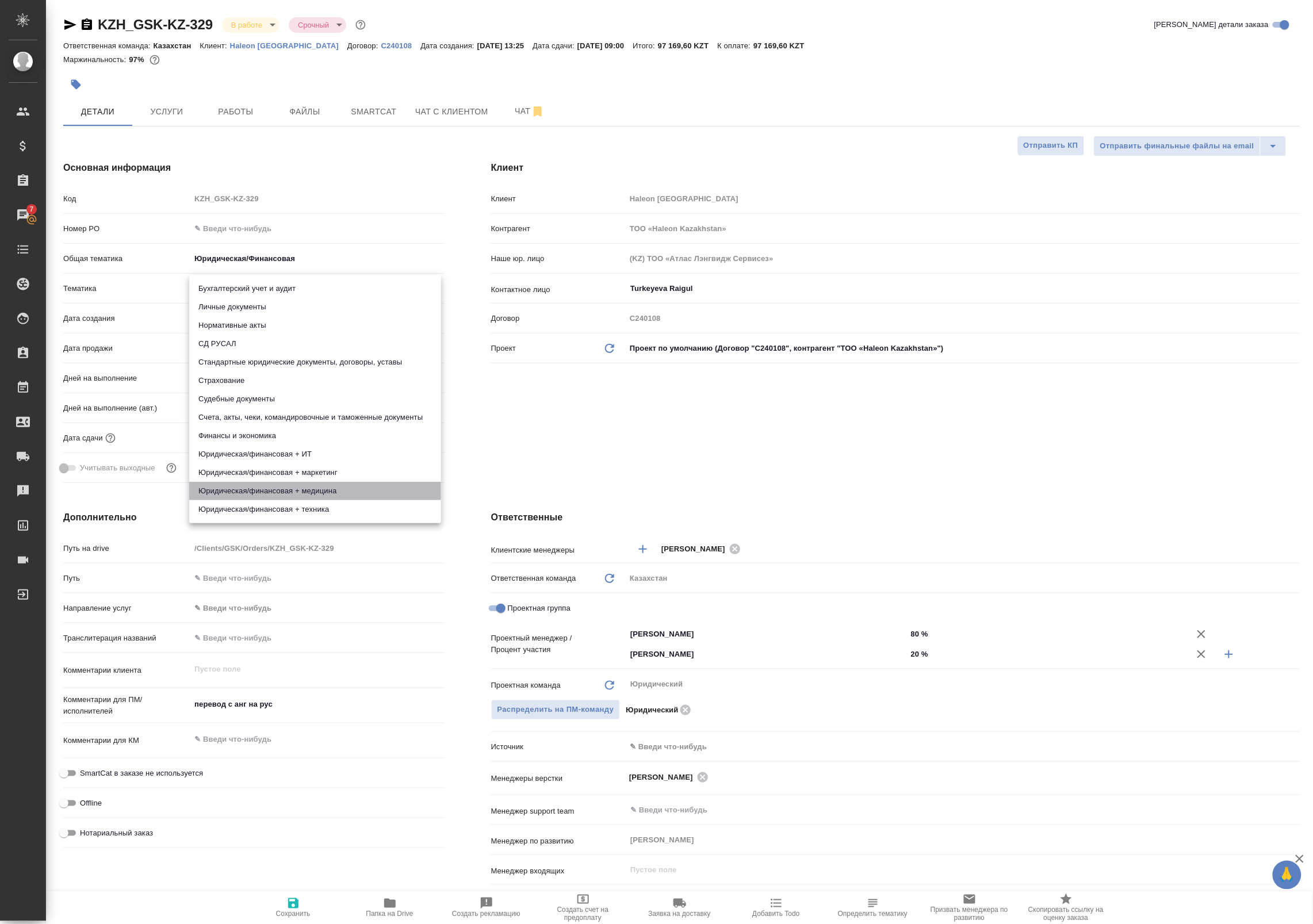
click at [300, 492] on li "Юридическая/финансовая + медицина" at bounding box center [315, 491] width 252 height 19
type textarea "x"
type input "5f647205b73bc97568ca66c5"
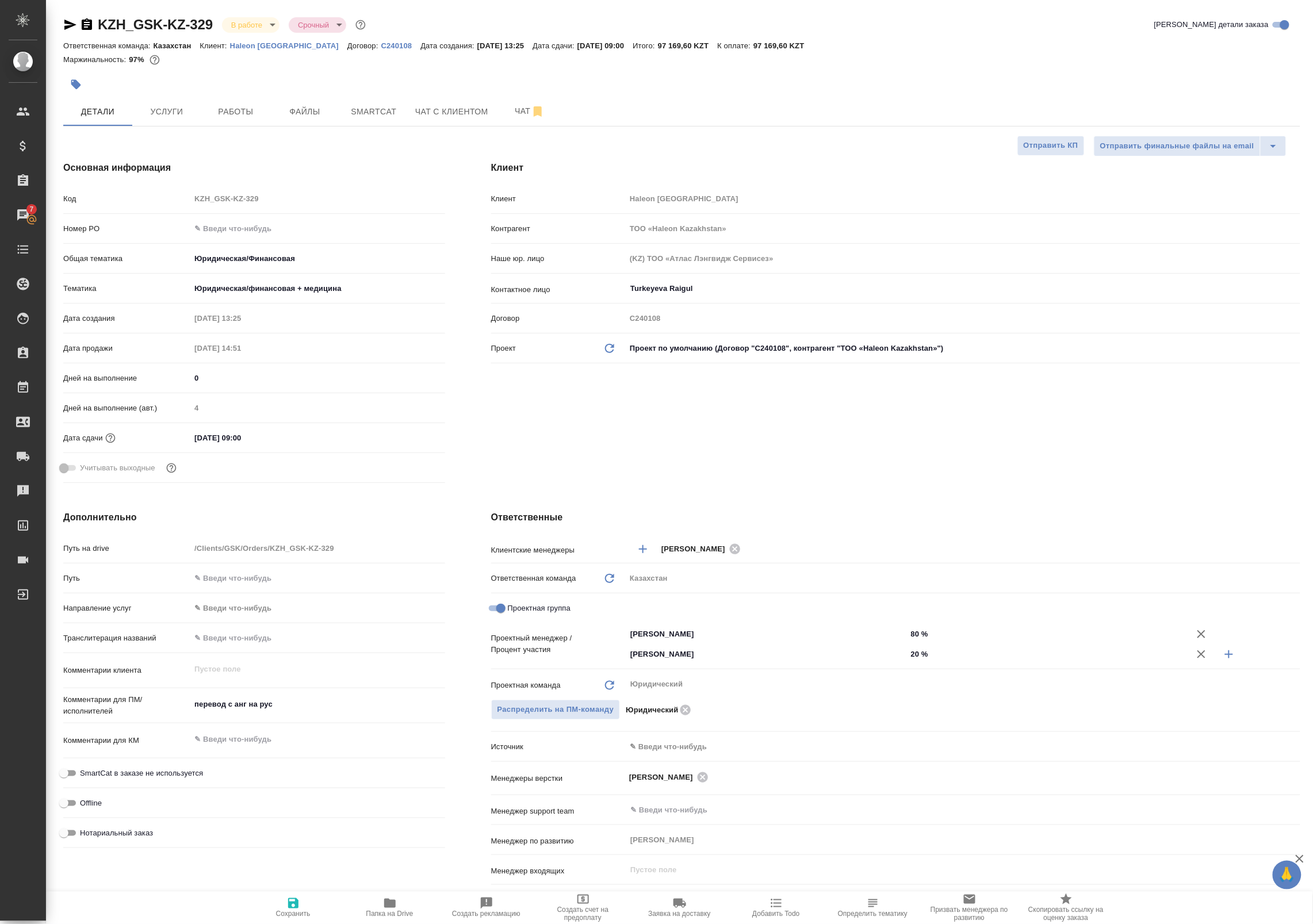
type textarea "x"
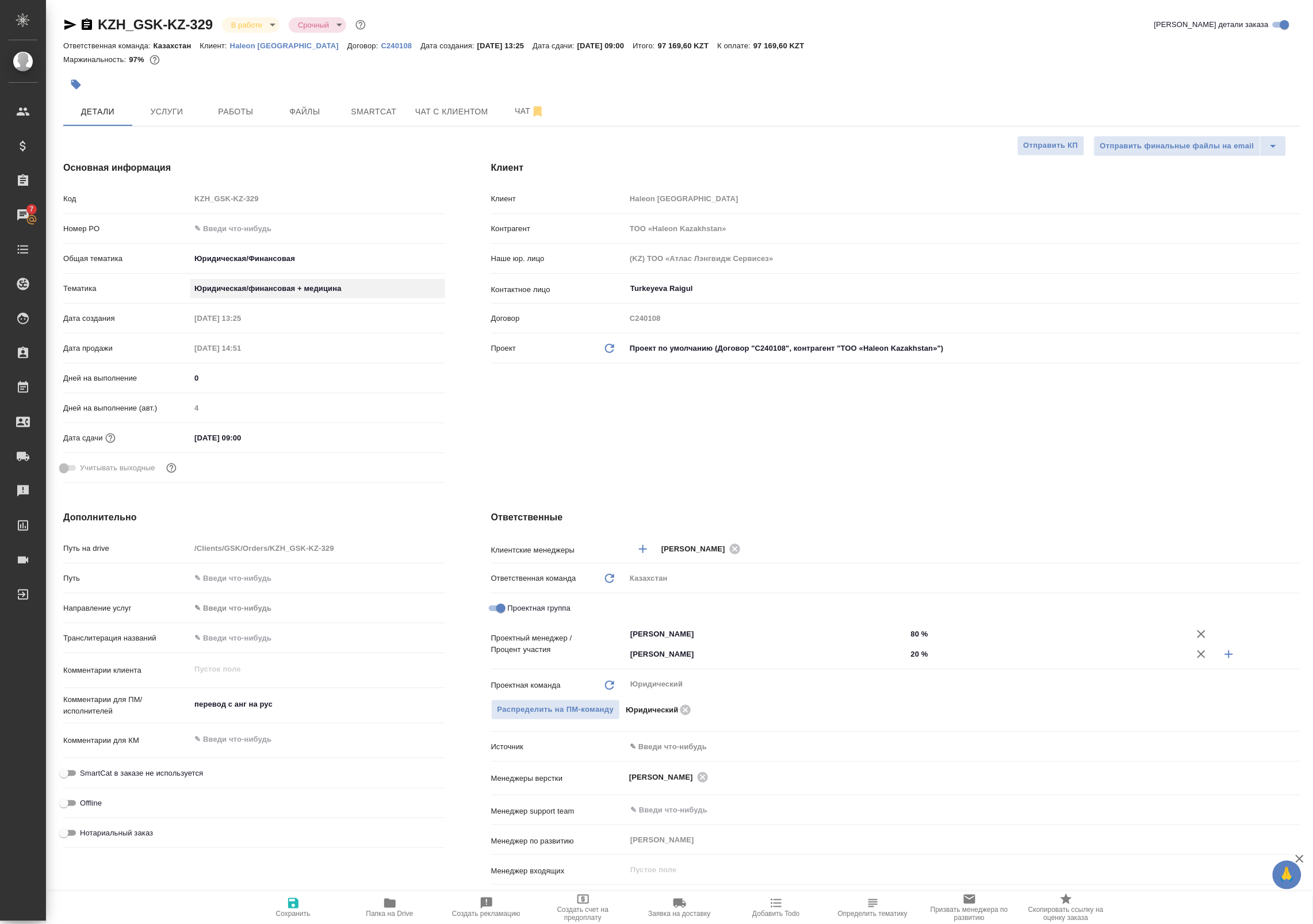
type textarea "x"
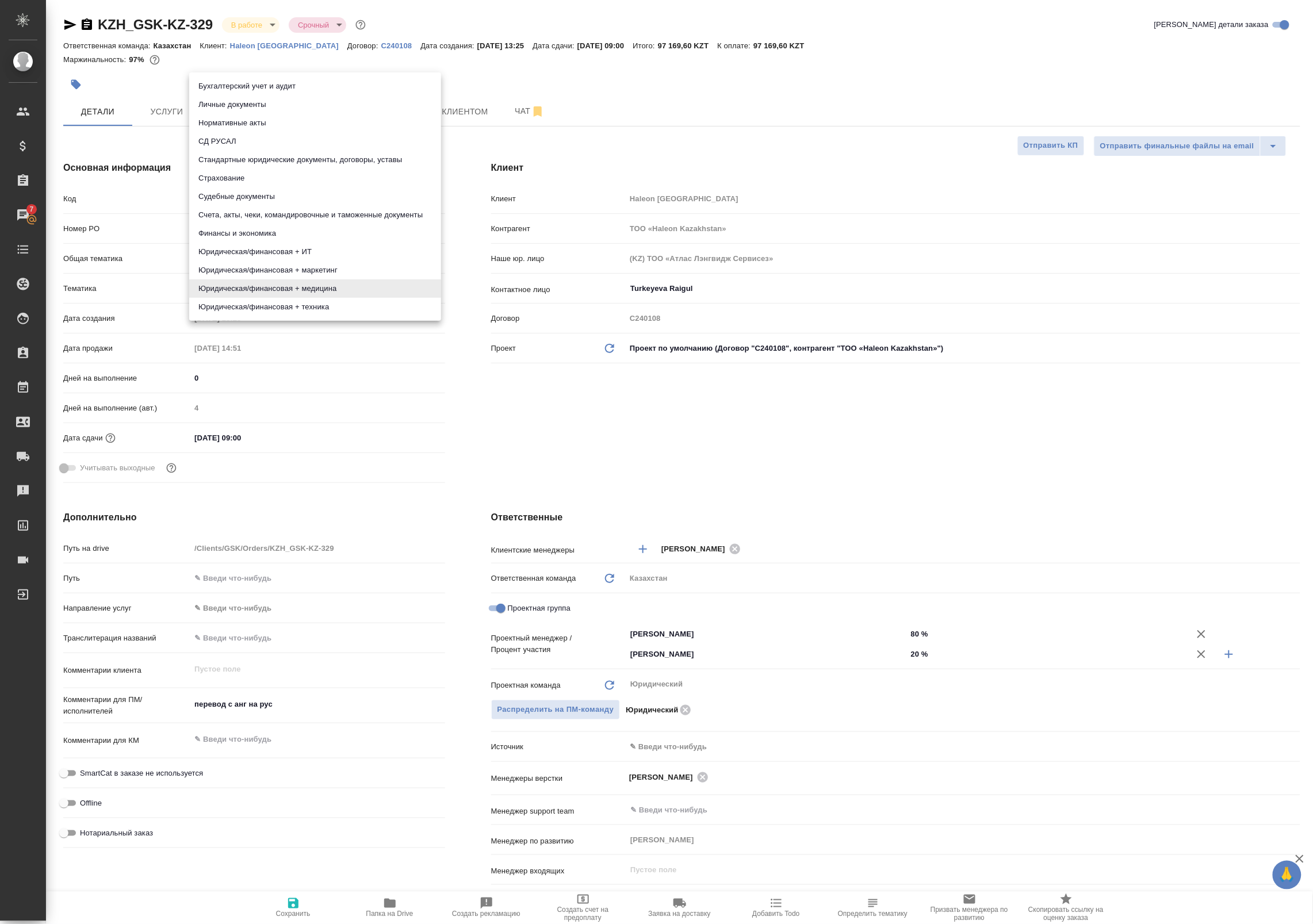
click at [270, 291] on body "🙏 .cls-1 fill:#fff; AWATERA Badanyan Artak Клиенты Спецификации Заказы 7 Чаты T…" at bounding box center [656, 462] width 1313 height 924
type textarea "x"
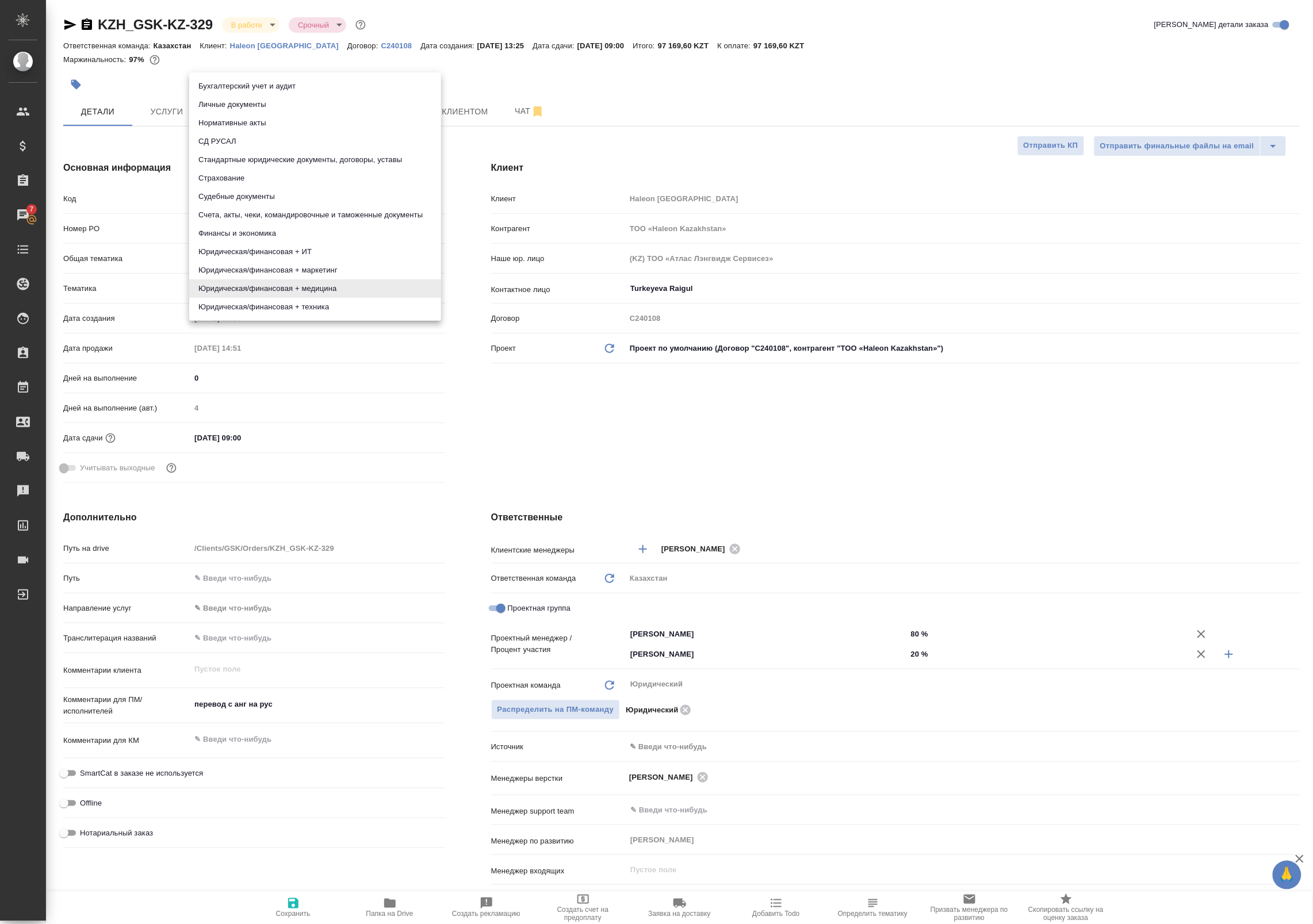
type textarea "x"
click at [335, 379] on div at bounding box center [656, 462] width 1313 height 924
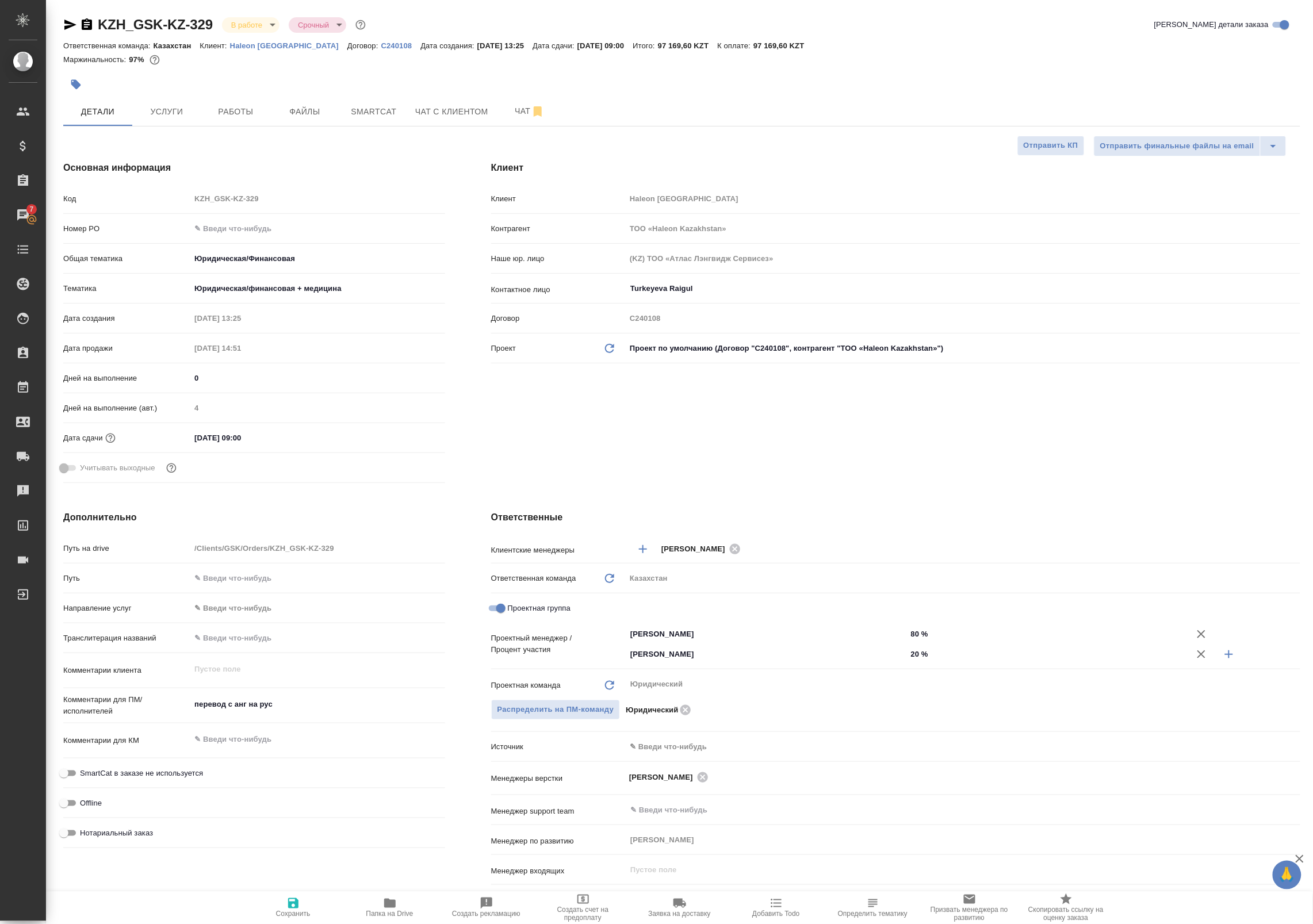
click at [258, 286] on body "🙏 .cls-1 fill:#fff; AWATERA Badanyan Artak Клиенты Спецификации Заказы 7 Чаты T…" at bounding box center [656, 462] width 1313 height 924
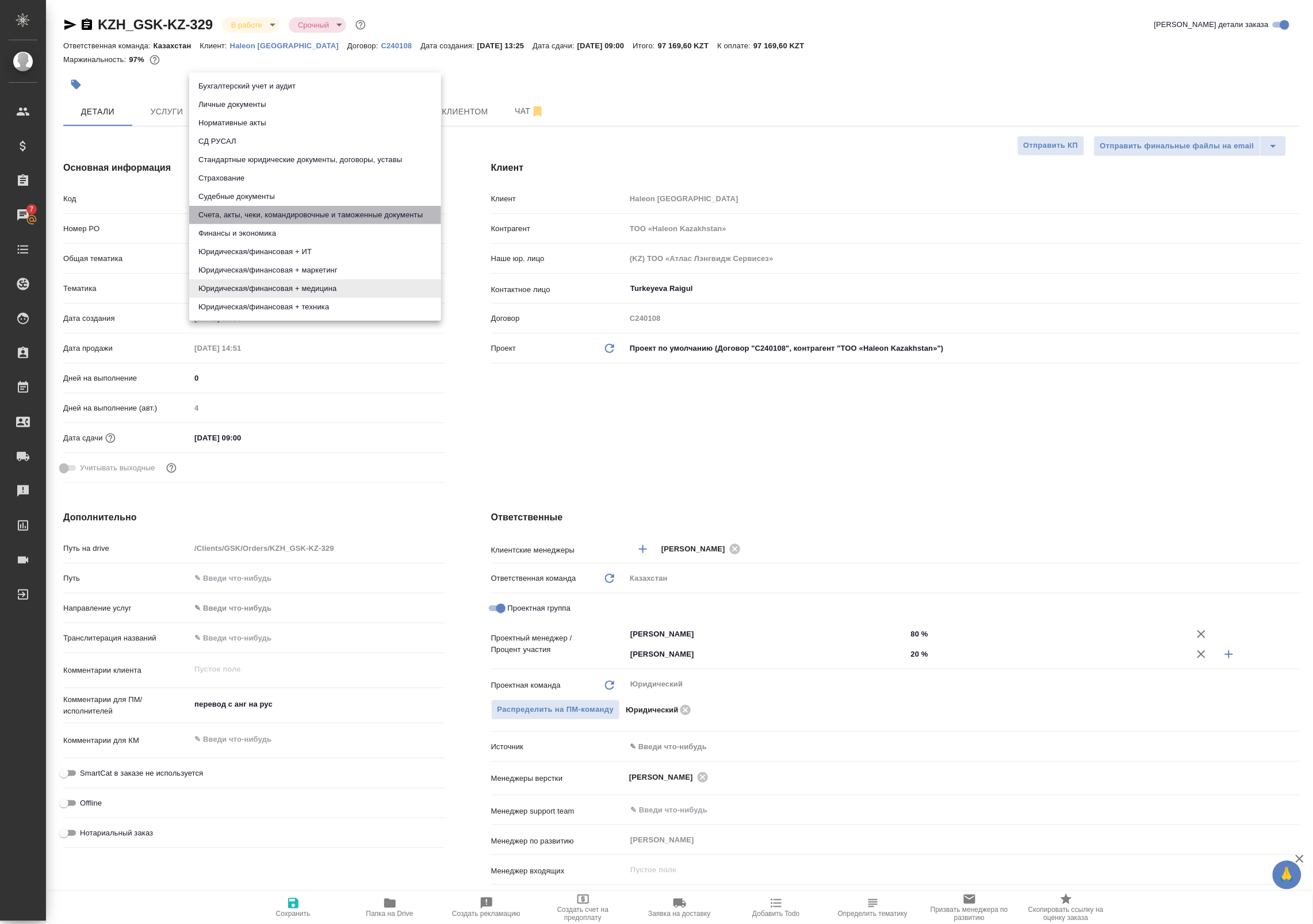
click at [299, 217] on li "Счета, акты, чеки, командировочные и таможенные документы" at bounding box center [315, 215] width 252 height 19
type textarea "x"
type input "5f647205b73bc97568ca66c0"
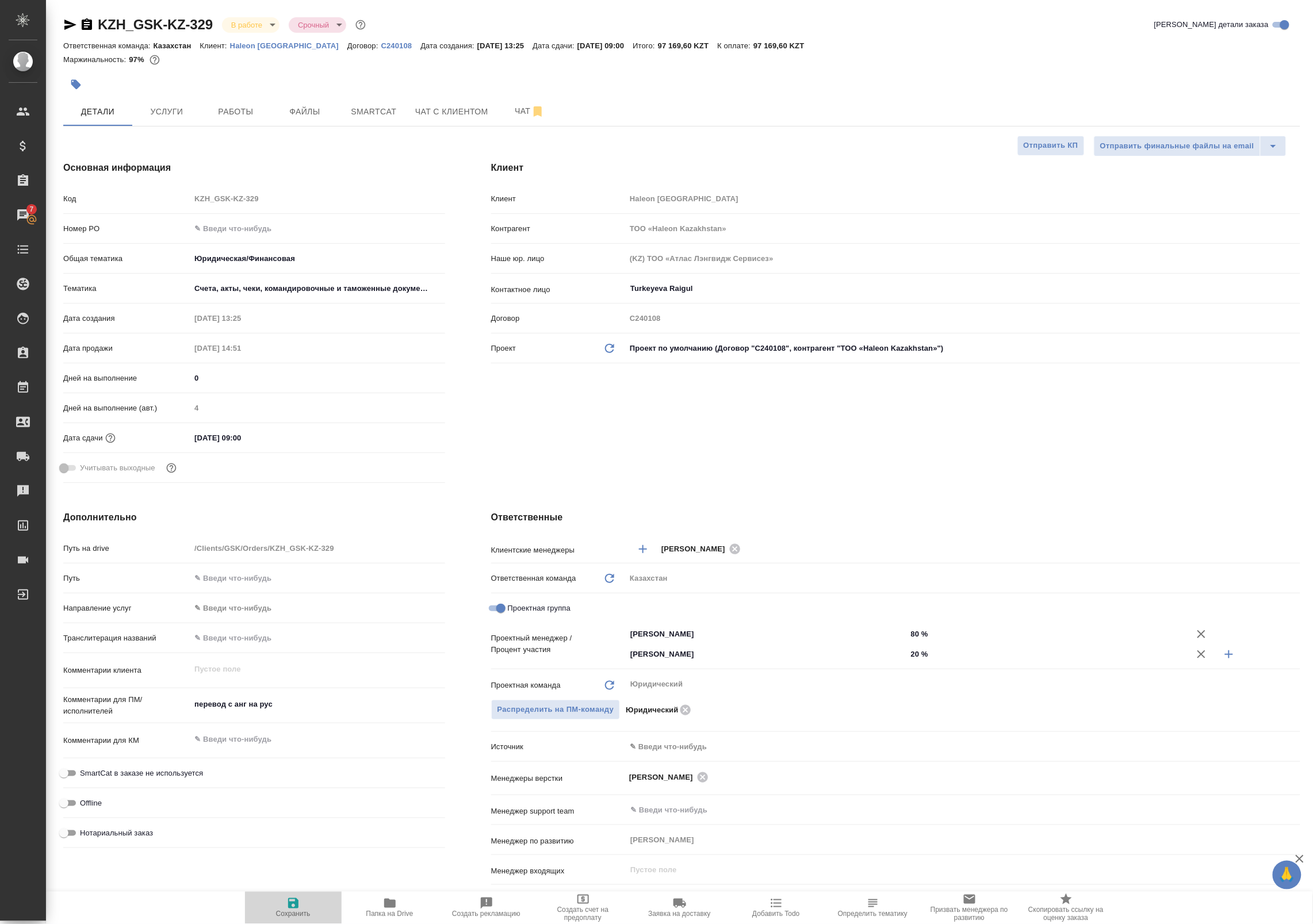
click at [300, 907] on icon "button" at bounding box center [293, 904] width 14 height 14
type textarea "x"
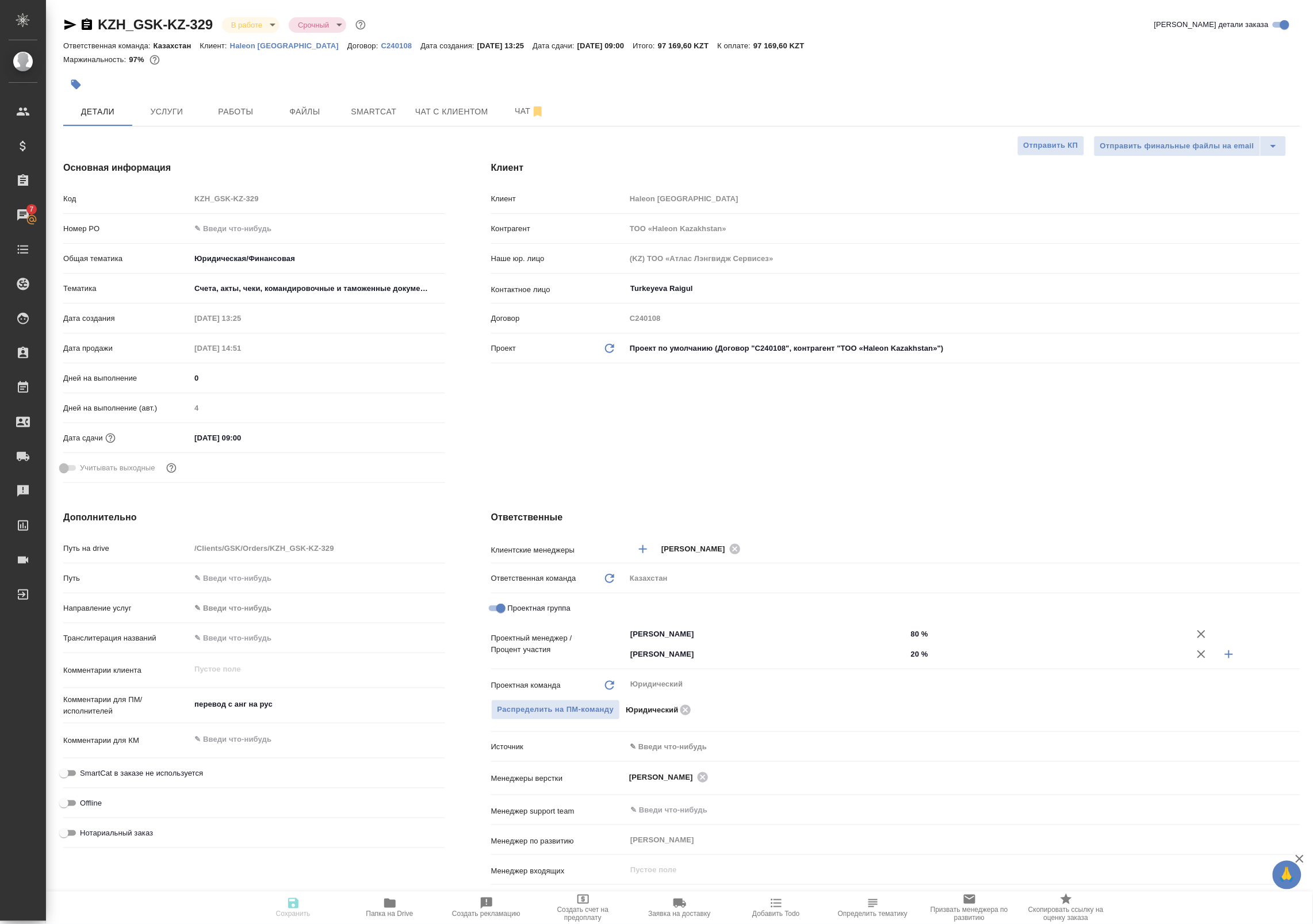
type textarea "x"
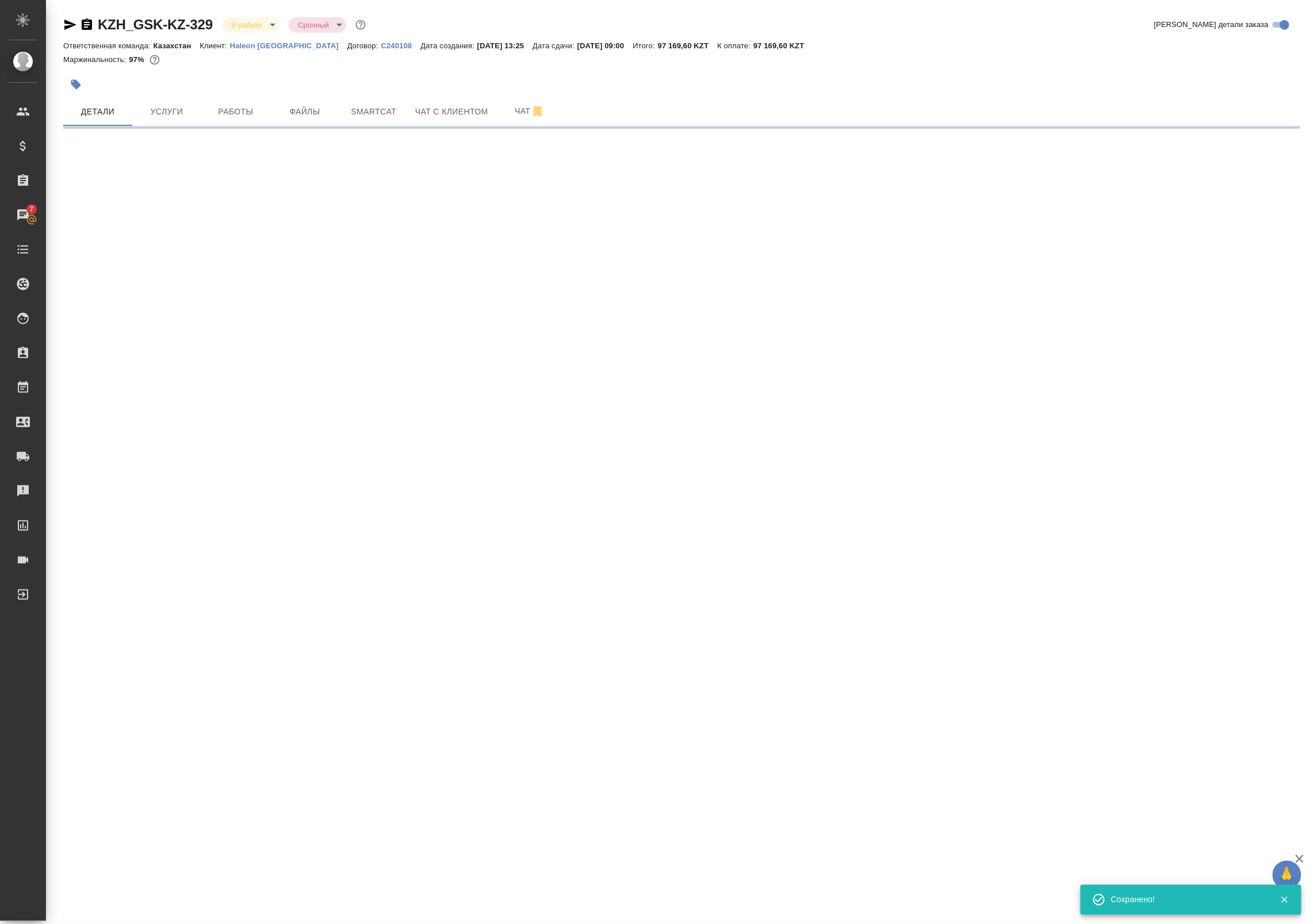
select select "RU"
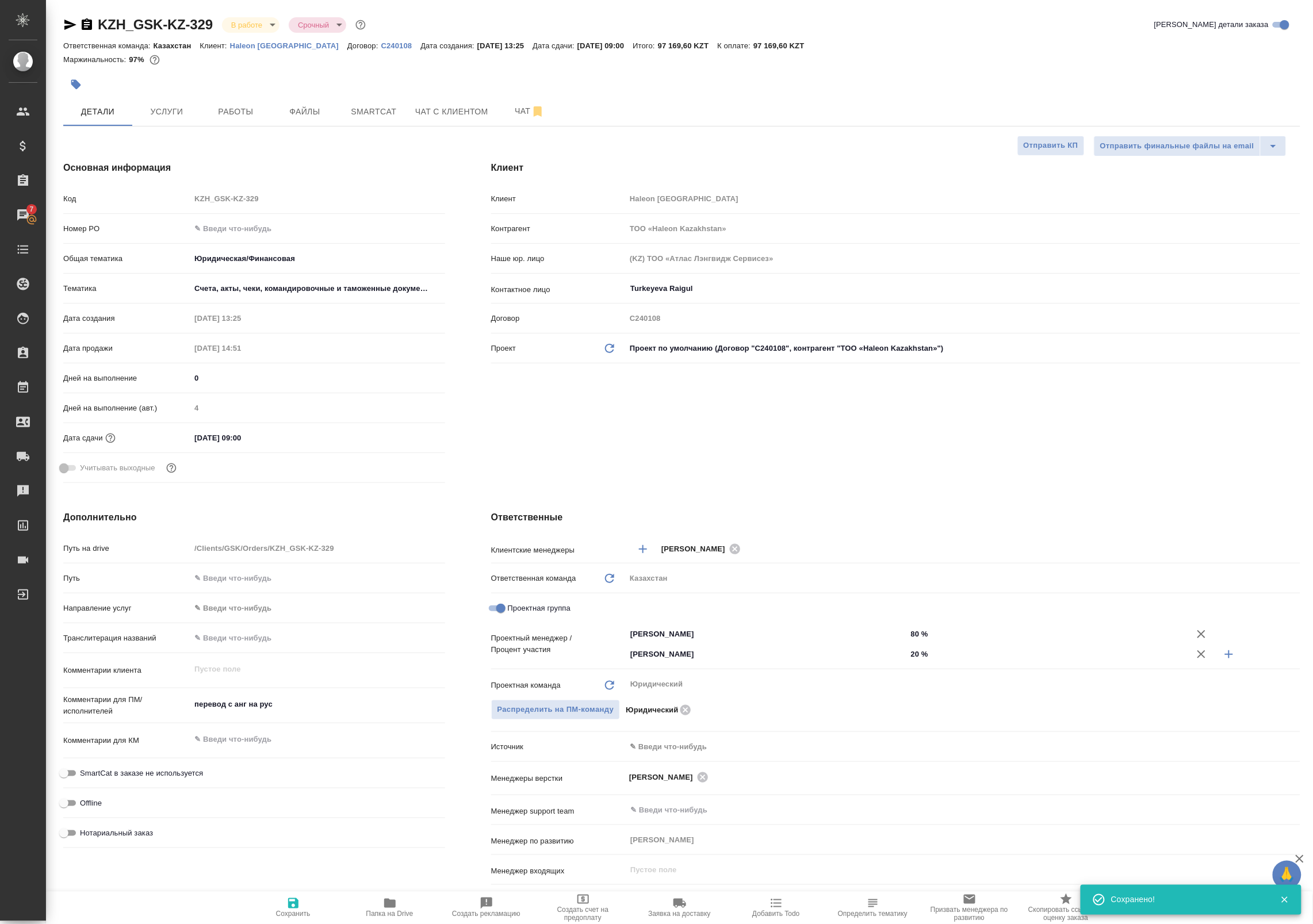
type textarea "x"
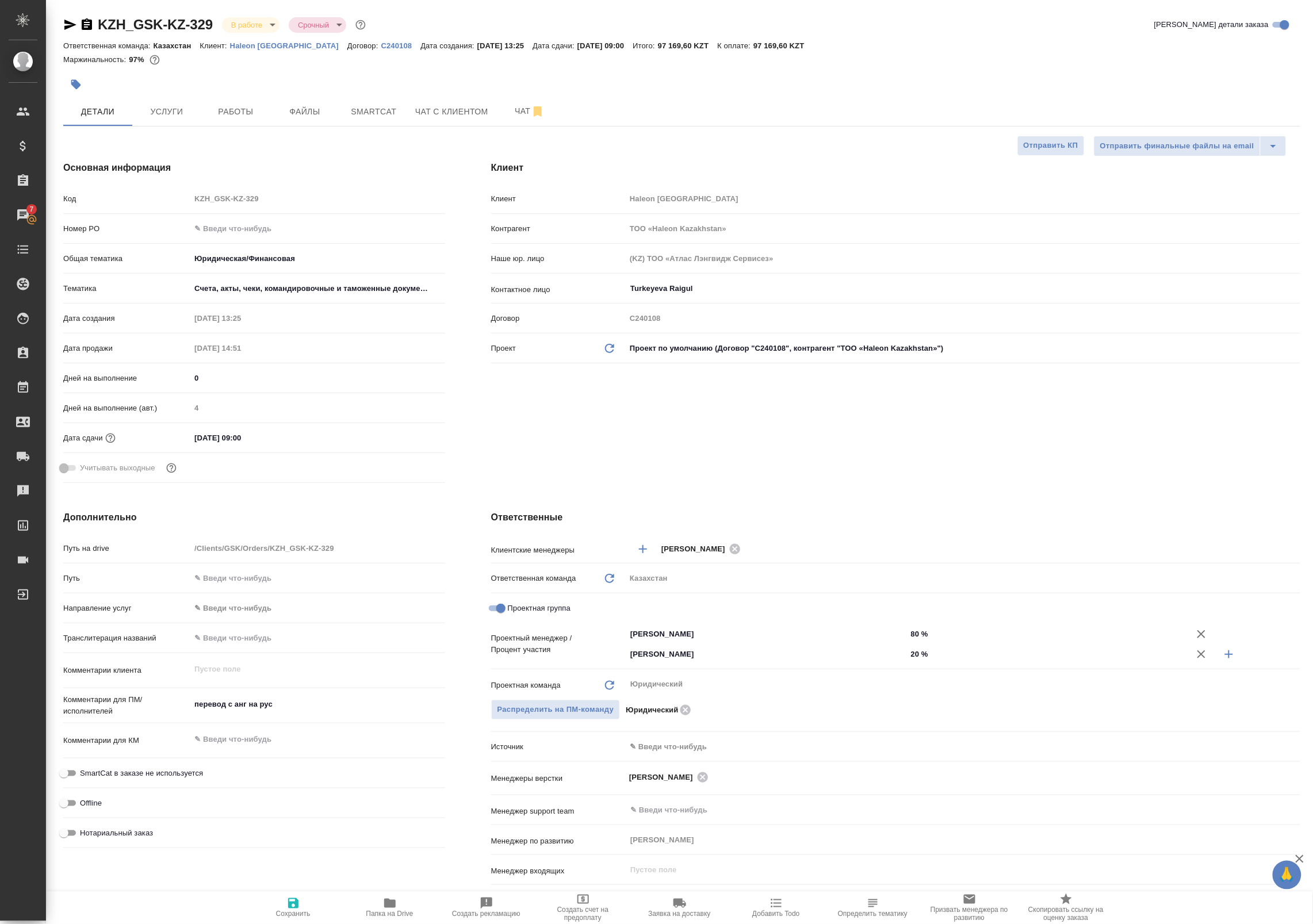
type textarea "x"
click at [860, 904] on span "Определить тематику" at bounding box center [873, 907] width 83 height 22
type textarea "x"
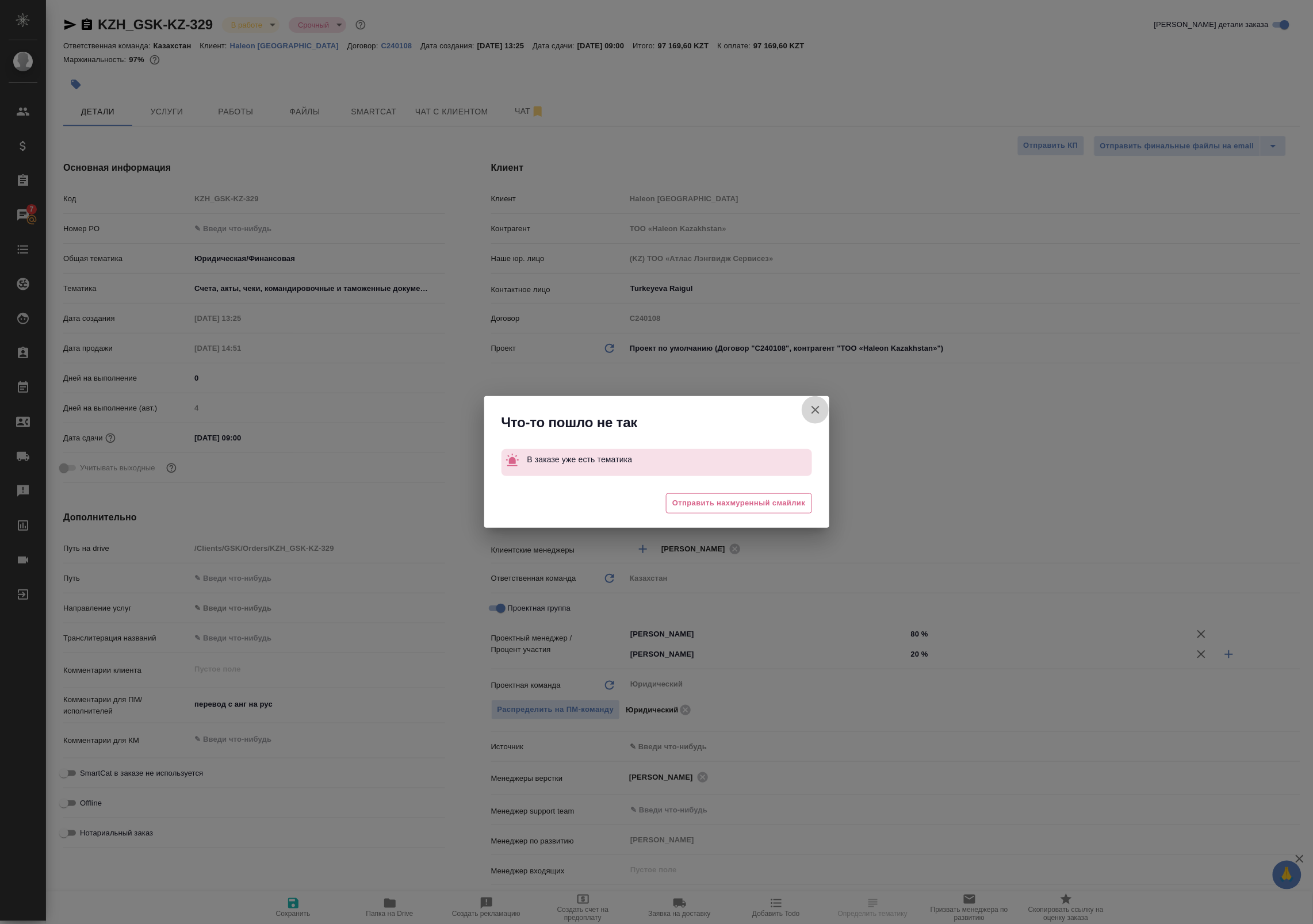
click at [817, 411] on icon "button" at bounding box center [815, 410] width 8 height 8
type textarea "x"
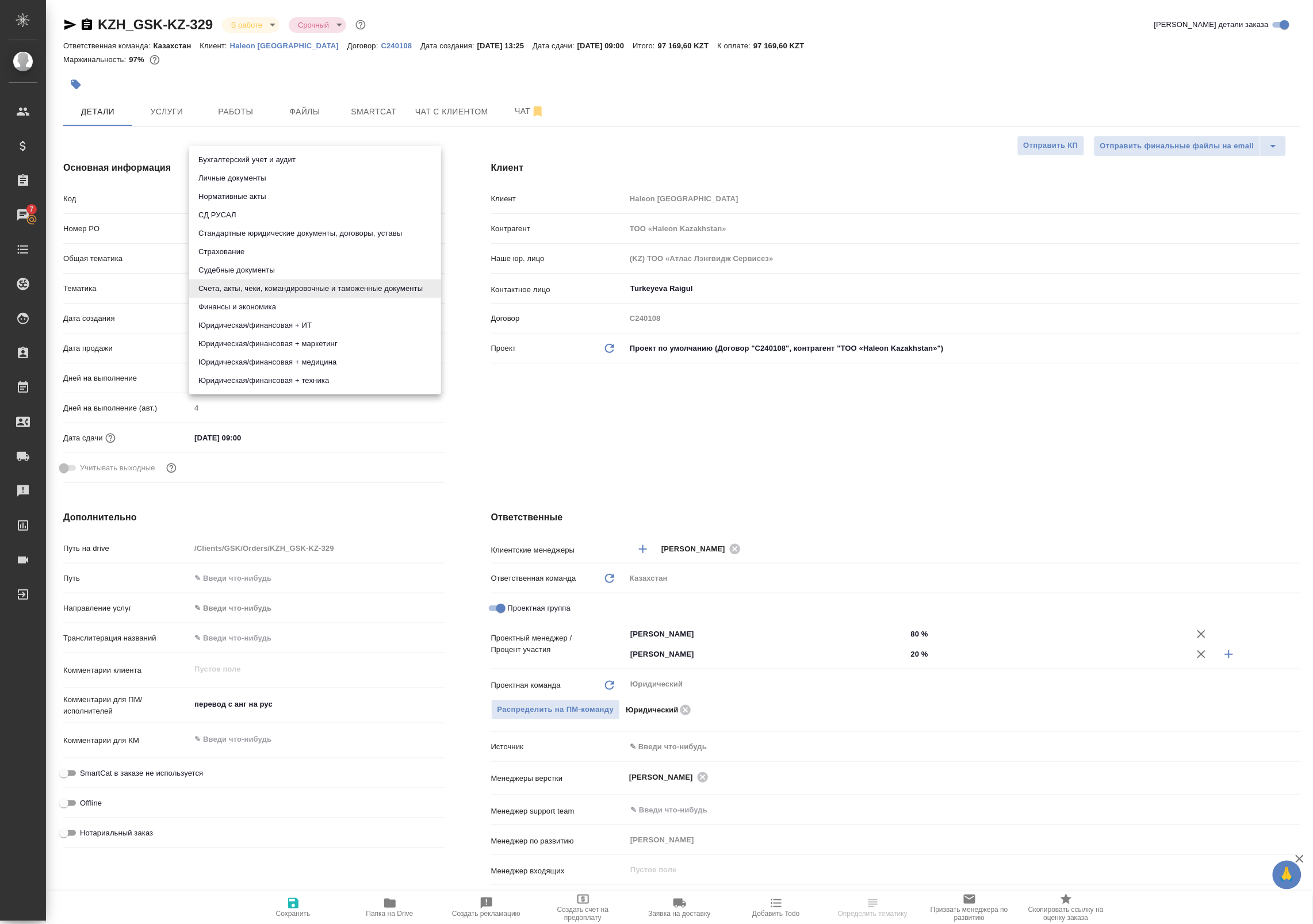
click at [337, 288] on body "🙏 .cls-1 fill:#fff; AWATERA Badanyan Artak Клиенты Спецификации Заказы 7 Чаты T…" at bounding box center [656, 462] width 1313 height 924
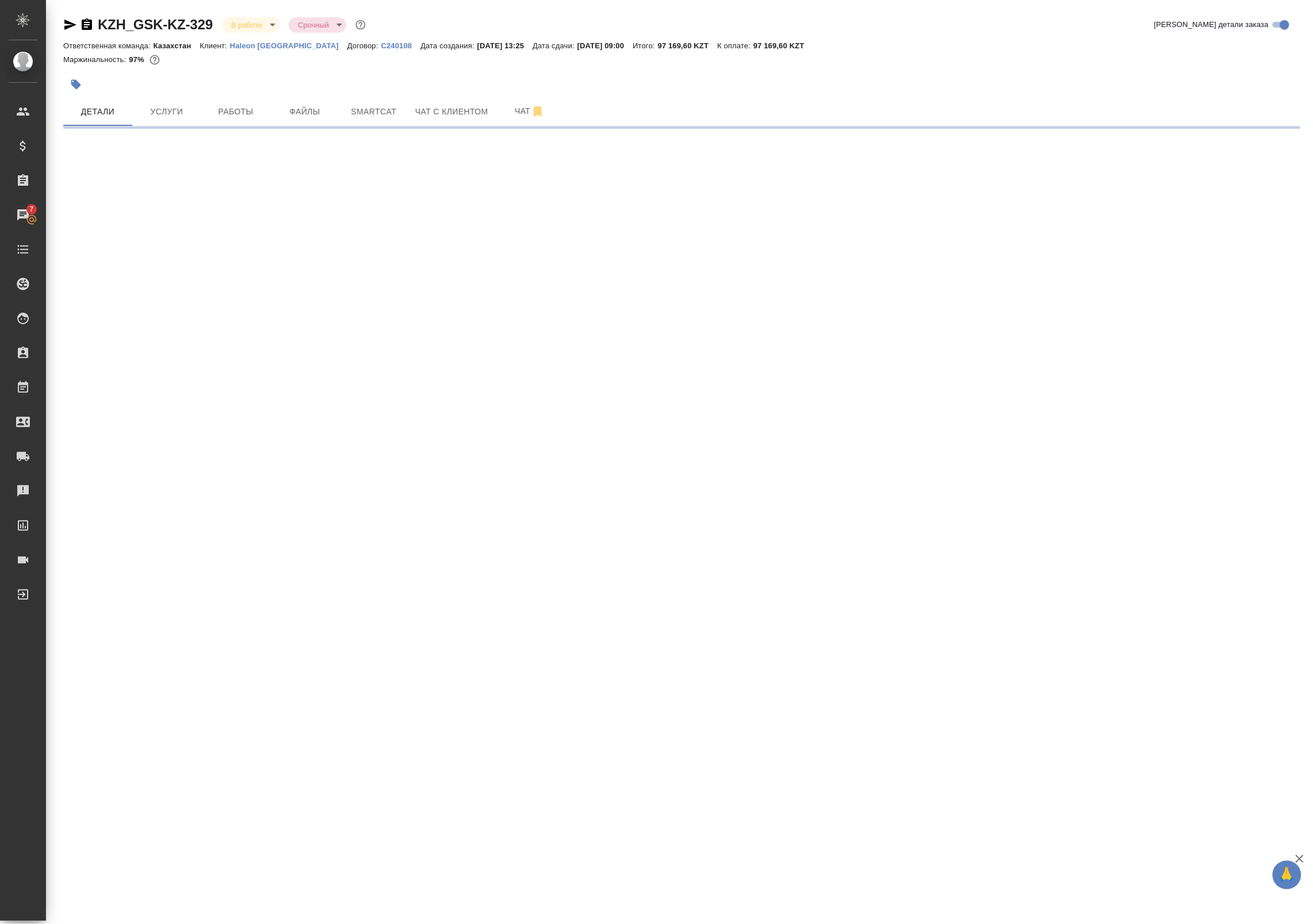
select select "RU"
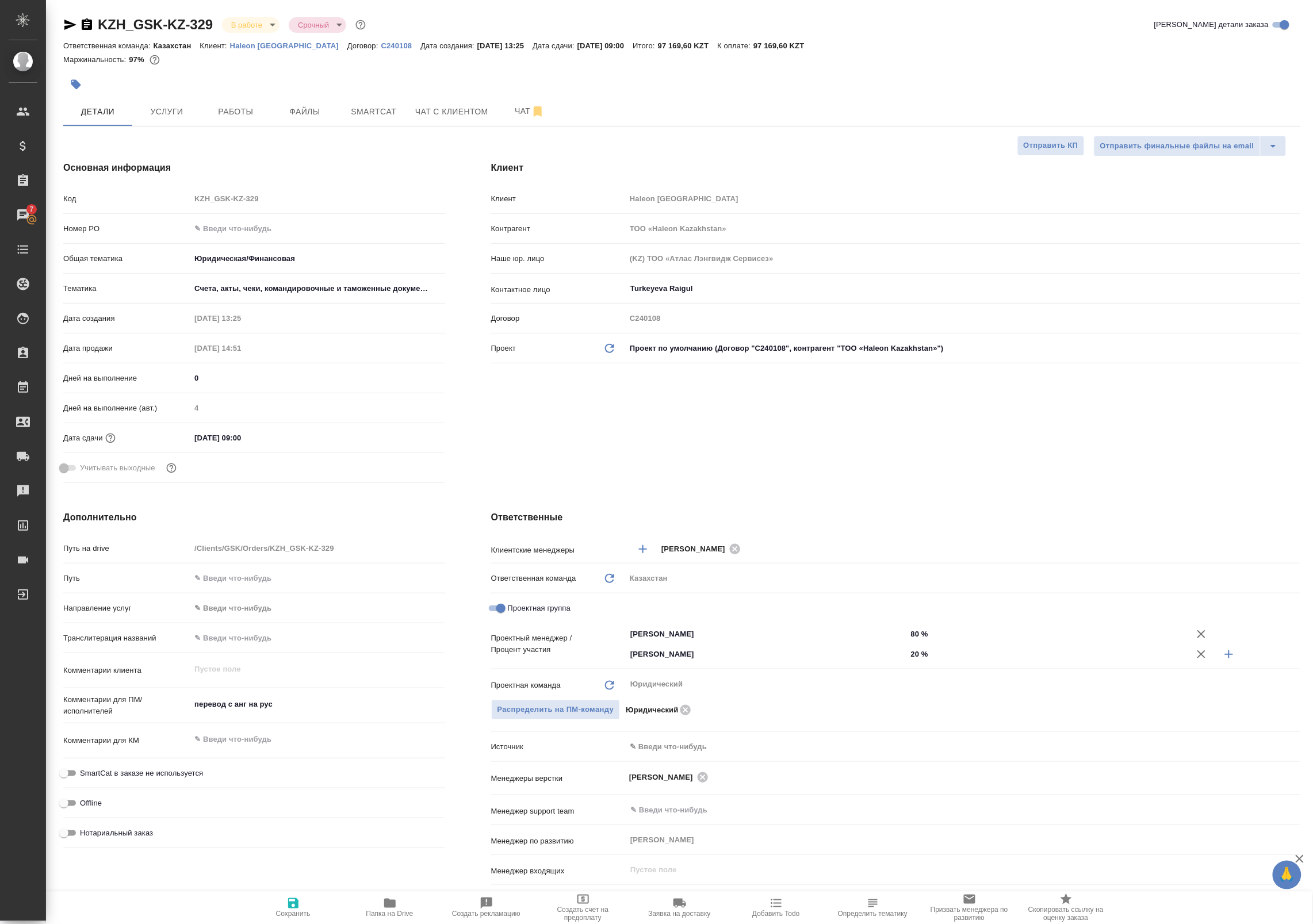
type textarea "x"
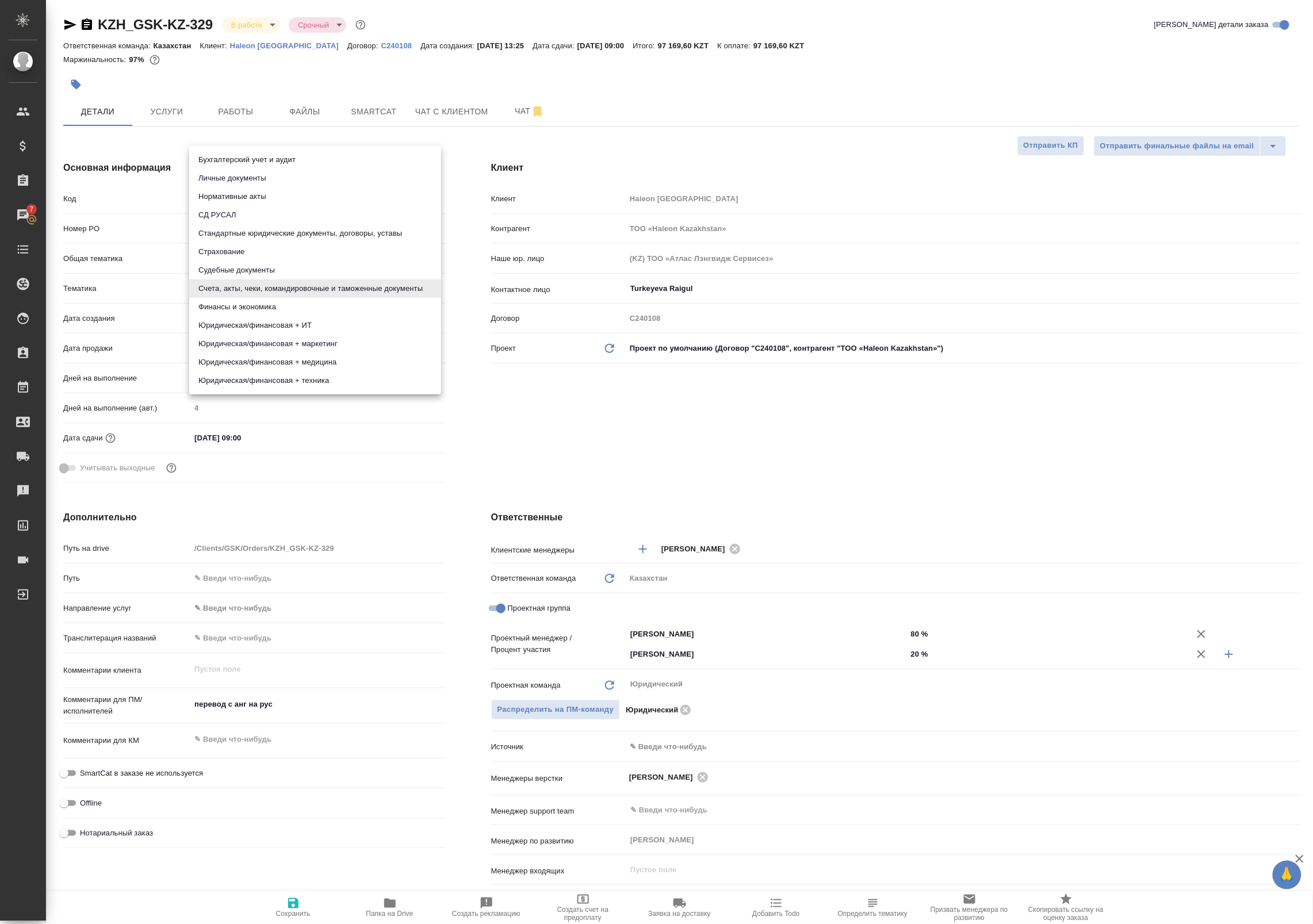
click at [291, 288] on body "🙏 .cls-1 fill:#fff; AWATERA Badanyan Artak Клиенты Спецификации Заказы 7 Чаты T…" at bounding box center [656, 462] width 1313 height 924
drag, startPoint x: 294, startPoint y: 289, endPoint x: 320, endPoint y: 235, distance: 59.9
click at [320, 236] on ul "Бухгалтерский учет и аудит Личные документы Нормативные акты СД РУСАЛ Стандартн…" at bounding box center [315, 270] width 252 height 249
drag, startPoint x: 277, startPoint y: 289, endPoint x: 263, endPoint y: 270, distance: 23.6
click at [263, 270] on ul "Бухгалтерский учет и аудит Личные документы Нормативные акты СД РУСАЛ Стандартн…" at bounding box center [315, 270] width 252 height 249
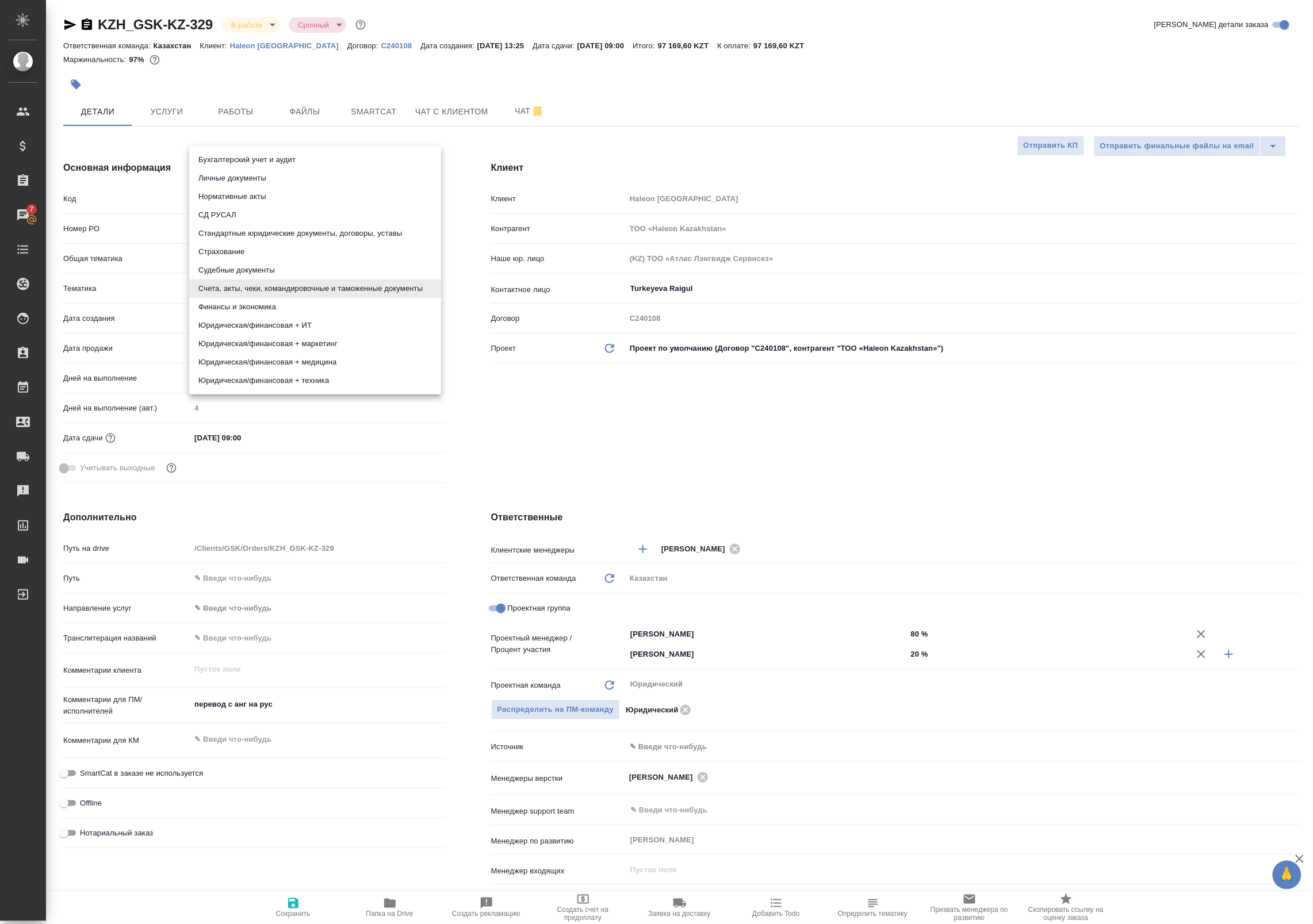
type textarea "x"
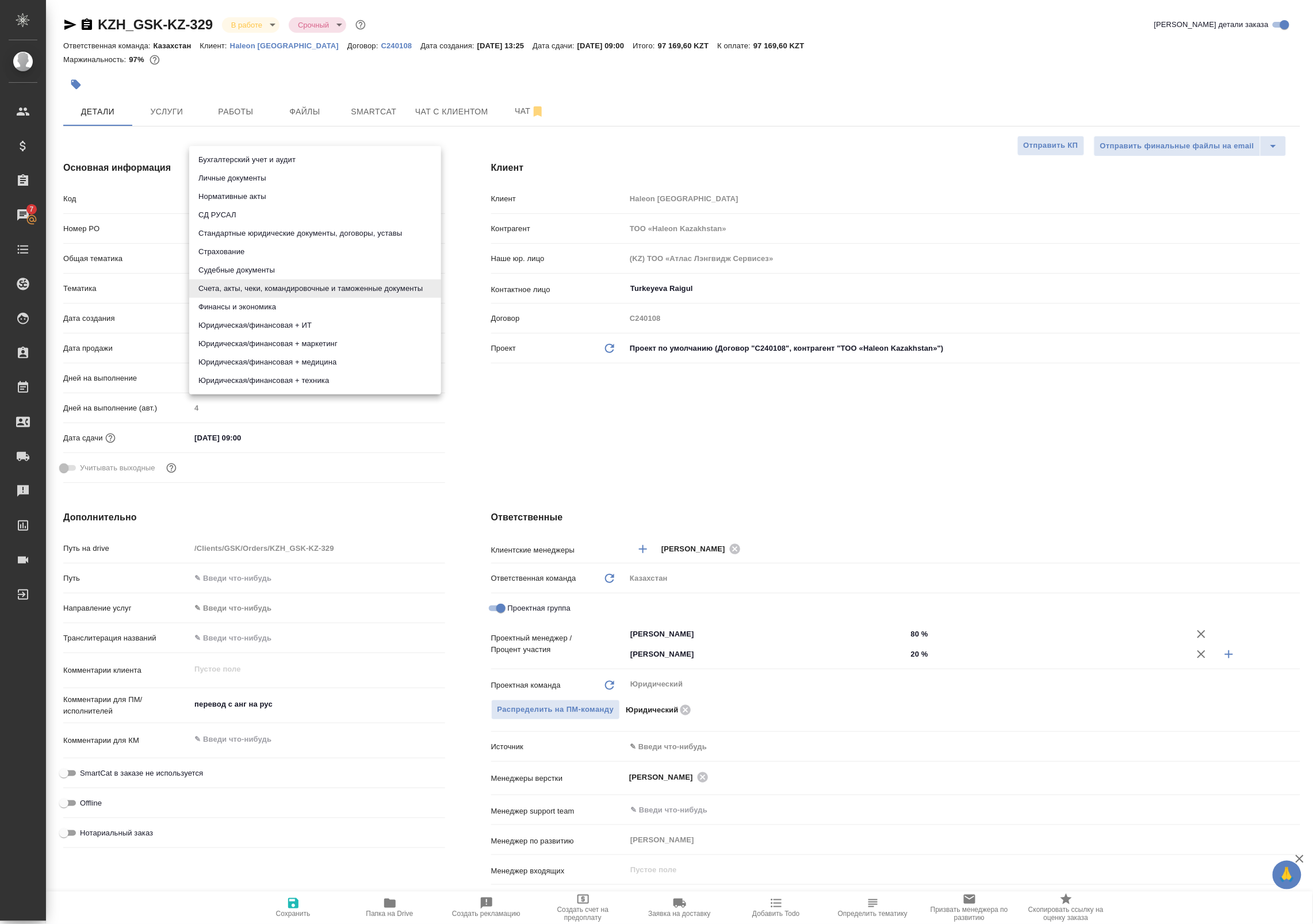
type textarea "x"
click at [268, 236] on li "Стандартные юридические документы, договоры, уставы" at bounding box center [315, 233] width 252 height 19
type input "5f647205b73bc97568ca66bf"
type textarea "x"
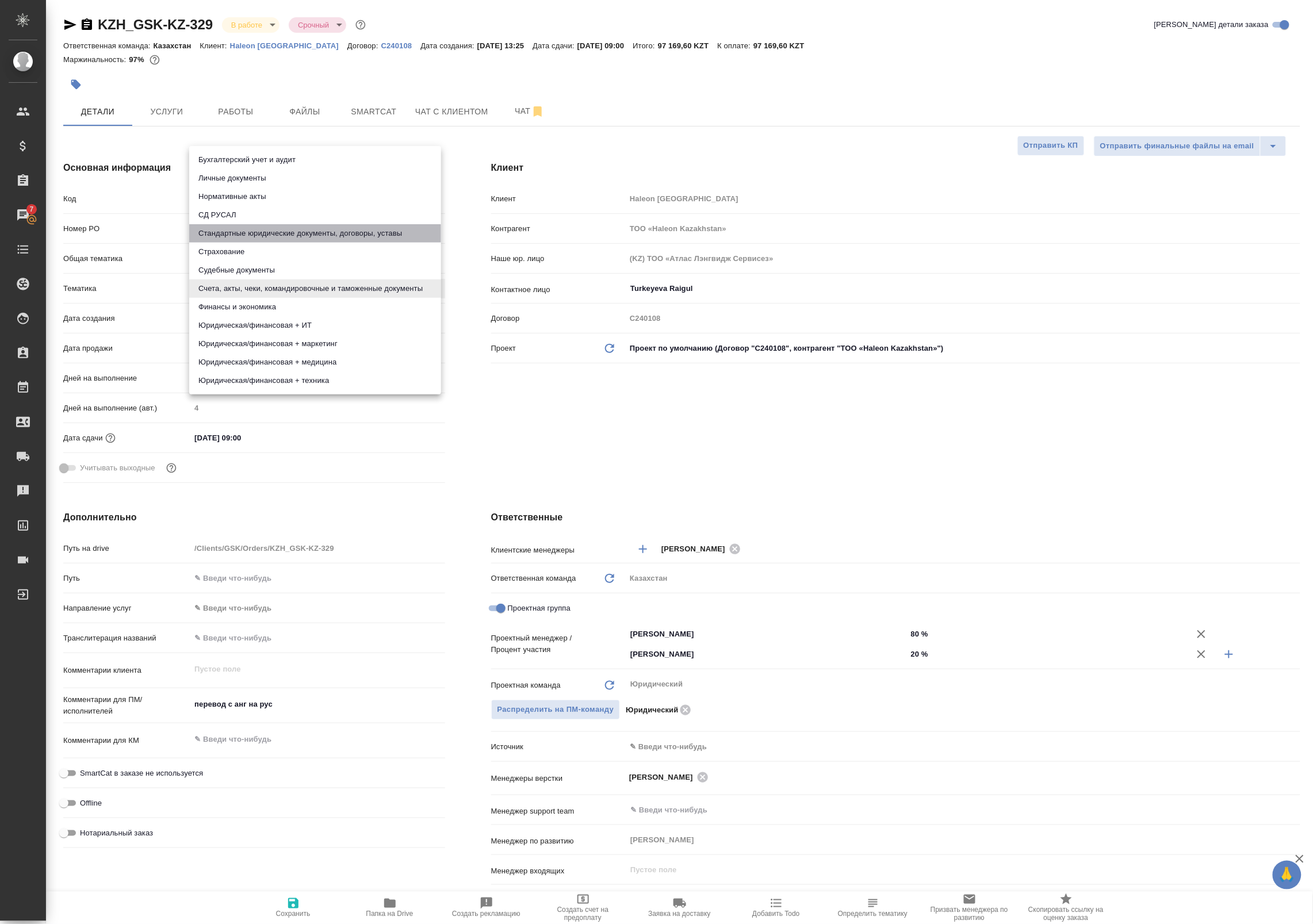
type textarea "x"
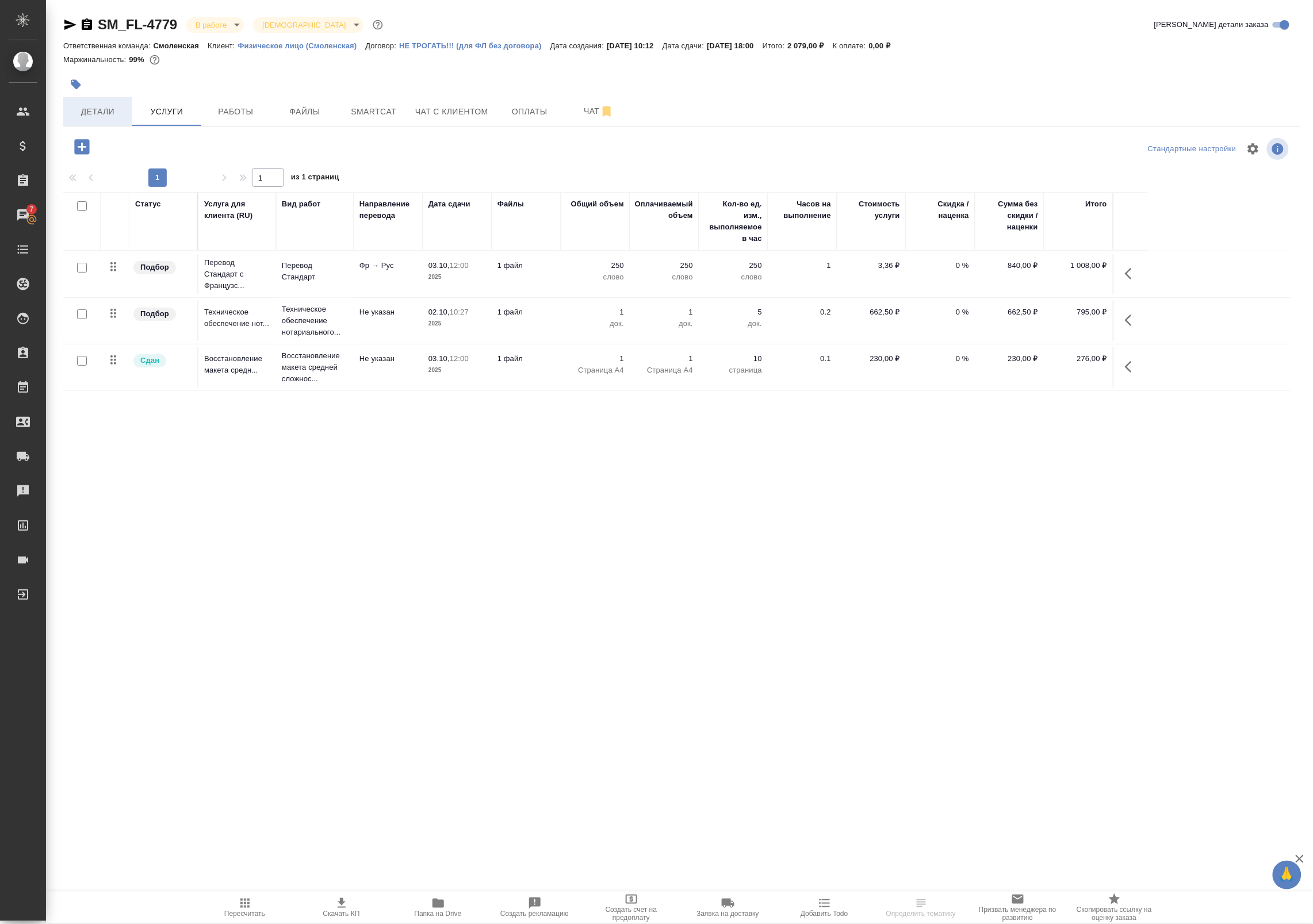
click at [98, 121] on button "Детали" at bounding box center [97, 111] width 69 height 29
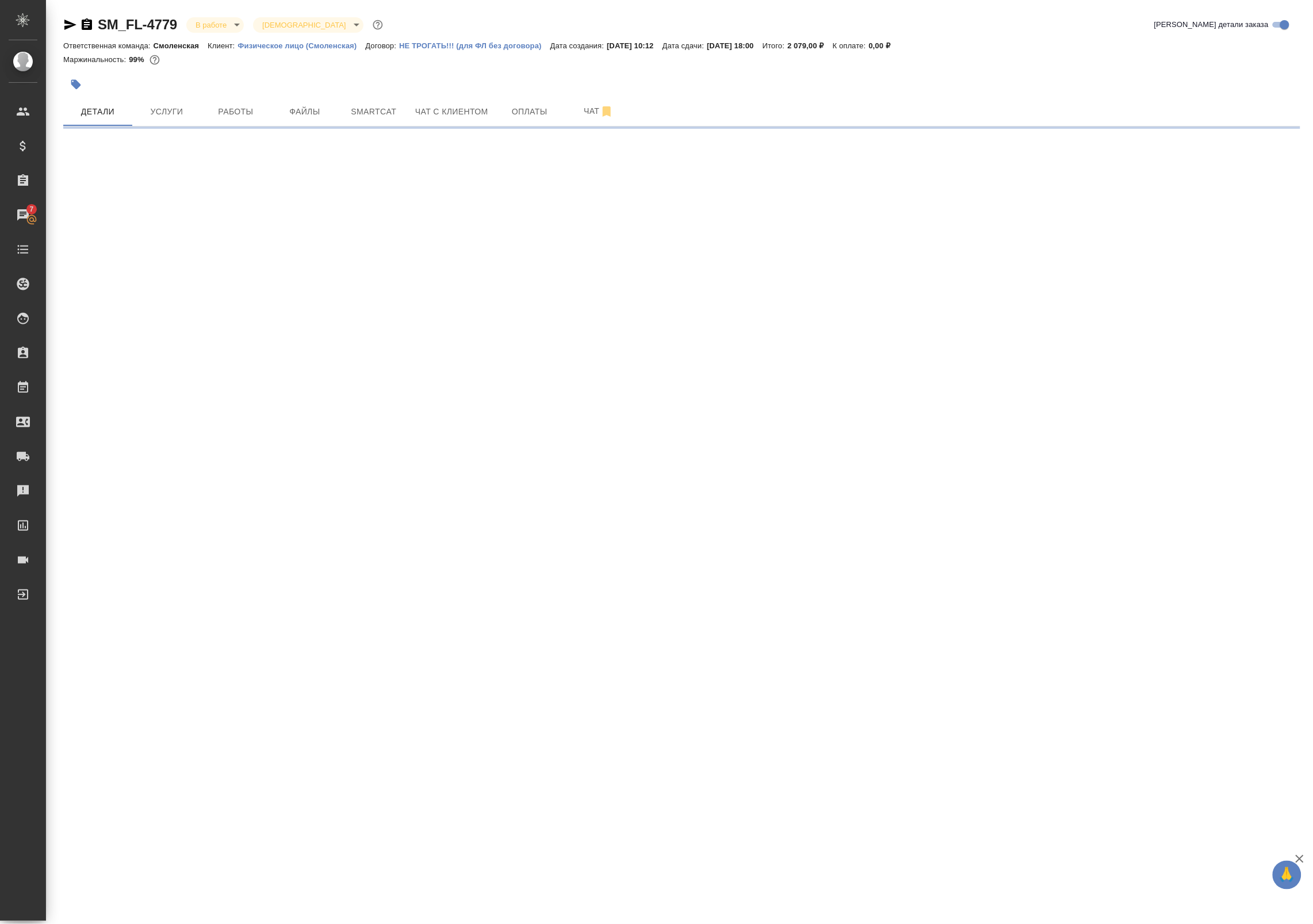
select select "RU"
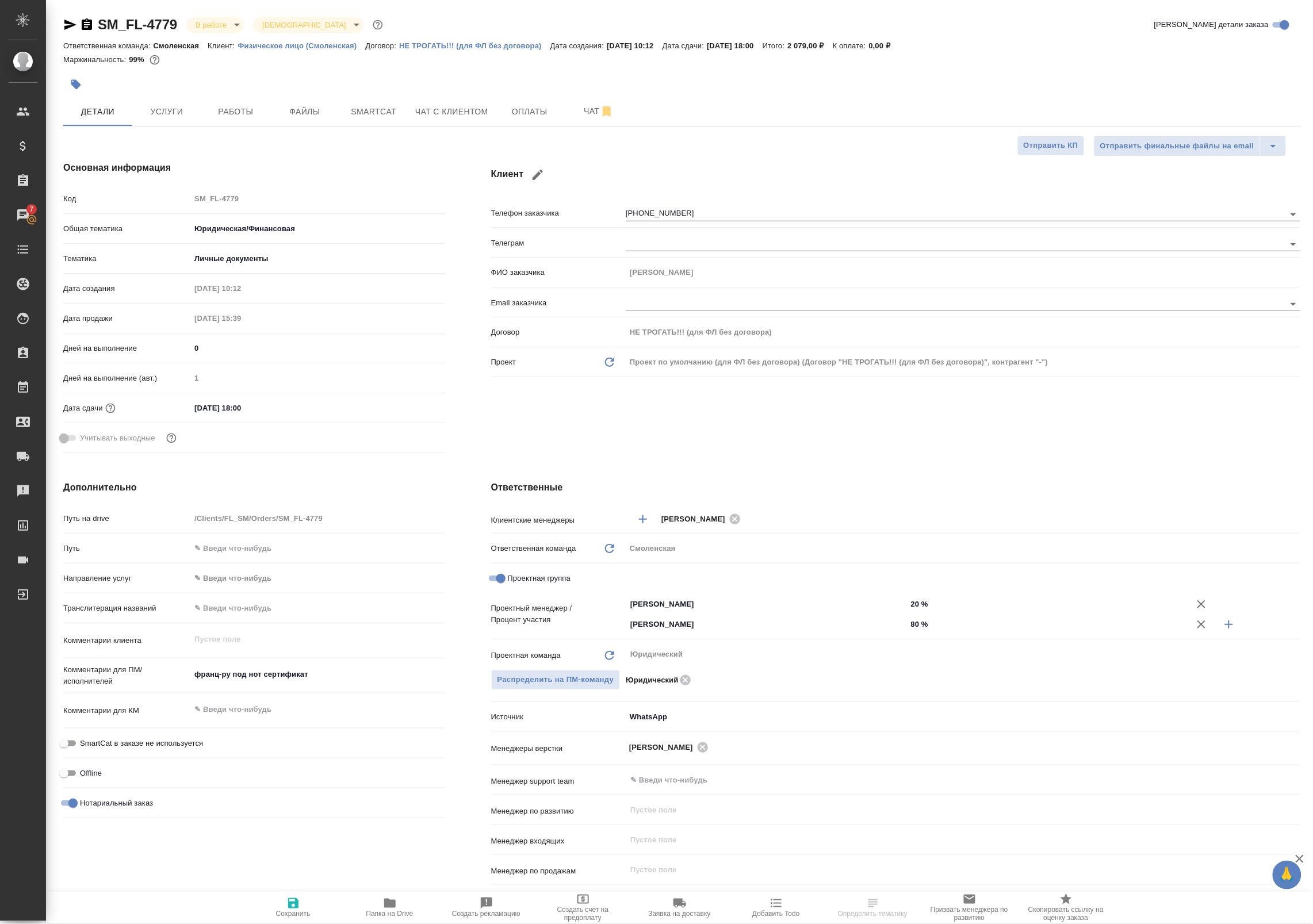
type textarea "x"
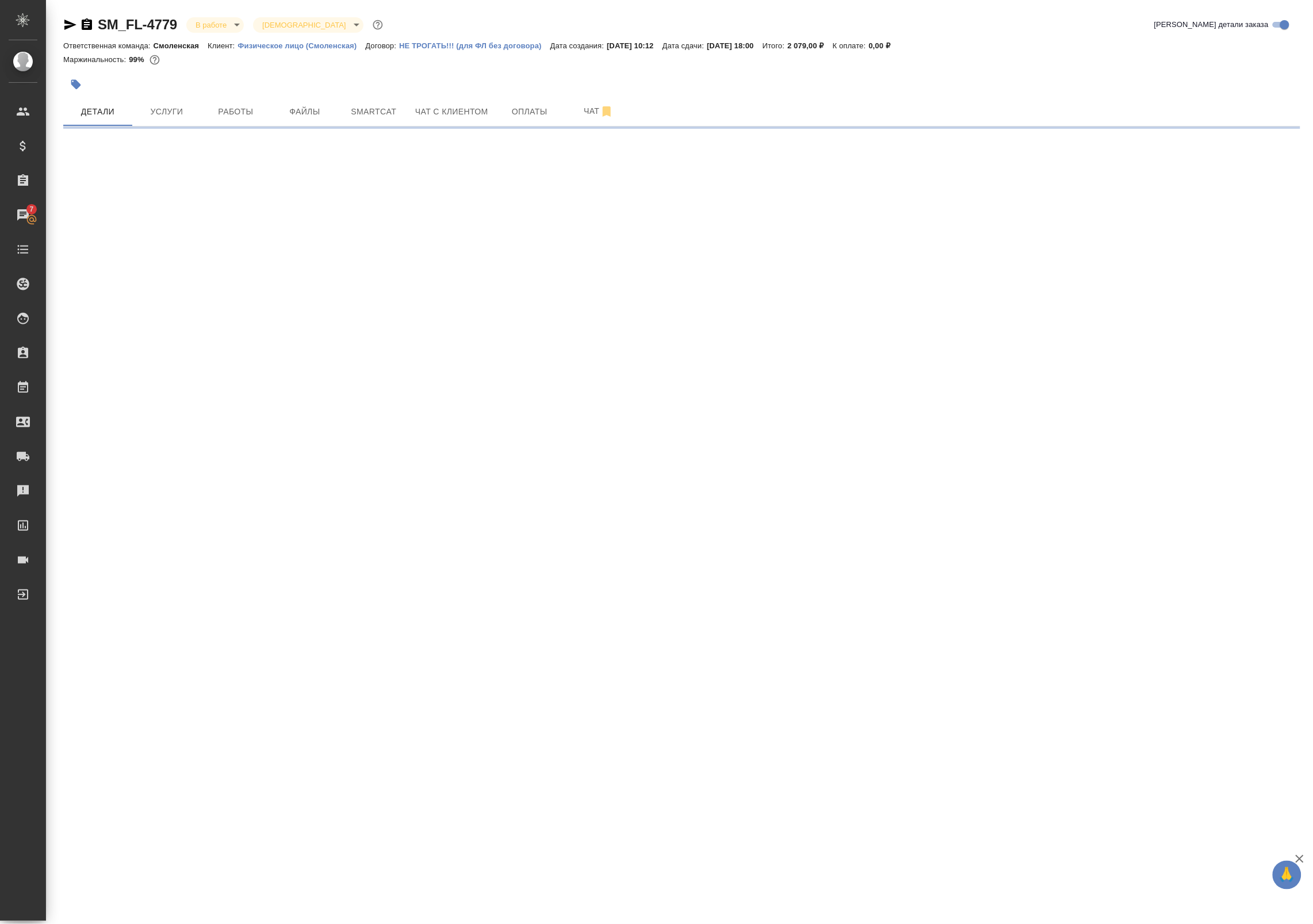
select select "RU"
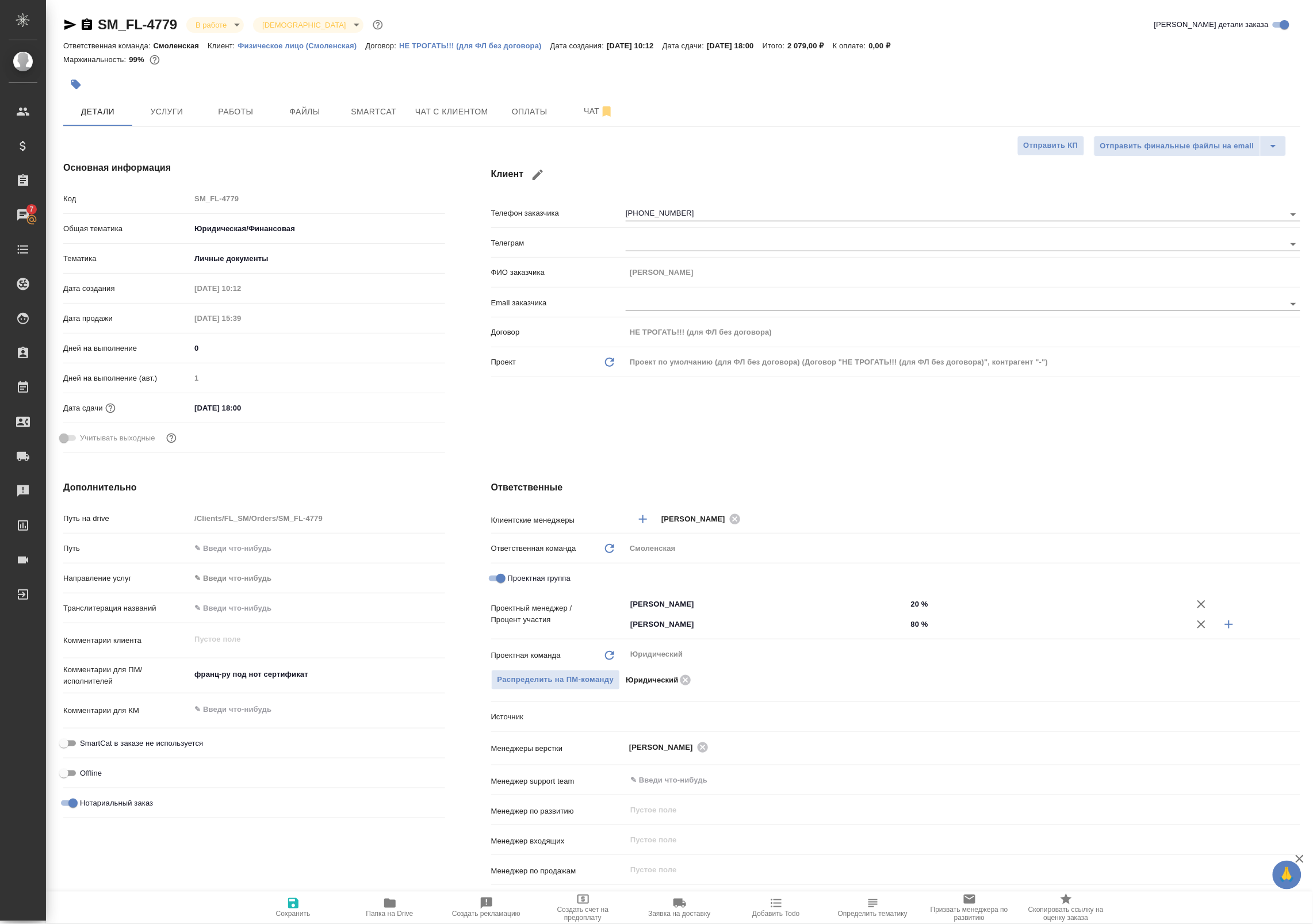
type textarea "x"
click at [185, 116] on span "Услуги" at bounding box center [167, 111] width 55 height 15
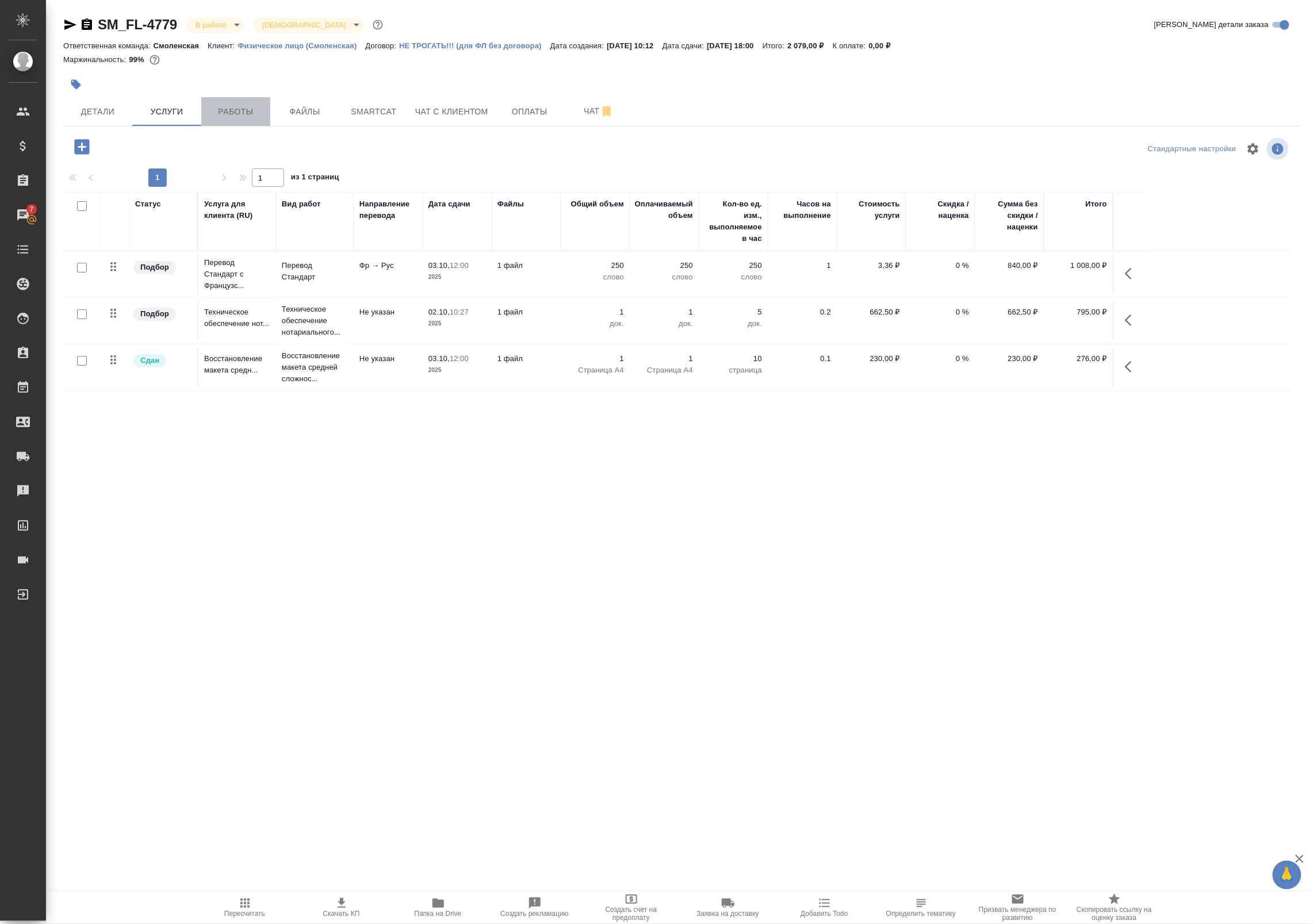
click at [220, 100] on button "Работы" at bounding box center [236, 111] width 69 height 29
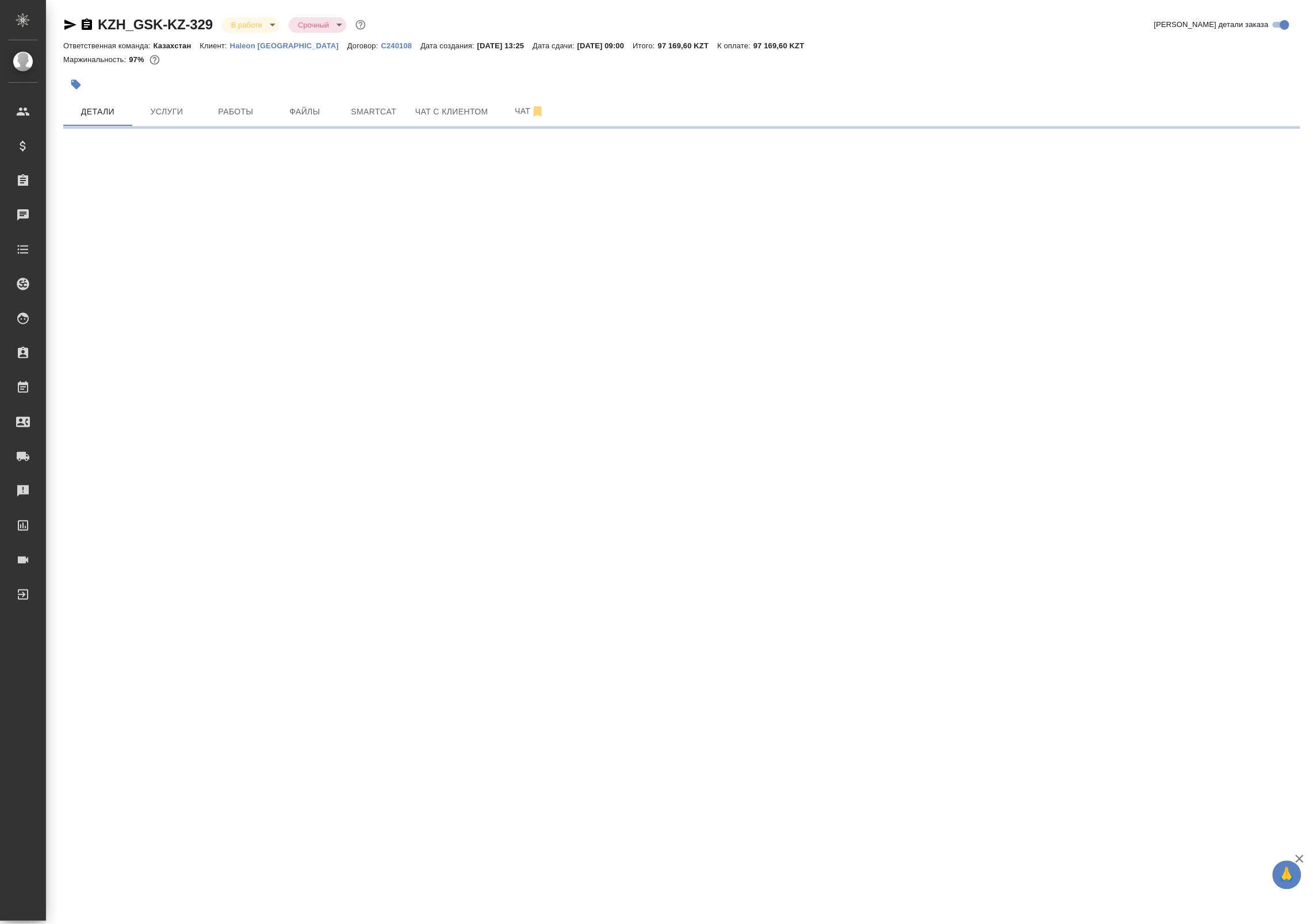
select select "RU"
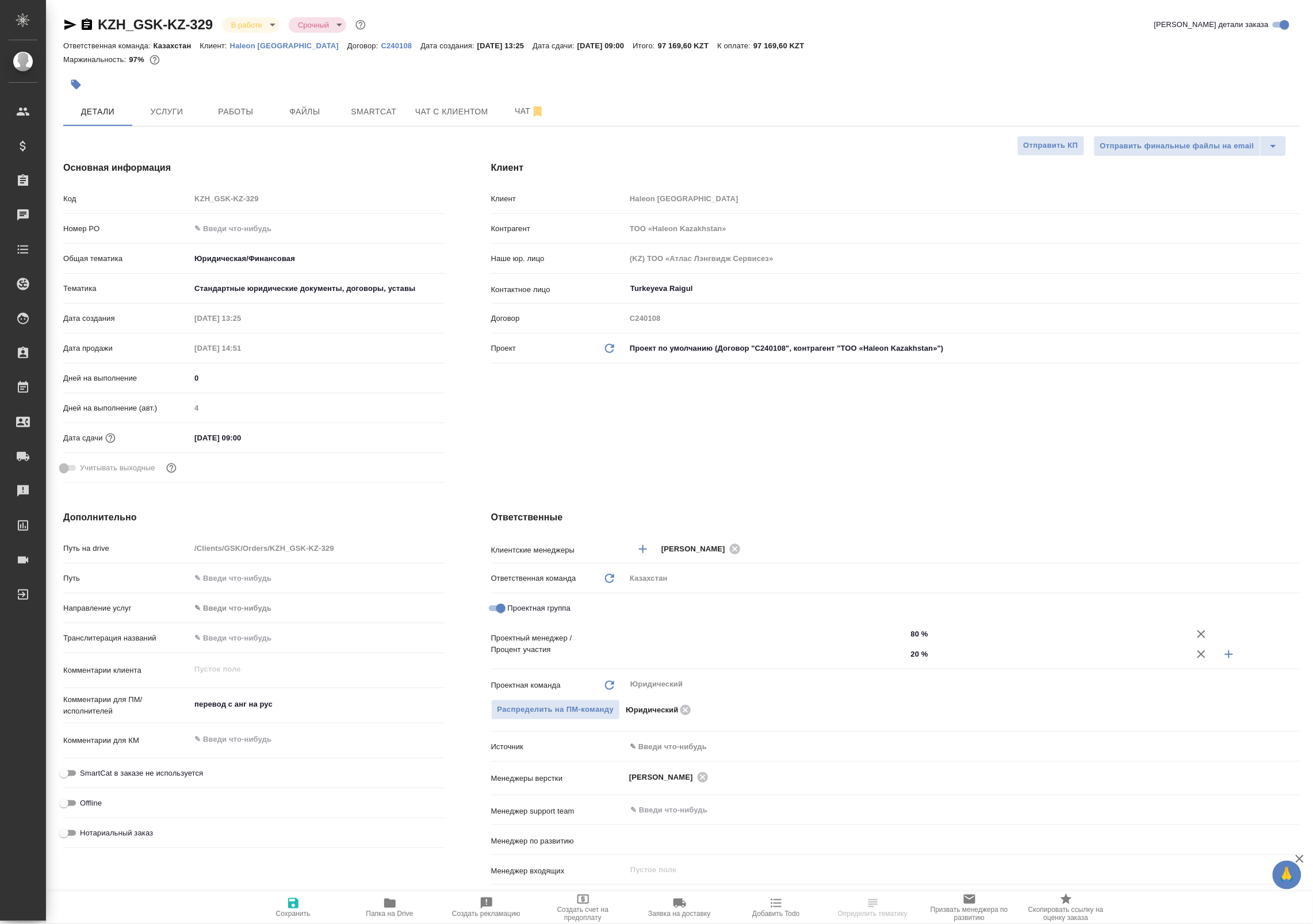
type textarea "x"
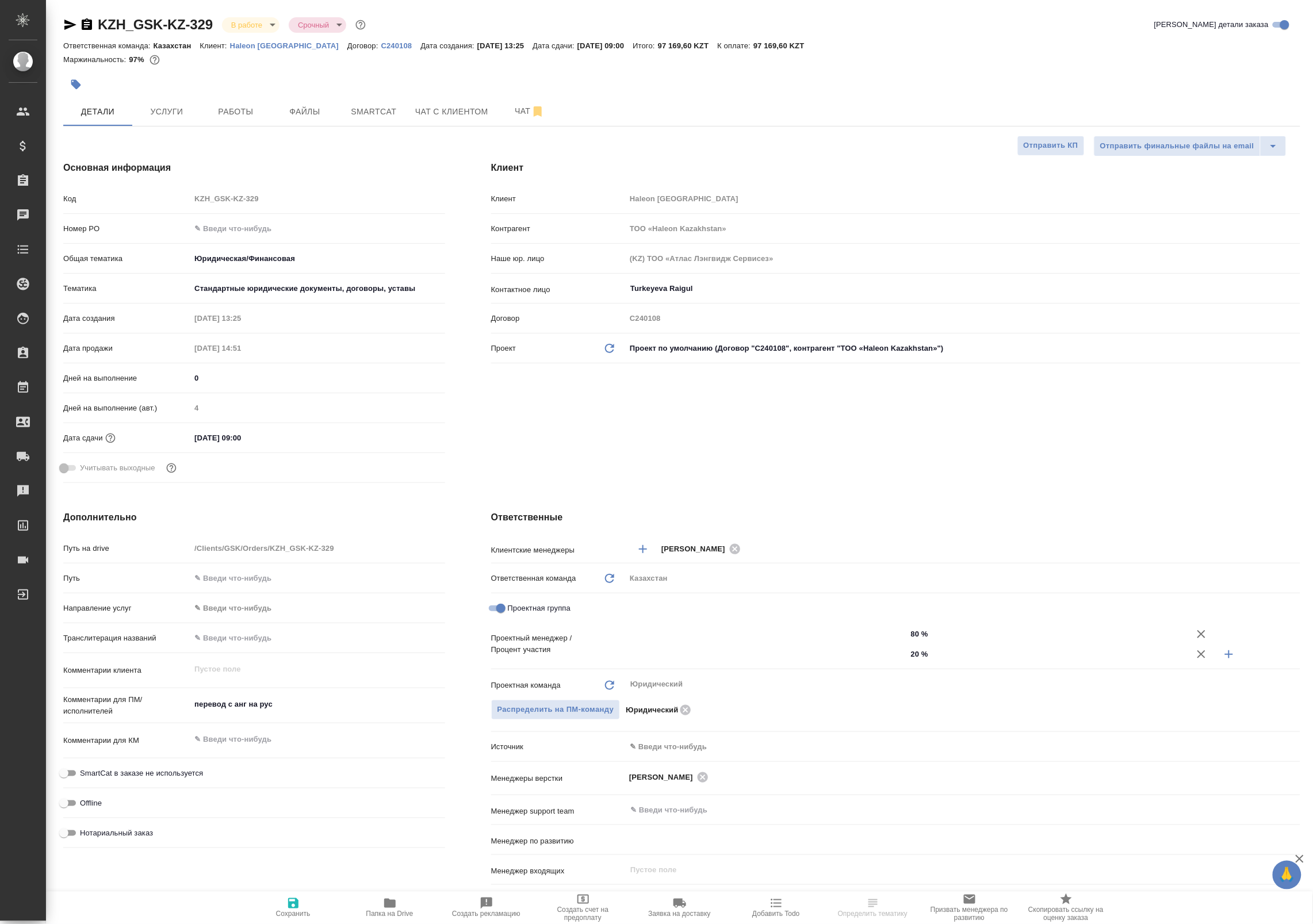
type textarea "x"
type input "[PERSON_NAME]"
type textarea "x"
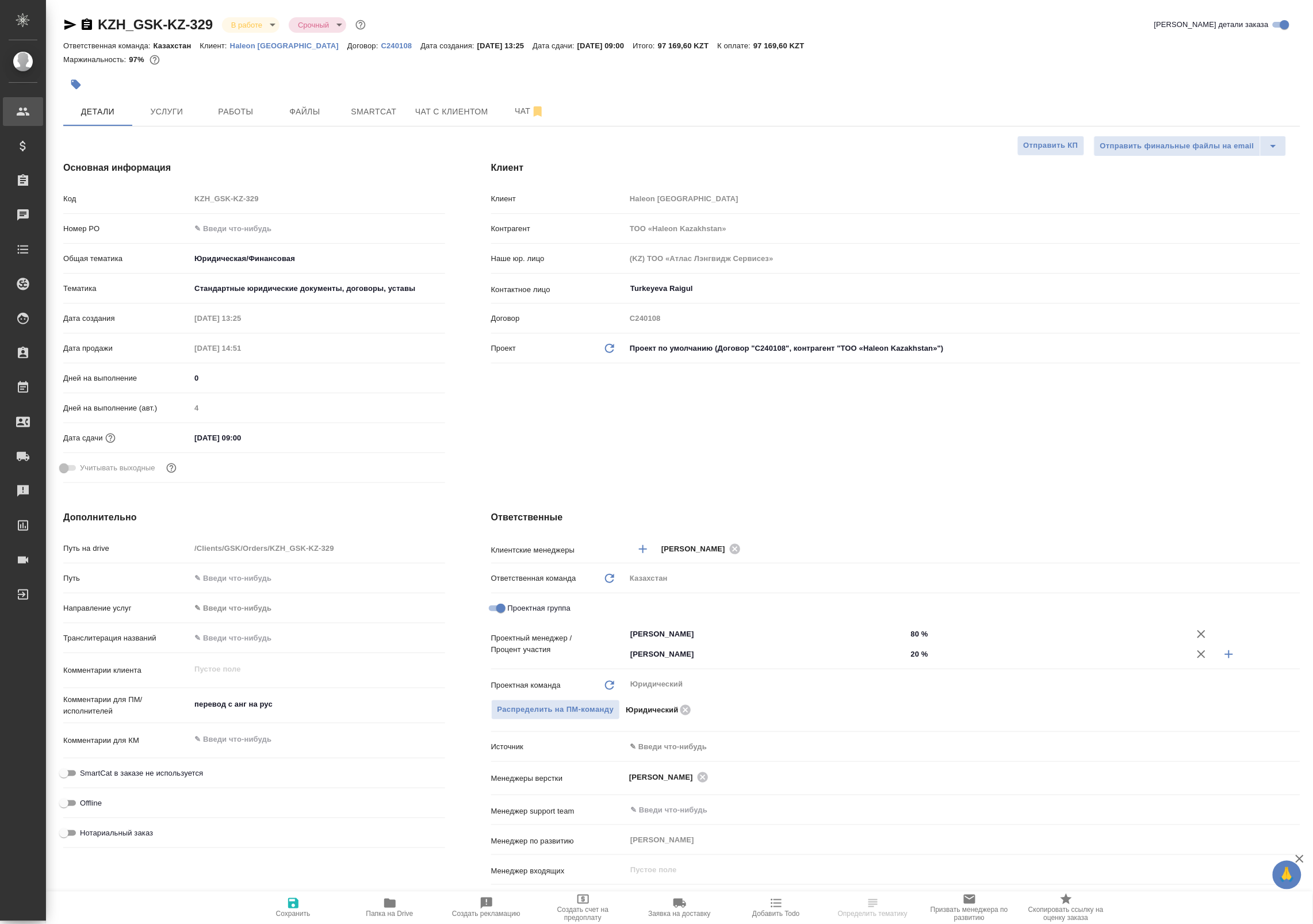
type textarea "x"
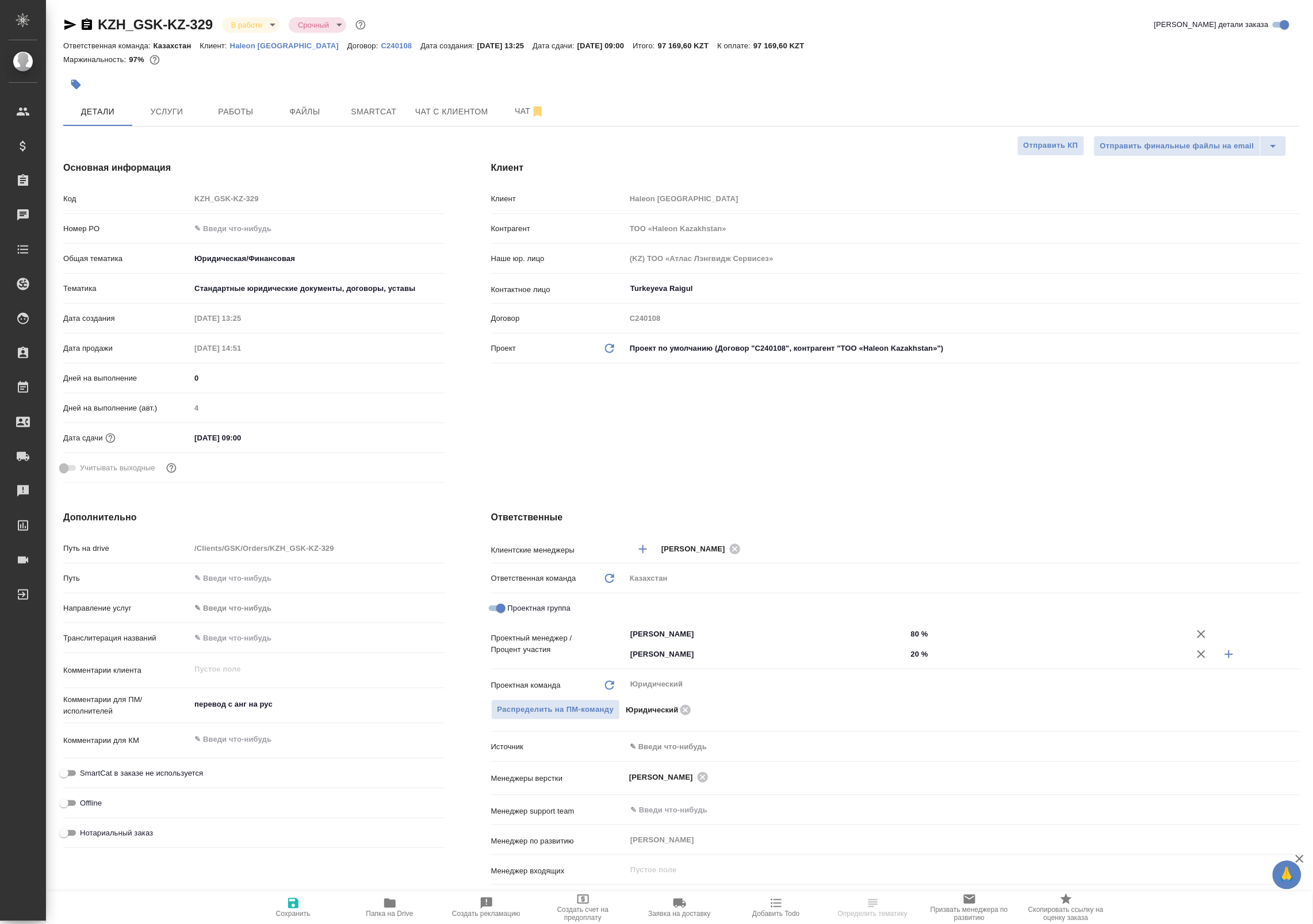
type textarea "x"
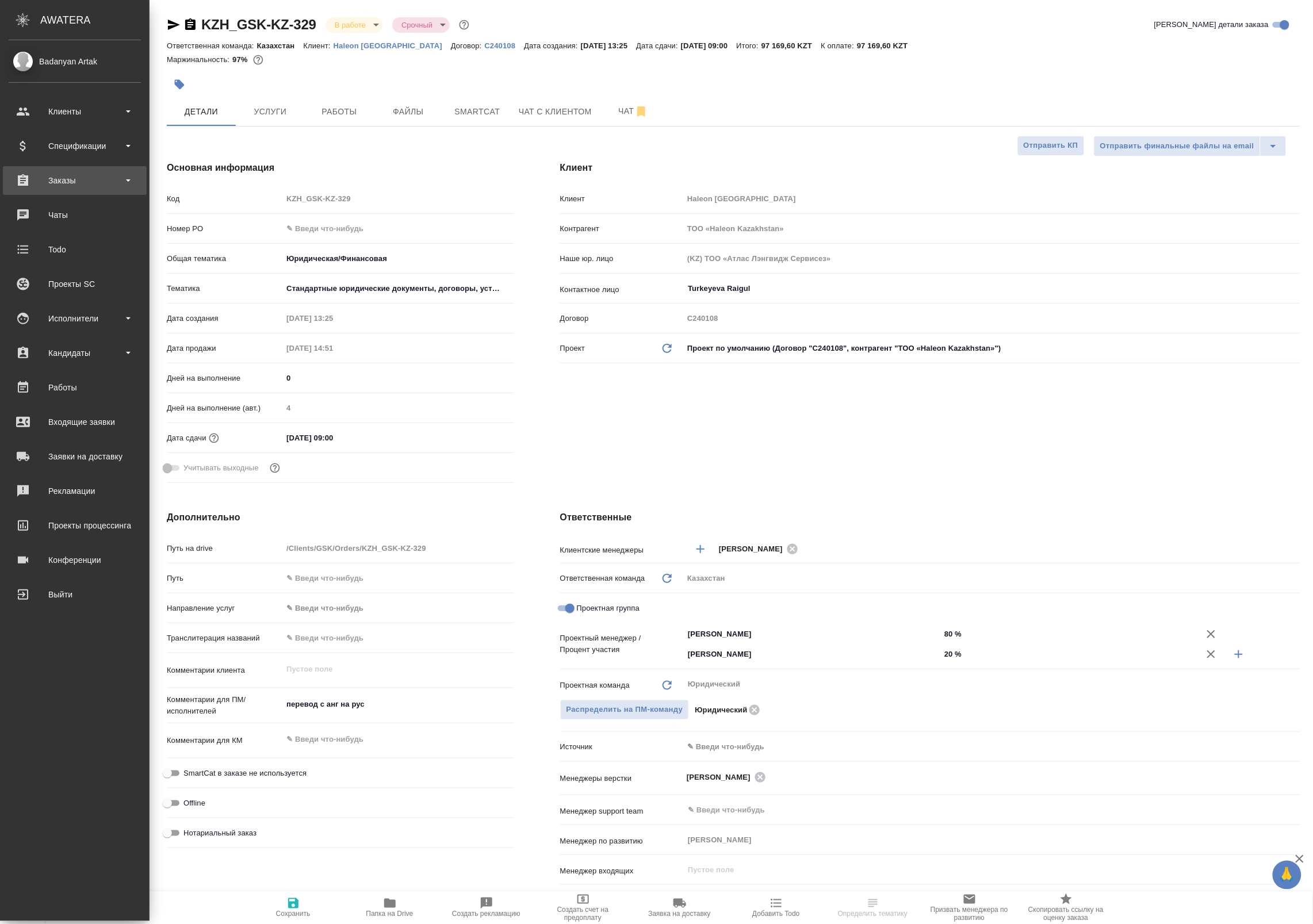
click at [58, 188] on div "Заказы" at bounding box center [75, 181] width 132 height 18
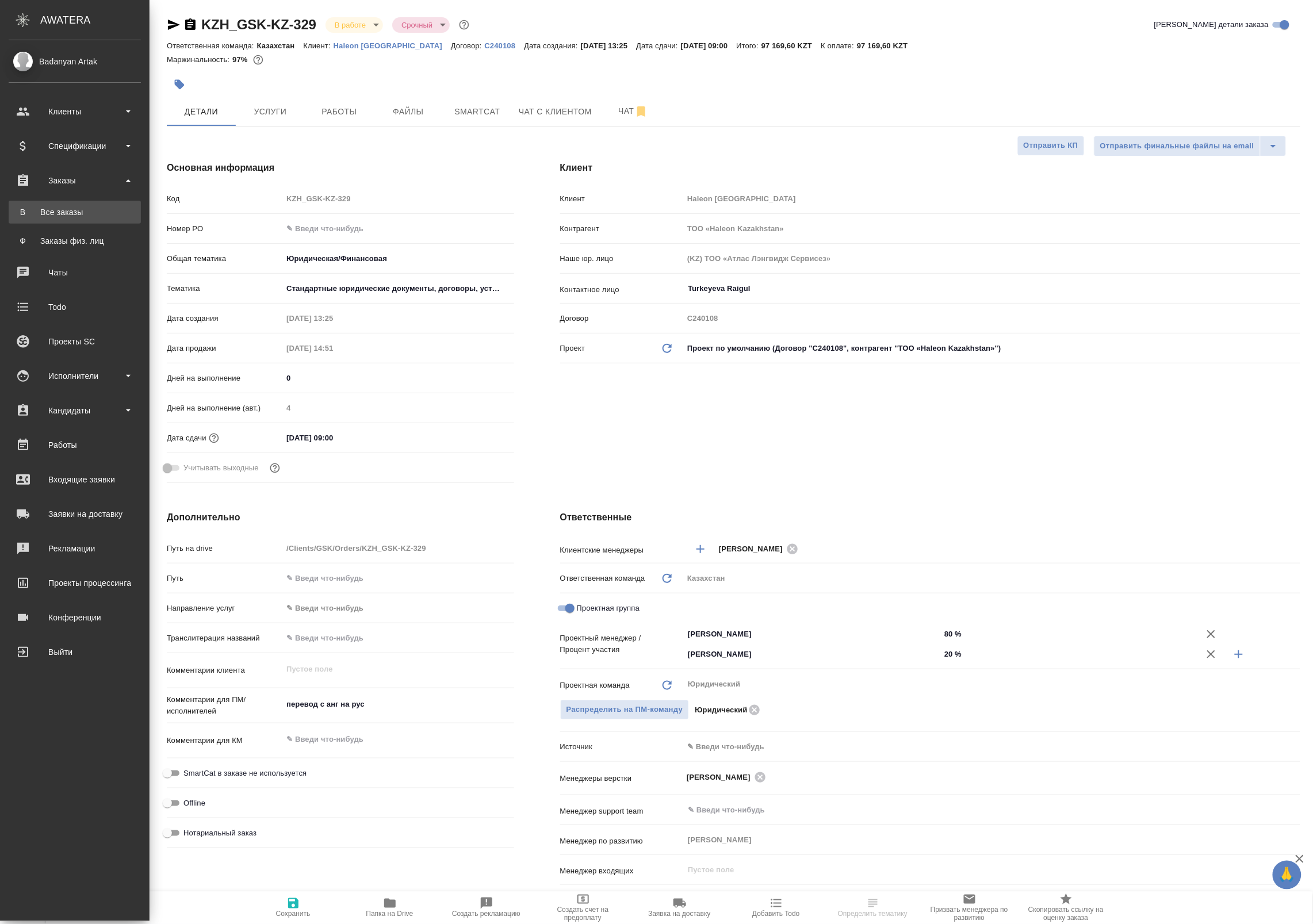
type textarea "x"
click at [96, 213] on div "Все заказы" at bounding box center [75, 212] width 121 height 12
type textarea "x"
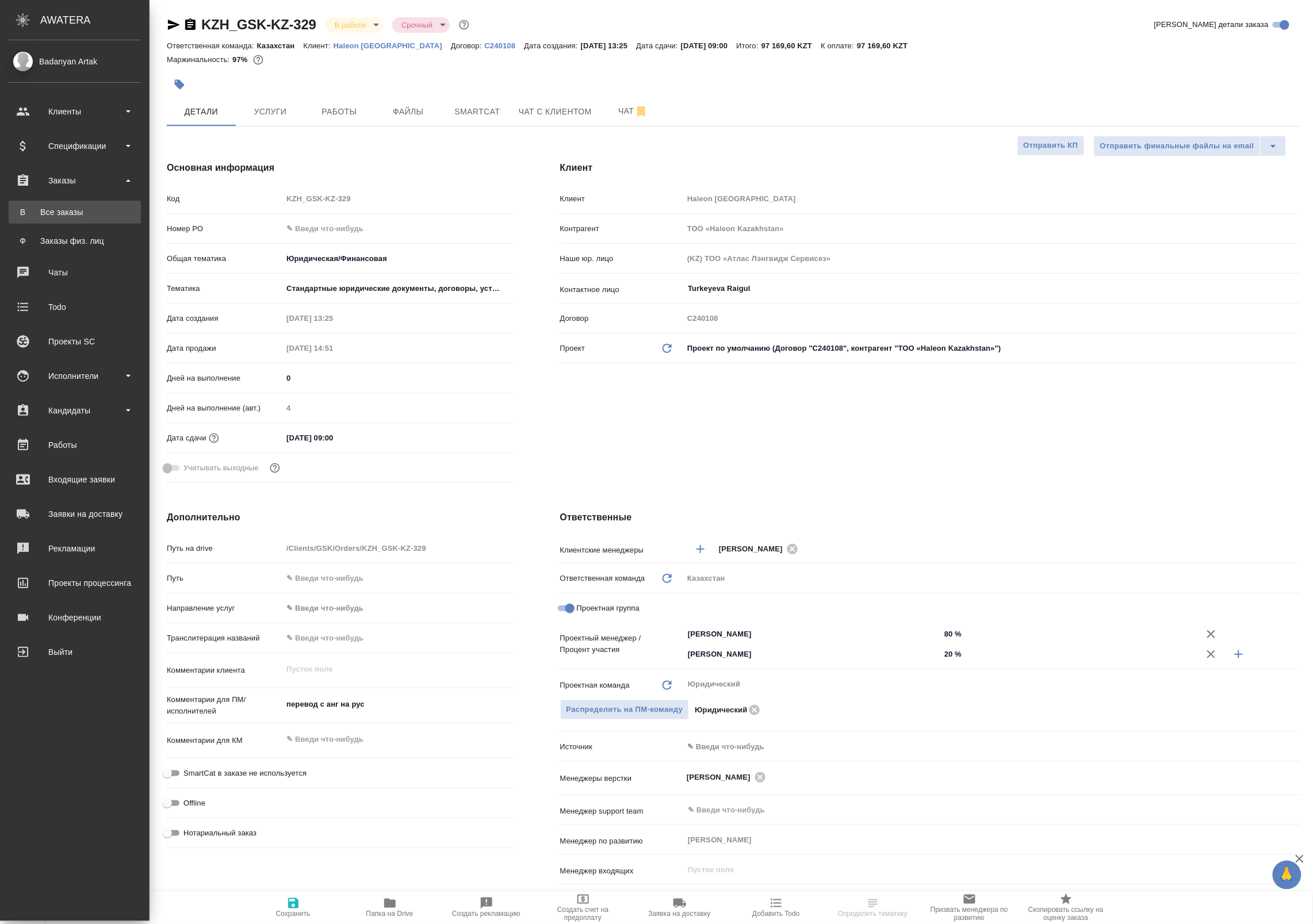
type textarea "x"
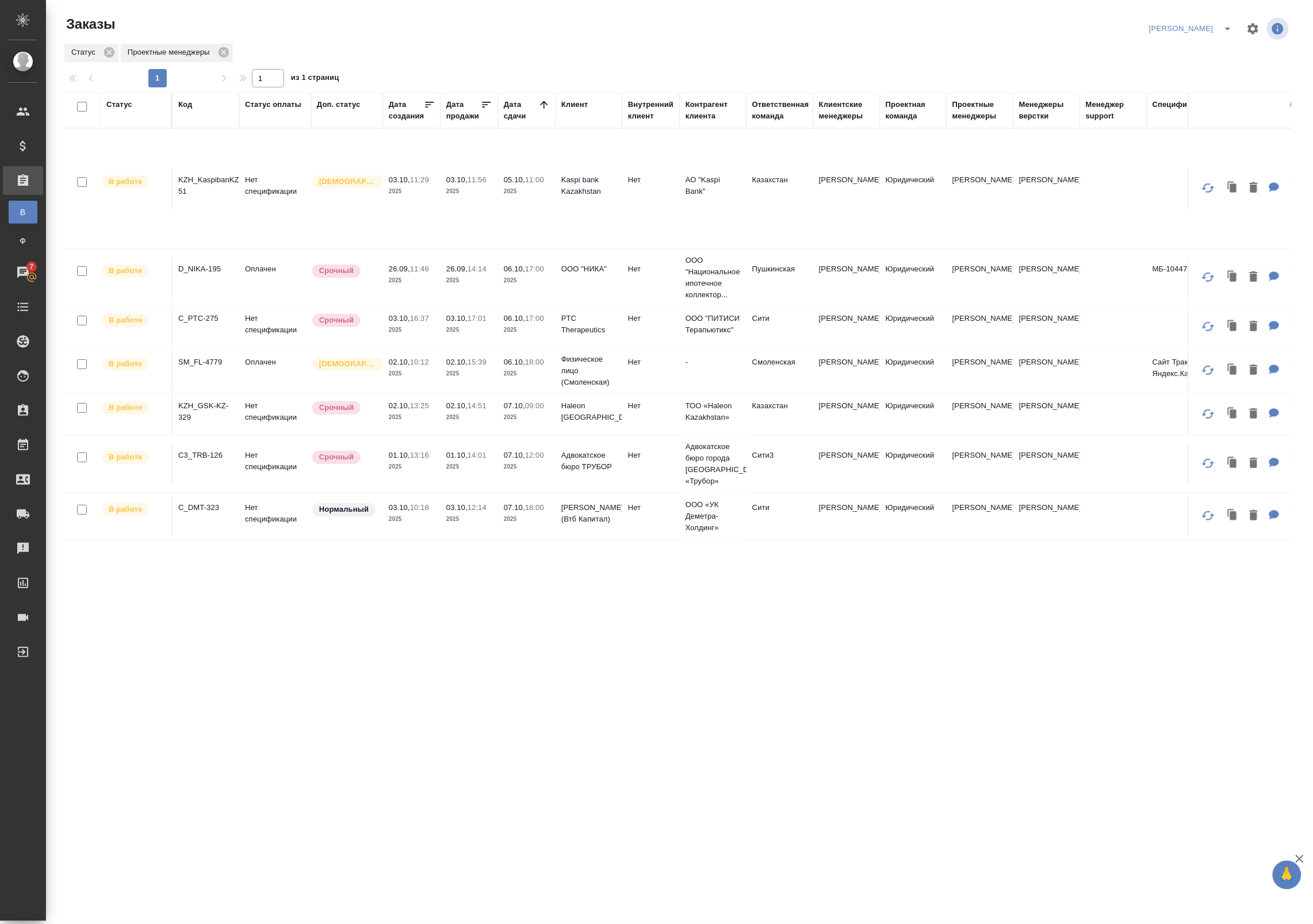
click at [404, 214] on tr "В работе KZH_KaspibanKZ-51 Нет спецификации Святая троица 03.10, 11:29 2025 03.…" at bounding box center [890, 189] width 1654 height 120
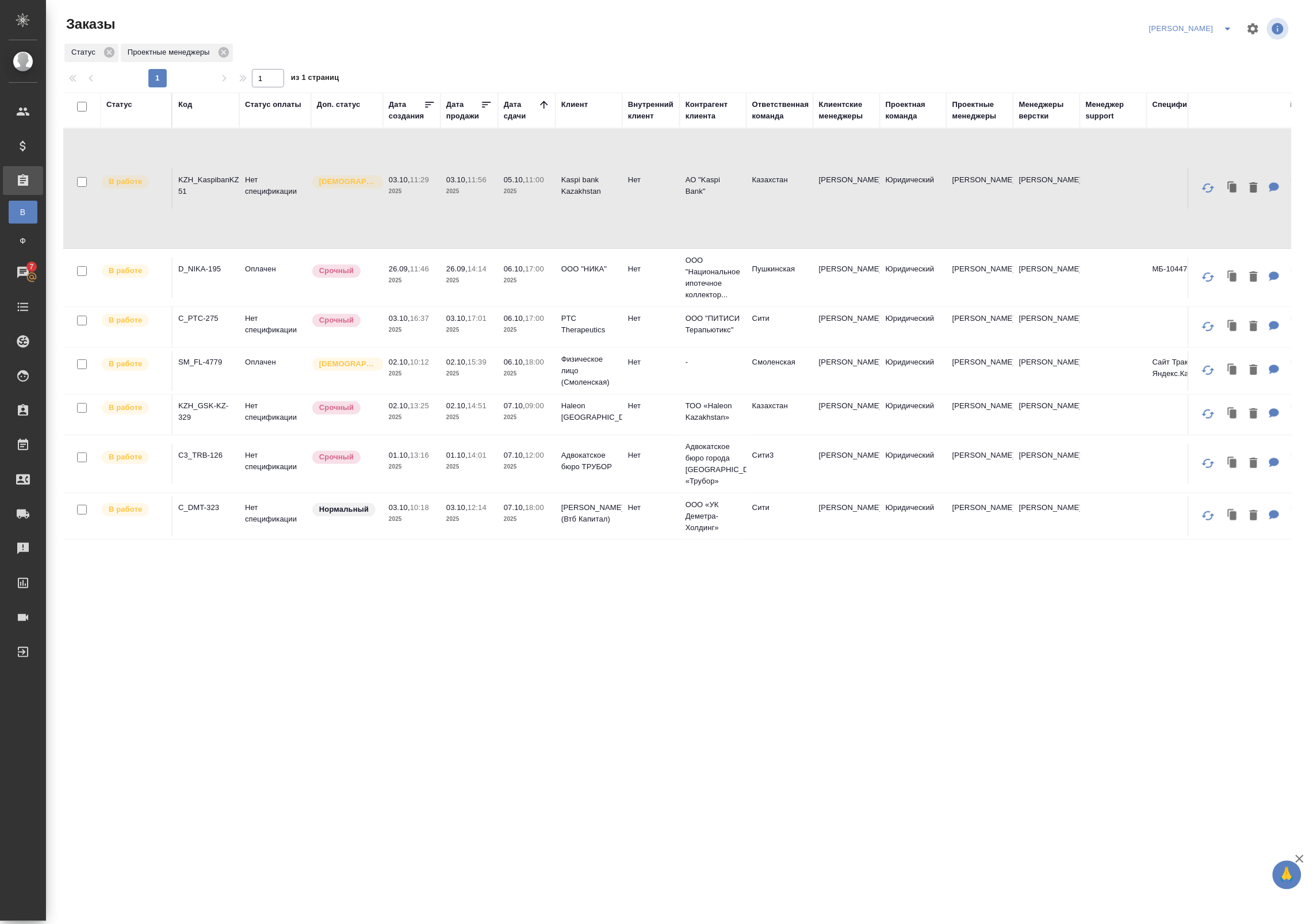
click at [404, 214] on tr "В работе KZH_KaspibanKZ-51 Нет спецификации Святая троица 03.10, 11:29 2025 03.…" at bounding box center [890, 189] width 1654 height 120
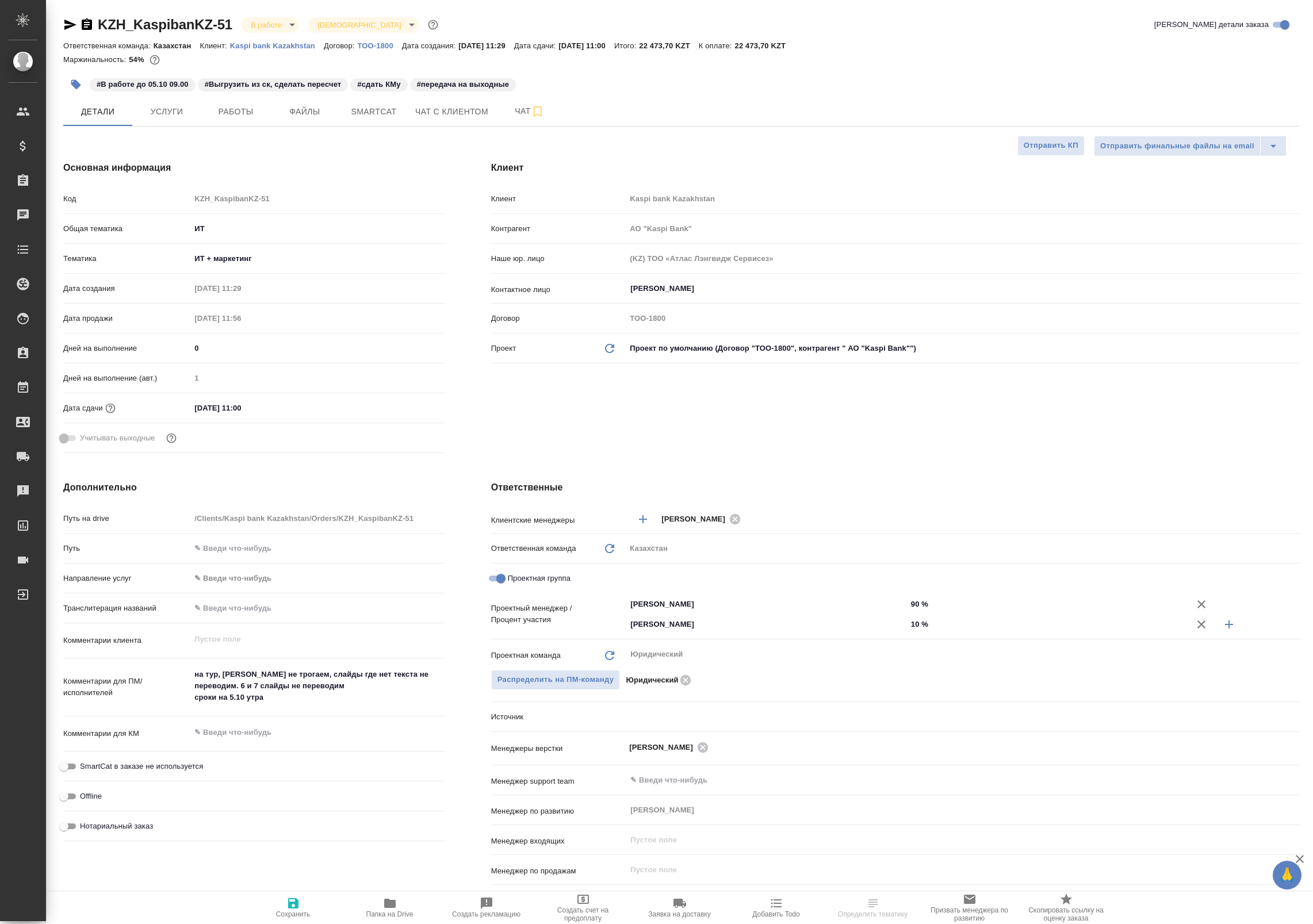
select select "RU"
type input "АО "Kaspi Bank""
click at [526, 110] on span "Чат" at bounding box center [530, 111] width 55 height 15
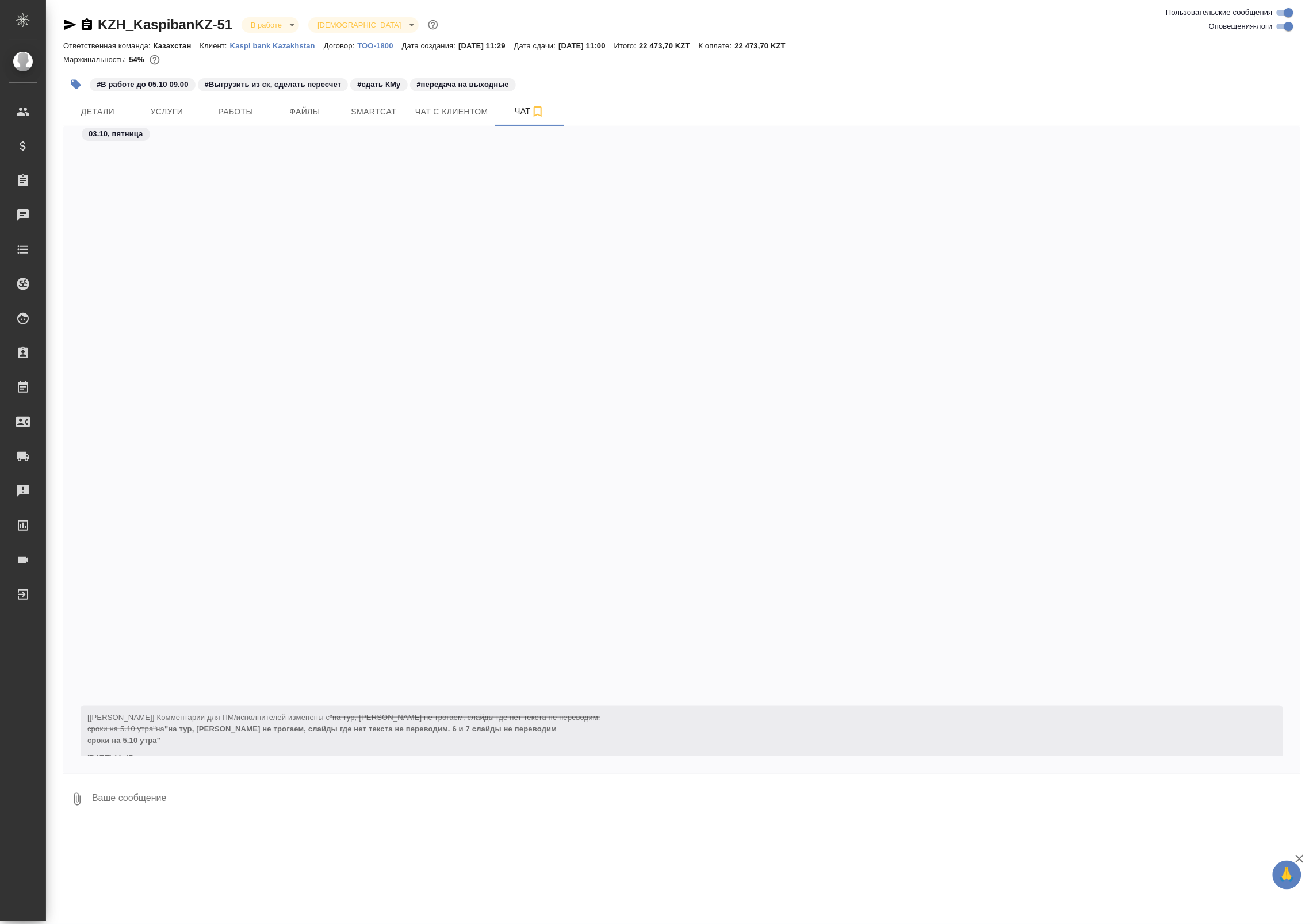
scroll to position [629, 0]
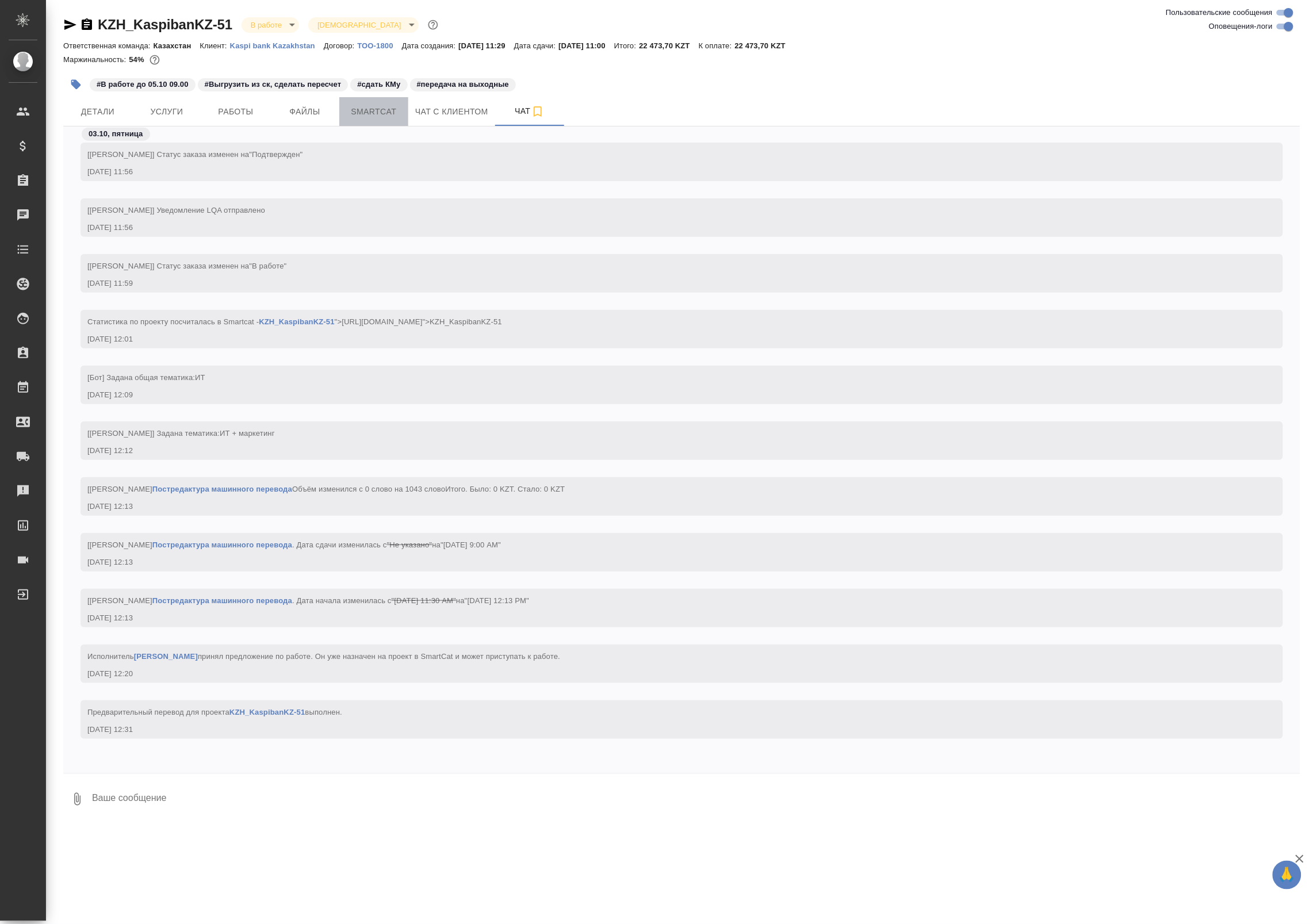
click at [359, 117] on span "Smartcat" at bounding box center [373, 111] width 55 height 15
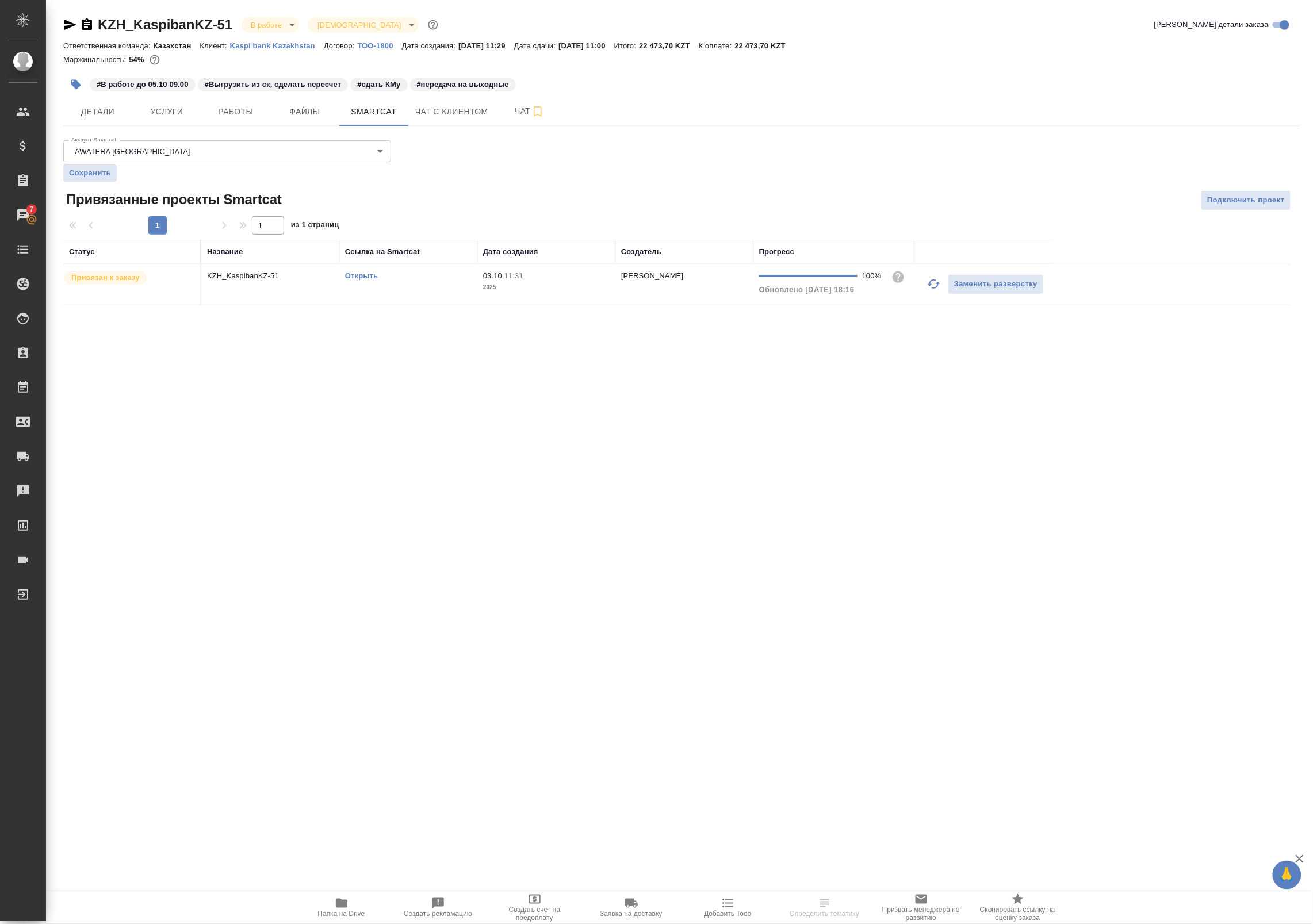
click at [936, 289] on icon "button" at bounding box center [934, 284] width 13 height 9
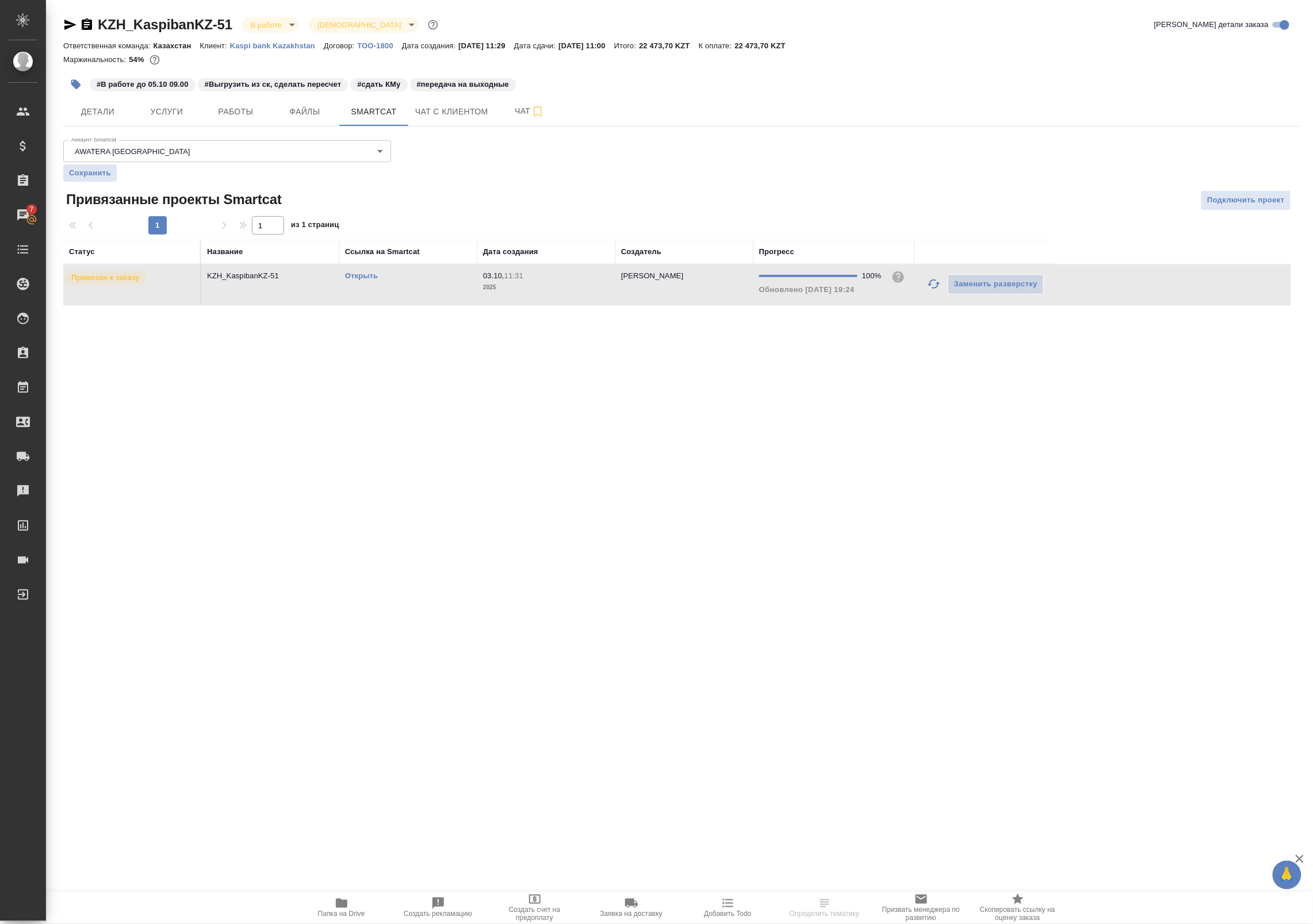
click at [368, 279] on link "Открыть" at bounding box center [361, 275] width 33 height 9
click at [216, 107] on span "Работы" at bounding box center [236, 111] width 55 height 15
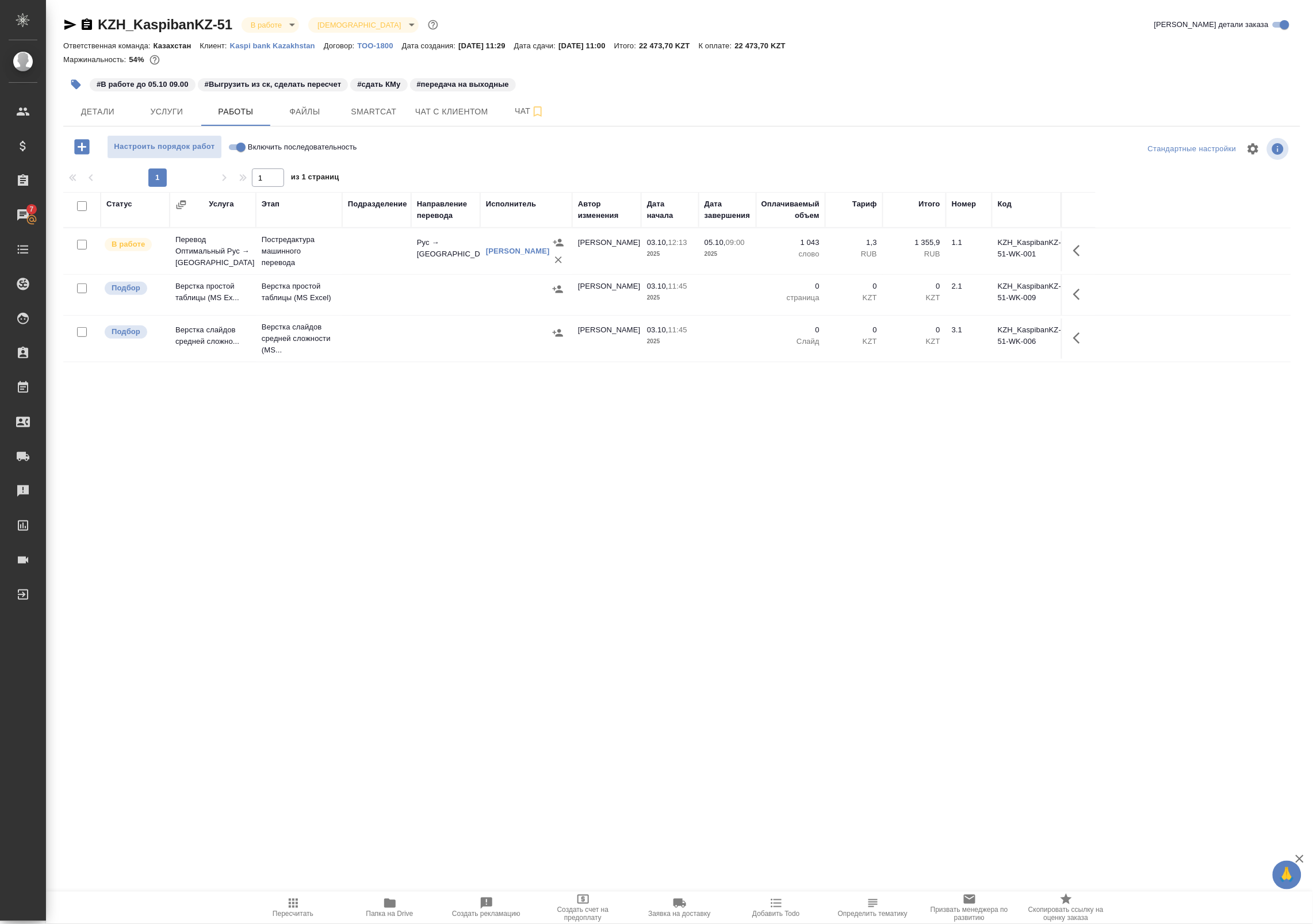
click at [398, 909] on span "Папка на Drive" at bounding box center [390, 907] width 83 height 22
click at [286, 20] on body "🙏 .cls-1 fill:#fff; AWATERA Badanyan Artak Клиенты Спецификации Заказы 7 Чаты T…" at bounding box center [656, 462] width 1313 height 924
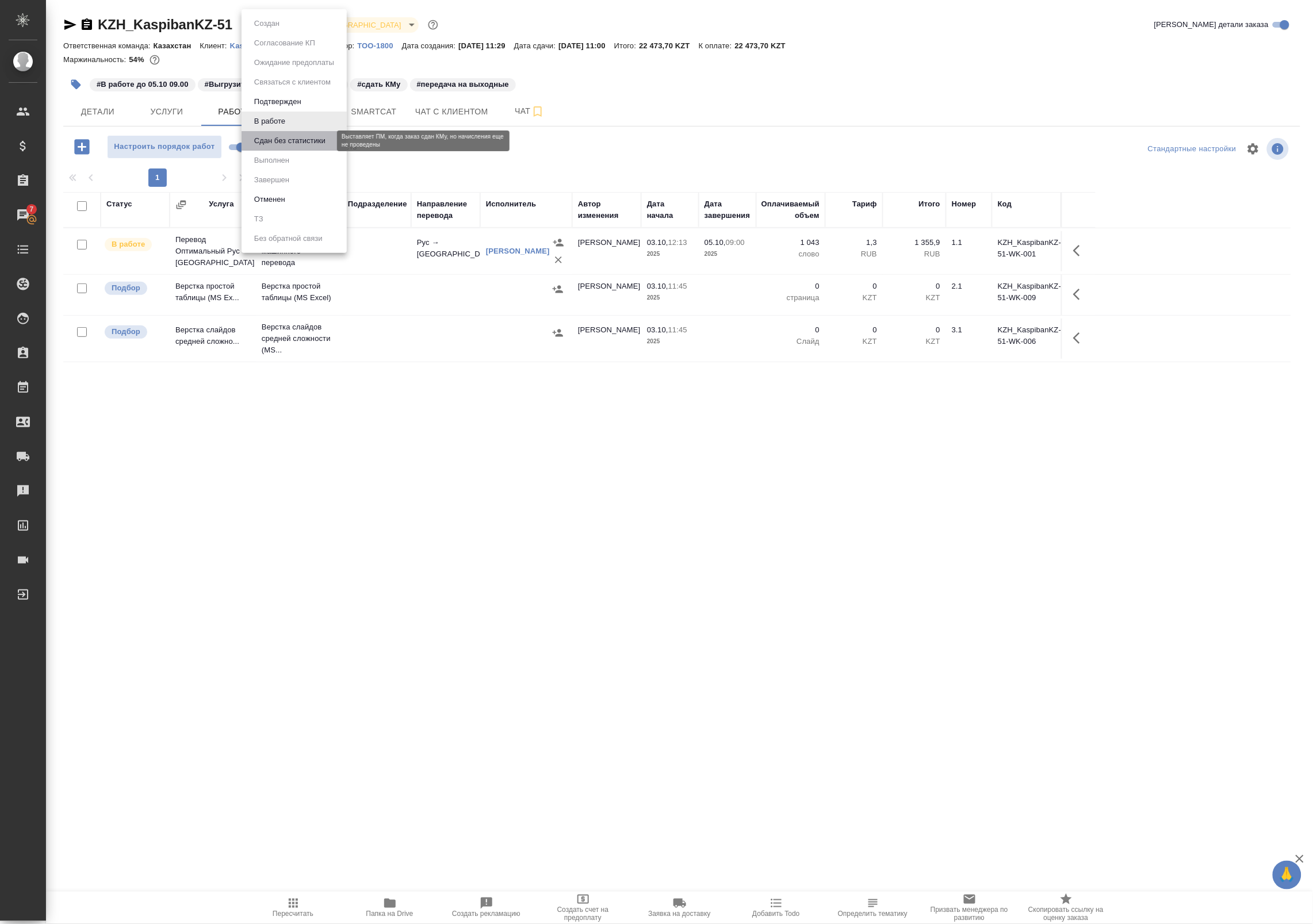
click at [282, 145] on button "Сдан без статистики" at bounding box center [290, 141] width 78 height 13
